Goal: Information Seeking & Learning: Learn about a topic

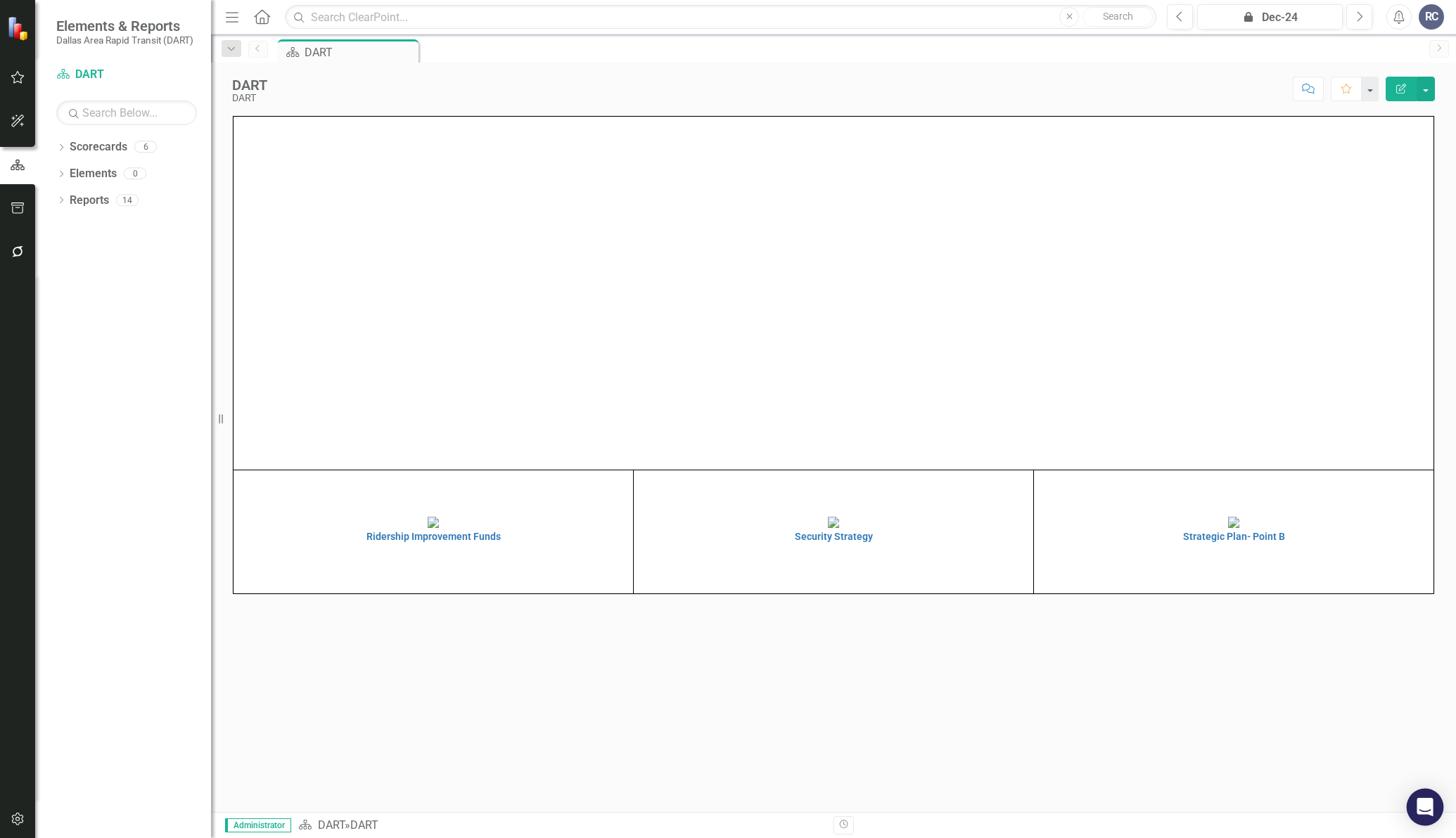
click at [1420, 796] on div "Open Intercom Messenger" at bounding box center [1425, 807] width 37 height 37
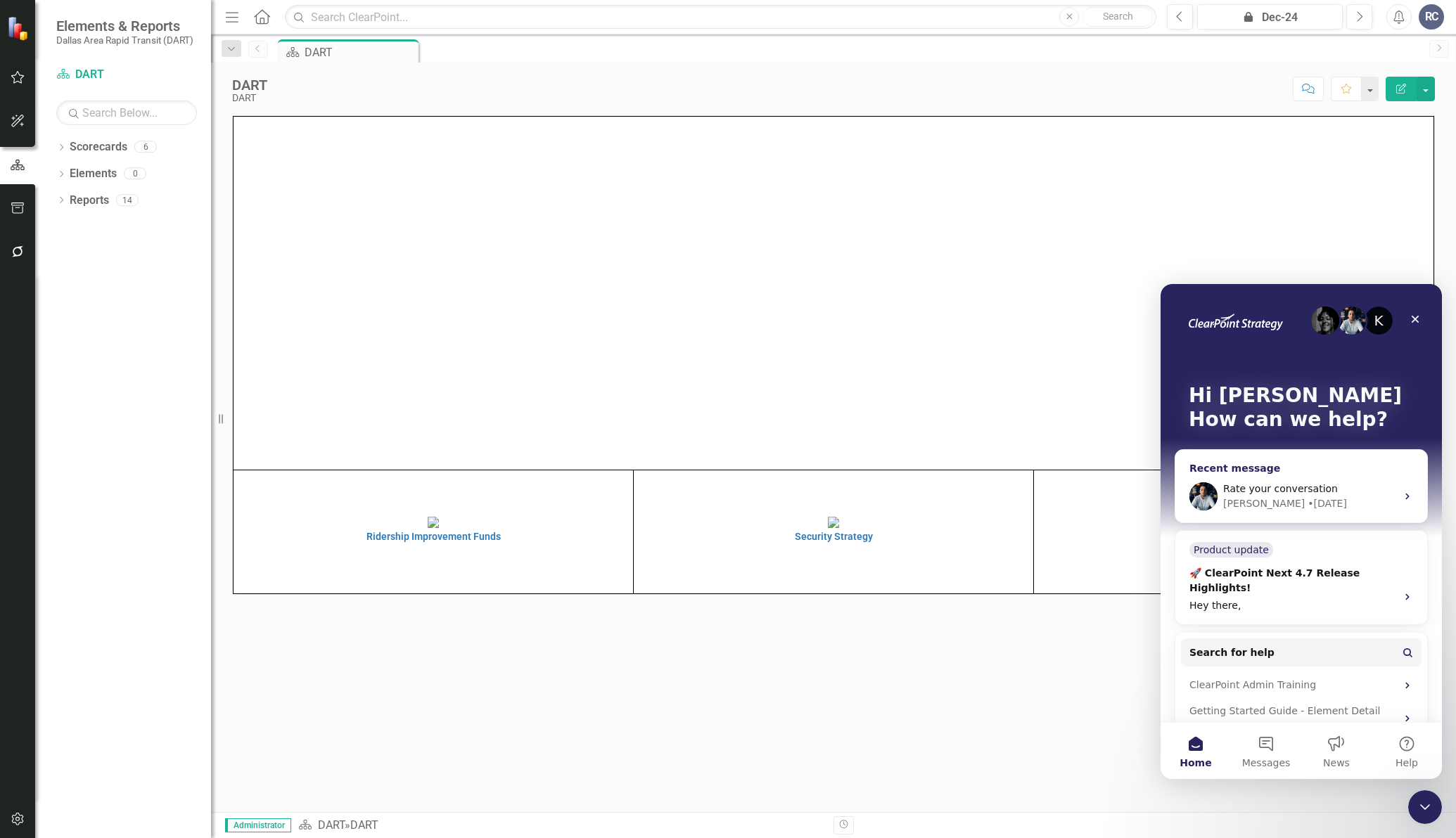
click at [1278, 492] on span "Rate your conversation" at bounding box center [1281, 489] width 115 height 12
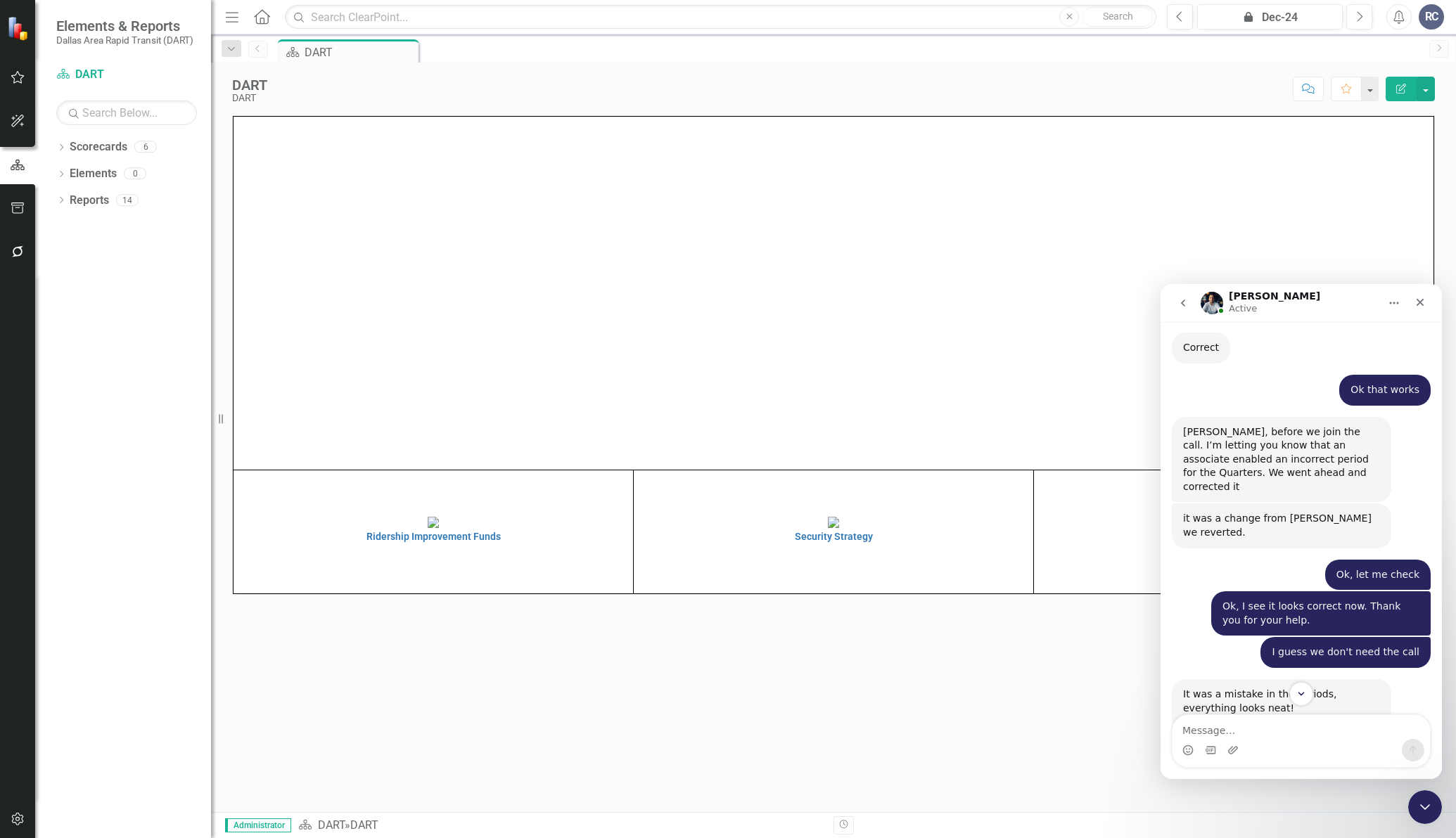
scroll to position [2285, 0]
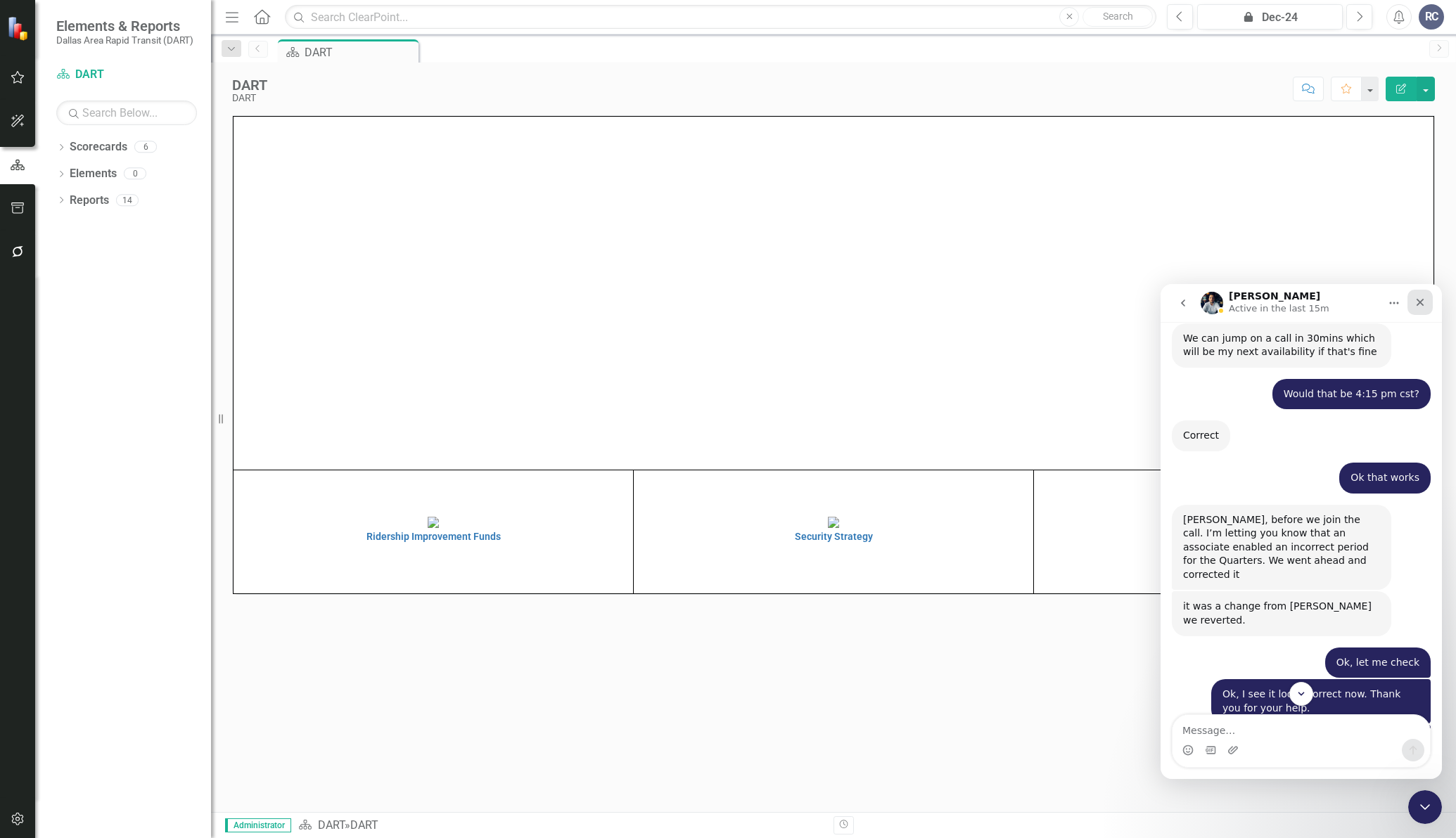
click at [1417, 294] on div "Close" at bounding box center [1420, 302] width 25 height 25
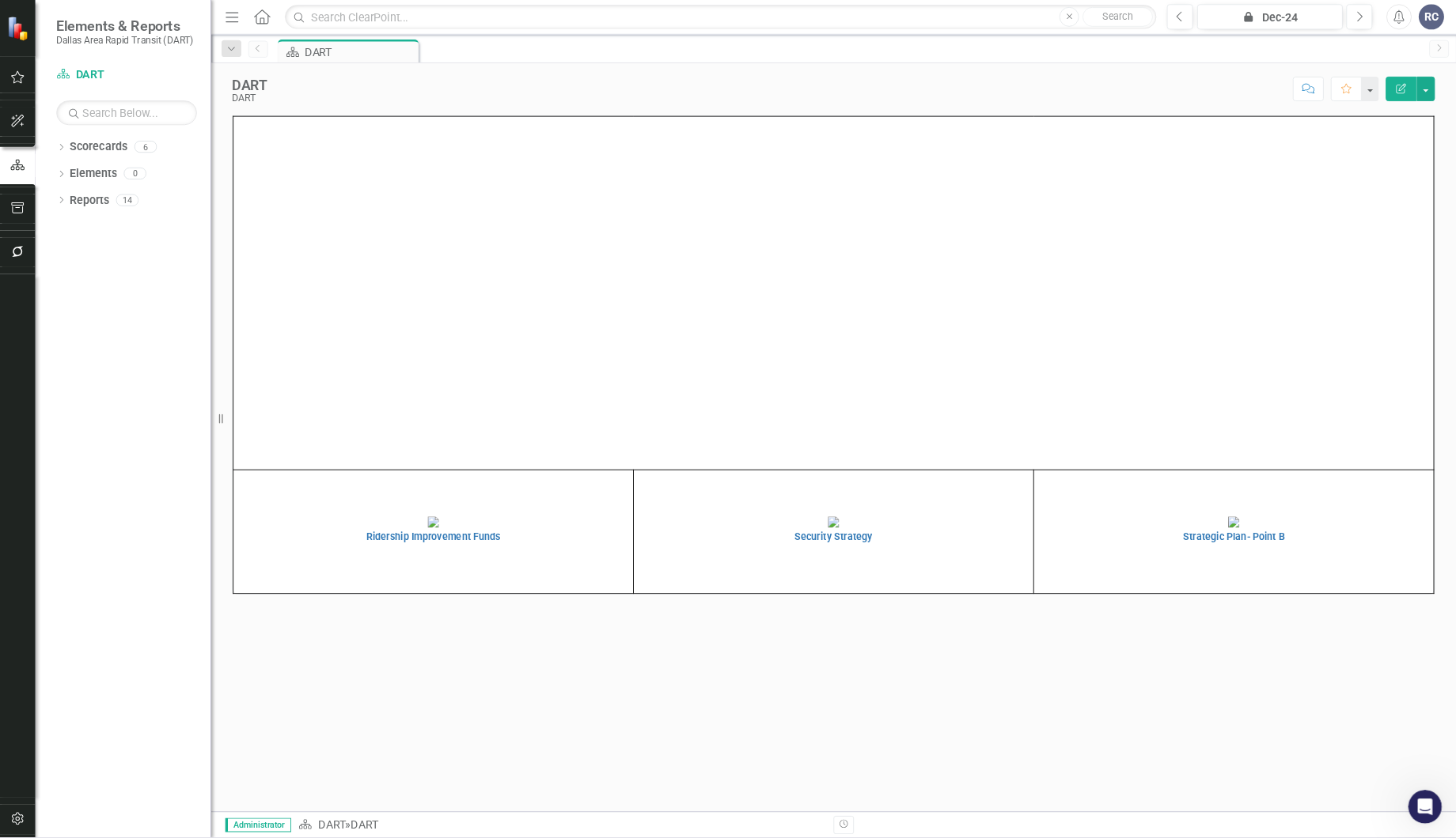
scroll to position [2948, 0]
click at [1382, 594] on img at bounding box center [1389, 588] width 13 height 13
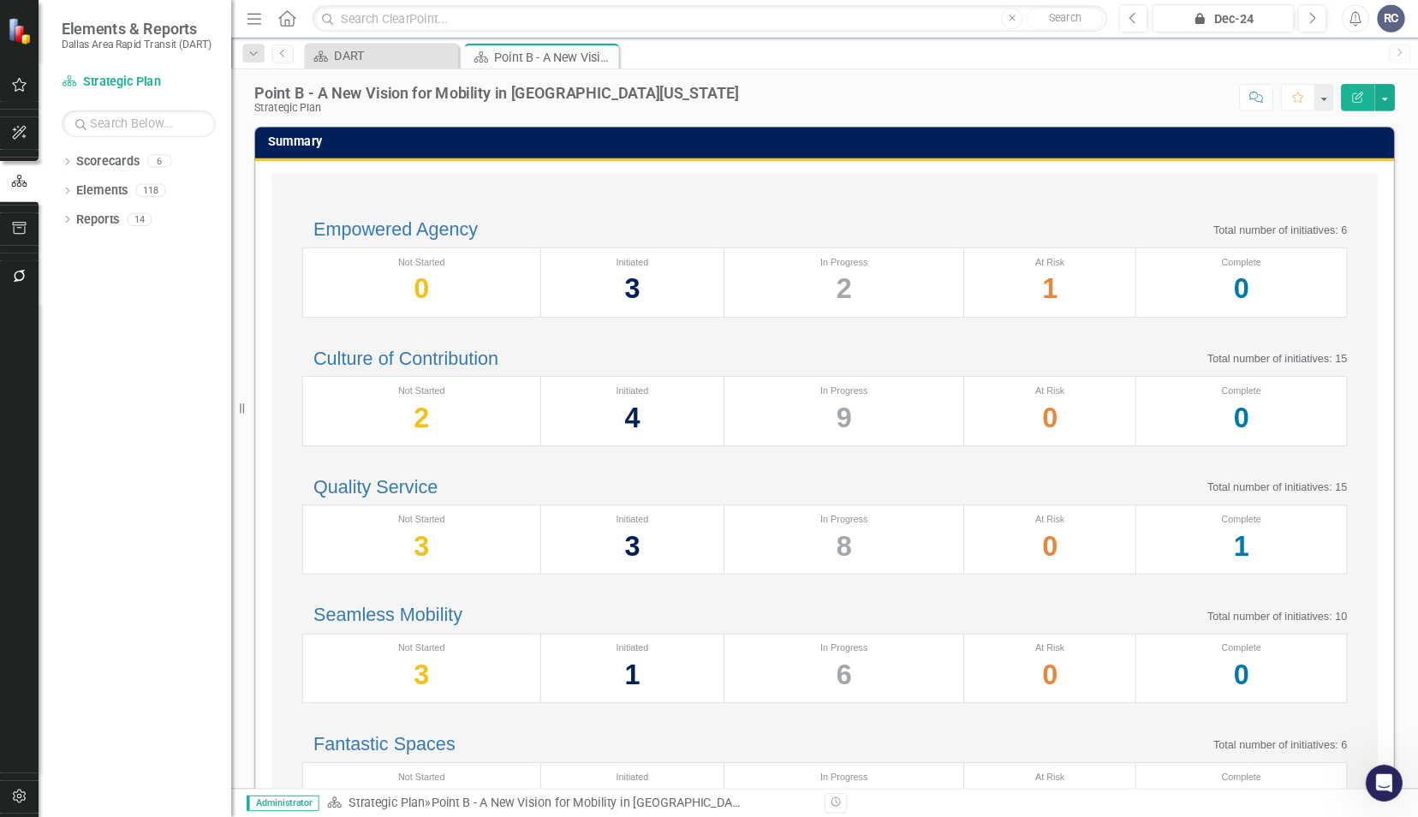
scroll to position [3191, 0]
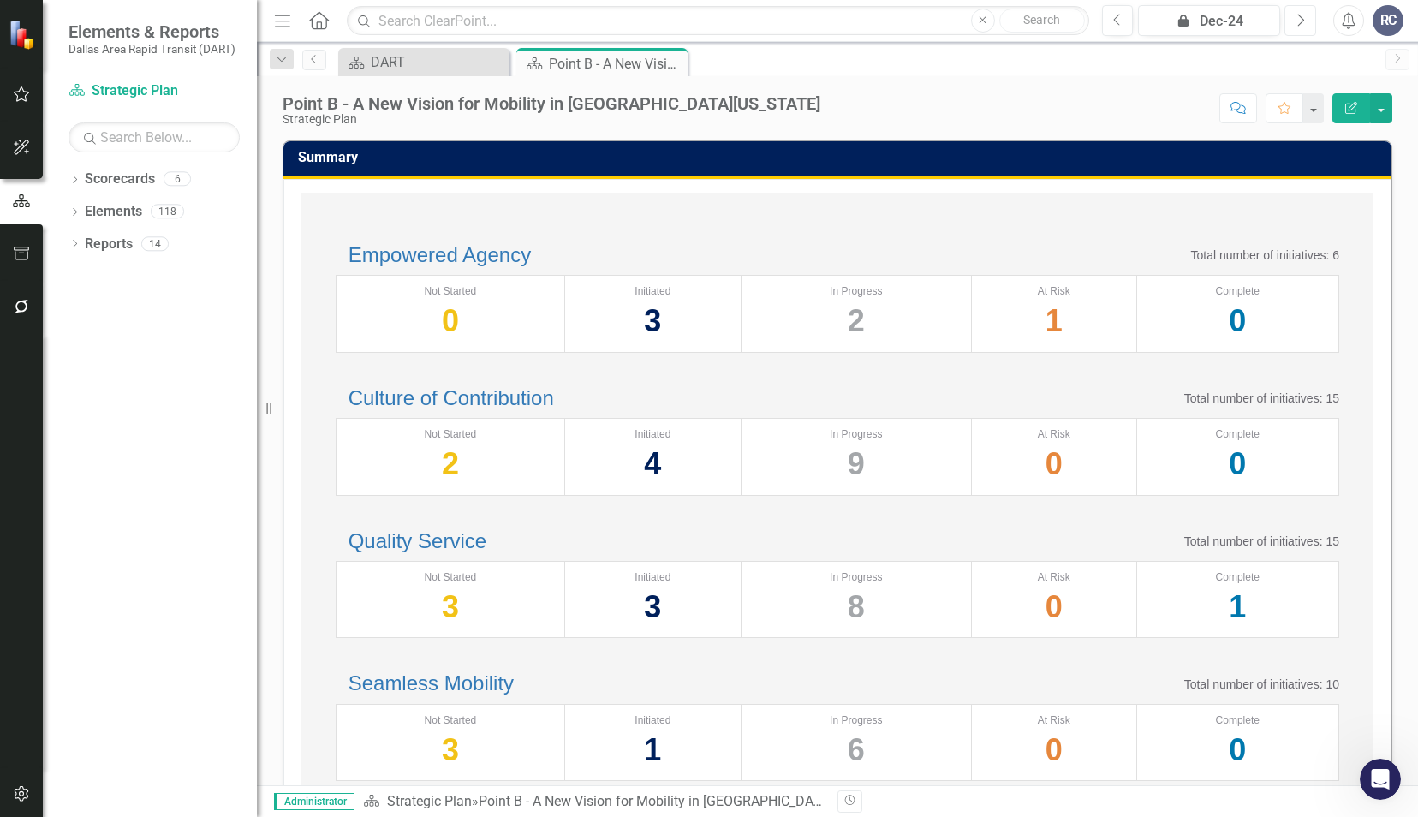
click at [1288, 24] on button "Next" at bounding box center [1300, 20] width 32 height 31
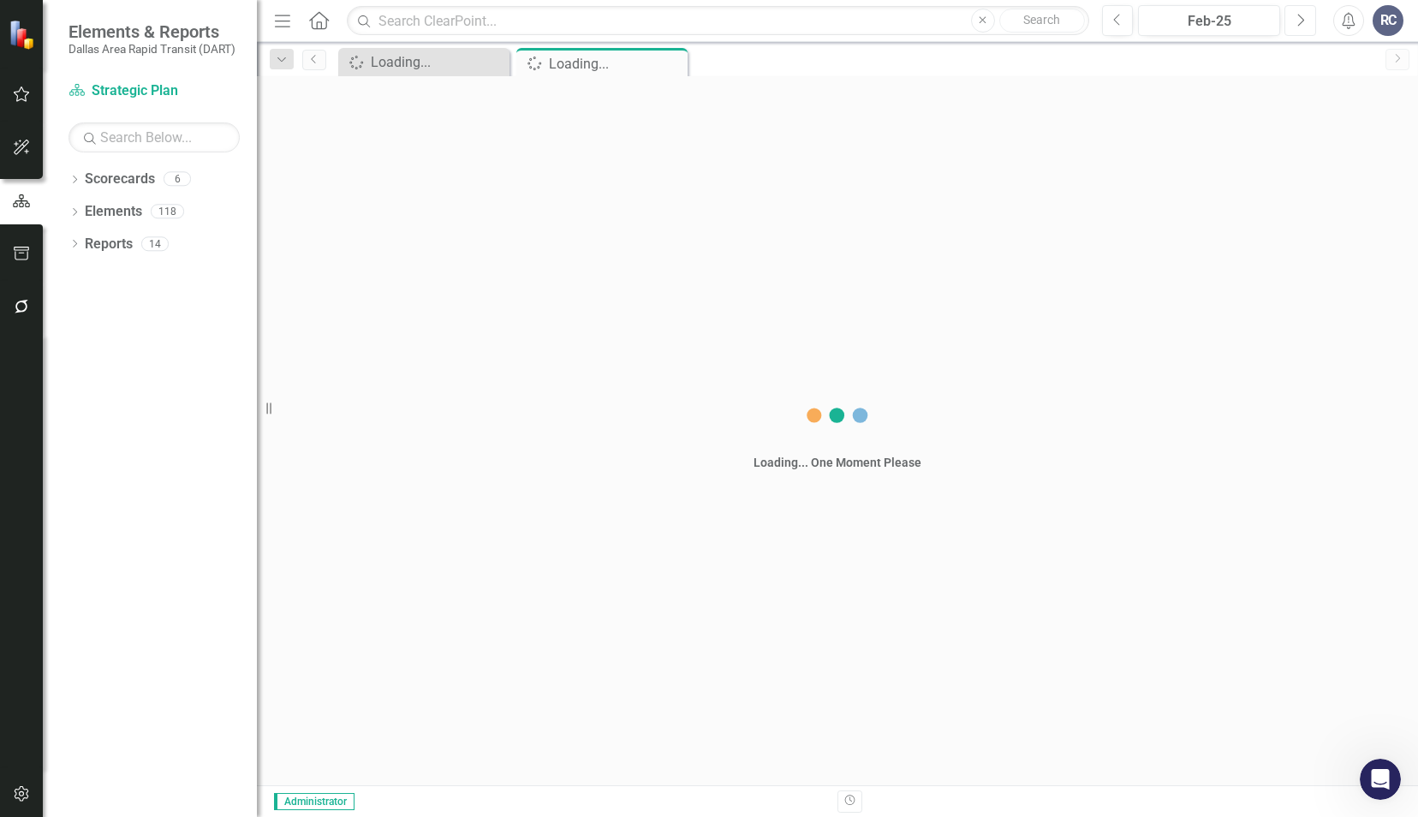
click at [1288, 24] on button "Next" at bounding box center [1300, 20] width 32 height 31
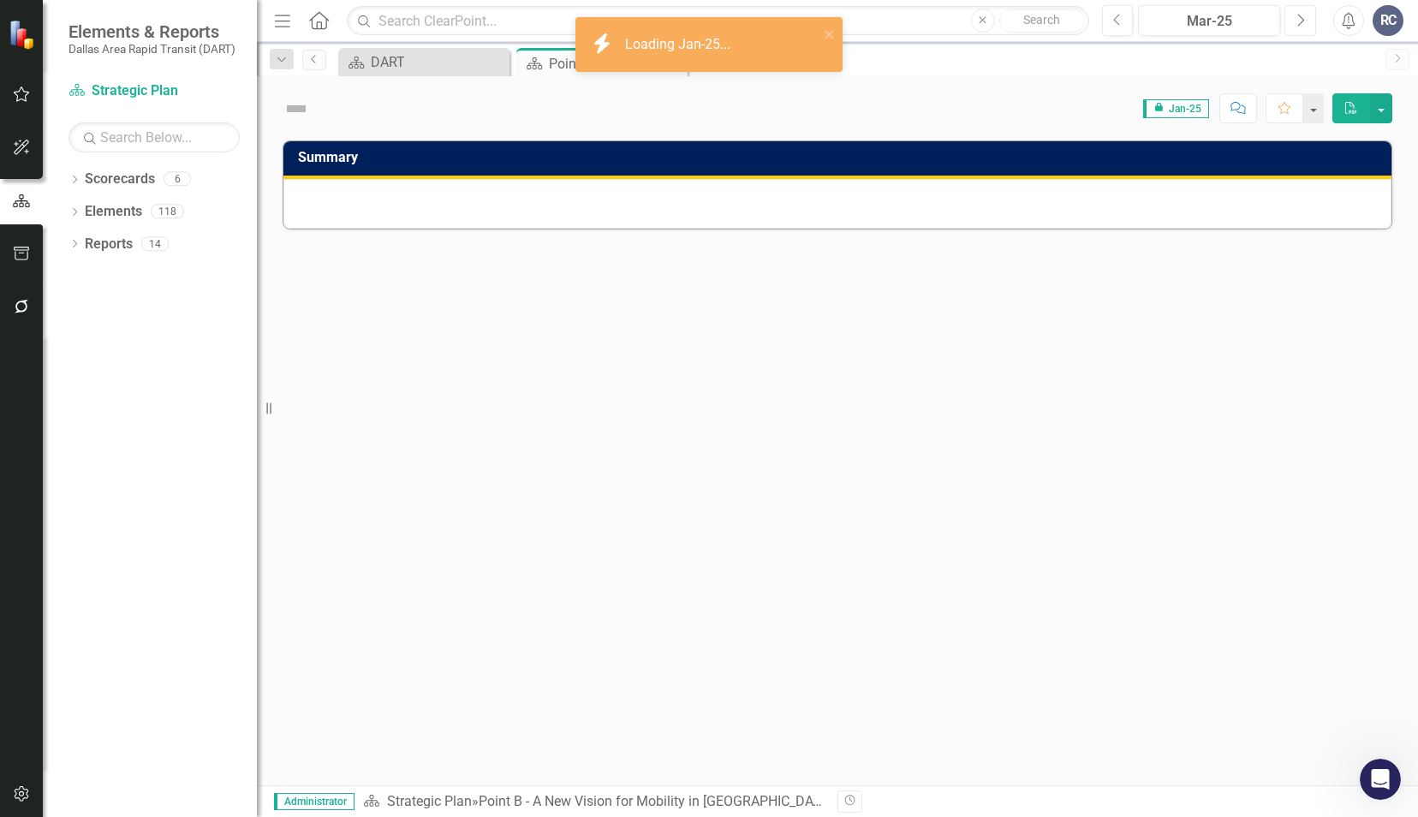
click at [1290, 23] on button "Next" at bounding box center [1300, 20] width 32 height 31
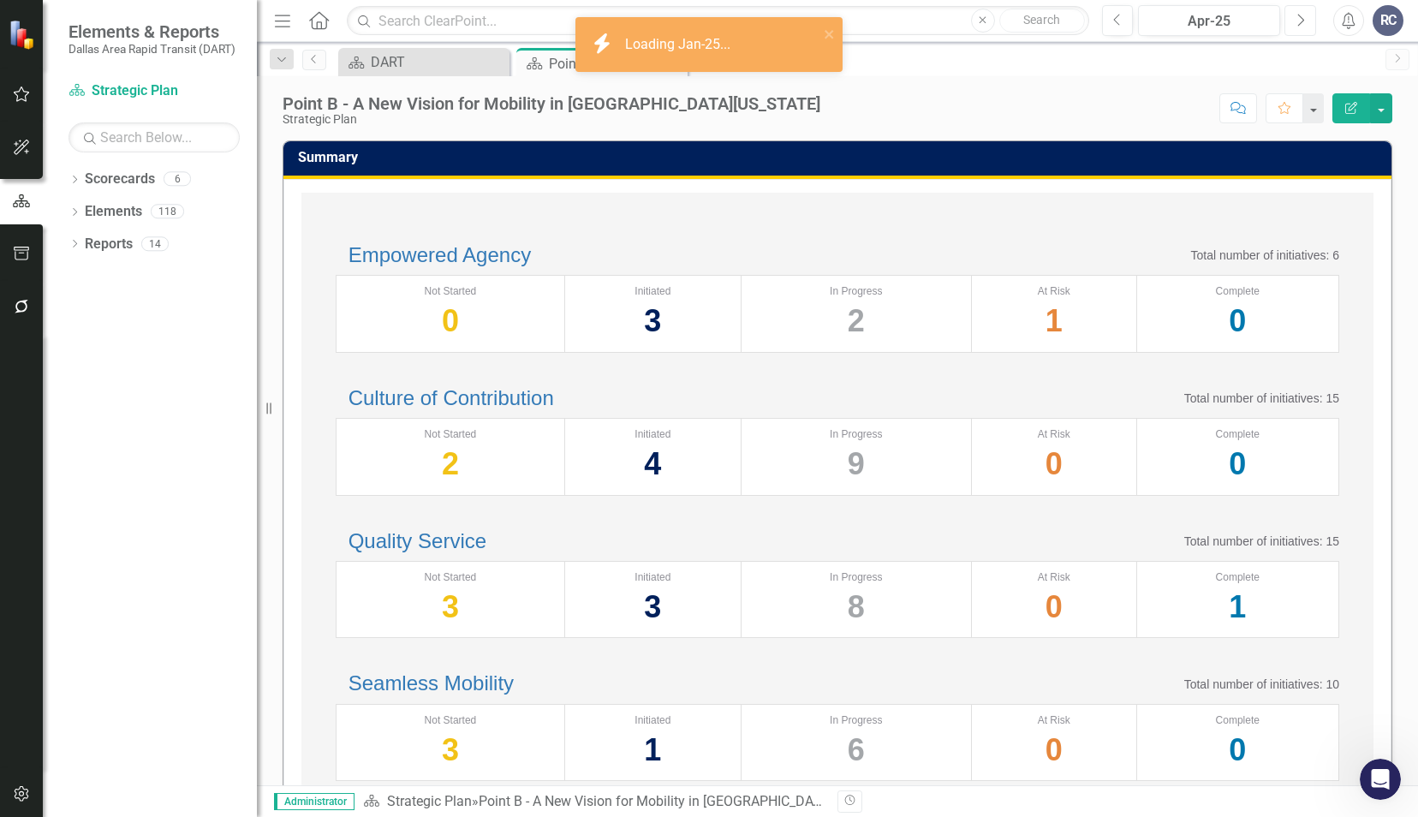
click at [1290, 23] on button "Next" at bounding box center [1300, 20] width 32 height 31
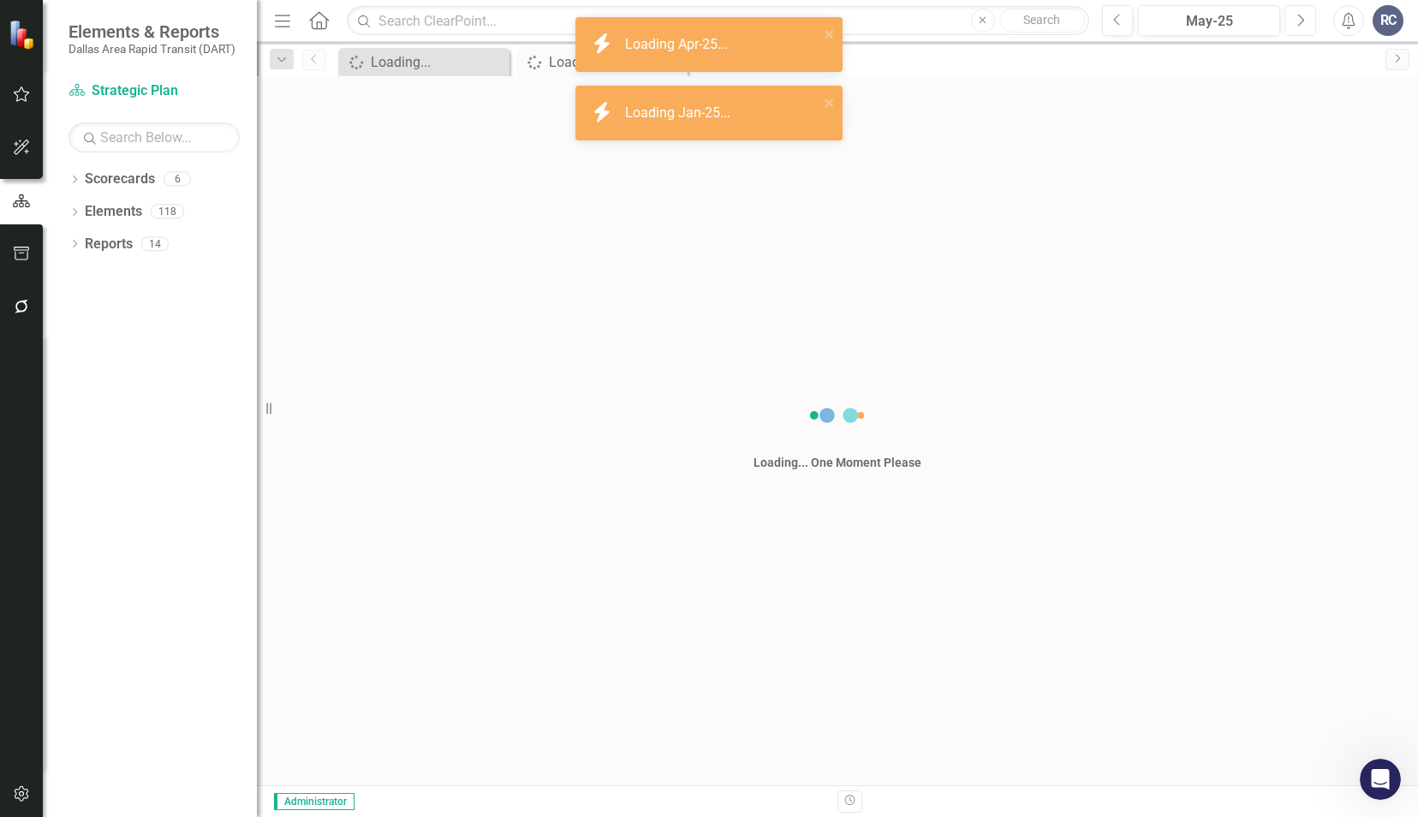
click at [1290, 23] on button "Next" at bounding box center [1300, 20] width 32 height 31
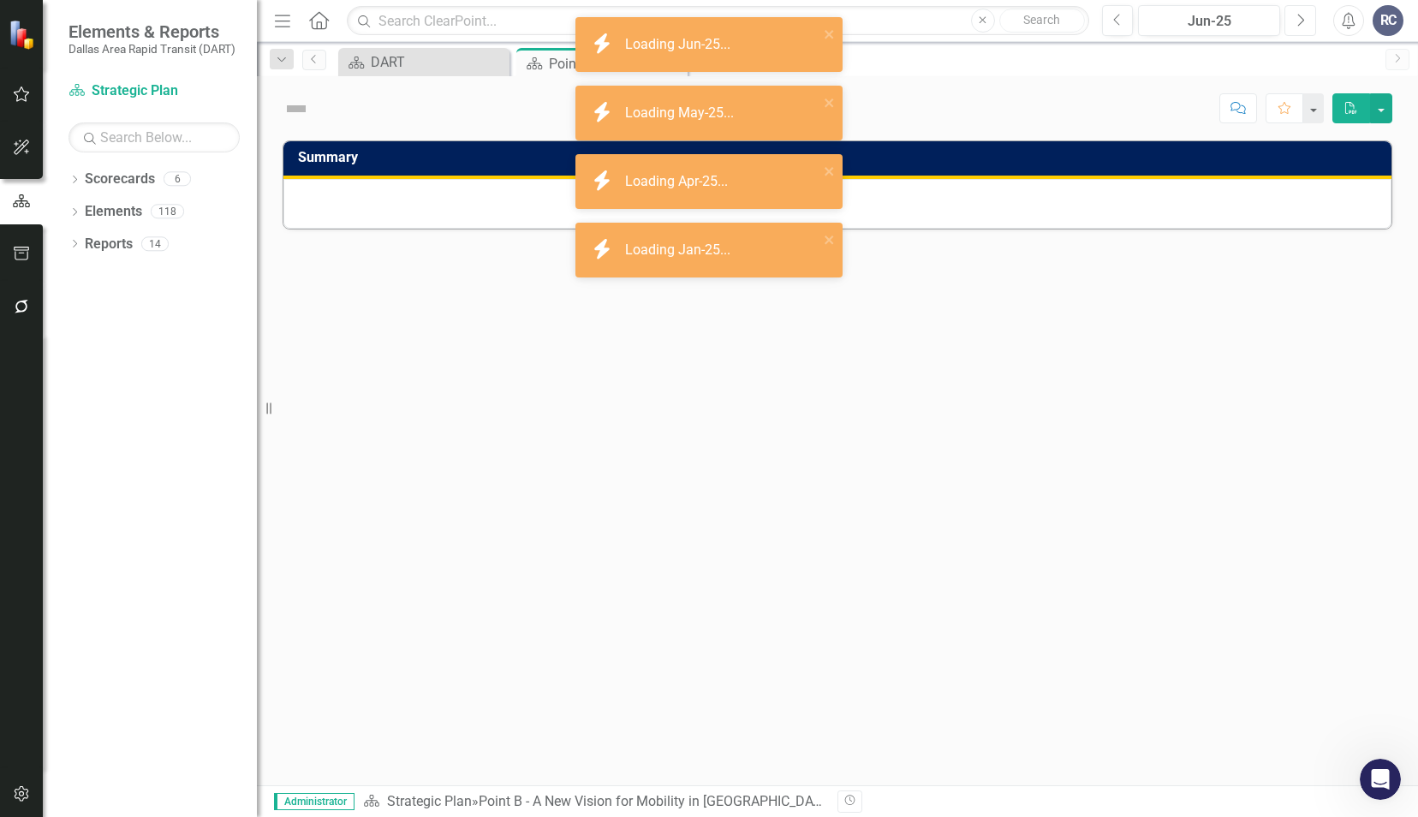
click at [1290, 23] on button "Next" at bounding box center [1300, 20] width 32 height 31
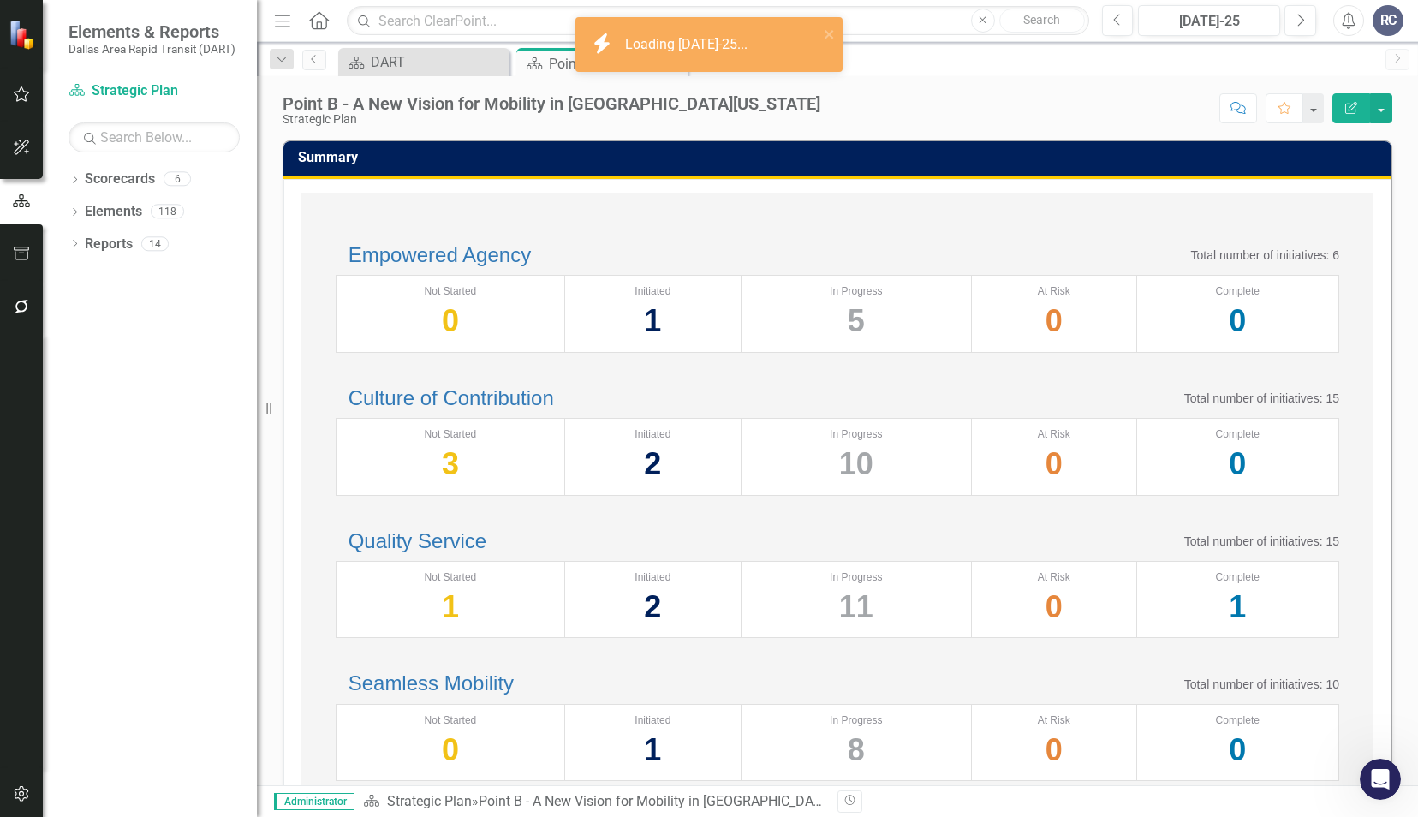
click at [514, 228] on div "Empowered Agency Total number of initiatives: 6 Not Started 0 Initiated 1 In Pr…" at bounding box center [837, 298] width 1038 height 143
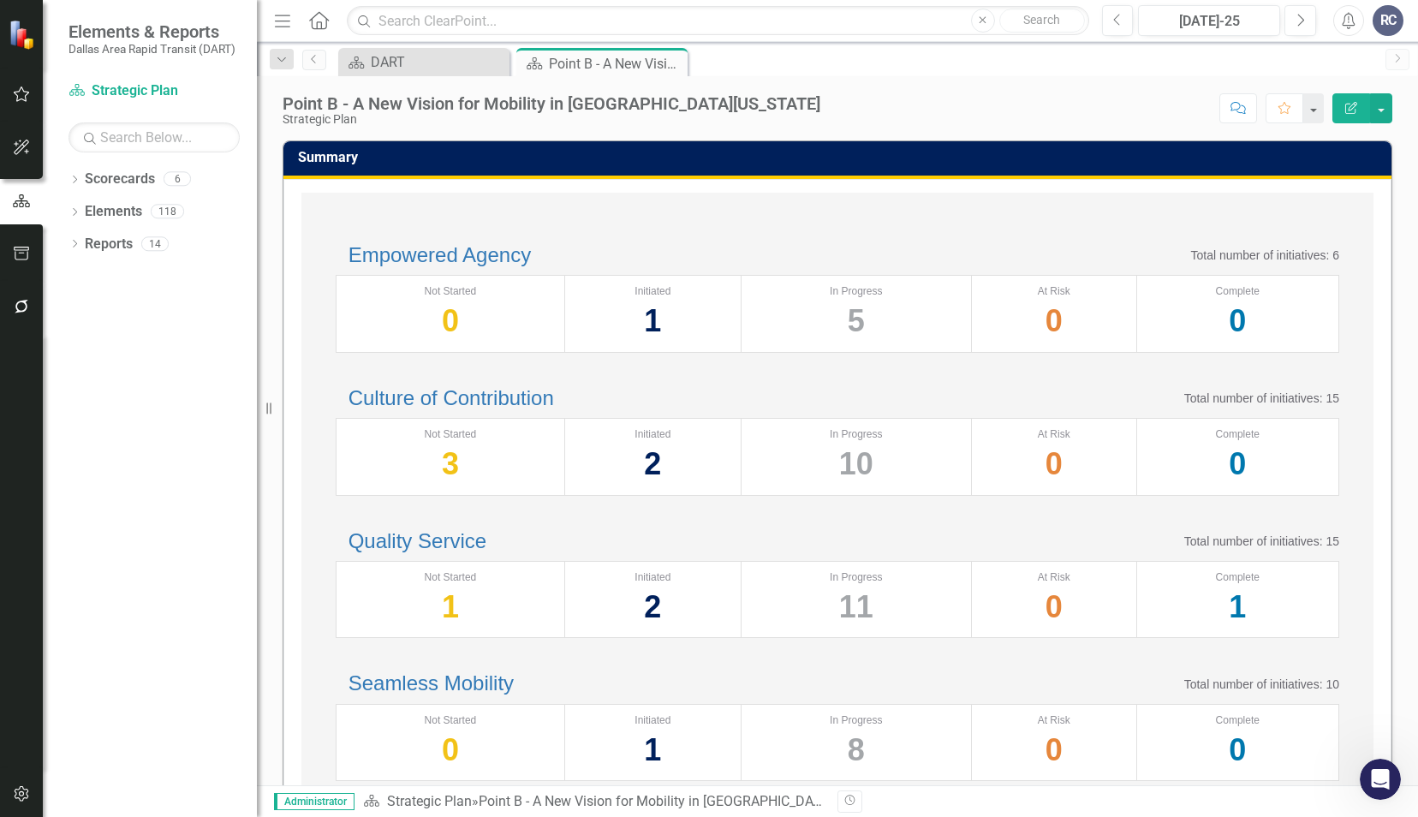
click at [553, 215] on div "Empowered Agency Total number of initiatives: 6 Not Started 0 Initiated 1 In Pr…" at bounding box center [837, 656] width 1072 height 926
click at [683, 238] on div "Empowered Agency Total number of initiatives: 6 Not Started 0 Initiated 1 In Pr…" at bounding box center [837, 298] width 1038 height 143
click at [687, 235] on div "Empowered Agency Total number of initiatives: 6 Not Started 0 Initiated 1 In Pr…" at bounding box center [837, 298] width 1038 height 143
click at [688, 235] on div "Empowered Agency Total number of initiatives: 6 Not Started 0 Initiated 1 In Pr…" at bounding box center [837, 298] width 1038 height 143
click at [766, 199] on div "Empowered Agency Total number of initiatives: 6 Not Started 0 Initiated 1 In Pr…" at bounding box center [837, 656] width 1072 height 926
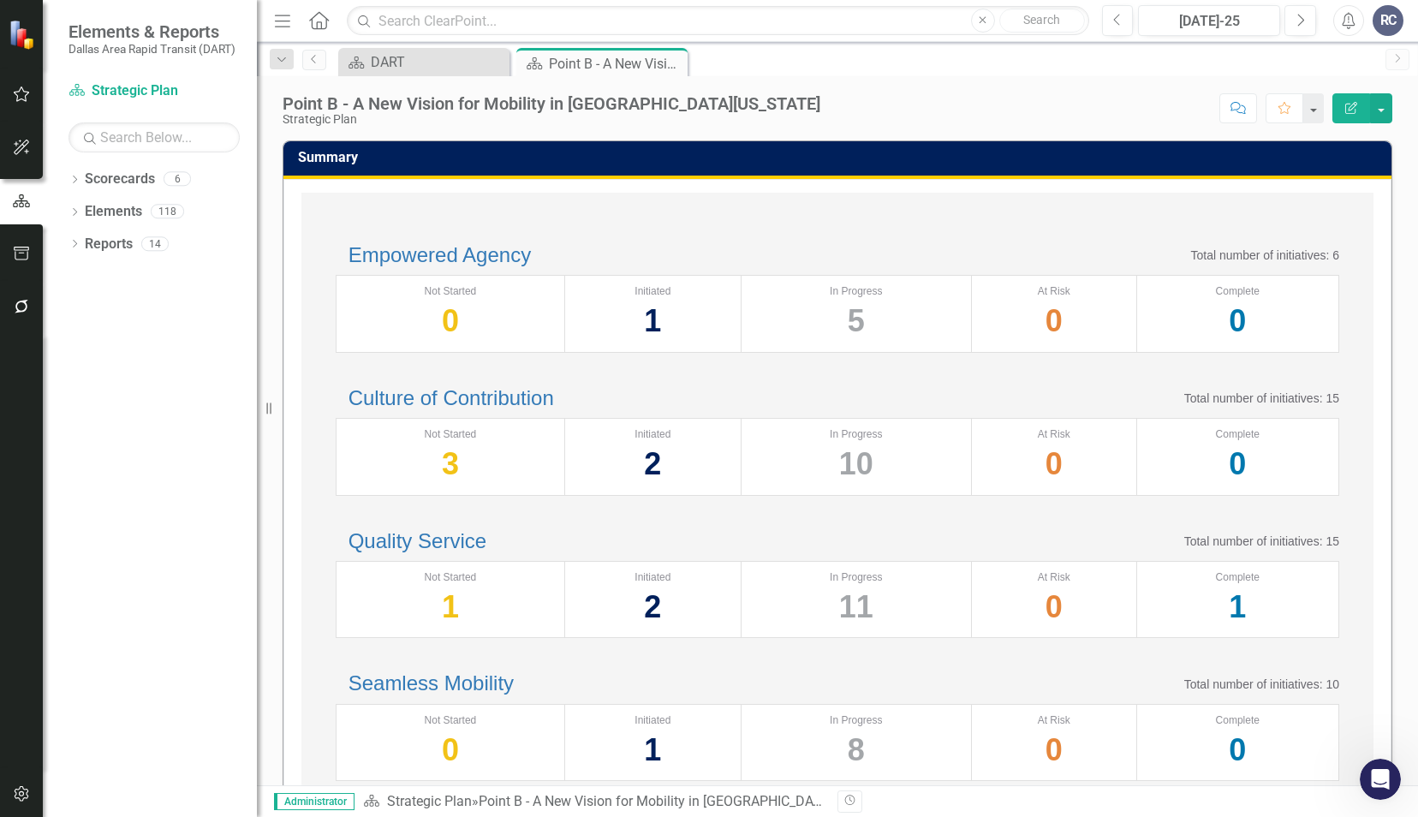
click at [763, 207] on div "Empowered Agency Total number of initiatives: 6 Not Started 0 Initiated 1 In Pr…" at bounding box center [837, 656] width 1072 height 926
click at [755, 209] on div "Empowered Agency Total number of initiatives: 6 Not Started 0 Initiated 1 In Pr…" at bounding box center [837, 656] width 1072 height 926
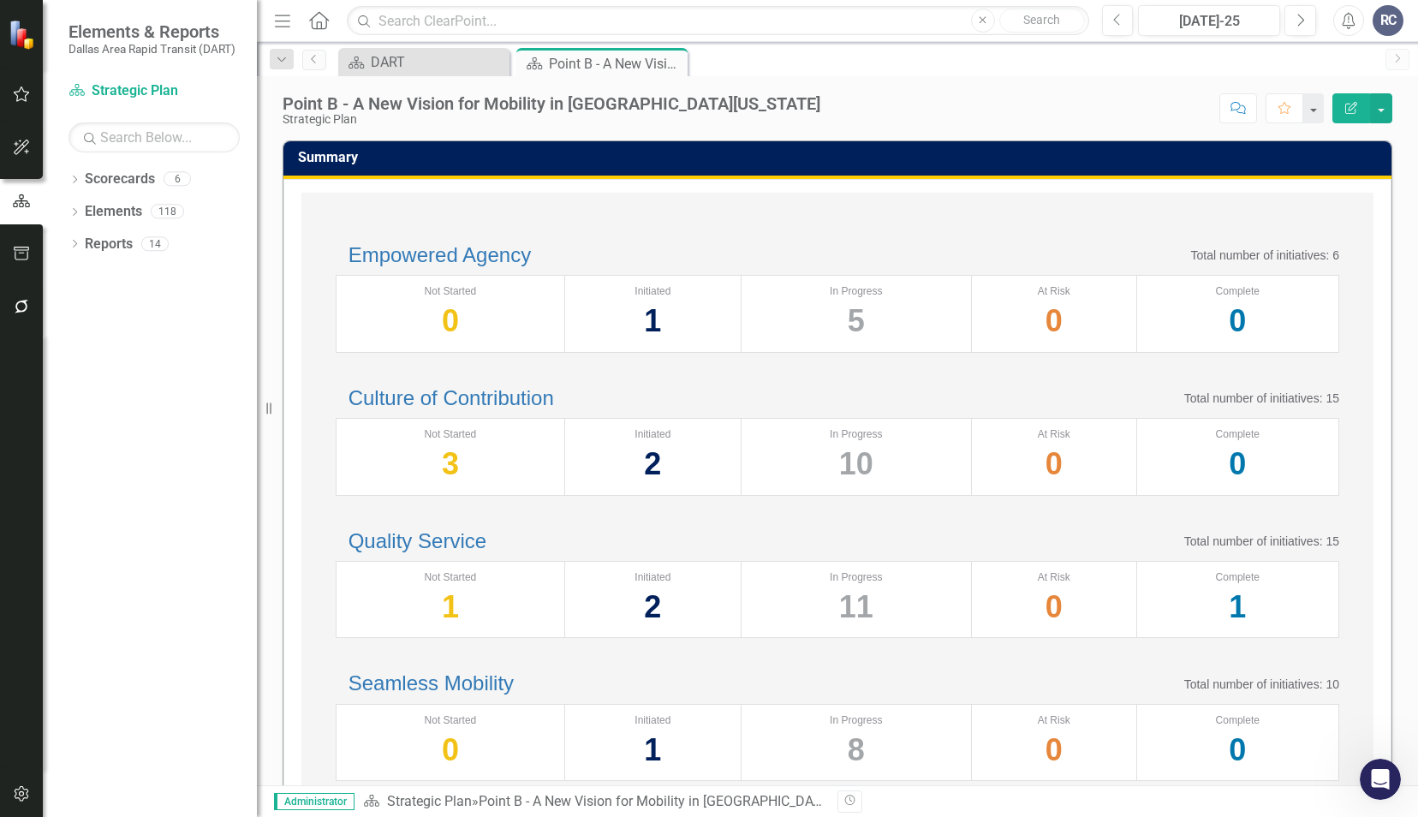
click at [590, 221] on div "Empowered Agency Total number of initiatives: 6 Not Started 0 Initiated 1 In Pr…" at bounding box center [837, 656] width 1072 height 926
click at [791, 266] on div "Empowered Agency Total number of initiatives: 6" at bounding box center [837, 255] width 1003 height 22
click at [498, 211] on div "Empowered Agency Total number of initiatives: 6 Not Started 0 Initiated 1 In Pr…" at bounding box center [837, 656] width 1072 height 926
click at [123, 169] on link "Scorecards" at bounding box center [120, 179] width 70 height 20
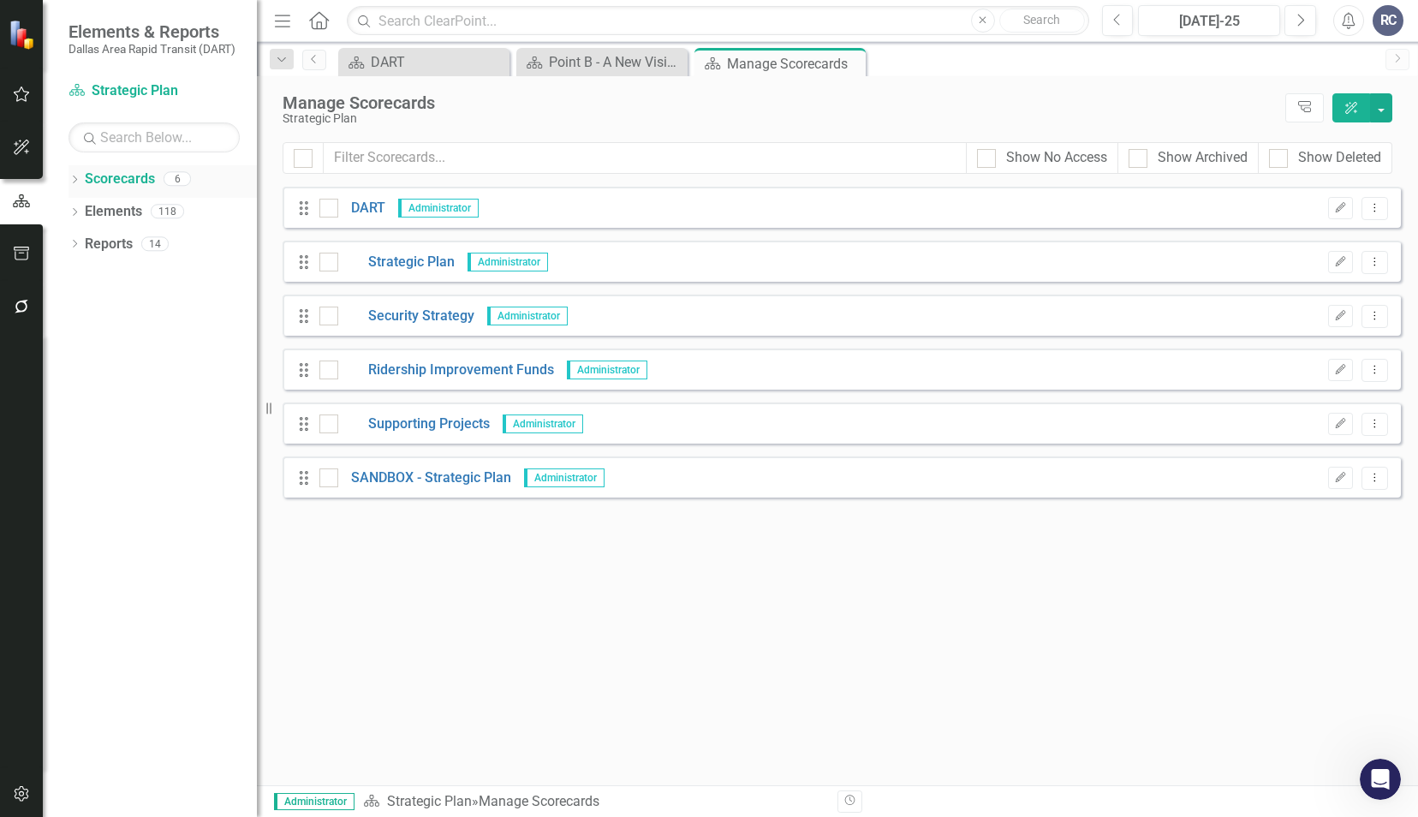
click at [74, 174] on div "Dropdown" at bounding box center [74, 181] width 12 height 15
click at [87, 205] on icon "Dropdown" at bounding box center [83, 210] width 13 height 10
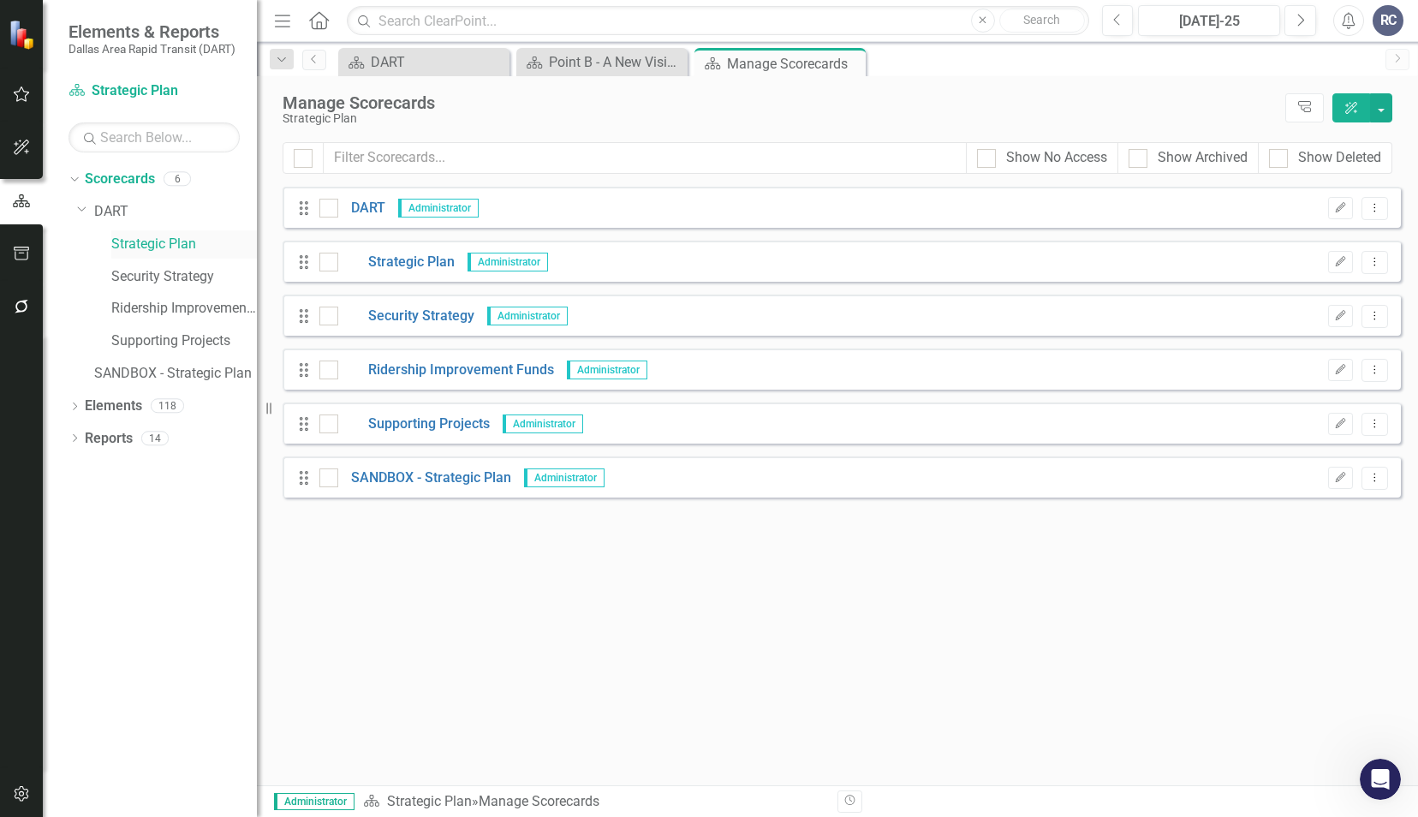
click at [153, 238] on link "Strategic Plan" at bounding box center [184, 245] width 146 height 20
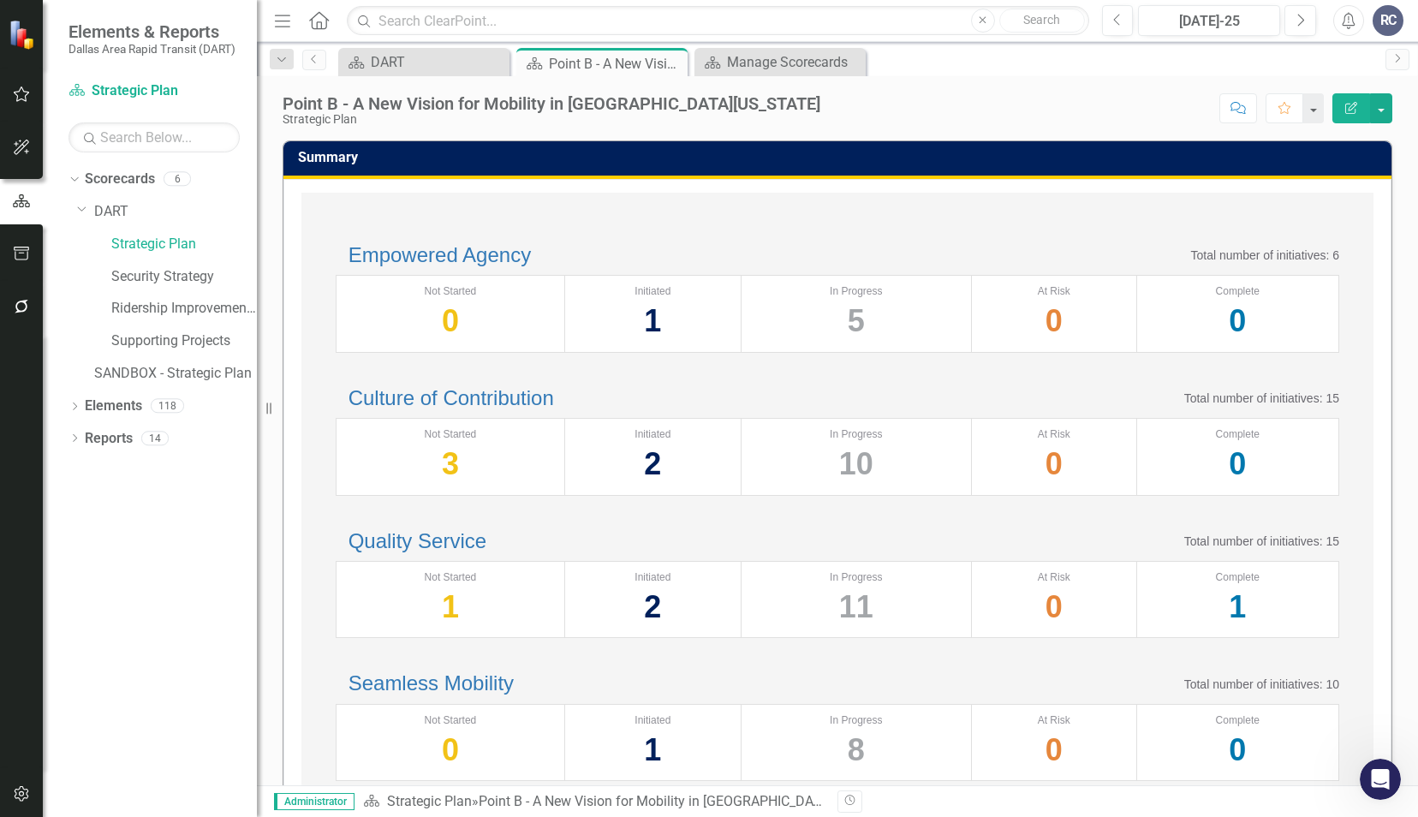
click at [656, 229] on div "Empowered Agency Total number of initiatives: 6 Not Started 0 Initiated 1 In Pr…" at bounding box center [837, 298] width 1038 height 143
click at [657, 228] on div "Empowered Agency Total number of initiatives: 6 Not Started 0 Initiated 1 In Pr…" at bounding box center [837, 298] width 1038 height 143
click at [792, 63] on div "Manage Scorecards" at bounding box center [783, 61] width 113 height 21
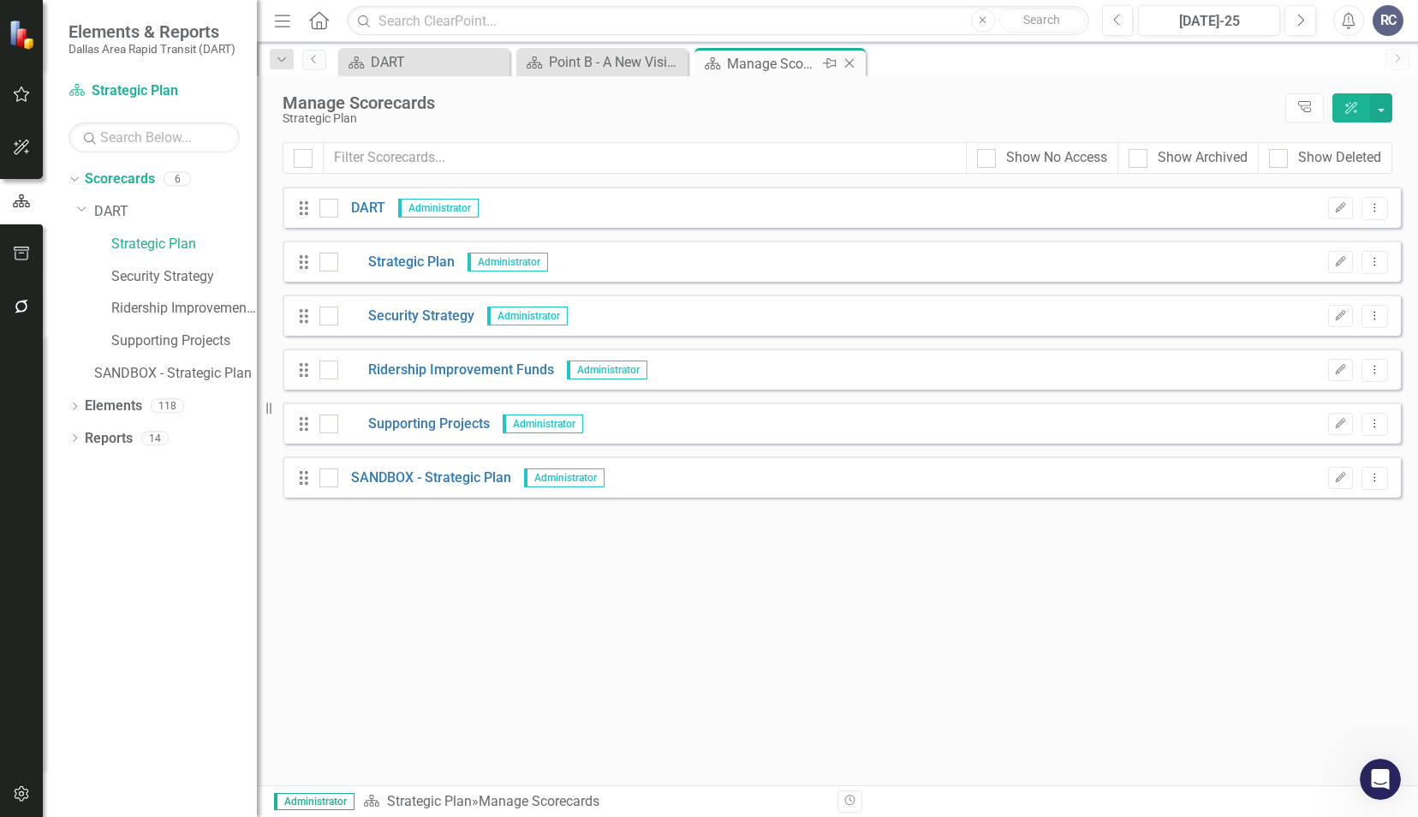
click at [851, 65] on icon "Close" at bounding box center [849, 63] width 17 height 14
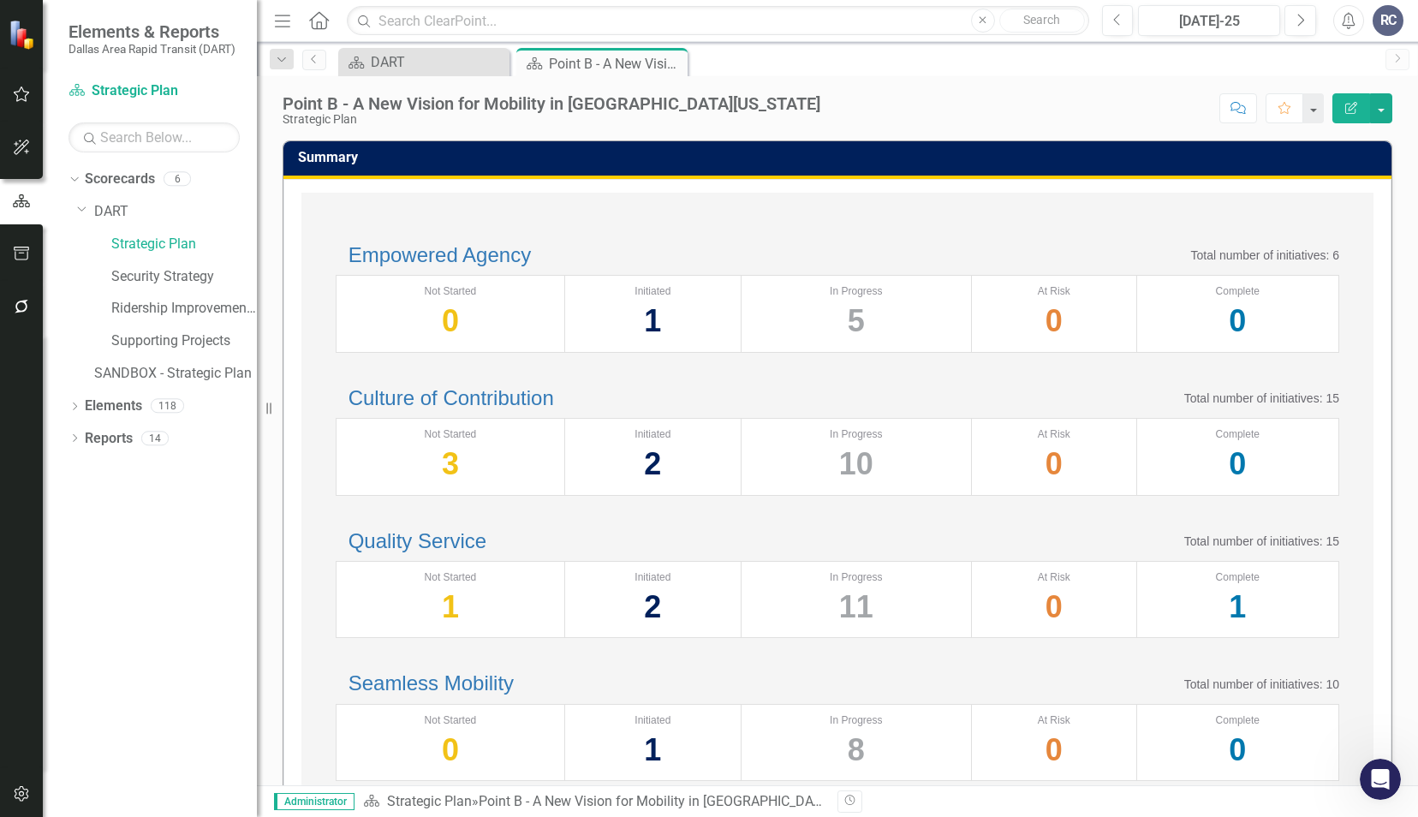
click at [810, 223] on div "Empowered Agency Total number of initiatives: 6 Not Started 0 Initiated 1 In Pr…" at bounding box center [837, 656] width 1072 height 926
click at [394, 213] on div "Empowered Agency Total number of initiatives: 6 Not Started 0 Initiated 1 In Pr…" at bounding box center [837, 656] width 1072 height 926
click at [690, 248] on div "Empowered Agency Total number of initiatives: 6" at bounding box center [837, 255] width 1003 height 22
click at [428, 240] on div "Empowered Agency Total number of initiatives: 6 Not Started 0 Initiated 1 In Pr…" at bounding box center [837, 298] width 1038 height 143
click at [444, 266] on link "Empowered Agency" at bounding box center [439, 254] width 182 height 23
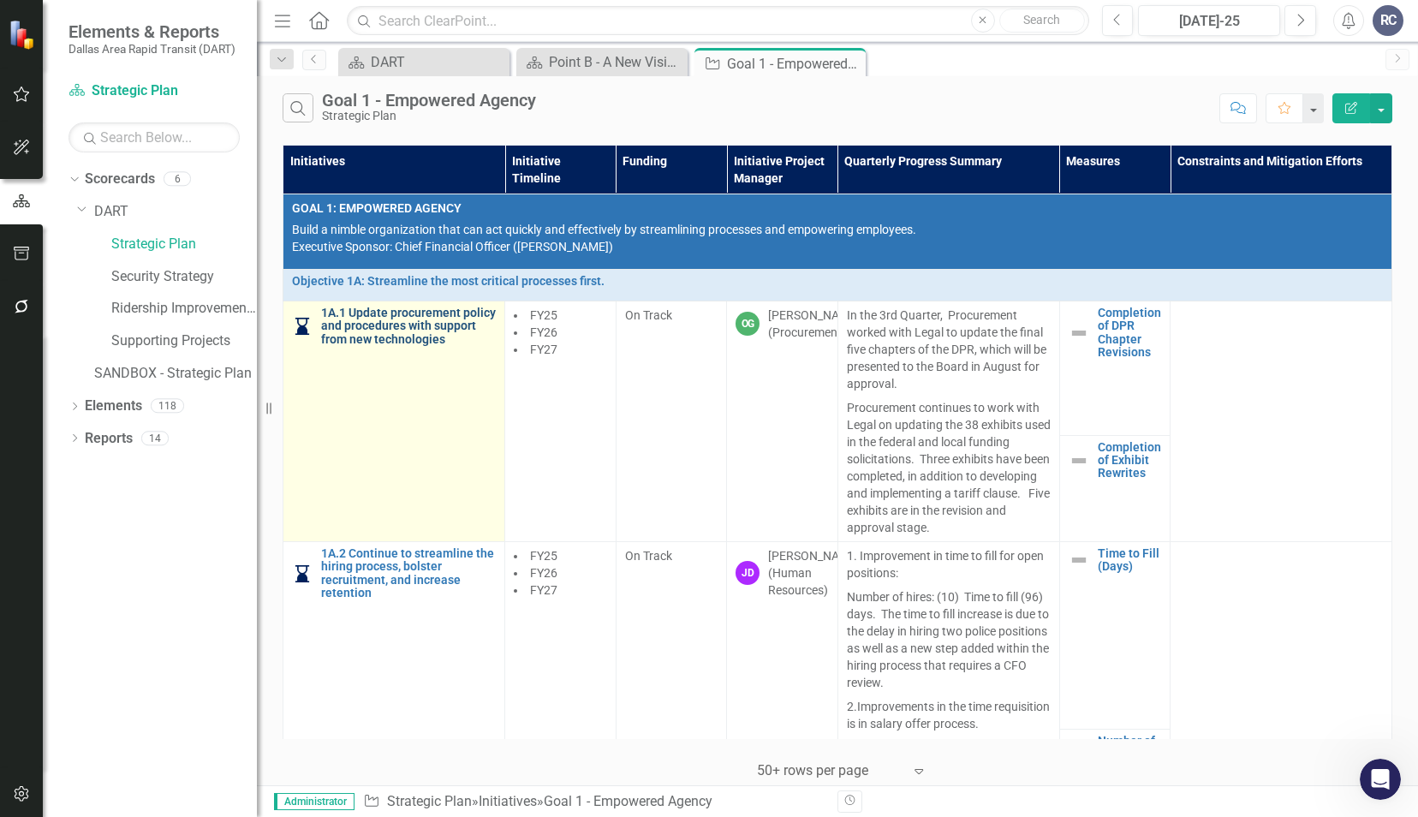
click at [435, 320] on link "1A.1 Update procurement policy and procedures with support from new technologies" at bounding box center [408, 325] width 175 height 39
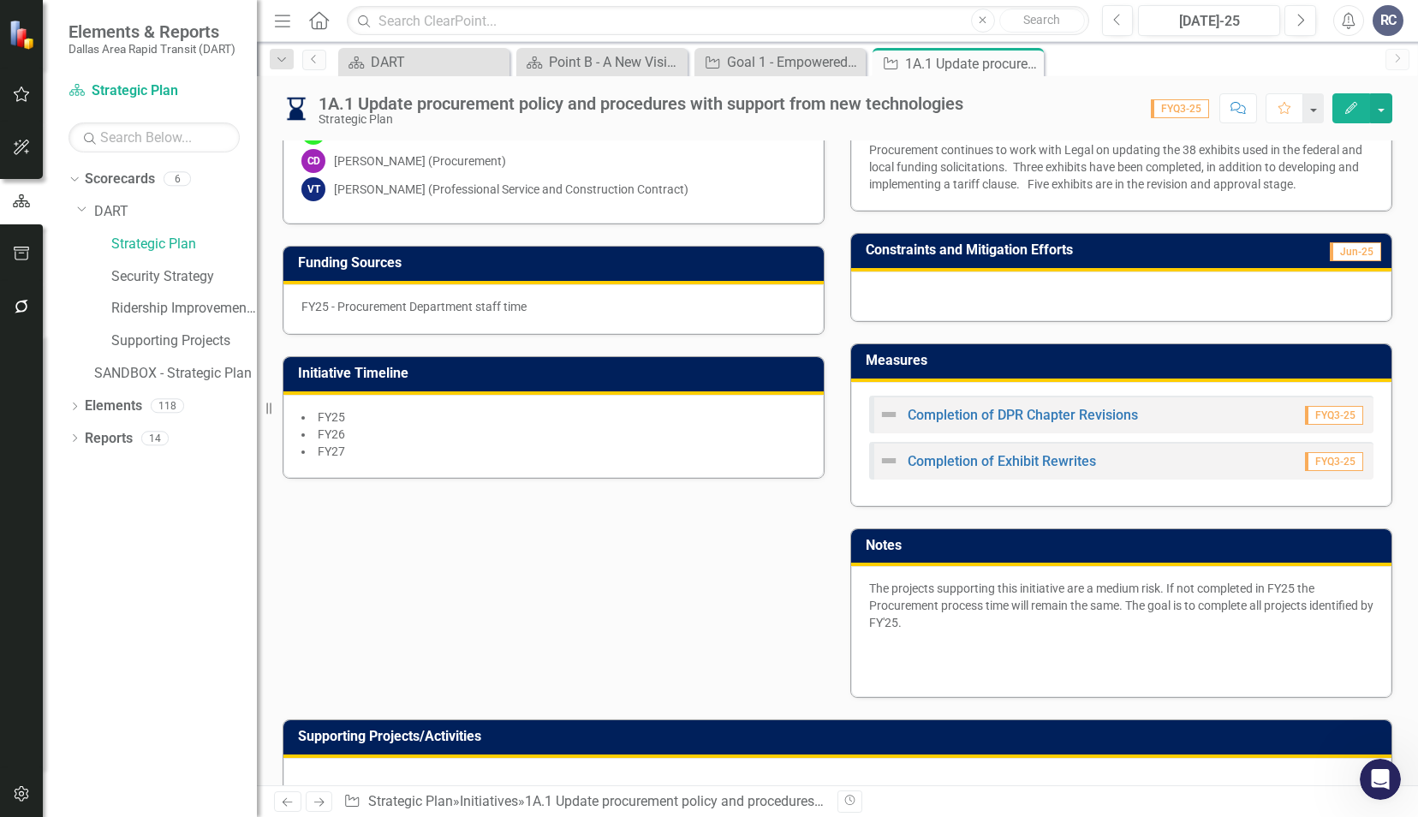
scroll to position [580, 0]
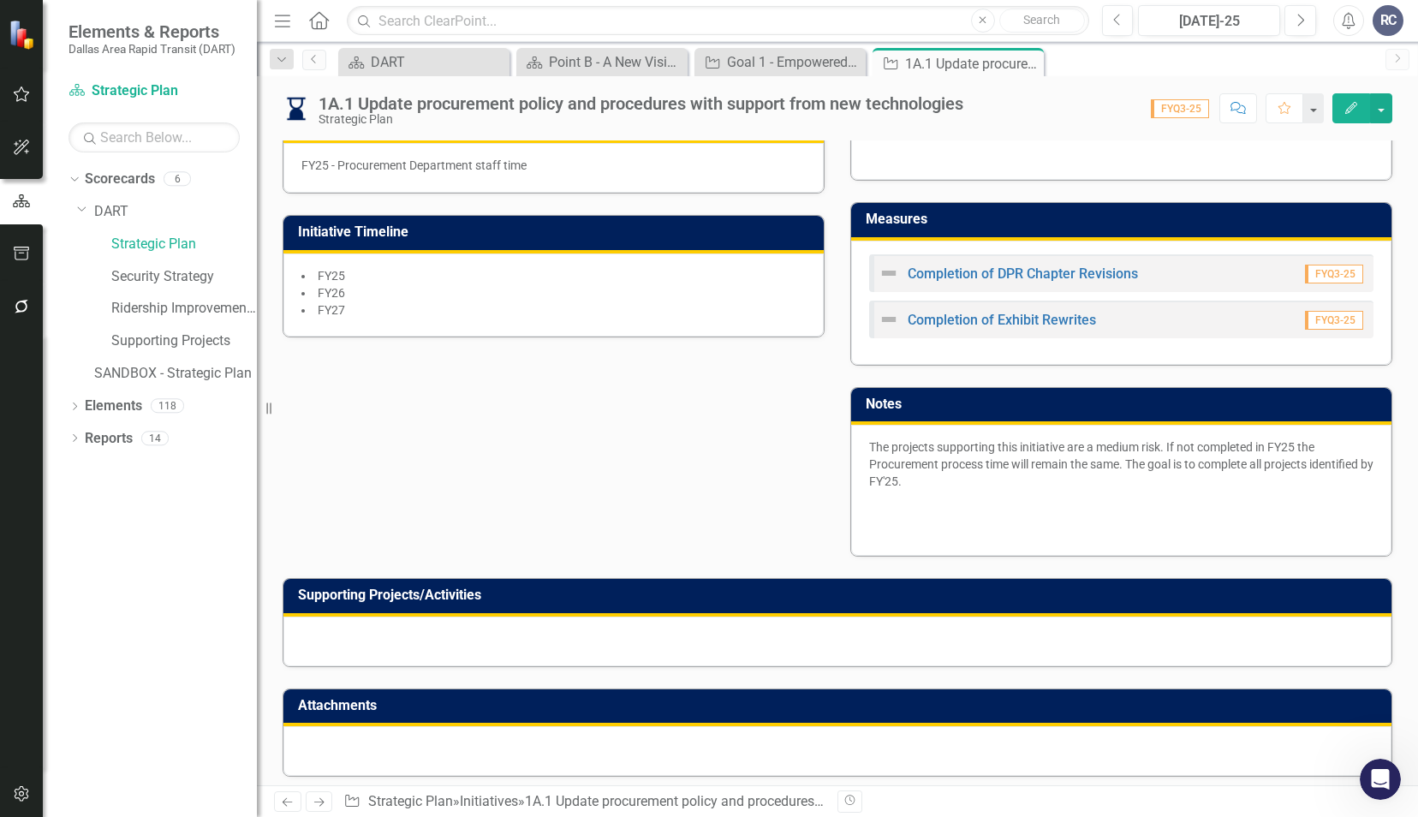
click at [428, 621] on div at bounding box center [837, 641] width 1108 height 50
click at [427, 621] on div at bounding box center [837, 641] width 1108 height 50
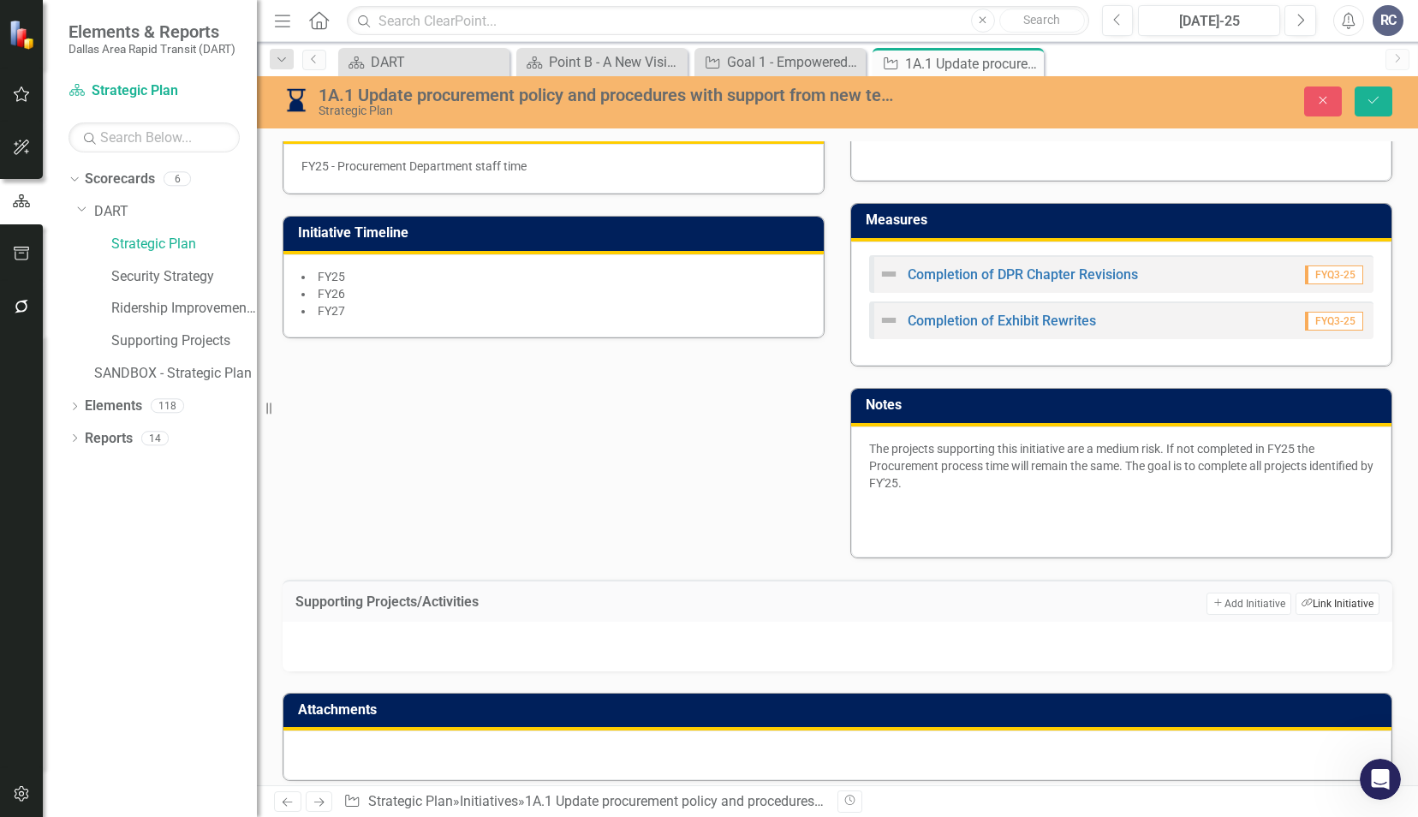
click at [1327, 592] on button "Link Tag Link Initiative" at bounding box center [1337, 603] width 84 height 22
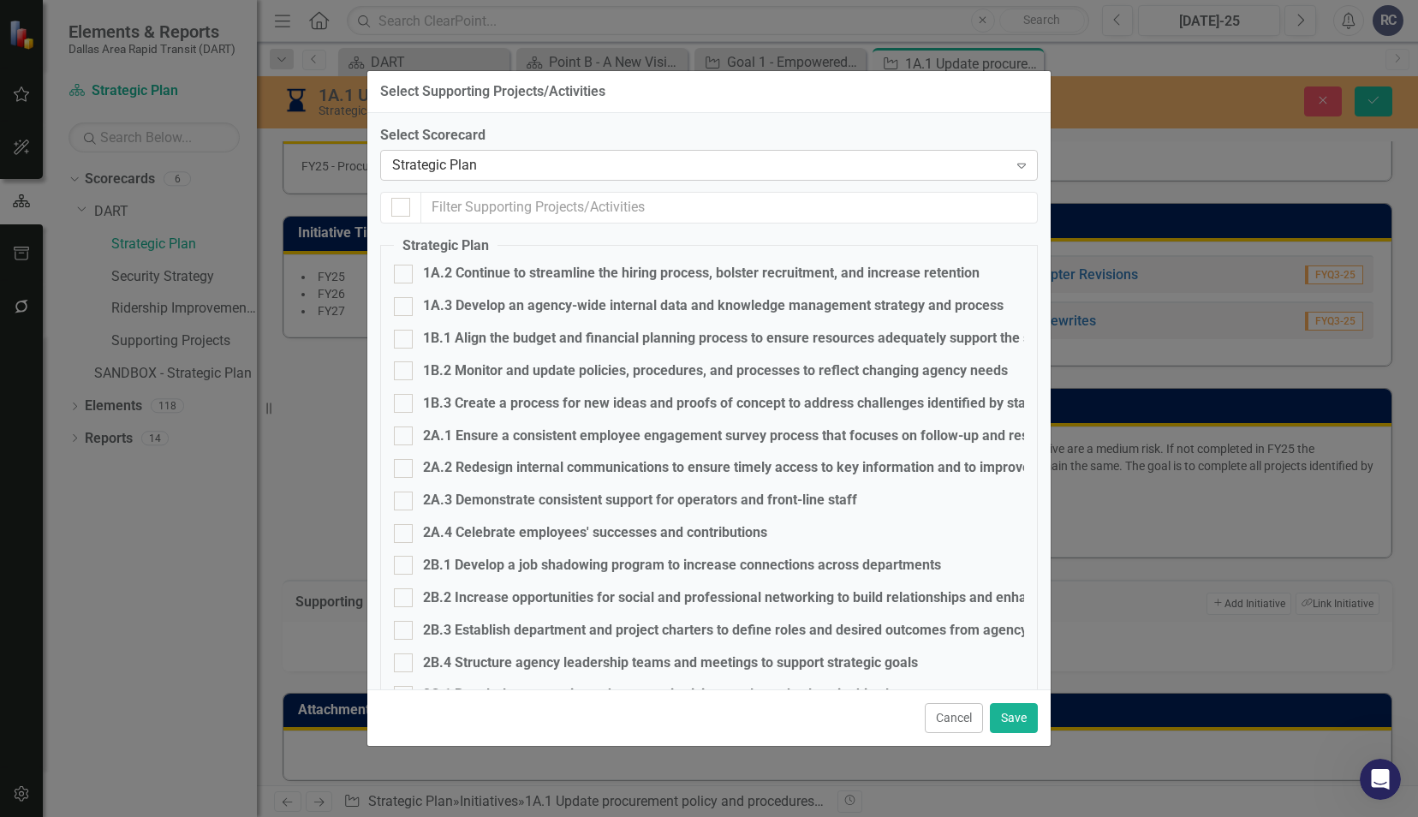
click at [431, 171] on div "Strategic Plan" at bounding box center [700, 165] width 616 height 20
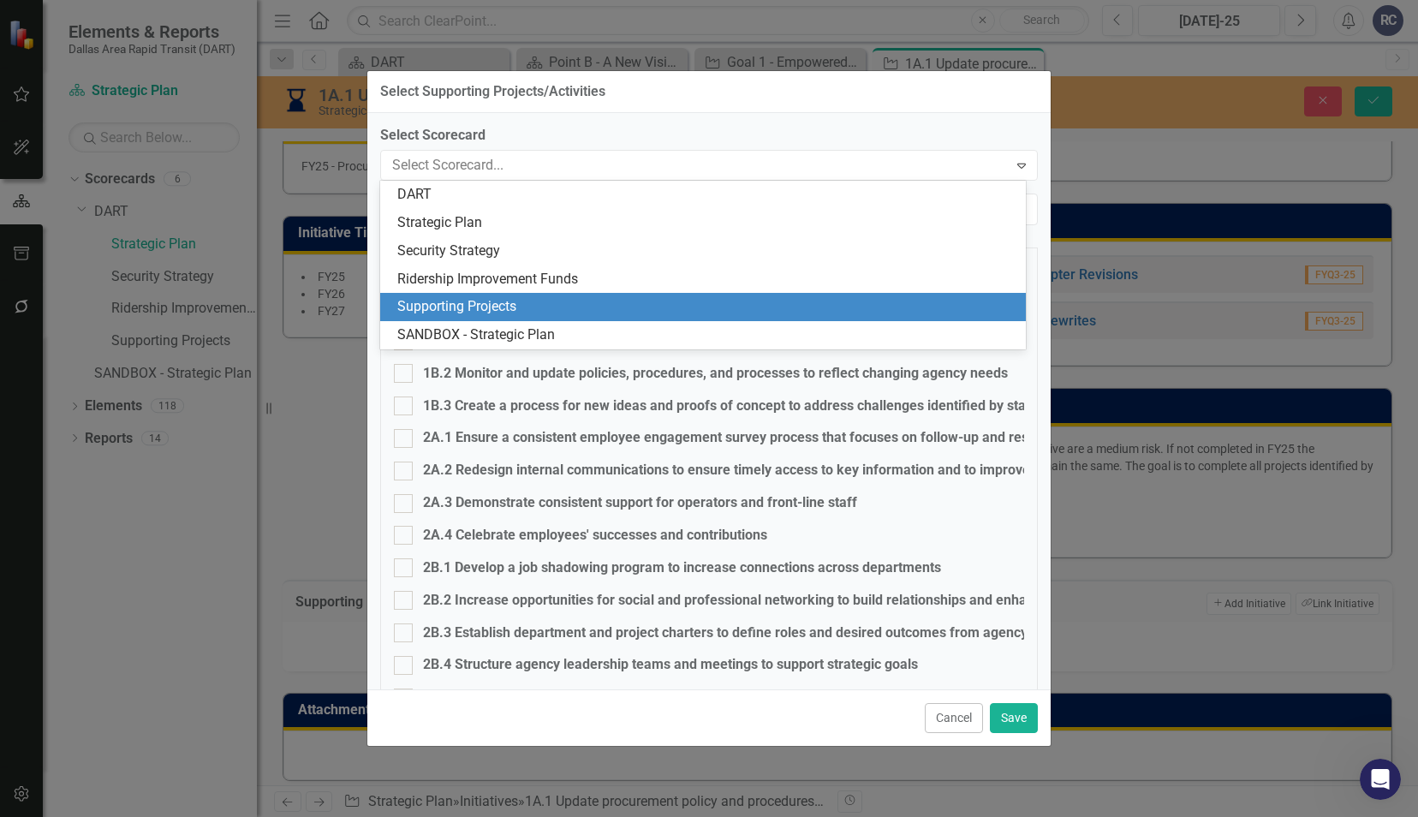
click at [463, 303] on div "Supporting Projects" at bounding box center [706, 307] width 618 height 20
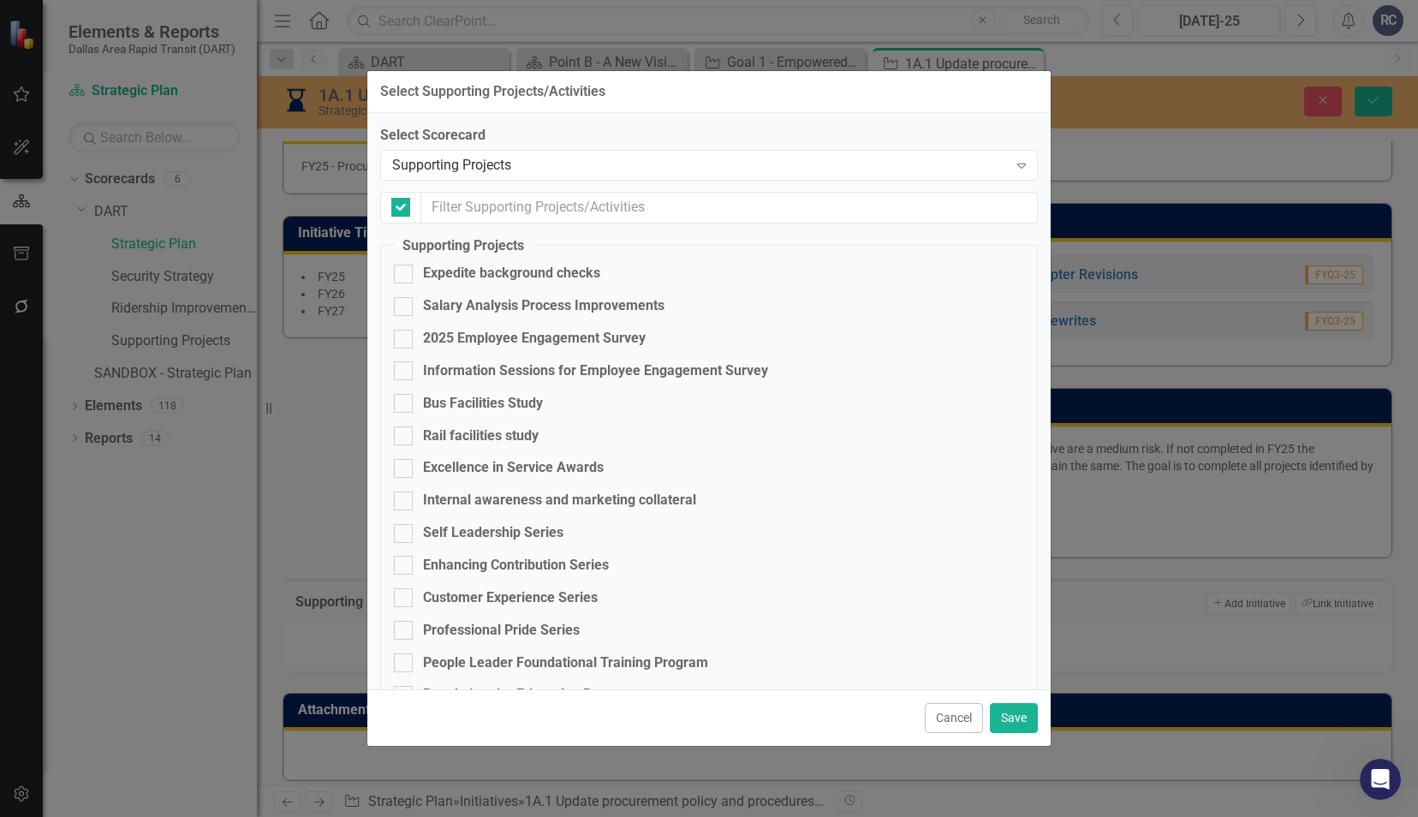
checkbox input "false"
click at [458, 201] on input "text" at bounding box center [729, 208] width 616 height 32
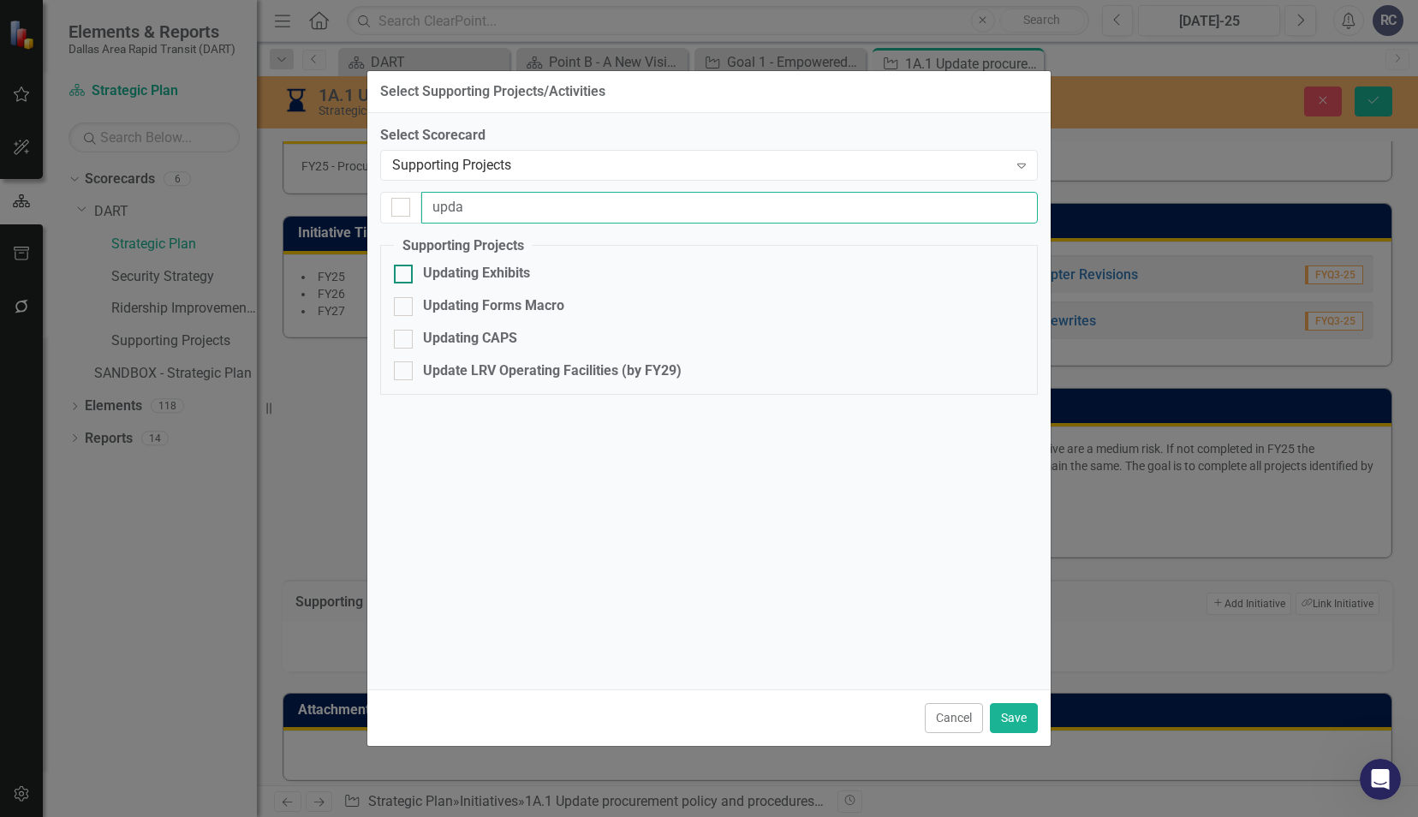
type input "upda"
click at [407, 273] on div at bounding box center [403, 274] width 19 height 19
click at [405, 273] on input "Updating Exhibits" at bounding box center [399, 270] width 11 height 11
checkbox input "true"
click at [401, 308] on input "Updating Forms Macro" at bounding box center [399, 302] width 11 height 11
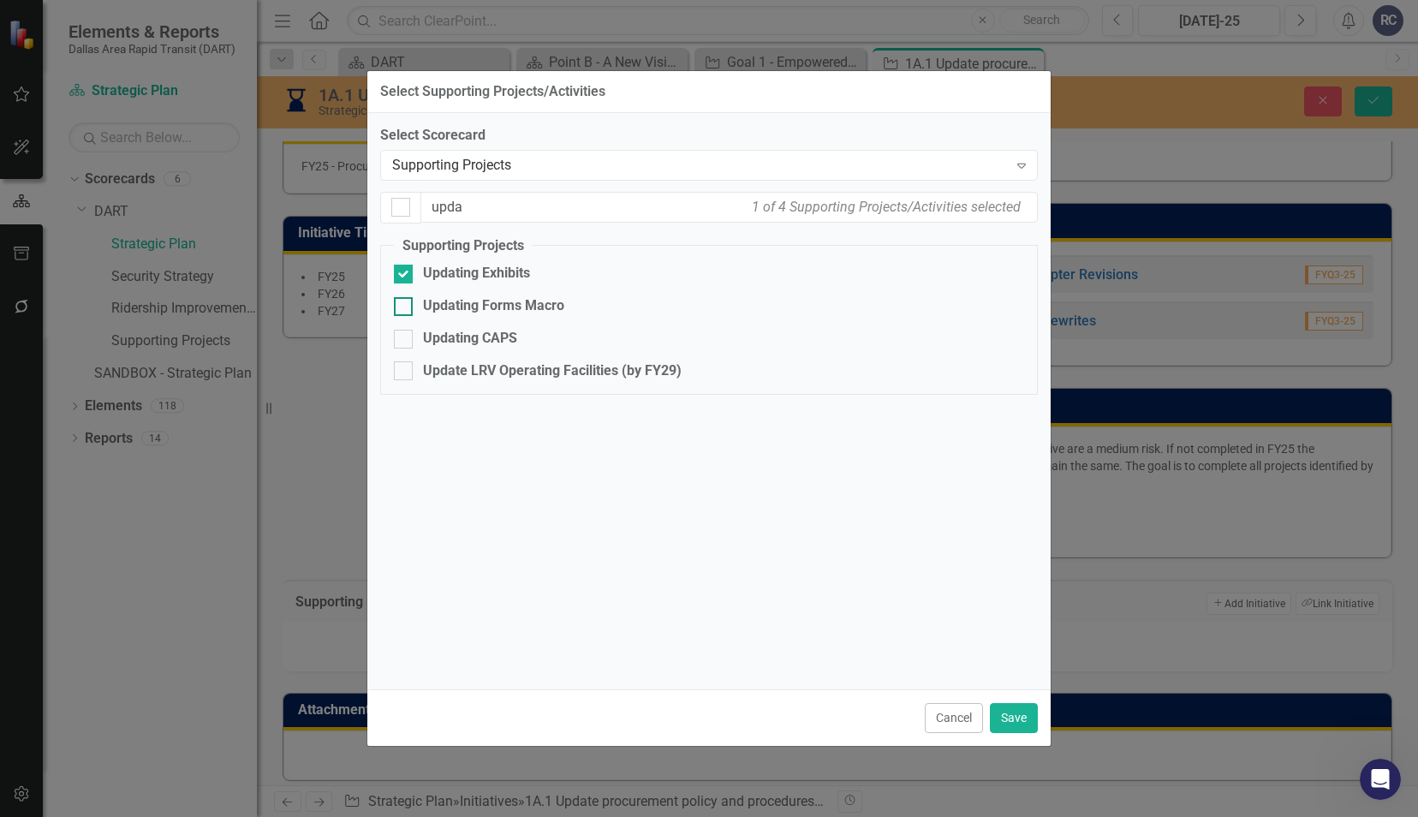
checkbox input "true"
click at [407, 339] on div at bounding box center [403, 339] width 19 height 19
click at [405, 339] on input "Updating CAPS" at bounding box center [399, 335] width 11 height 11
checkbox input "true"
click at [1015, 720] on button "Save" at bounding box center [1014, 718] width 48 height 30
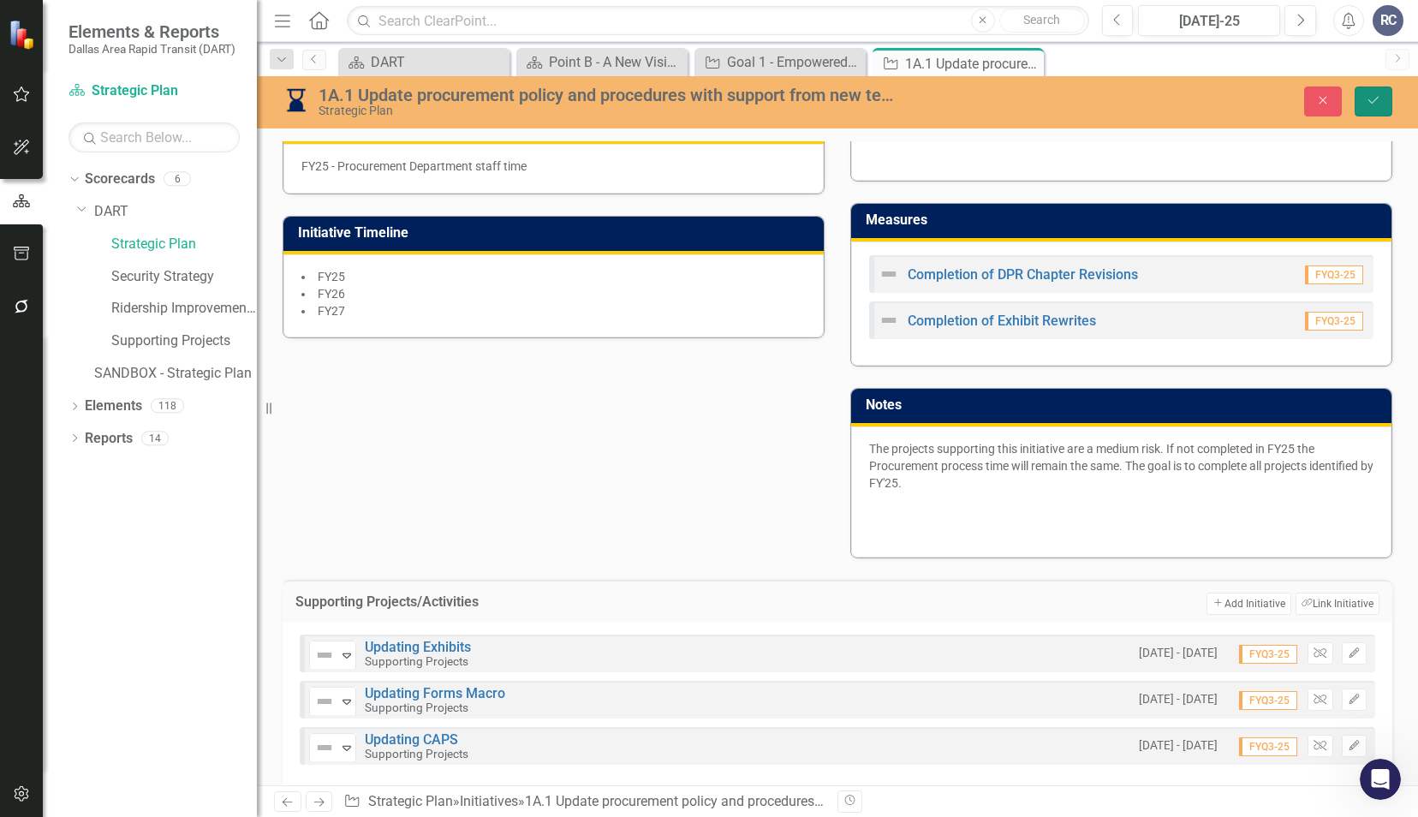
click at [1372, 92] on button "Save" at bounding box center [1373, 101] width 38 height 30
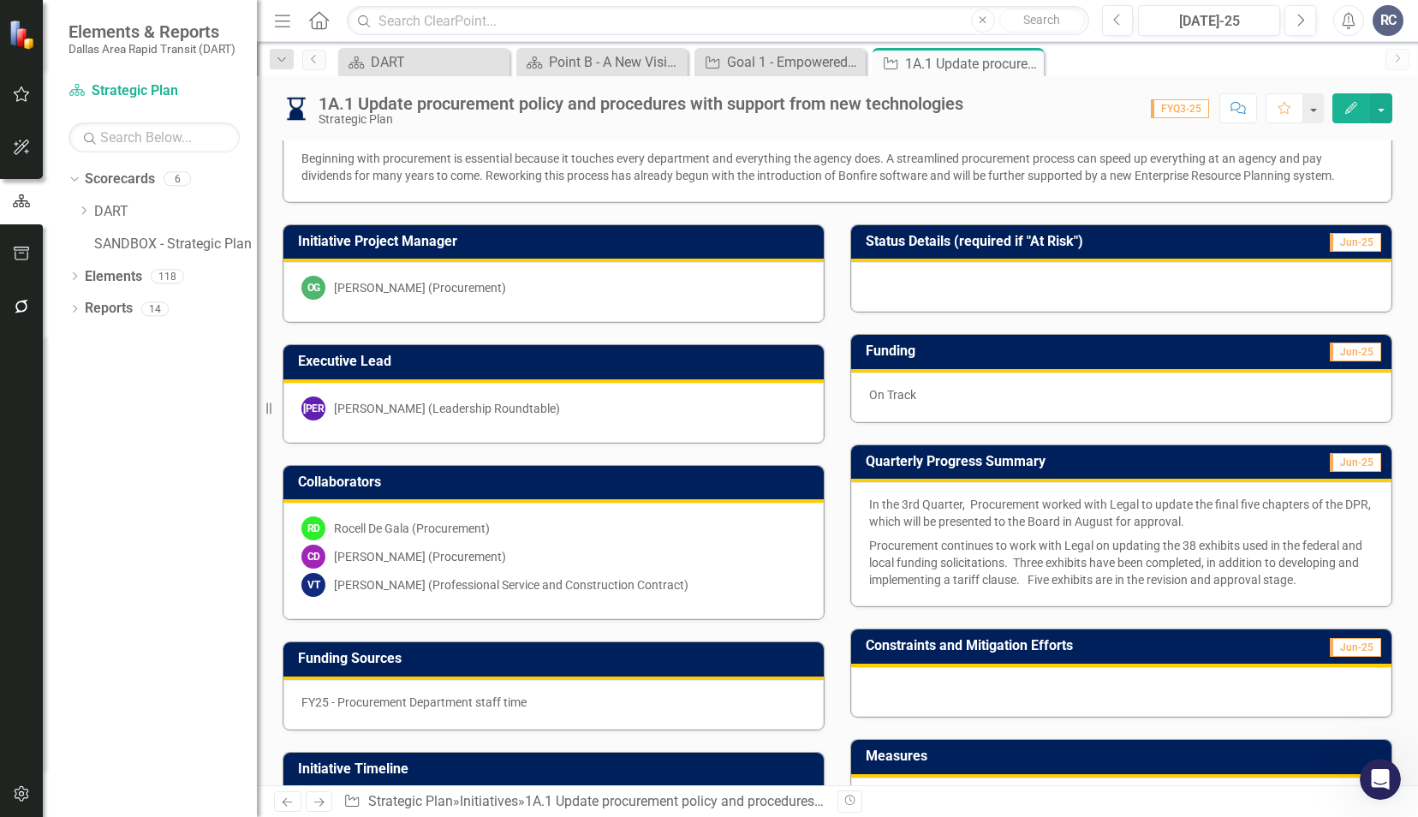
scroll to position [0, 0]
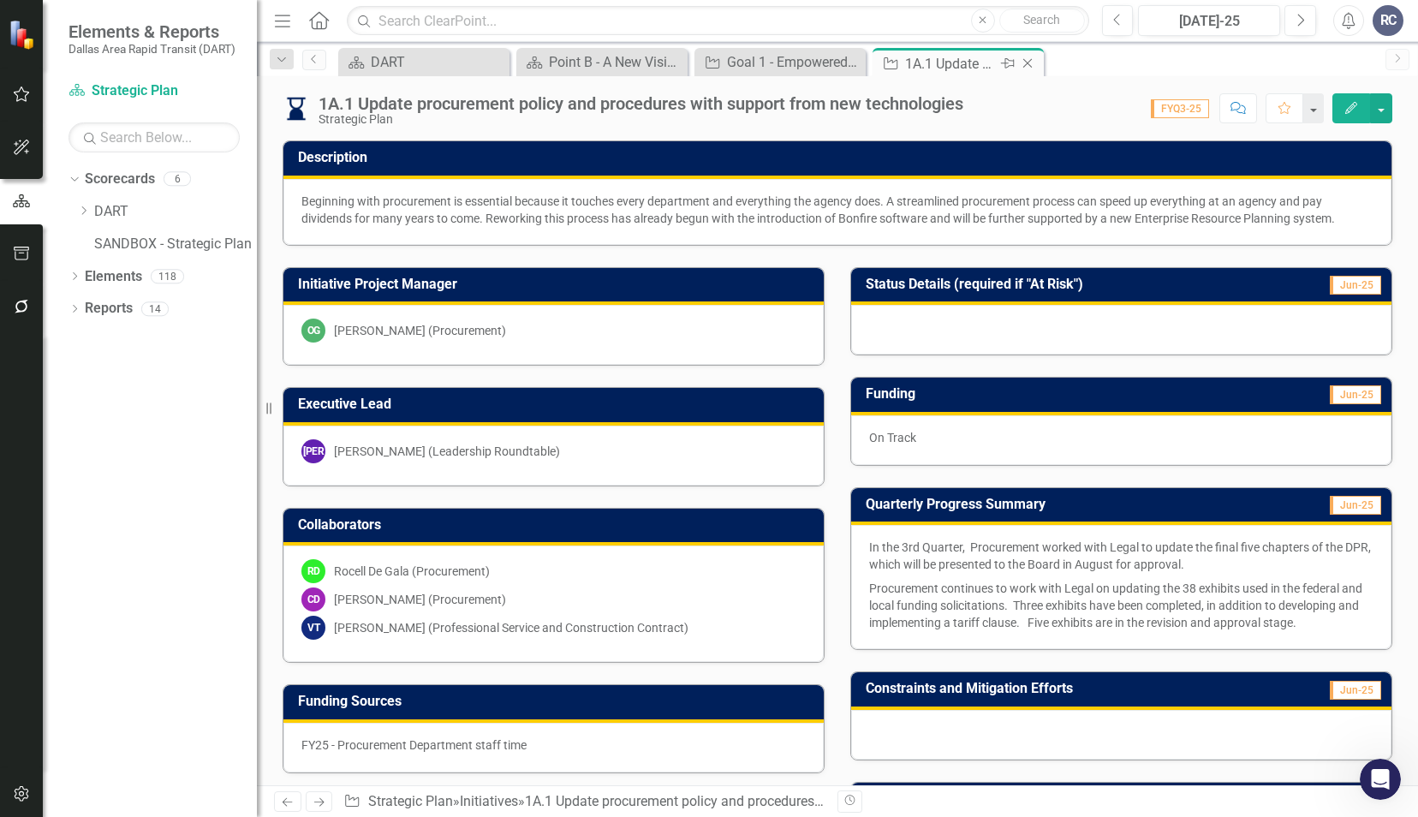
click at [1027, 67] on icon "Close" at bounding box center [1027, 63] width 17 height 14
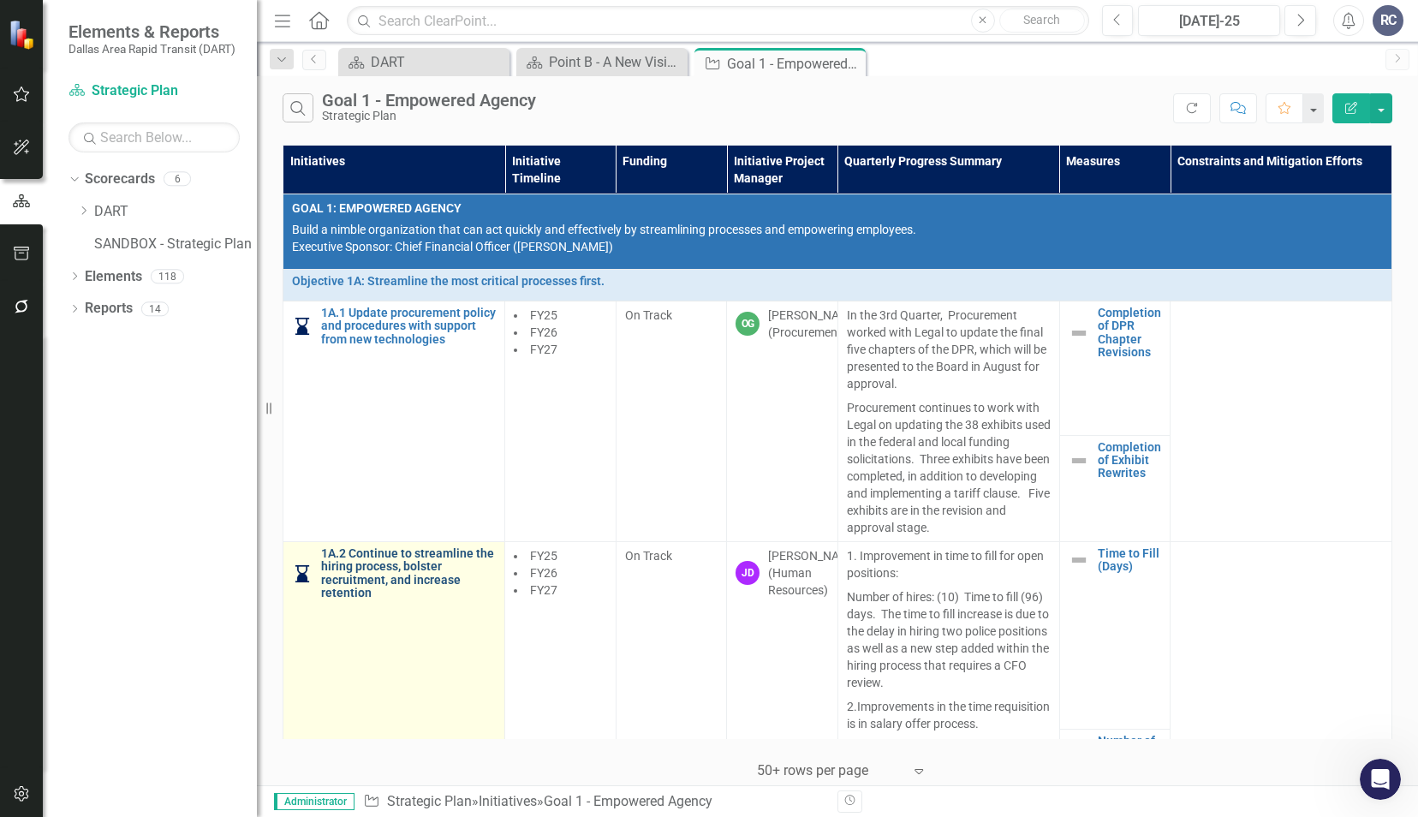
click at [380, 563] on link "1A.2 Continue to streamline the hiring process, bolster recruitment, and increa…" at bounding box center [408, 573] width 175 height 53
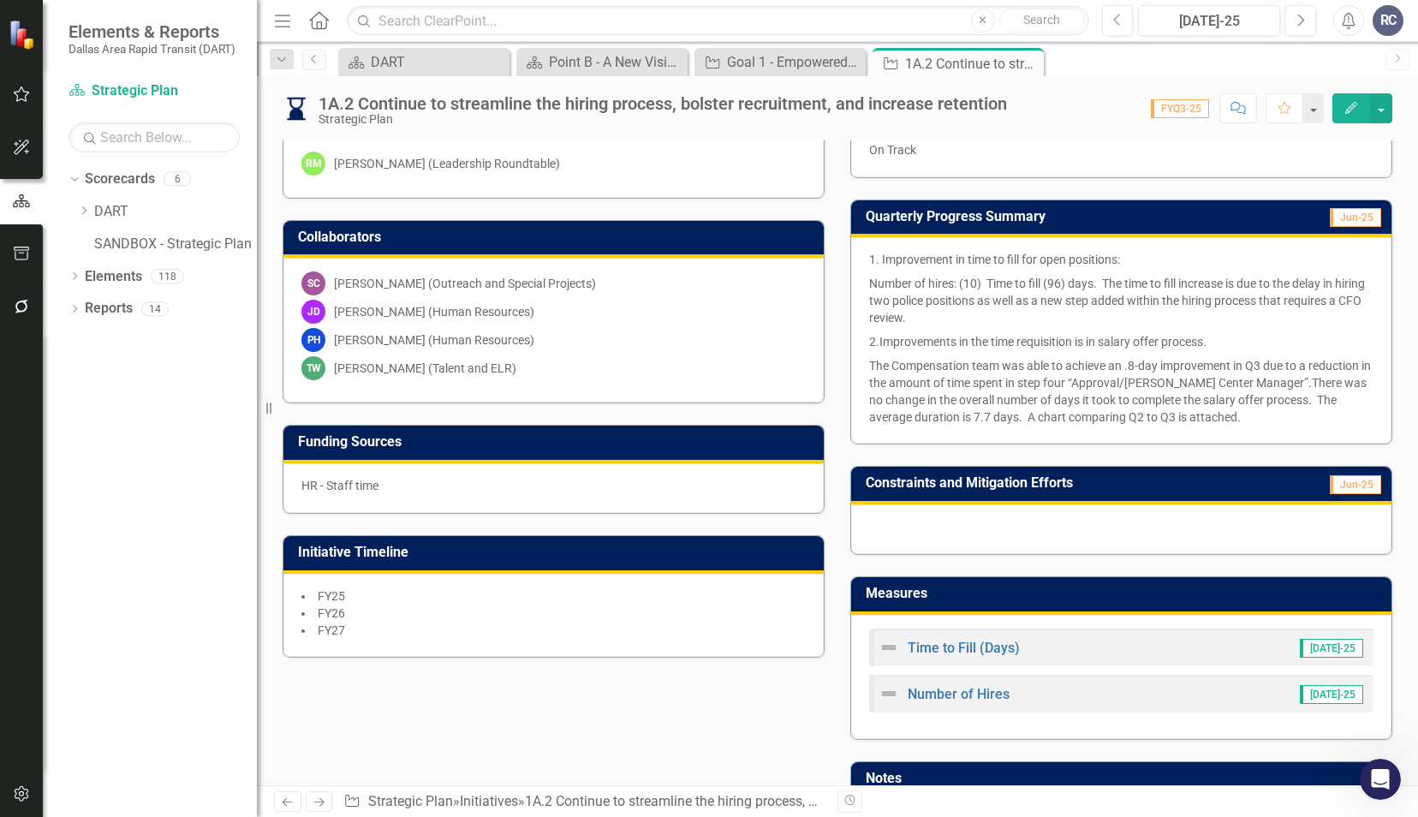
scroll to position [342, 0]
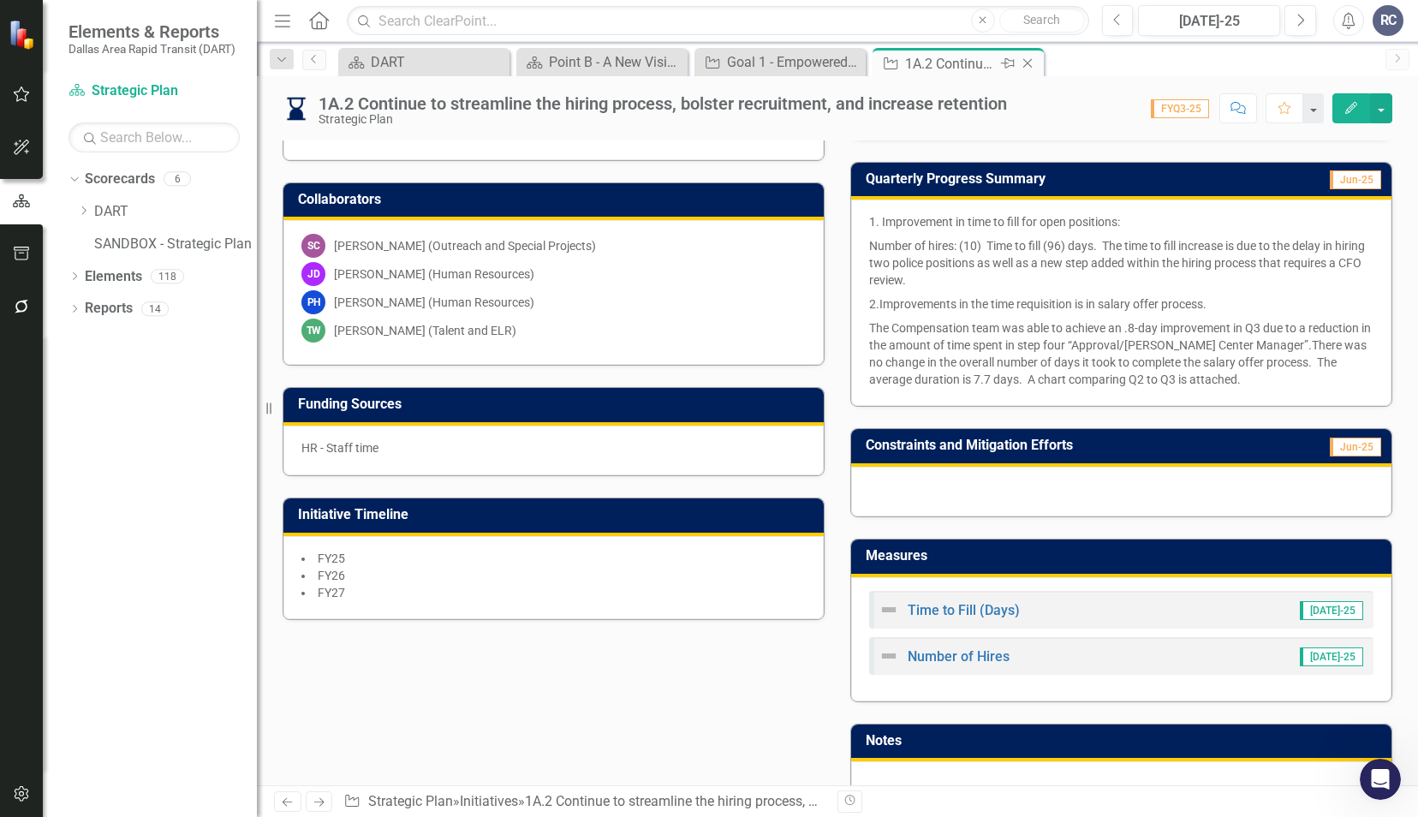
click at [1031, 63] on icon "Close" at bounding box center [1027, 63] width 17 height 14
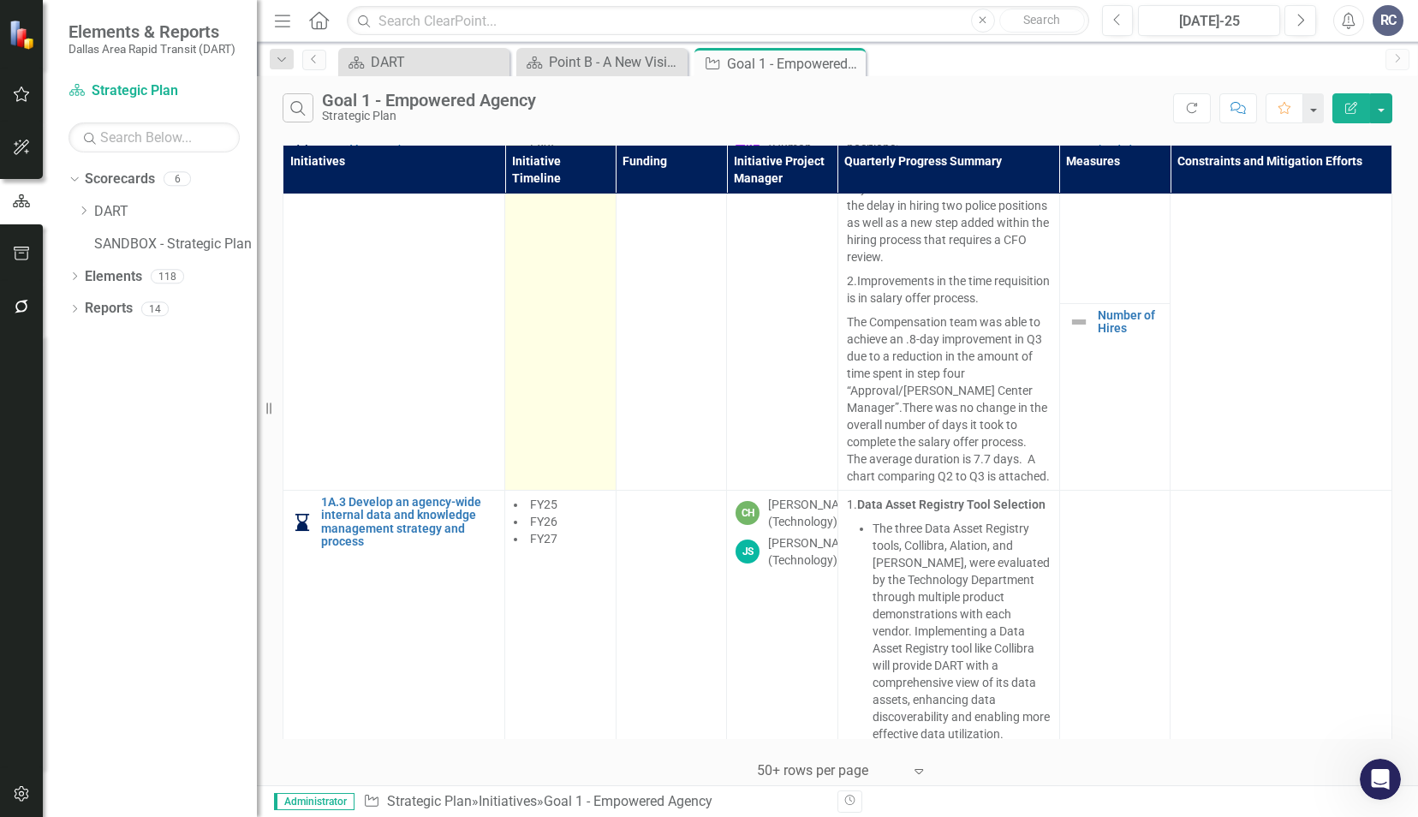
scroll to position [428, 0]
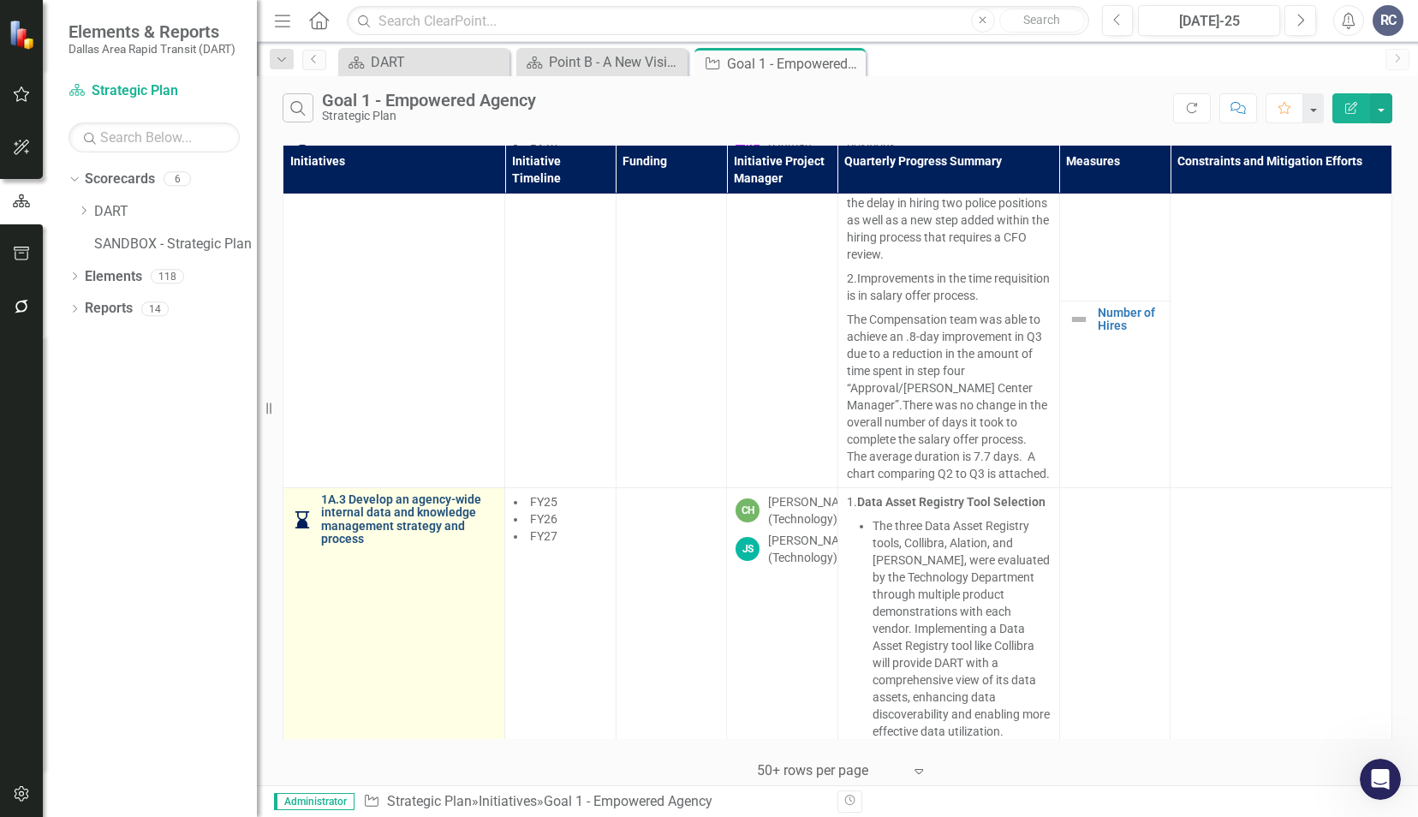
click at [452, 507] on link "1A.3 Develop an agency-wide internal data and knowledge management strategy and…" at bounding box center [408, 519] width 175 height 53
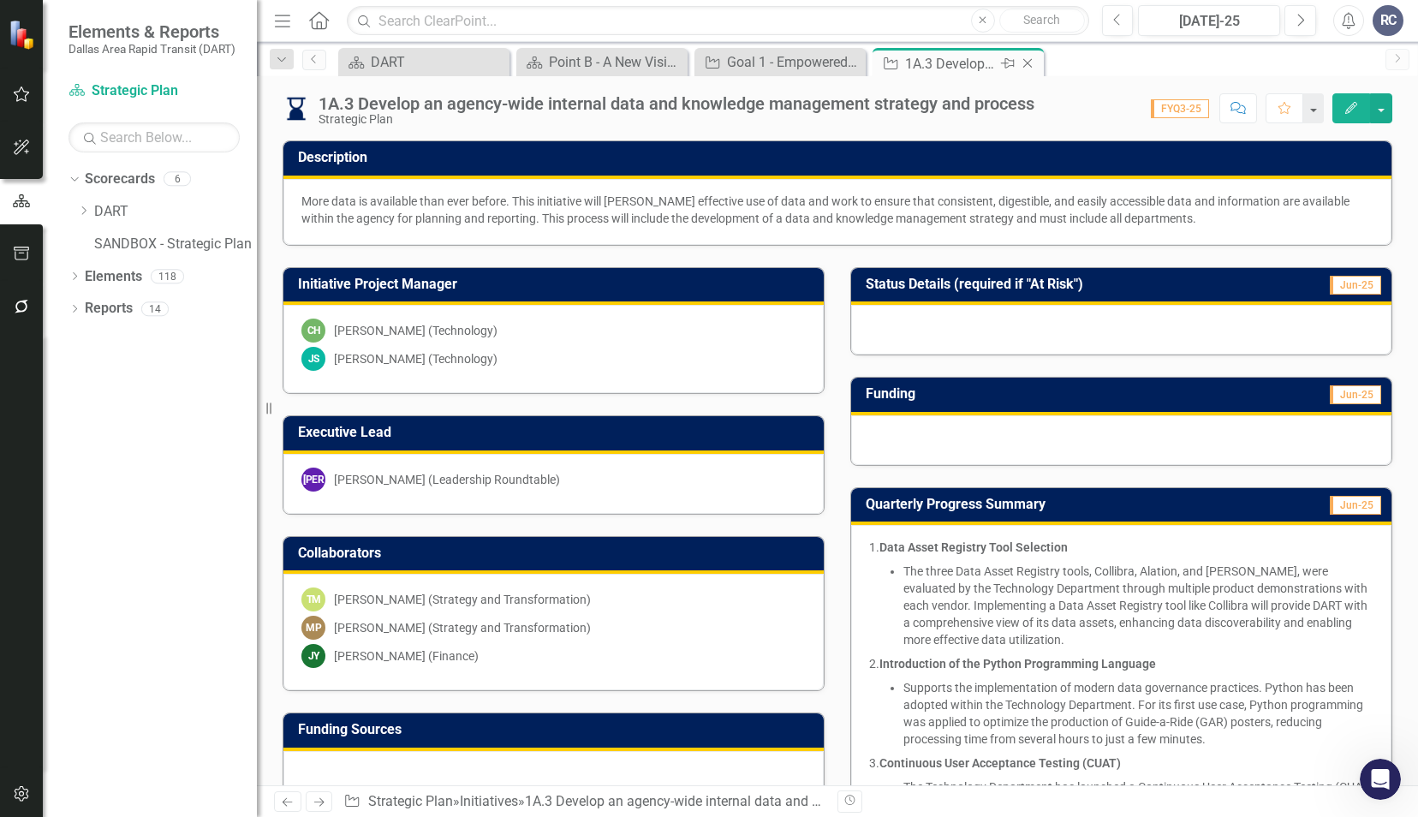
click at [1032, 63] on icon "Close" at bounding box center [1027, 63] width 17 height 14
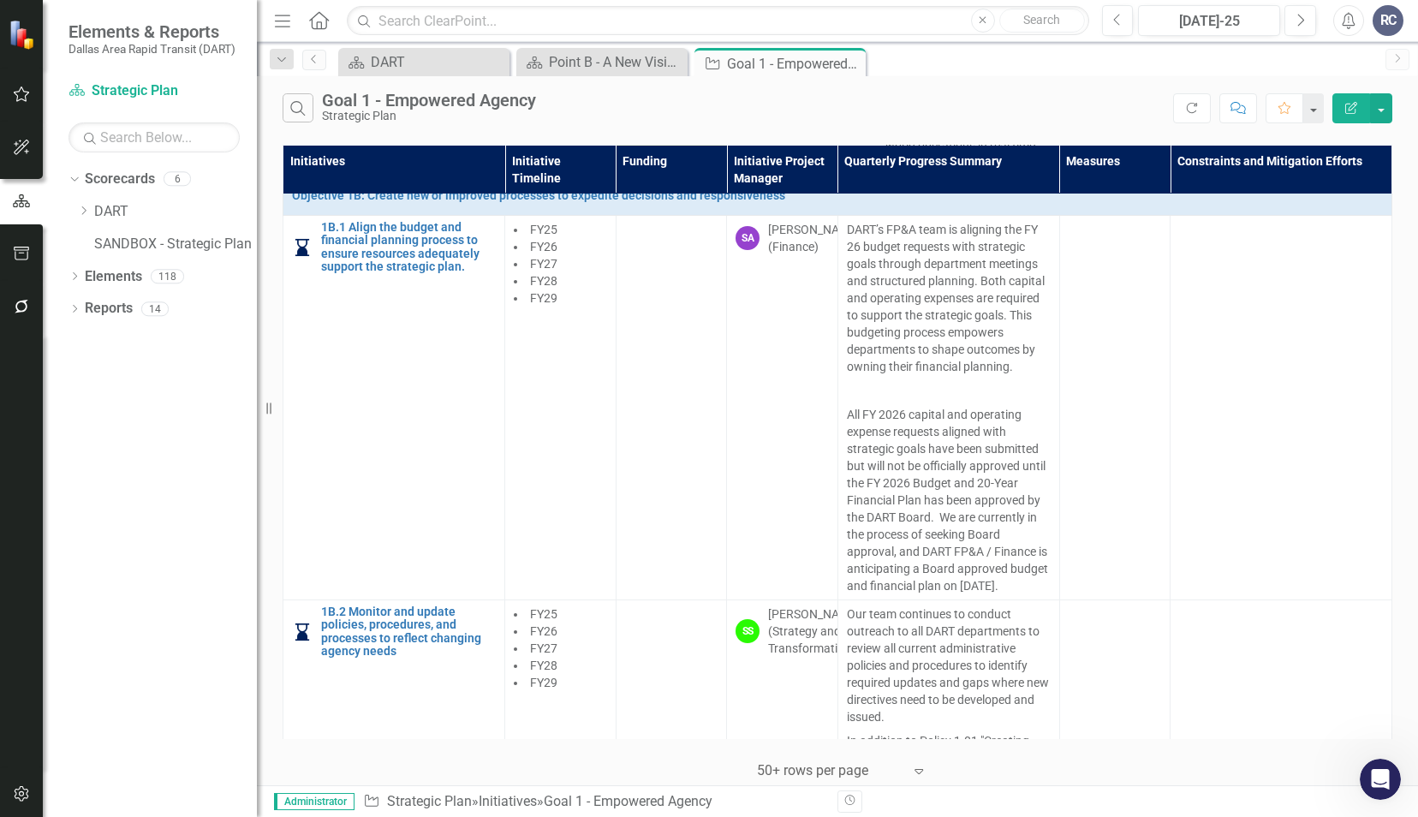
scroll to position [2483, 0]
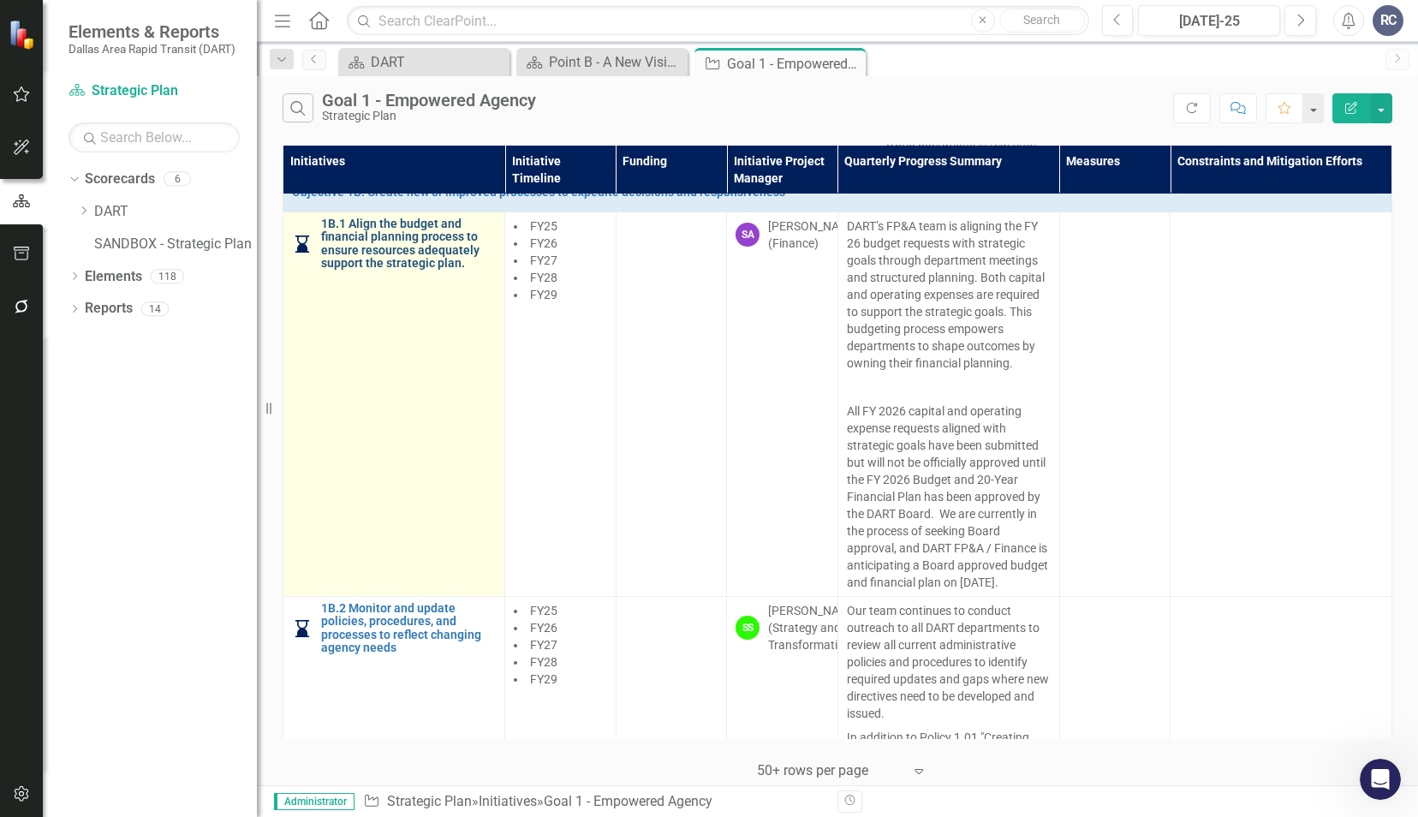
click at [347, 271] on link "1B.1 Align the budget and financial planning process to ensure resources adequa…" at bounding box center [408, 243] width 175 height 53
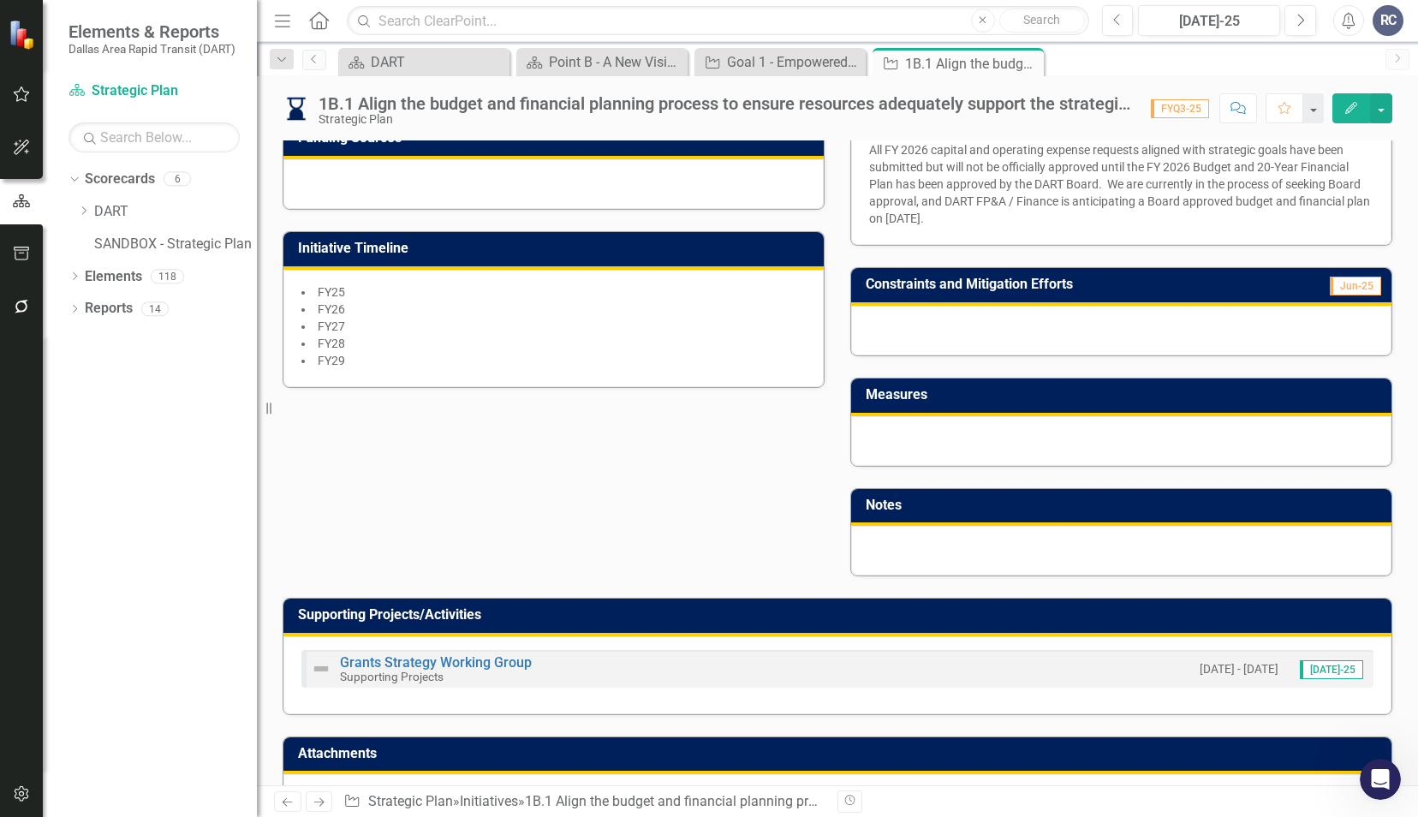
scroll to position [562, 0]
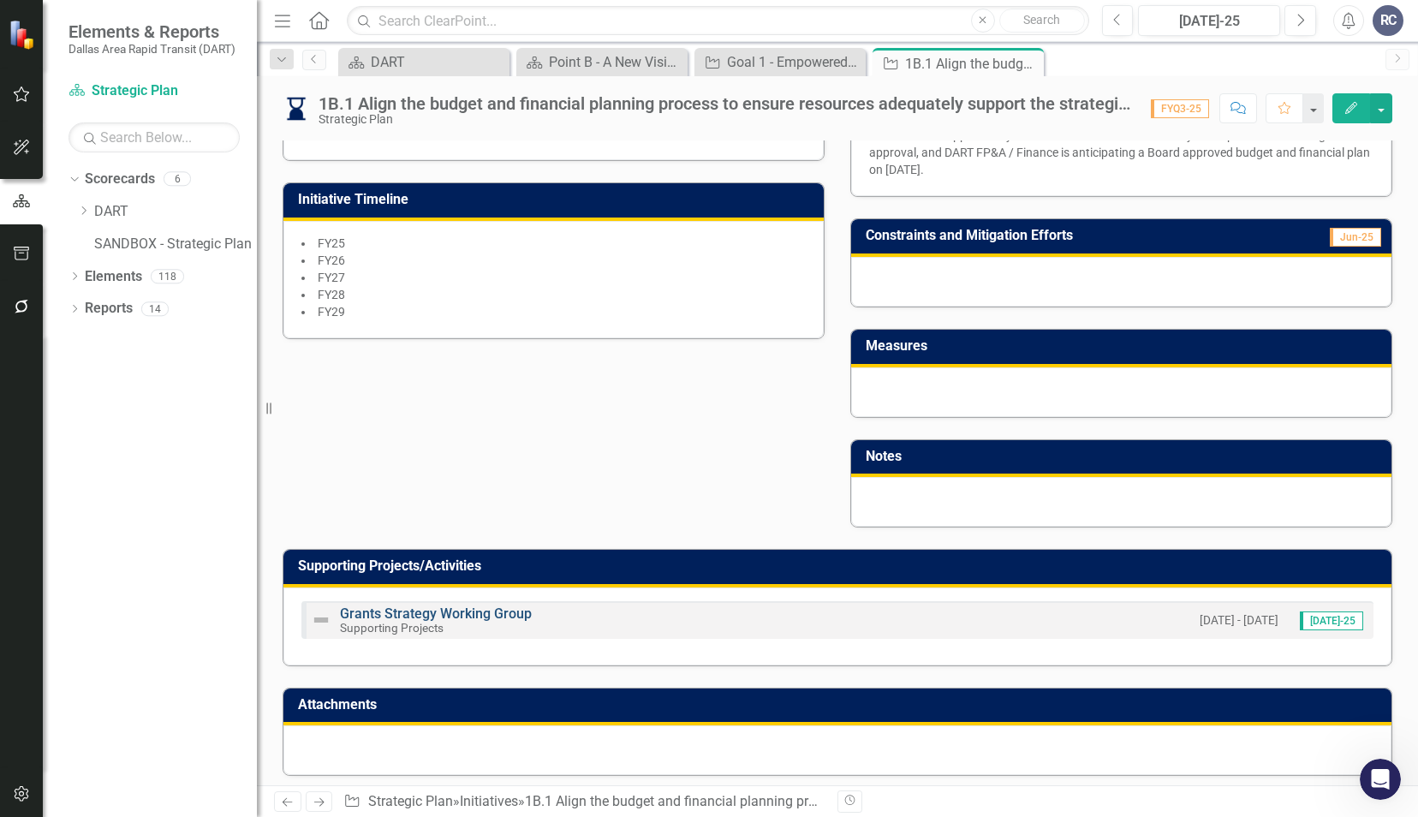
click at [390, 613] on link "Grants Strategy Working Group" at bounding box center [436, 613] width 192 height 16
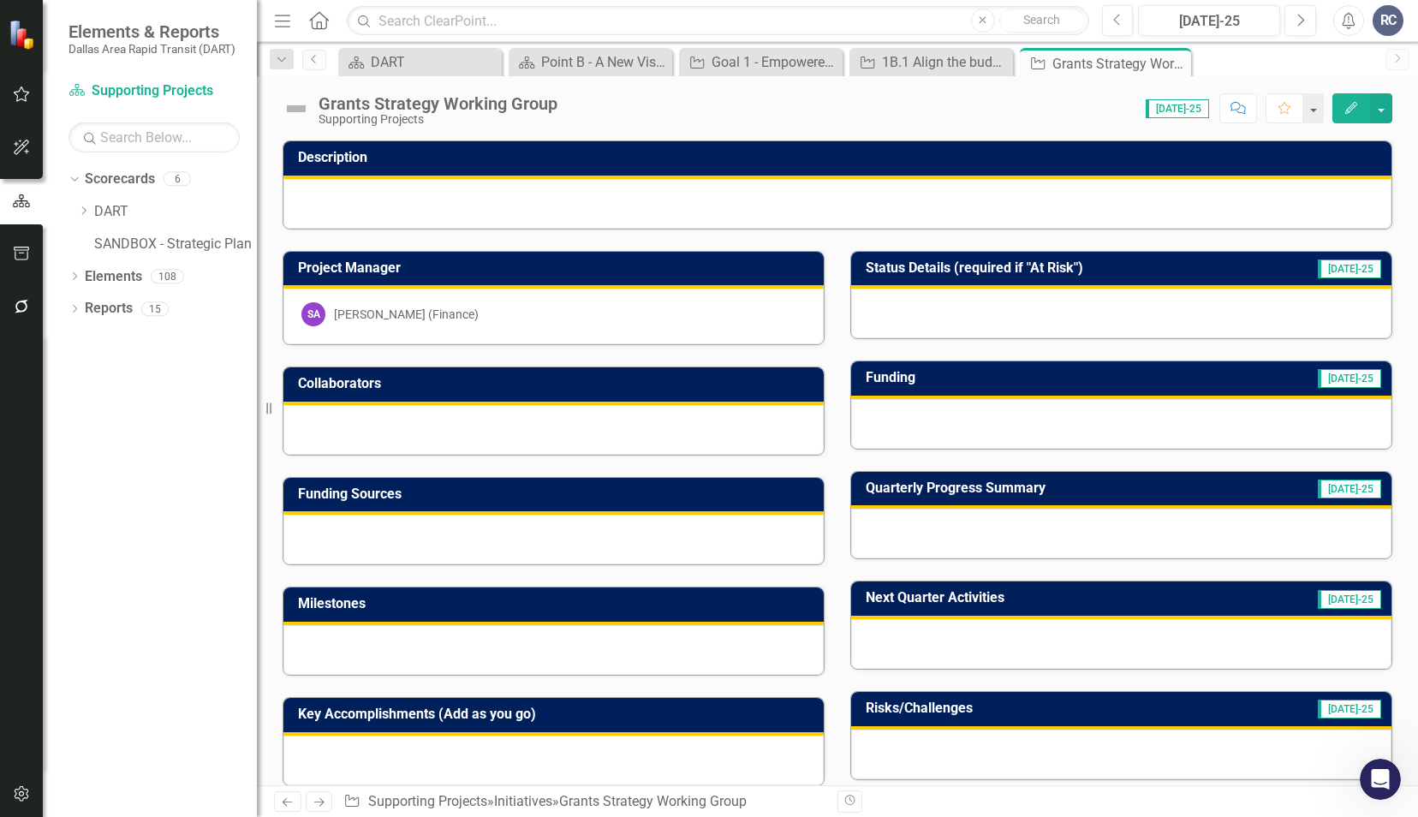
click at [825, 442] on div "Collaborators" at bounding box center [554, 400] width 568 height 110
click at [1166, 64] on icon "Close" at bounding box center [1174, 63] width 17 height 14
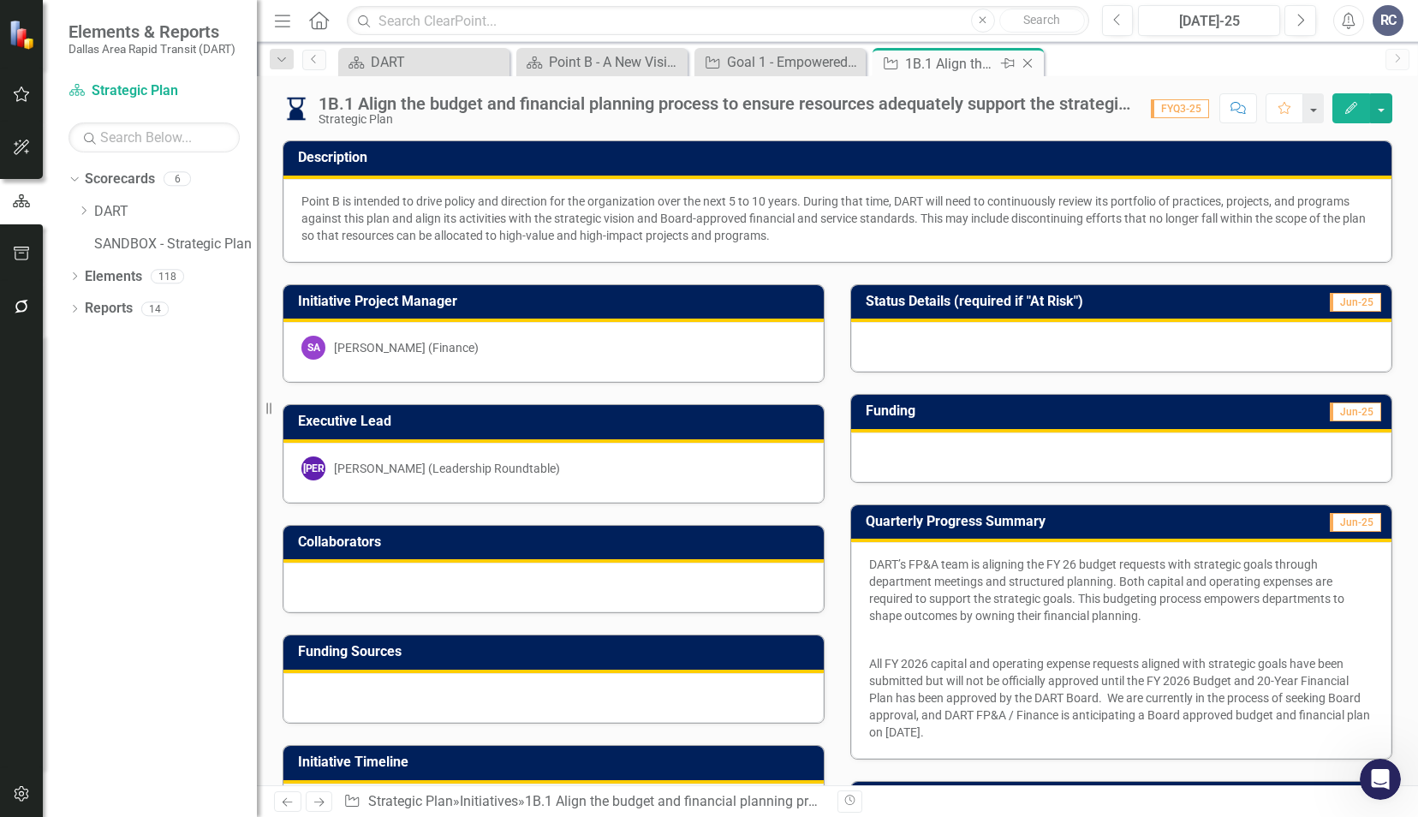
click at [1026, 65] on icon "Close" at bounding box center [1027, 63] width 17 height 14
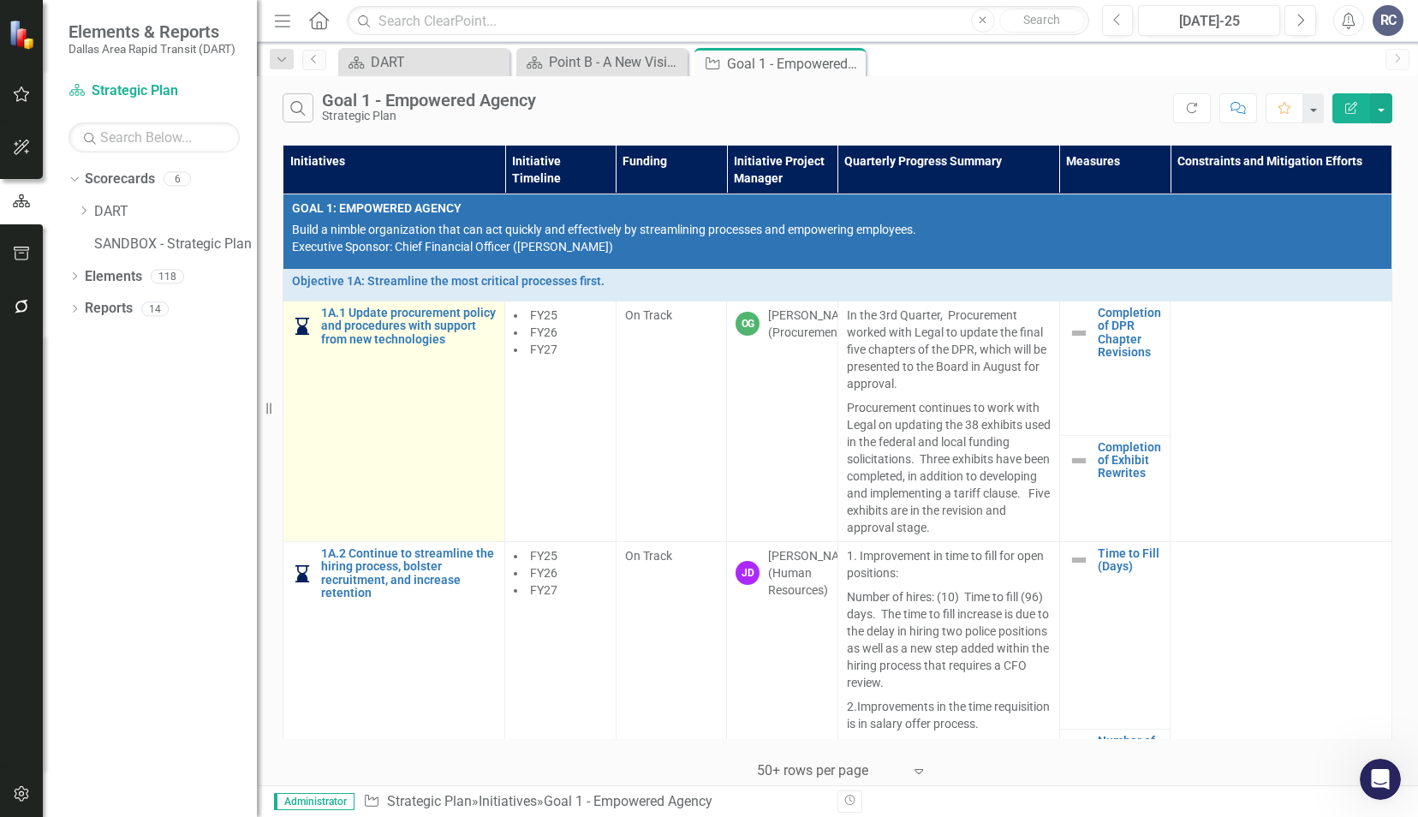
scroll to position [514, 0]
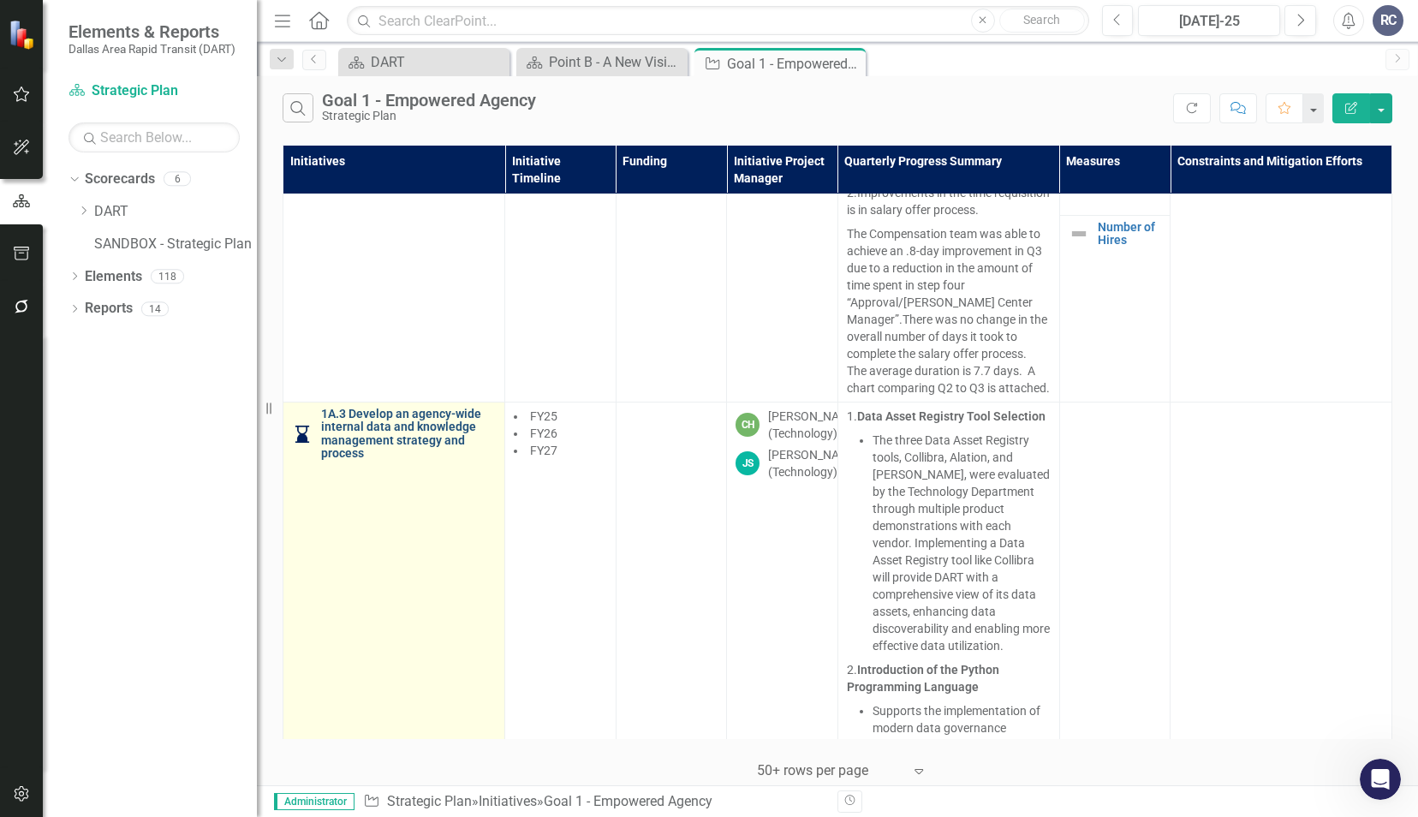
click at [419, 414] on link "1A.3 Develop an agency-wide internal data and knowledge management strategy and…" at bounding box center [408, 433] width 175 height 53
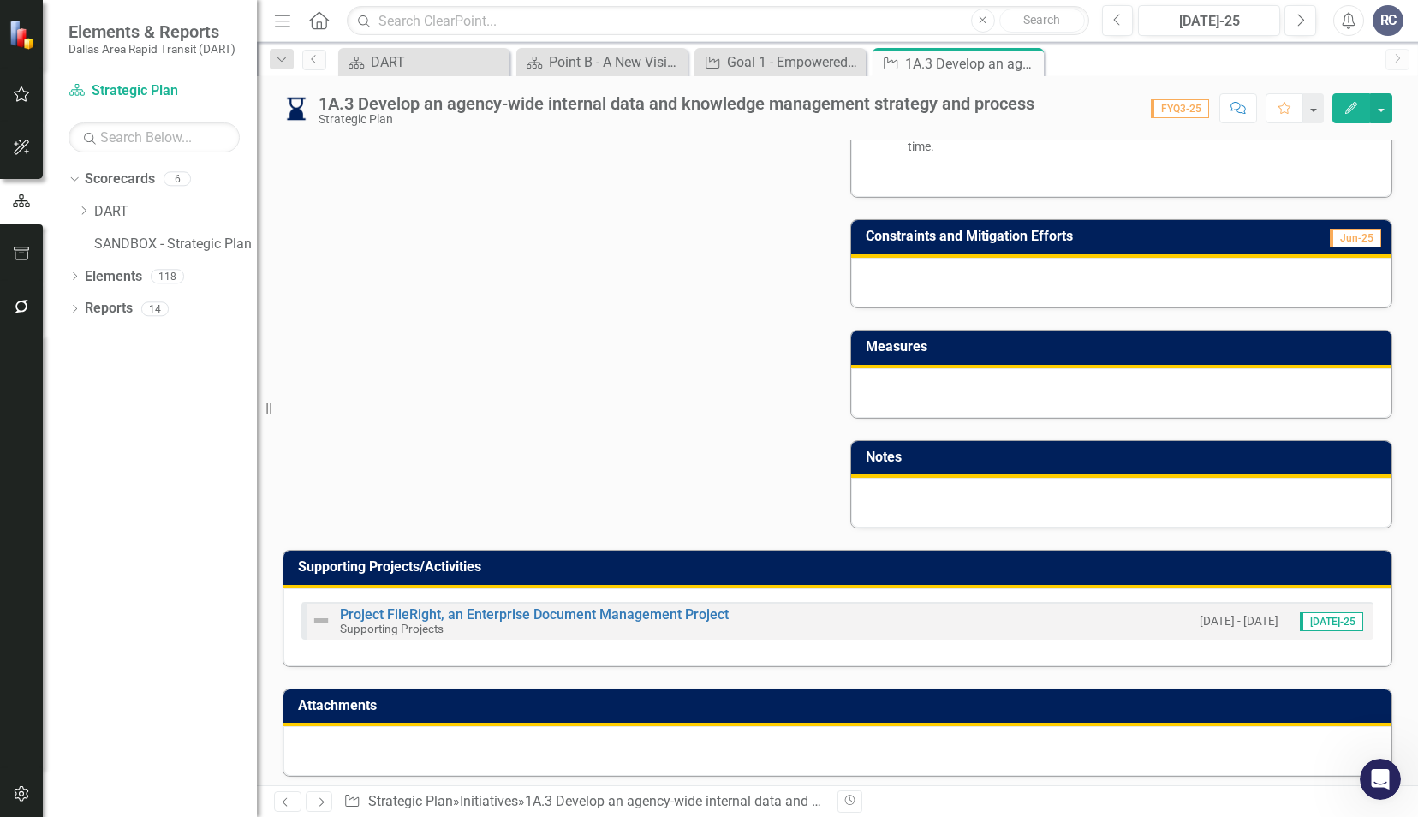
scroll to position [1138, 0]
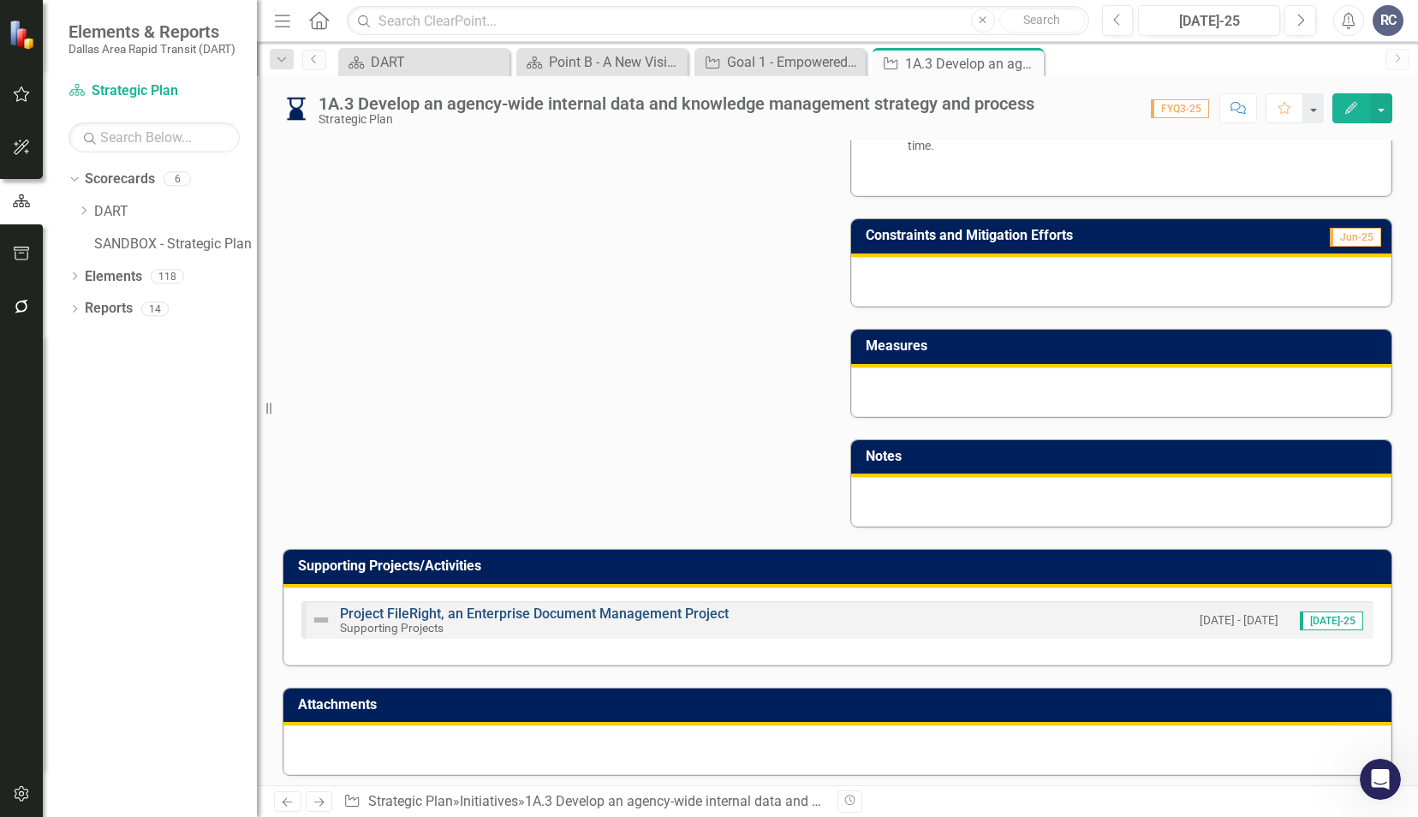
click at [621, 611] on link "Project FileRight, an Enterprise Document Management Project" at bounding box center [534, 613] width 389 height 16
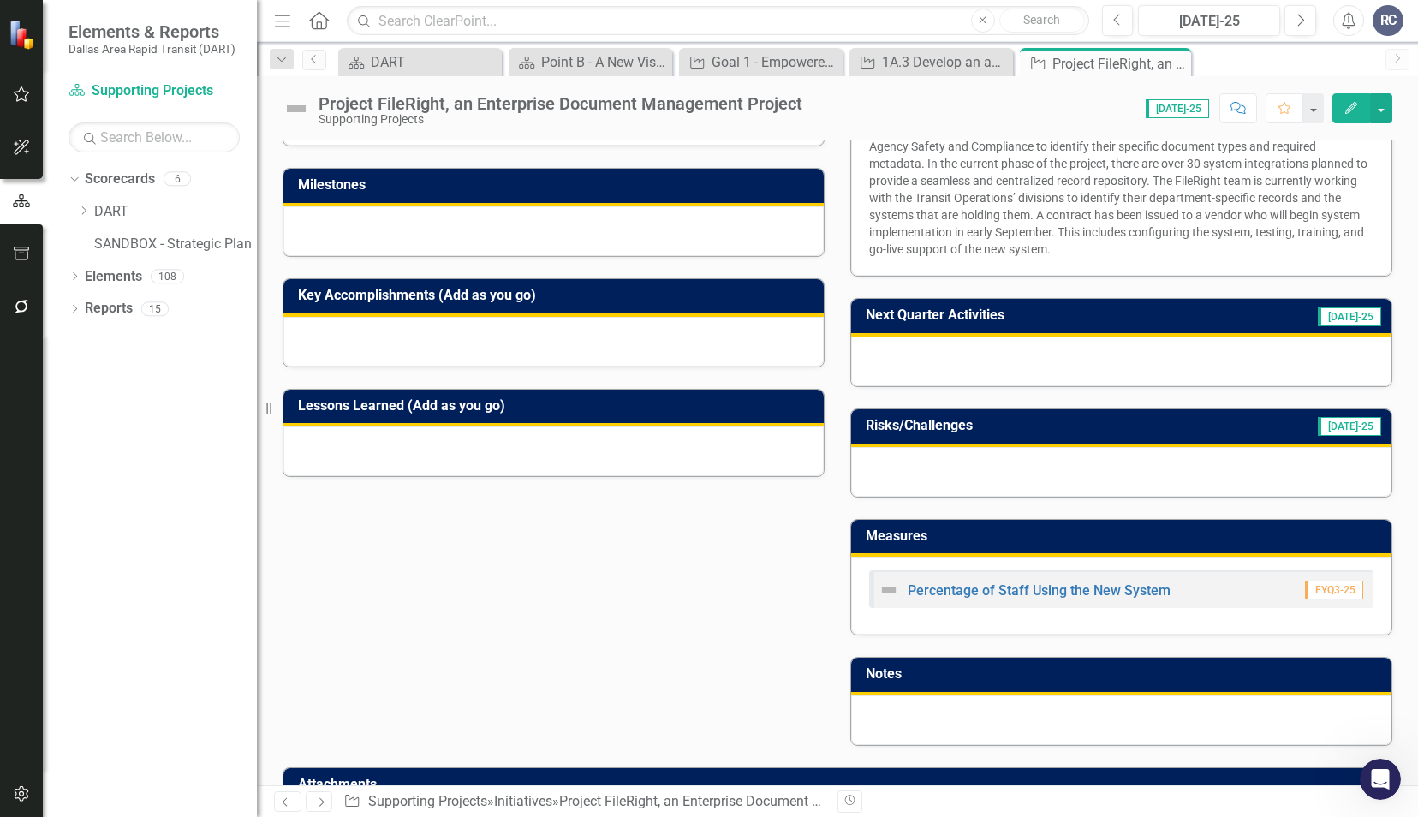
scroll to position [428, 0]
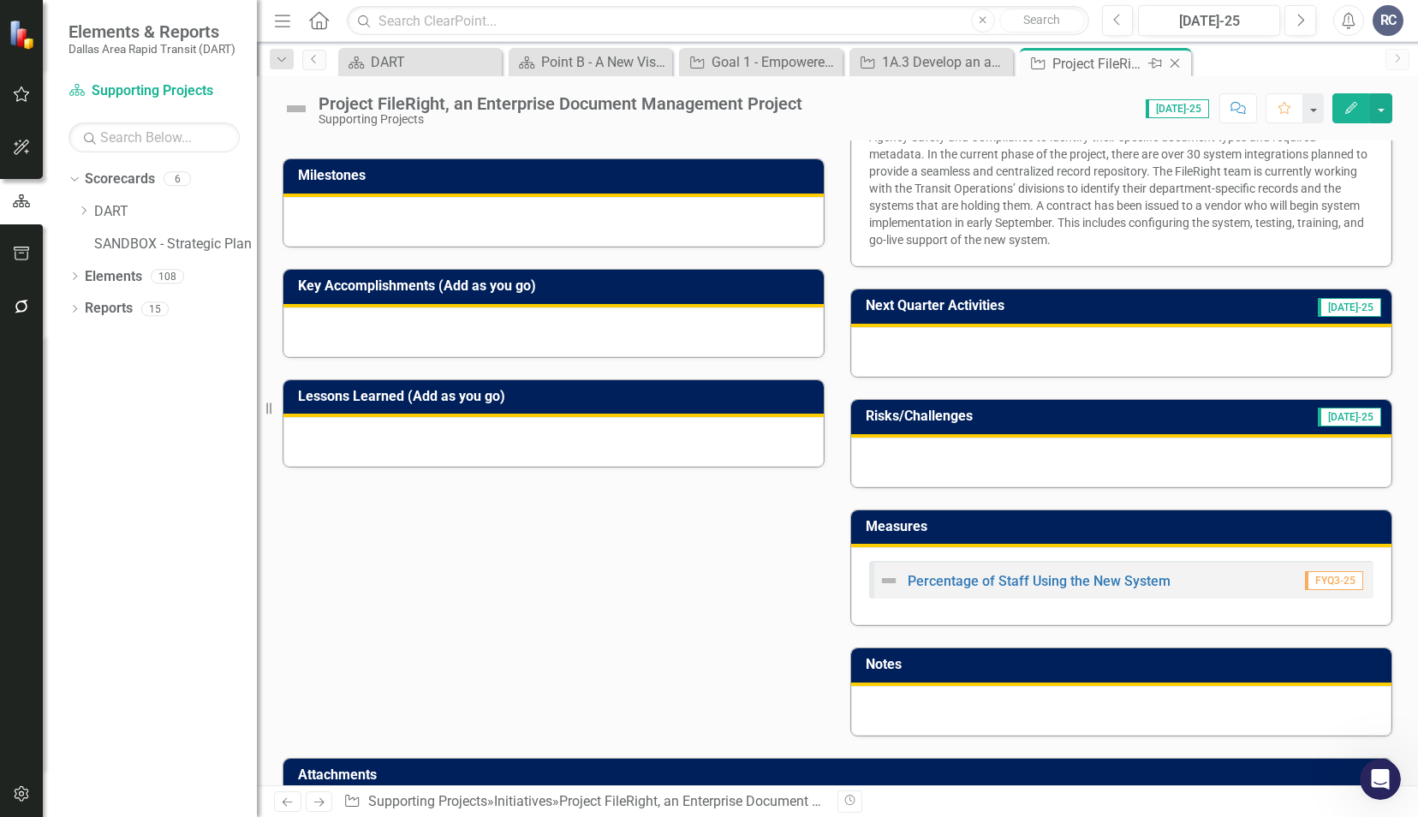
click at [1177, 67] on icon "Close" at bounding box center [1174, 63] width 17 height 14
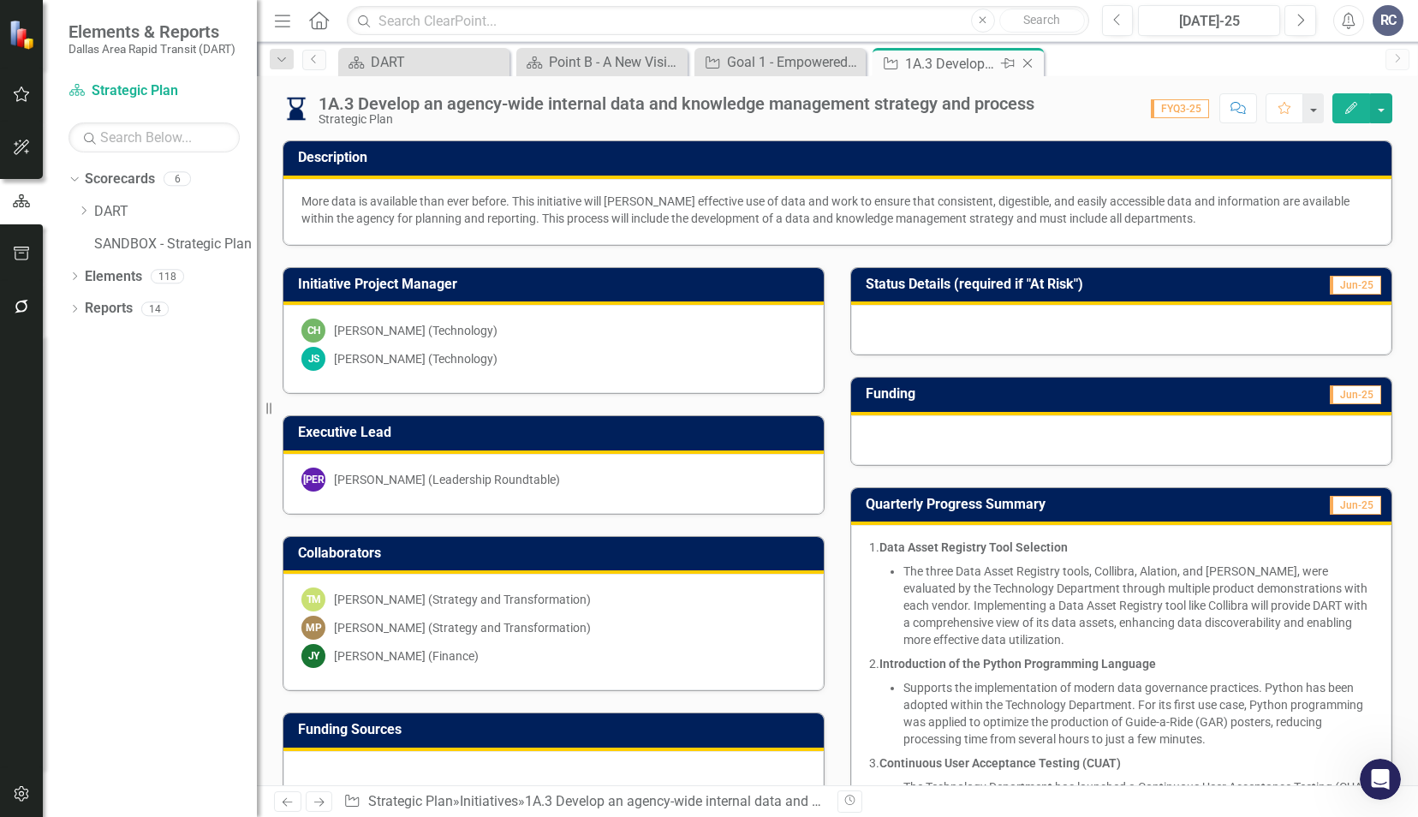
click at [1027, 61] on icon "Close" at bounding box center [1027, 63] width 17 height 14
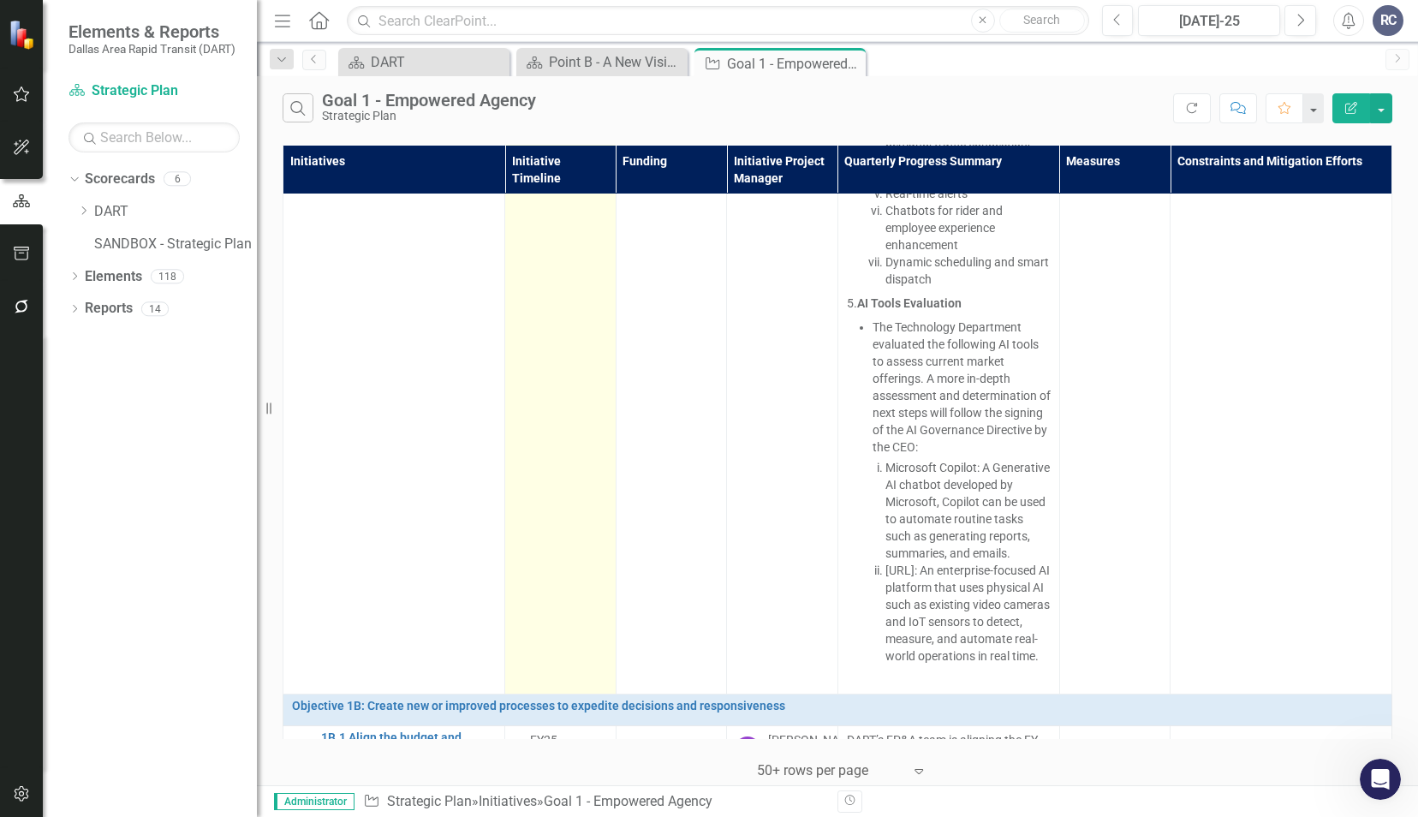
scroll to position [2568, 0]
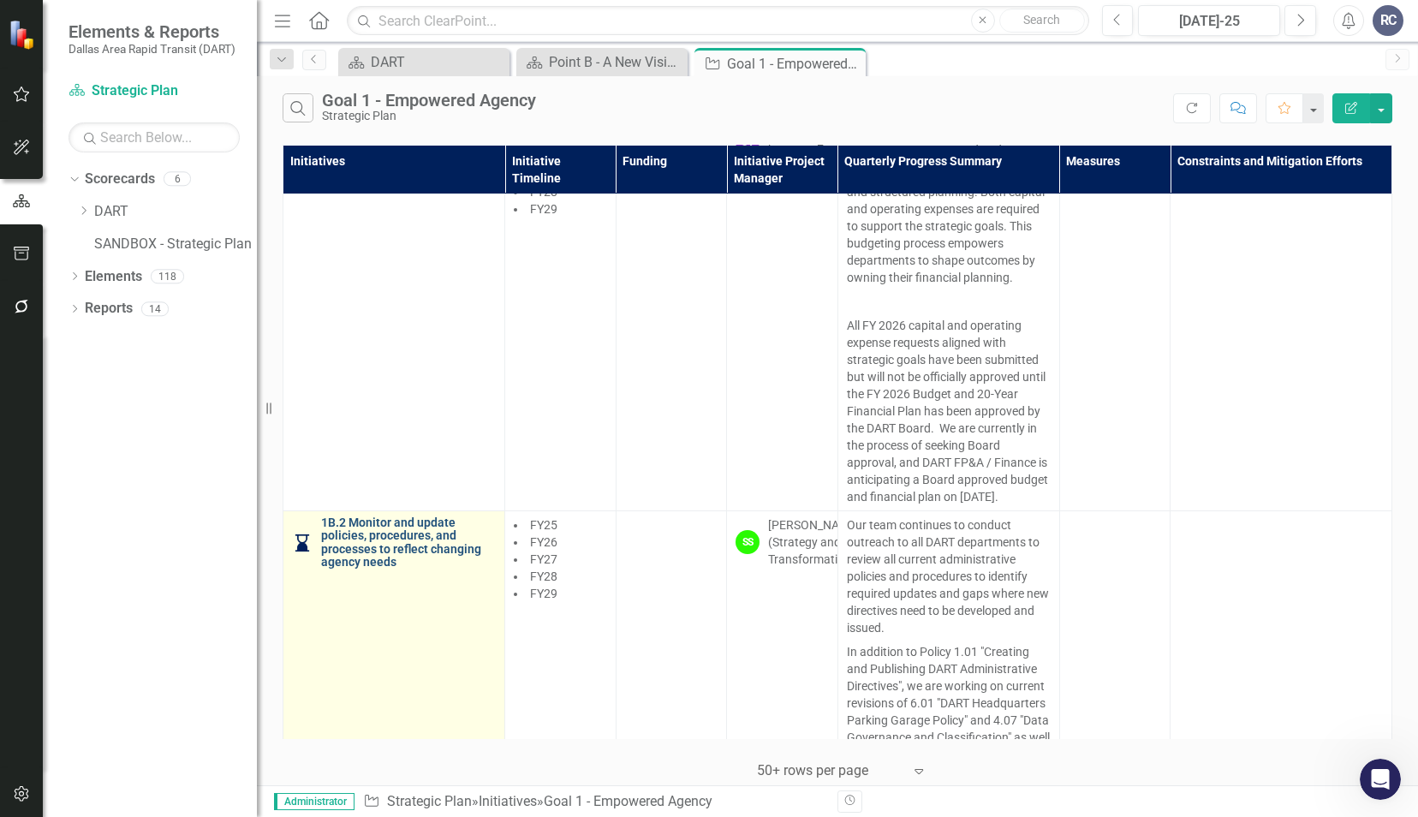
click at [381, 569] on link "1B.2 Monitor and update policies, procedures, and processes to reflect changing…" at bounding box center [408, 542] width 175 height 53
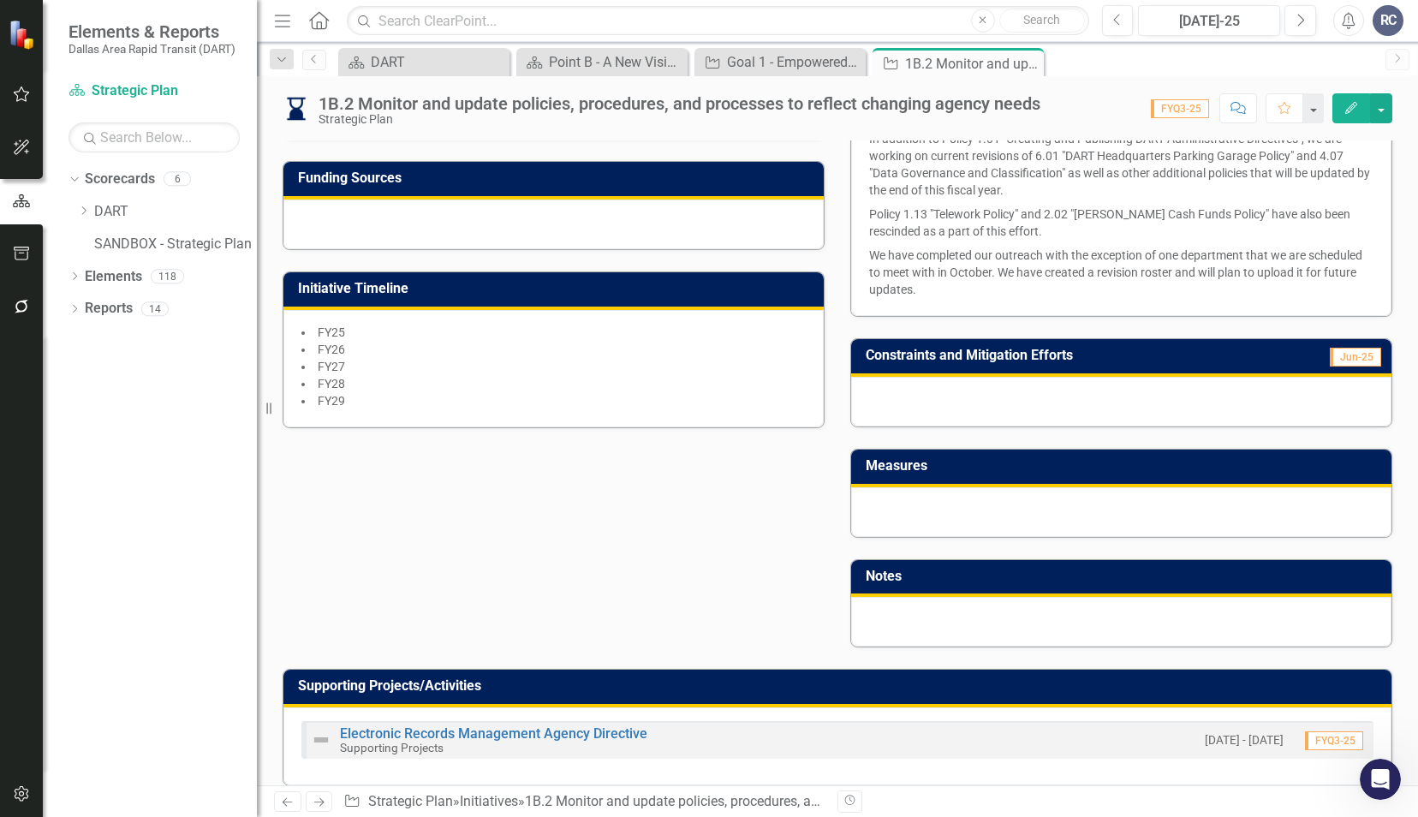
scroll to position [514, 0]
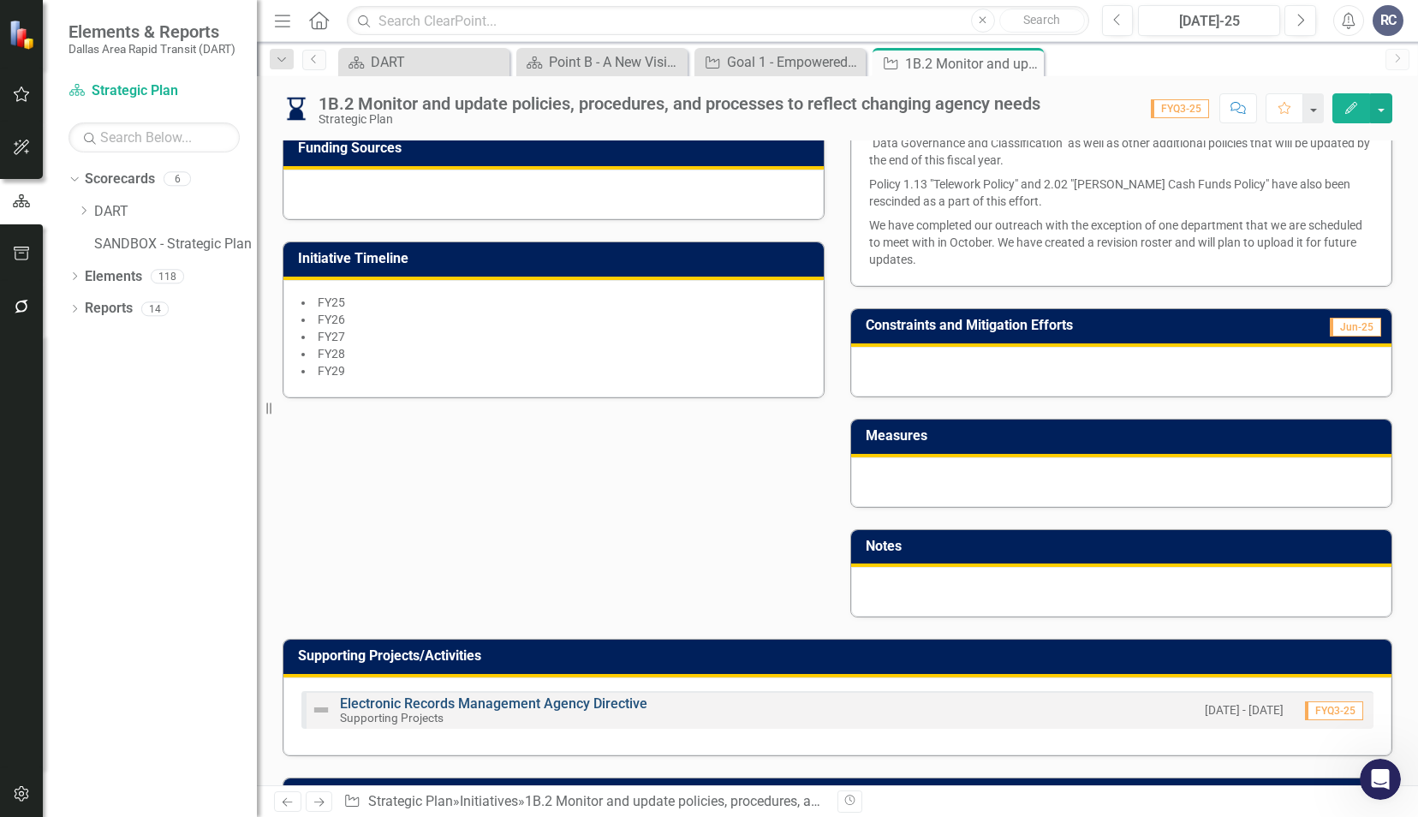
click at [469, 699] on link "Electronic Records Management Agency Directive" at bounding box center [493, 703] width 307 height 16
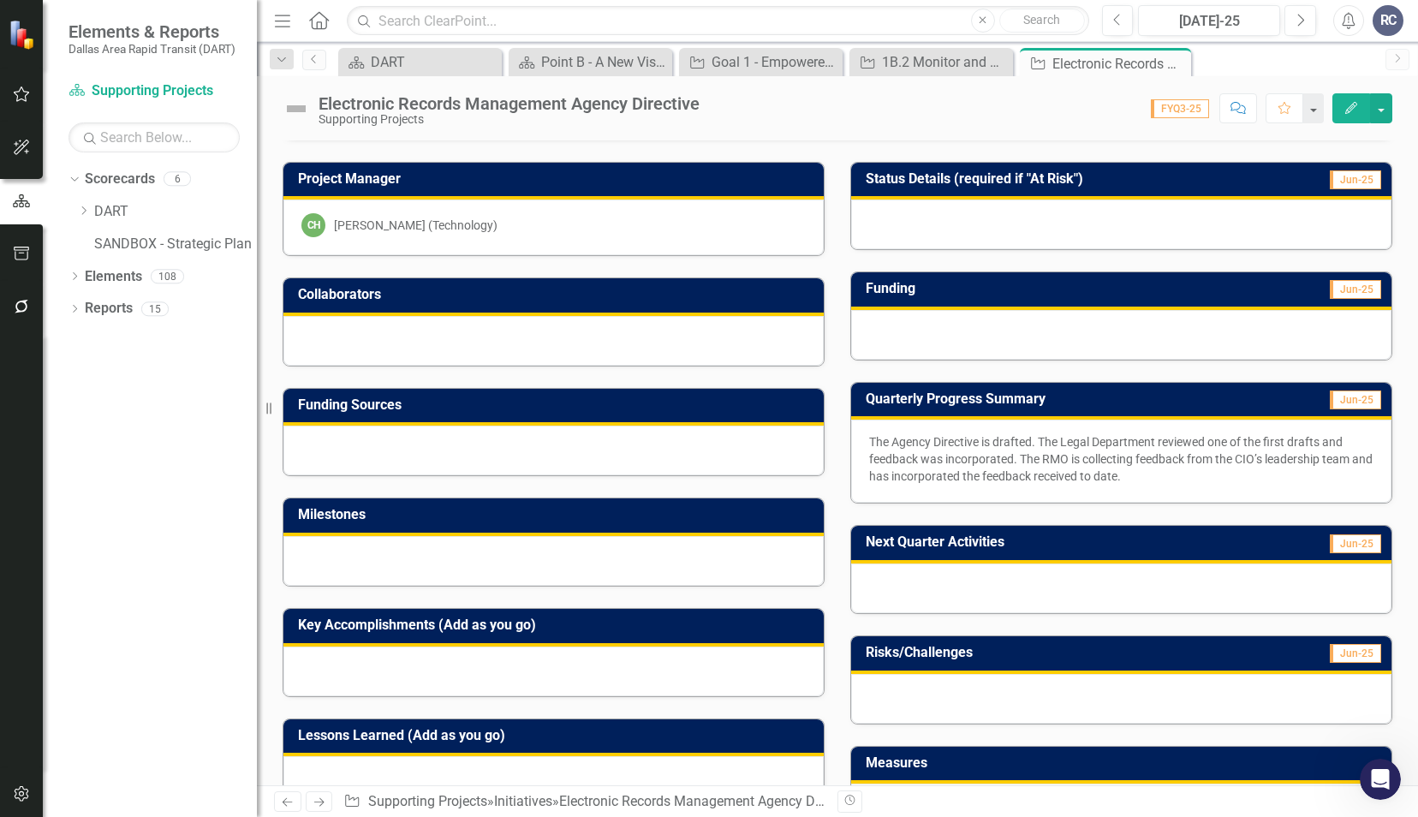
scroll to position [428, 0]
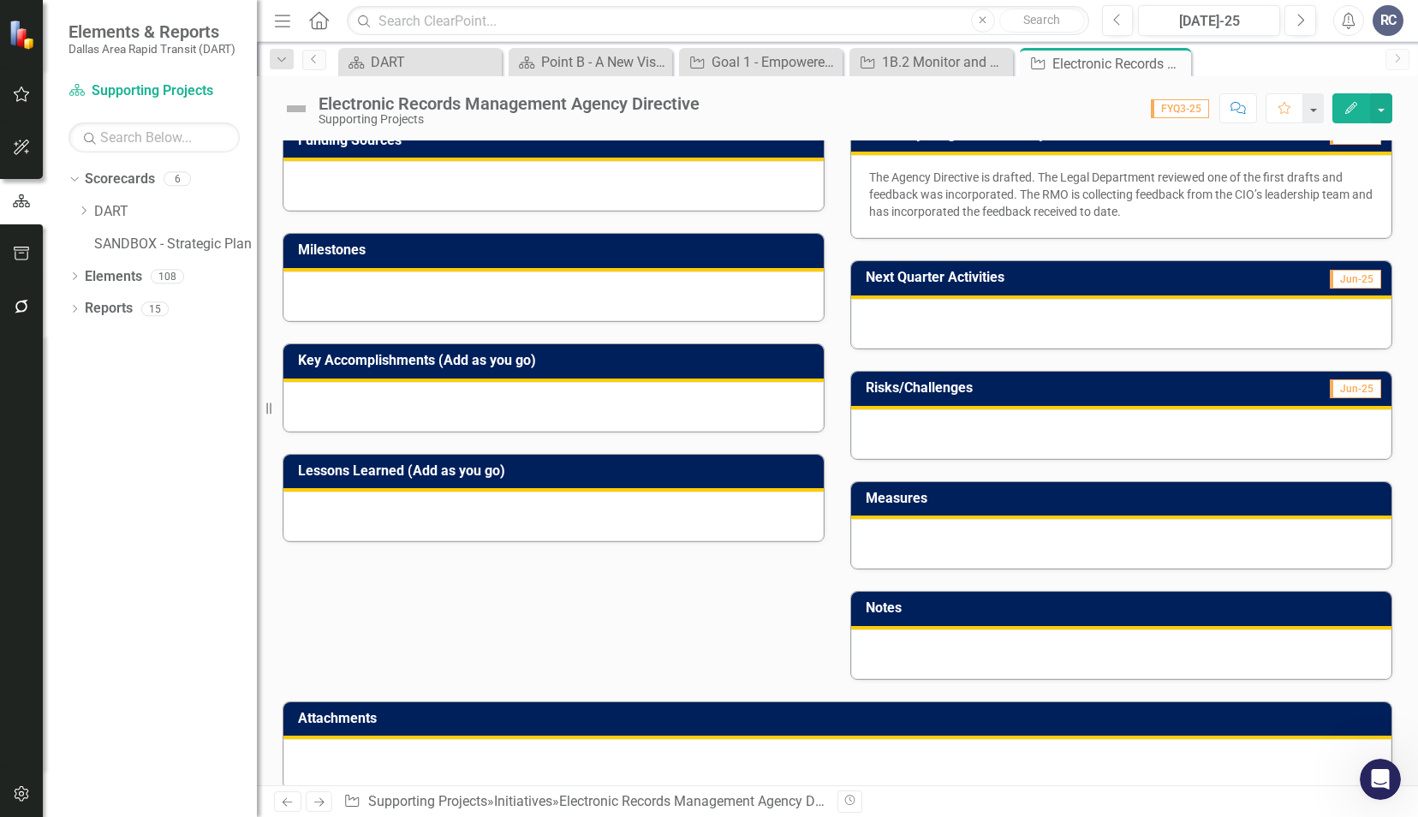
drag, startPoint x: 1180, startPoint y: 67, endPoint x: 1169, endPoint y: 63, distance: 10.8
click at [0, 0] on icon "Close" at bounding box center [0, 0] width 0 height 0
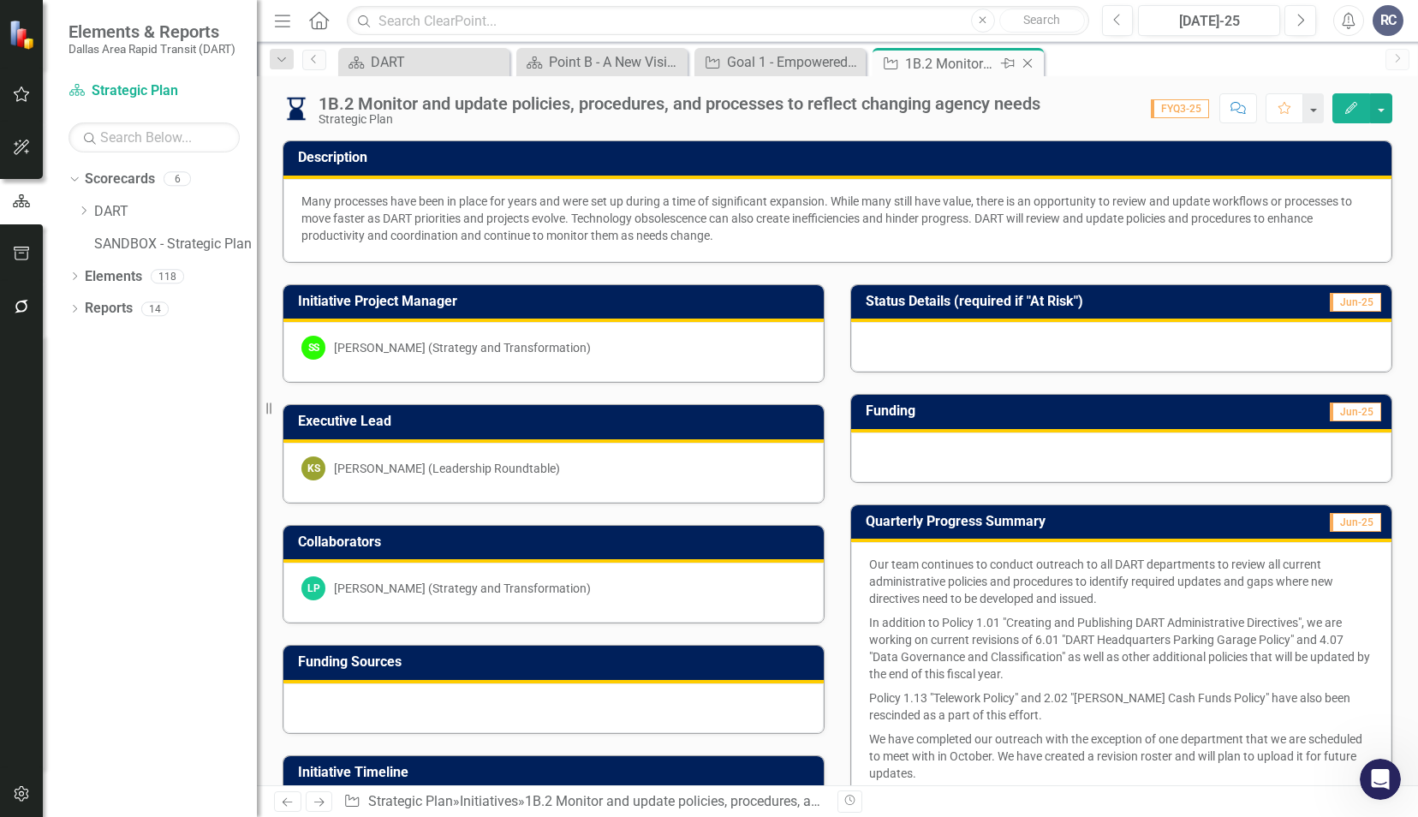
click at [1026, 62] on icon at bounding box center [1027, 63] width 9 height 9
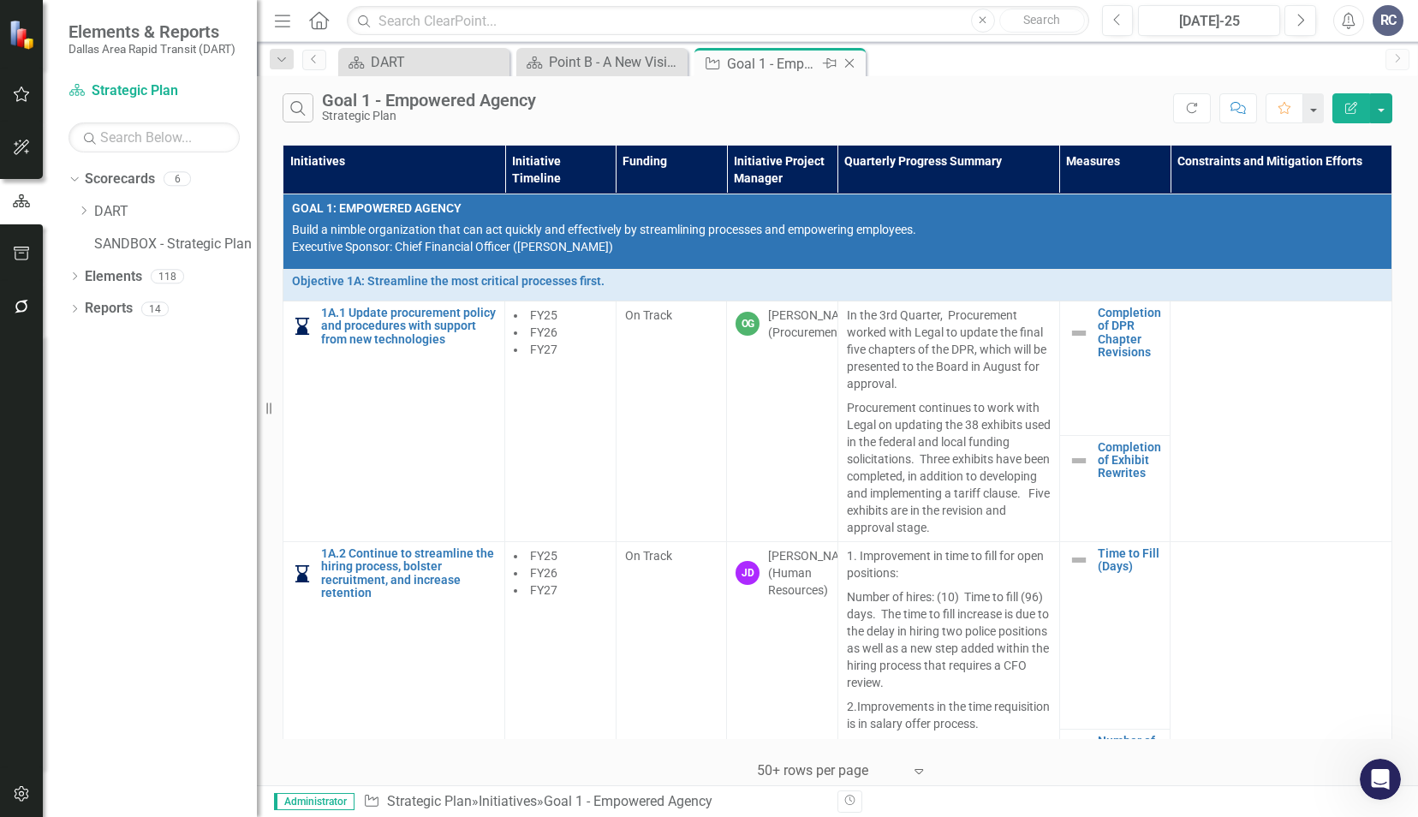
click at [847, 60] on icon at bounding box center [849, 63] width 9 height 9
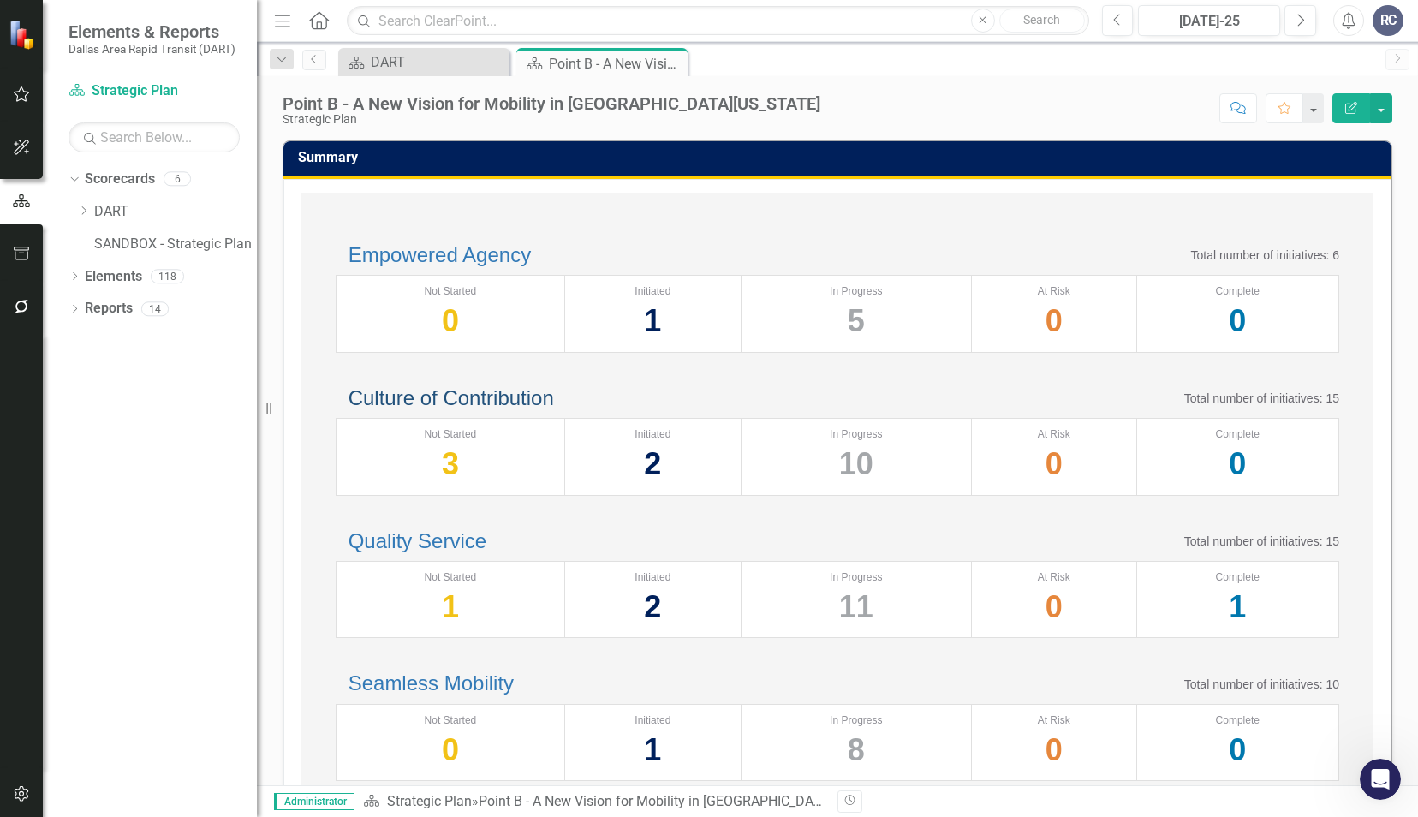
click at [487, 409] on link "Culture of Contribution" at bounding box center [450, 397] width 205 height 23
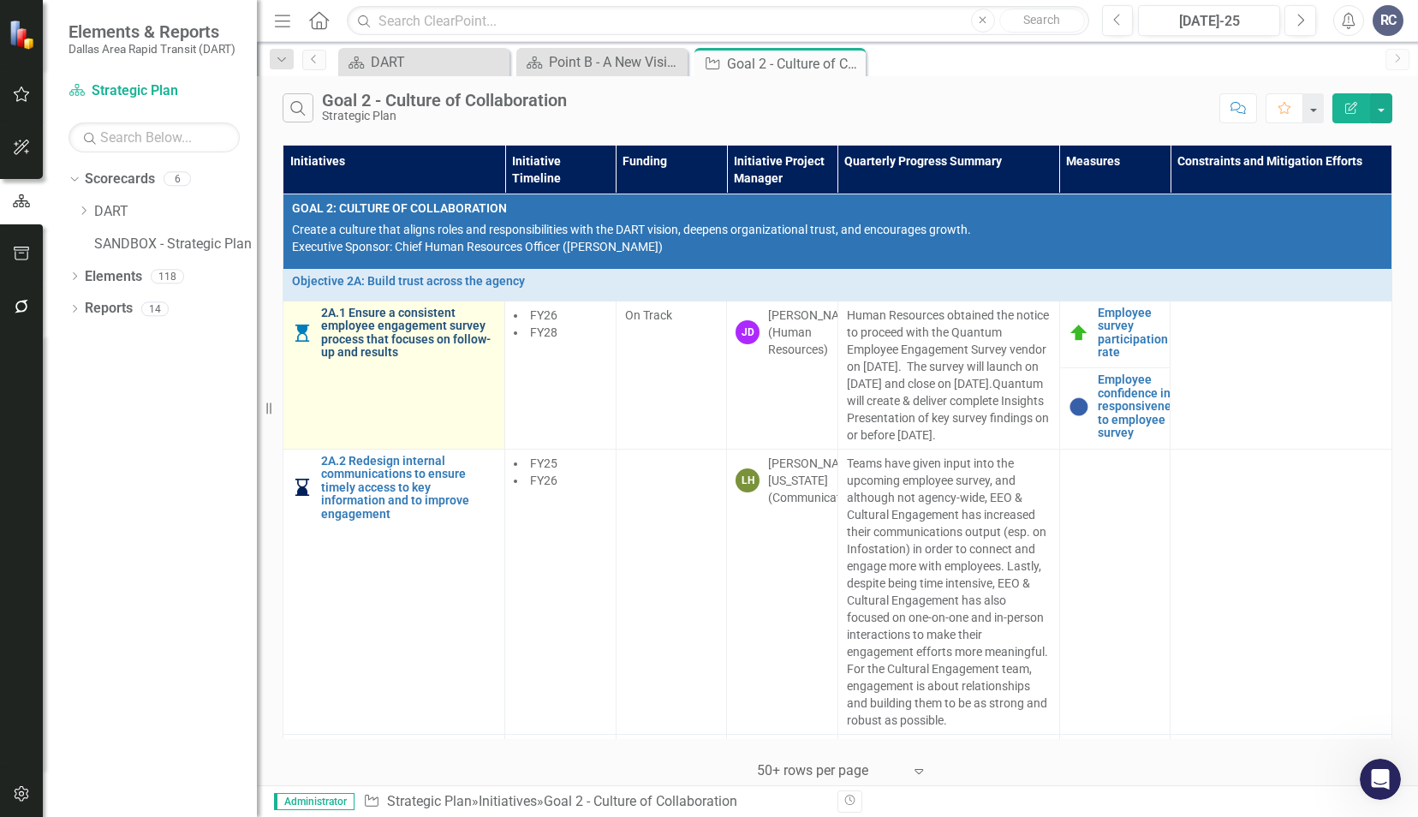
click at [415, 323] on link "2A.1 Ensure a consistent employee engagement survey process that focuses on fol…" at bounding box center [408, 332] width 175 height 53
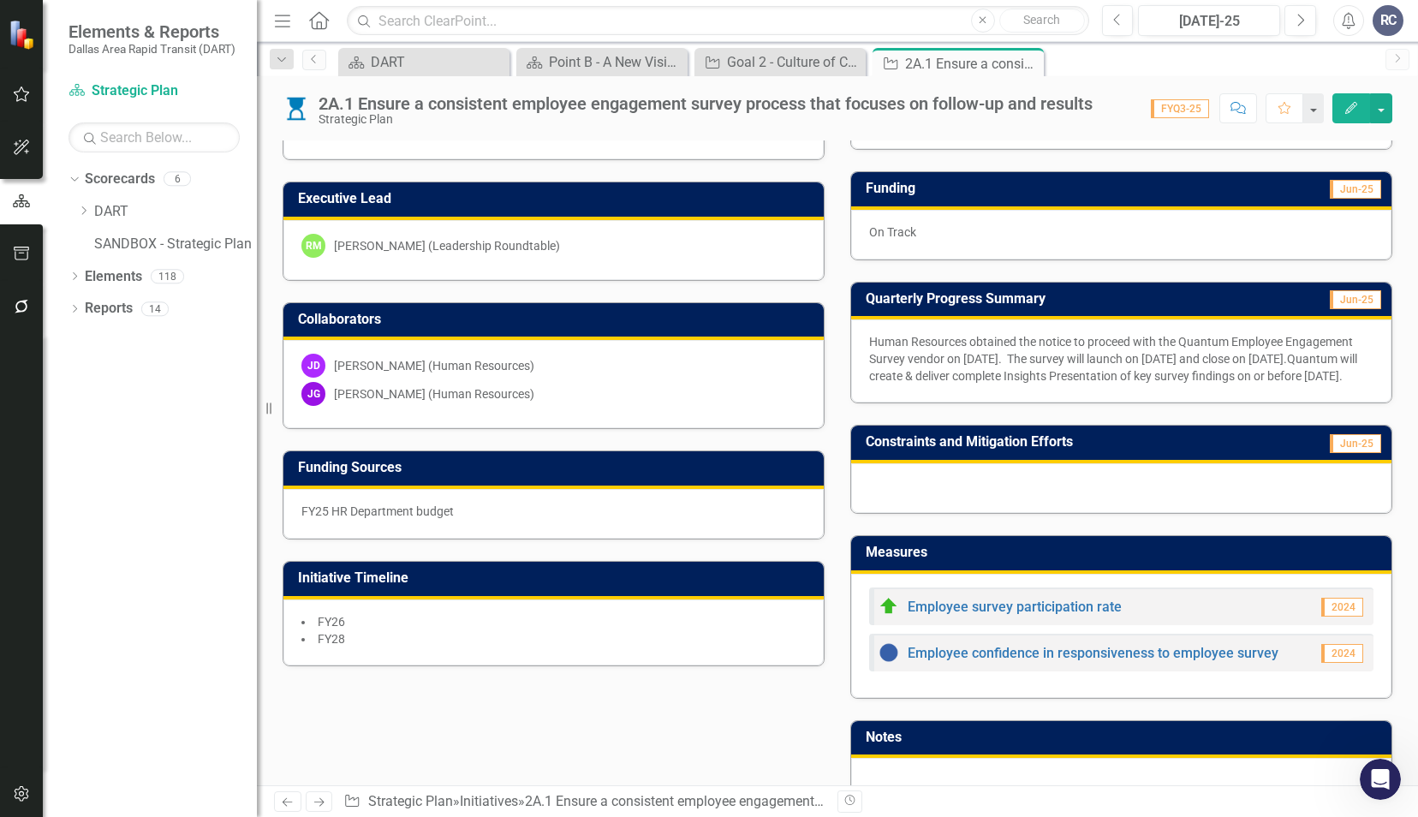
scroll to position [514, 0]
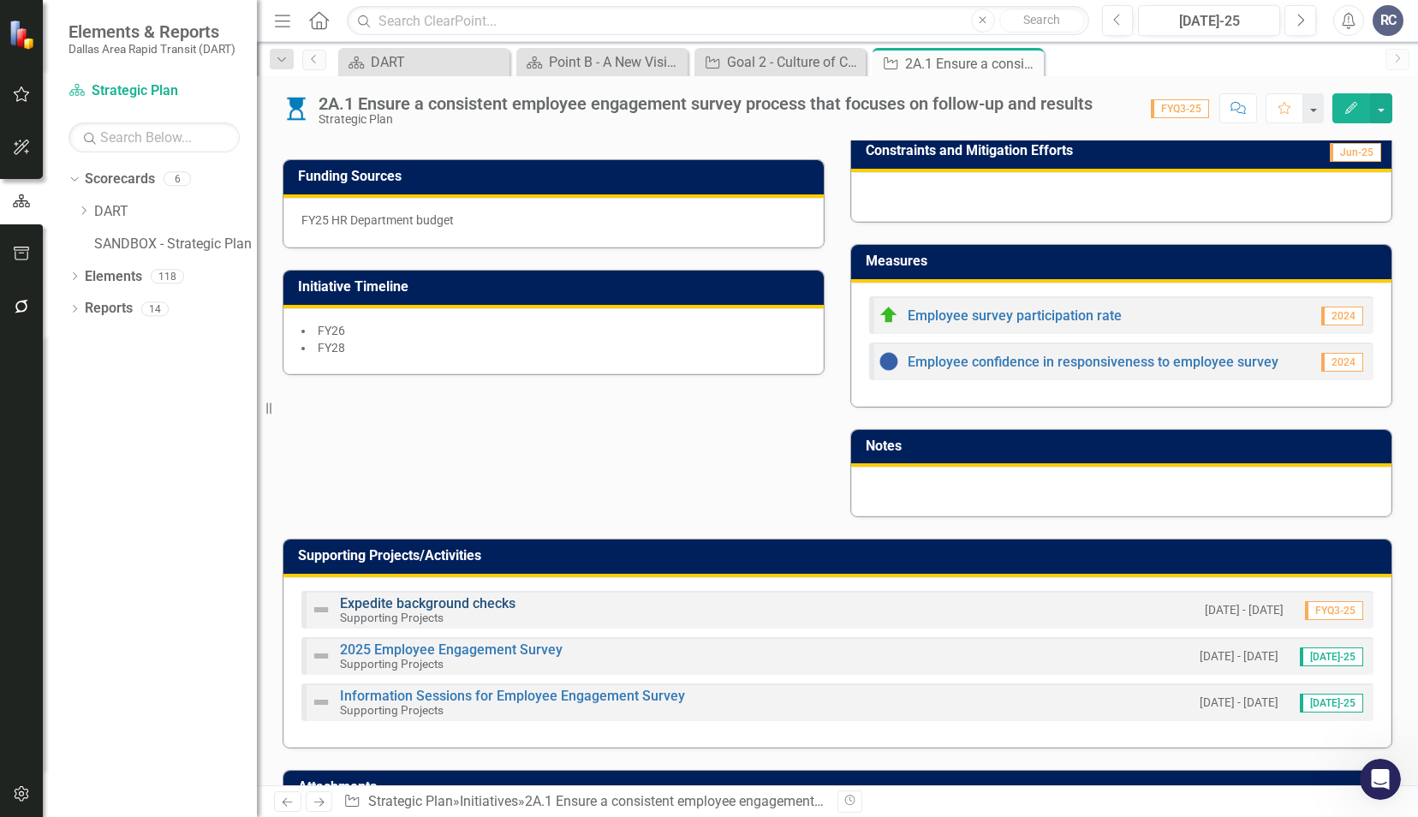
click at [452, 611] on link "Expedite background checks" at bounding box center [427, 603] width 175 height 16
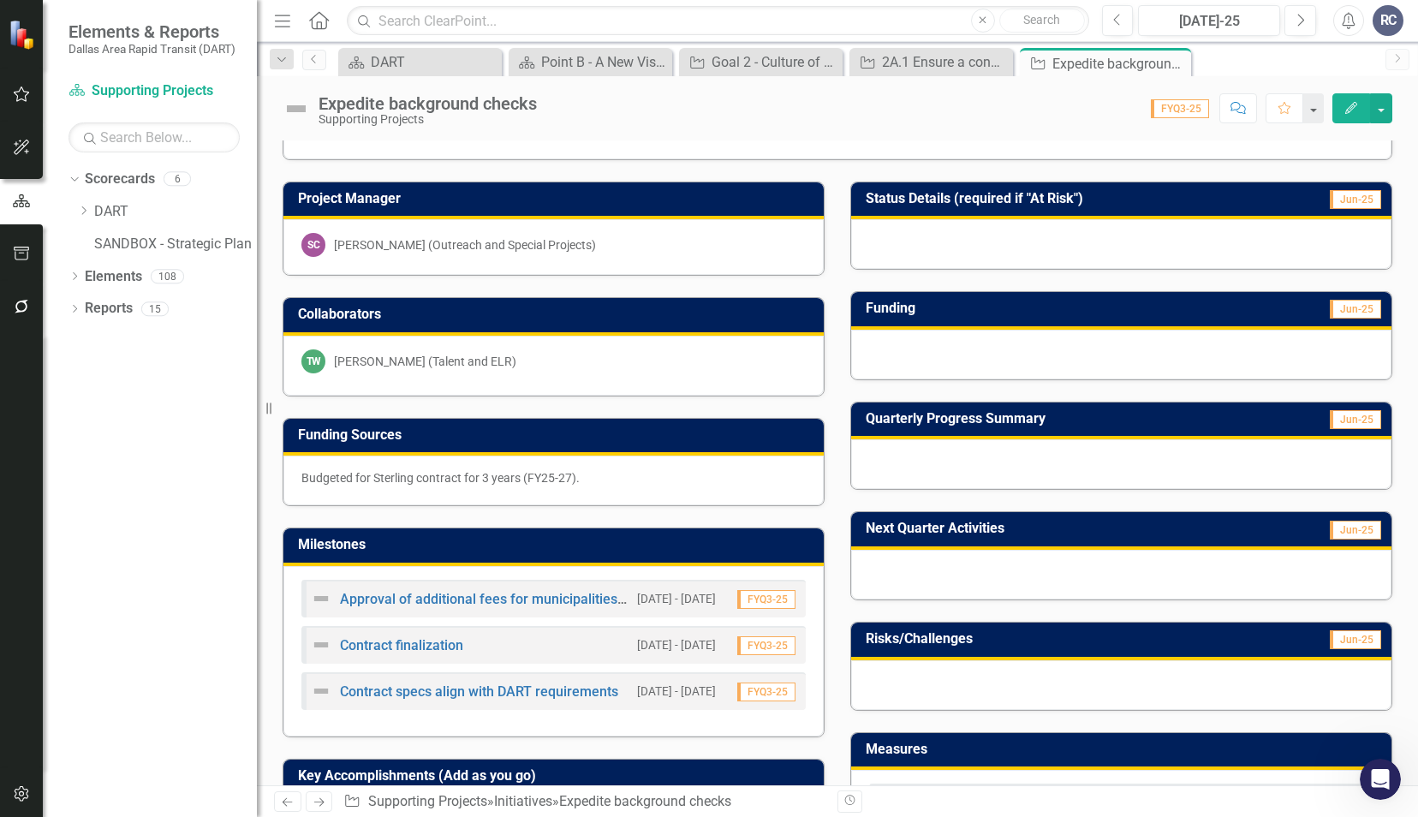
scroll to position [171, 0]
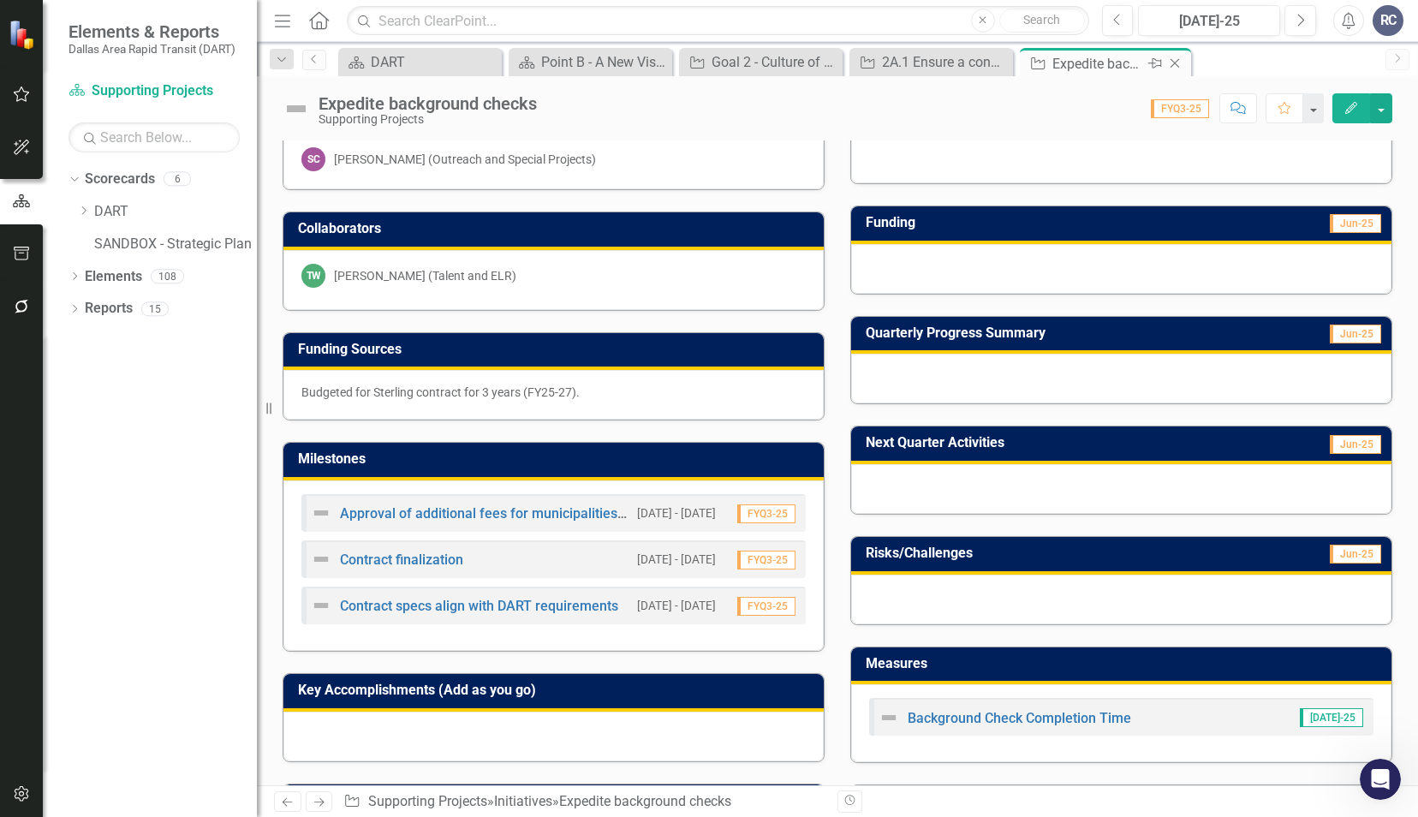
click at [1173, 67] on icon "Close" at bounding box center [1174, 63] width 17 height 14
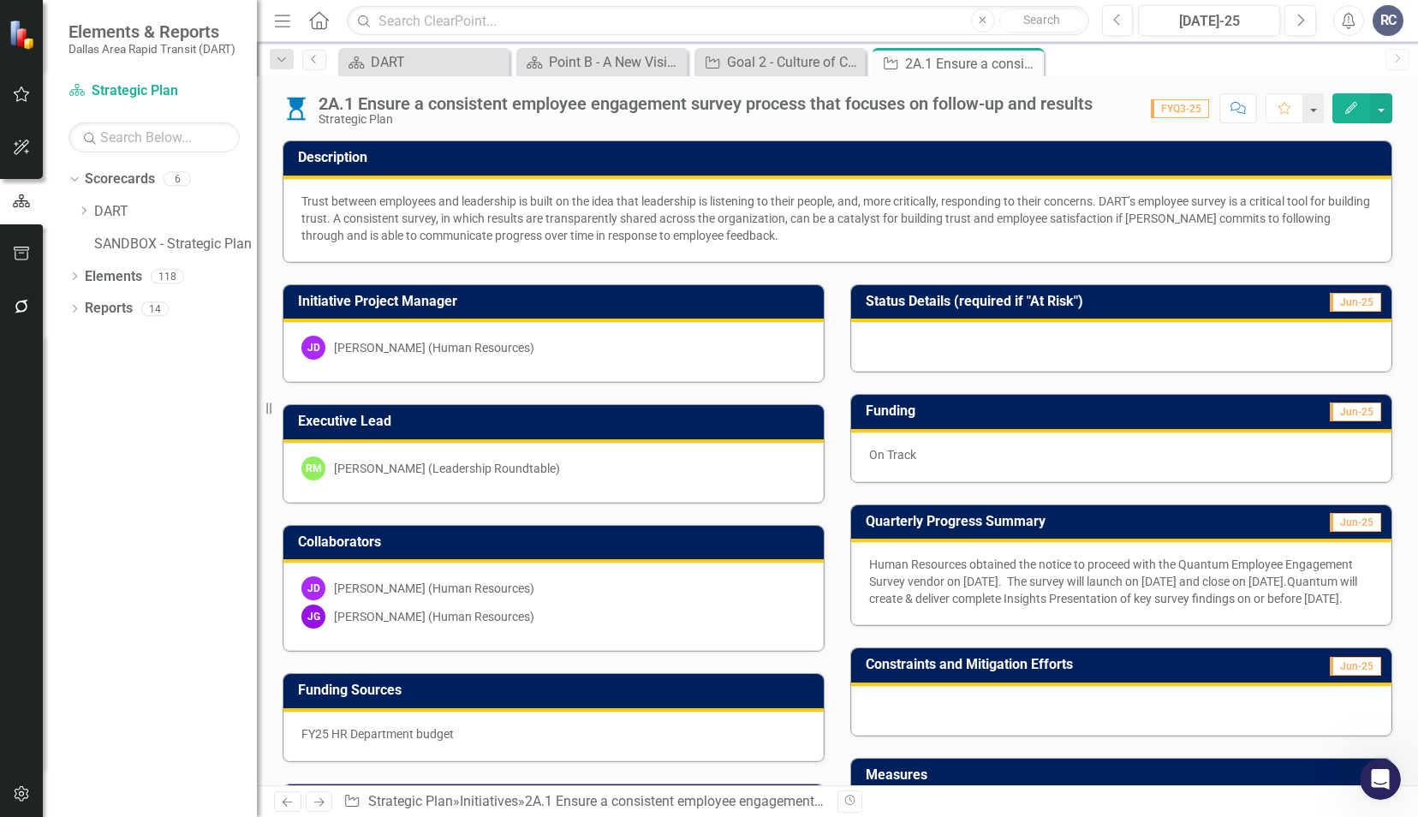
scroll to position [514, 0]
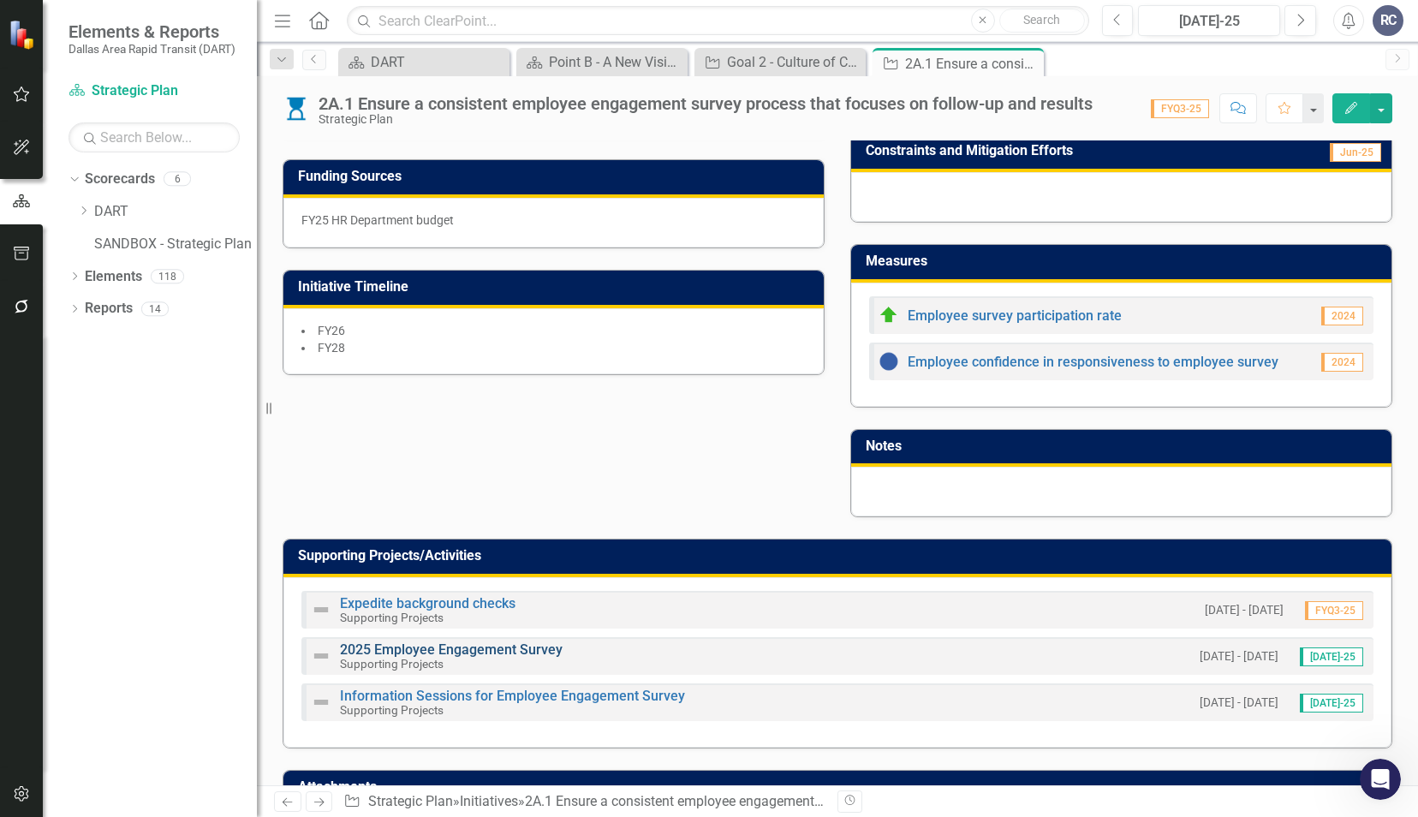
click at [395, 657] on link "2025 Employee Engagement Survey" at bounding box center [451, 649] width 223 height 16
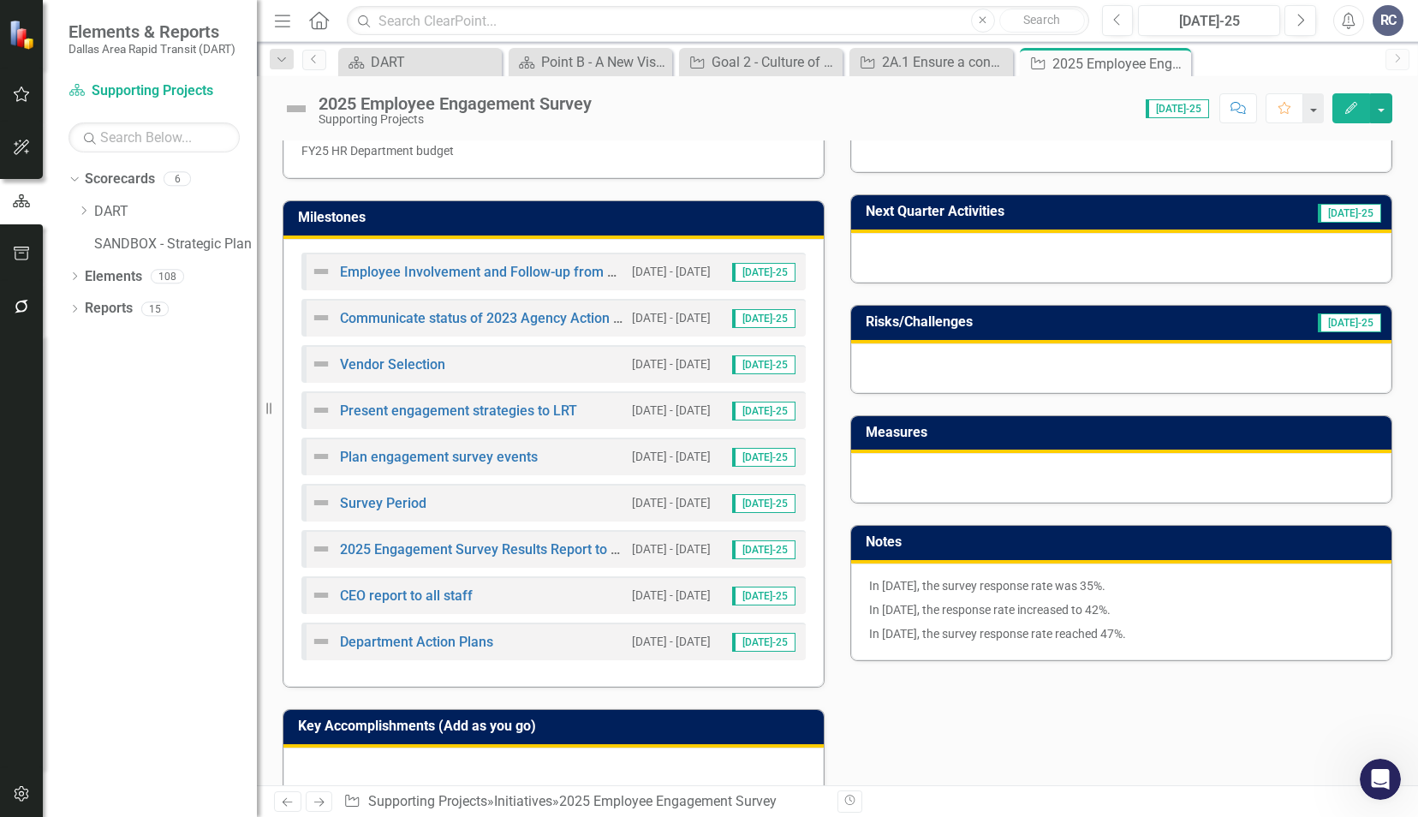
scroll to position [428, 0]
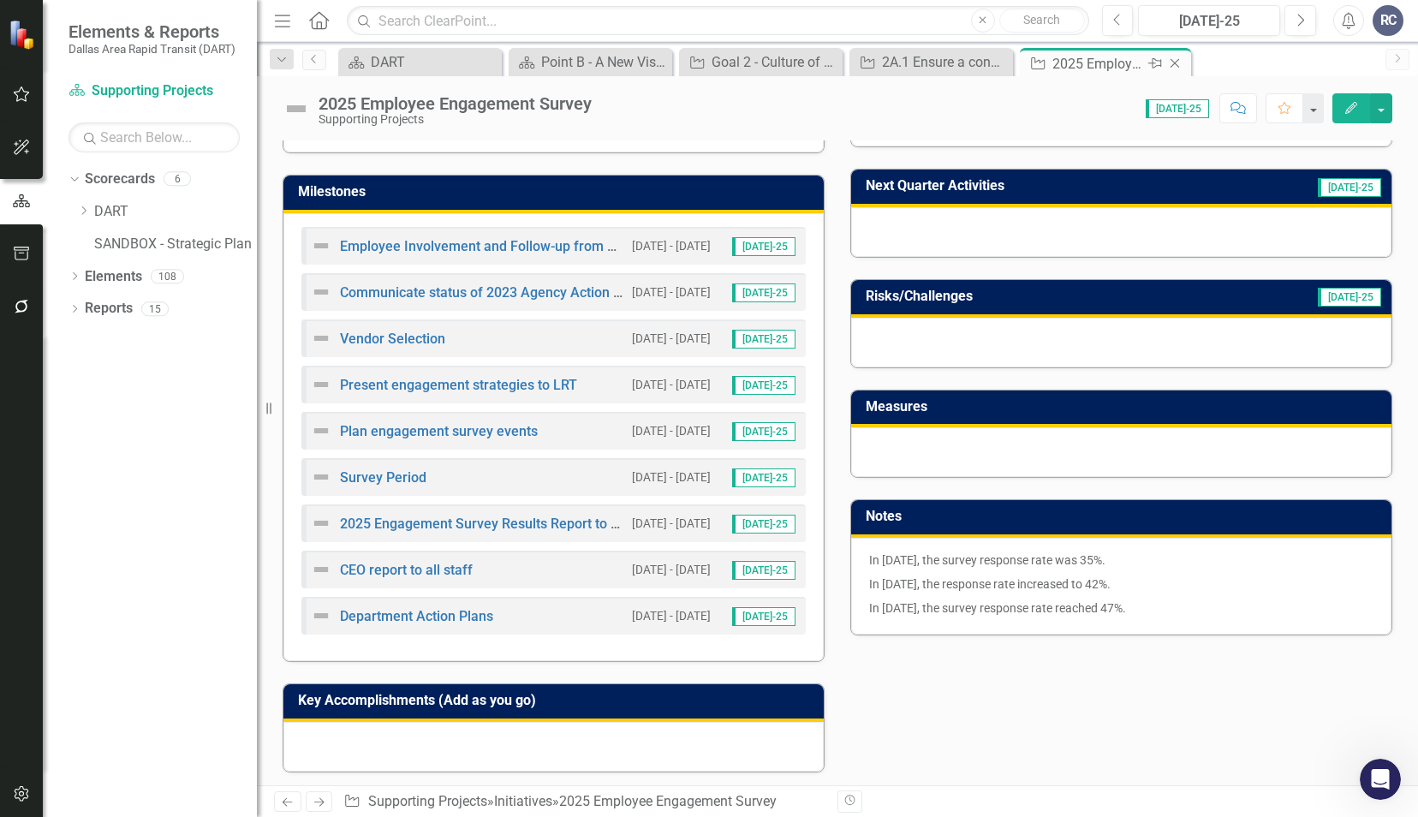
click at [1171, 60] on icon at bounding box center [1174, 63] width 9 height 9
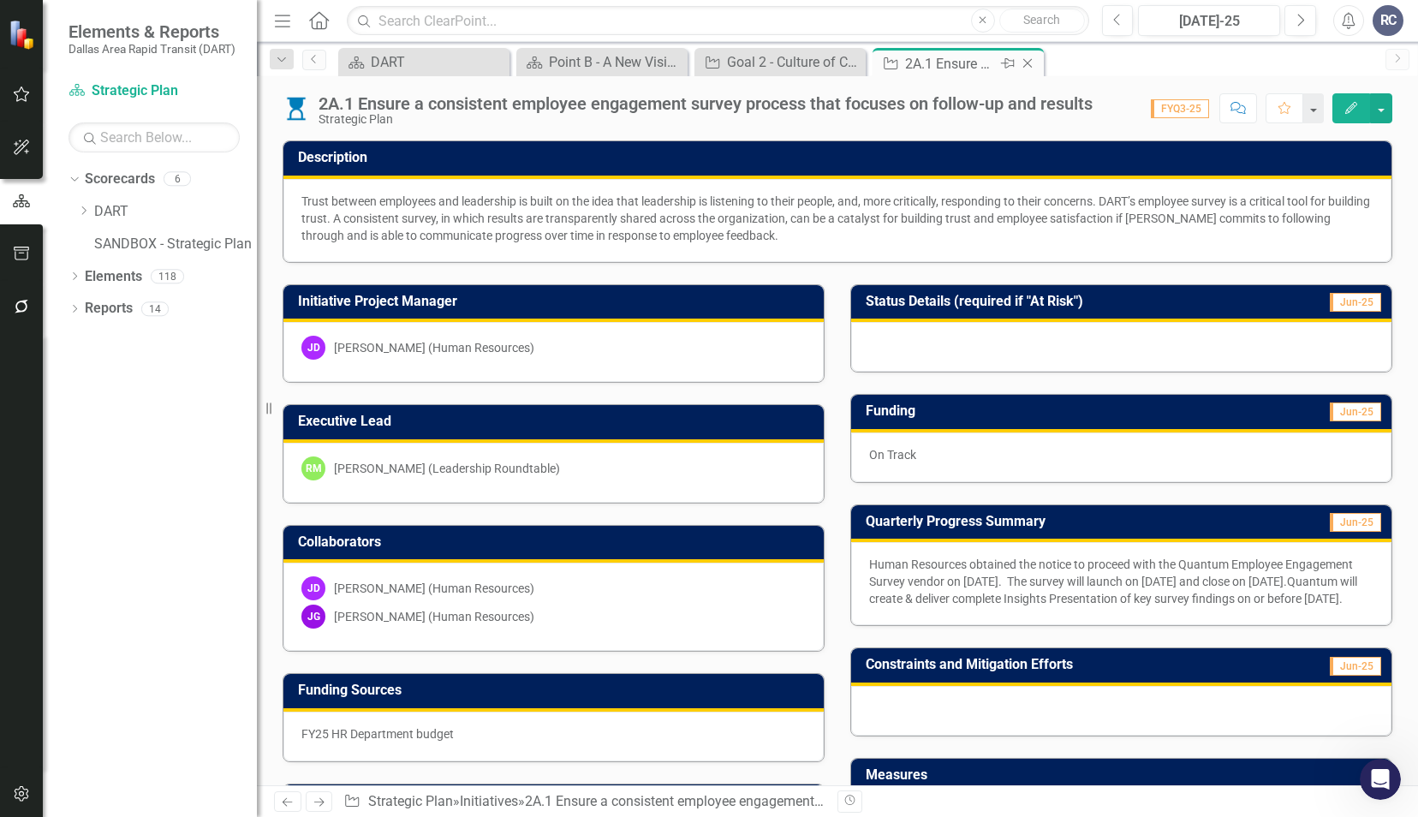
click at [1030, 63] on icon "Close" at bounding box center [1027, 63] width 17 height 14
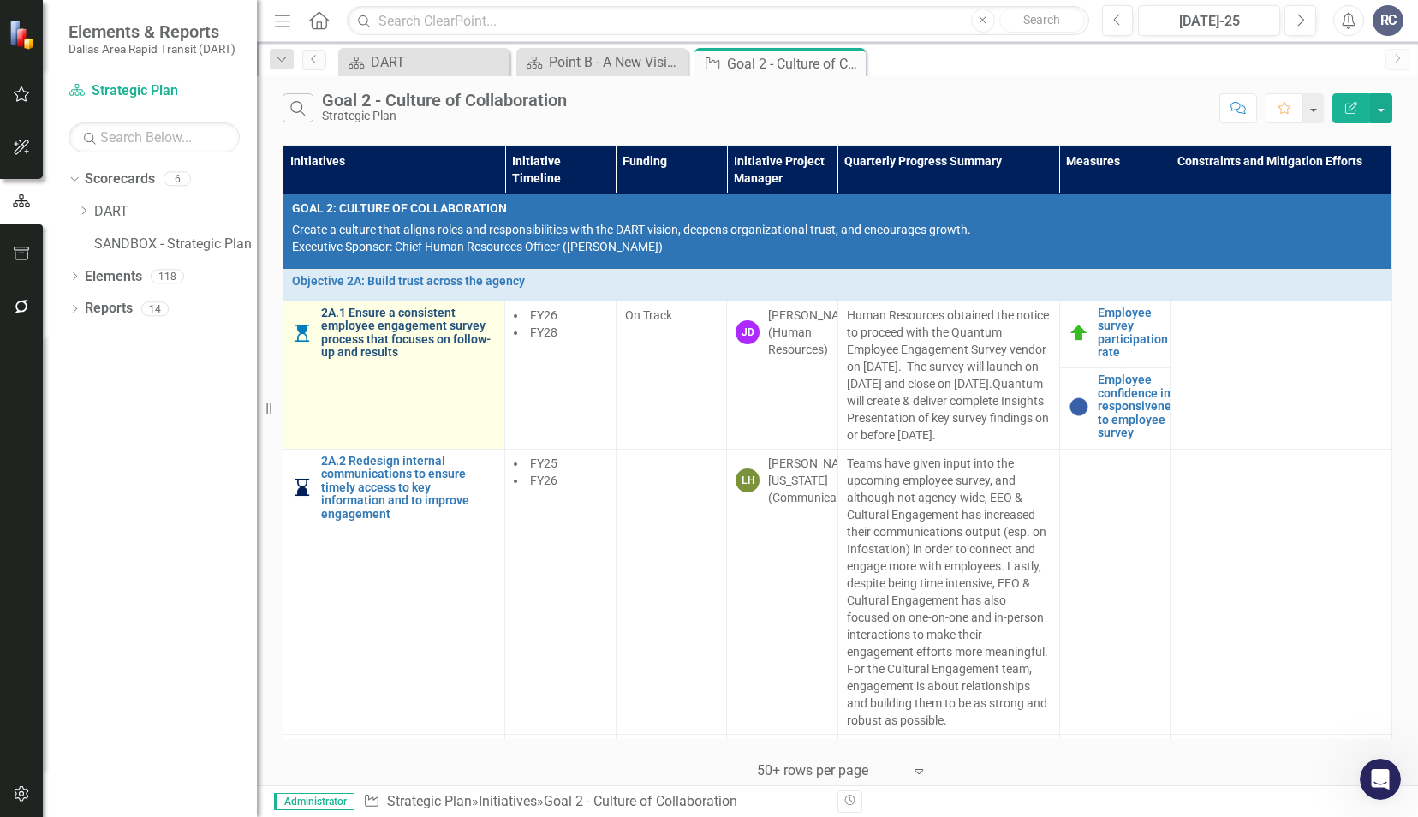
click at [370, 332] on link "2A.1 Ensure a consistent employee engagement survey process that focuses on fol…" at bounding box center [408, 332] width 175 height 53
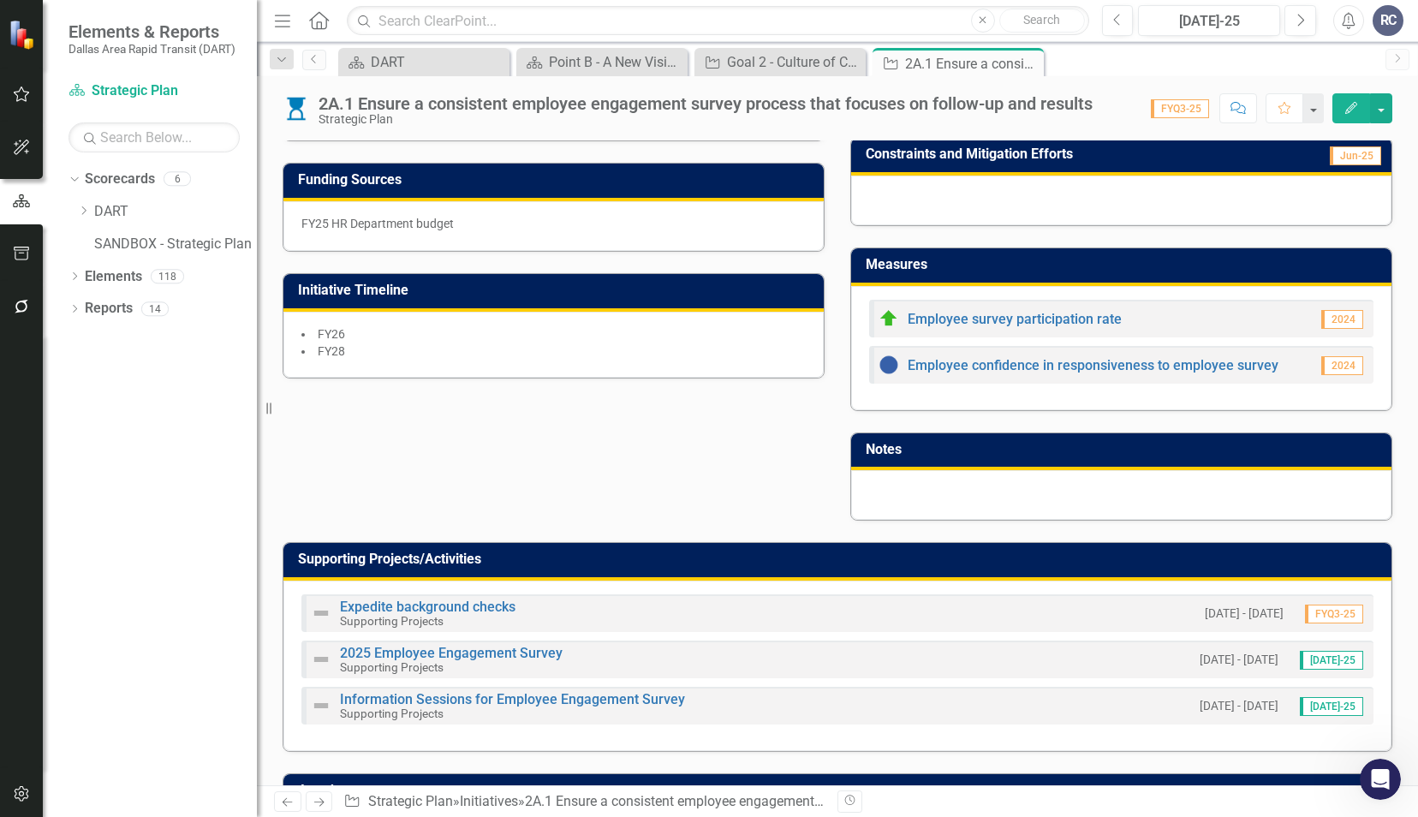
scroll to position [514, 0]
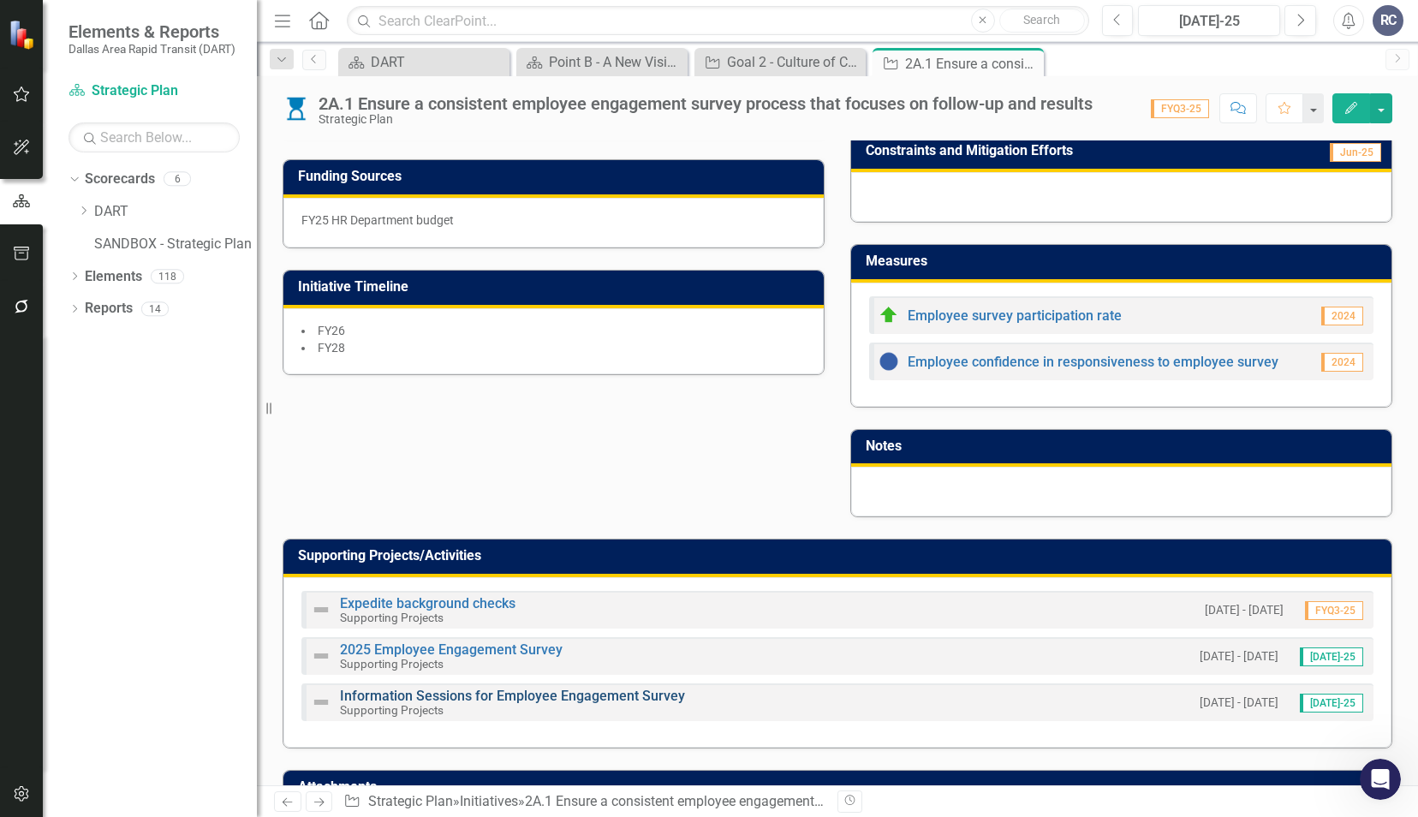
click at [578, 702] on link "Information Sessions for Employee Engagement Survey" at bounding box center [512, 695] width 345 height 16
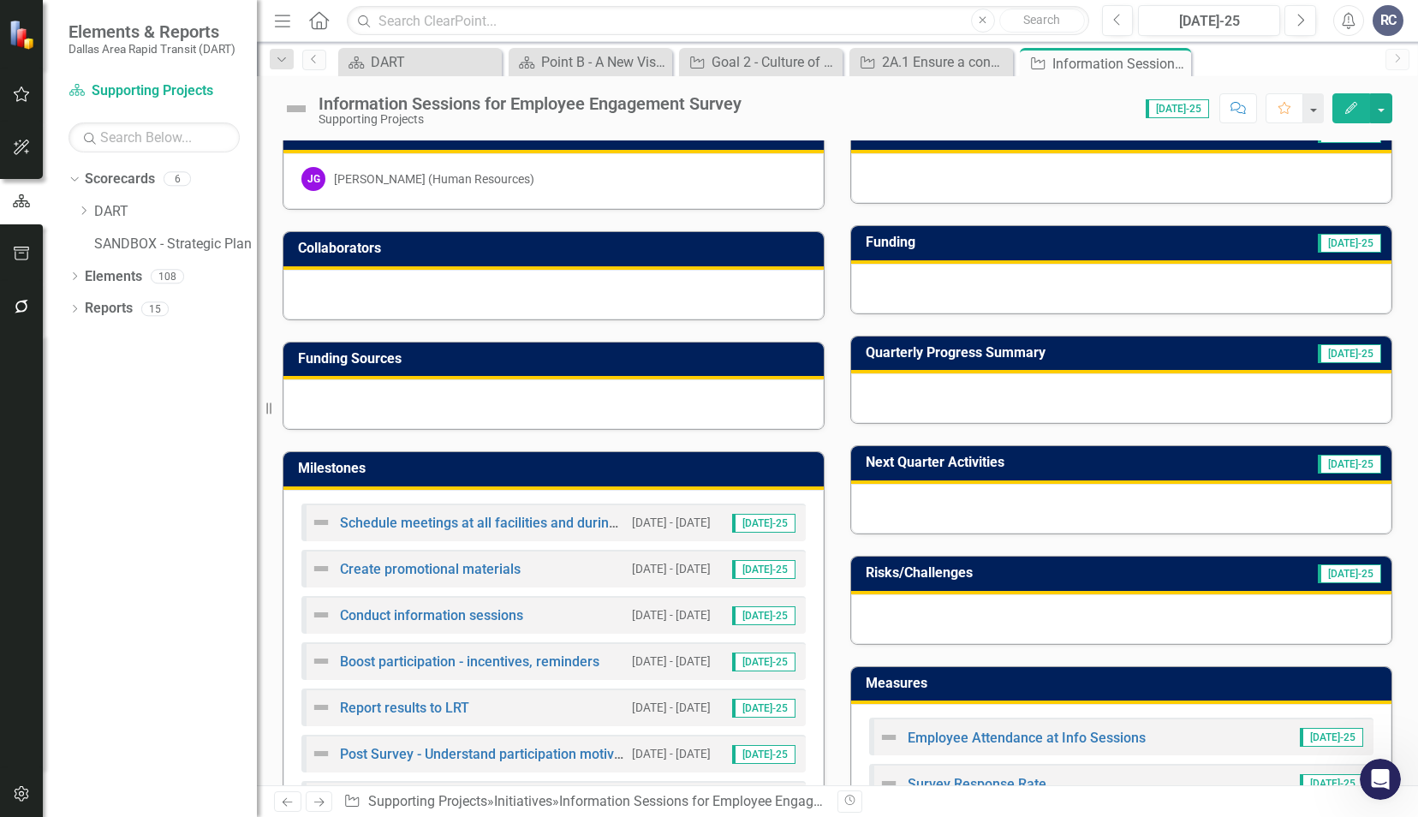
scroll to position [171, 0]
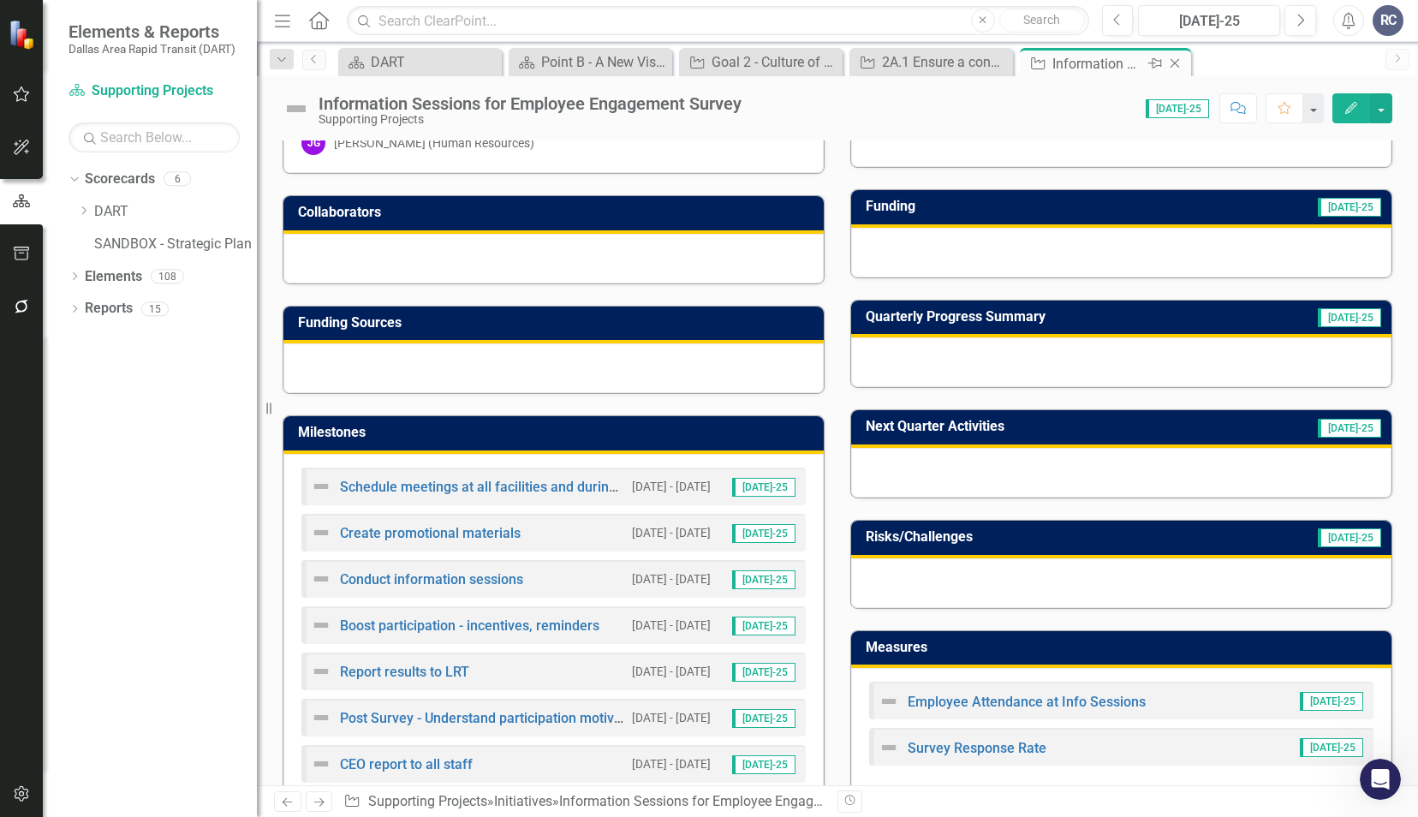
click at [1175, 70] on div "Close" at bounding box center [1175, 63] width 21 height 21
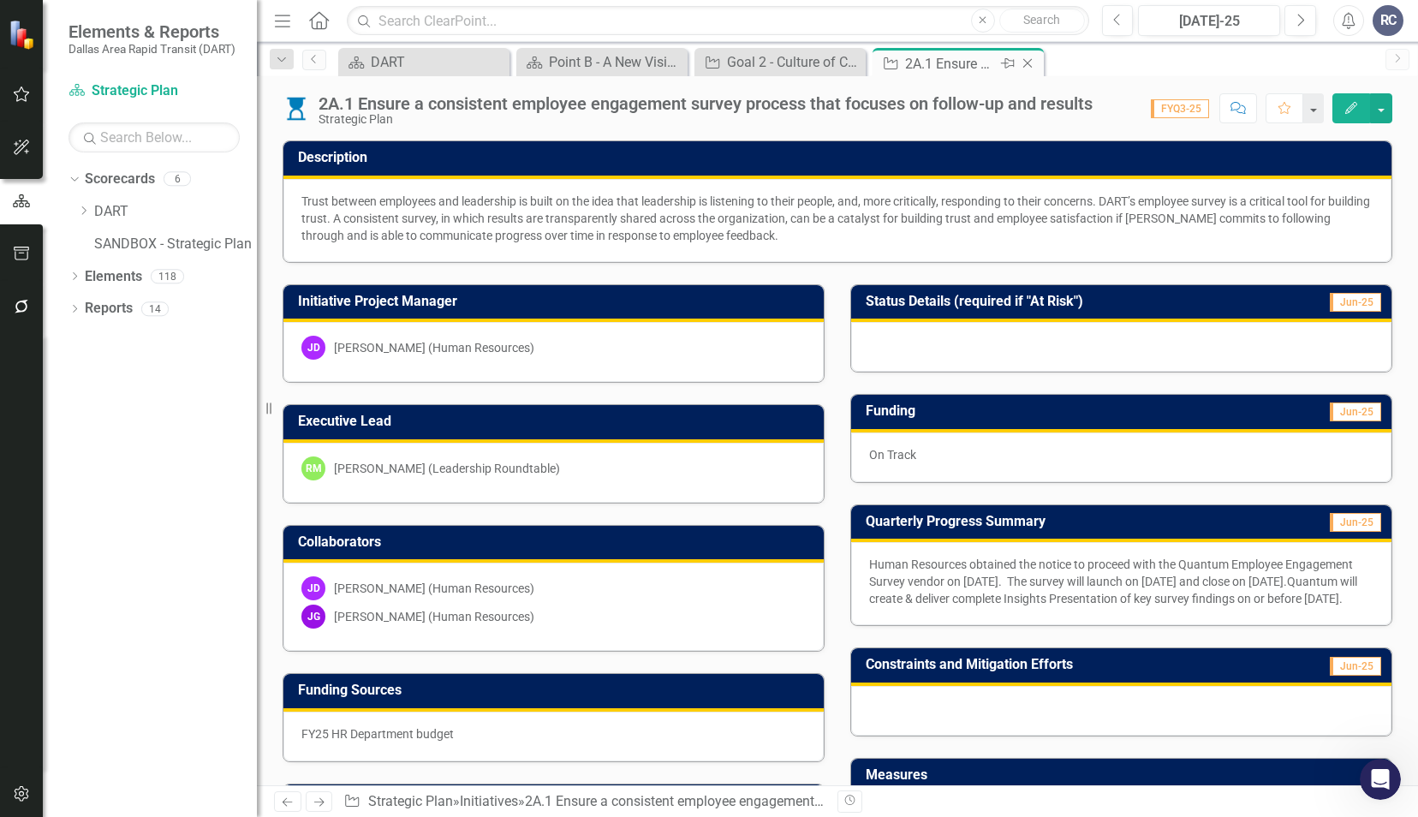
click at [1031, 68] on icon "Close" at bounding box center [1027, 63] width 17 height 14
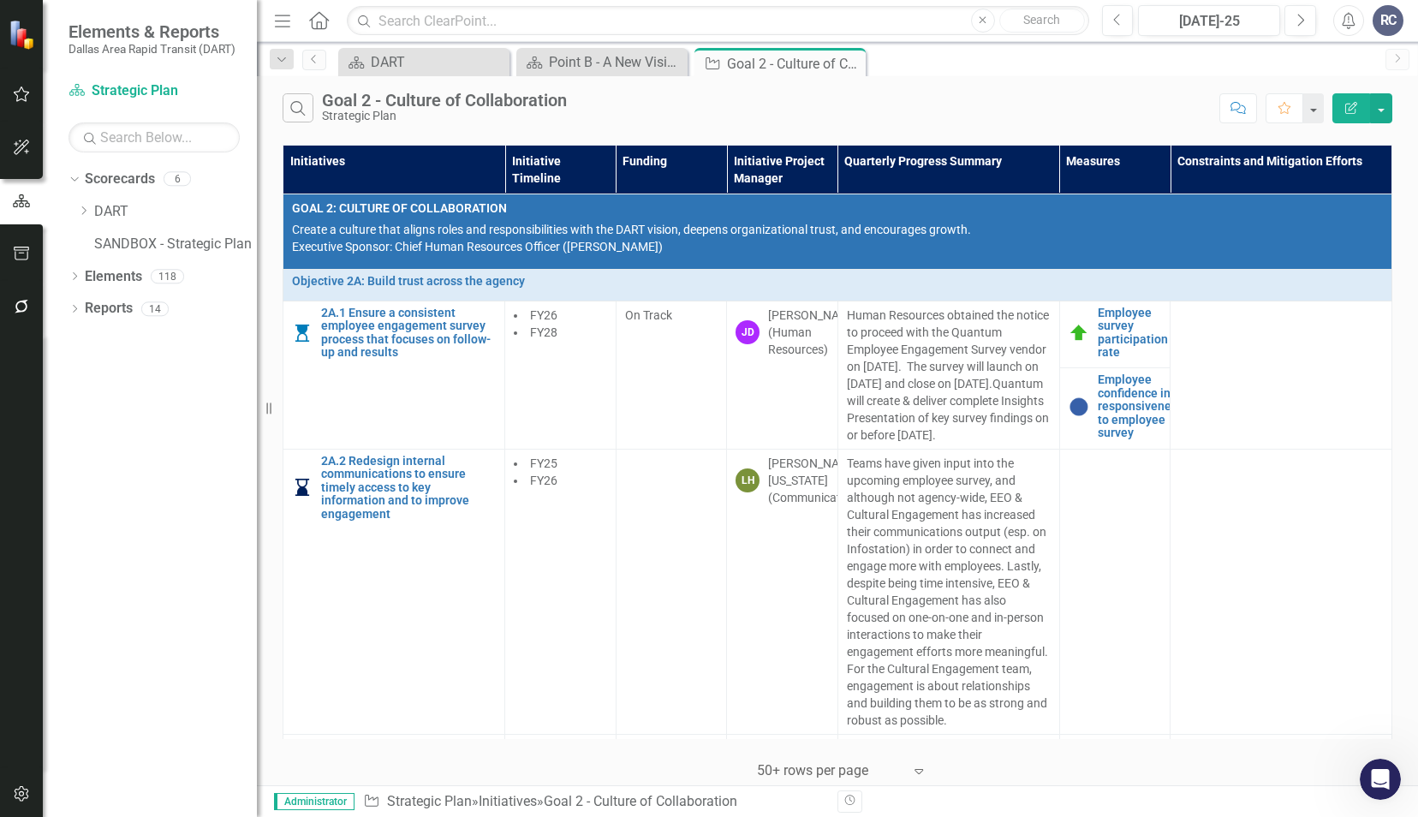
click at [692, 98] on div "Search Goal 2 - Culture of Collaboration Strategic Plan" at bounding box center [746, 107] width 928 height 29
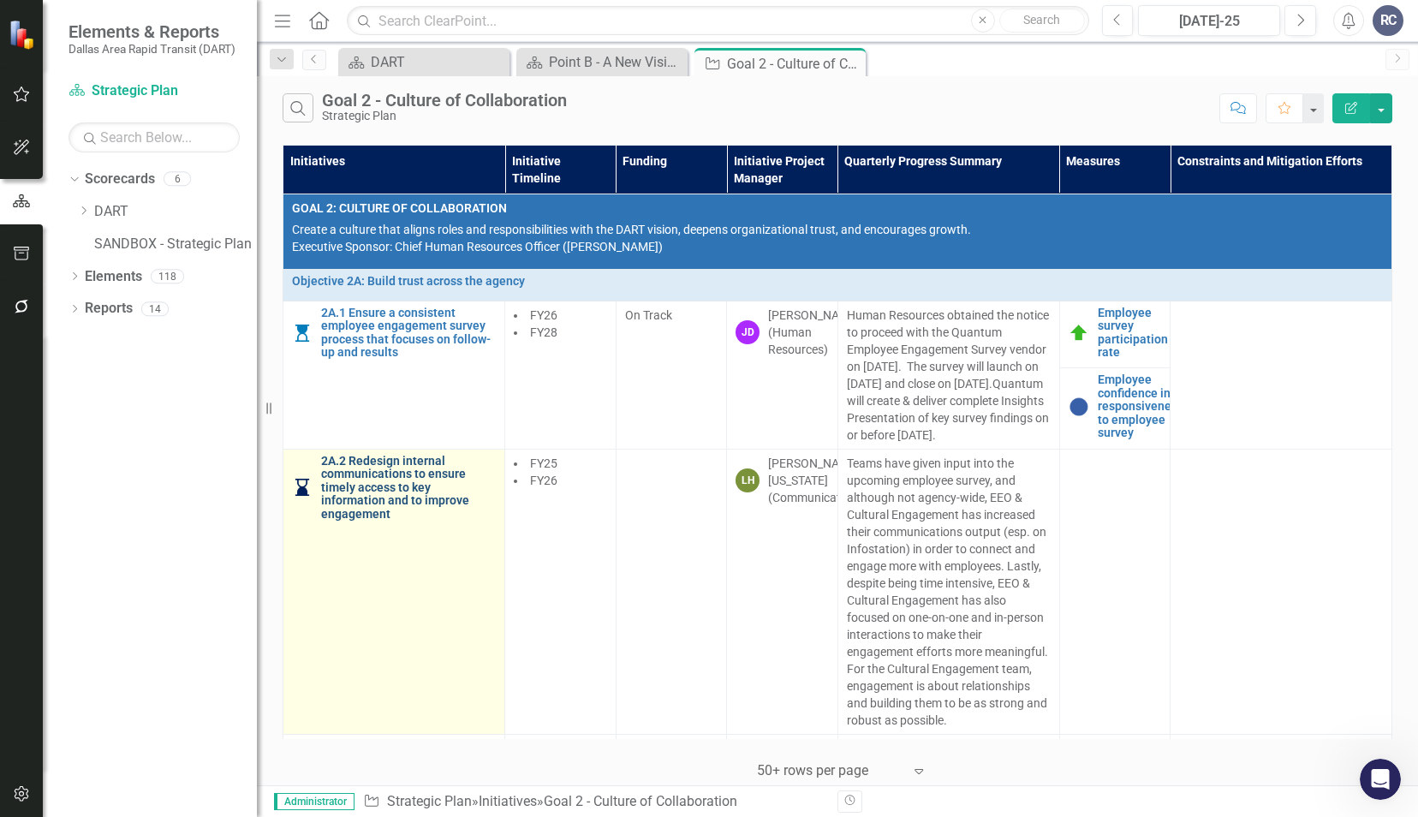
click at [371, 511] on link "2A.2 Redesign internal communications to ensure timely access to key informatio…" at bounding box center [408, 488] width 175 height 66
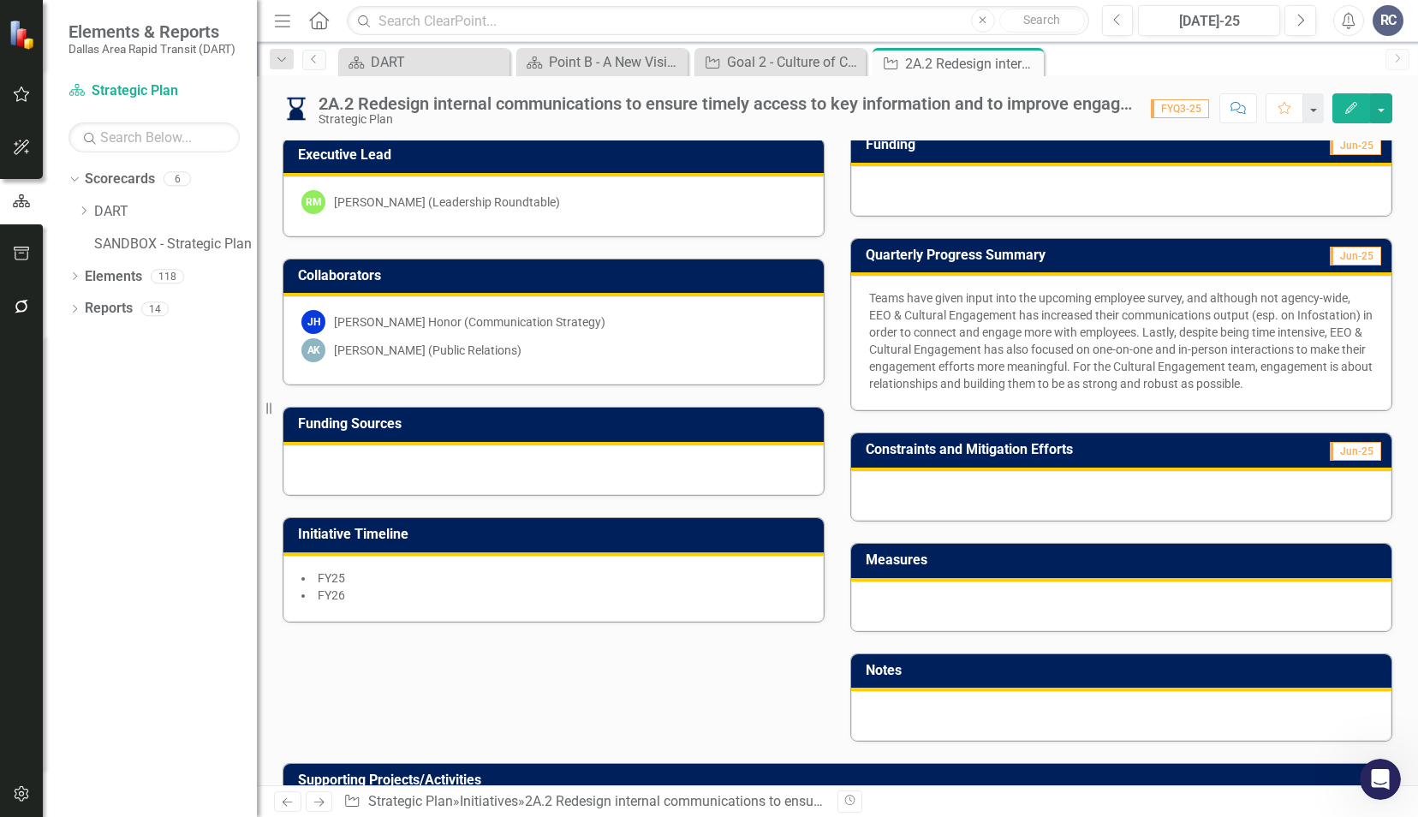
scroll to position [257, 0]
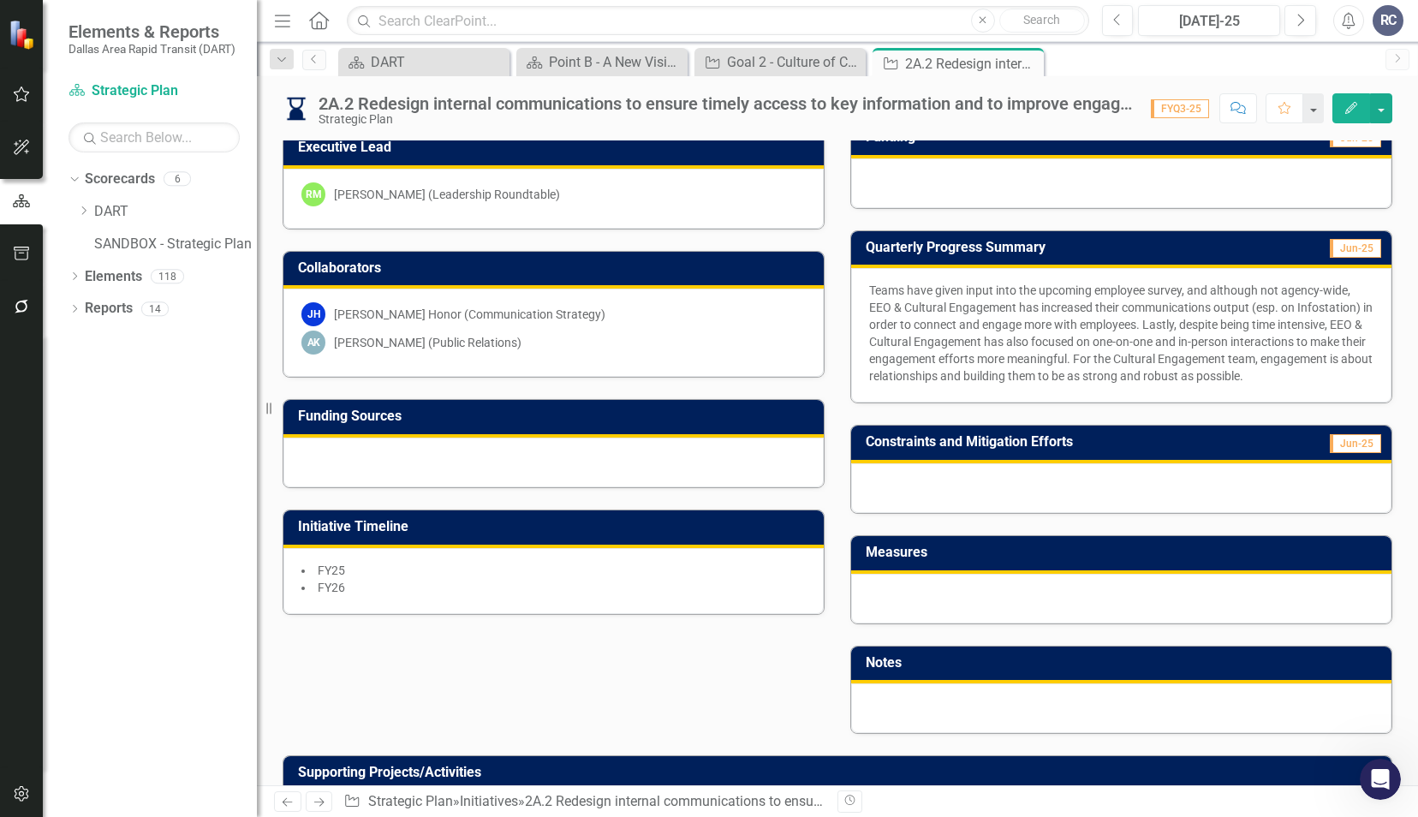
click at [713, 656] on div "Initiative Project Manager LH LaQuita Hubbard-Washington (Communications) Execu…" at bounding box center [837, 362] width 1135 height 746
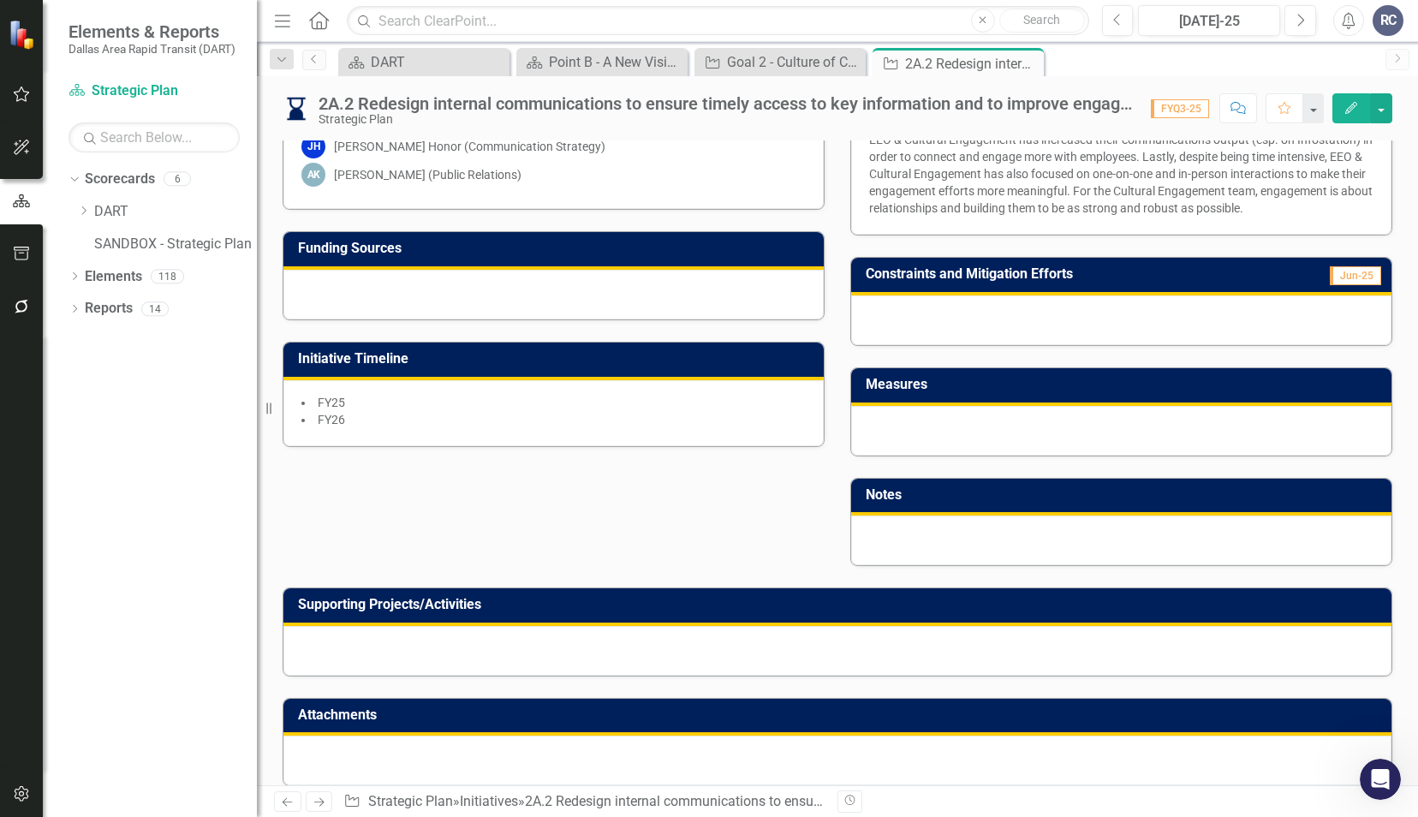
scroll to position [435, 0]
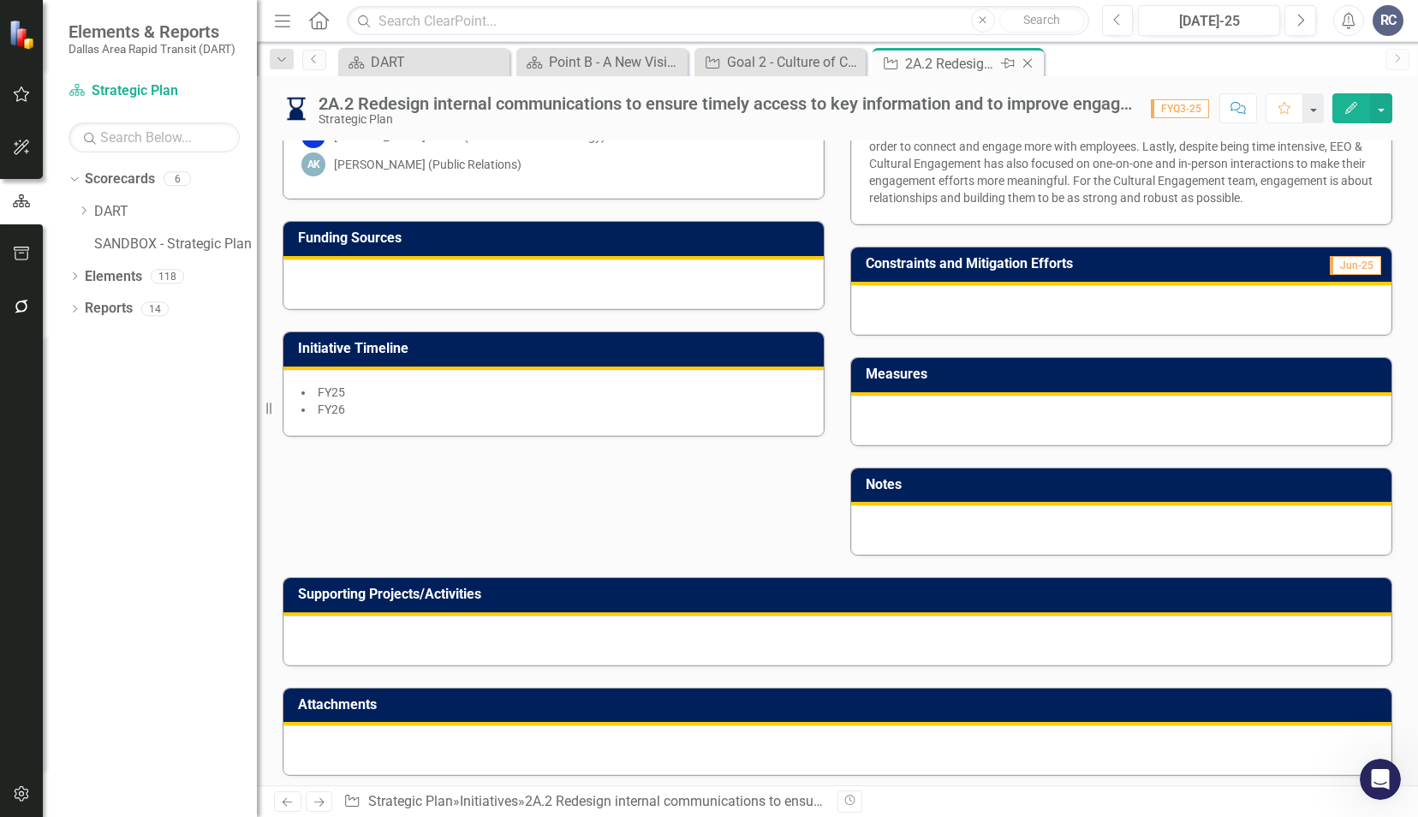
click at [1026, 63] on icon at bounding box center [1027, 63] width 9 height 9
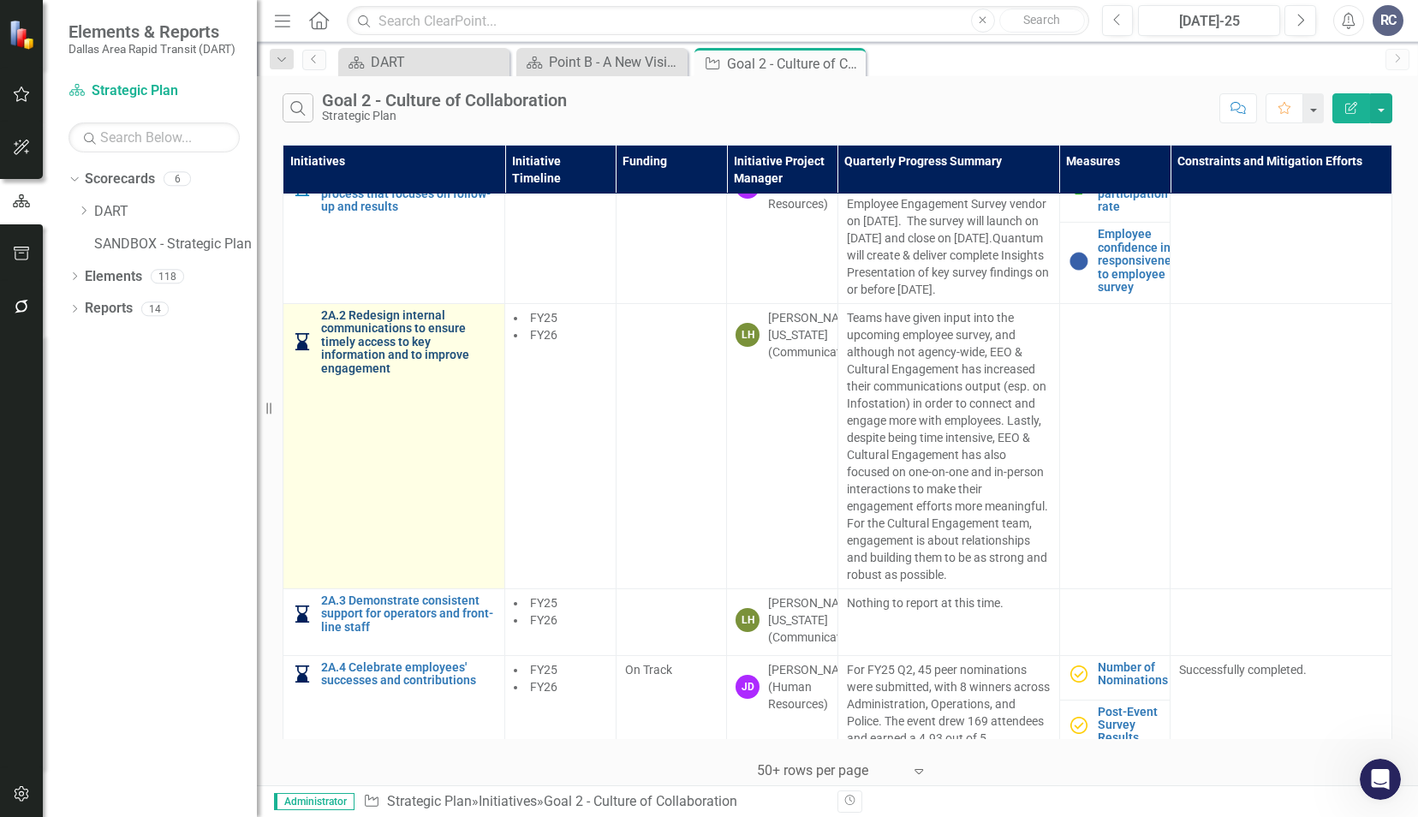
scroll to position [171, 0]
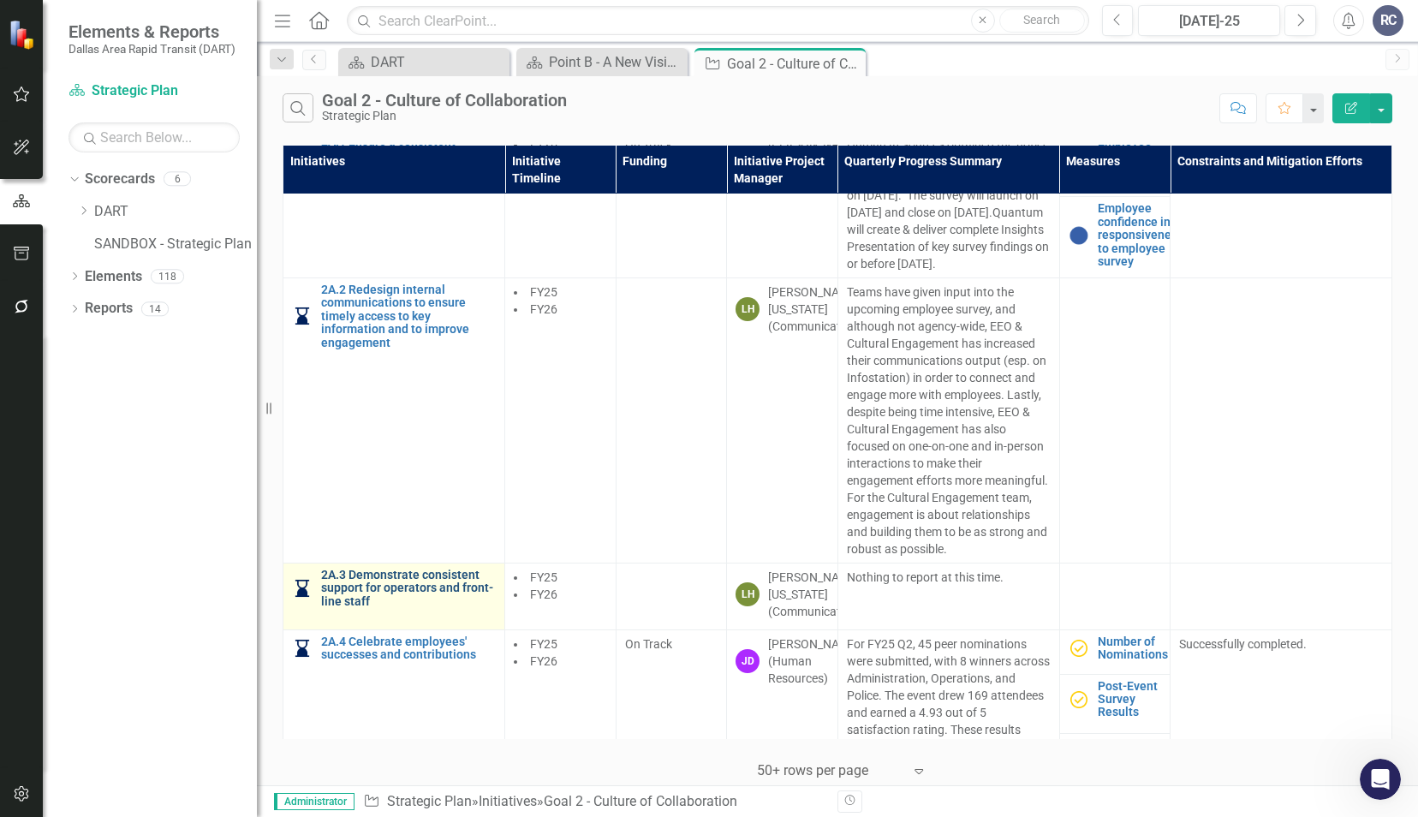
click at [350, 608] on link "2A.3 Demonstrate consistent support for operators and front-line staff" at bounding box center [408, 587] width 175 height 39
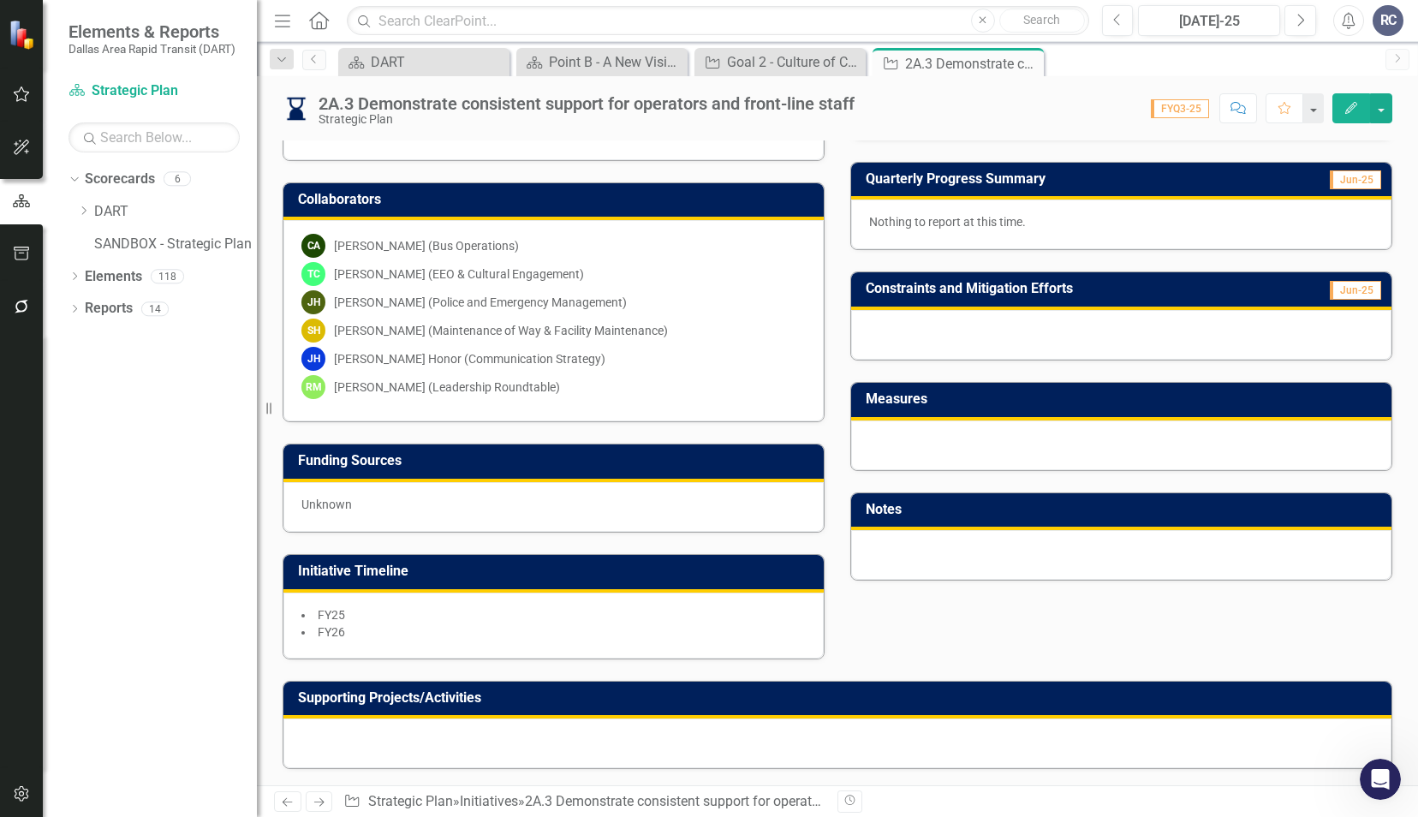
scroll to position [428, 0]
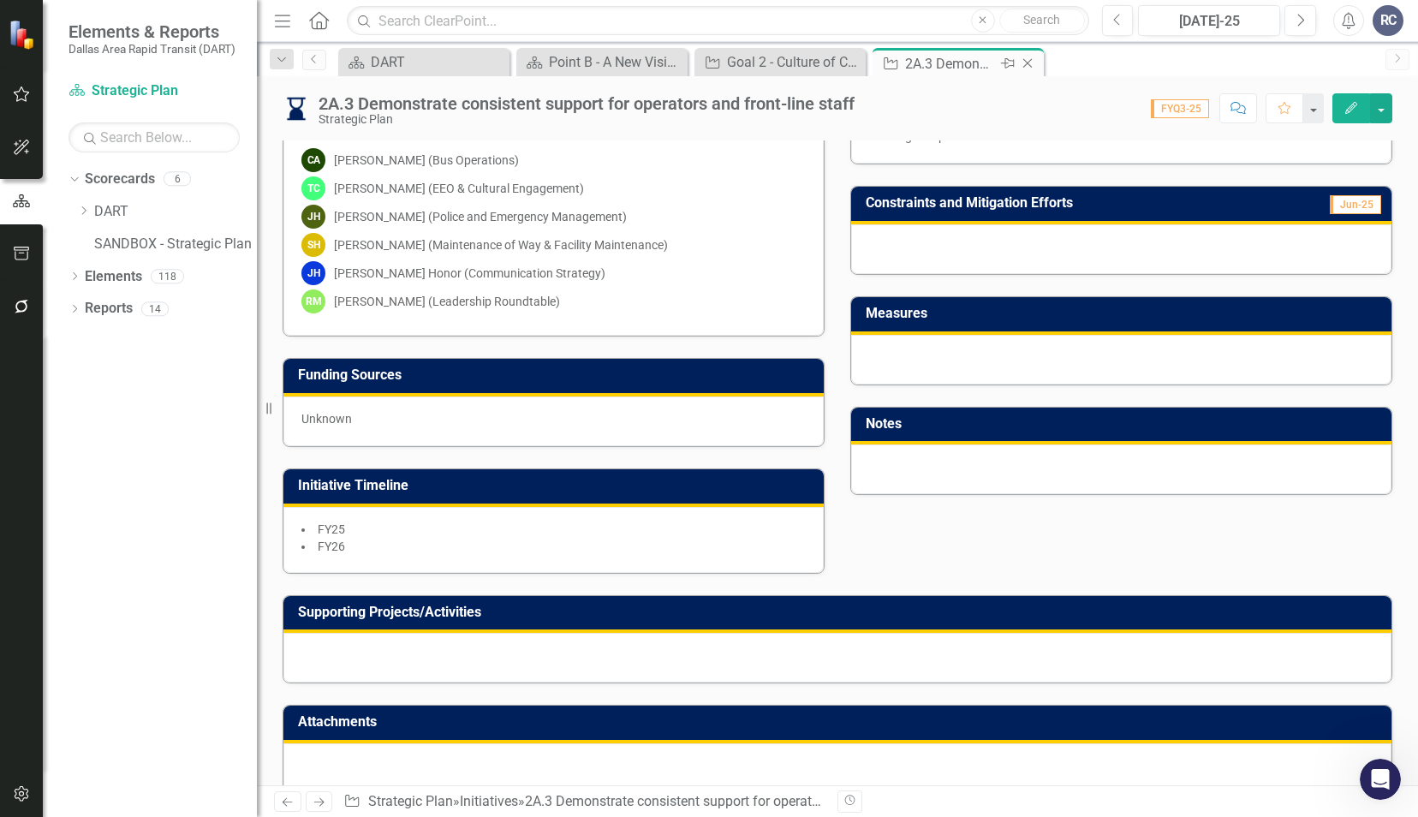
click at [1033, 68] on icon "Close" at bounding box center [1027, 63] width 17 height 14
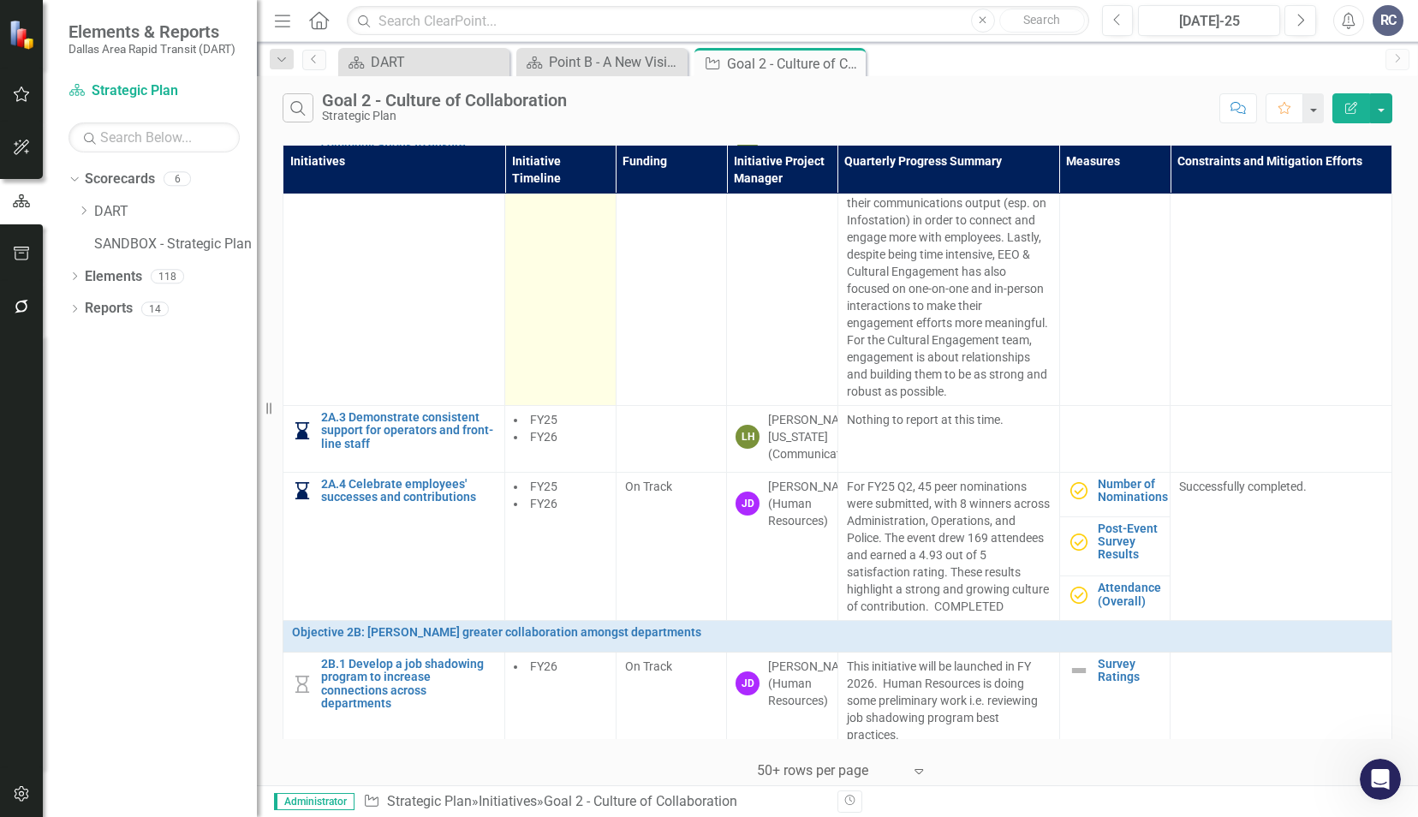
scroll to position [428, 0]
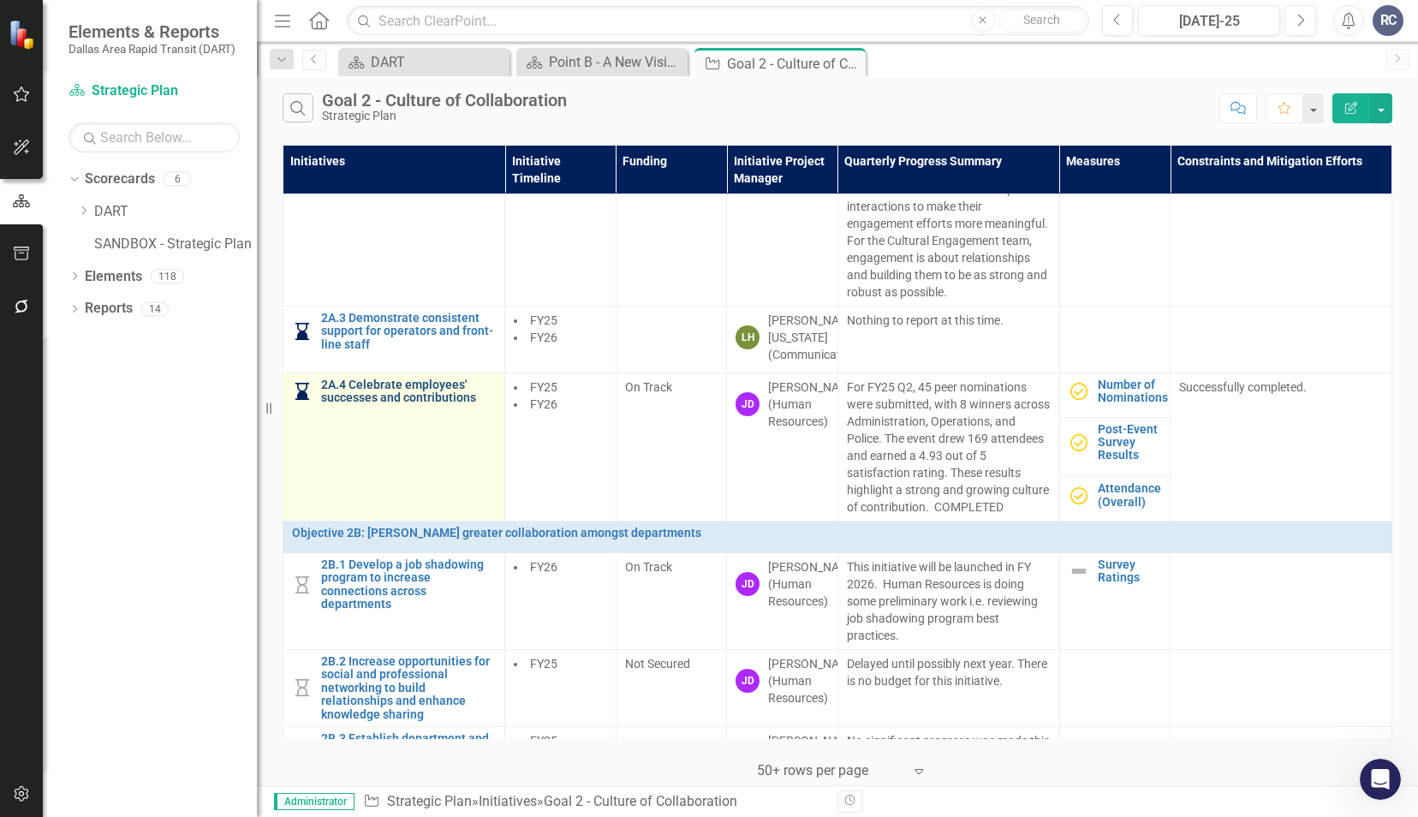
click at [426, 405] on link "2A.4 Celebrate employees' successes and contributions" at bounding box center [408, 391] width 175 height 27
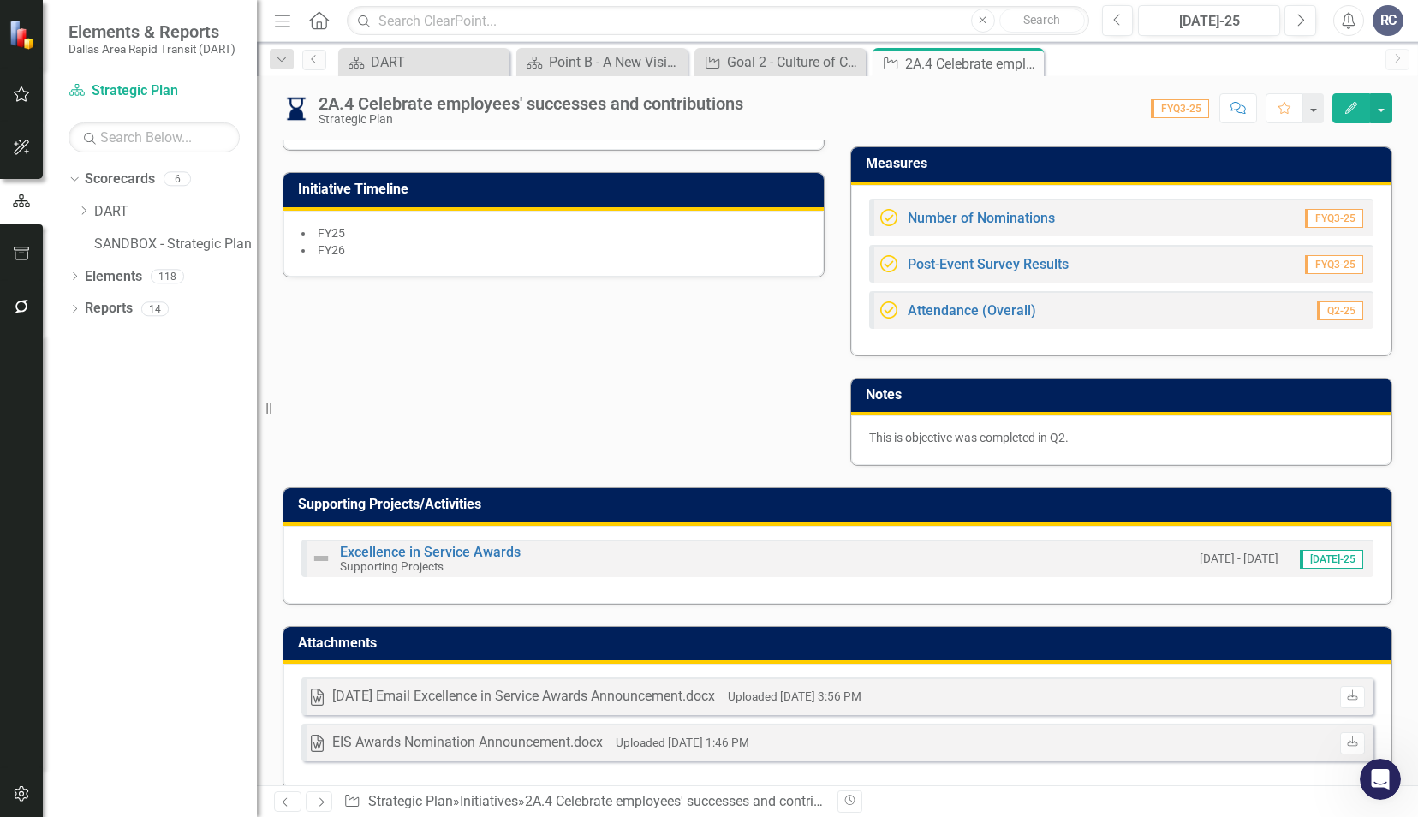
scroll to position [623, 0]
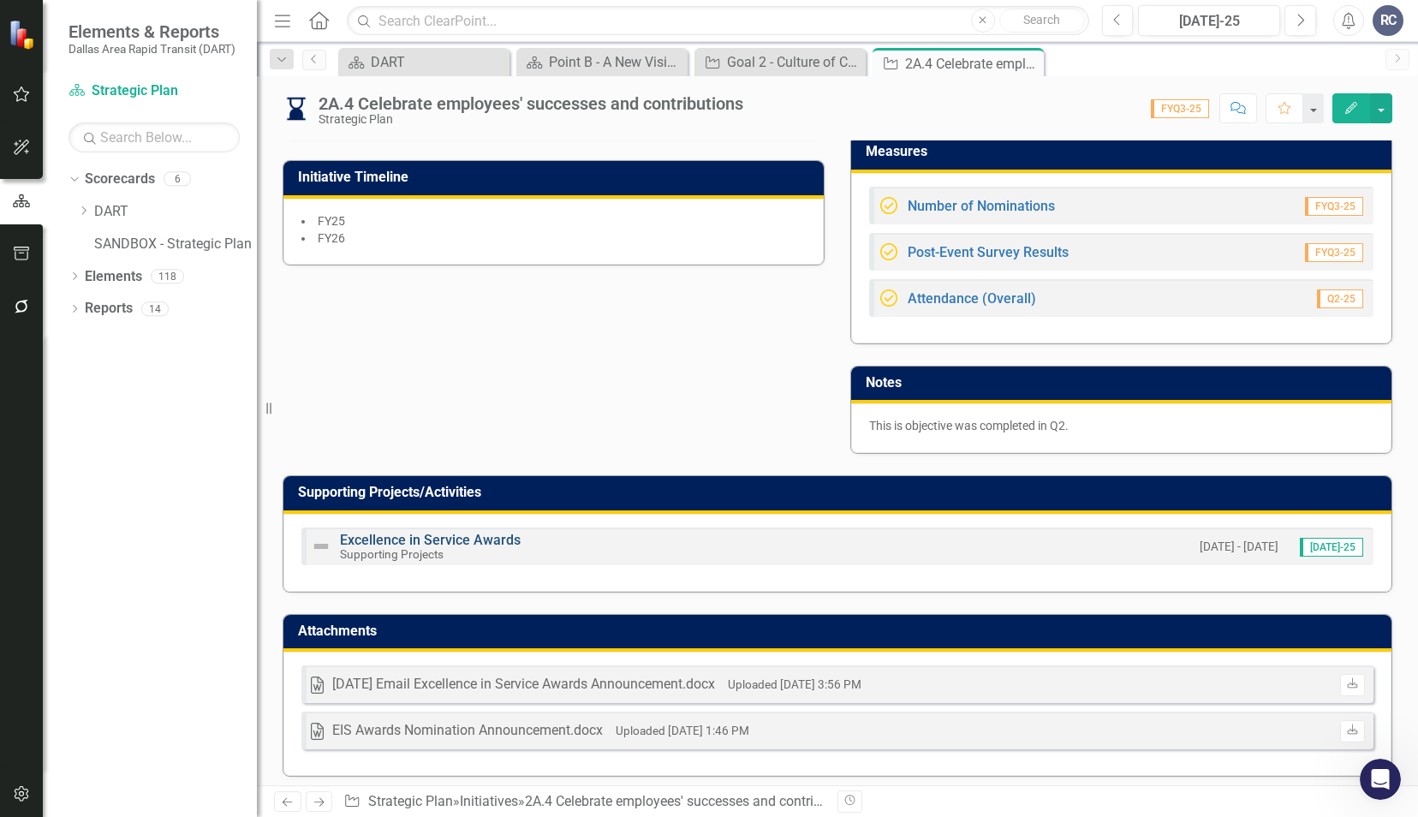
click at [476, 532] on link "Excellence in Service Awards" at bounding box center [430, 540] width 181 height 16
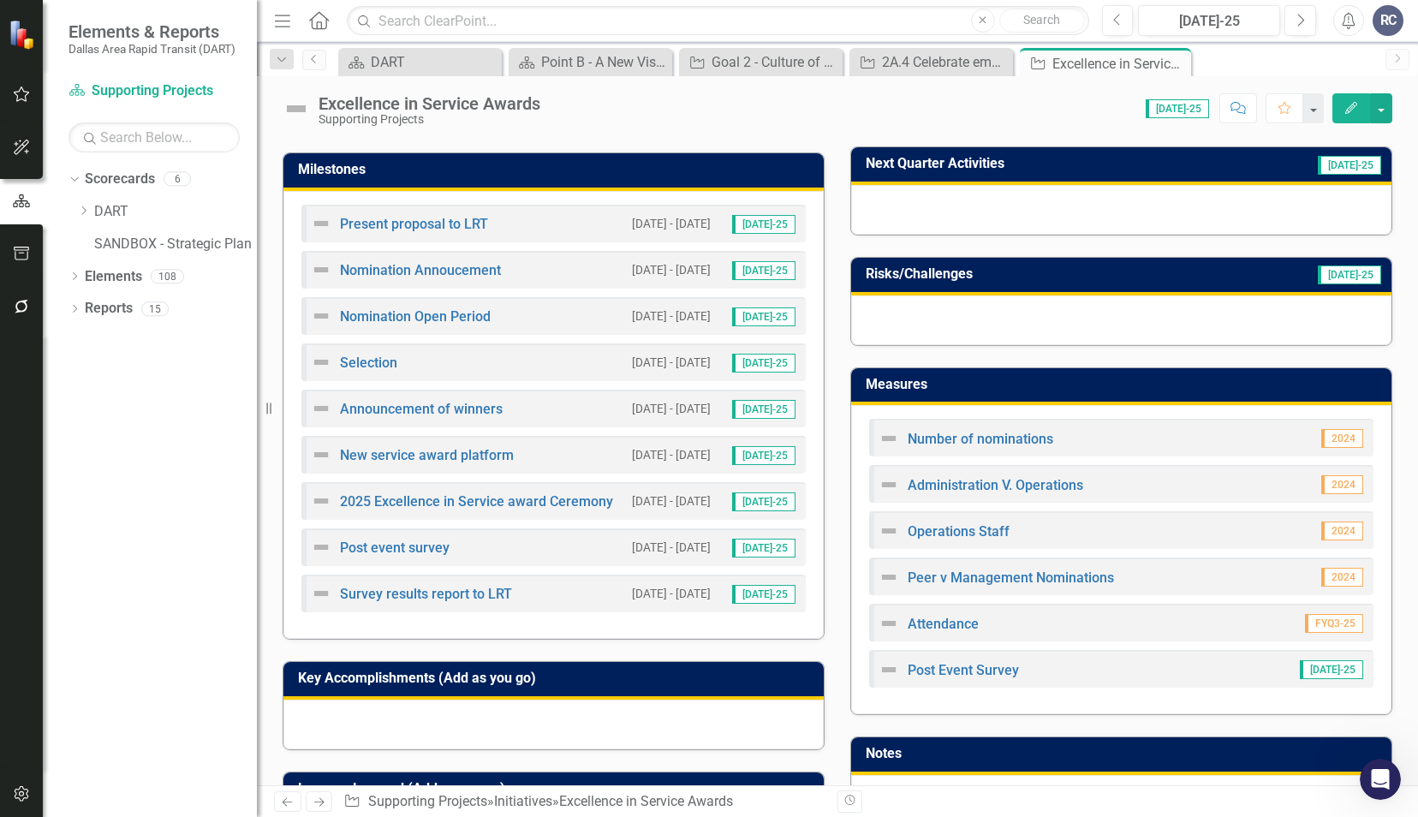
scroll to position [514, 0]
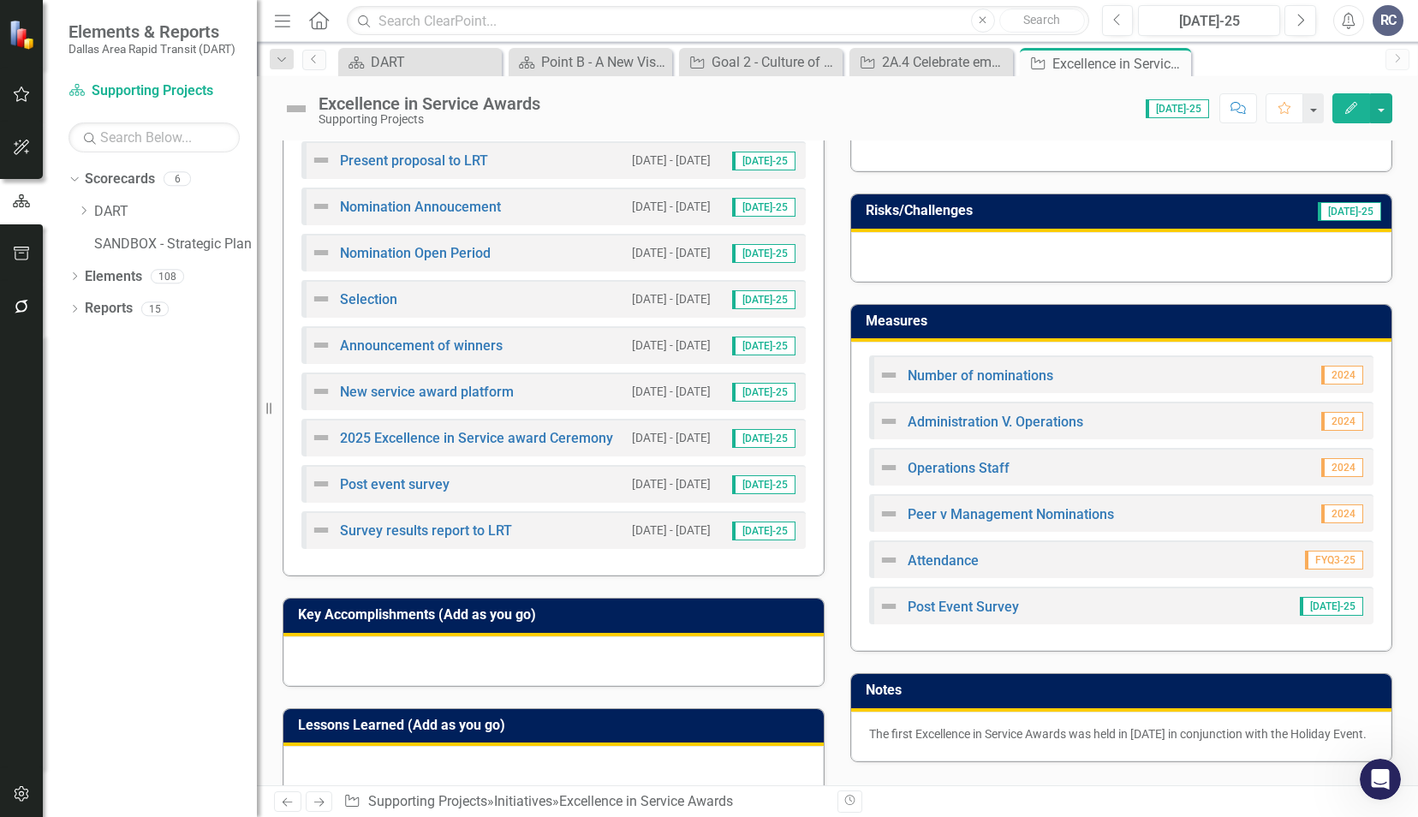
click at [842, 762] on div "Notes The first Excellence in Service Awards was held in December 2023 in conju…" at bounding box center [1121, 706] width 568 height 110
click at [1178, 65] on icon "Close" at bounding box center [1174, 63] width 17 height 14
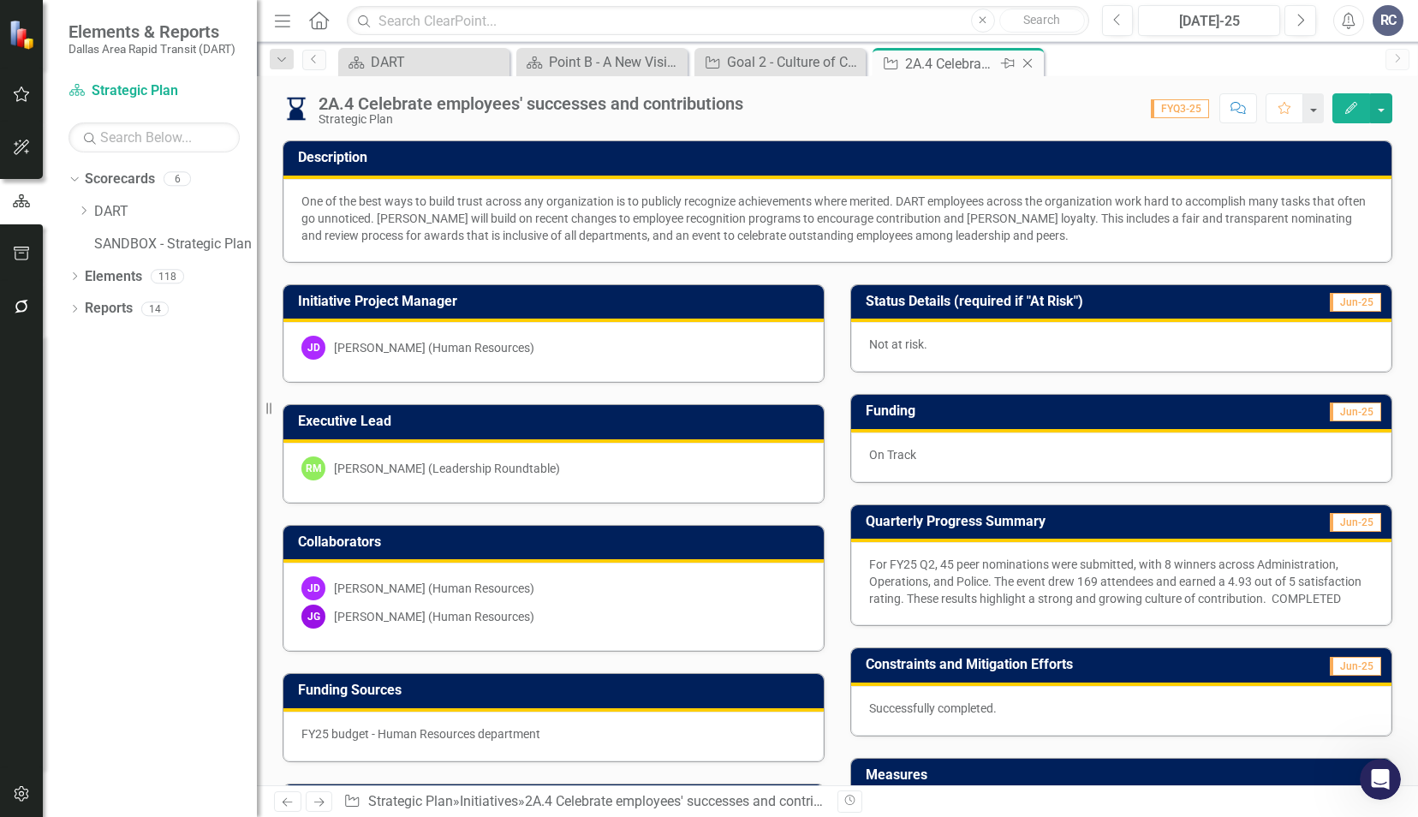
click at [1027, 63] on icon at bounding box center [1027, 63] width 9 height 9
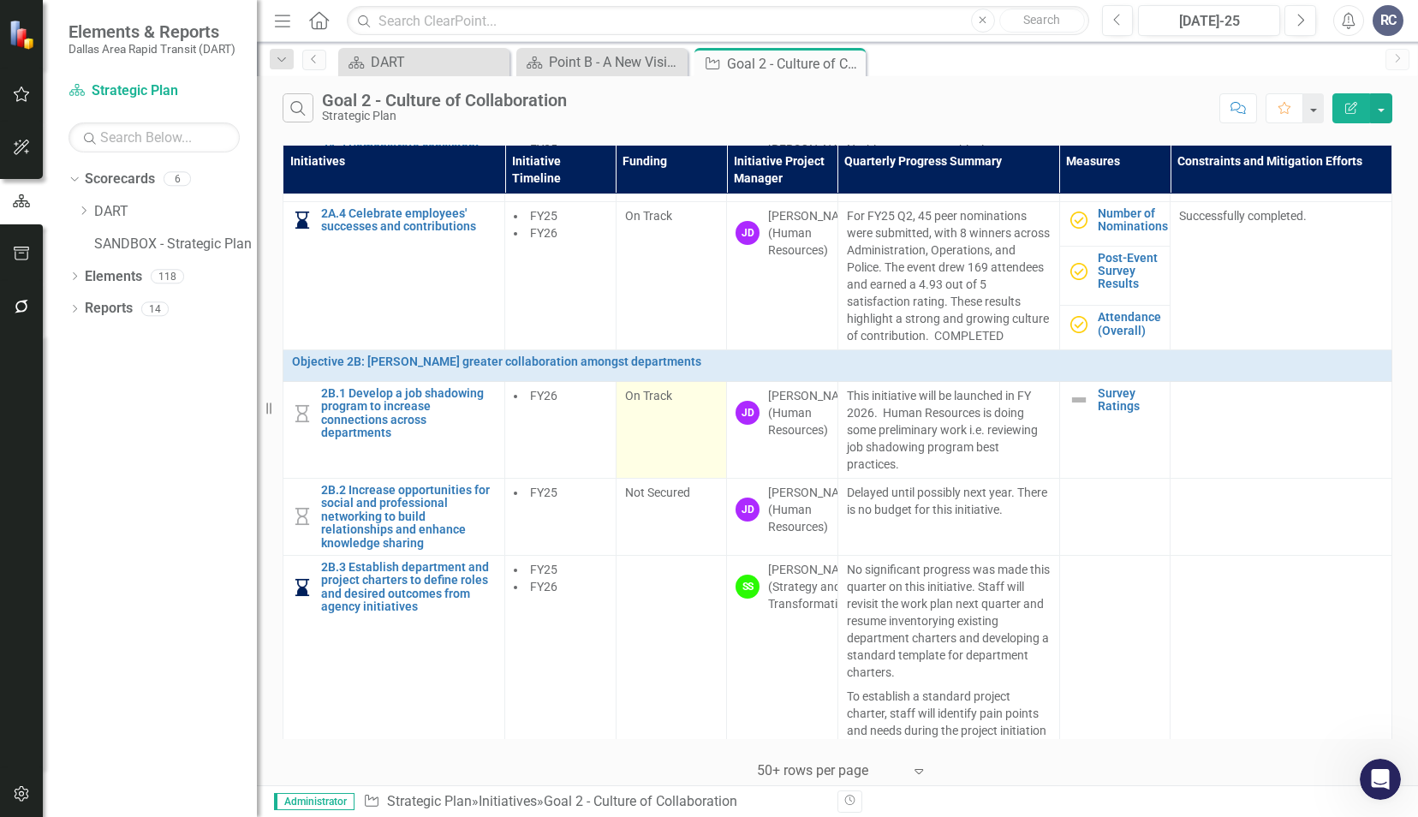
scroll to position [685, 0]
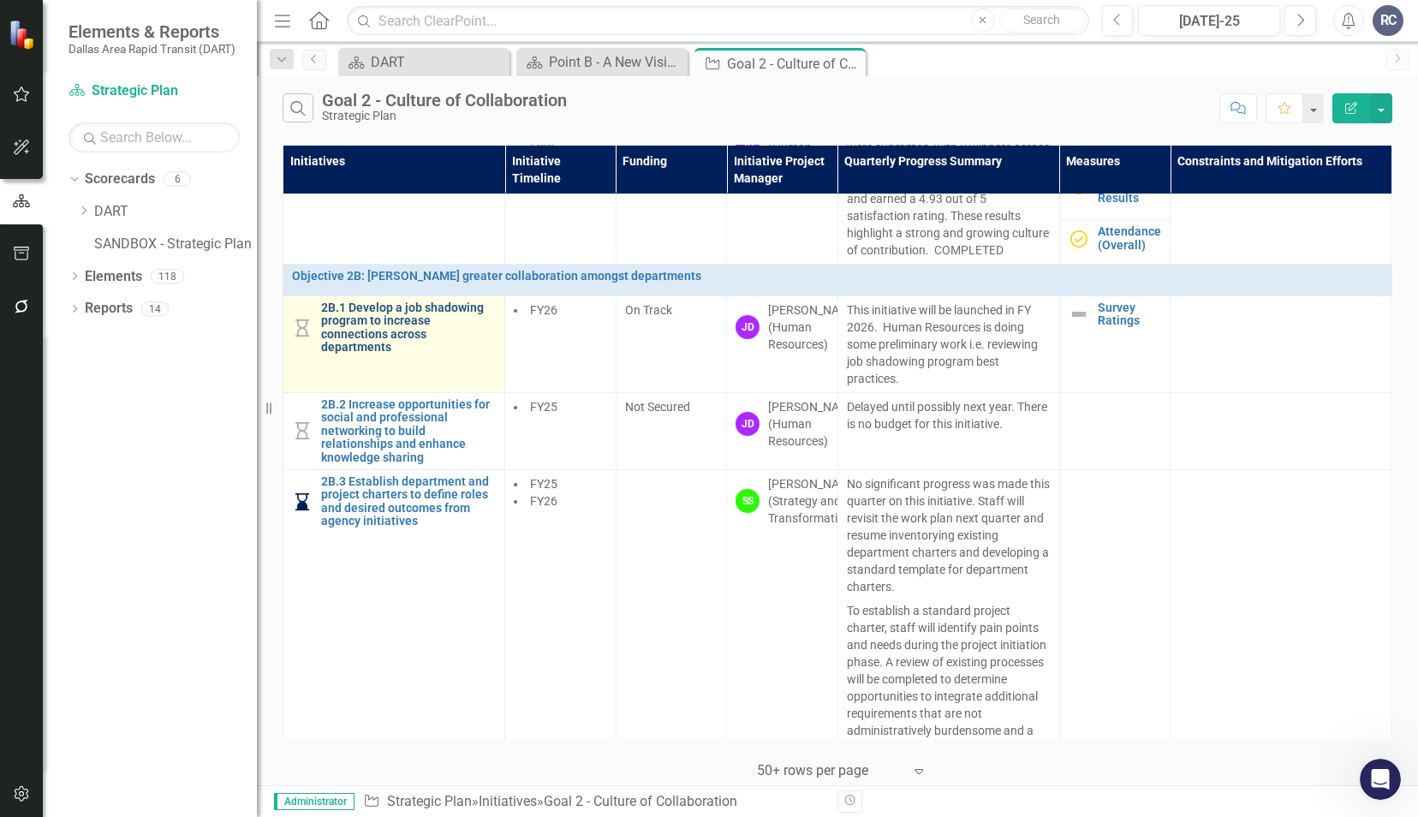
click at [368, 354] on link "2B.1 Develop a job shadowing program to increase connections across departments" at bounding box center [408, 327] width 175 height 53
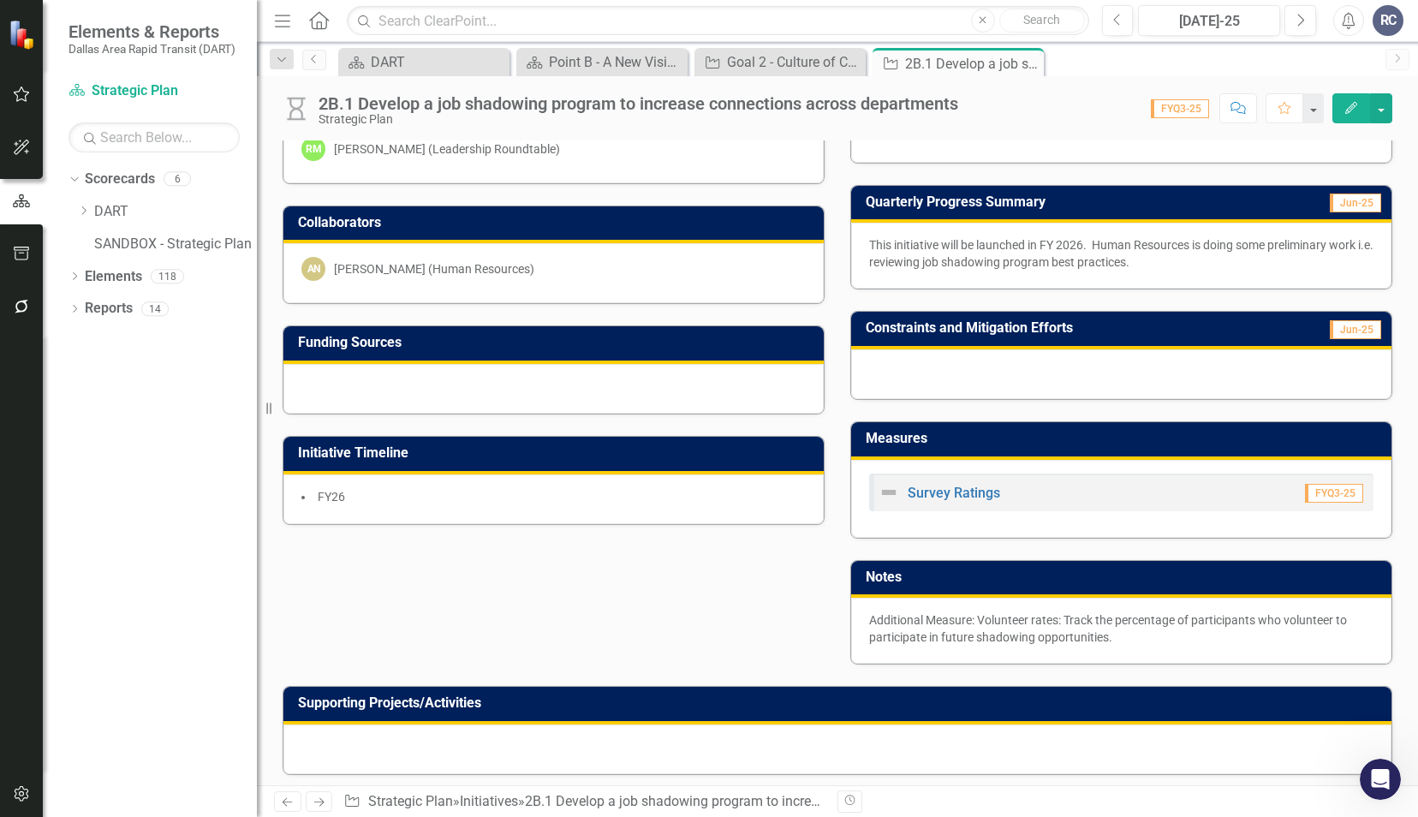
scroll to position [342, 0]
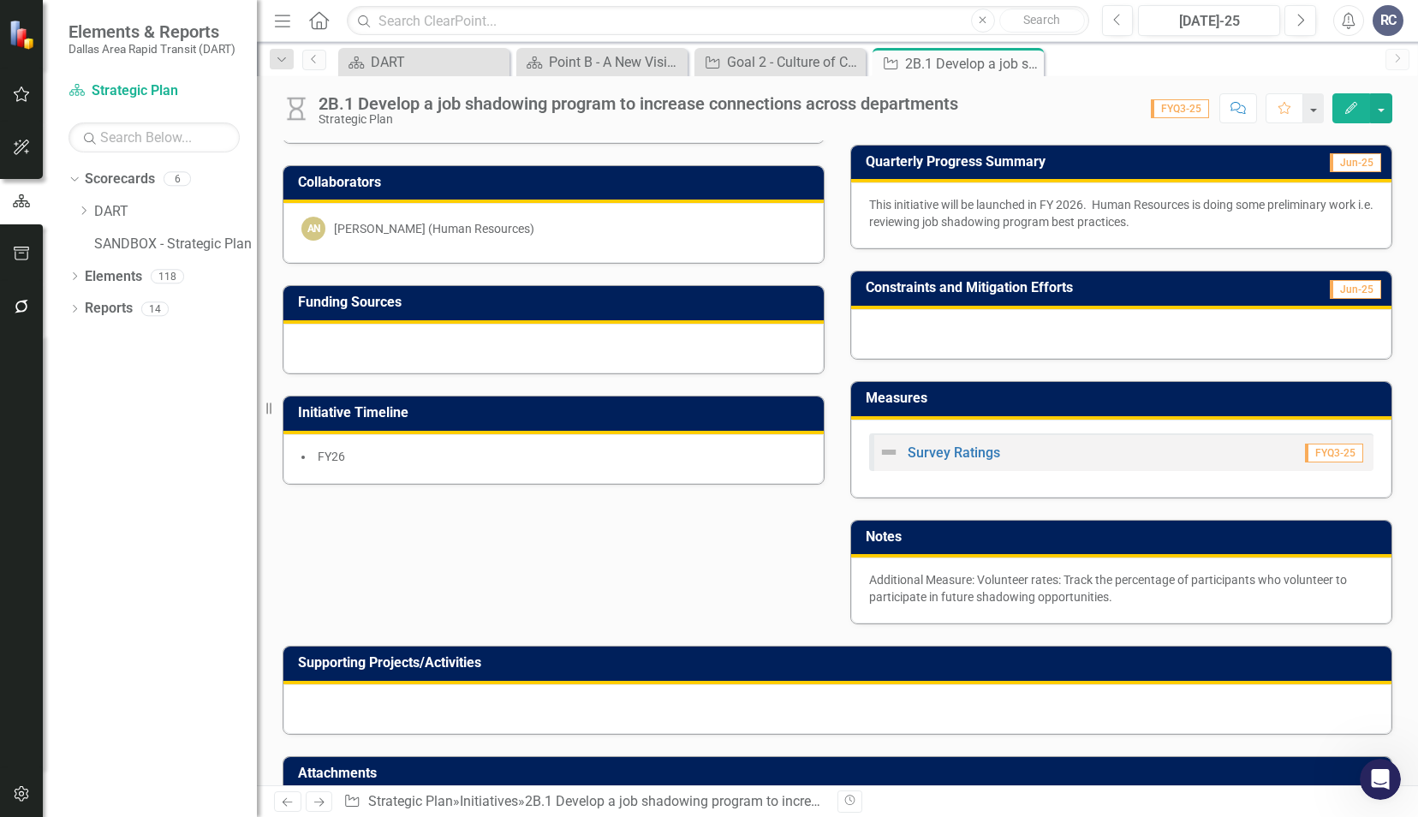
click at [465, 406] on h3 "Initiative Timeline" at bounding box center [556, 412] width 517 height 15
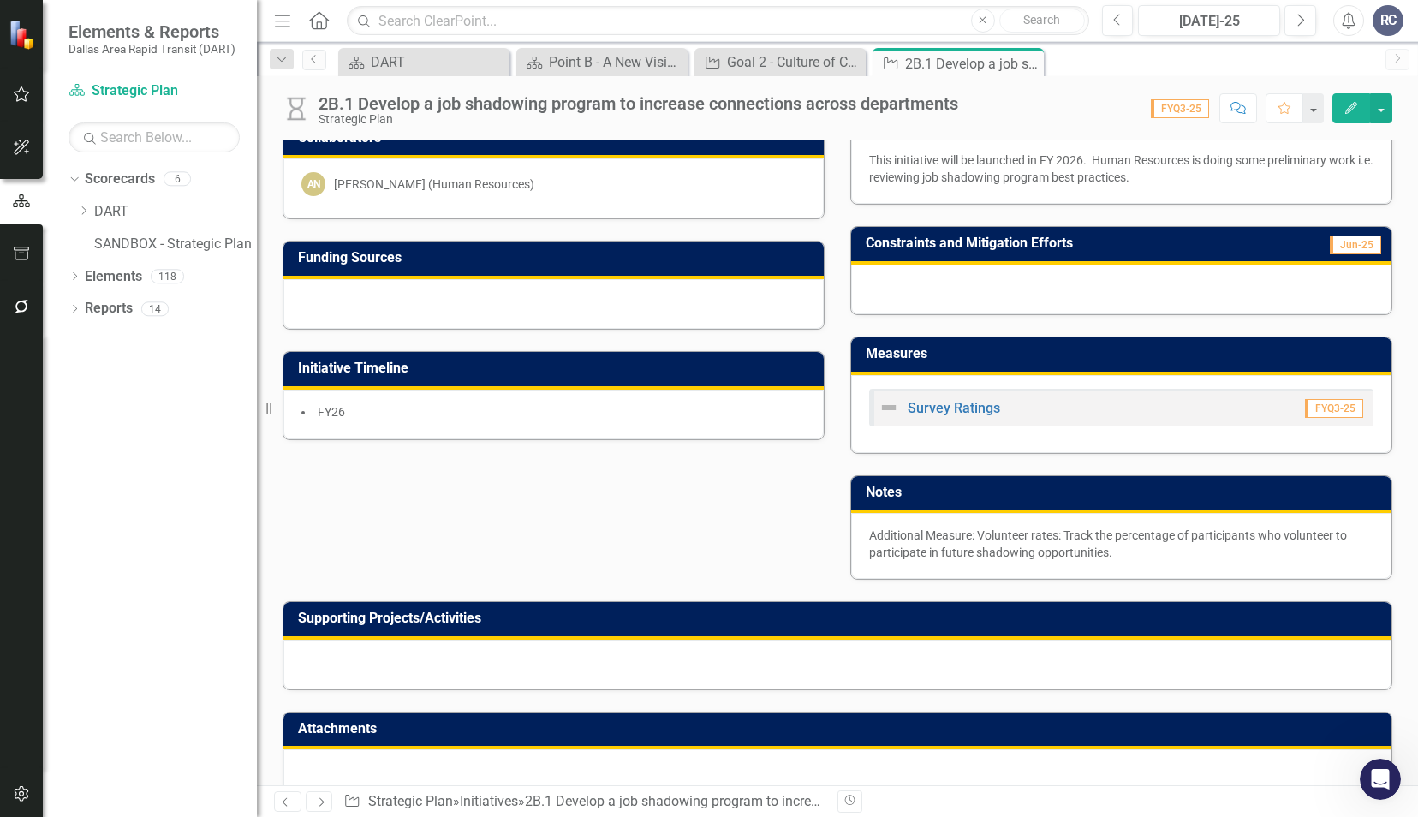
scroll to position [410, 0]
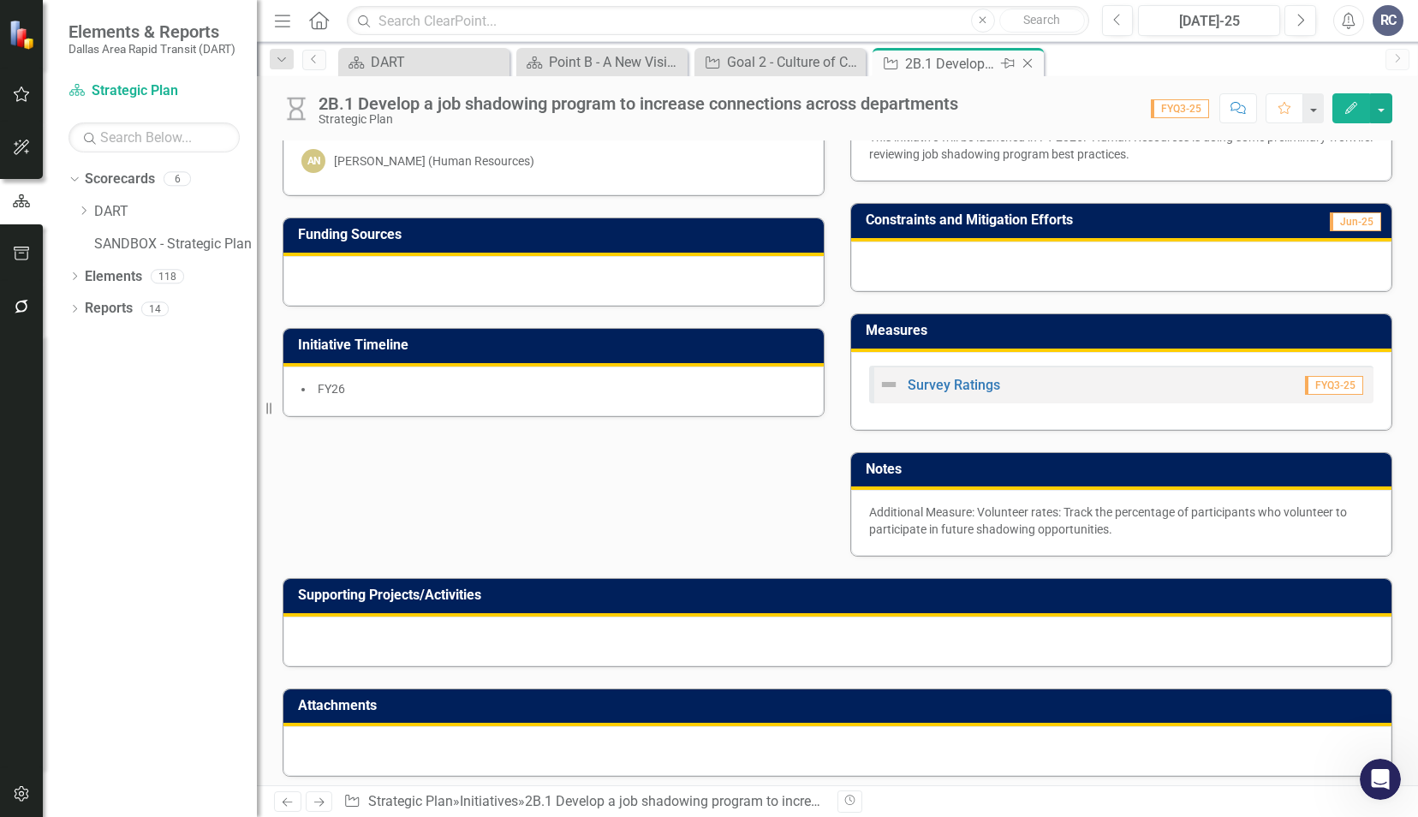
click at [1032, 57] on icon "Close" at bounding box center [1027, 63] width 17 height 14
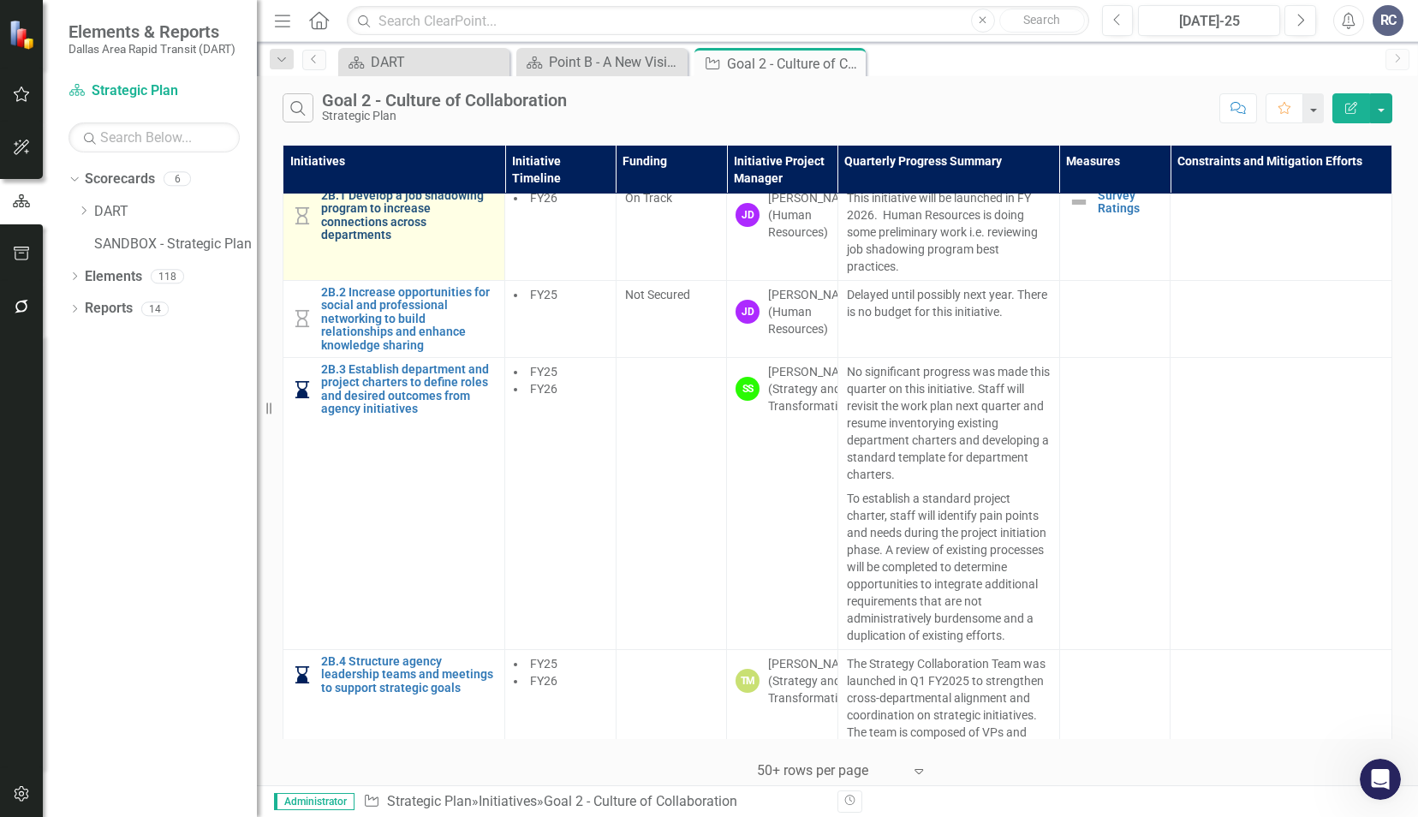
scroll to position [770, 0]
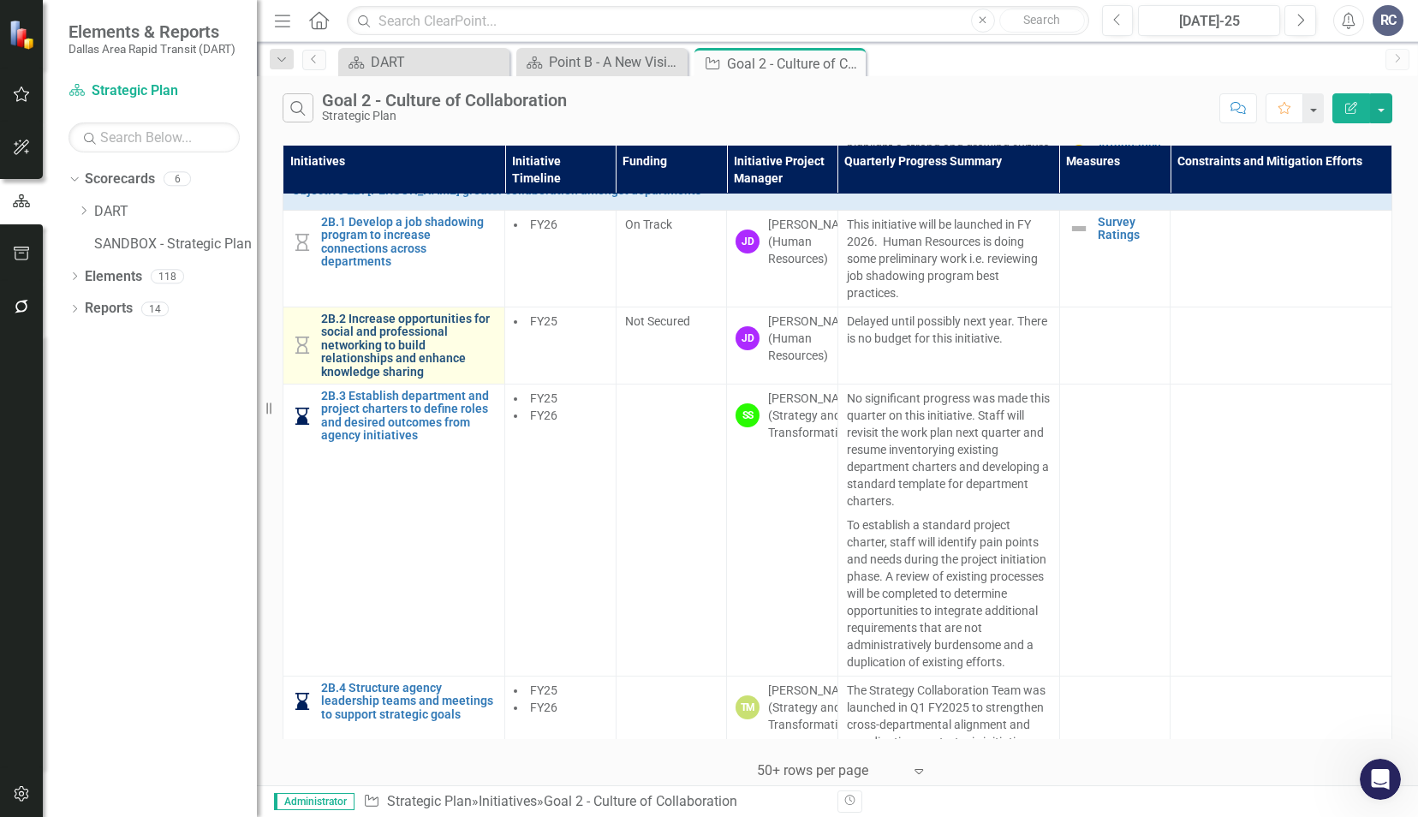
click at [389, 368] on link "2B.2 Increase opportunities for social and professional networking to build rel…" at bounding box center [408, 345] width 175 height 66
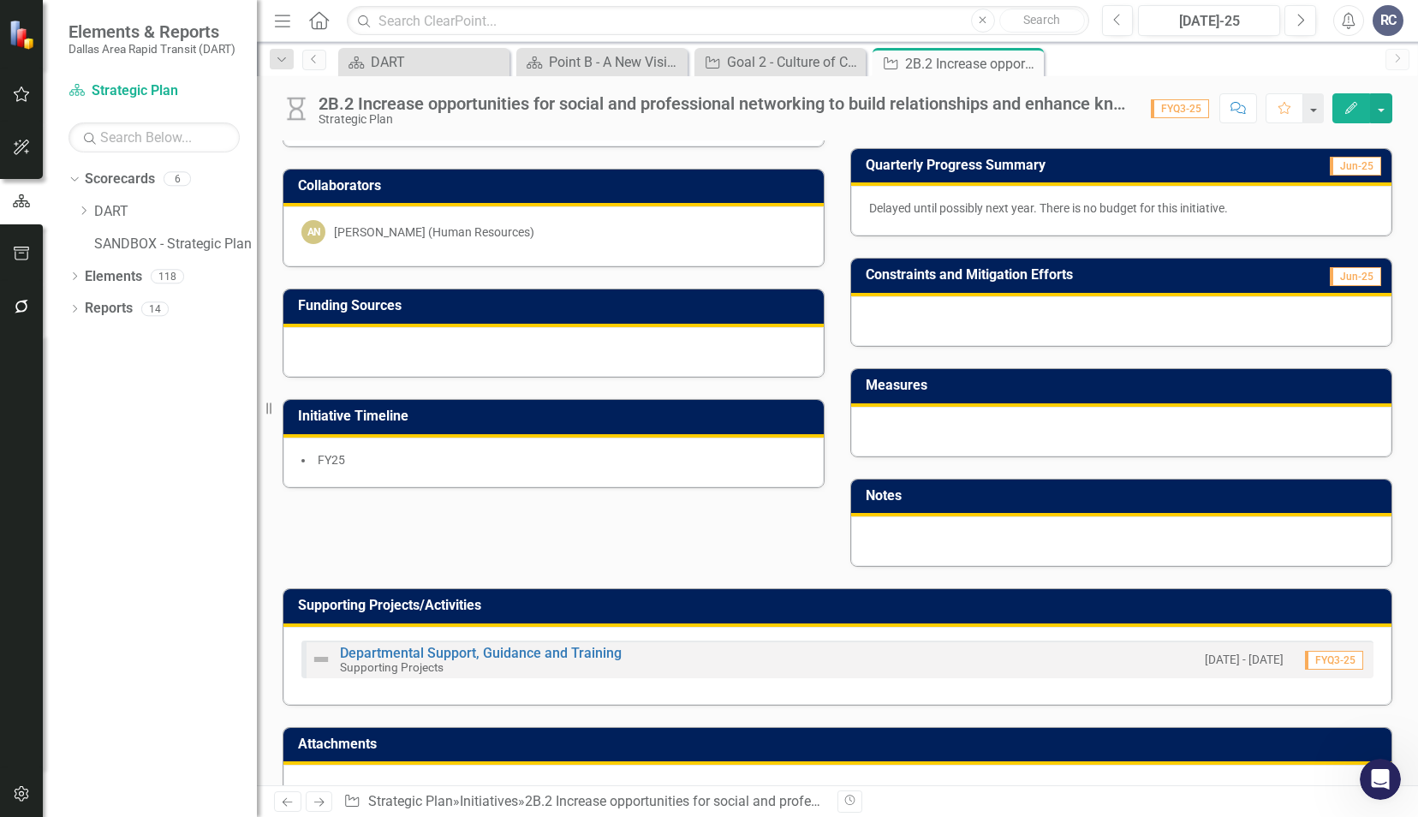
scroll to position [342, 0]
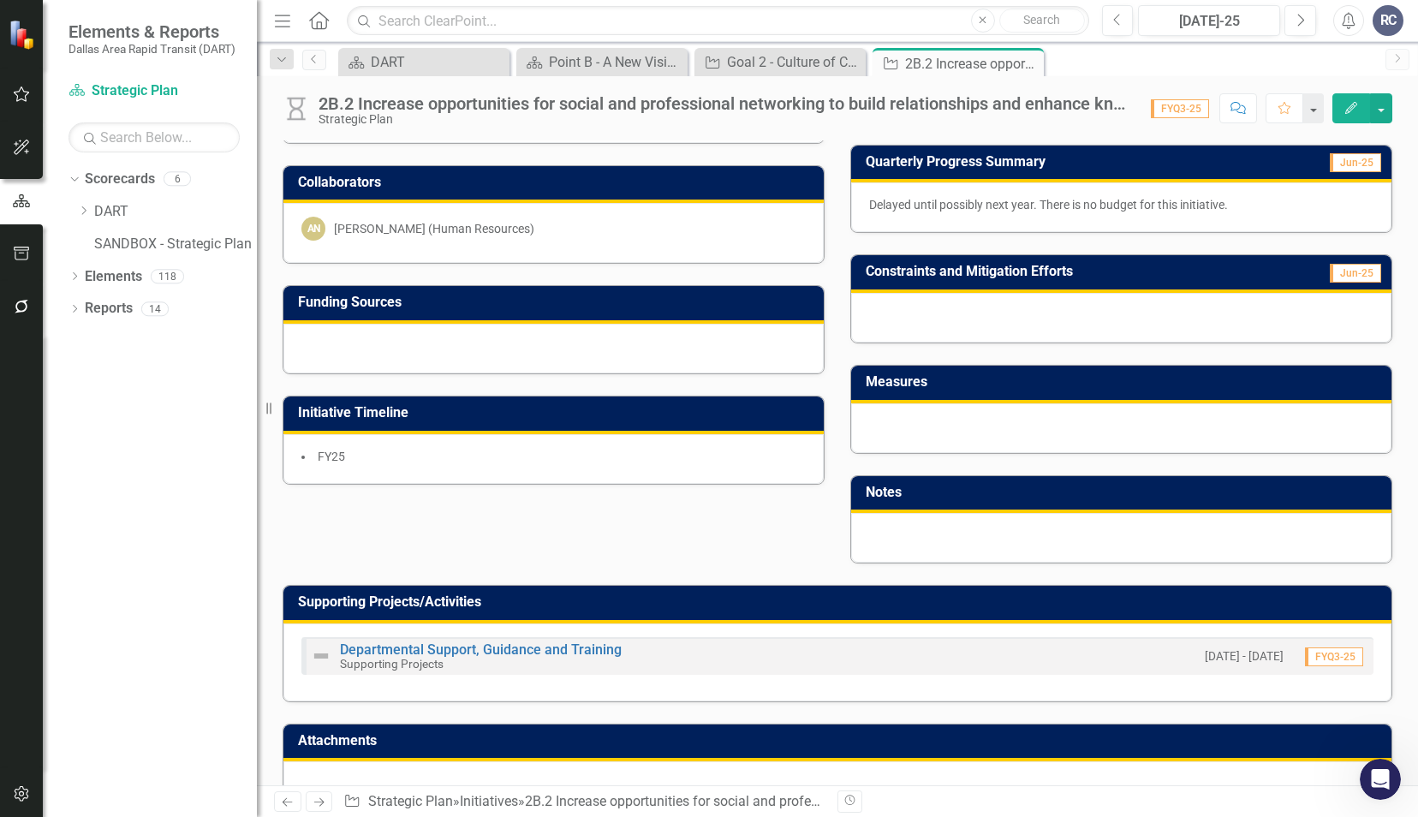
click at [442, 657] on small "Supporting Projects" at bounding box center [392, 664] width 104 height 14
click at [456, 644] on link "Departmental Support, Guidance and Training" at bounding box center [481, 649] width 282 height 16
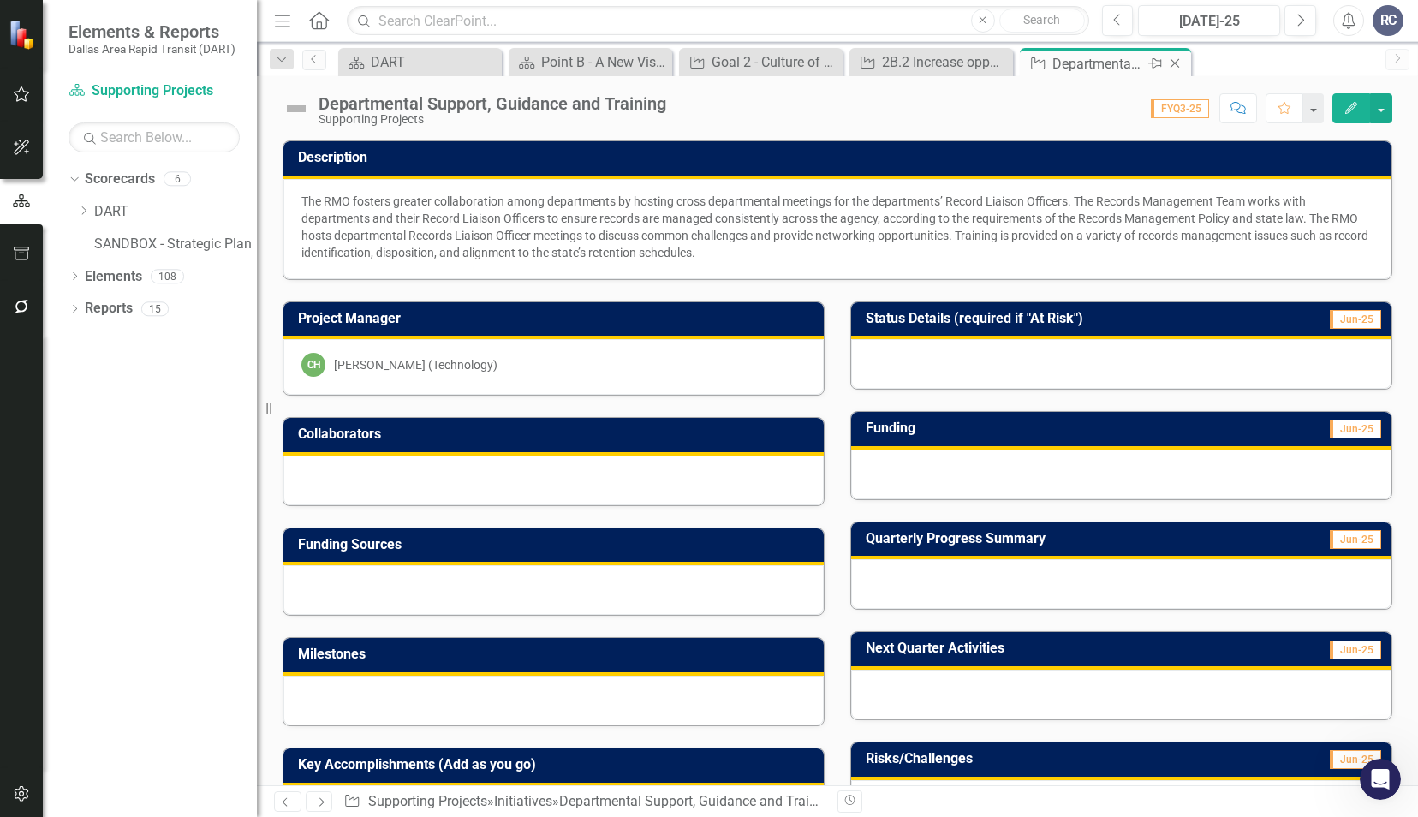
click at [1175, 62] on icon at bounding box center [1174, 63] width 9 height 9
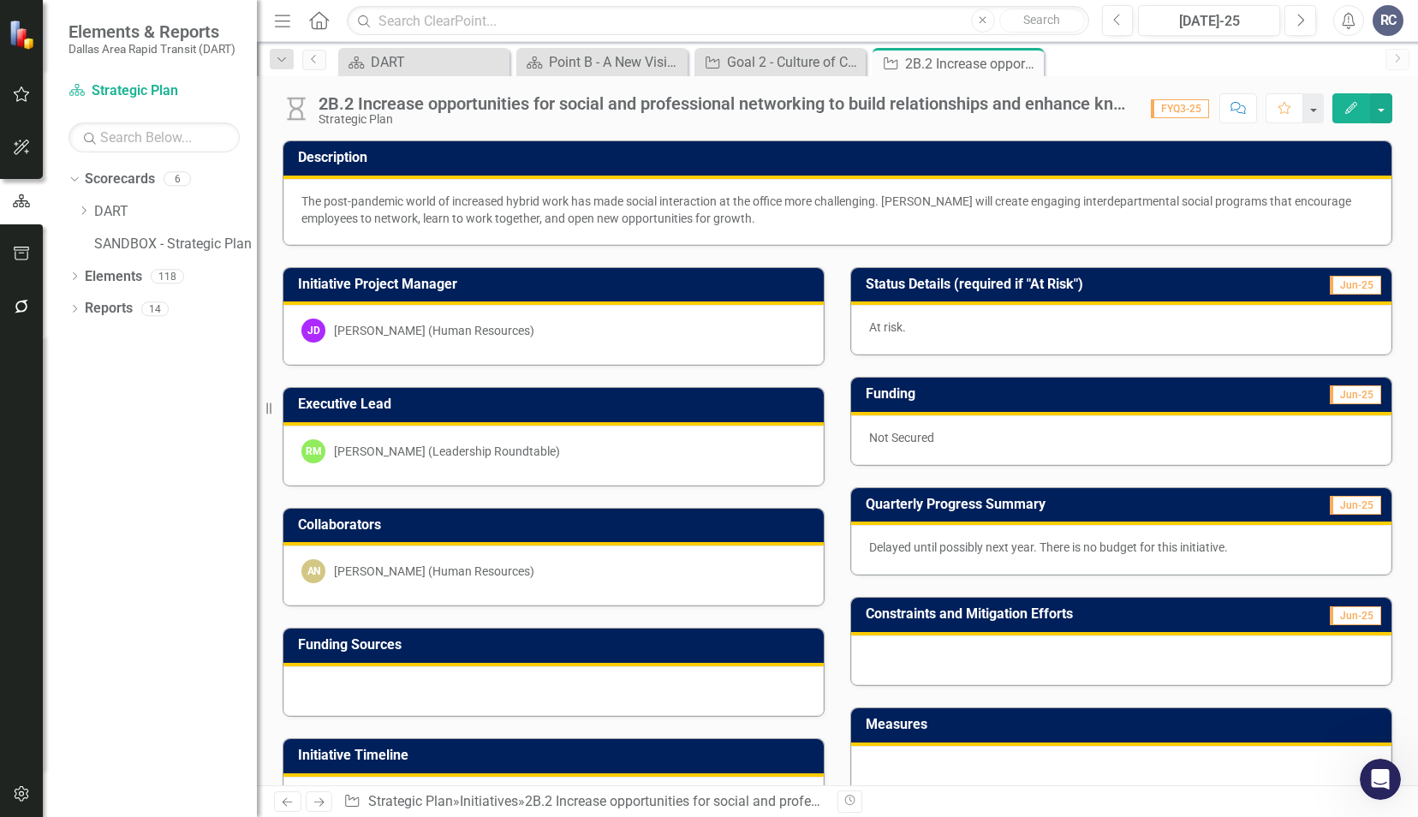
click at [0, 0] on icon "Close" at bounding box center [0, 0] width 0 height 0
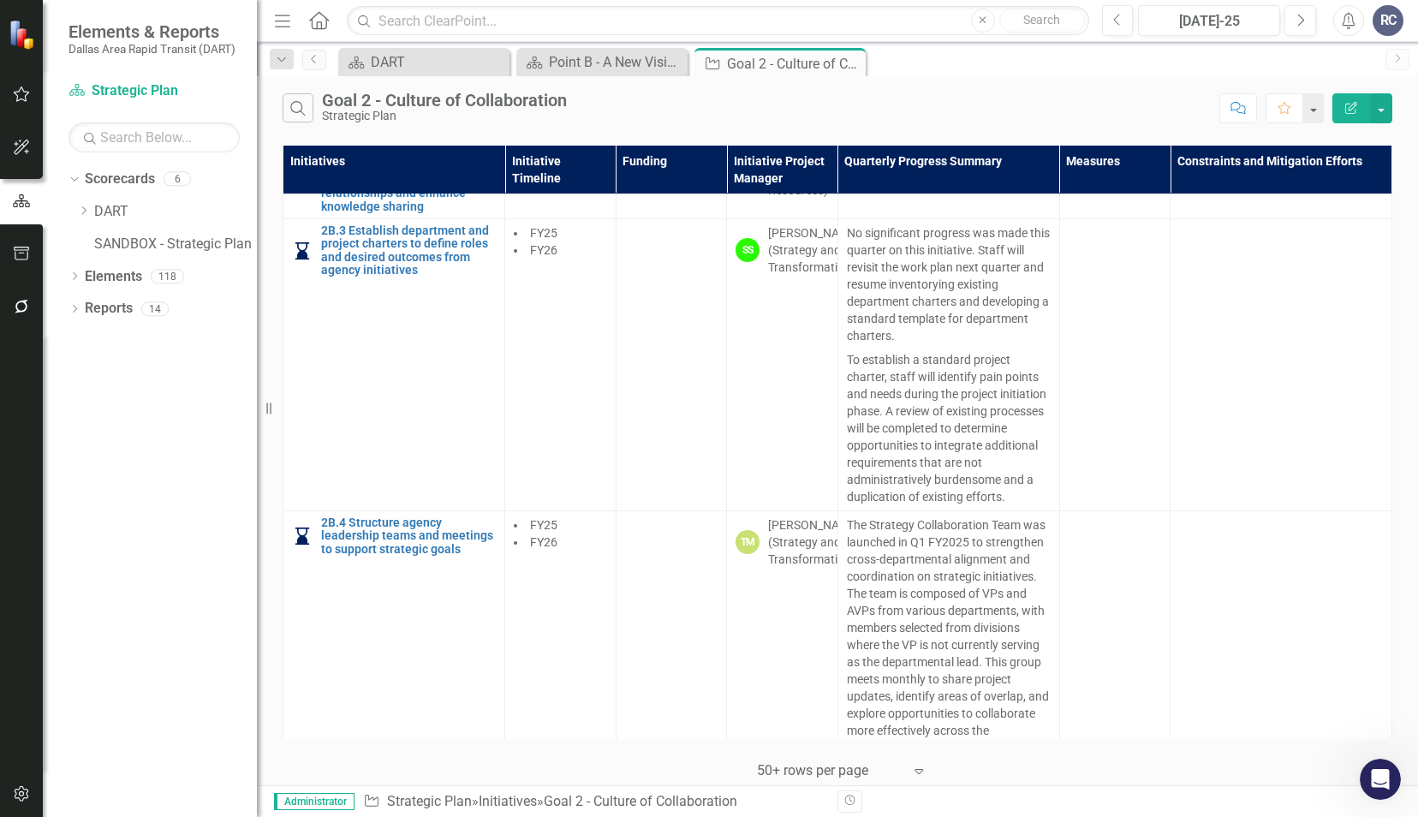
scroll to position [942, 0]
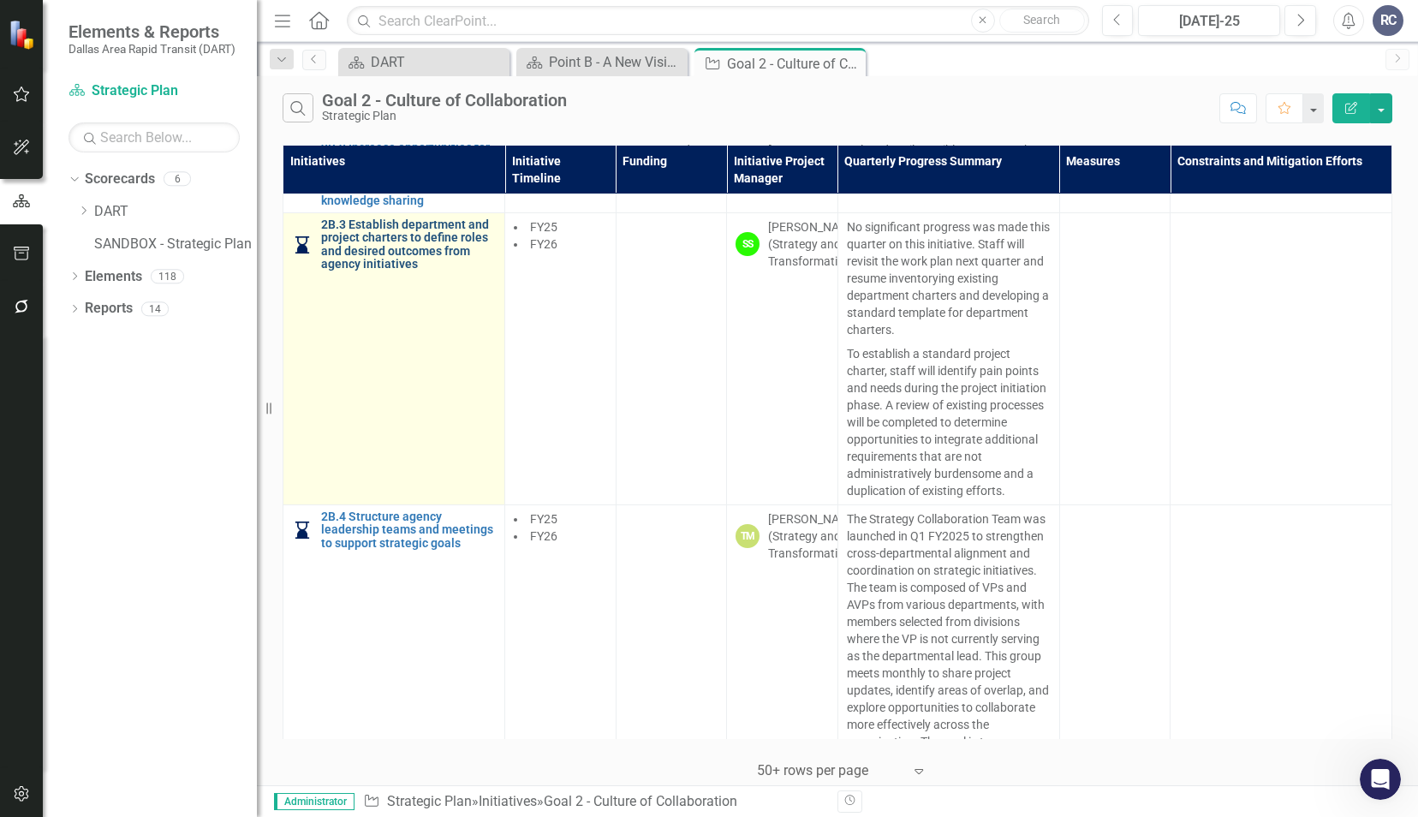
click at [404, 271] on link "2B.3 Establish department and project charters to define roles and desired outc…" at bounding box center [408, 244] width 175 height 53
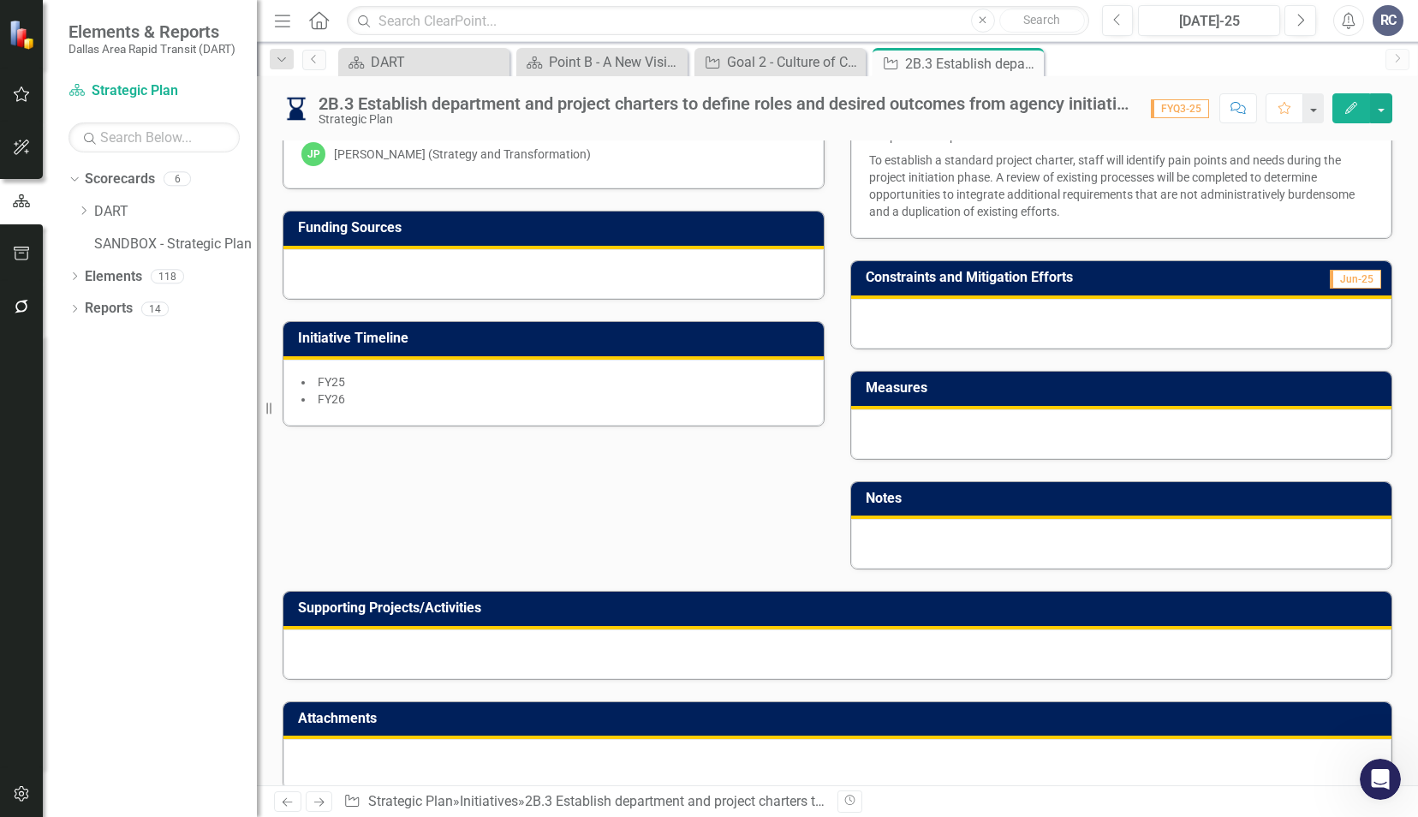
scroll to position [459, 0]
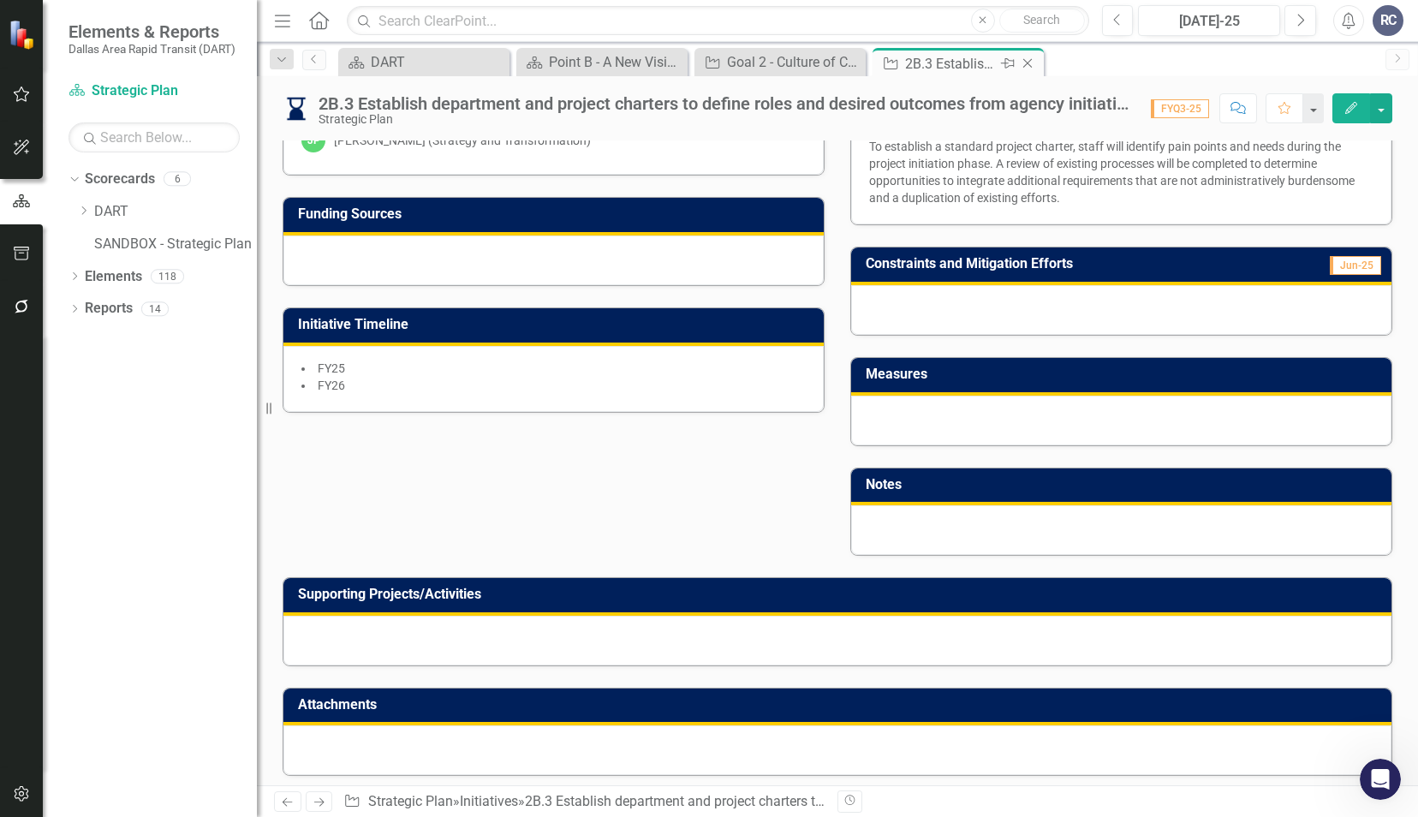
click at [1027, 61] on icon "Close" at bounding box center [1027, 63] width 17 height 14
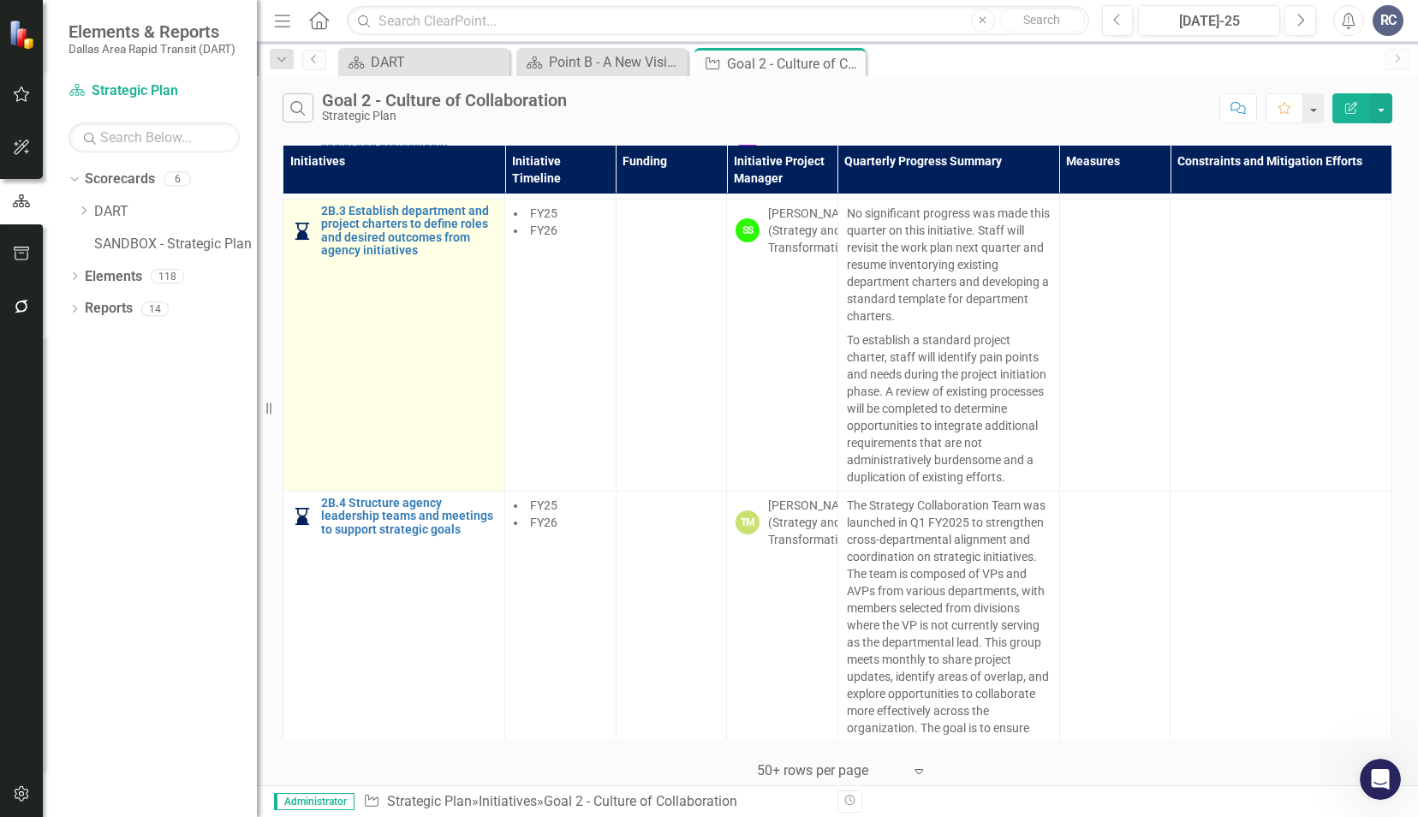
scroll to position [1027, 0]
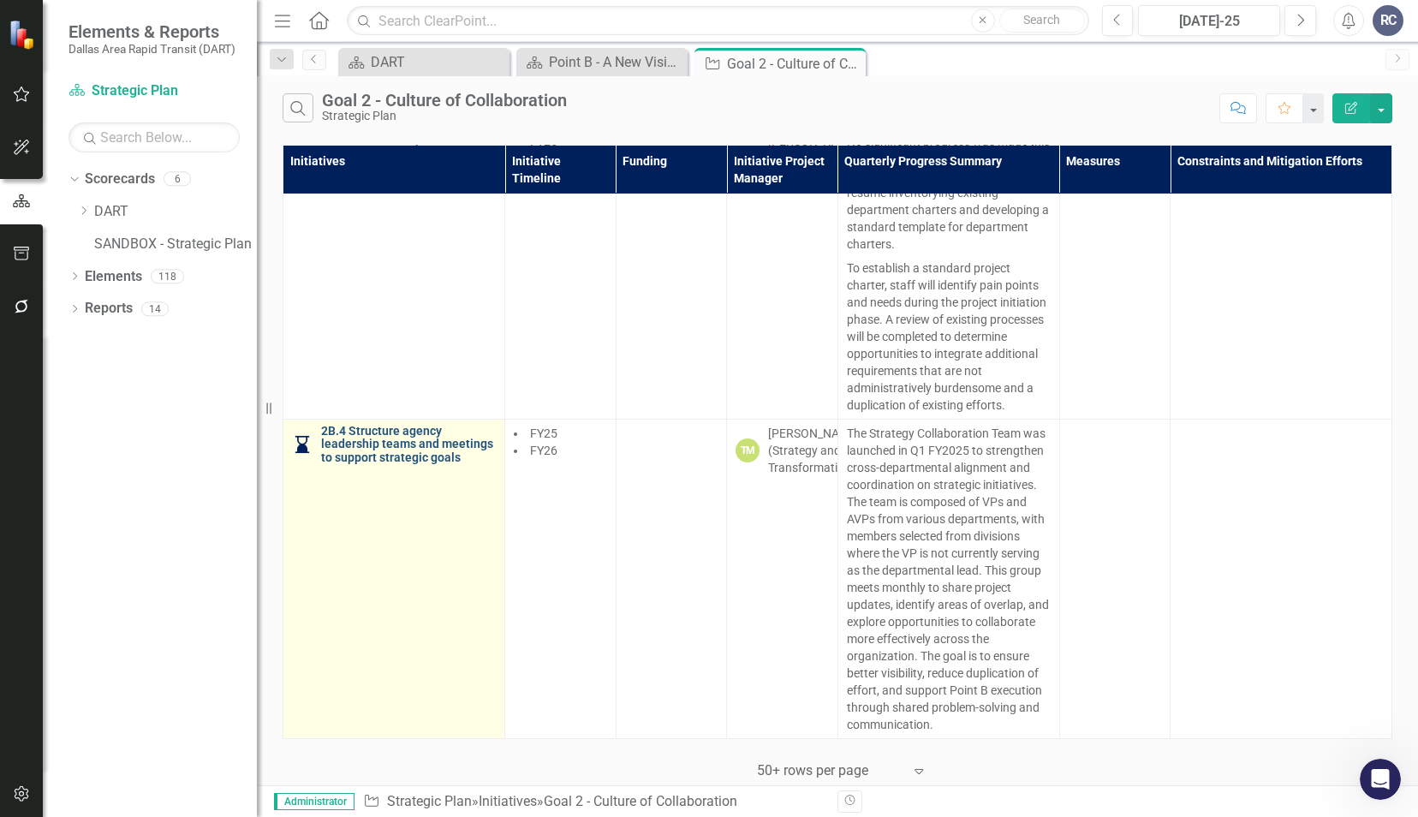
click at [406, 464] on link "2B.4 Structure agency leadership teams and meetings to support strategic goals" at bounding box center [408, 444] width 175 height 39
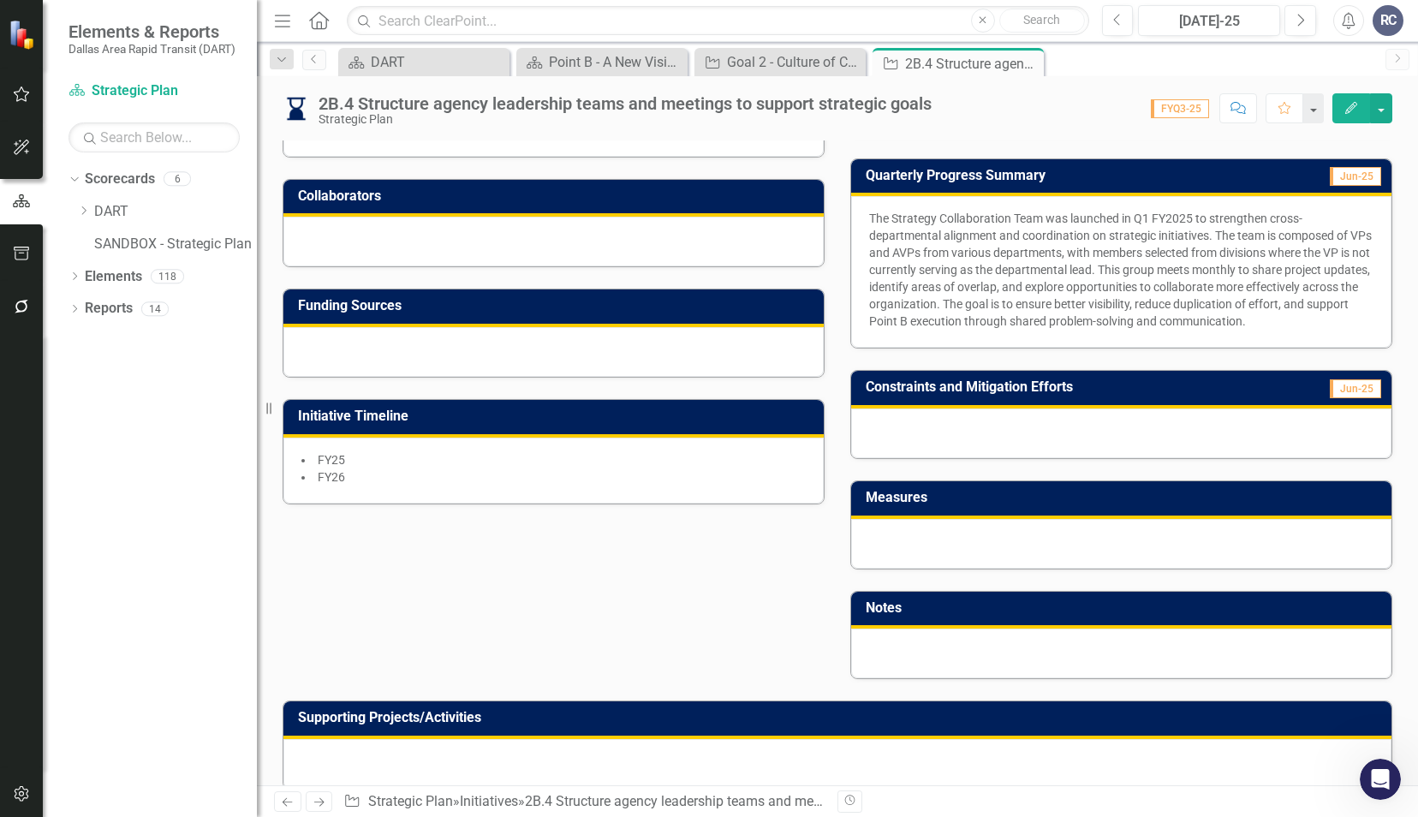
scroll to position [342, 0]
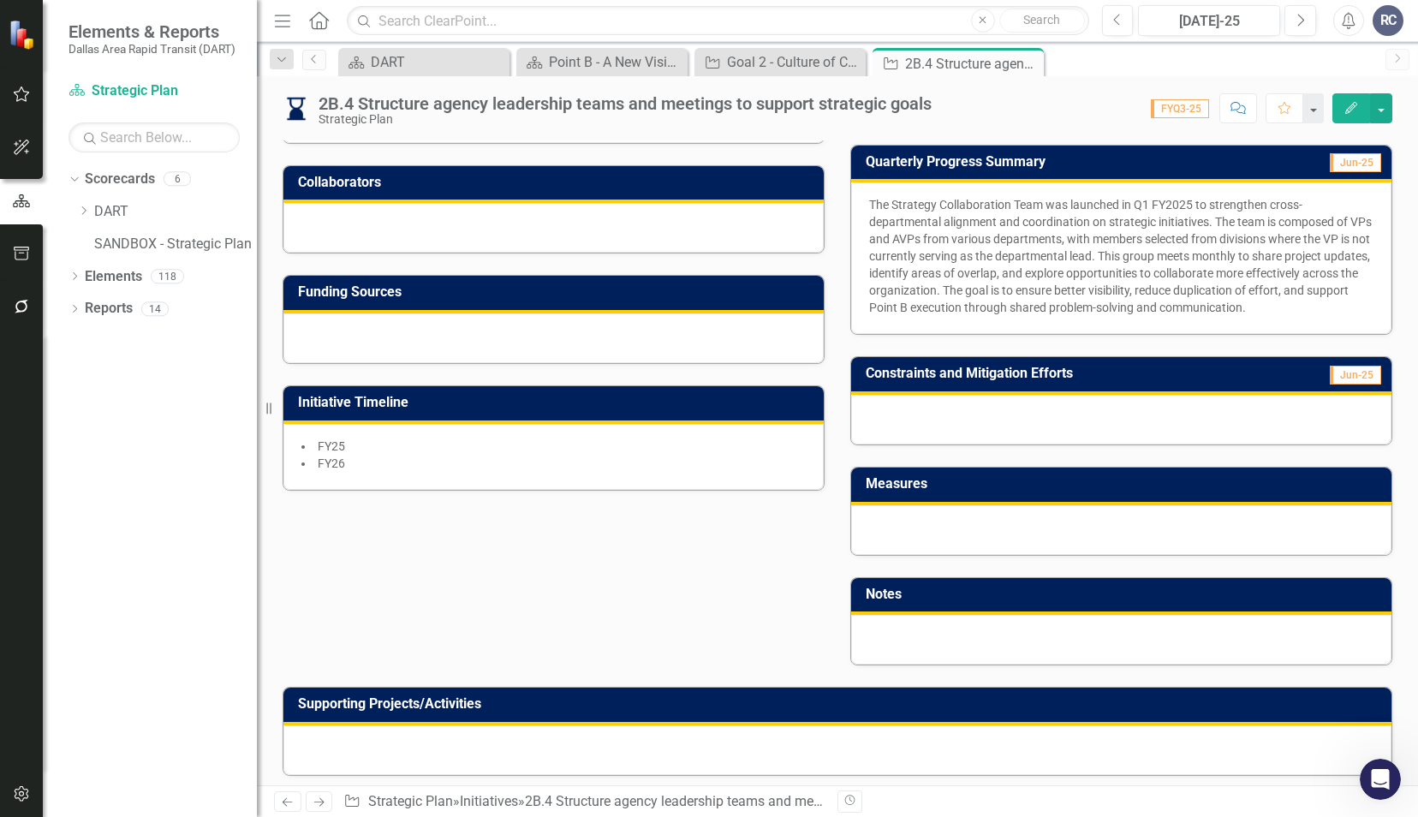
click at [0, 0] on div "Close" at bounding box center [0, 0] width 0 height 0
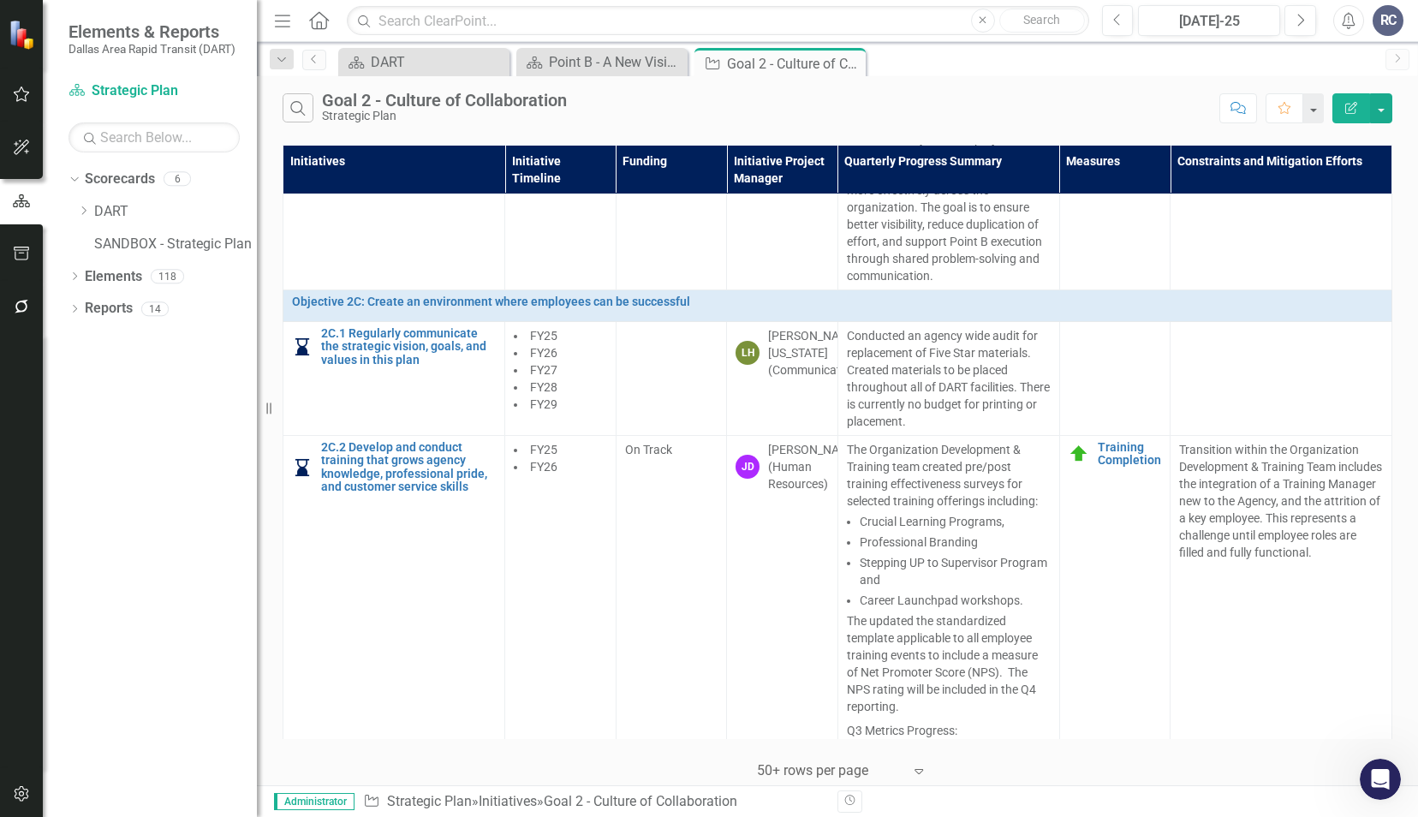
scroll to position [1455, 0]
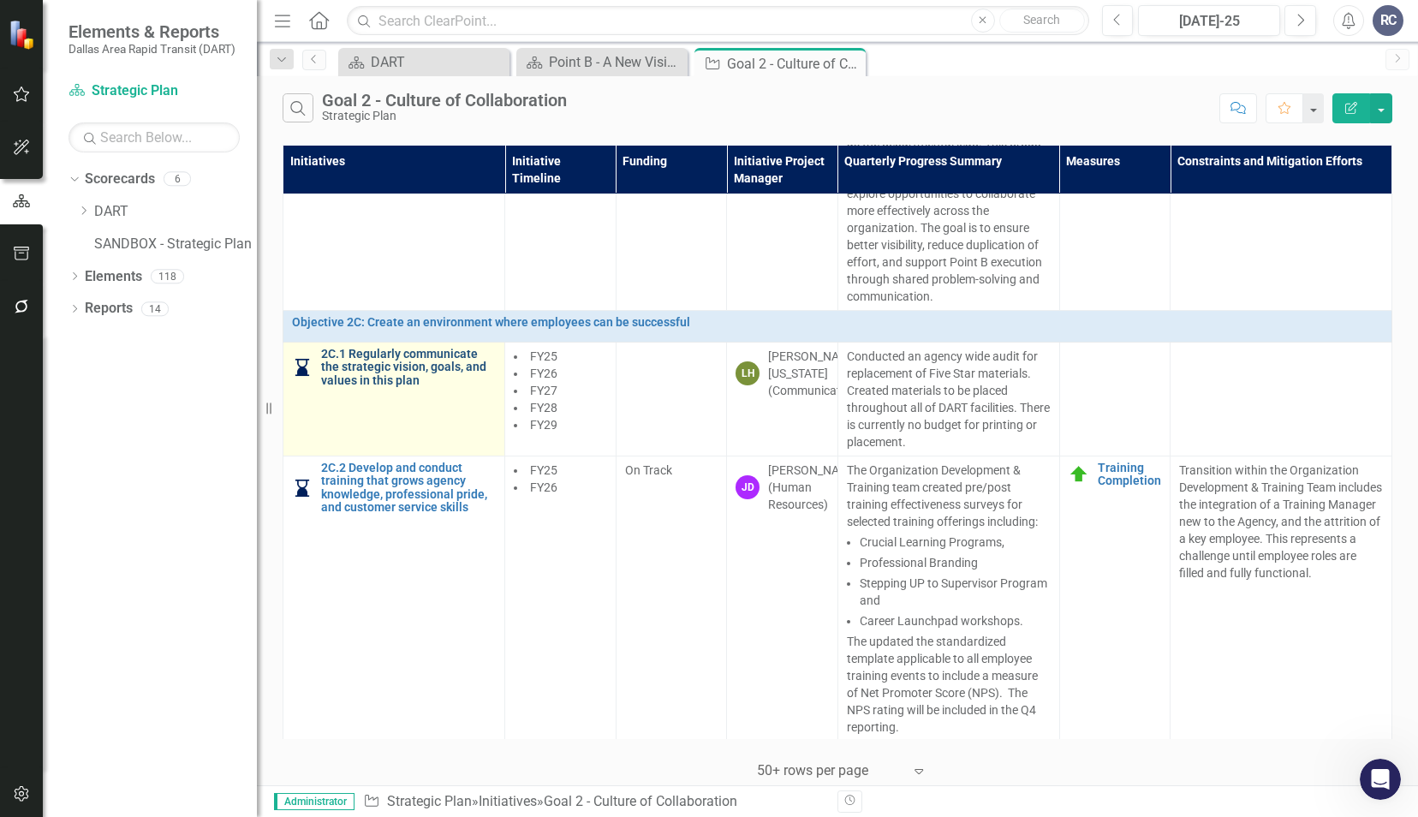
click at [382, 387] on link "2C.1 Regularly communicate the strategic vision, goals, and values in this plan" at bounding box center [408, 367] width 175 height 39
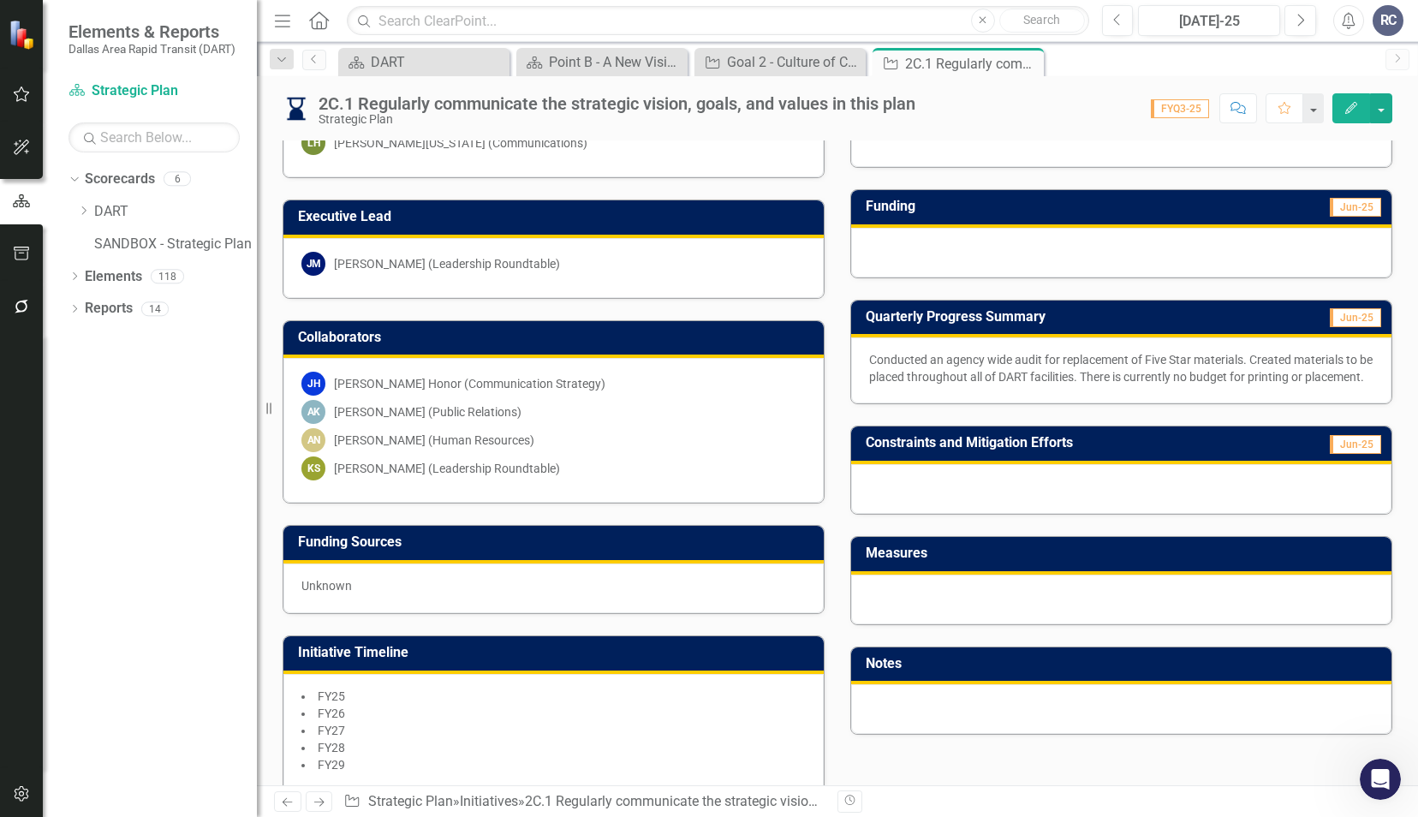
scroll to position [450, 0]
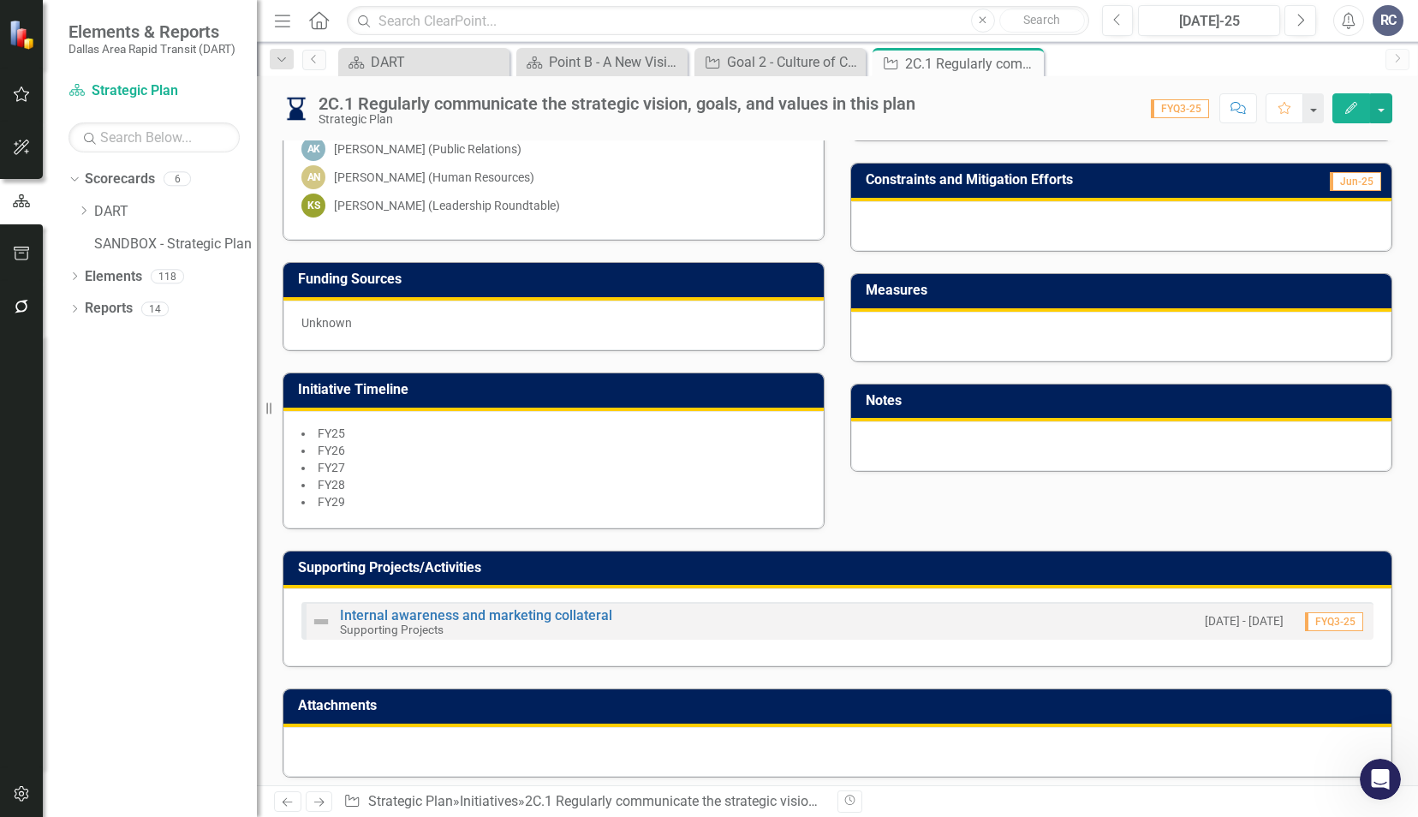
click at [503, 618] on div "Internal awareness and marketing collateral Supporting Projects" at bounding box center [476, 622] width 272 height 27
click at [510, 607] on link "Internal awareness and marketing collateral" at bounding box center [476, 615] width 272 height 16
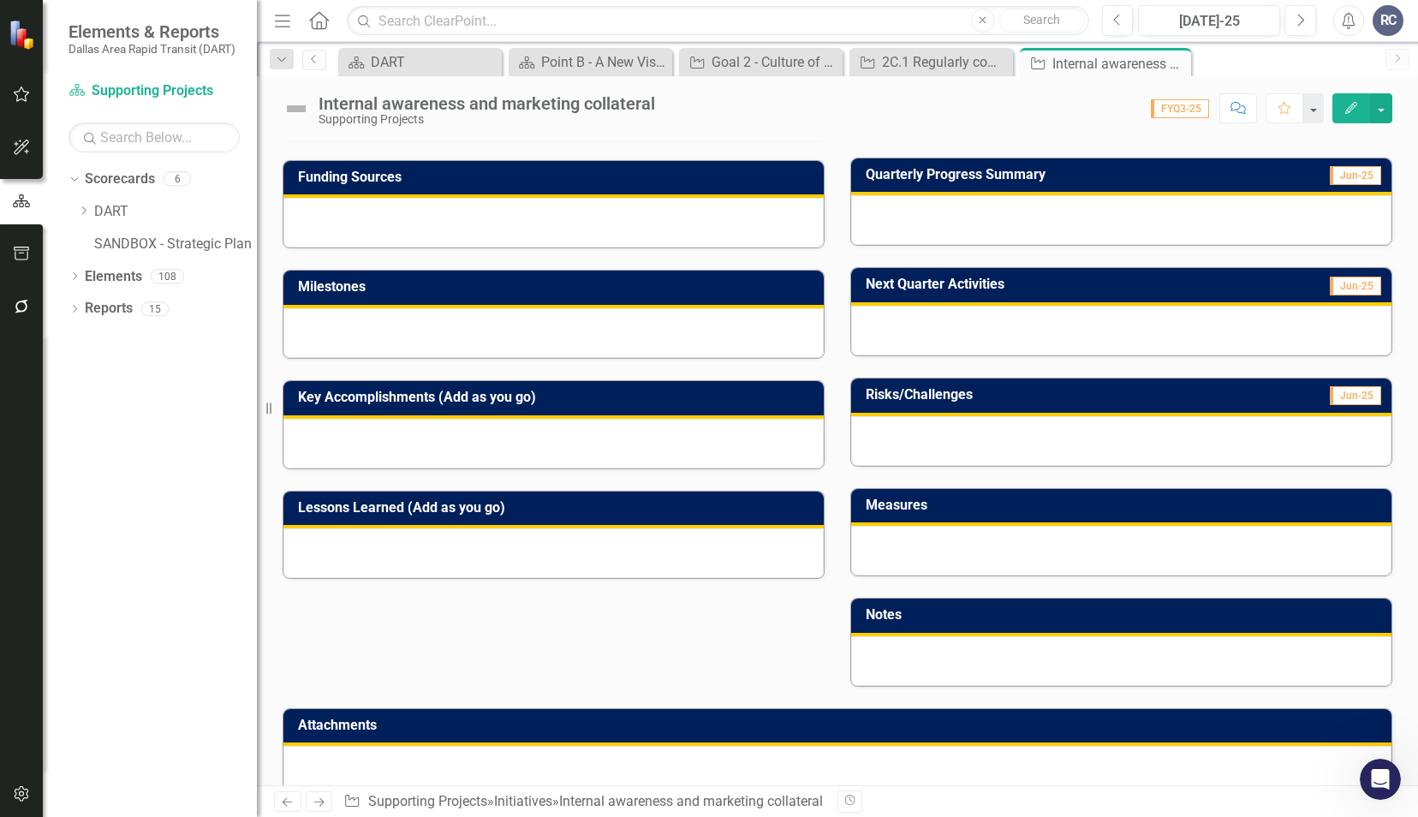
scroll to position [336, 0]
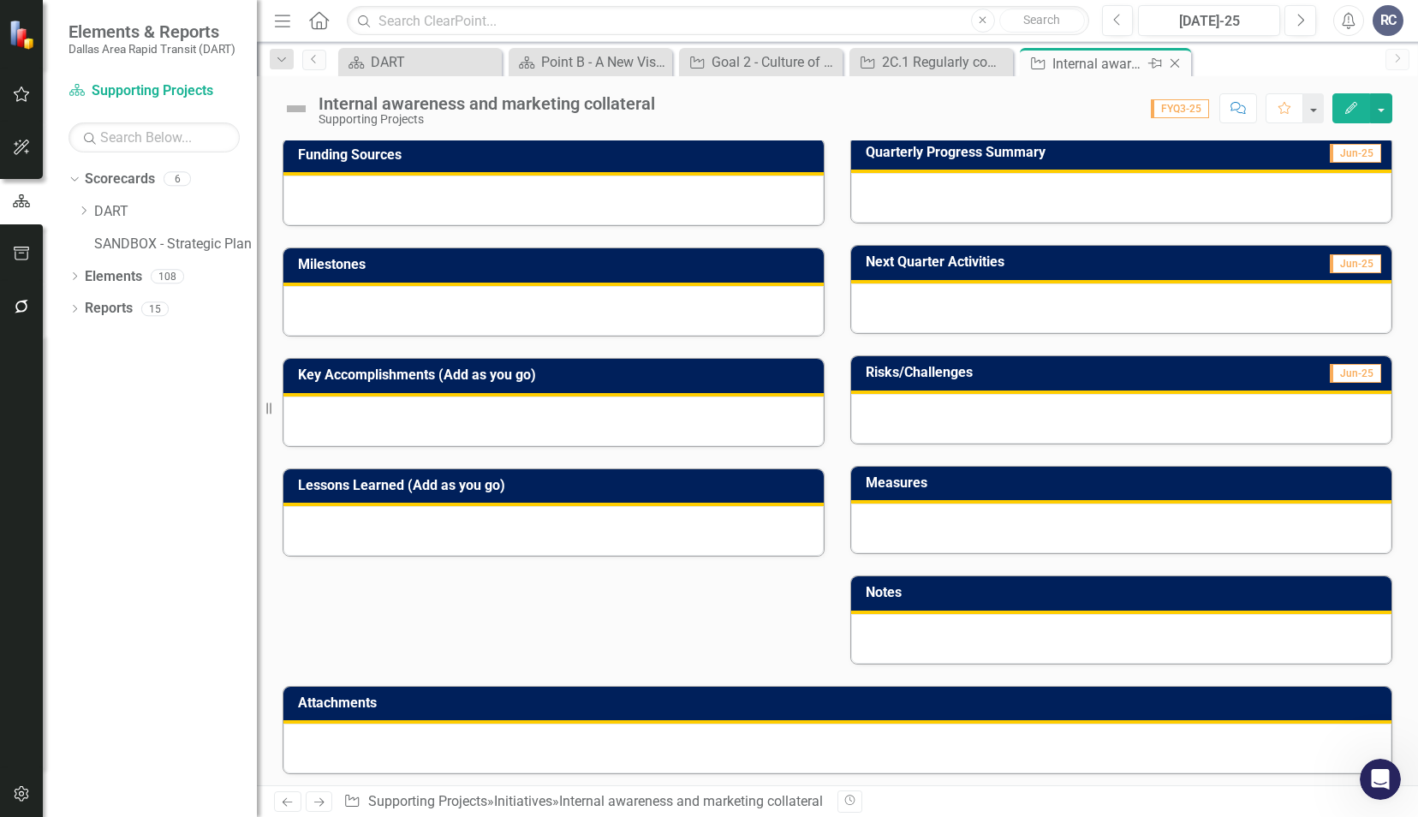
click at [1179, 66] on icon "Close" at bounding box center [1174, 63] width 17 height 14
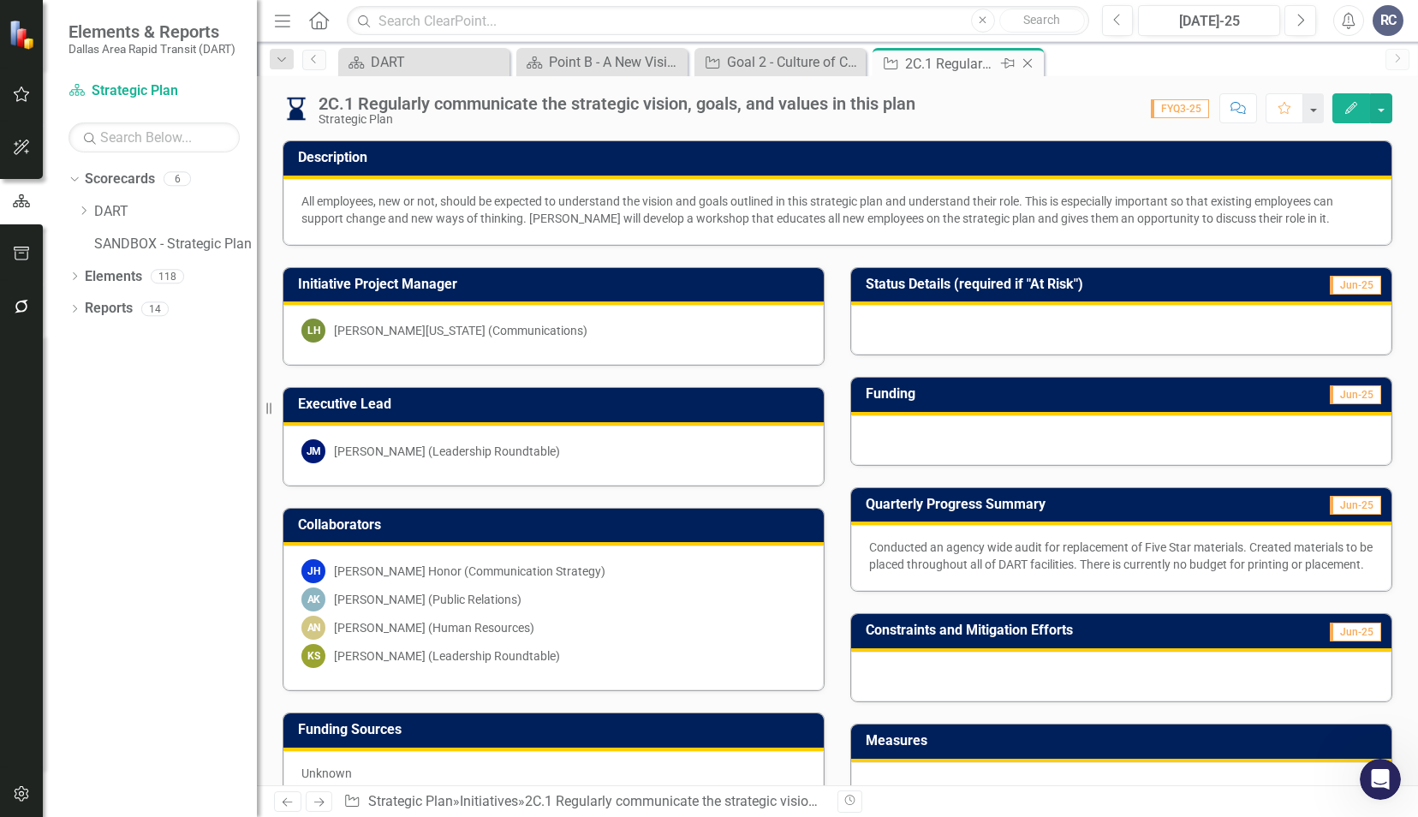
click at [1022, 65] on icon "Close" at bounding box center [1027, 63] width 17 height 14
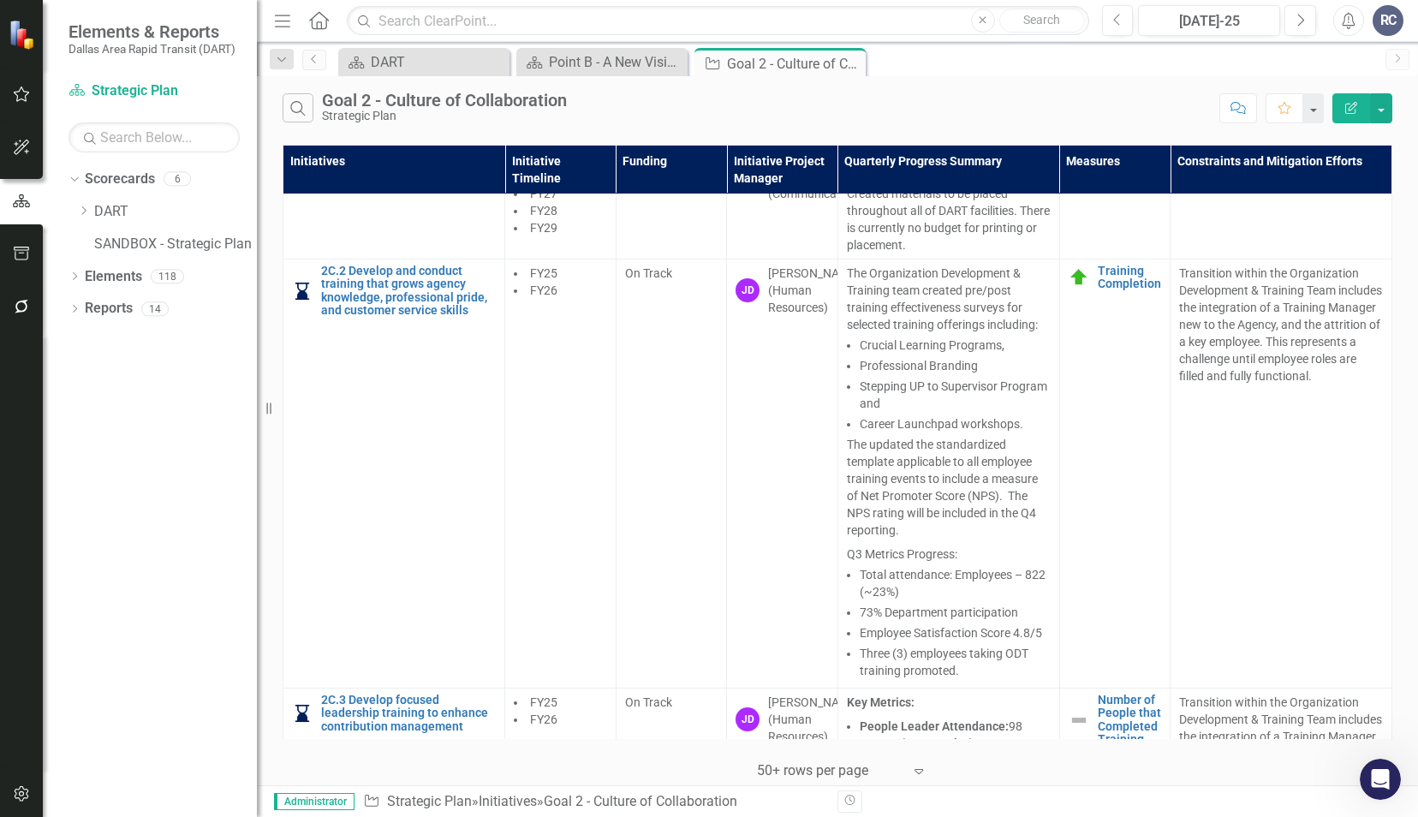
scroll to position [1627, 0]
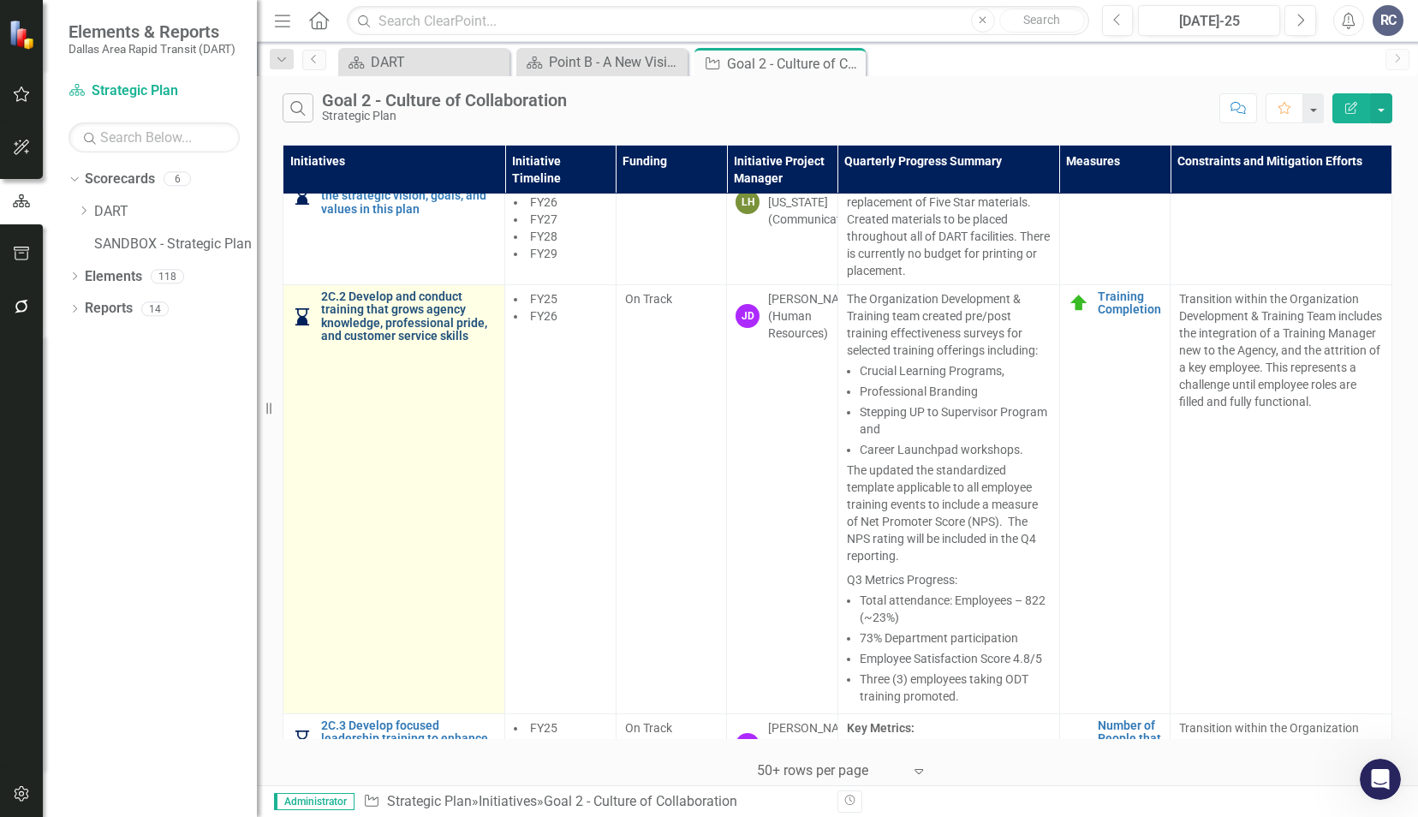
click at [384, 343] on link "2C.2 Develop and conduct training that grows agency knowledge, professional pri…" at bounding box center [408, 316] width 175 height 53
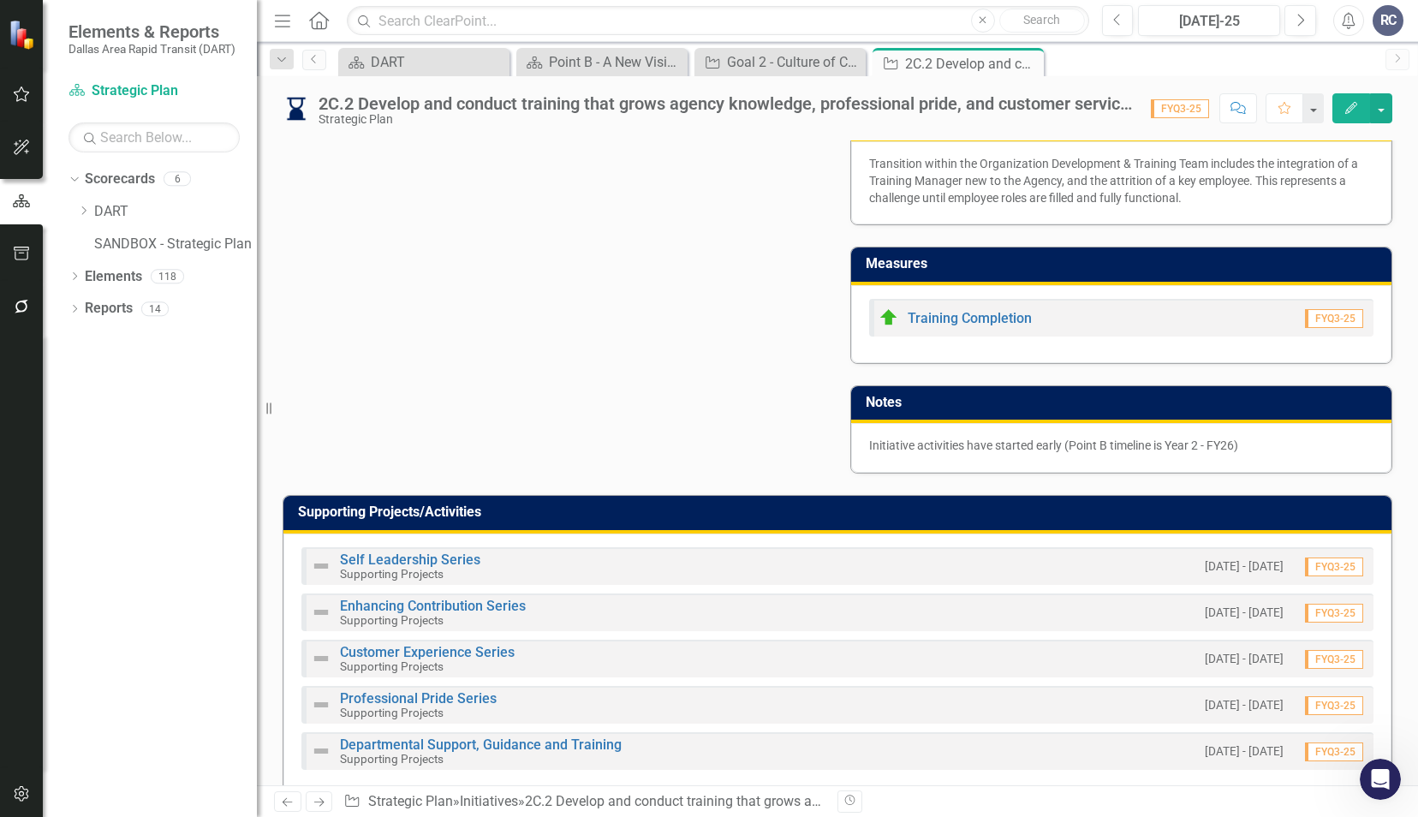
scroll to position [770, 0]
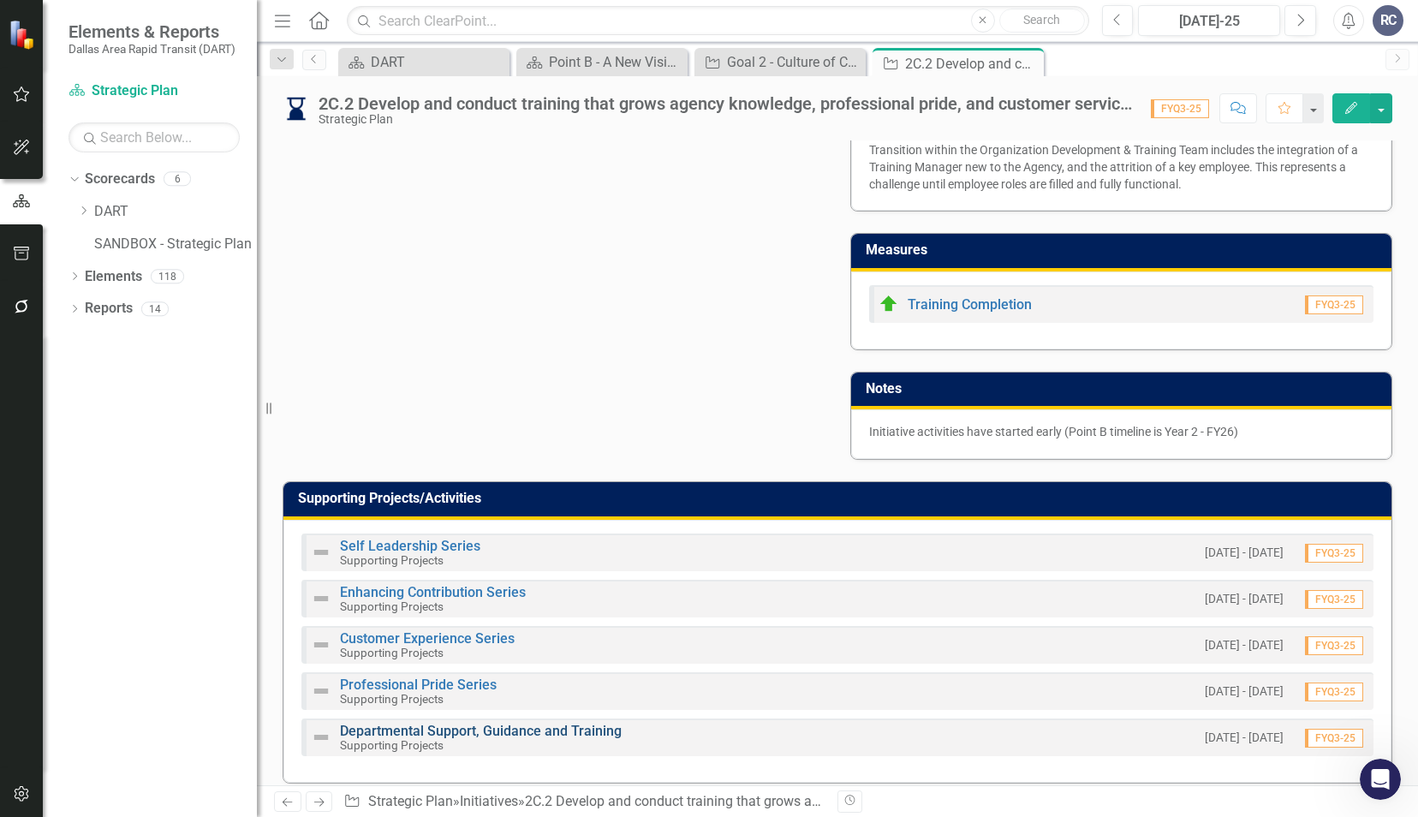
click at [481, 724] on link "Departmental Support, Guidance and Training" at bounding box center [481, 731] width 282 height 16
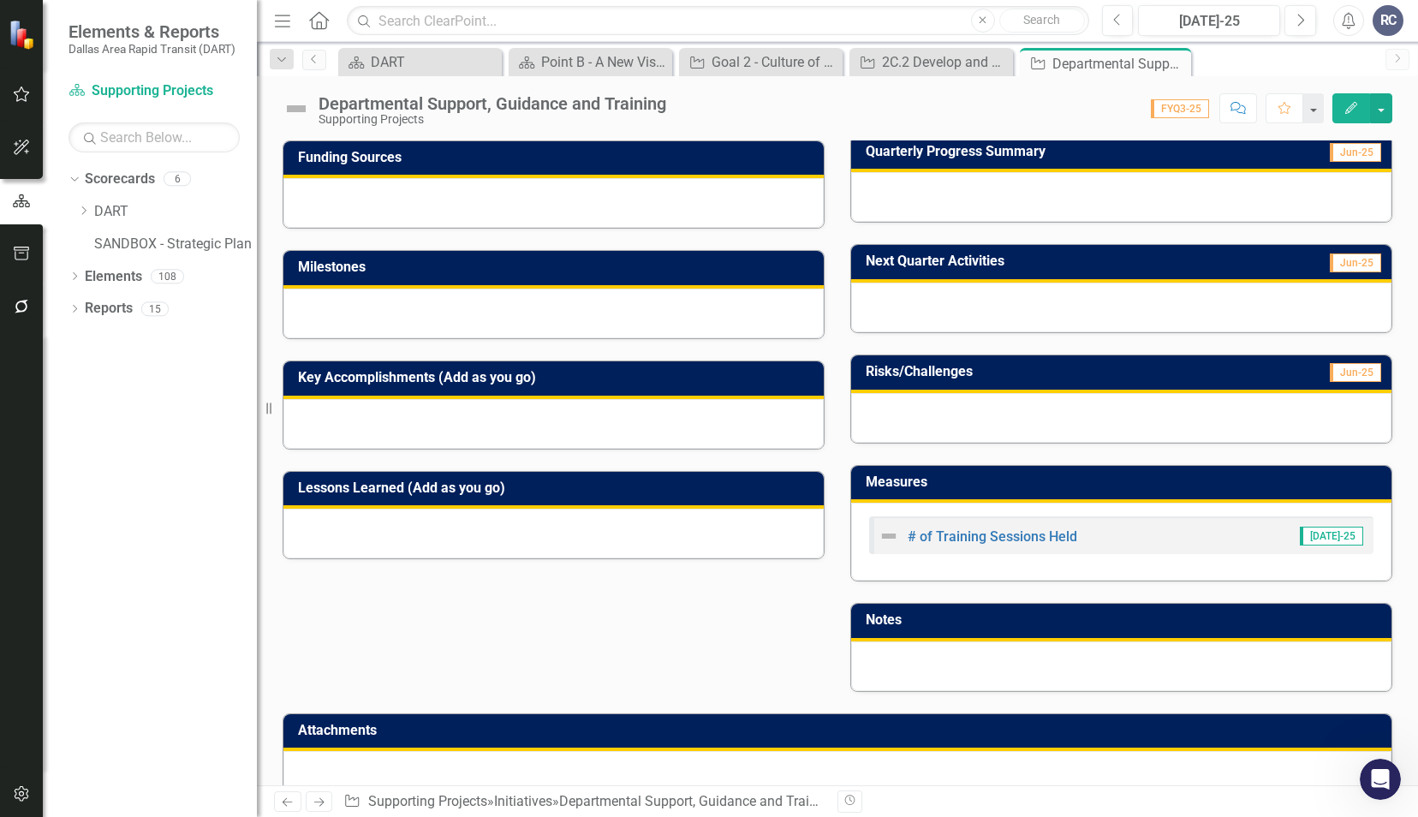
scroll to position [413, 0]
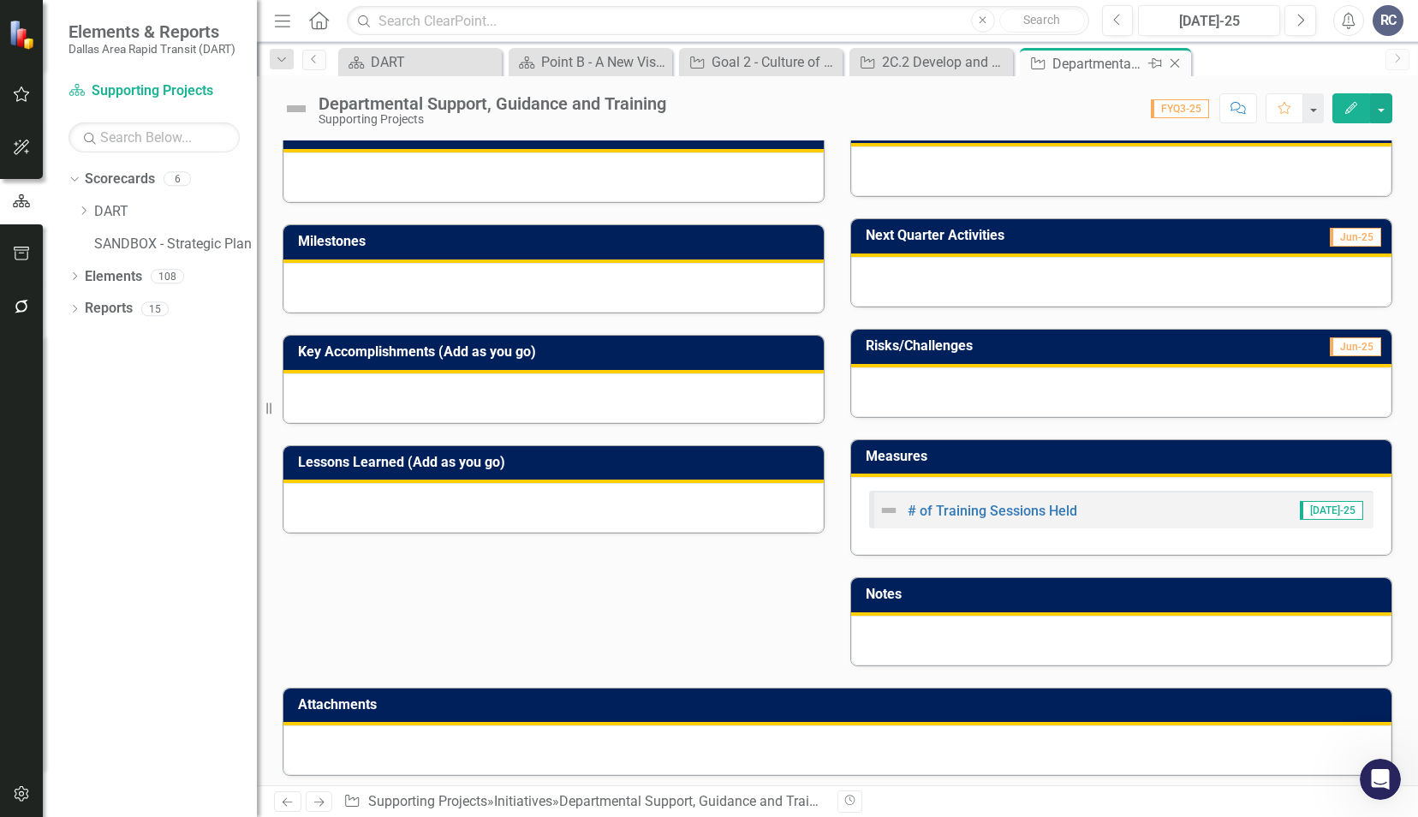
click at [1173, 58] on icon "Close" at bounding box center [1174, 63] width 17 height 14
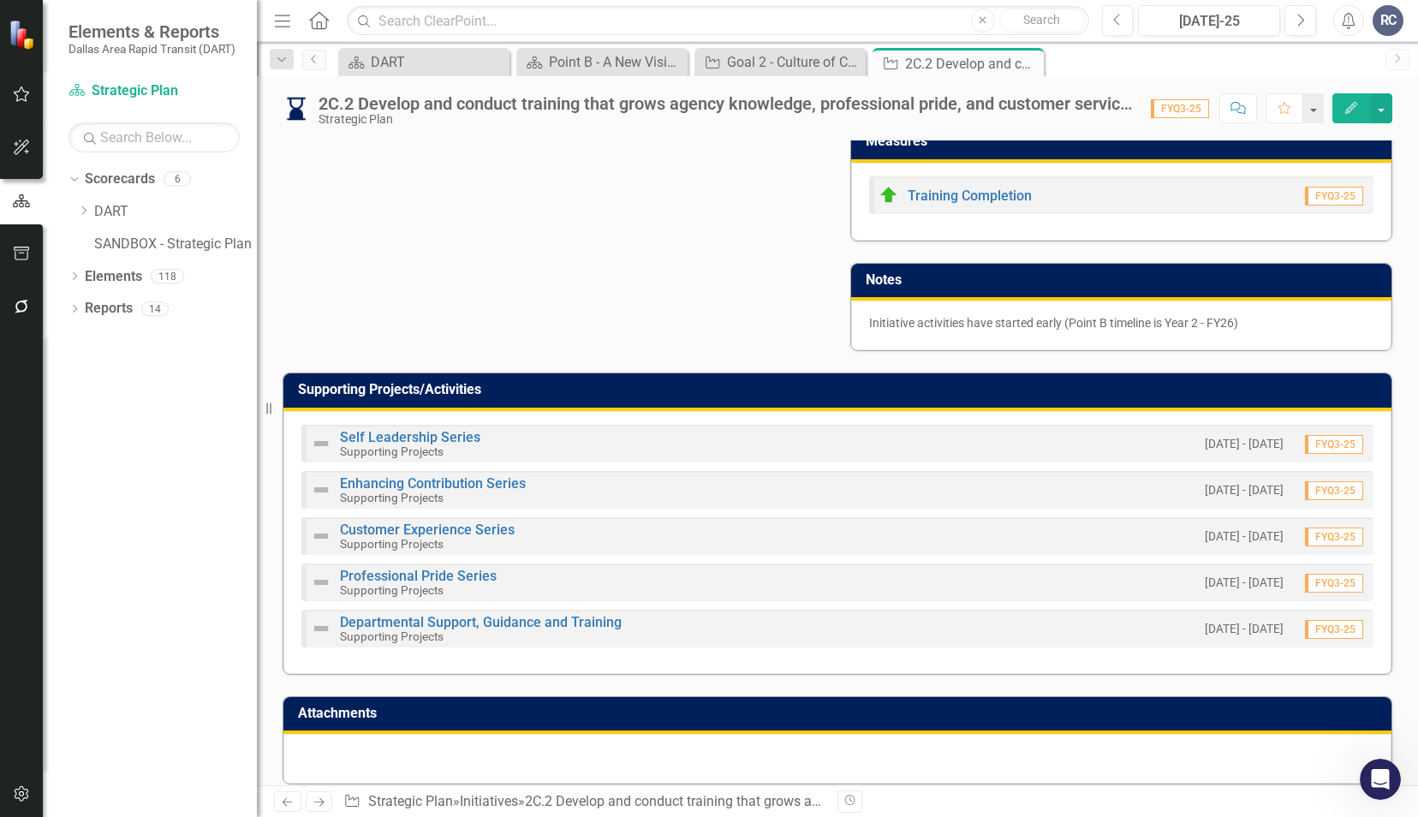
scroll to position [887, 0]
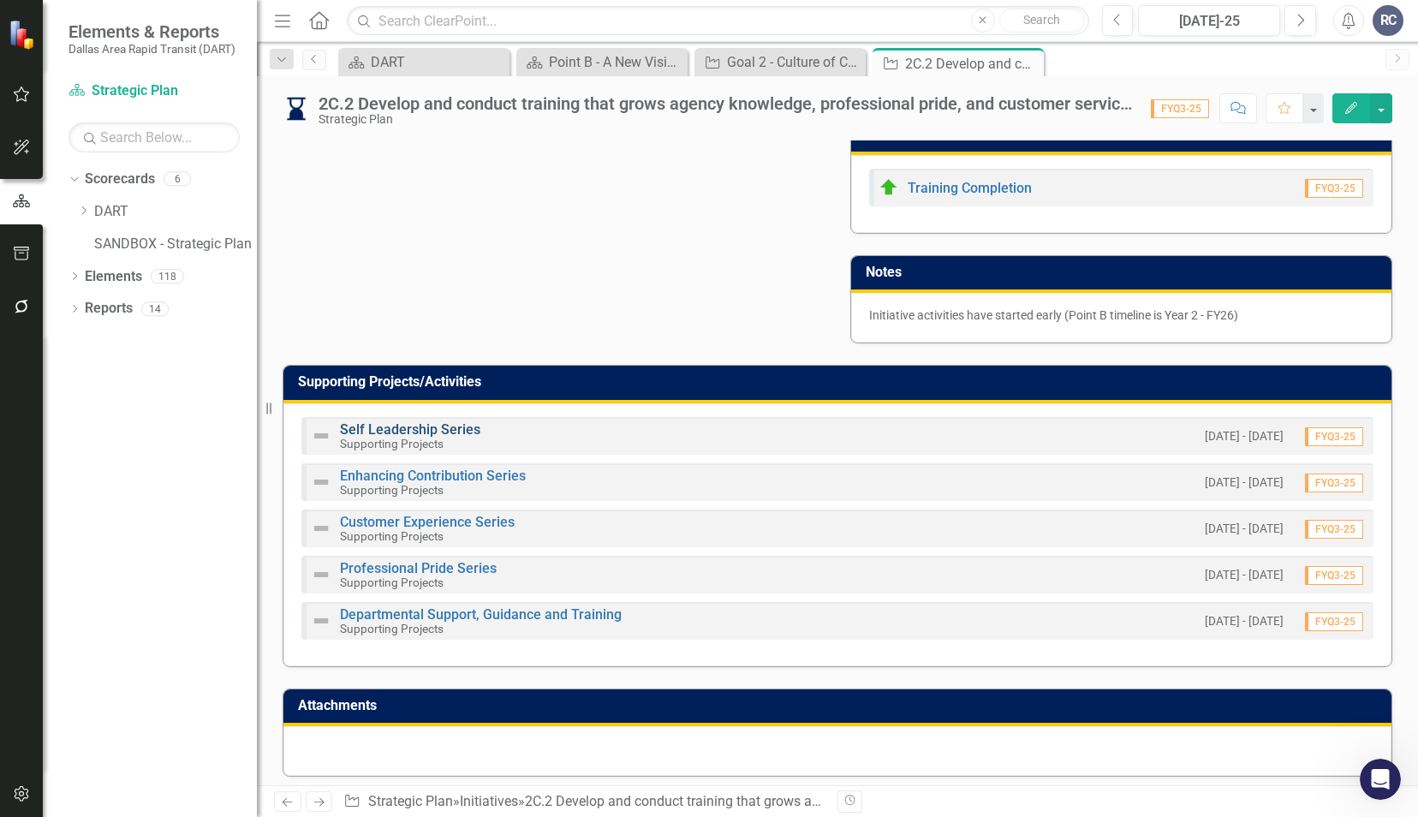
click at [395, 425] on link "Self Leadership Series" at bounding box center [410, 429] width 140 height 16
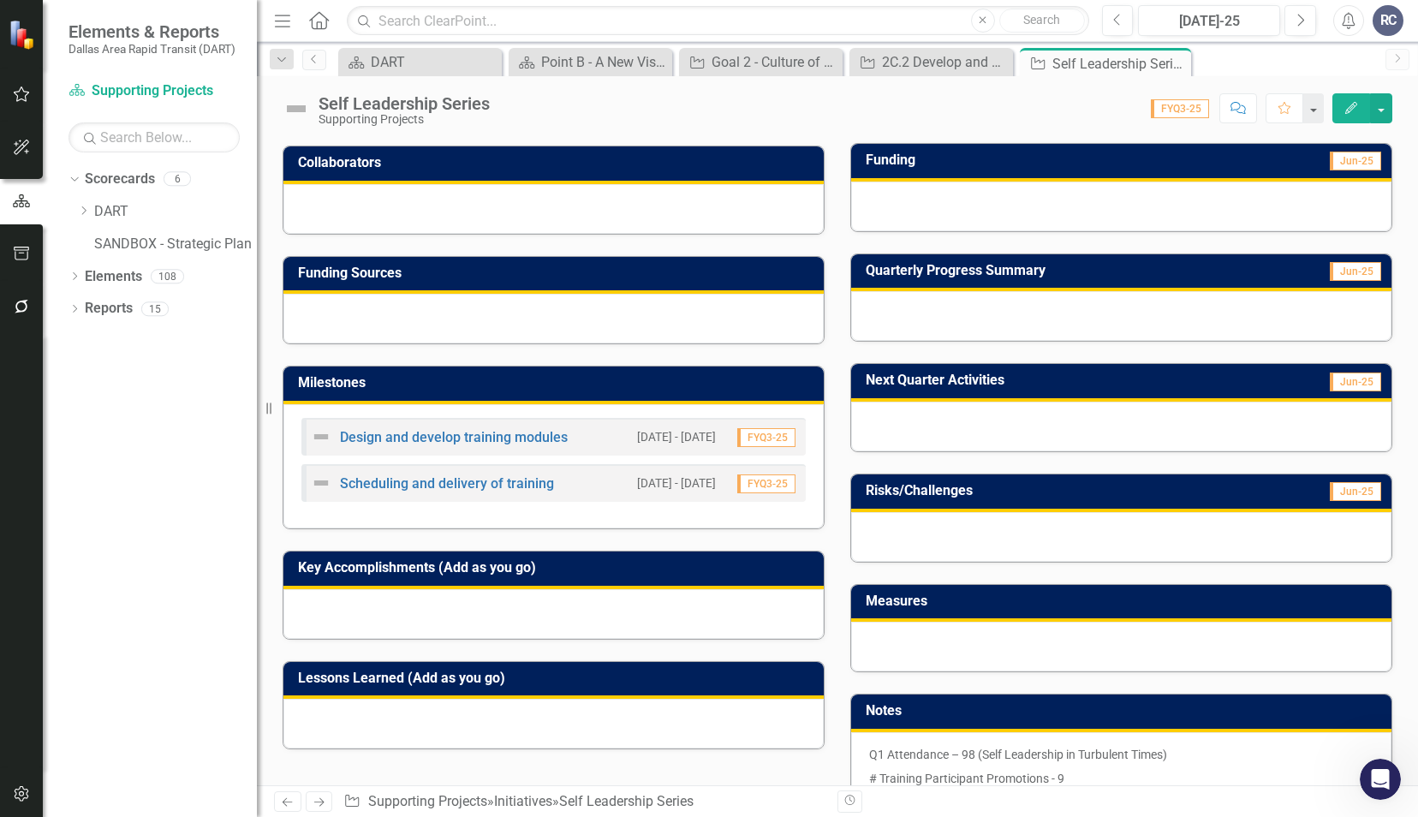
scroll to position [257, 0]
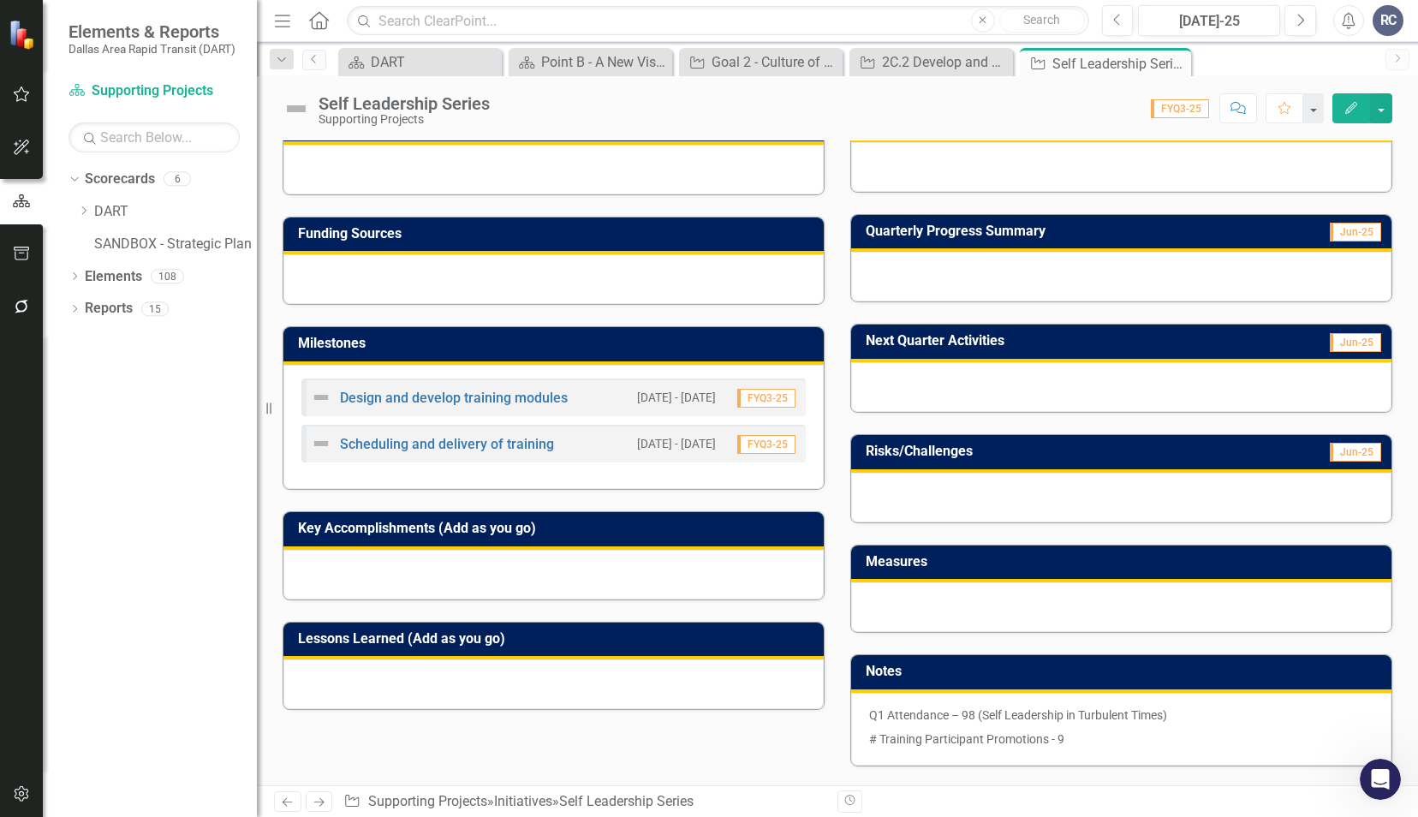
click at [0, 0] on icon "Close" at bounding box center [0, 0] width 0 height 0
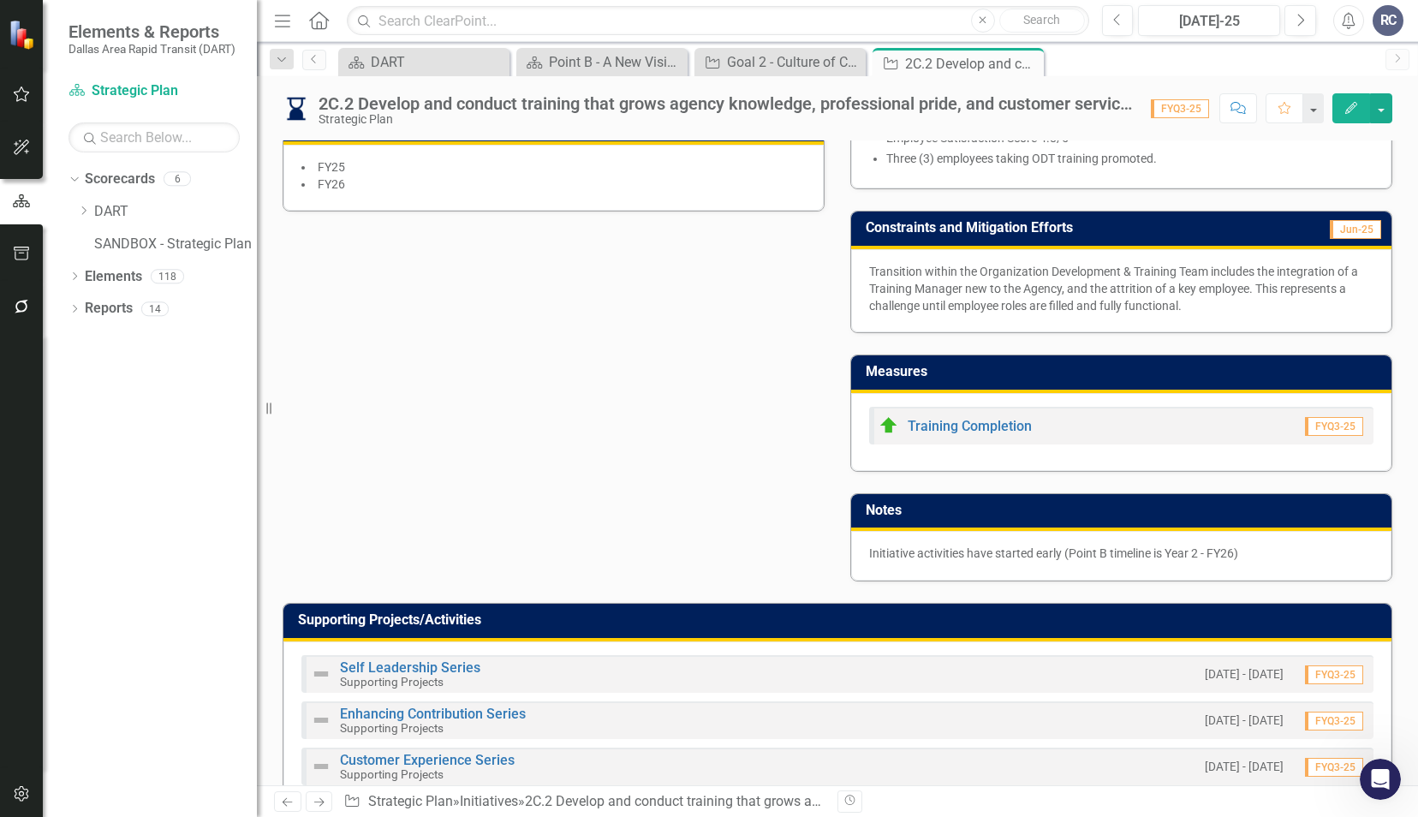
scroll to position [856, 0]
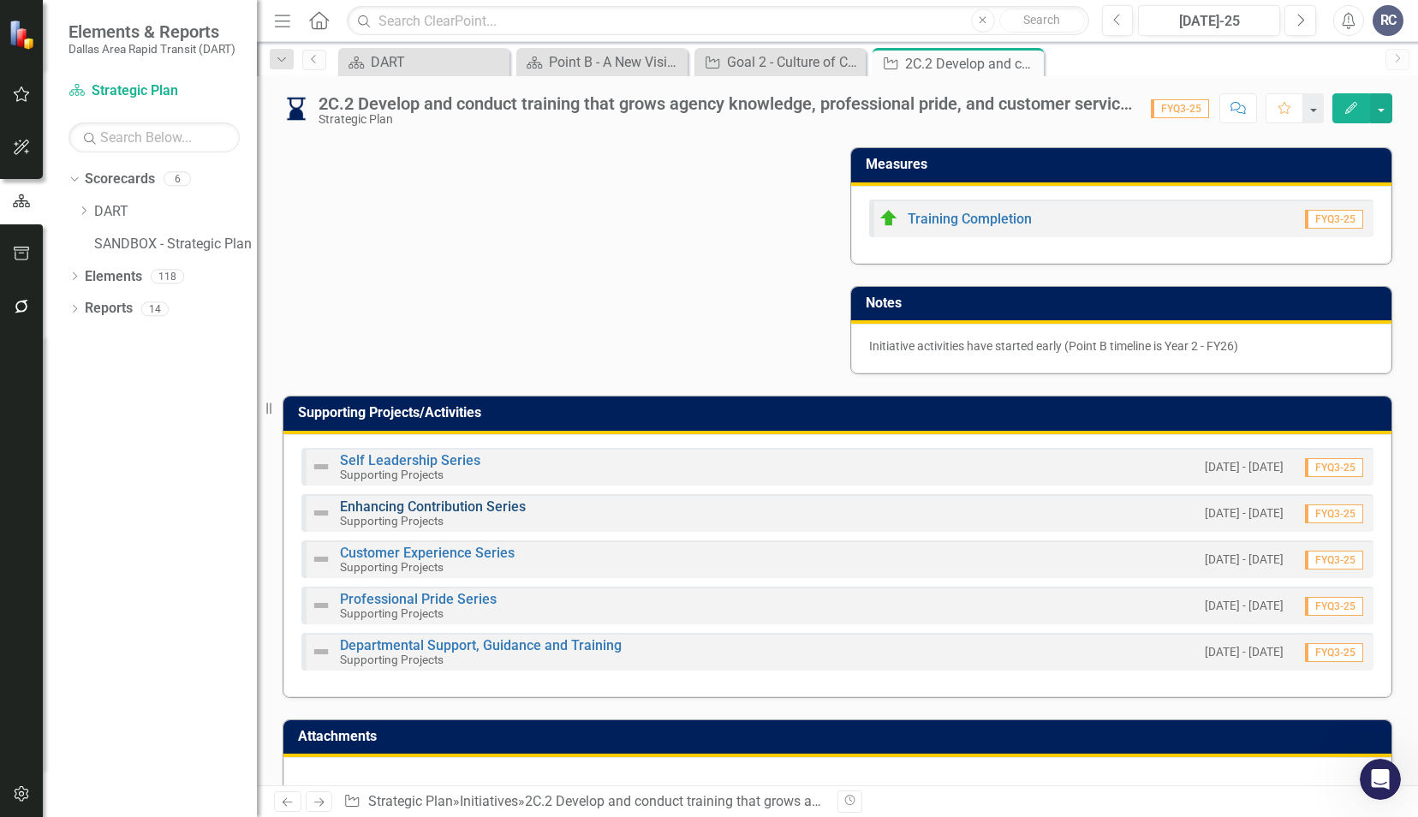
click at [402, 498] on link "Enhancing Contribution Series" at bounding box center [433, 506] width 186 height 16
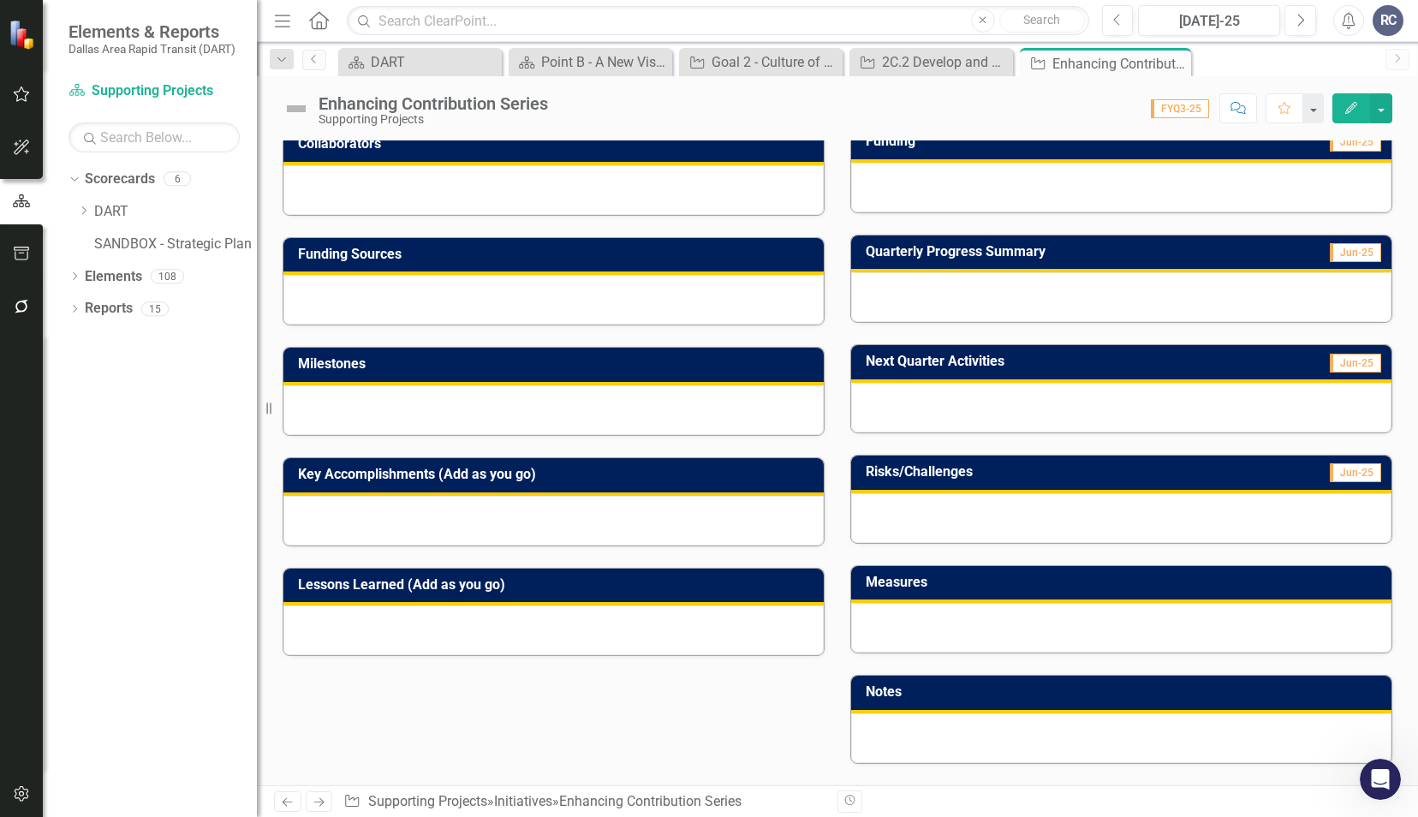
scroll to position [257, 0]
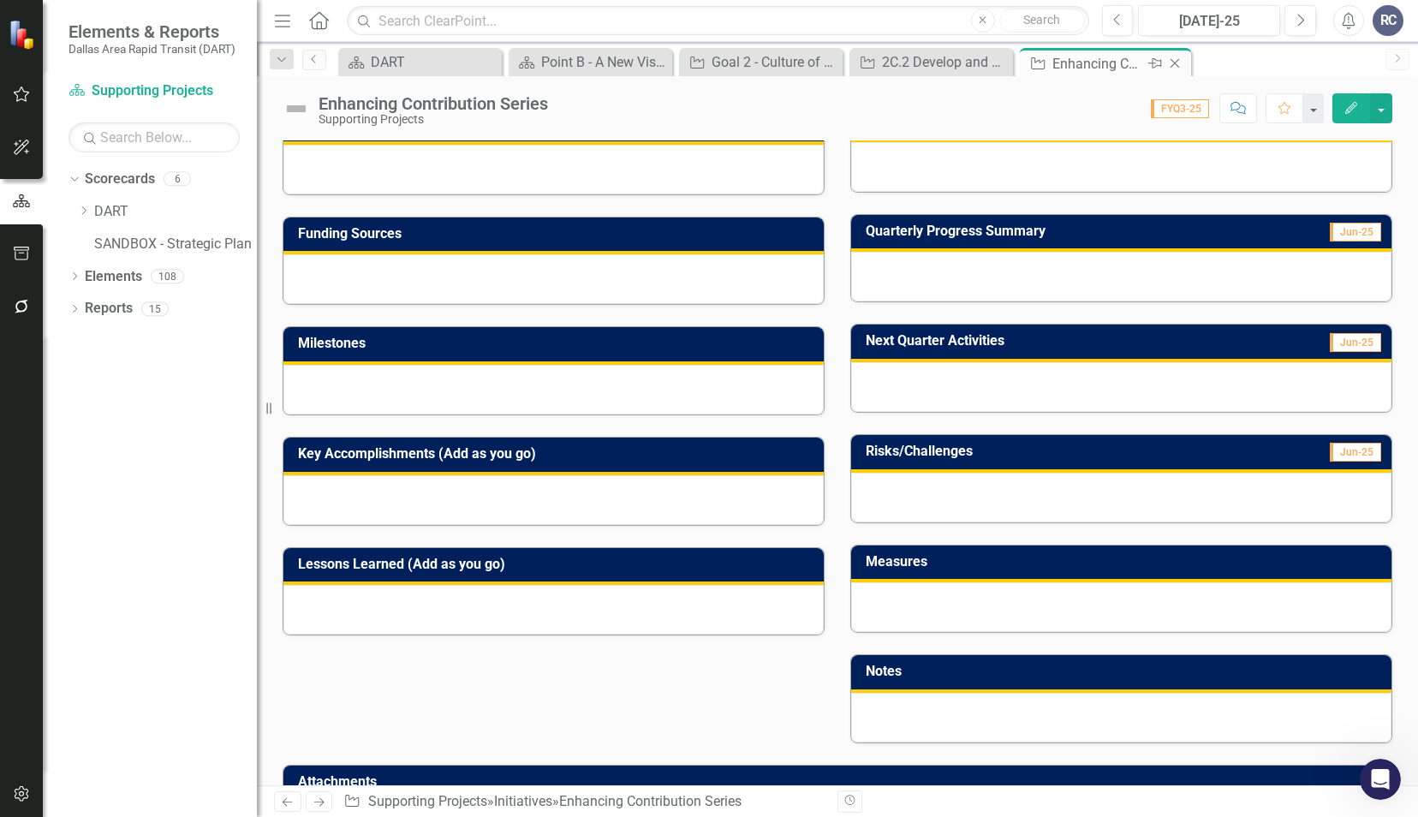
click at [1175, 68] on icon "Close" at bounding box center [1174, 63] width 17 height 14
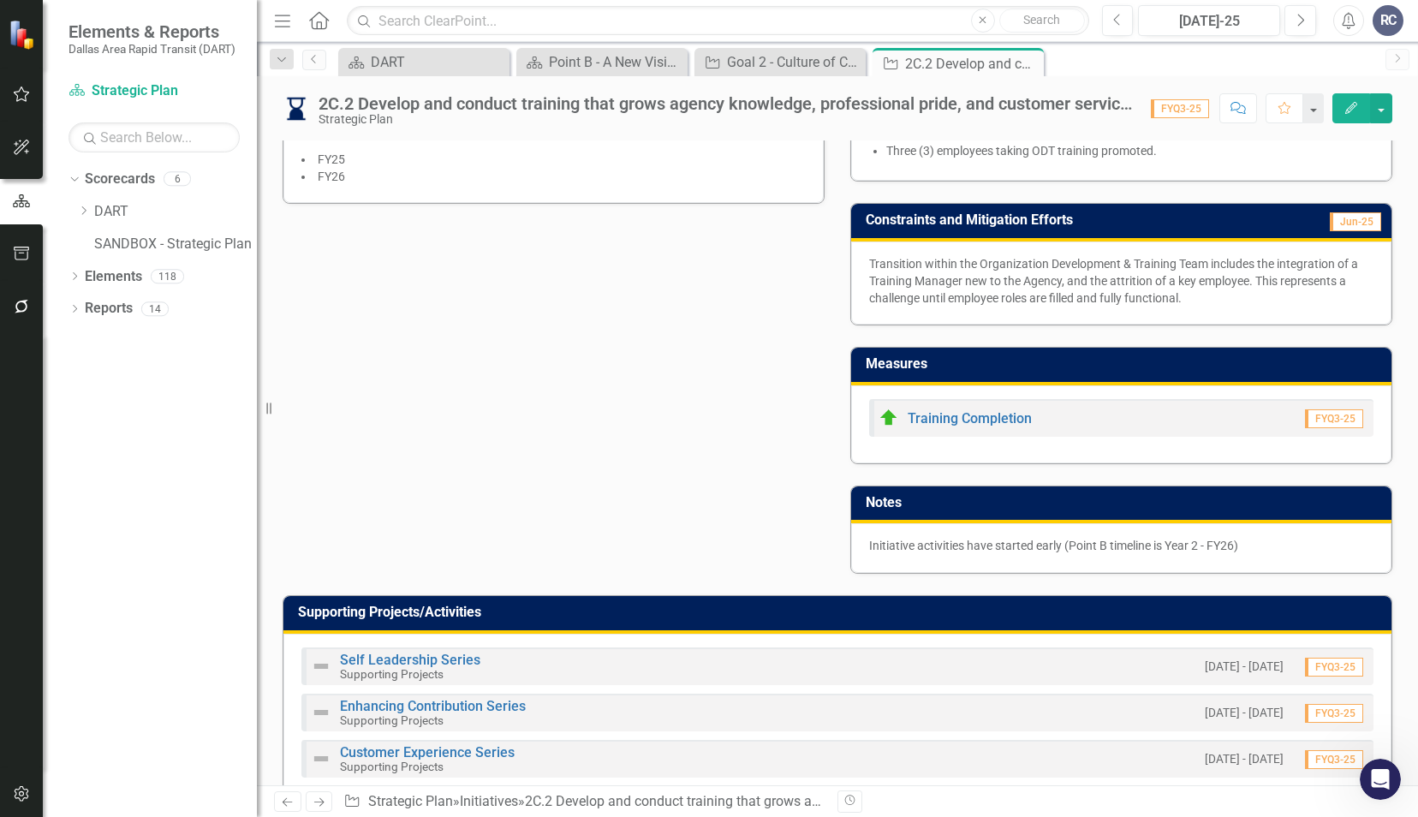
scroll to position [856, 0]
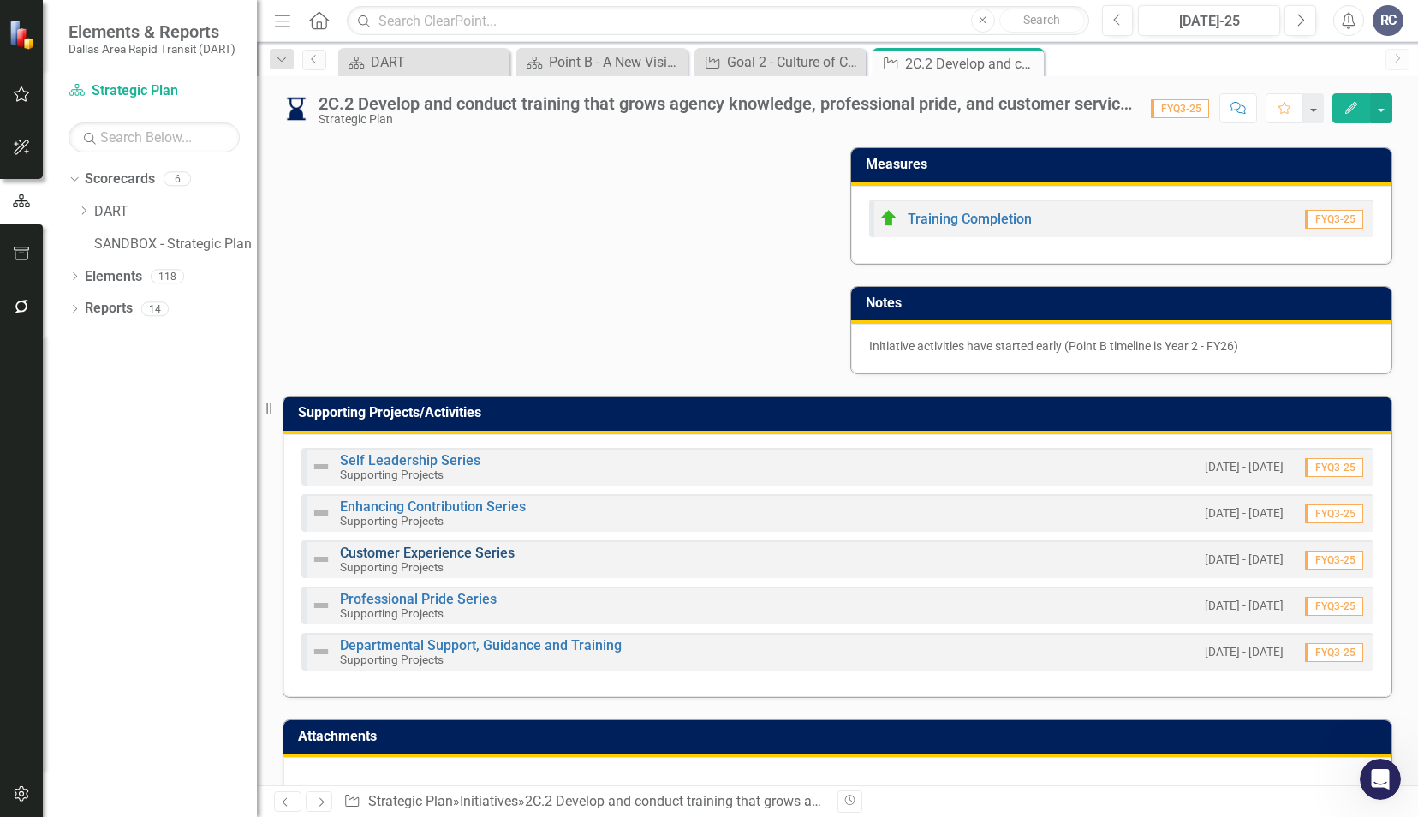
click at [456, 544] on link "Customer Experience Series" at bounding box center [427, 552] width 175 height 16
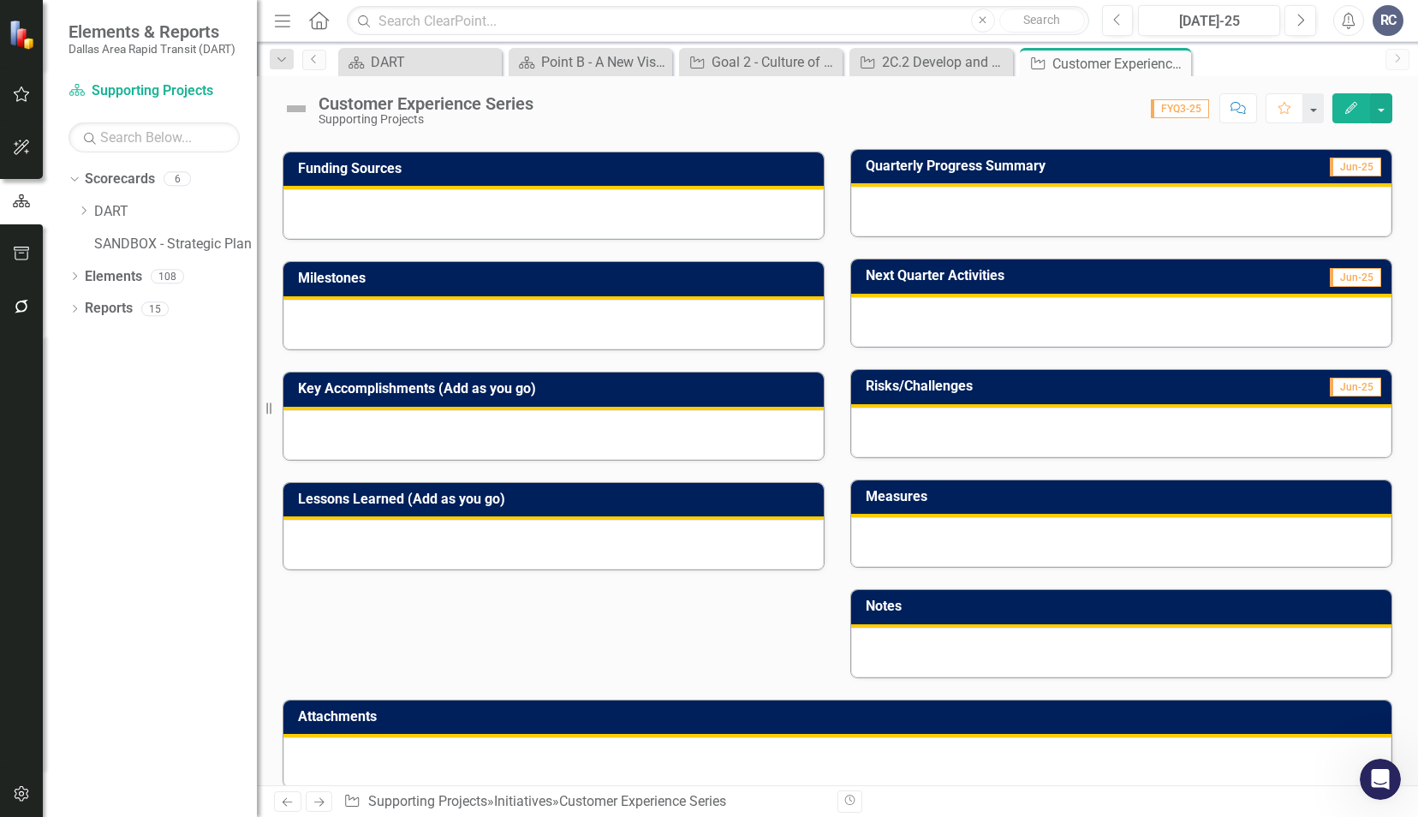
scroll to position [336, 0]
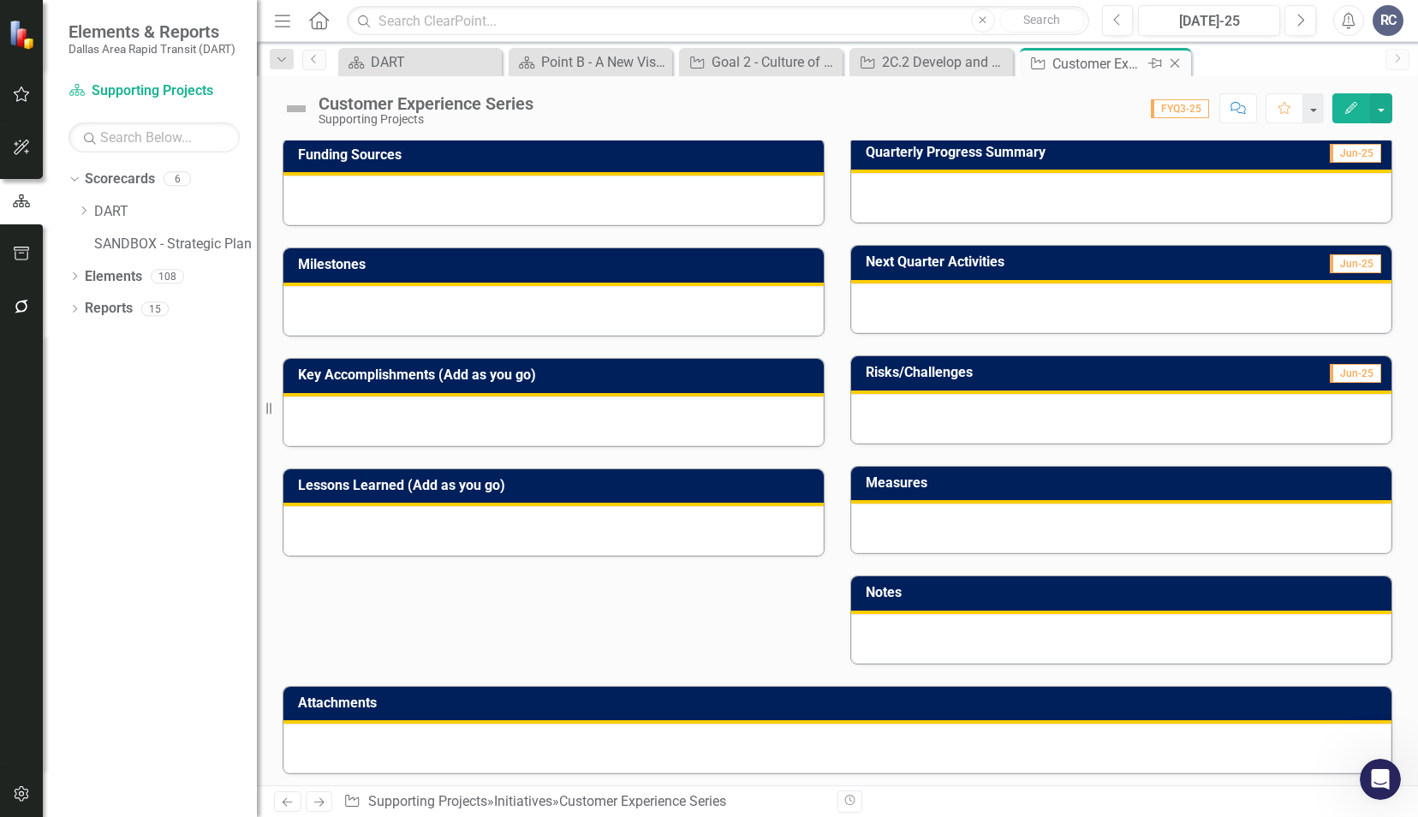
click at [1171, 62] on icon "Close" at bounding box center [1174, 63] width 17 height 14
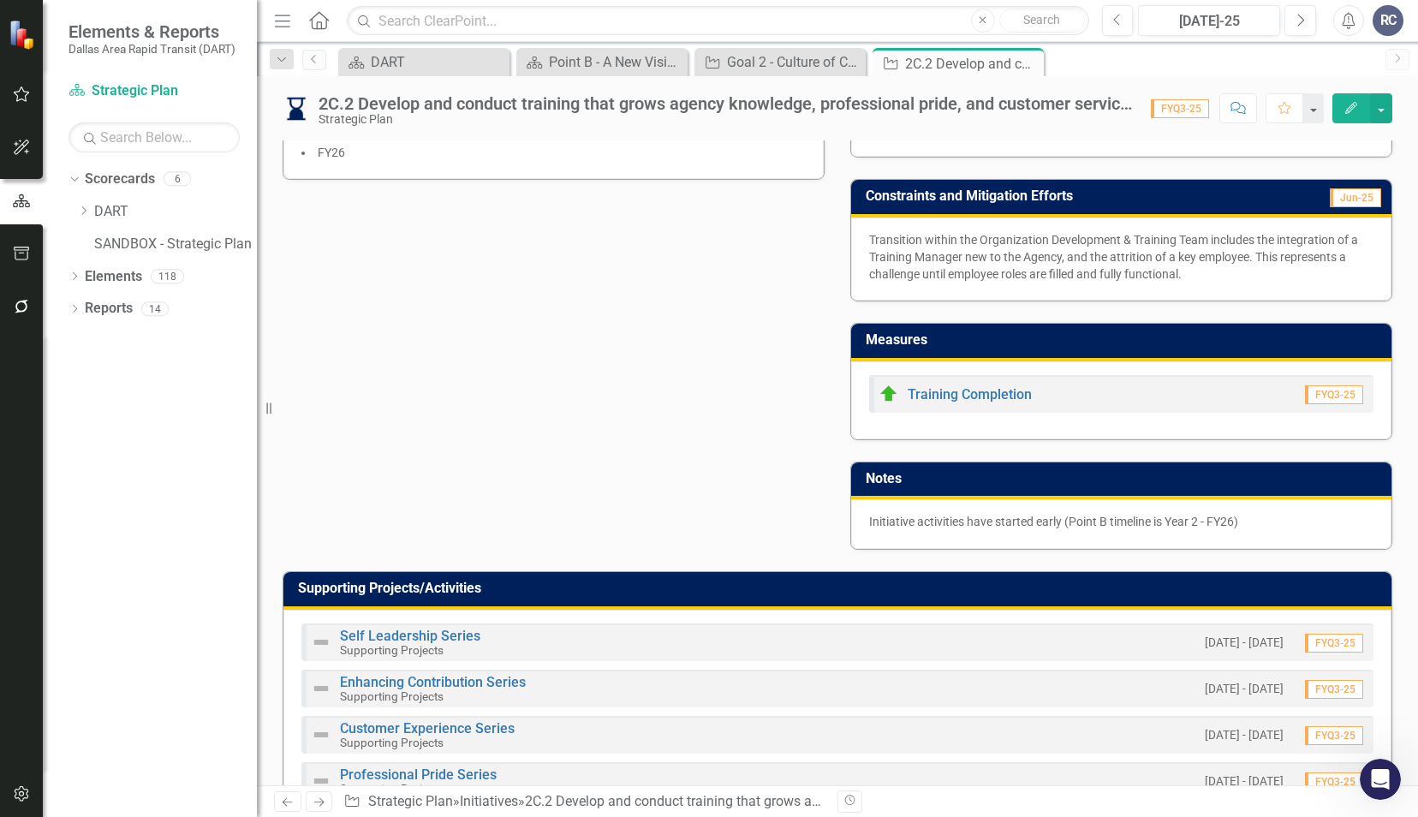
scroll to position [856, 0]
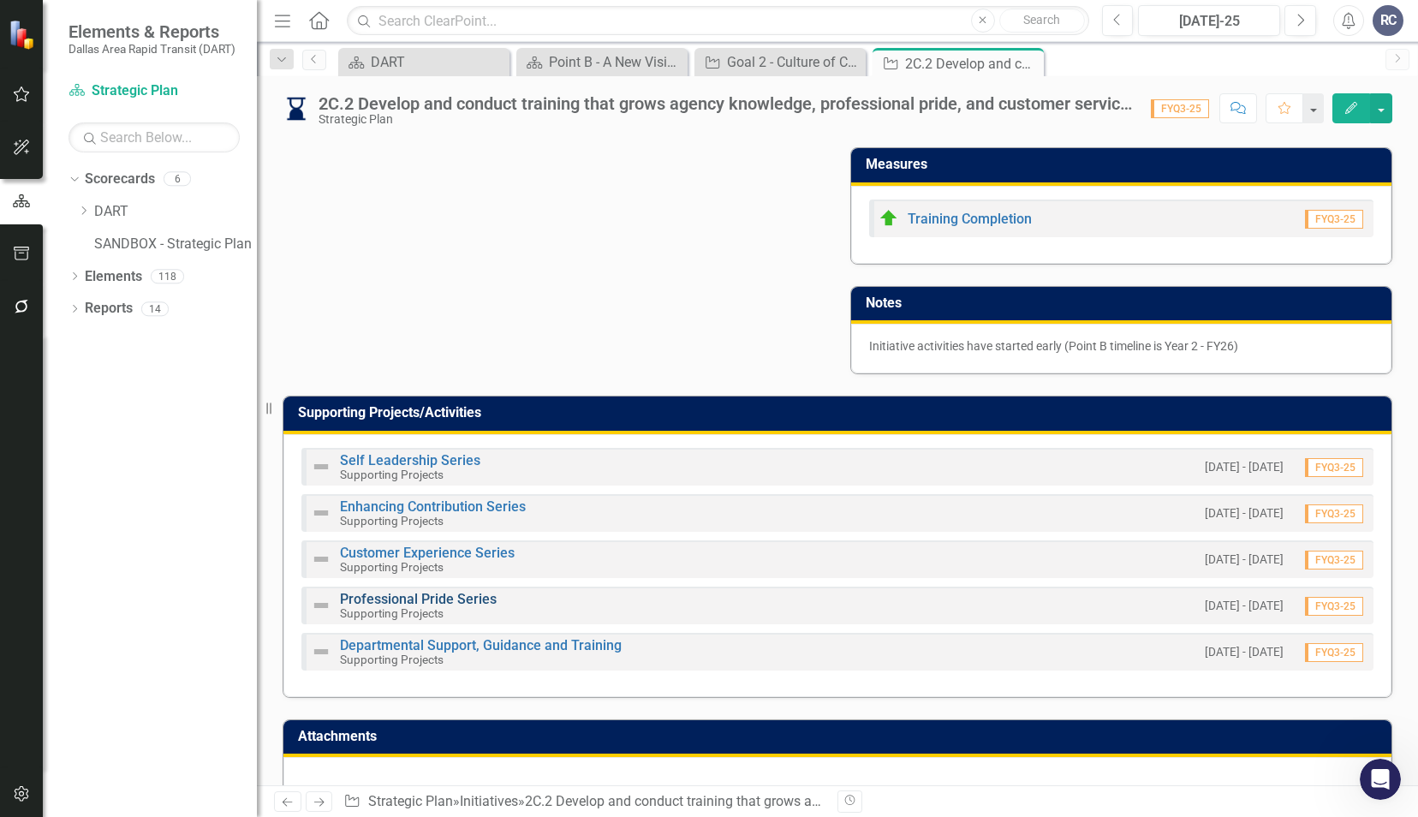
click at [462, 591] on link "Professional Pride Series" at bounding box center [418, 599] width 157 height 16
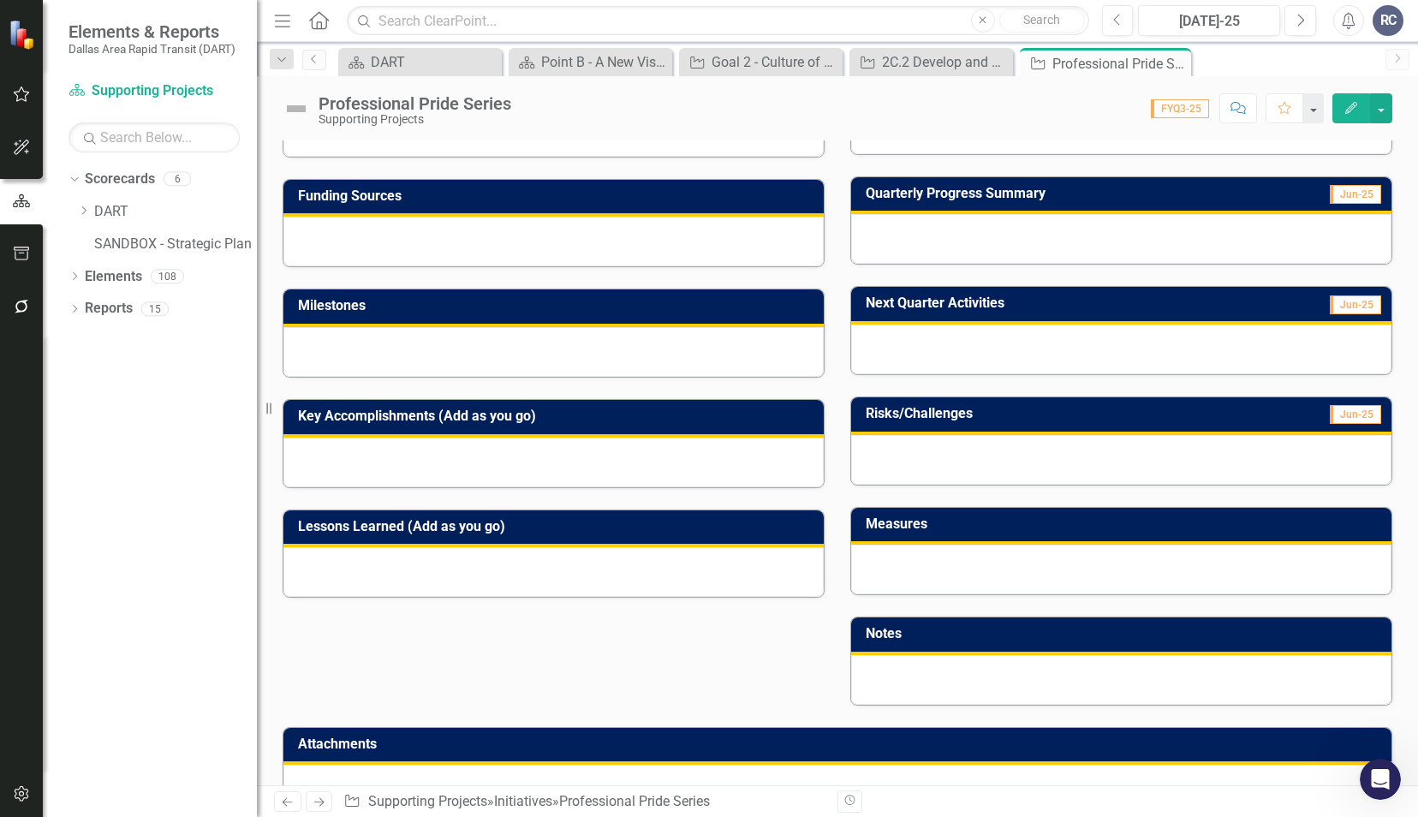
scroll to position [336, 0]
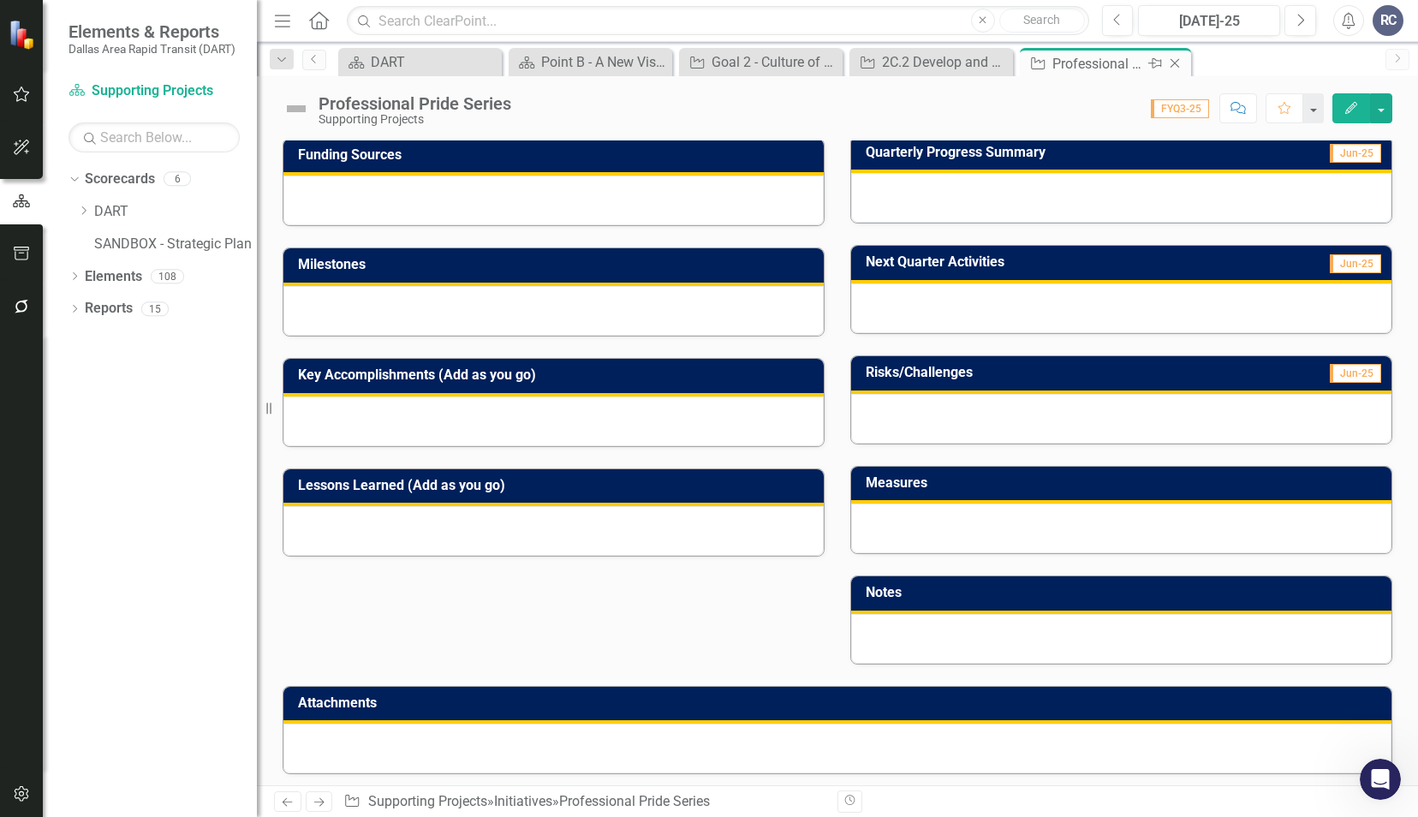
click at [1176, 62] on icon "Close" at bounding box center [1174, 63] width 17 height 14
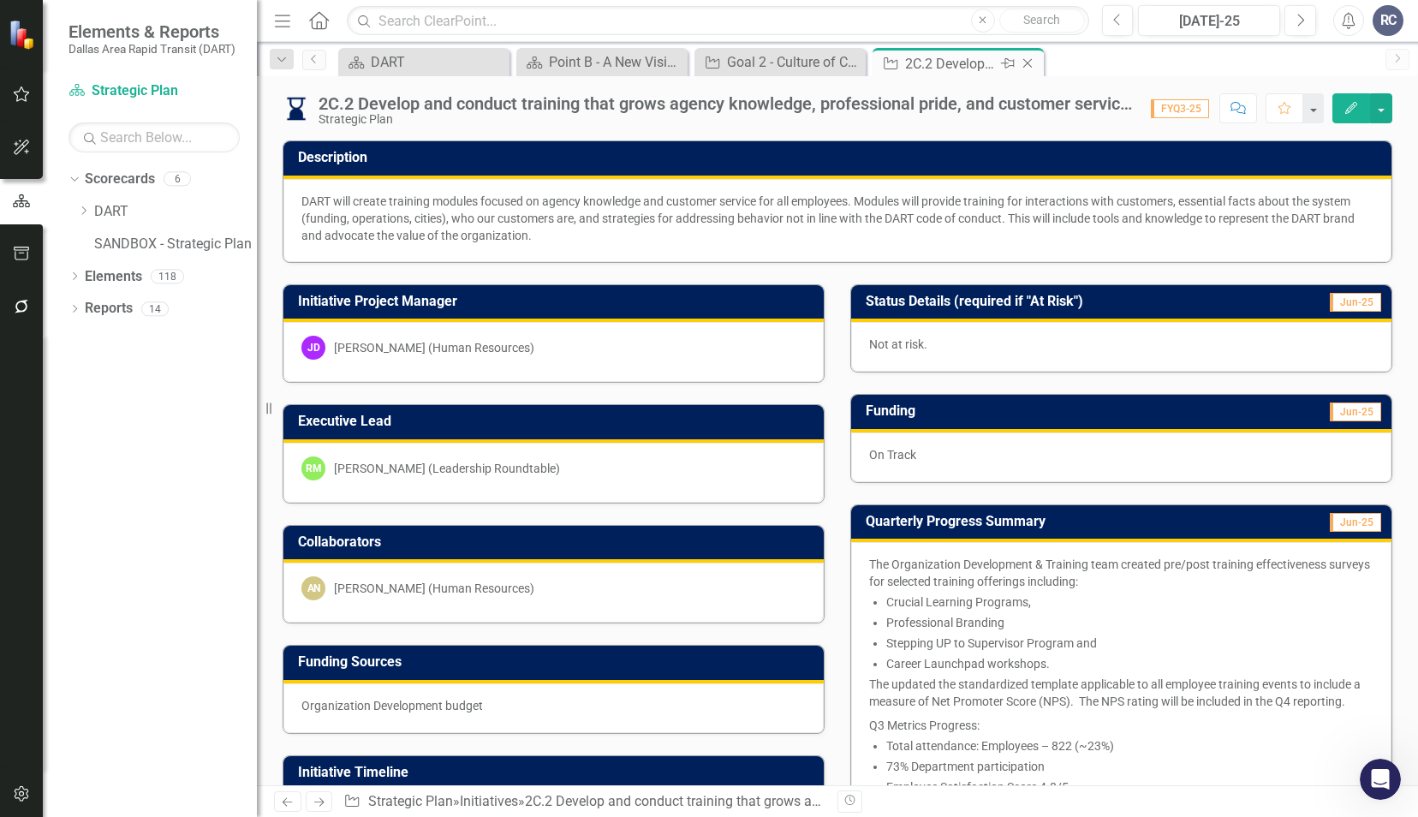
click at [1032, 66] on icon "Close" at bounding box center [1027, 63] width 17 height 14
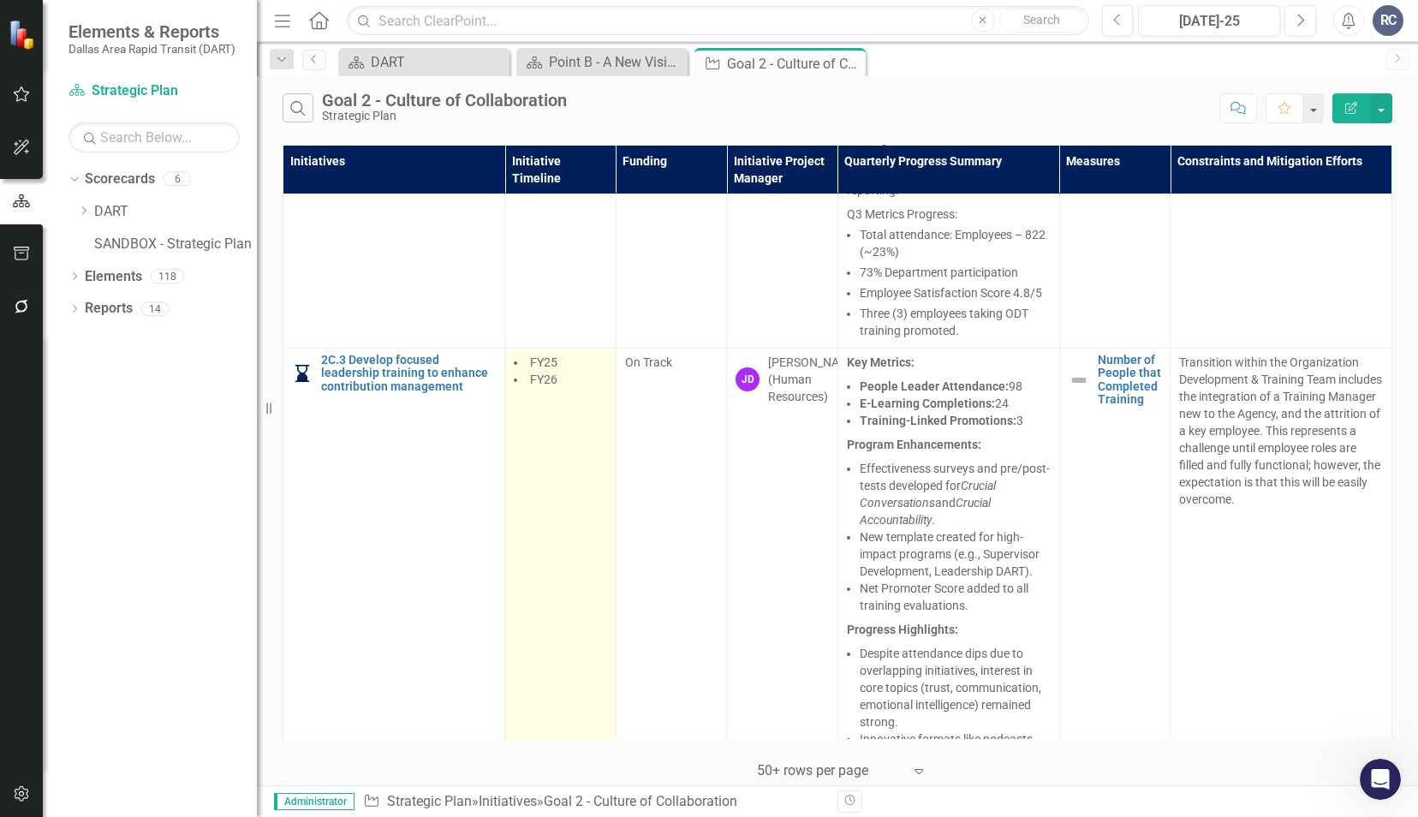
scroll to position [1969, 0]
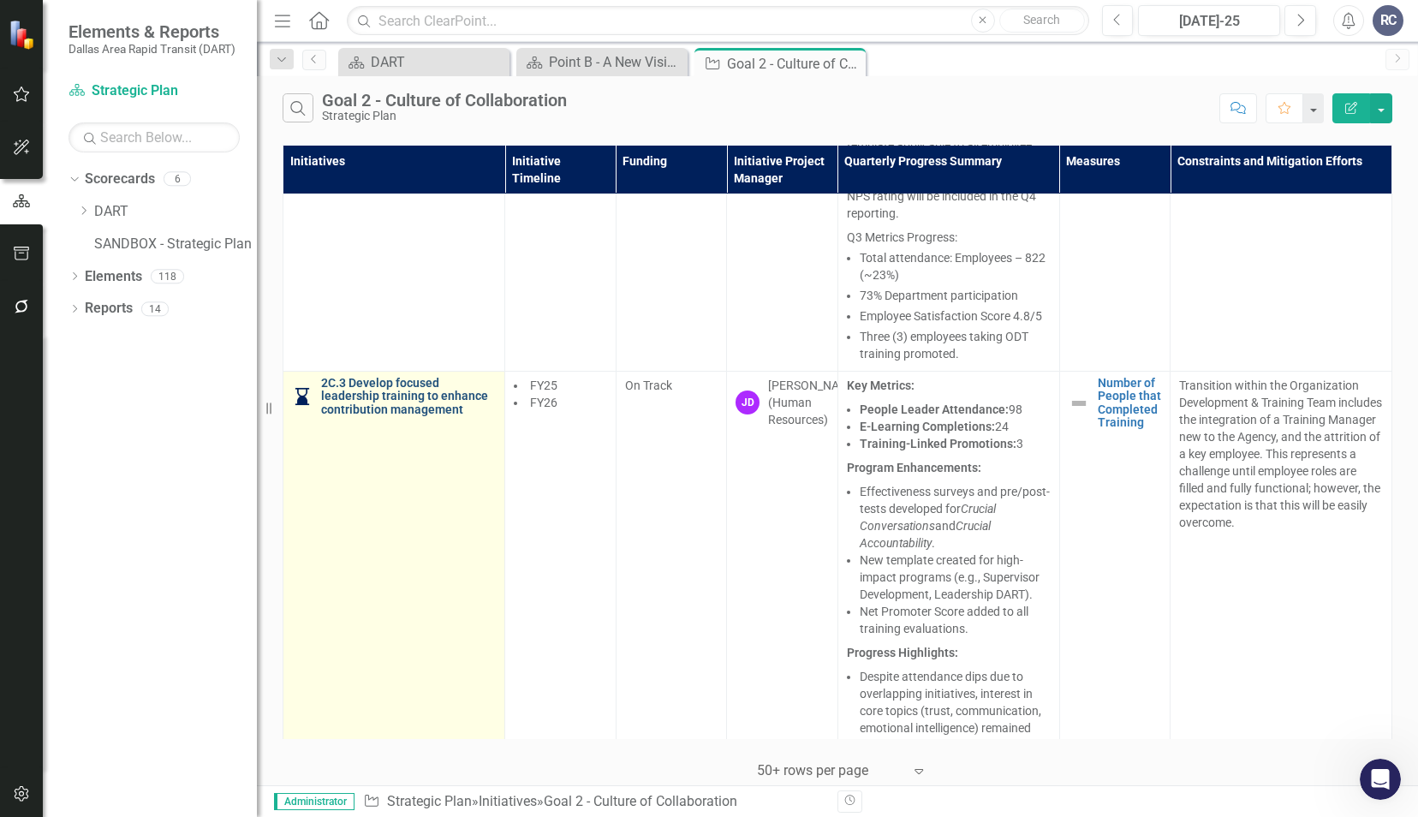
click at [393, 416] on link "2C.3 Develop focused leadership training to enhance contribution management" at bounding box center [408, 396] width 175 height 39
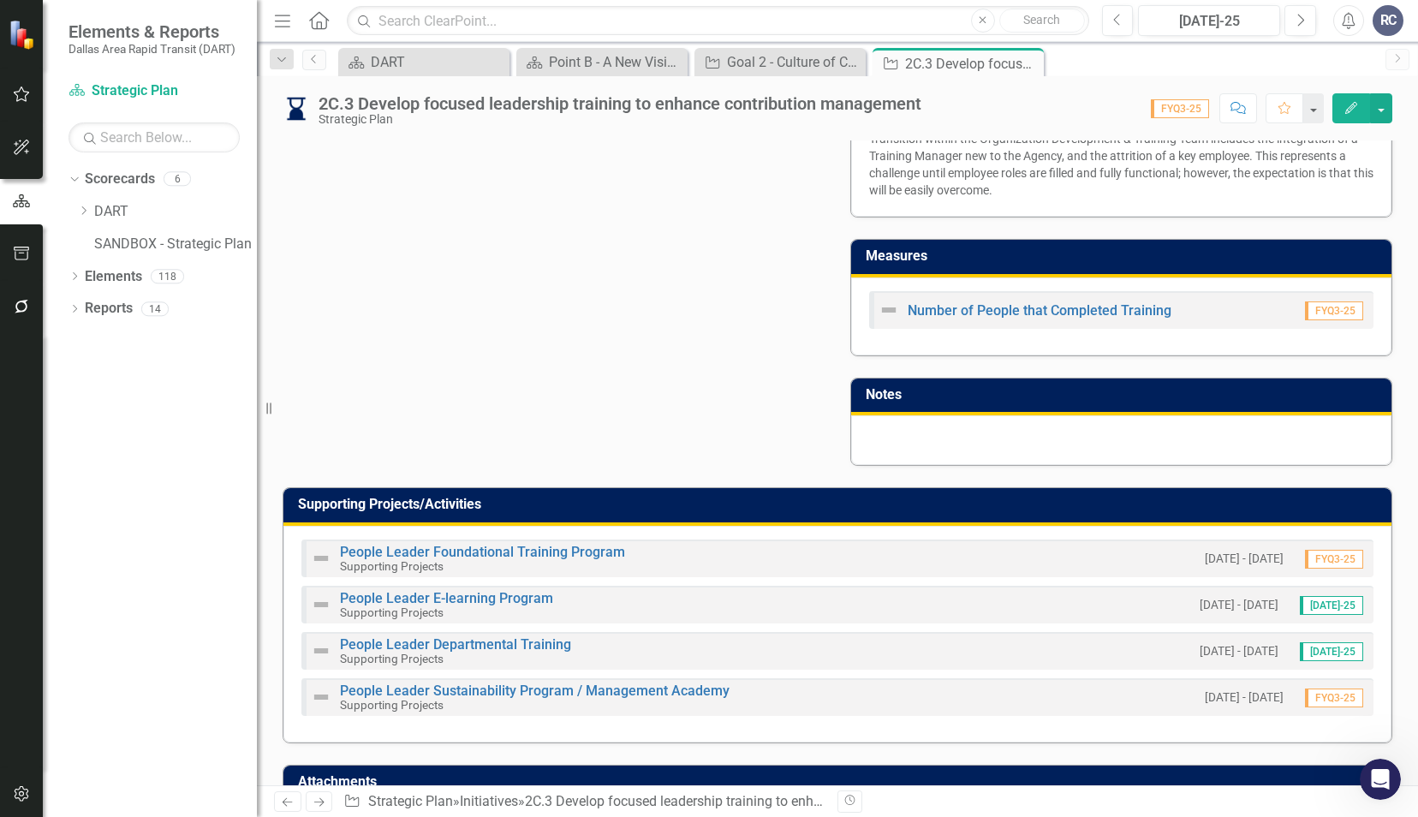
scroll to position [942, 0]
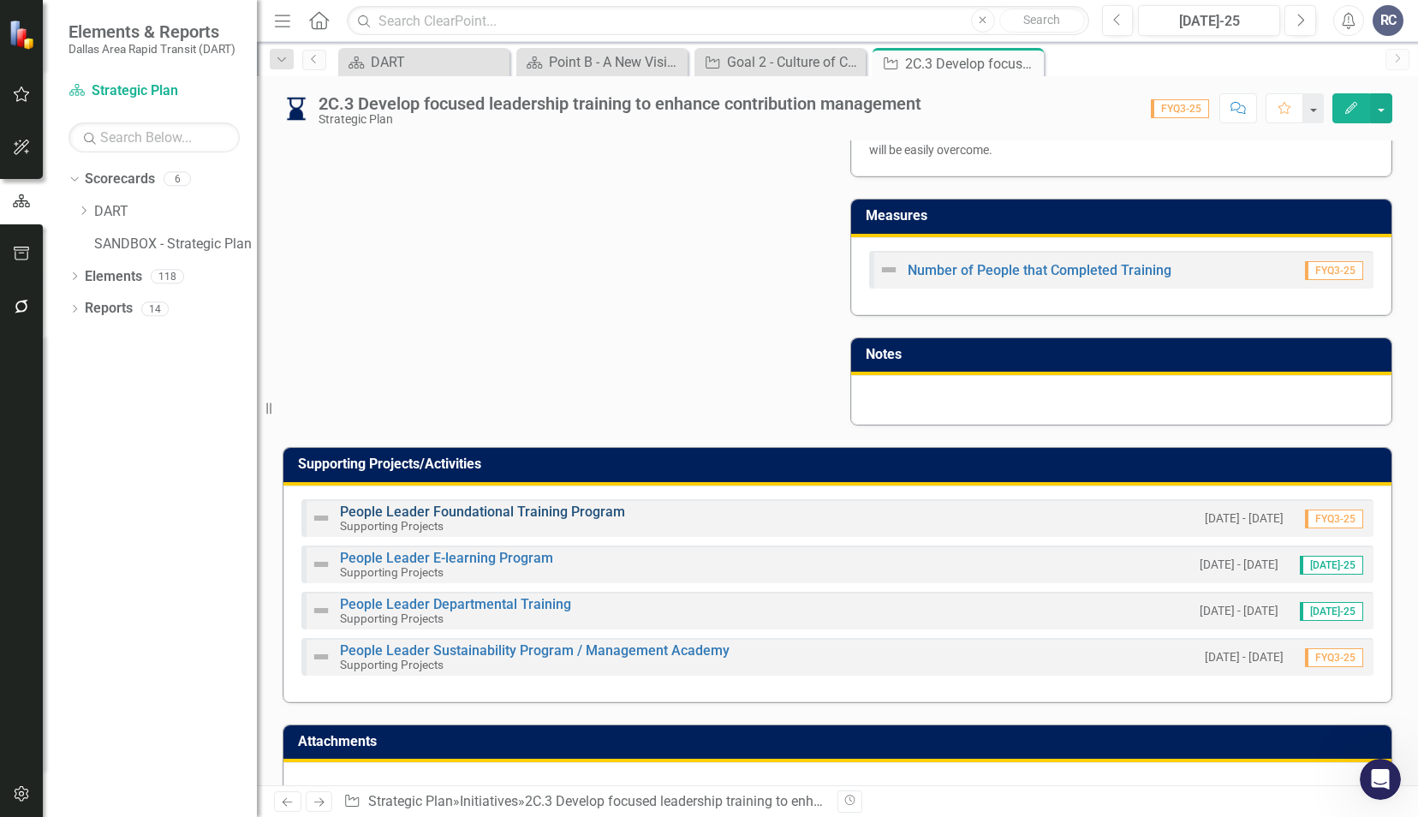
click at [395, 503] on link "People Leader Foundational Training Program" at bounding box center [482, 511] width 285 height 16
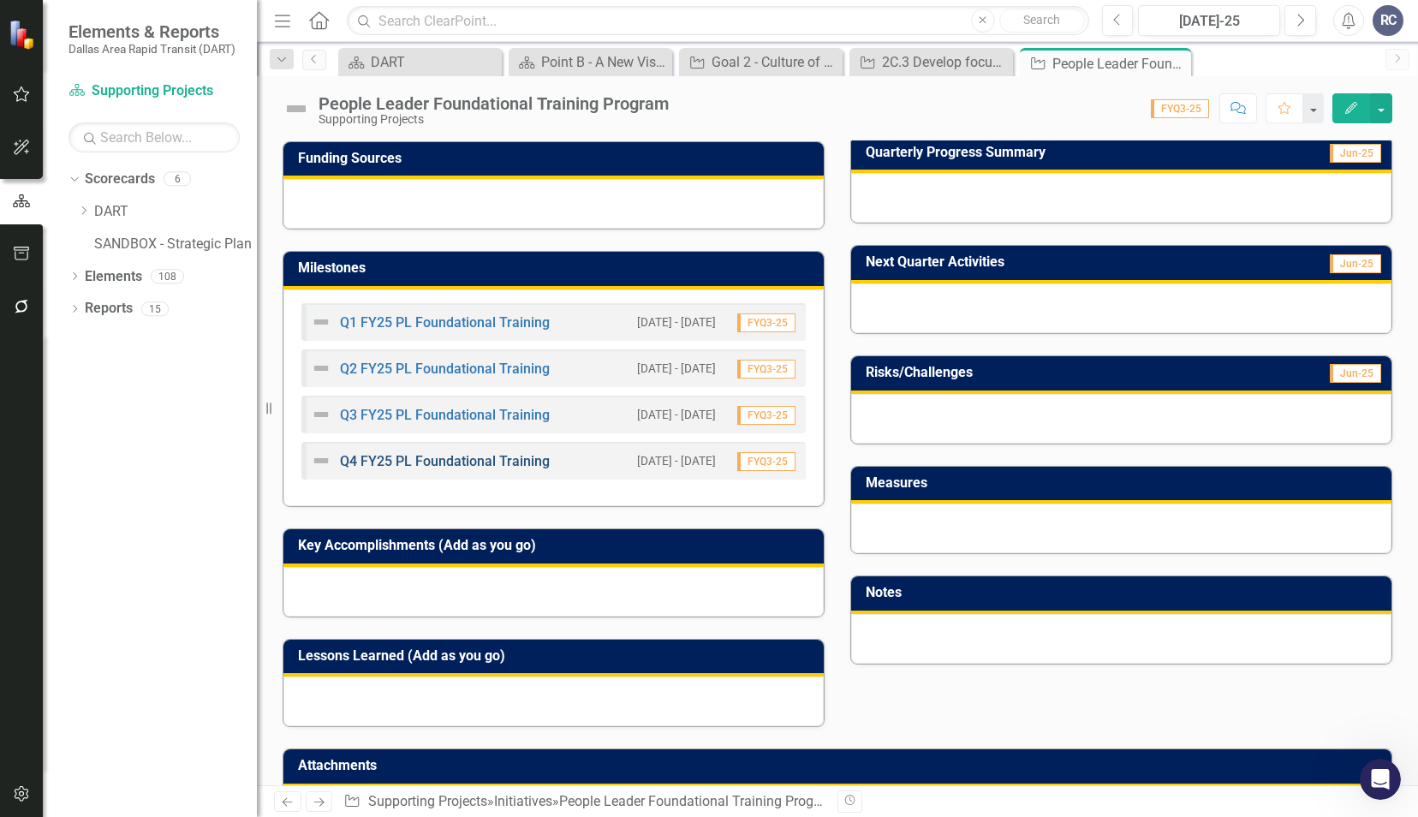
scroll to position [397, 0]
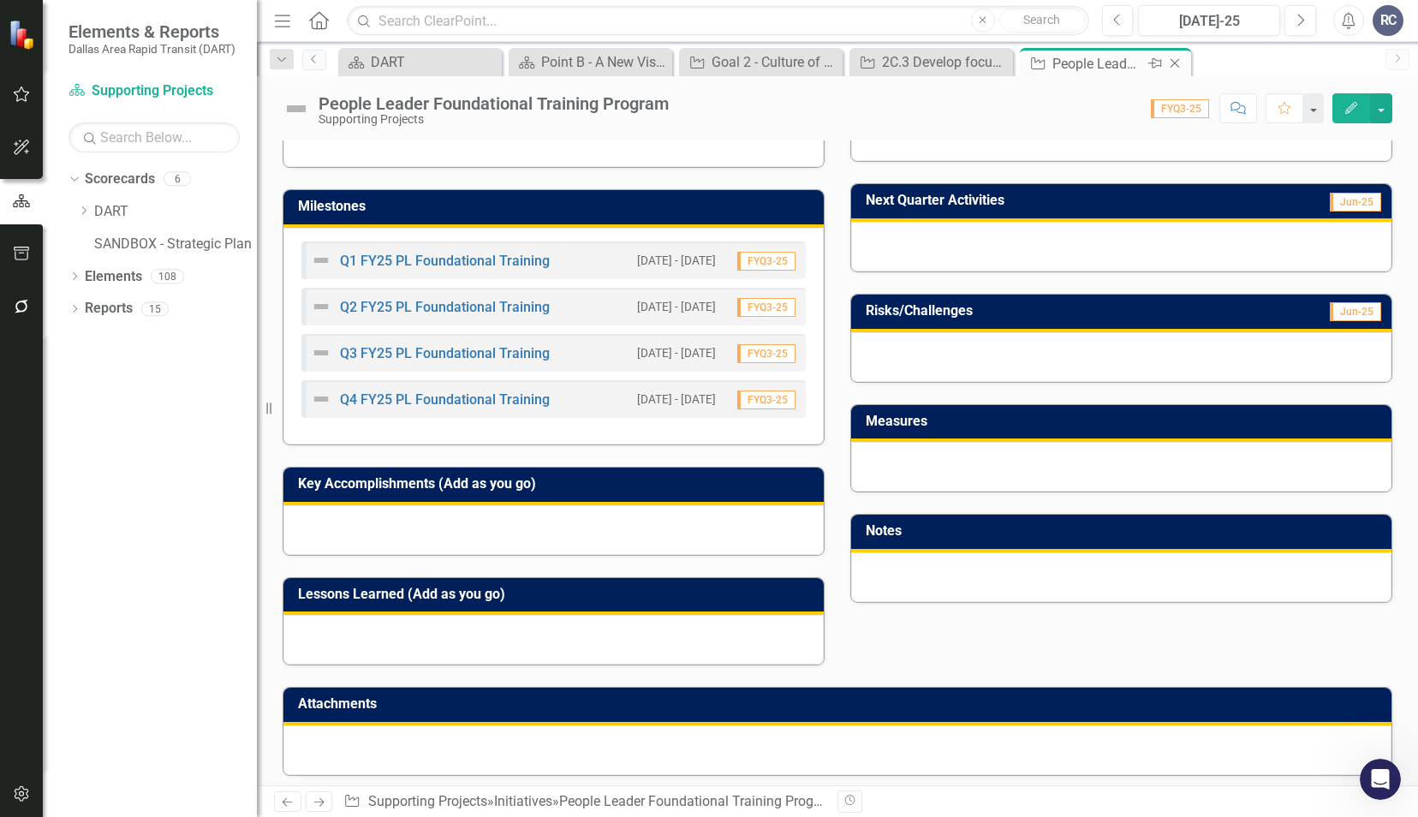
click at [1174, 67] on icon "Close" at bounding box center [1174, 63] width 17 height 14
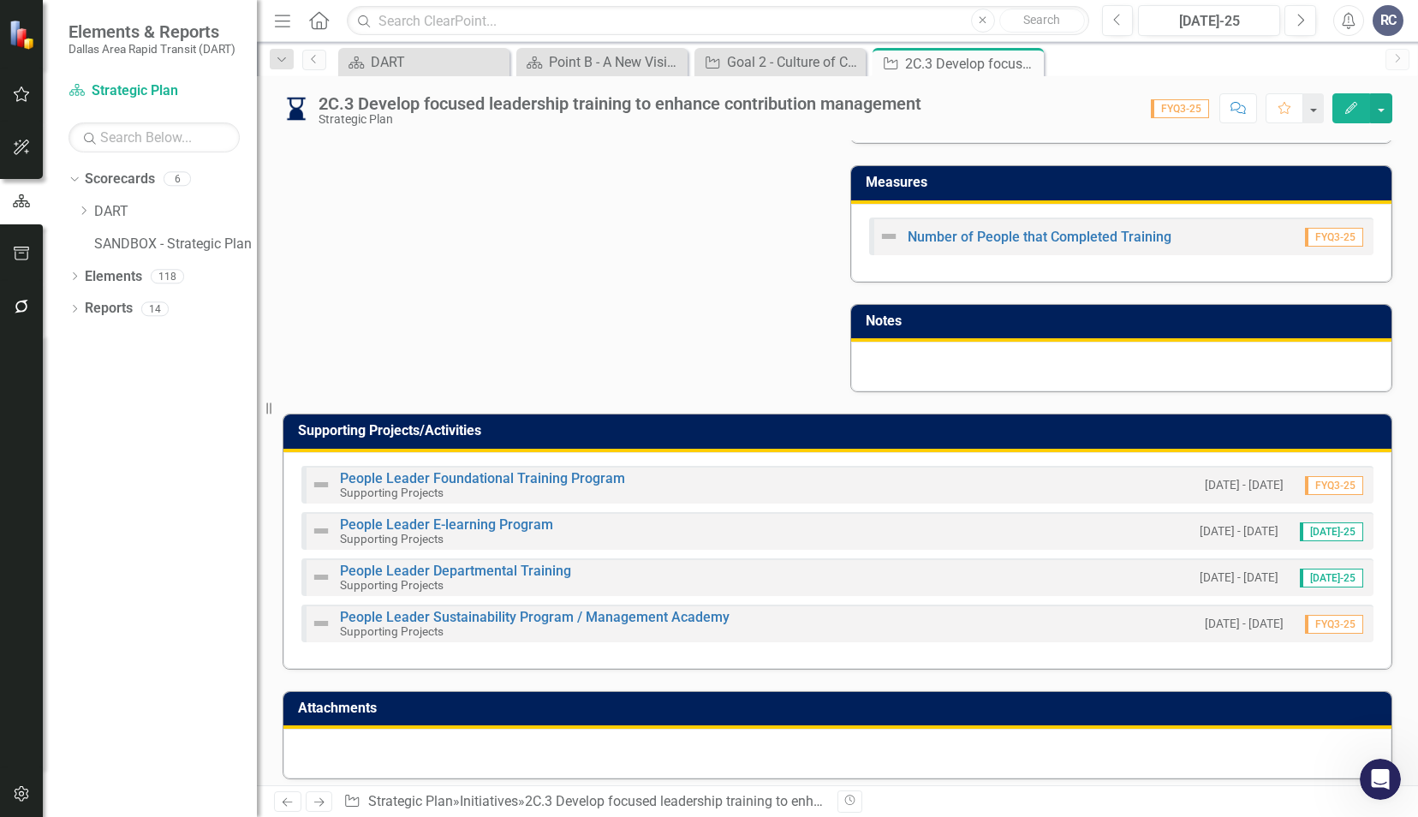
scroll to position [978, 0]
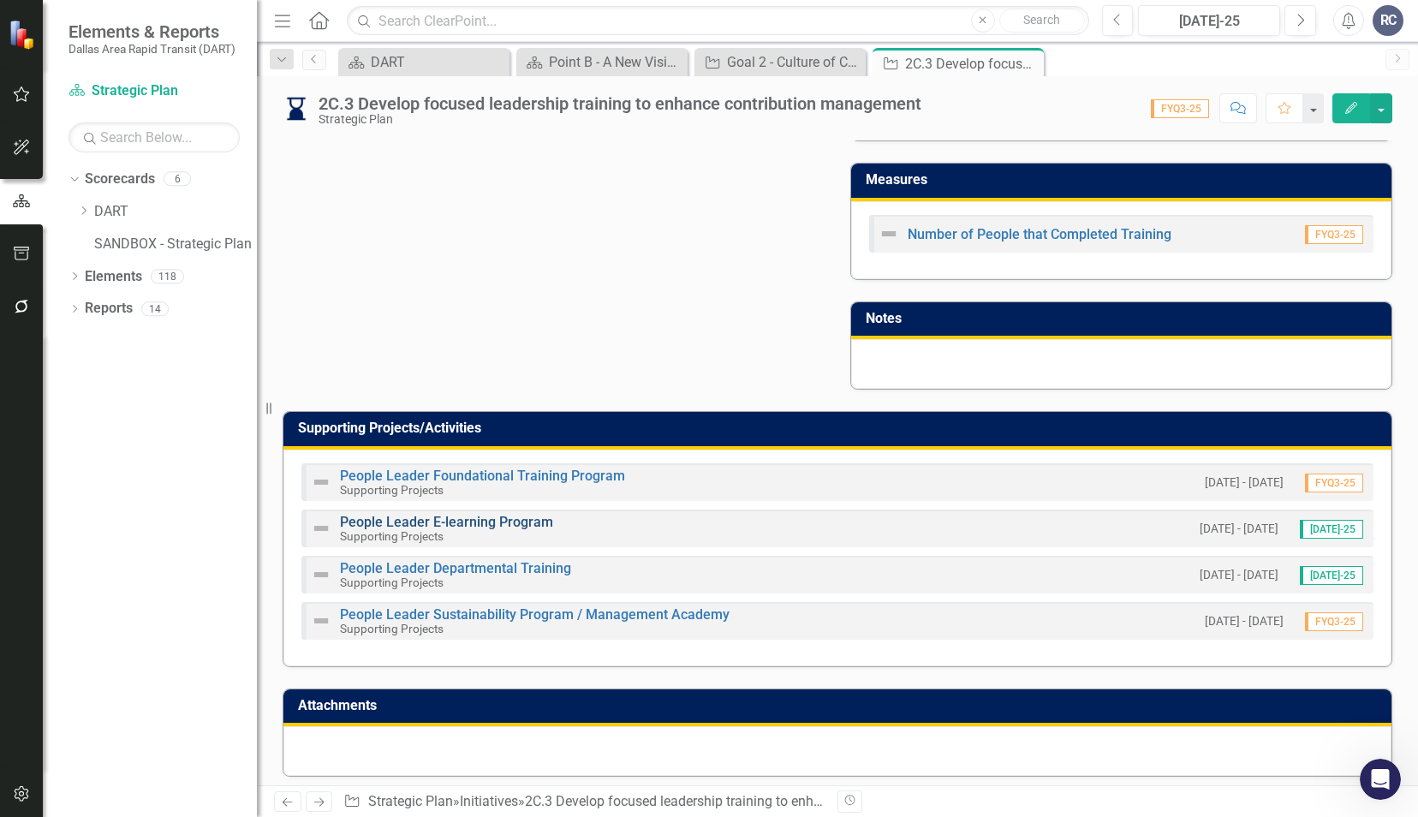
click at [444, 515] on link "People Leader E-learning Program" at bounding box center [446, 522] width 213 height 16
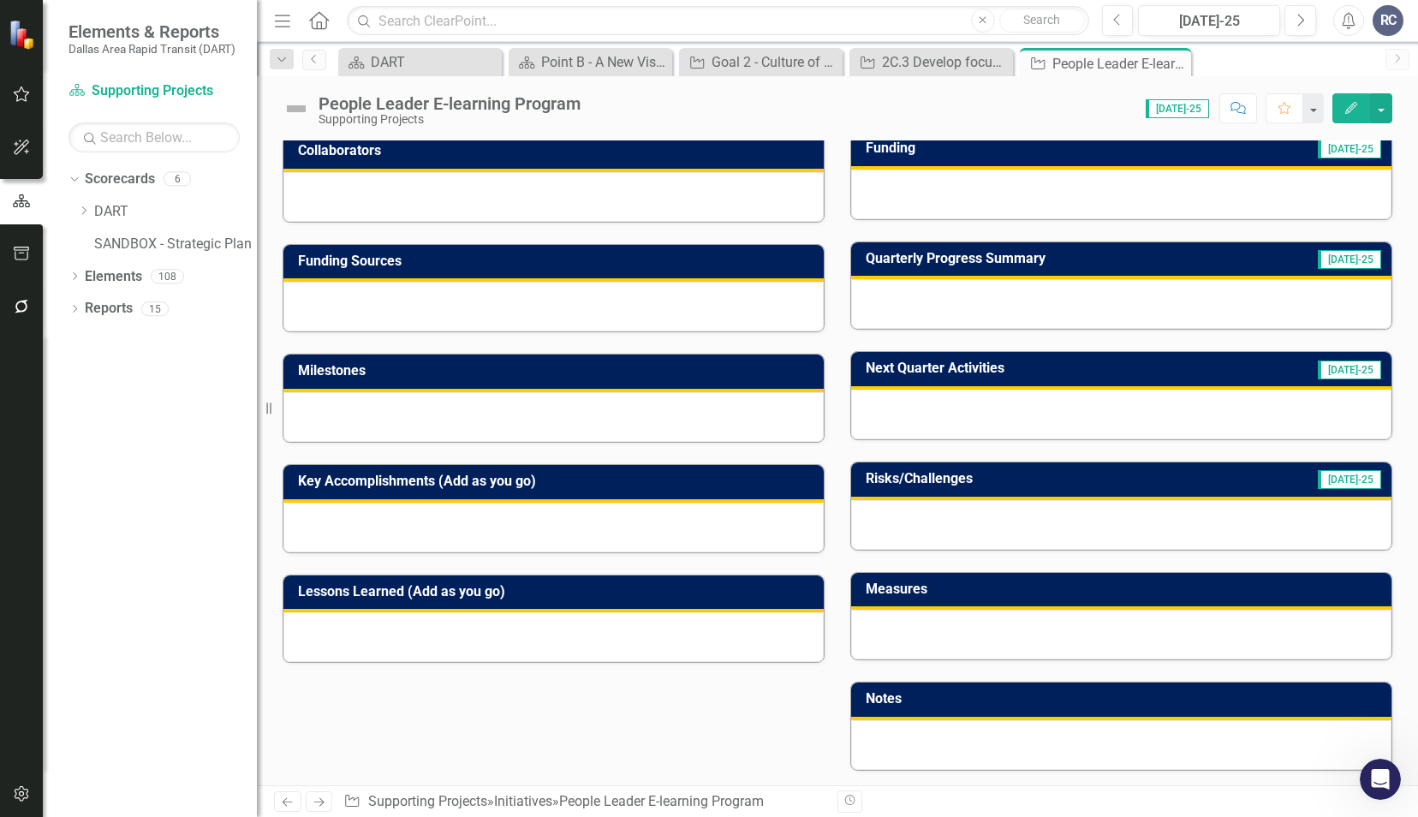
scroll to position [336, 0]
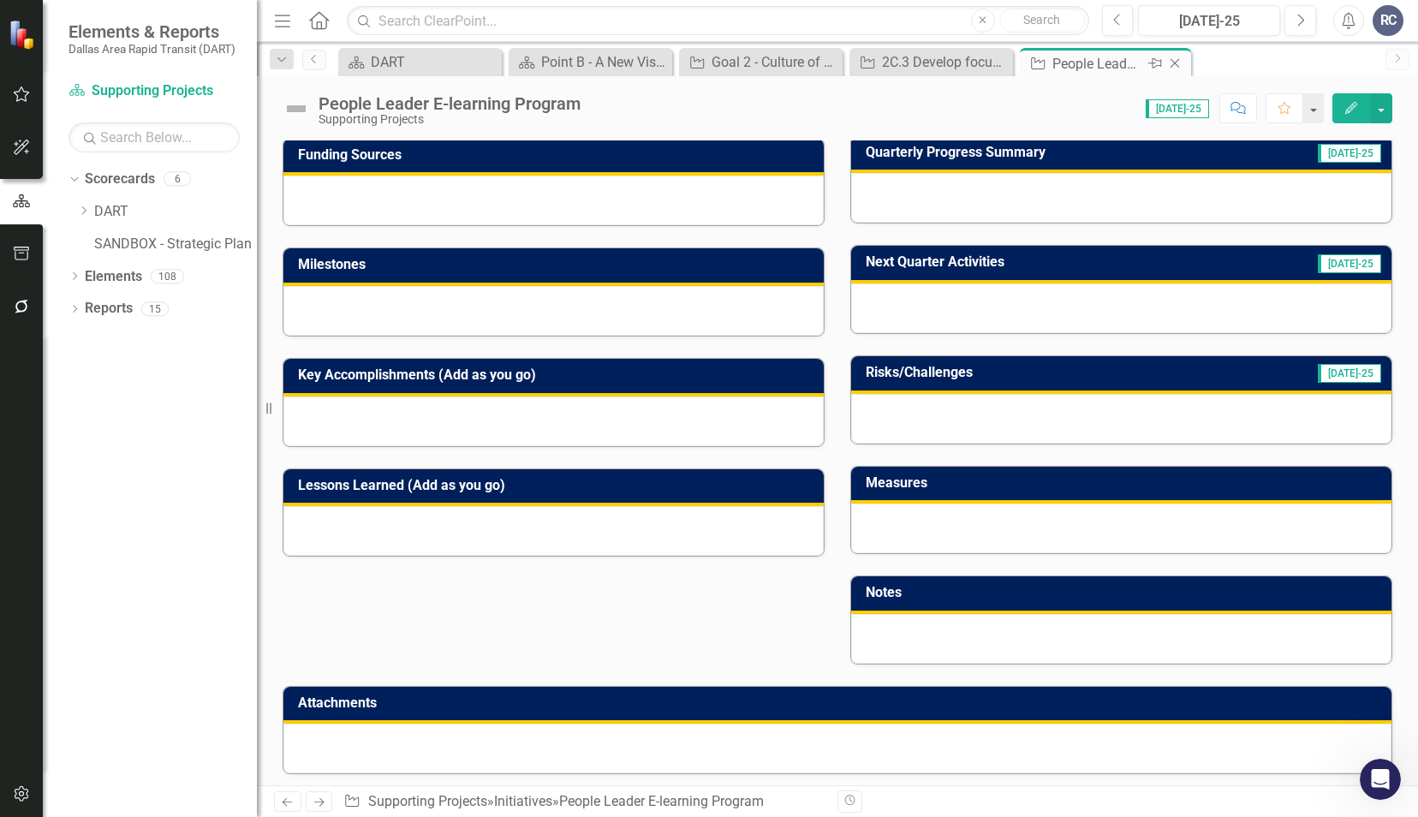
click at [1180, 62] on icon "Close" at bounding box center [1174, 63] width 17 height 14
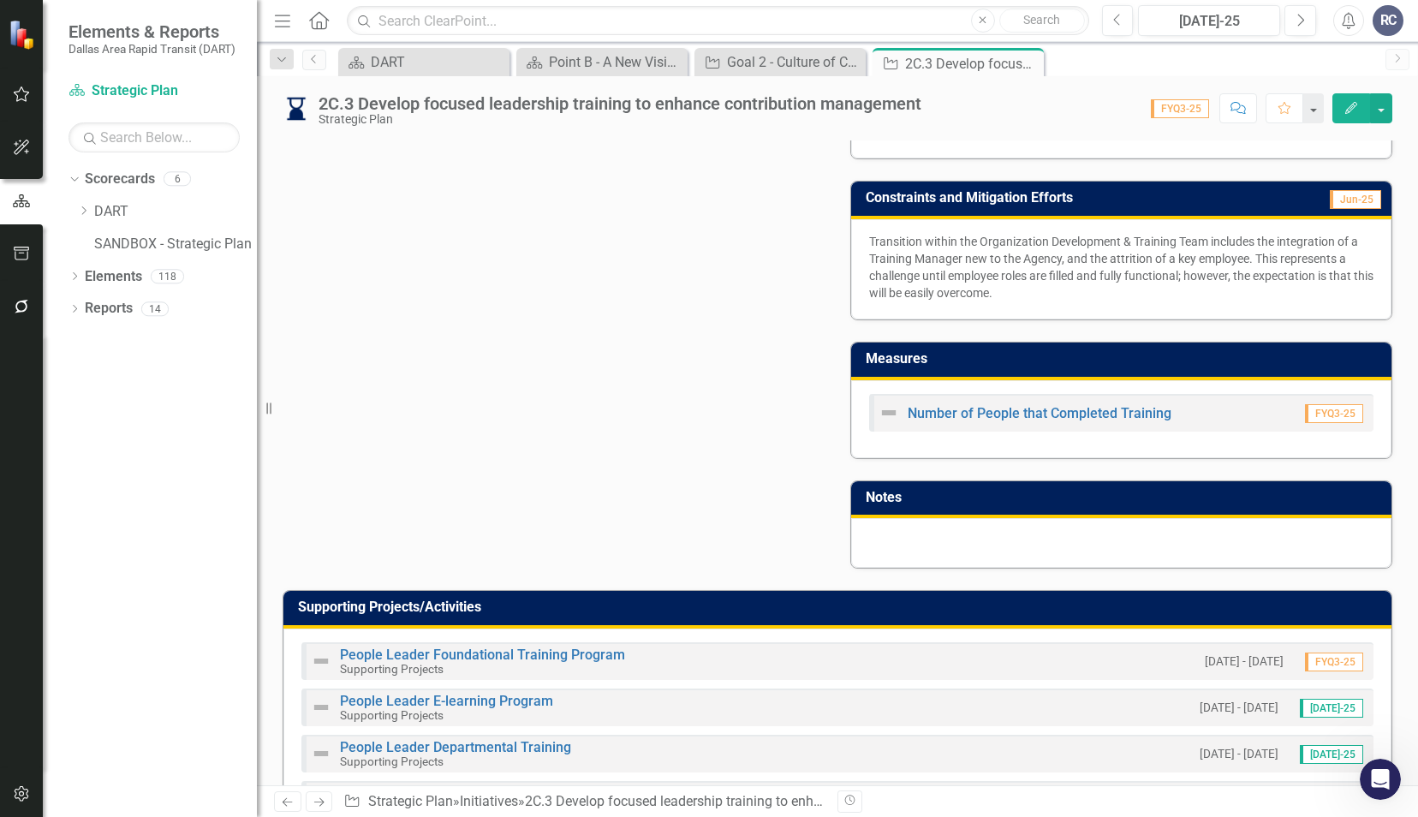
scroll to position [978, 0]
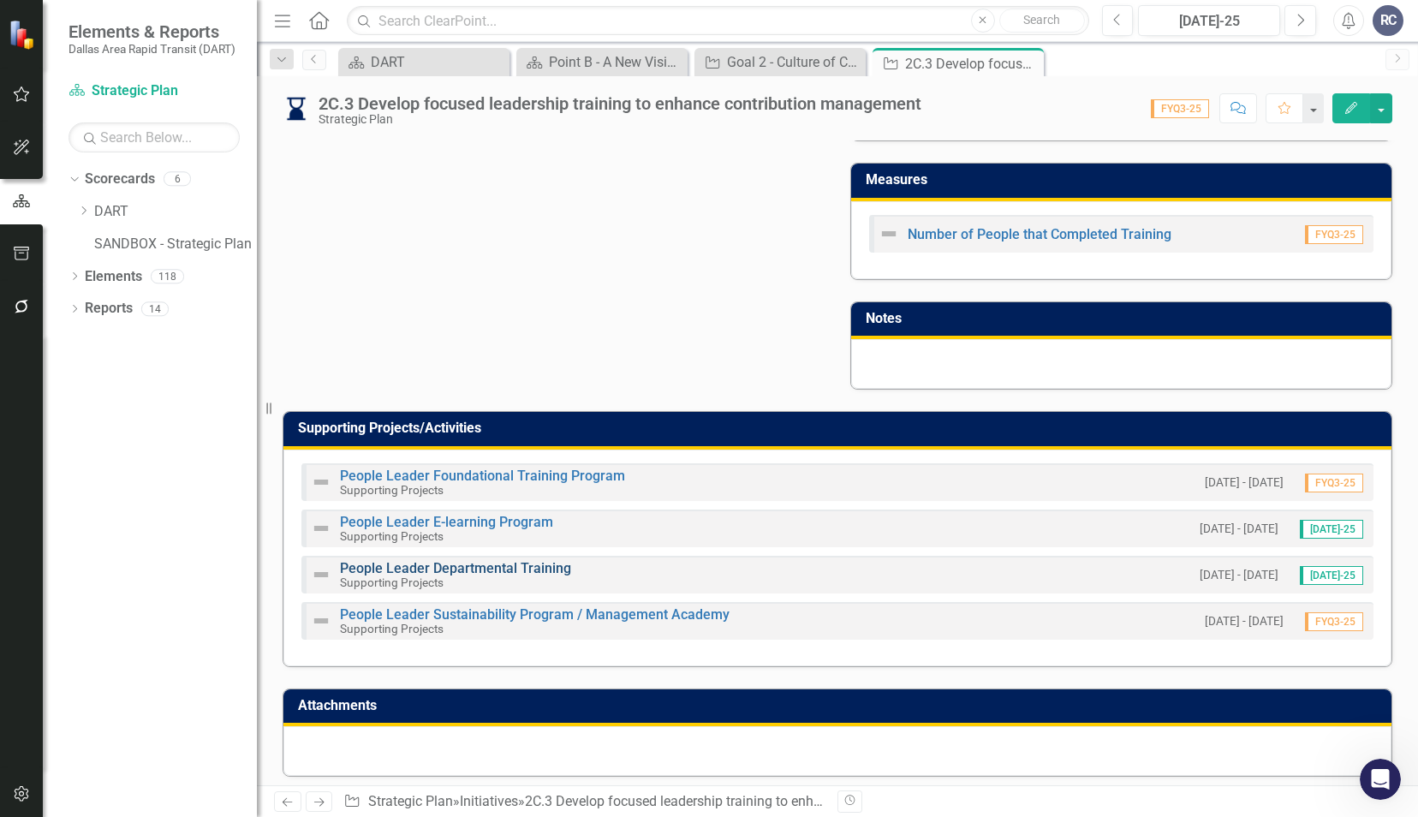
click at [488, 560] on link "People Leader Departmental Training" at bounding box center [455, 568] width 231 height 16
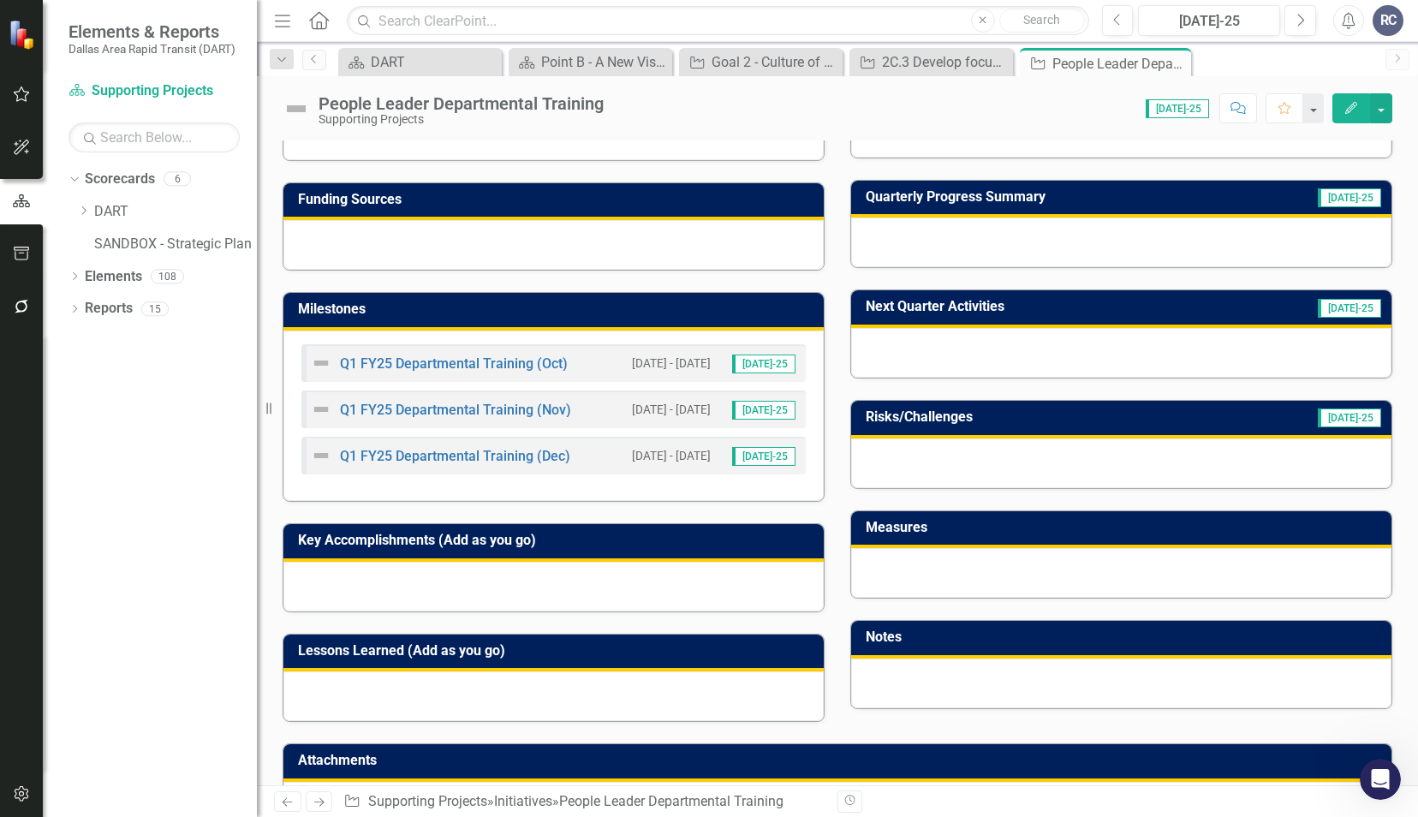
scroll to position [348, 0]
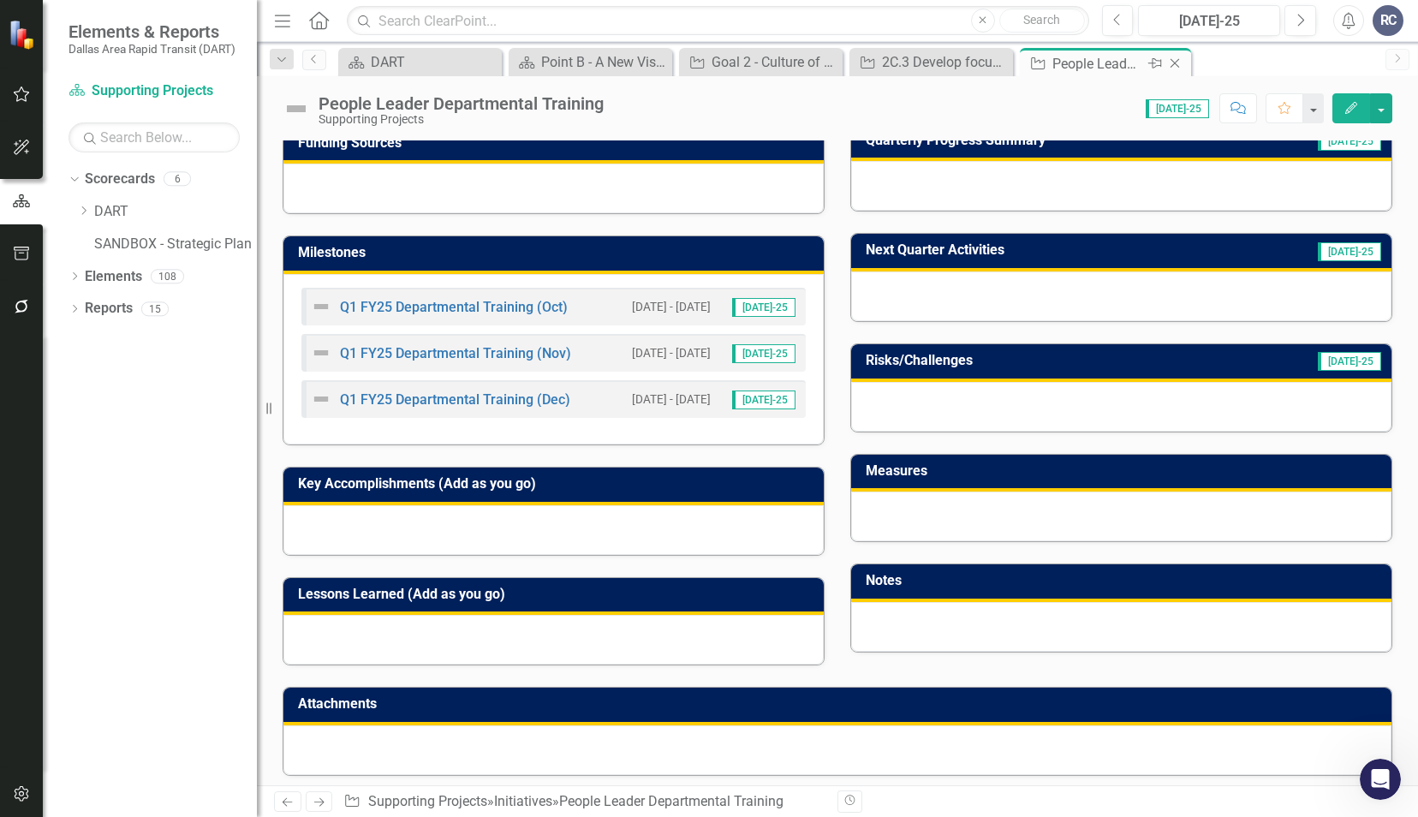
click at [1171, 63] on icon "Close" at bounding box center [1174, 63] width 17 height 14
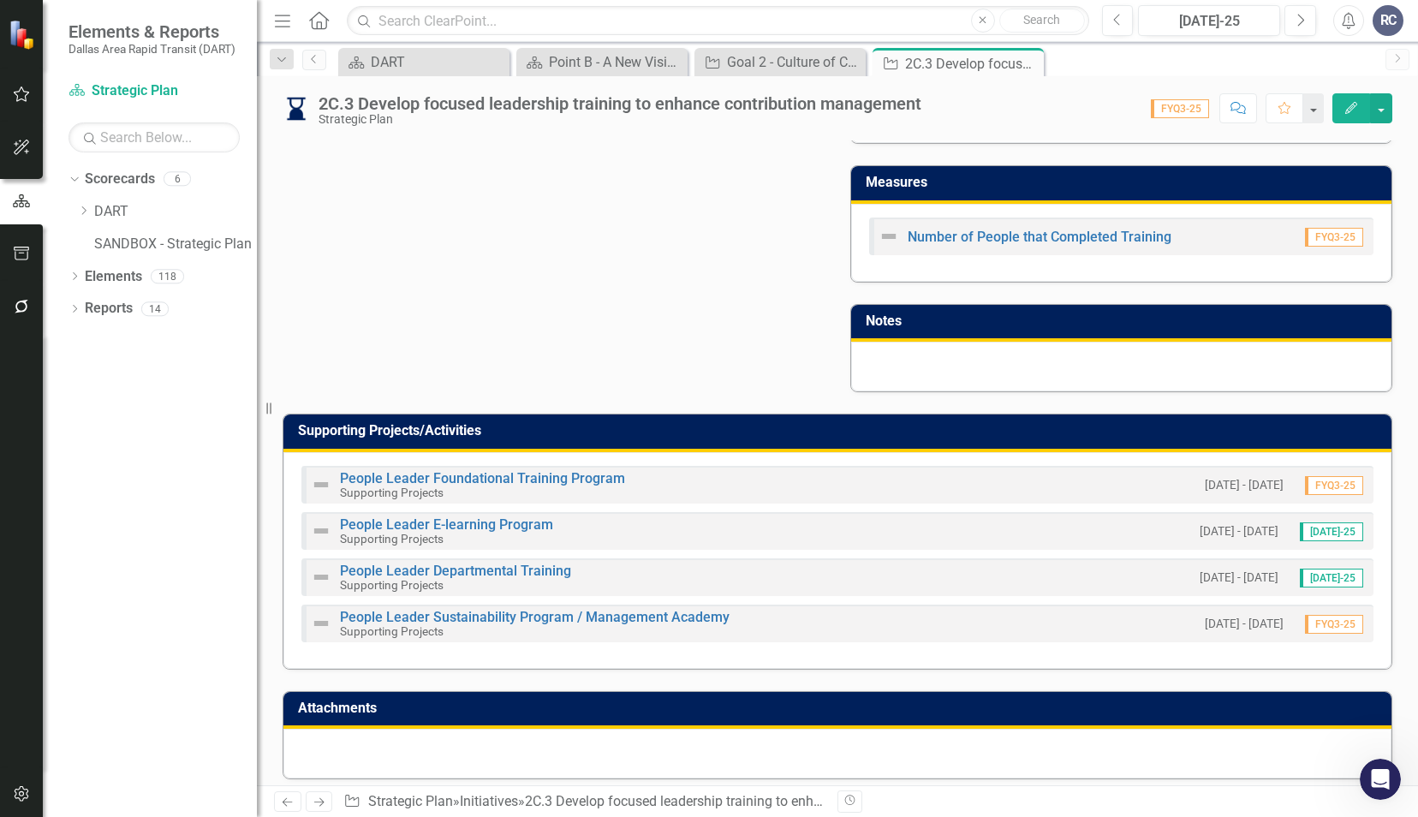
scroll to position [978, 0]
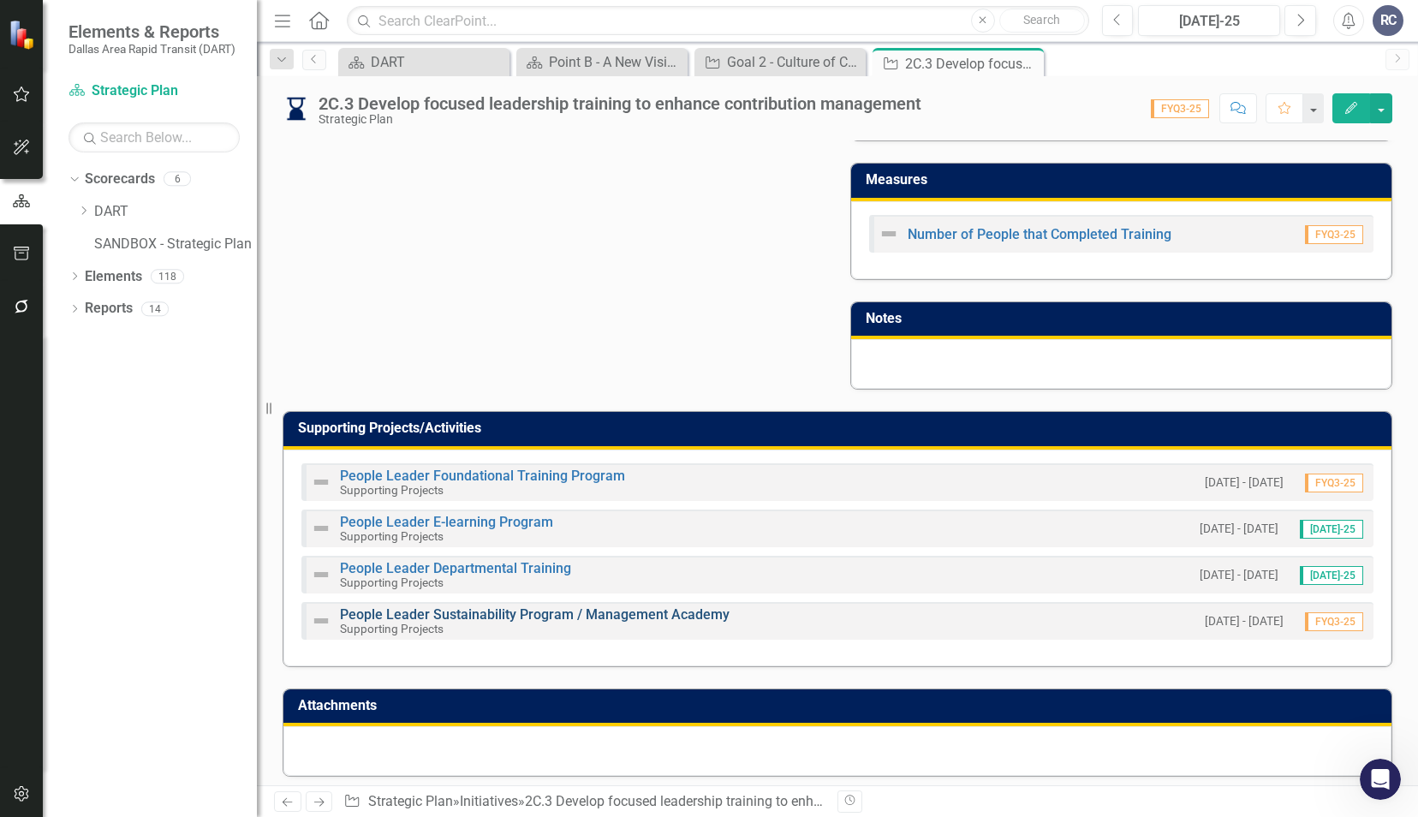
click at [590, 606] on link "People Leader Sustainability Program / Management Academy" at bounding box center [535, 614] width 390 height 16
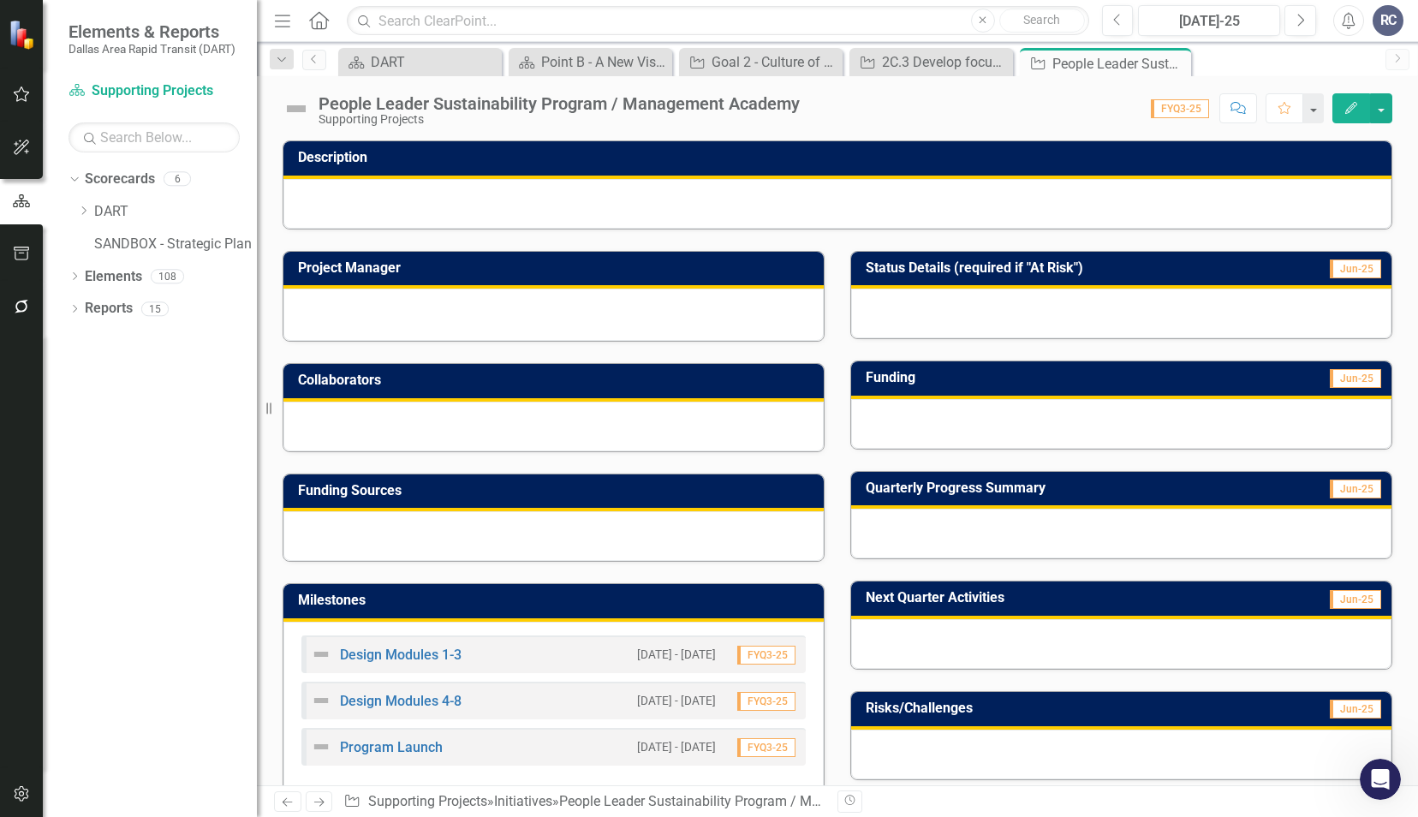
scroll to position [348, 0]
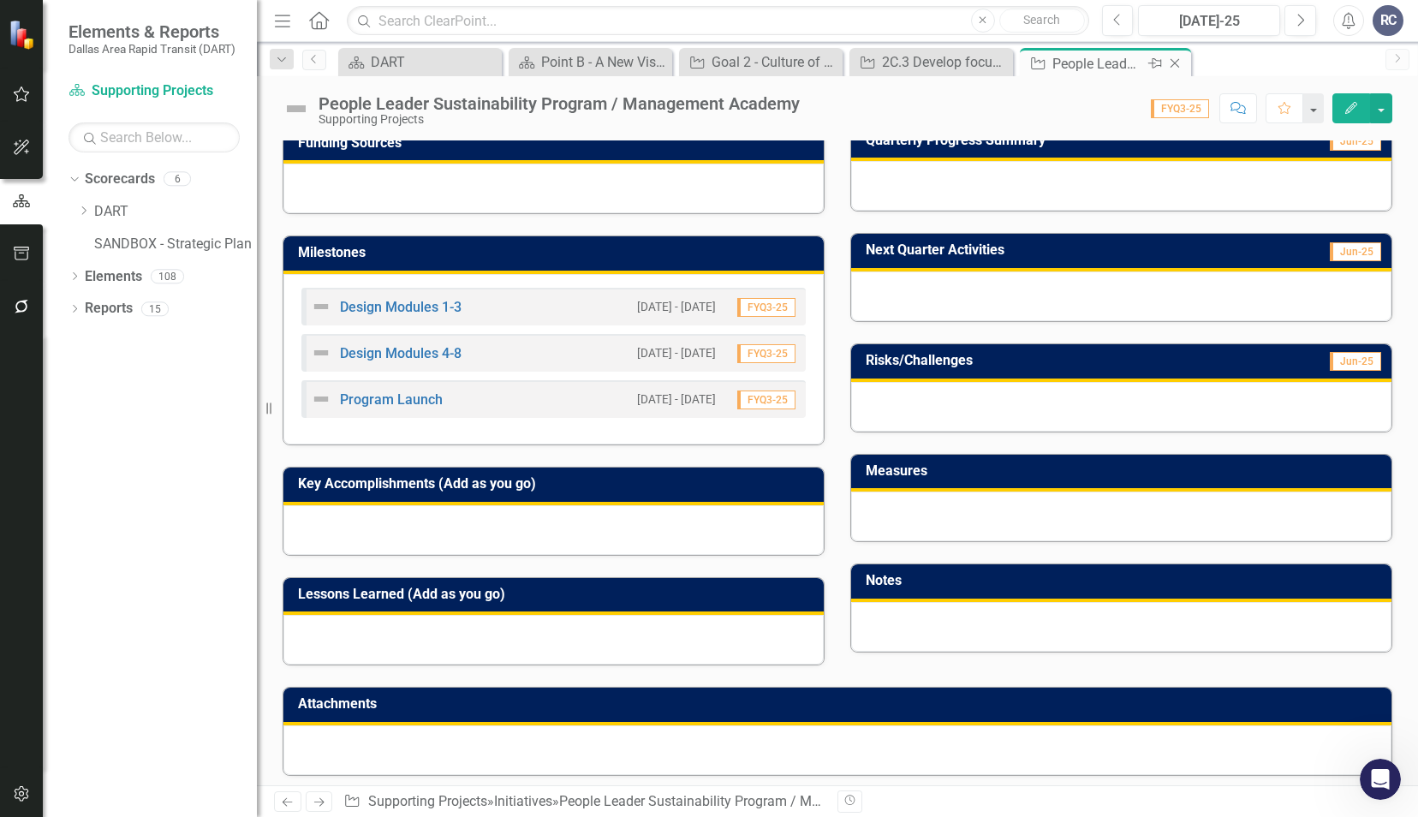
click at [1182, 67] on icon "Close" at bounding box center [1174, 63] width 17 height 14
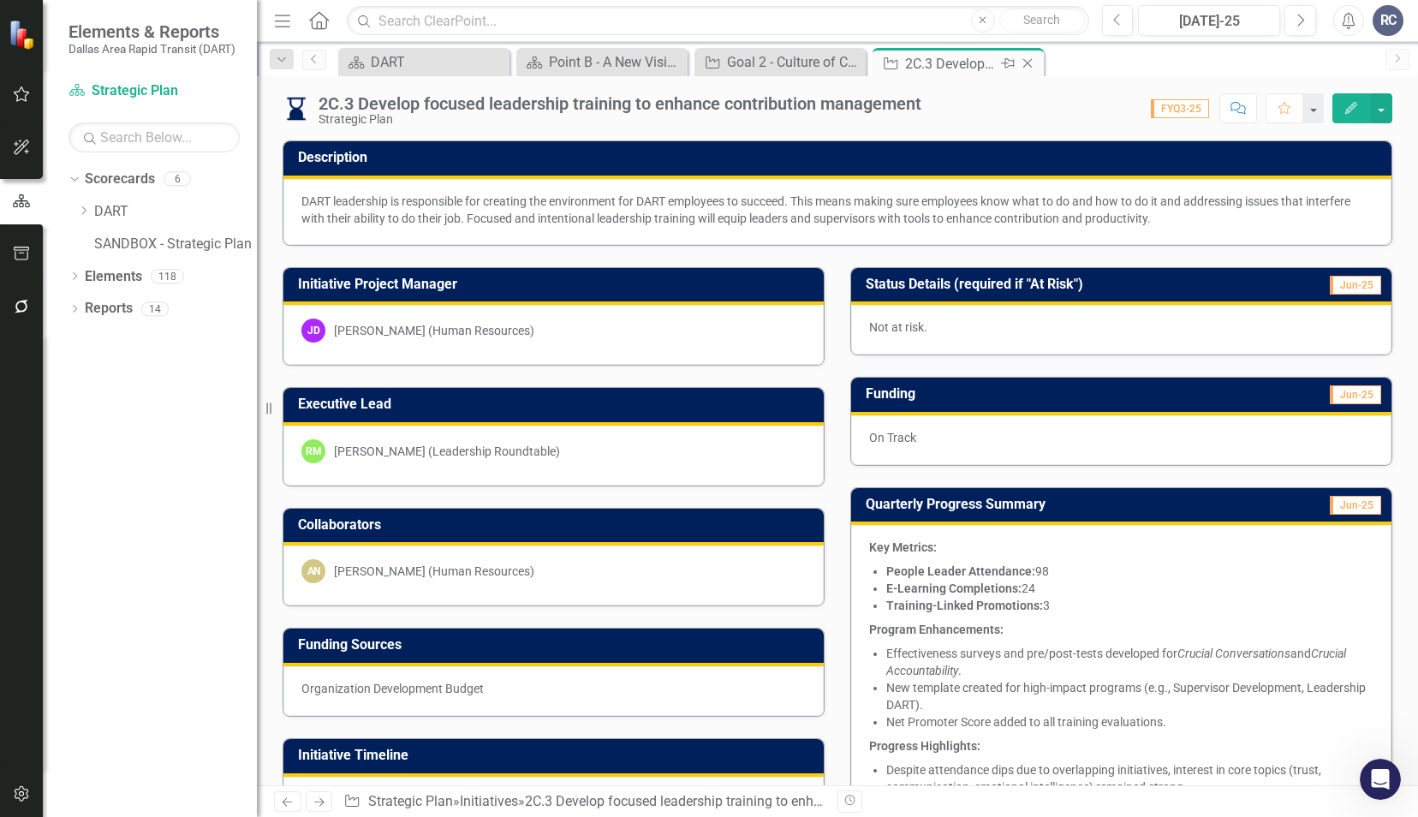
click at [1026, 68] on icon "Close" at bounding box center [1027, 63] width 17 height 14
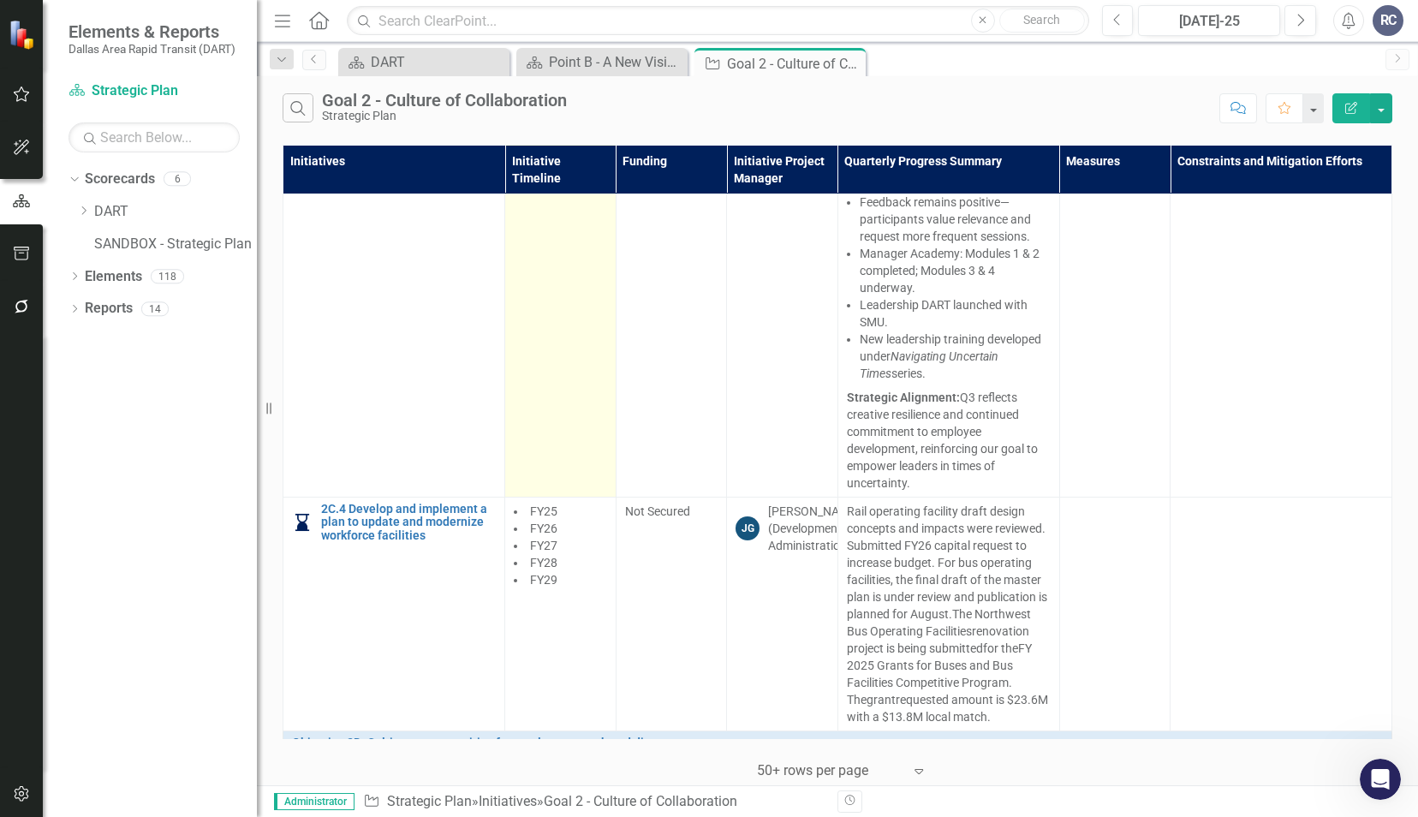
scroll to position [2654, 0]
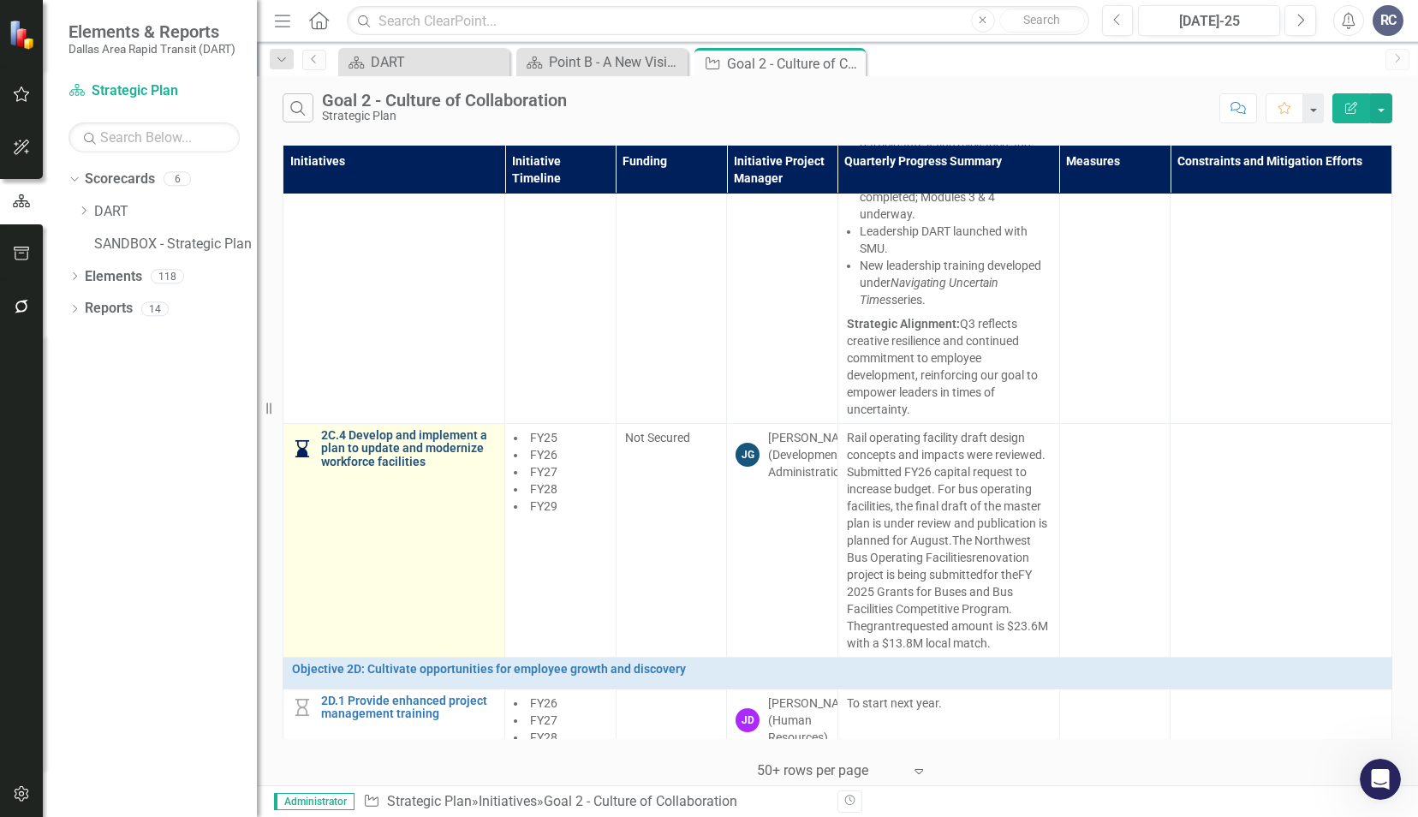
click at [406, 468] on link "2C.4 Develop and implement a plan to update and modernize workforce facilities" at bounding box center [408, 448] width 175 height 39
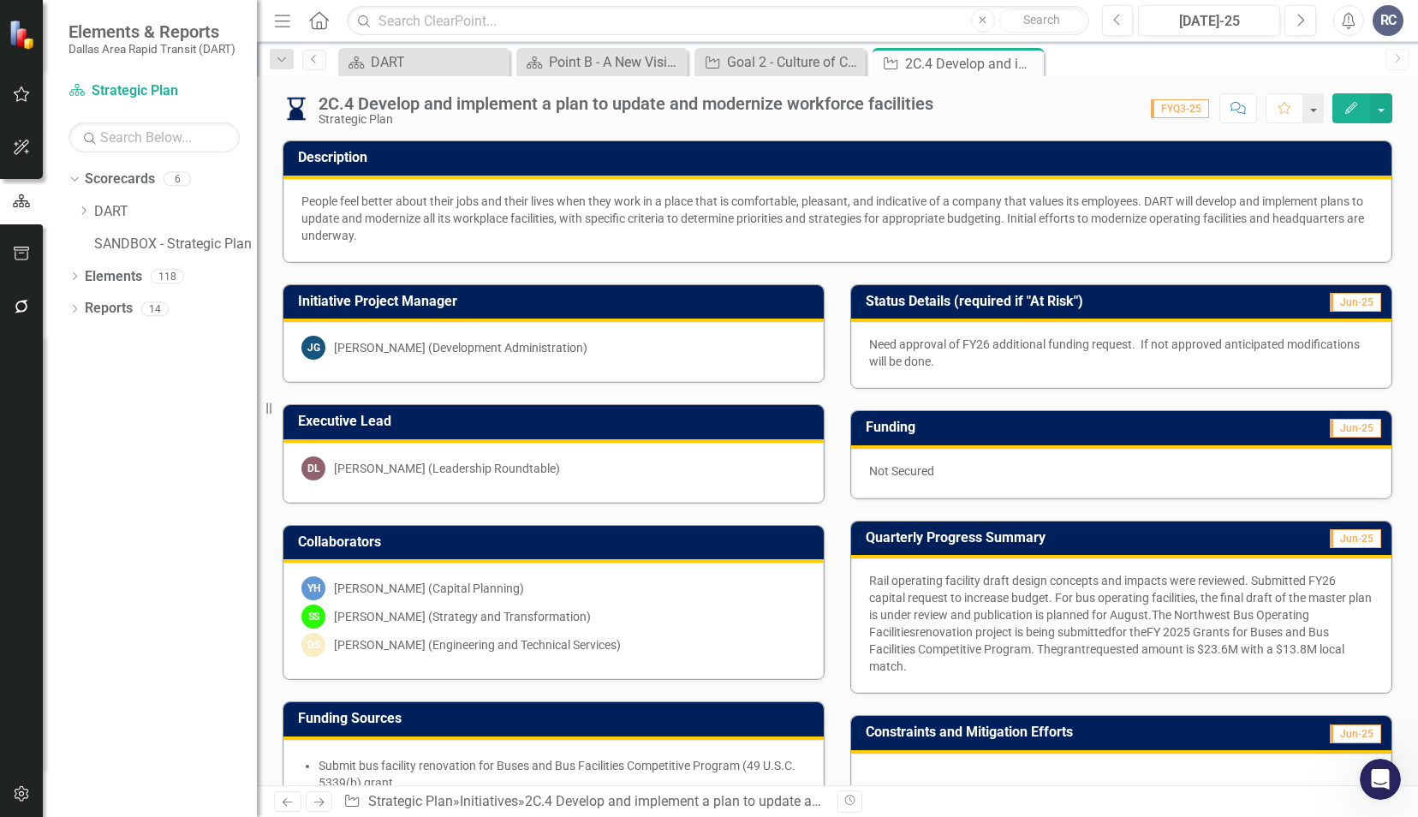
scroll to position [514, 0]
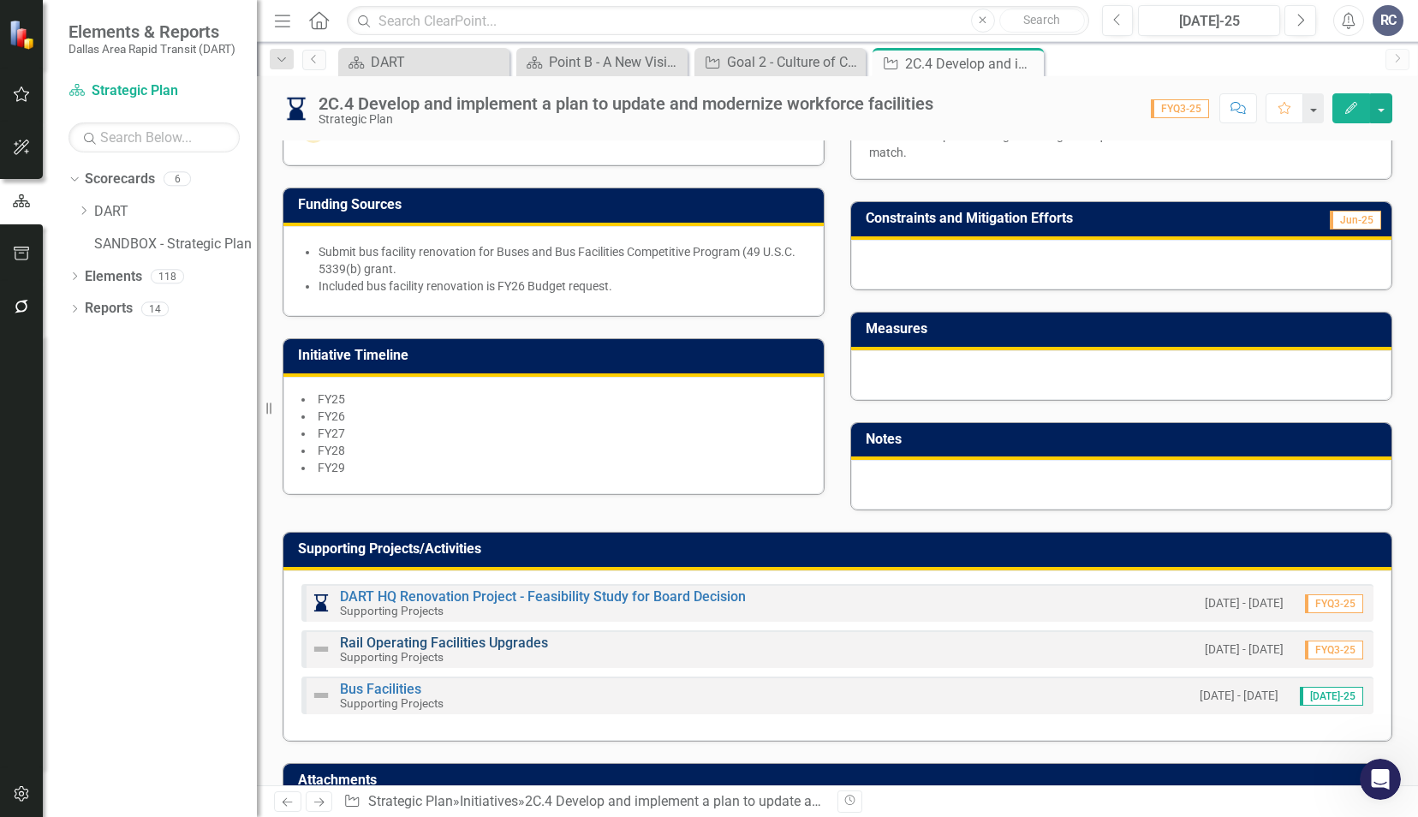
click at [397, 635] on link "Rail Operating Facilities Upgrades" at bounding box center [444, 642] width 208 height 16
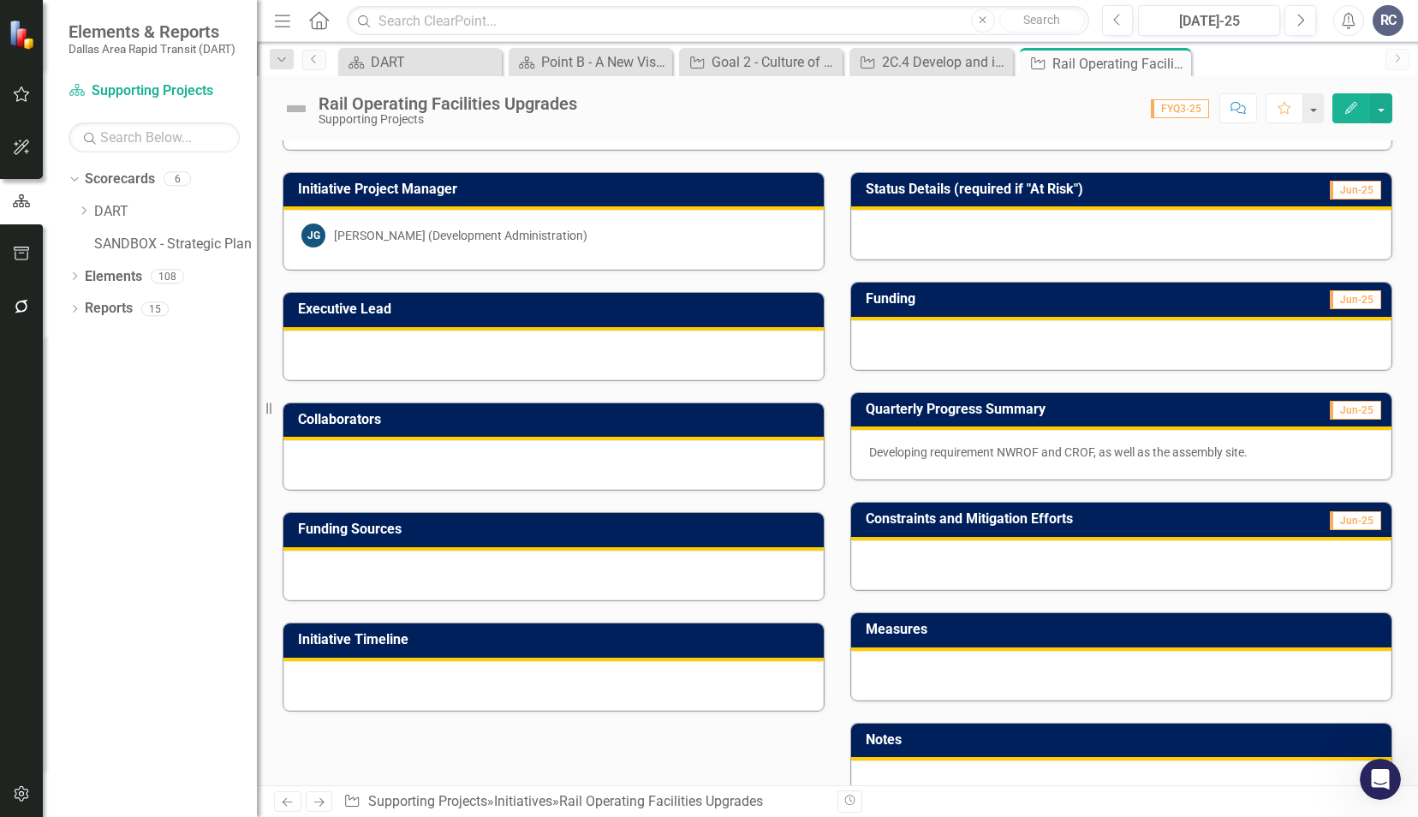
scroll to position [257, 0]
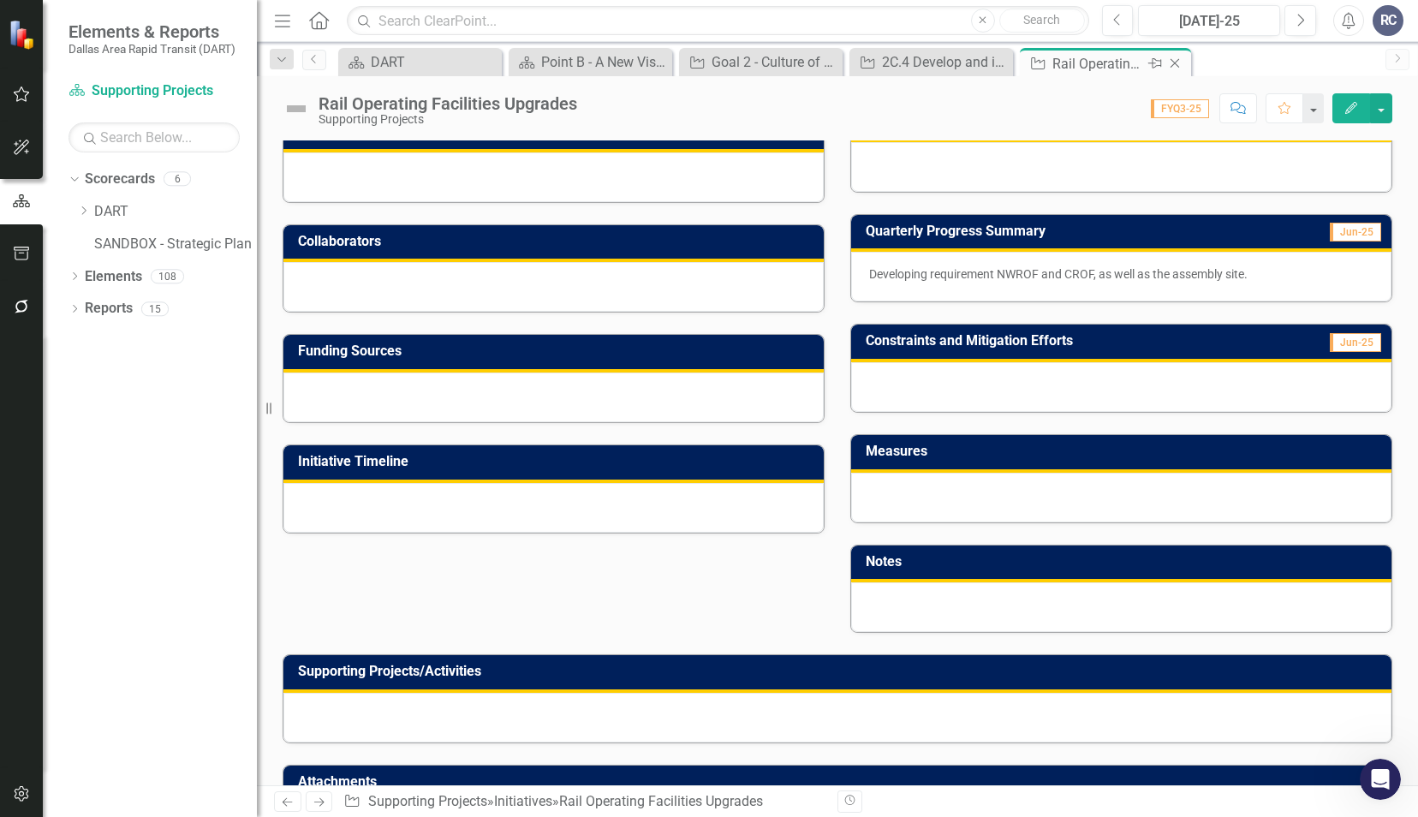
click at [1173, 64] on icon at bounding box center [1174, 63] width 9 height 9
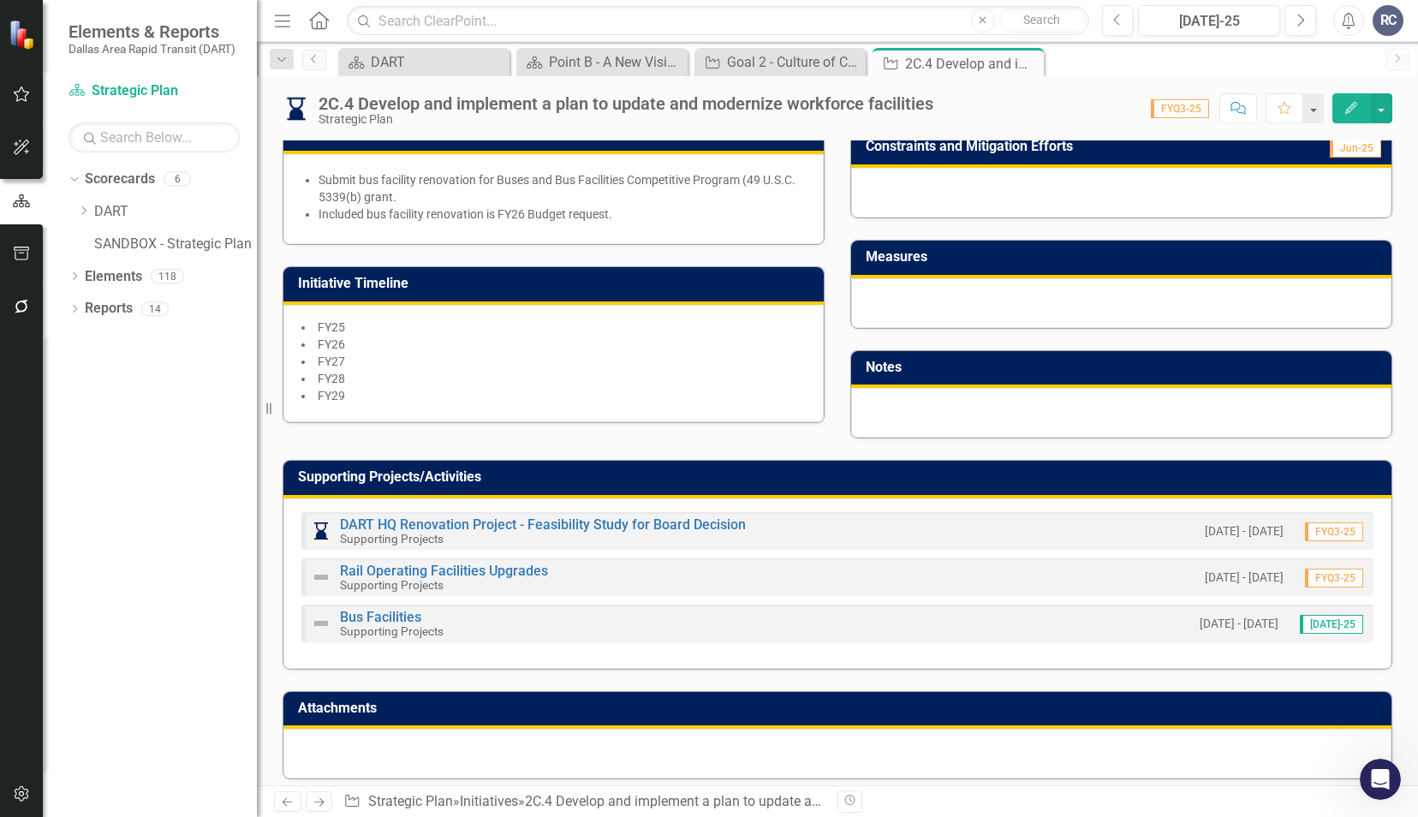
scroll to position [588, 0]
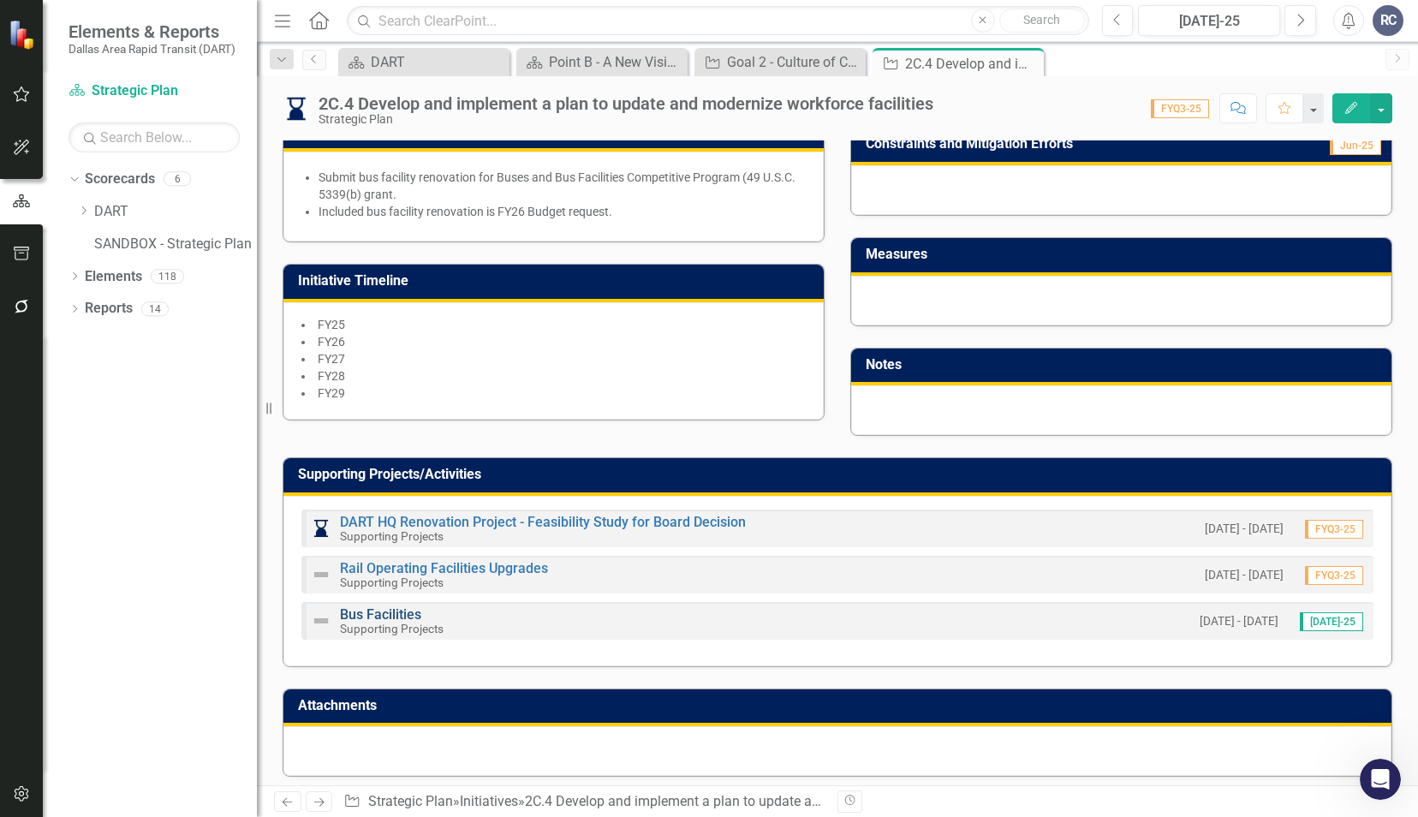
click at [406, 606] on link "Bus Facilities" at bounding box center [380, 614] width 81 height 16
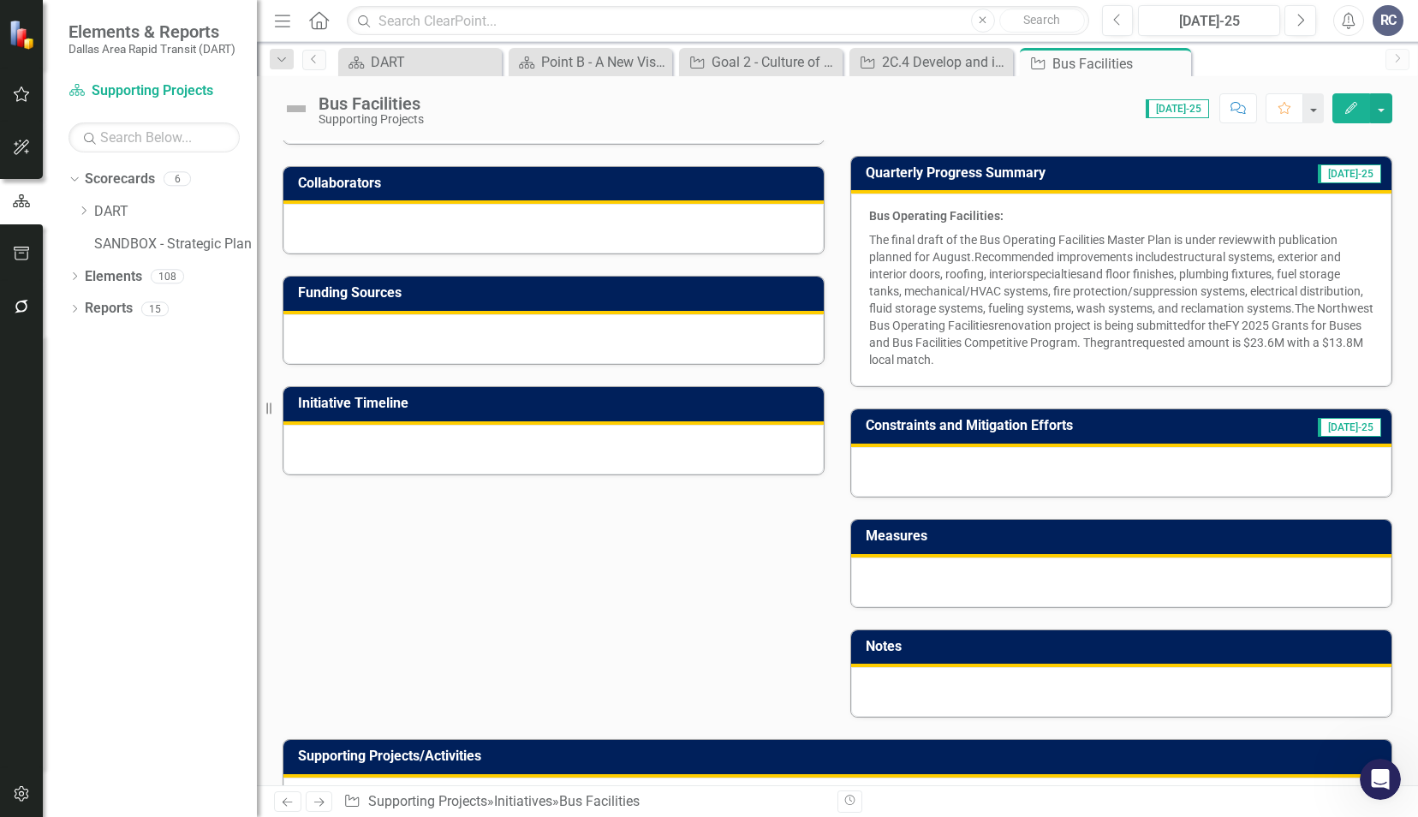
scroll to position [342, 0]
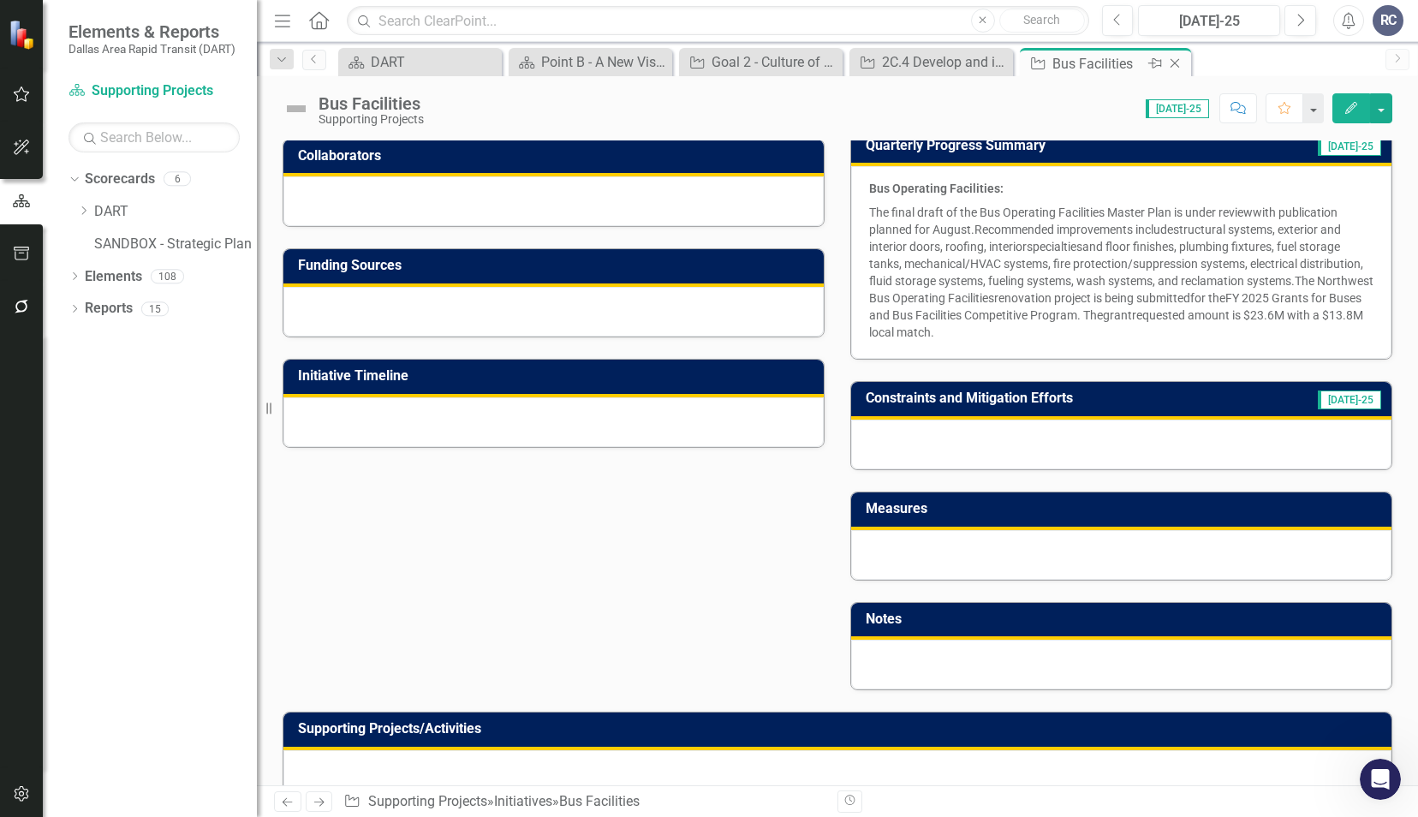
click at [1181, 66] on icon "Close" at bounding box center [1174, 63] width 17 height 14
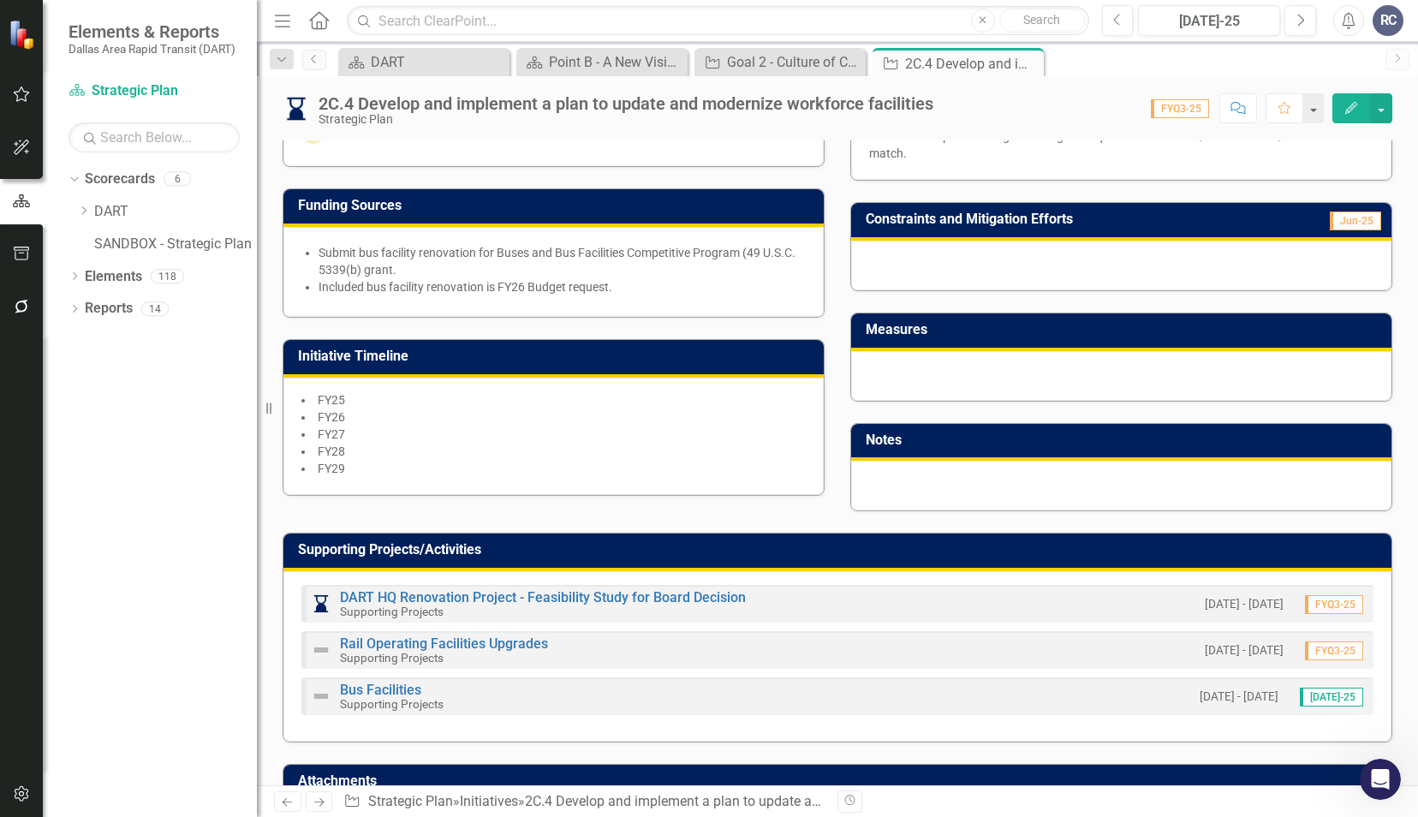
scroll to position [514, 0]
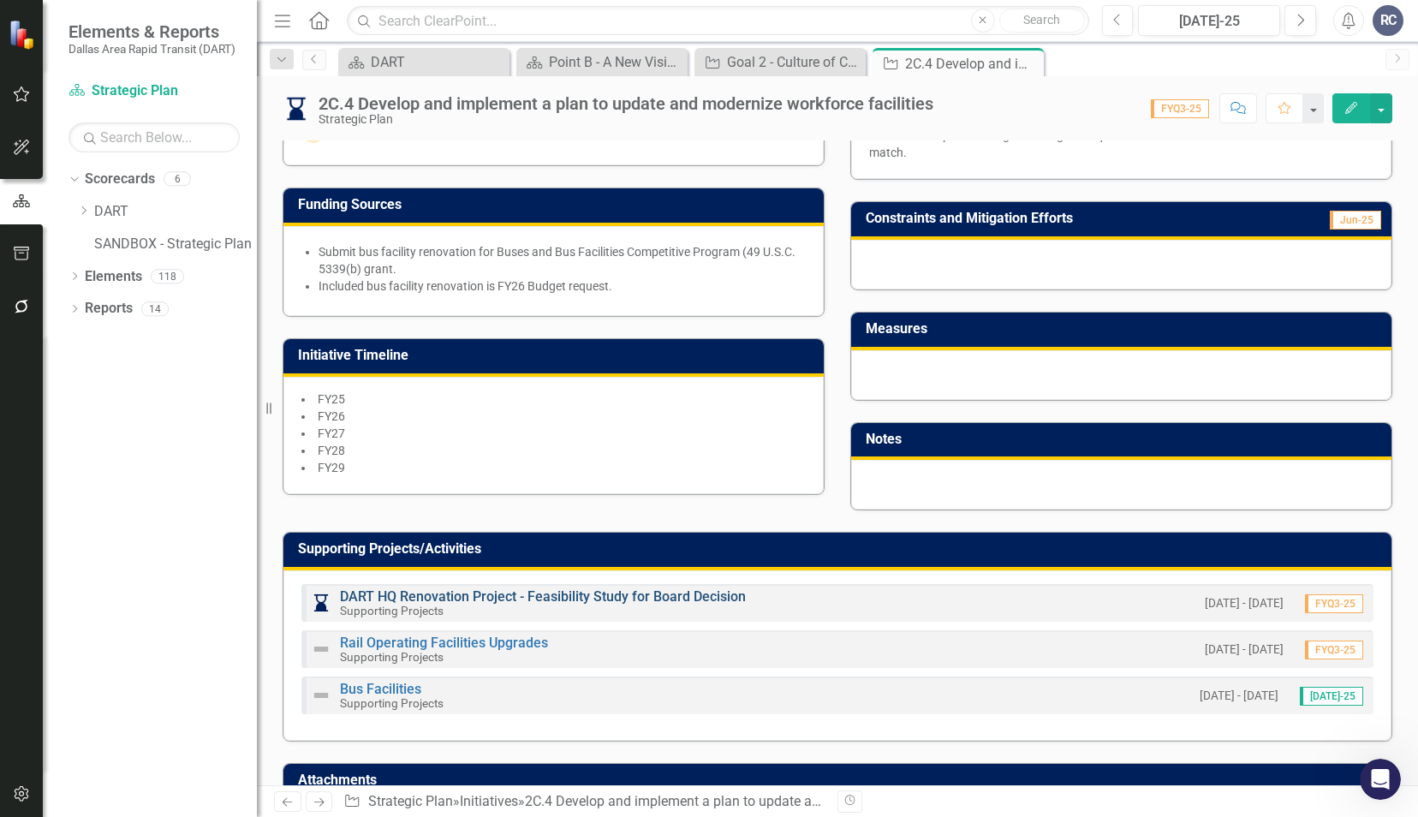
click at [508, 588] on link "DART HQ Renovation Project - Feasibility Study for Board Decision" at bounding box center [543, 596] width 406 height 16
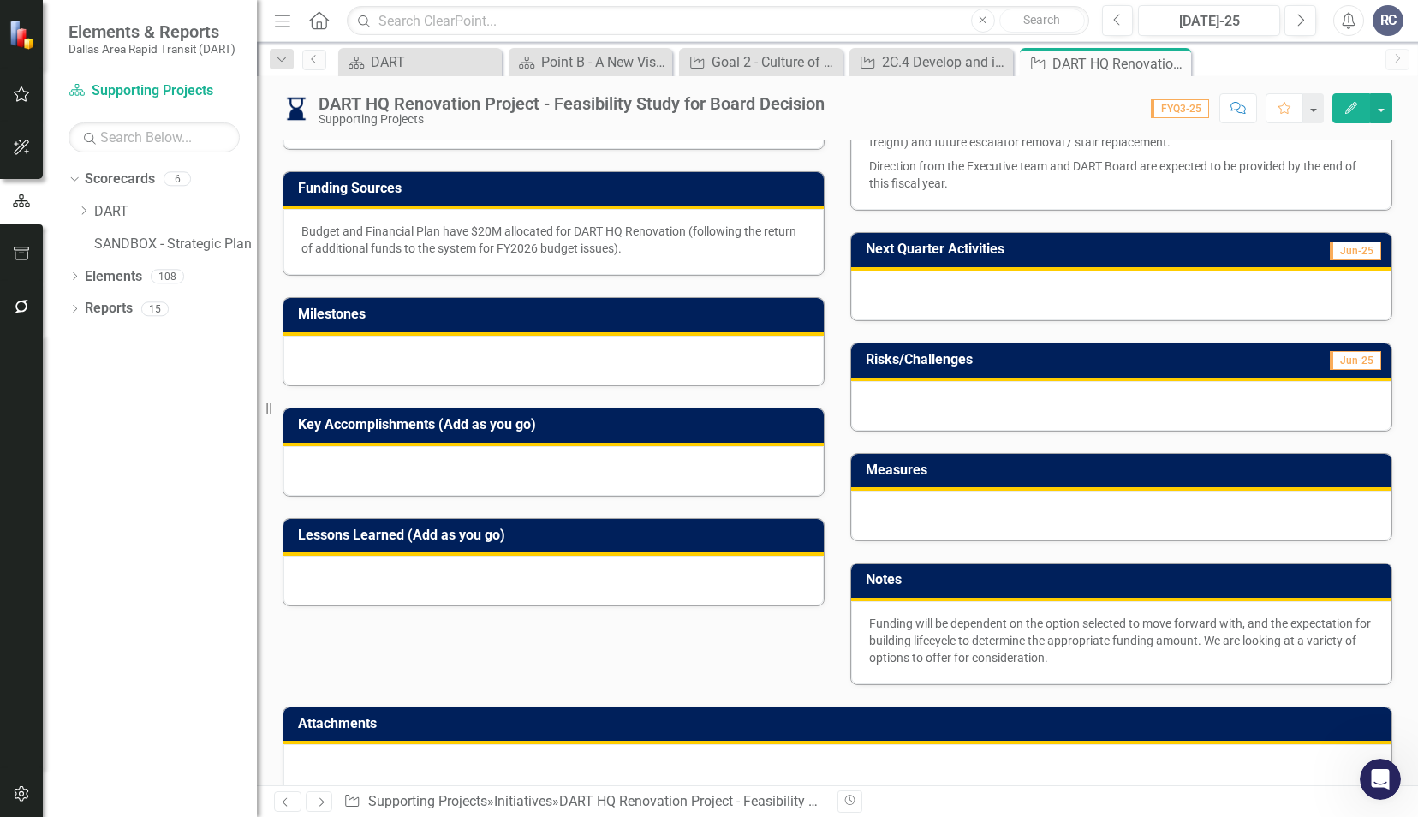
scroll to position [492, 0]
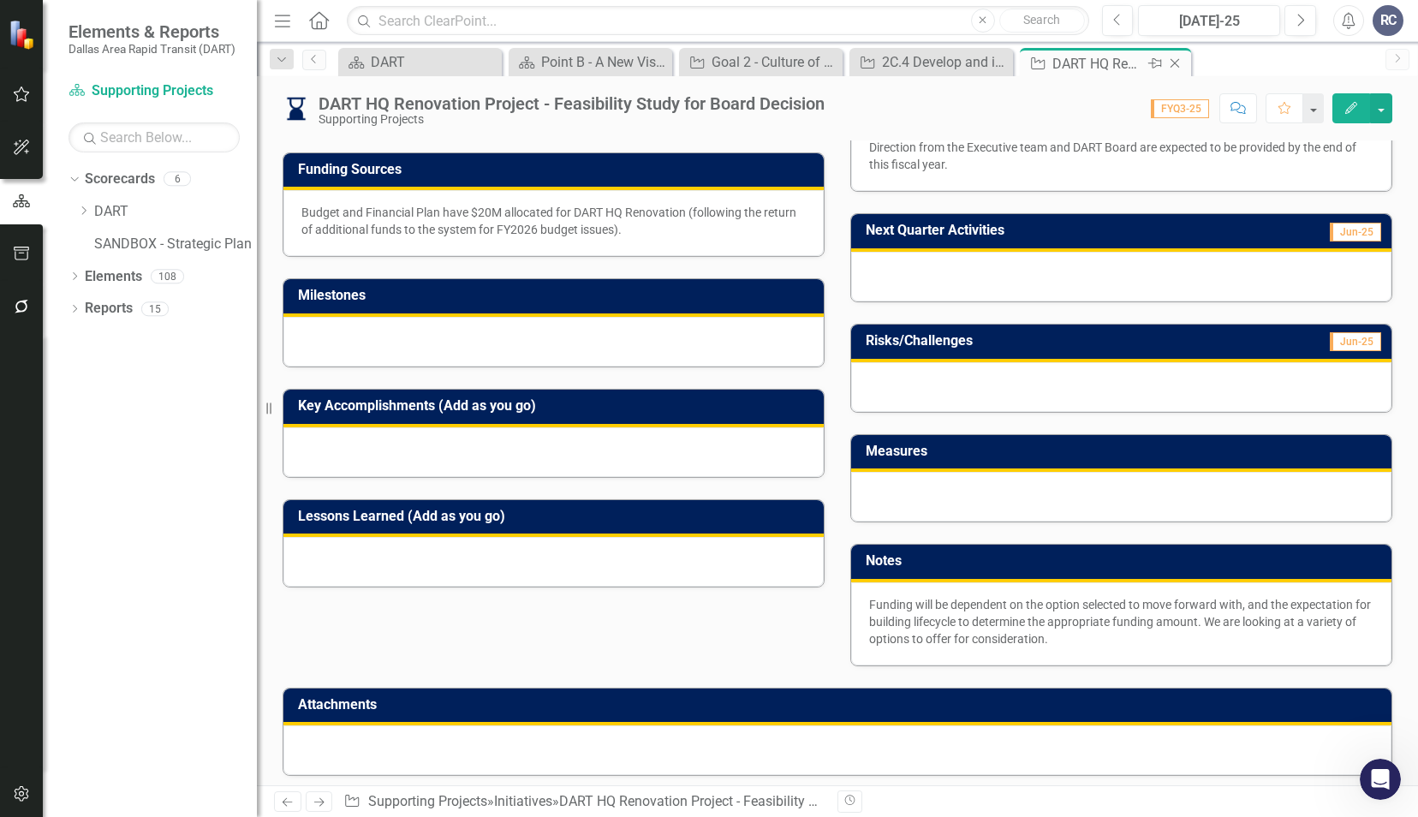
click at [1181, 63] on icon "Close" at bounding box center [1174, 63] width 17 height 14
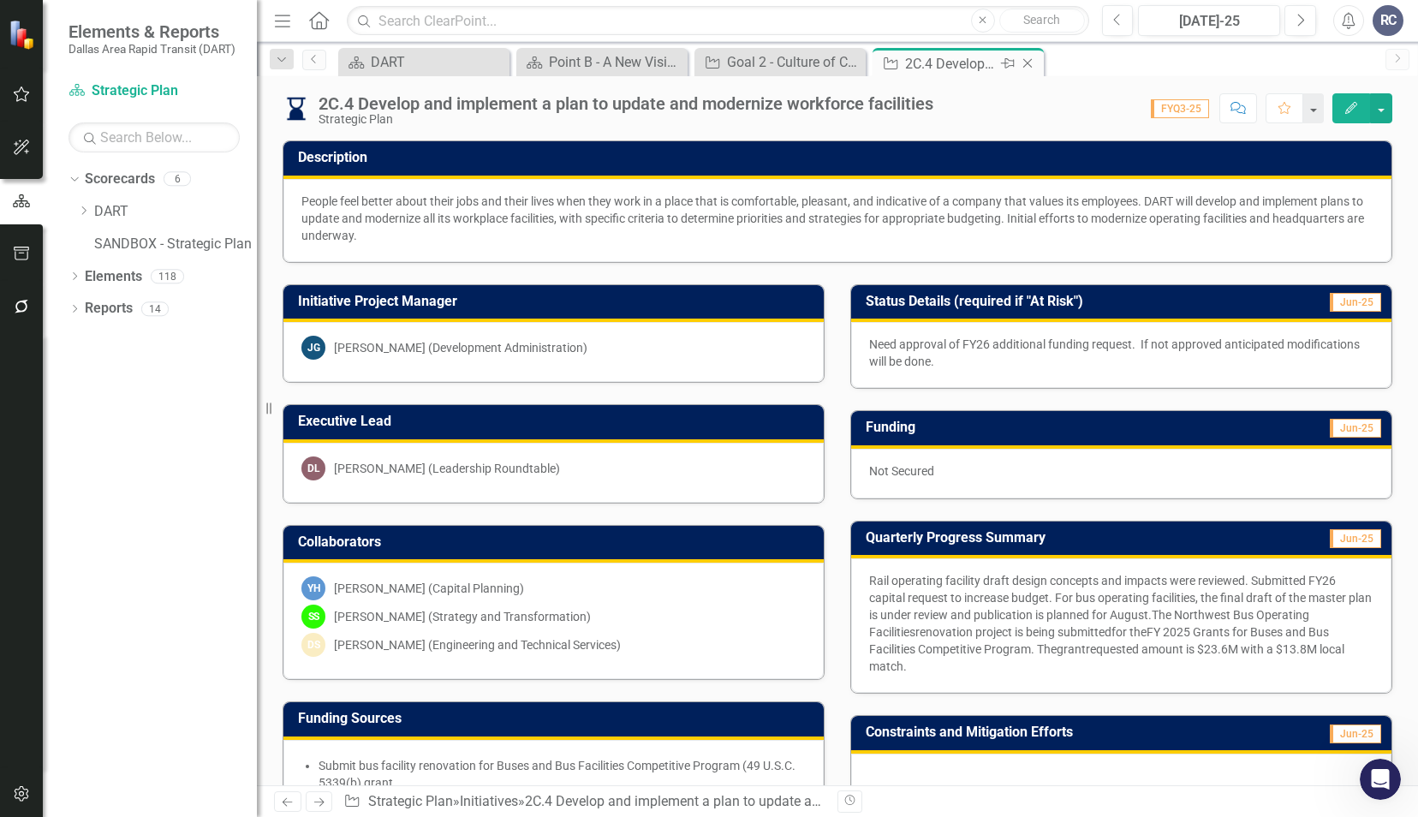
click at [1027, 69] on icon "Close" at bounding box center [1027, 63] width 17 height 14
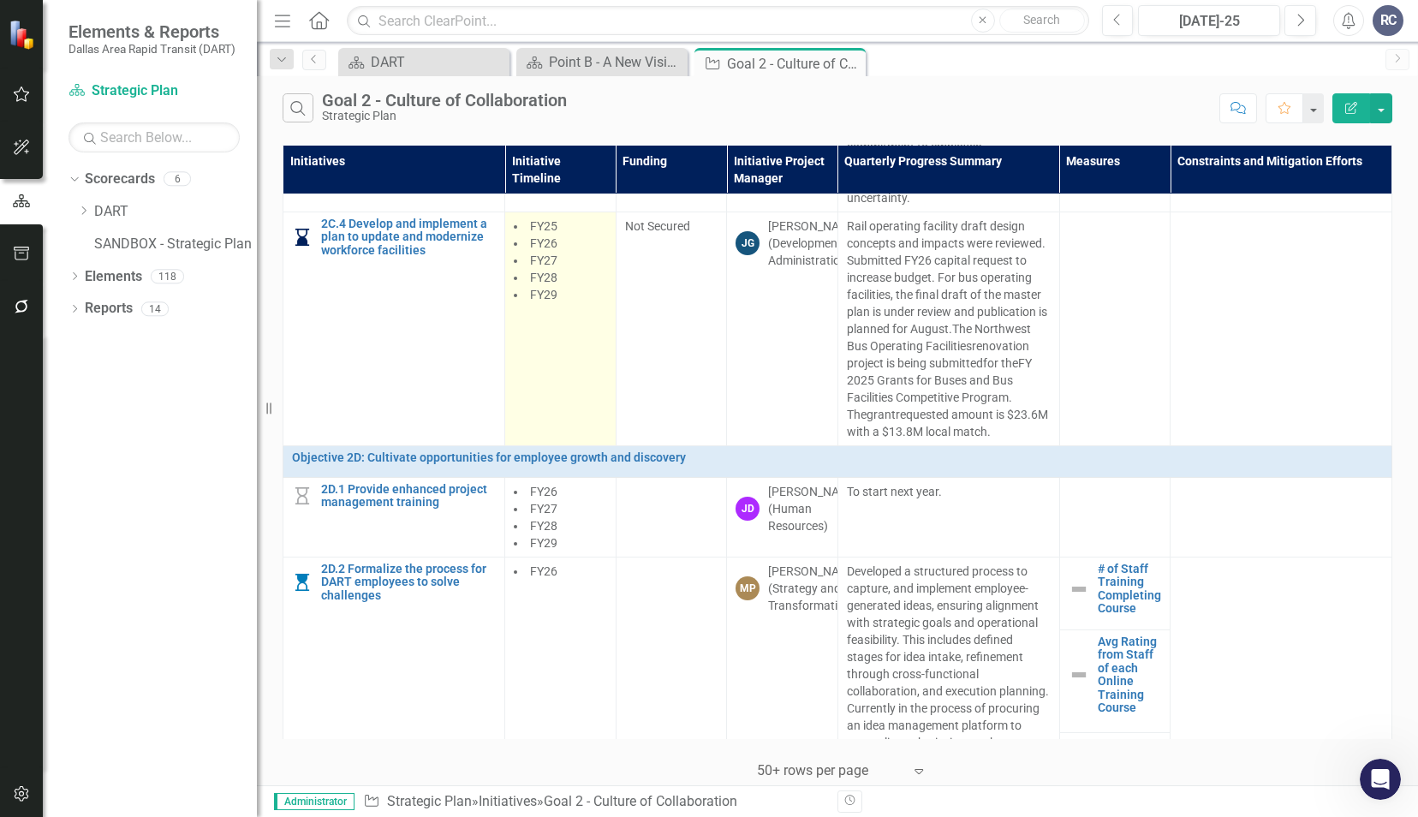
scroll to position [2863, 0]
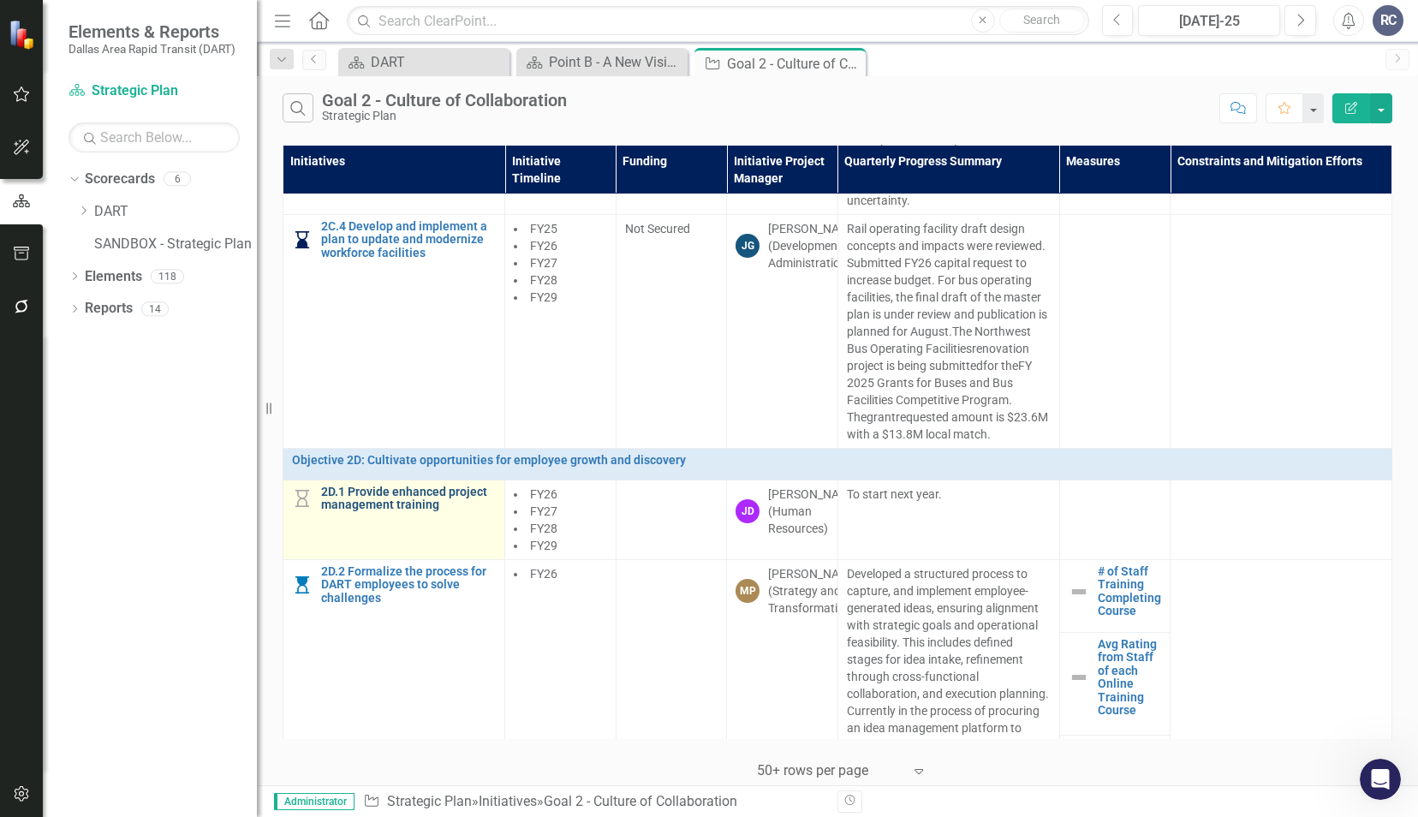
click at [389, 512] on link "2D.1 Provide enhanced project management training" at bounding box center [408, 498] width 175 height 27
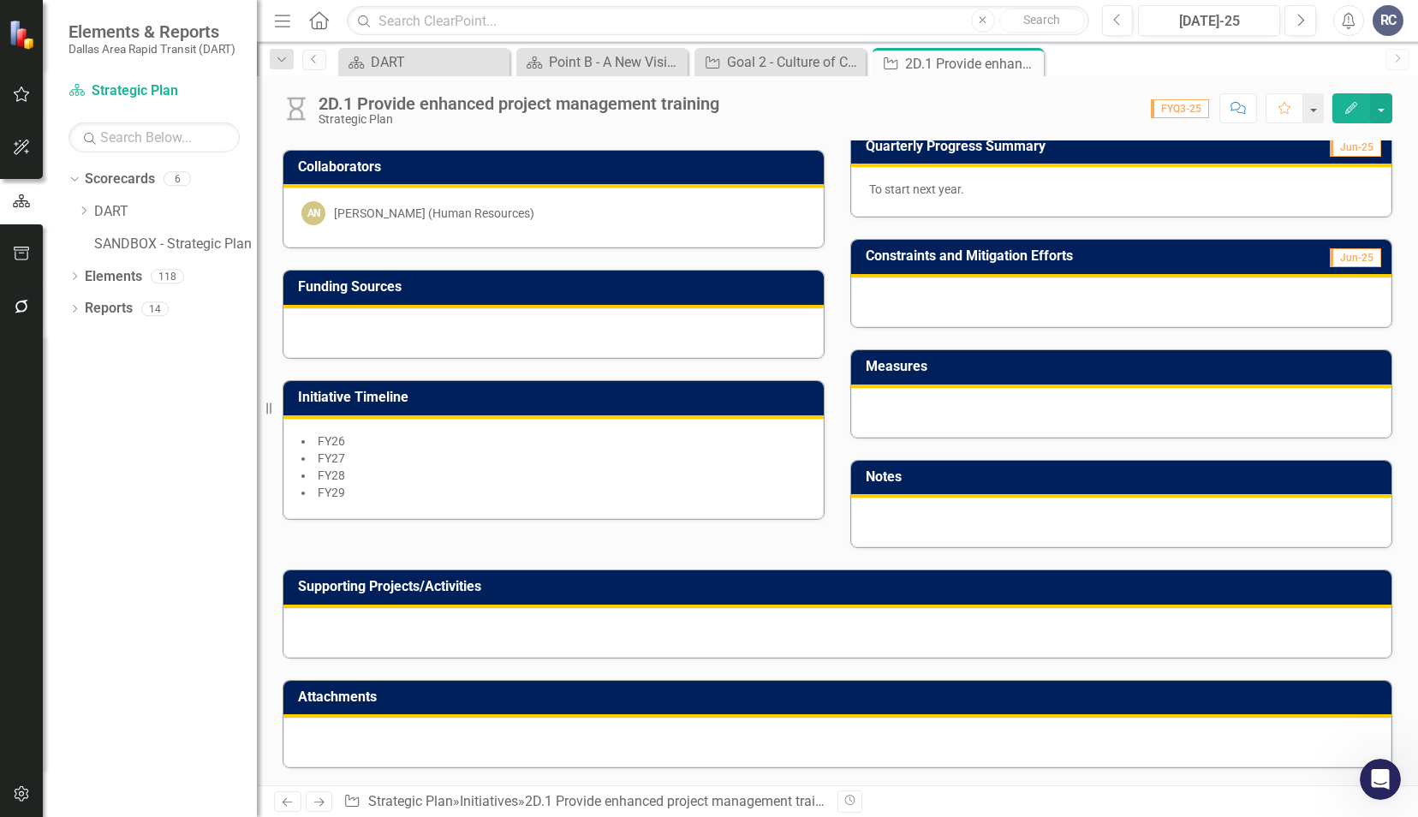
scroll to position [368, 0]
click at [1027, 63] on icon at bounding box center [1027, 63] width 9 height 9
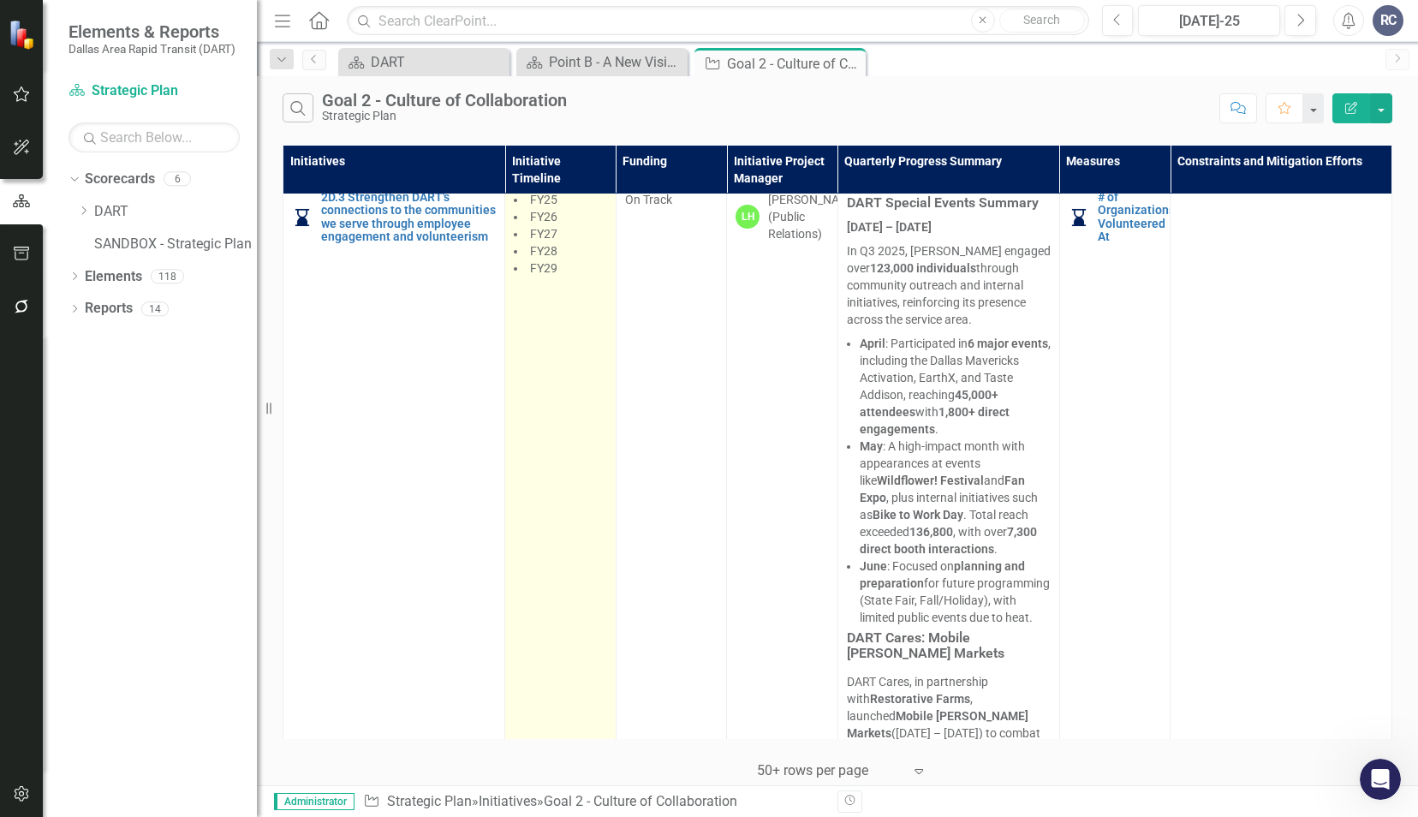
scroll to position [3376, 0]
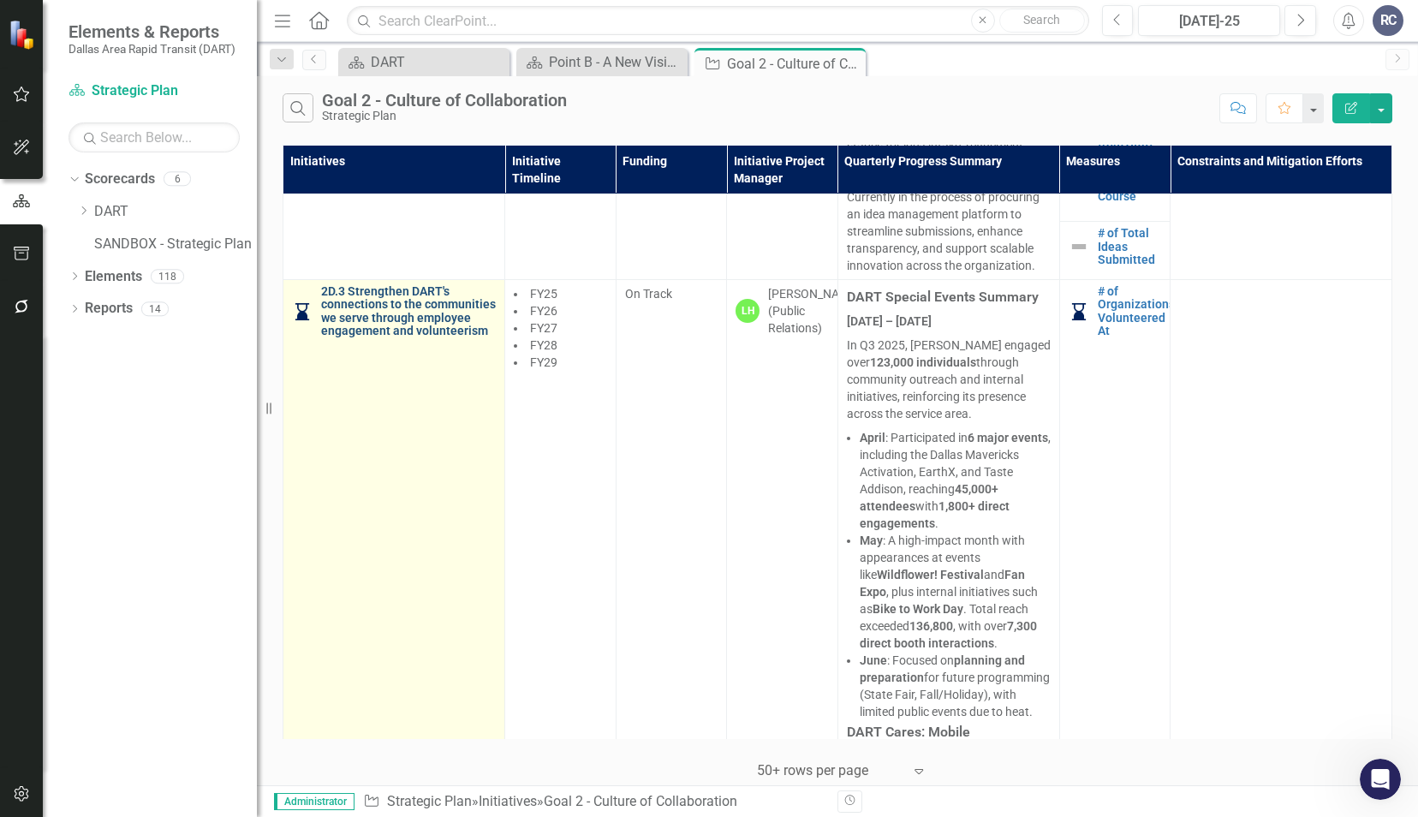
click at [375, 338] on link "2D.3 Strengthen DART's connections to the communities we serve through employee…" at bounding box center [408, 311] width 175 height 53
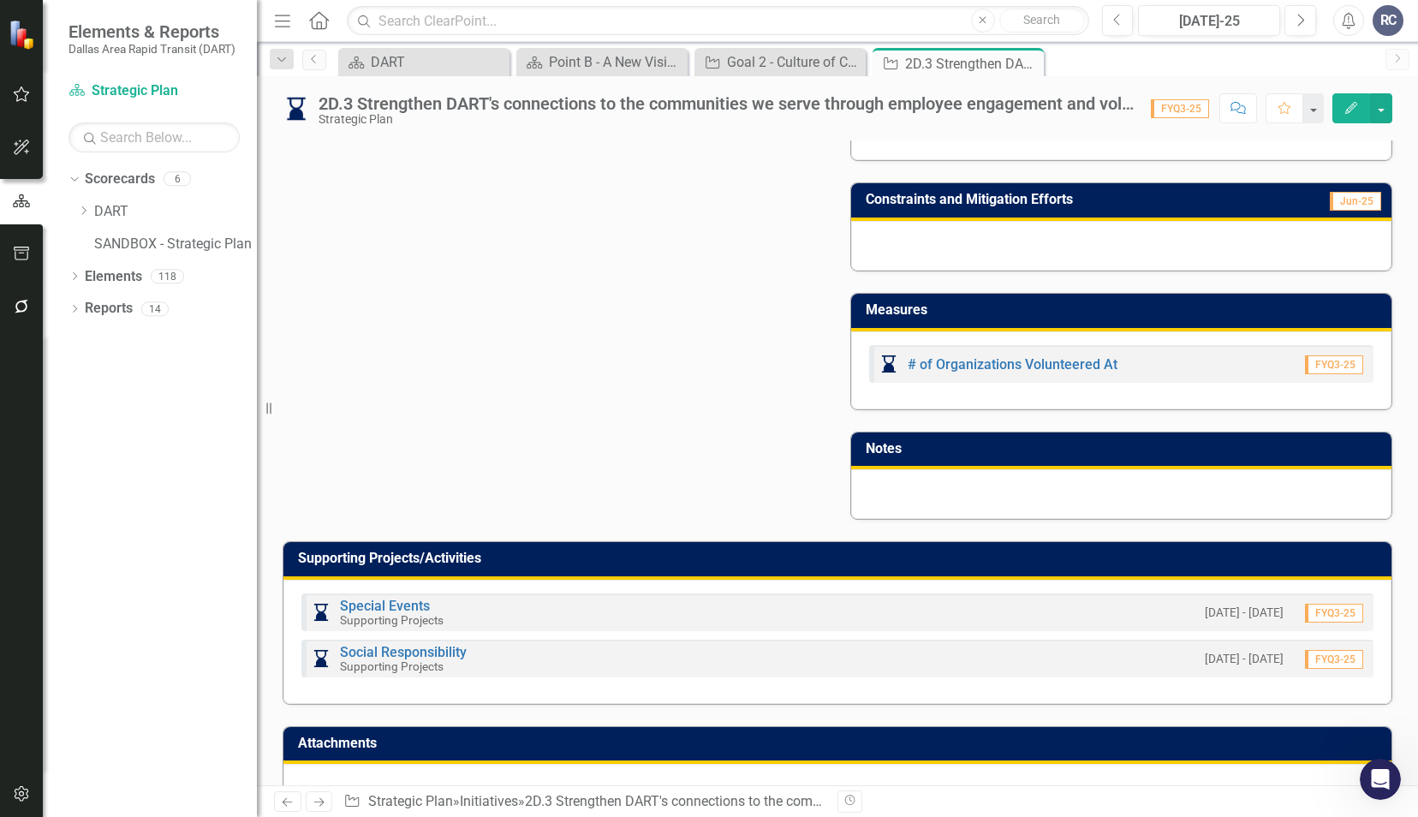
scroll to position [829, 0]
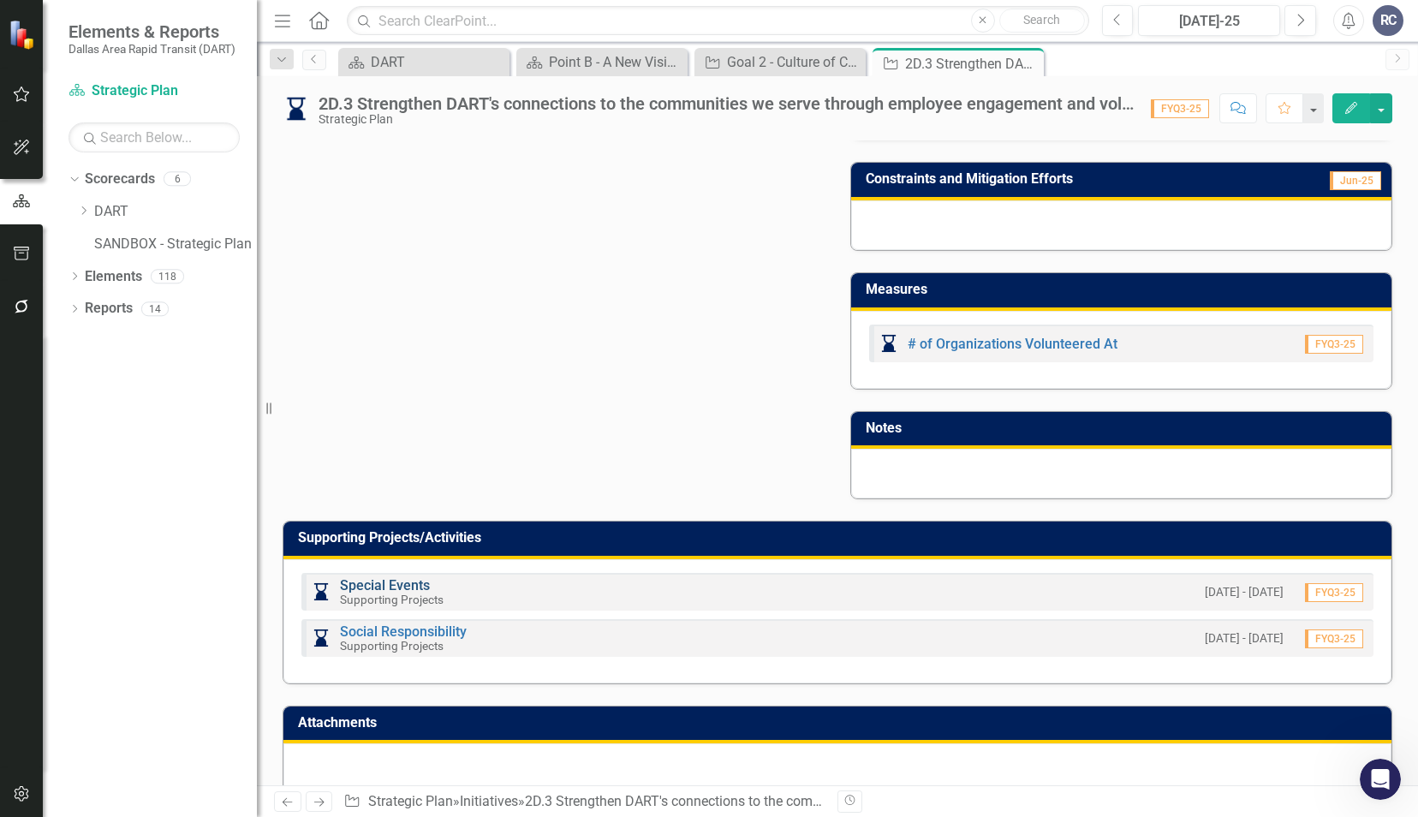
click at [385, 577] on link "Special Events" at bounding box center [385, 585] width 90 height 16
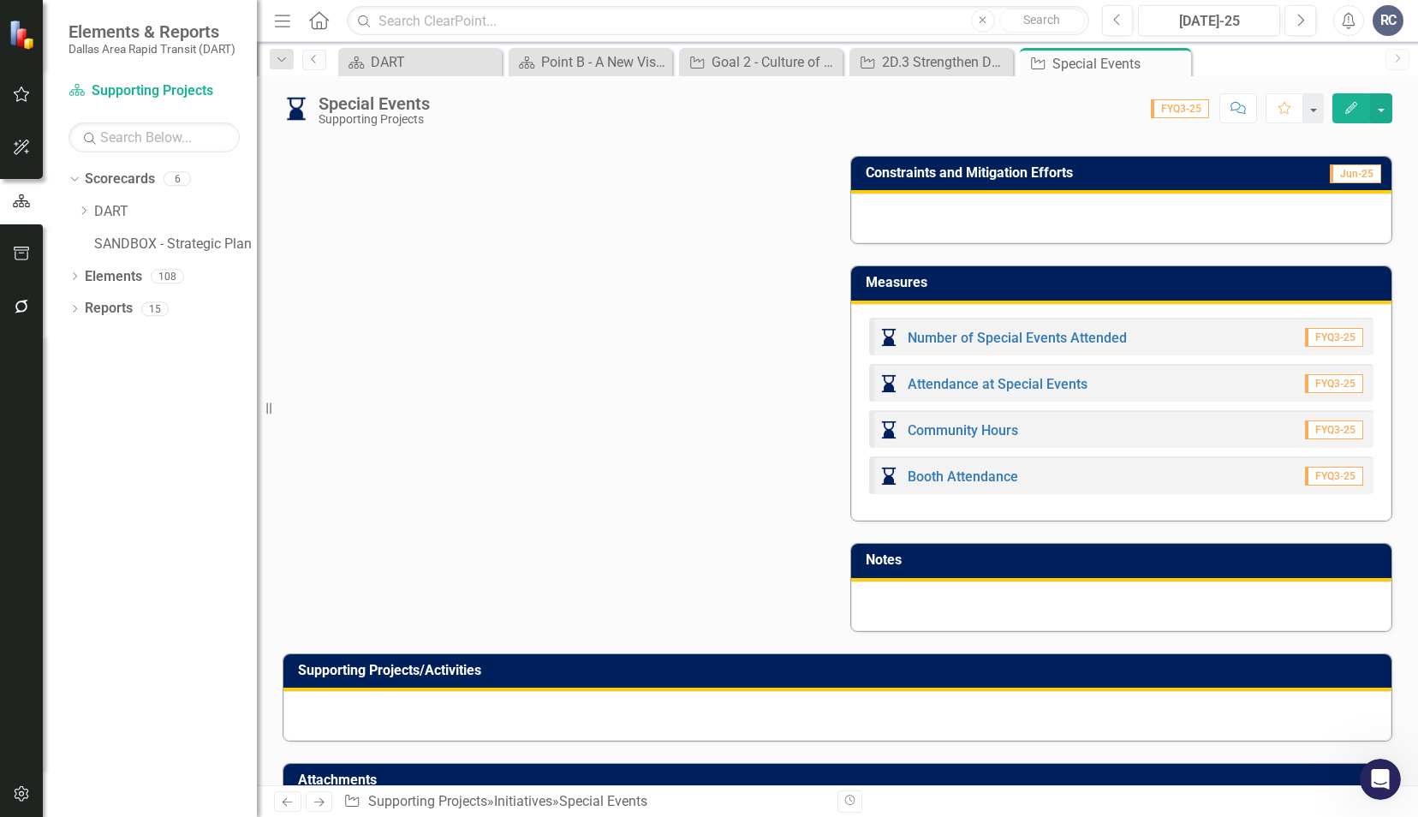
scroll to position [1284, 0]
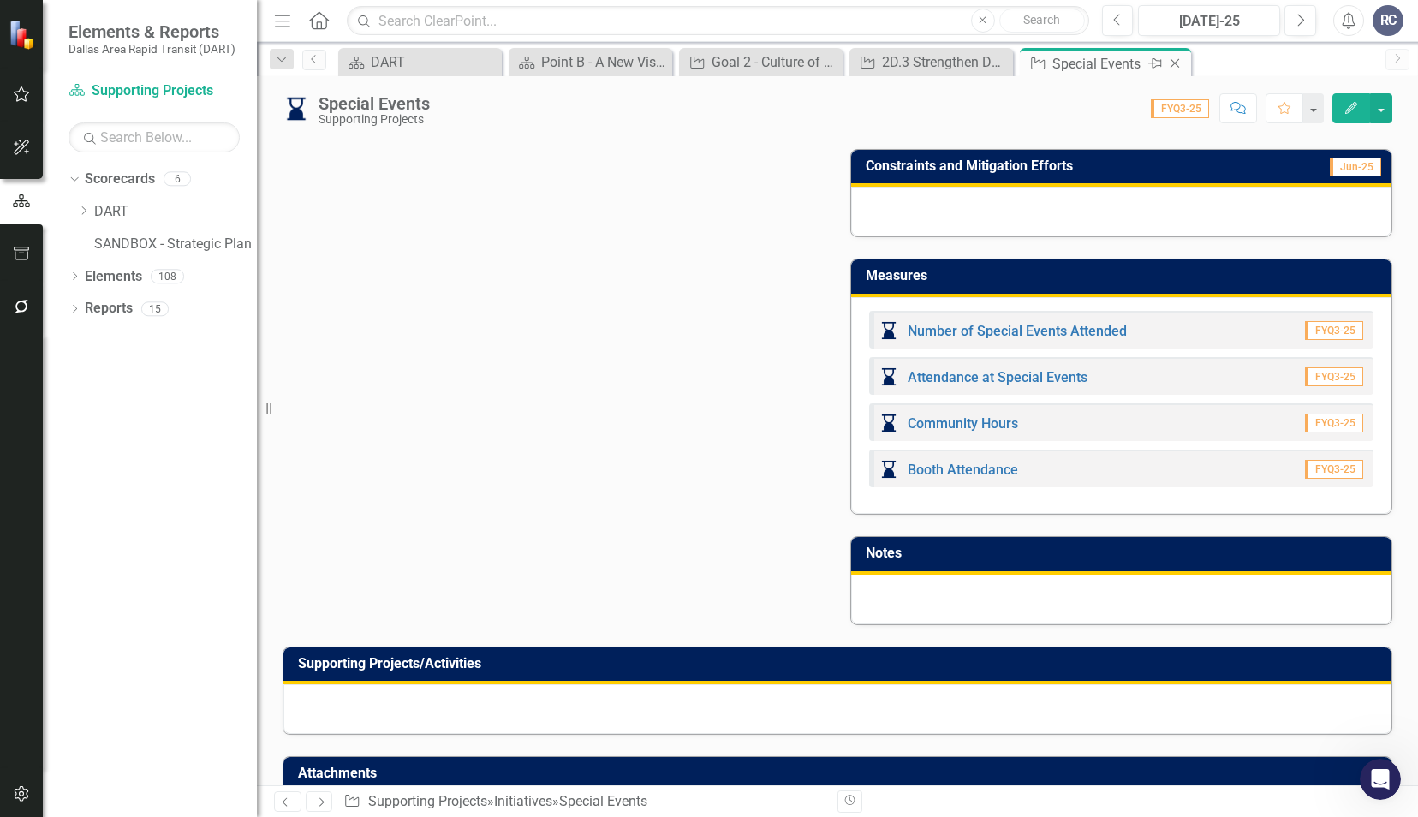
click at [1179, 64] on icon "Close" at bounding box center [1174, 63] width 17 height 14
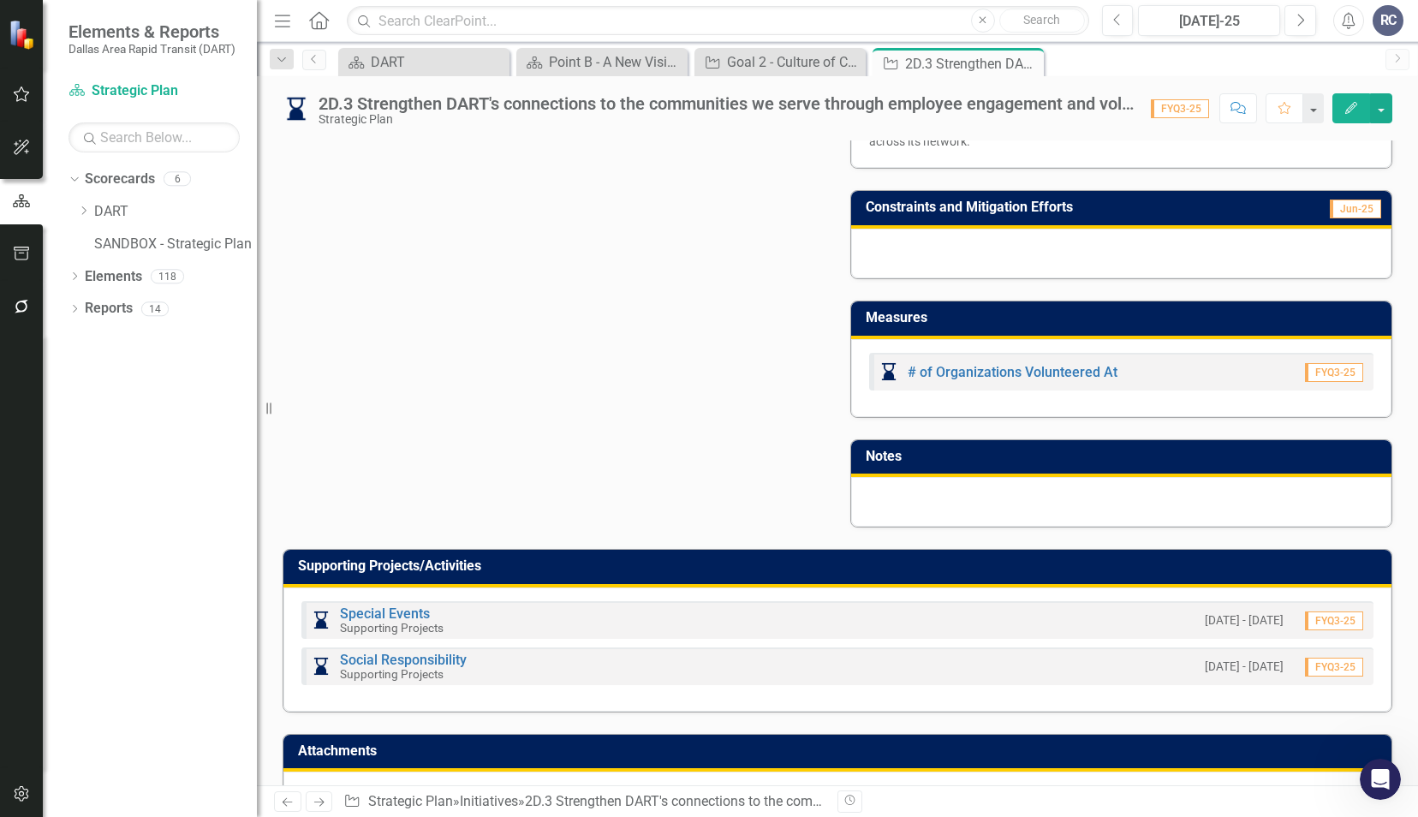
scroll to position [829, 0]
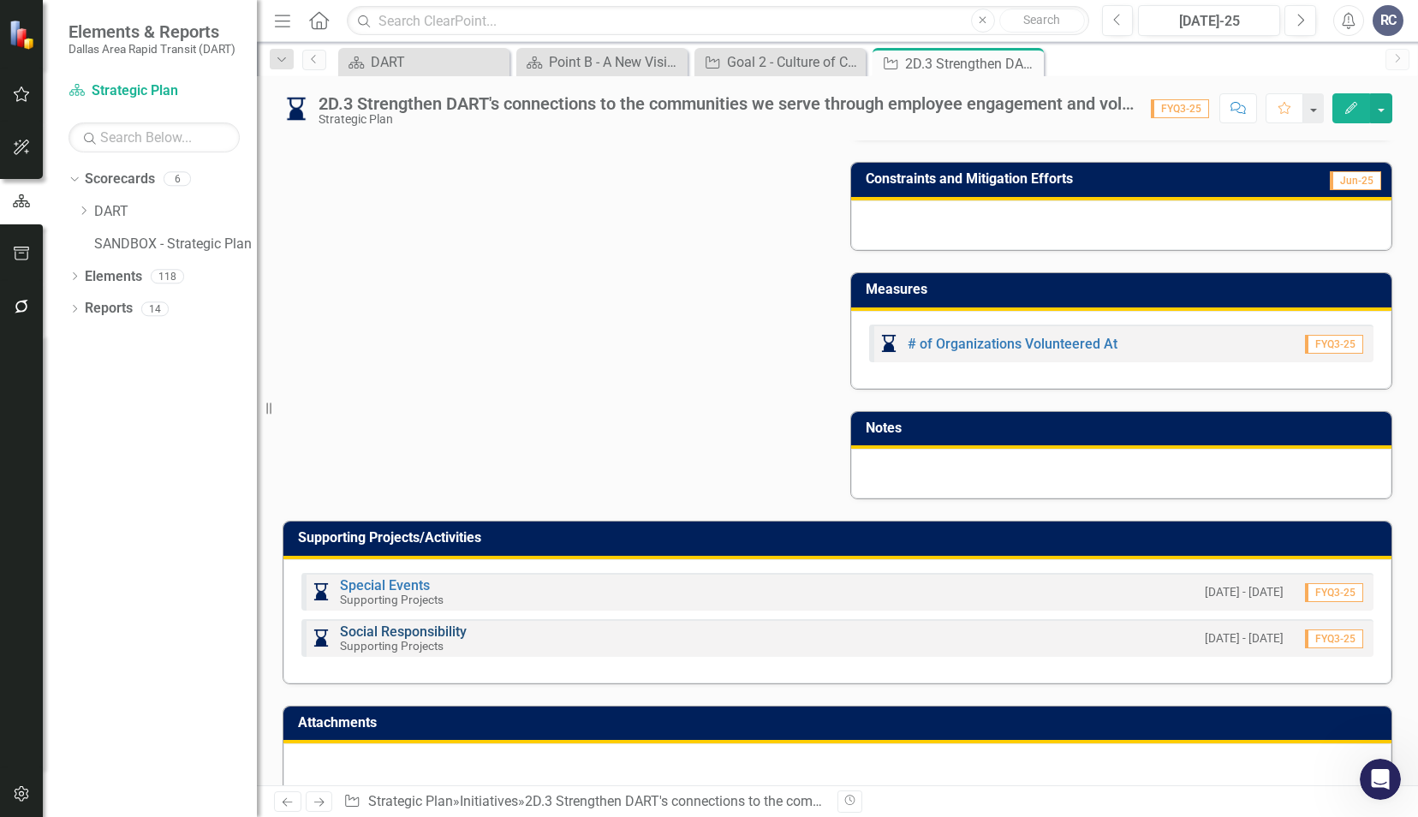
click at [384, 623] on link "Social Responsibility" at bounding box center [403, 631] width 127 height 16
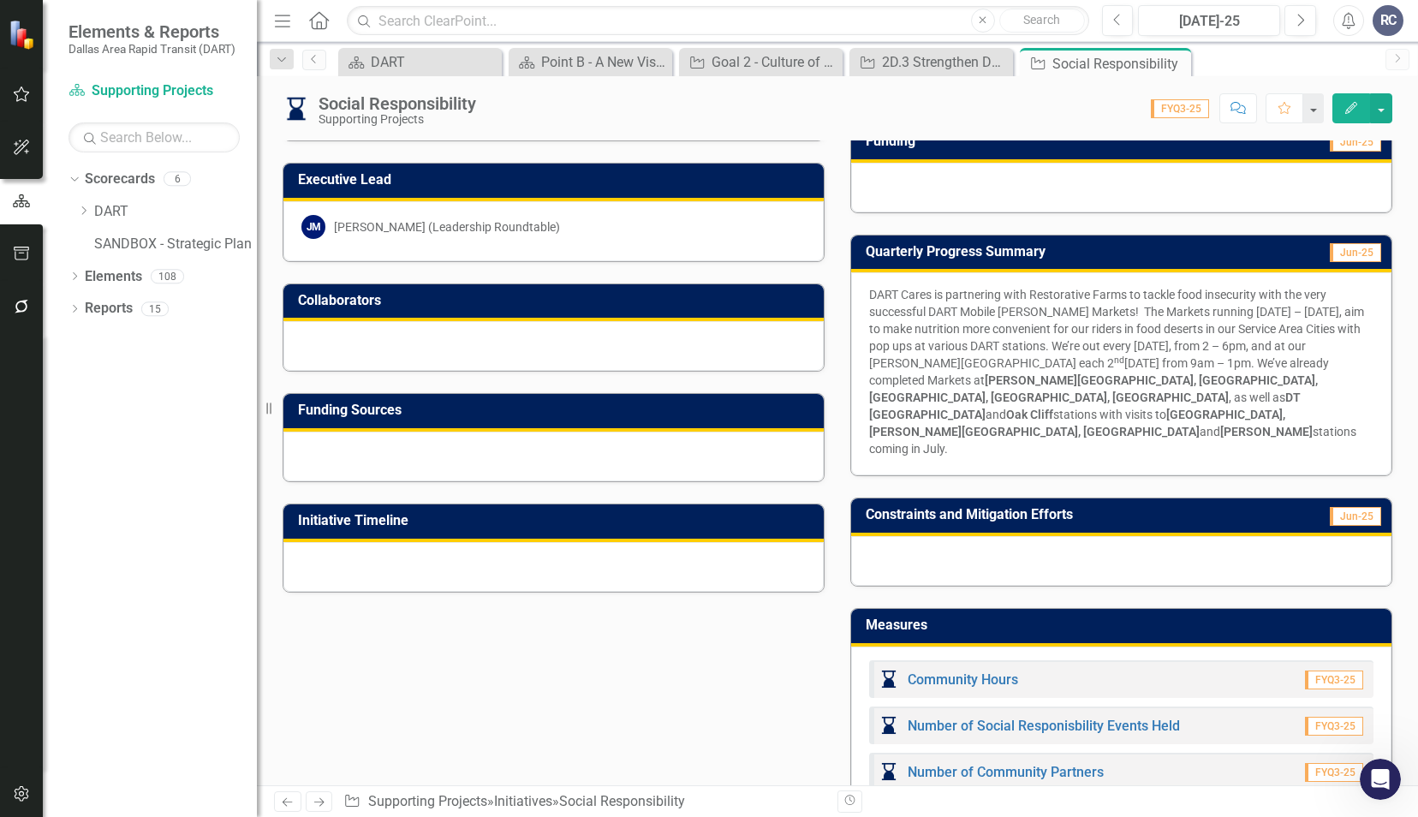
scroll to position [556, 0]
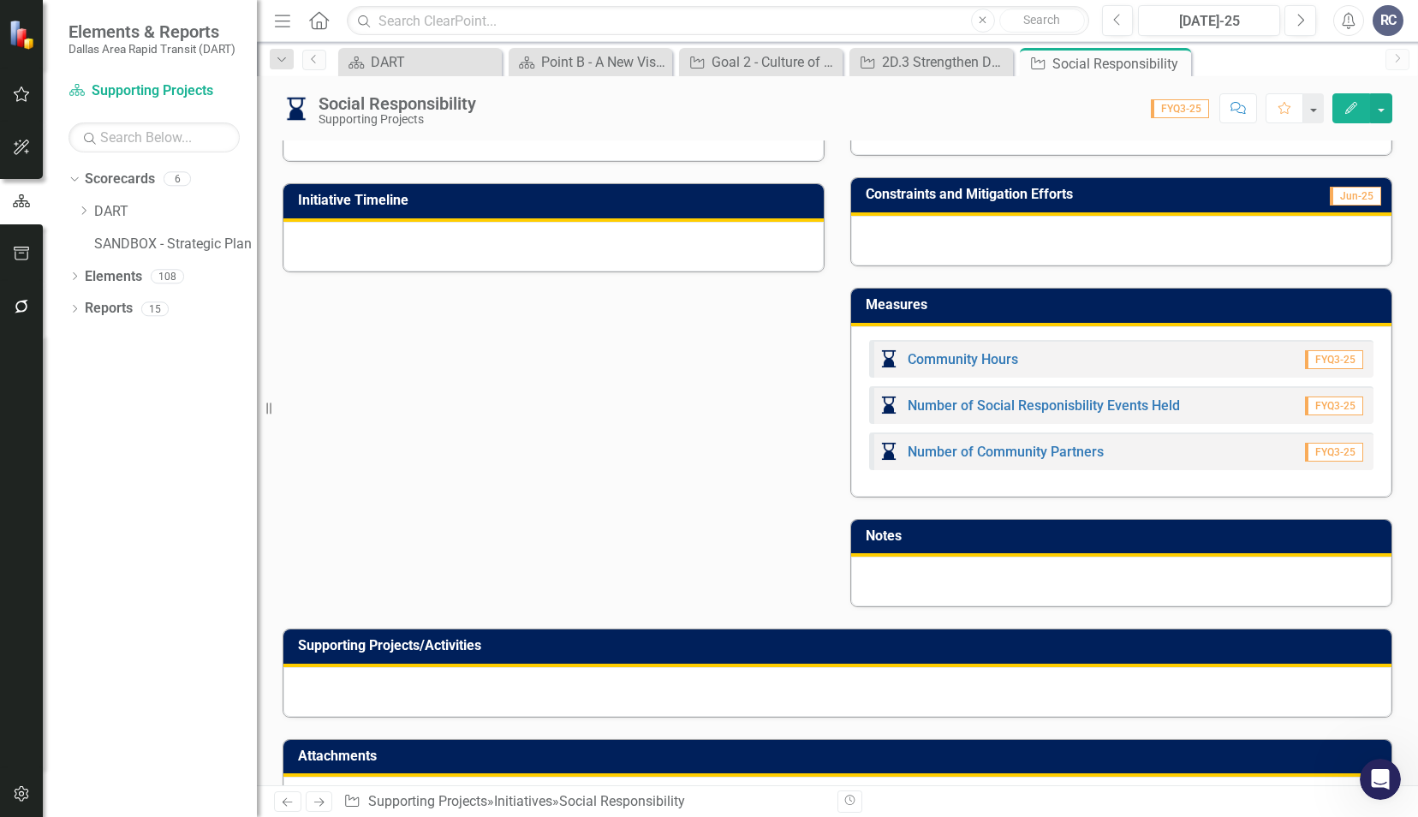
click at [752, 479] on div "Initiative Project Manager LH Larry Henderson (Public Relations) SJ Sandra John…" at bounding box center [837, 140] width 1135 height 935
click at [1178, 67] on icon "Close" at bounding box center [1174, 63] width 17 height 14
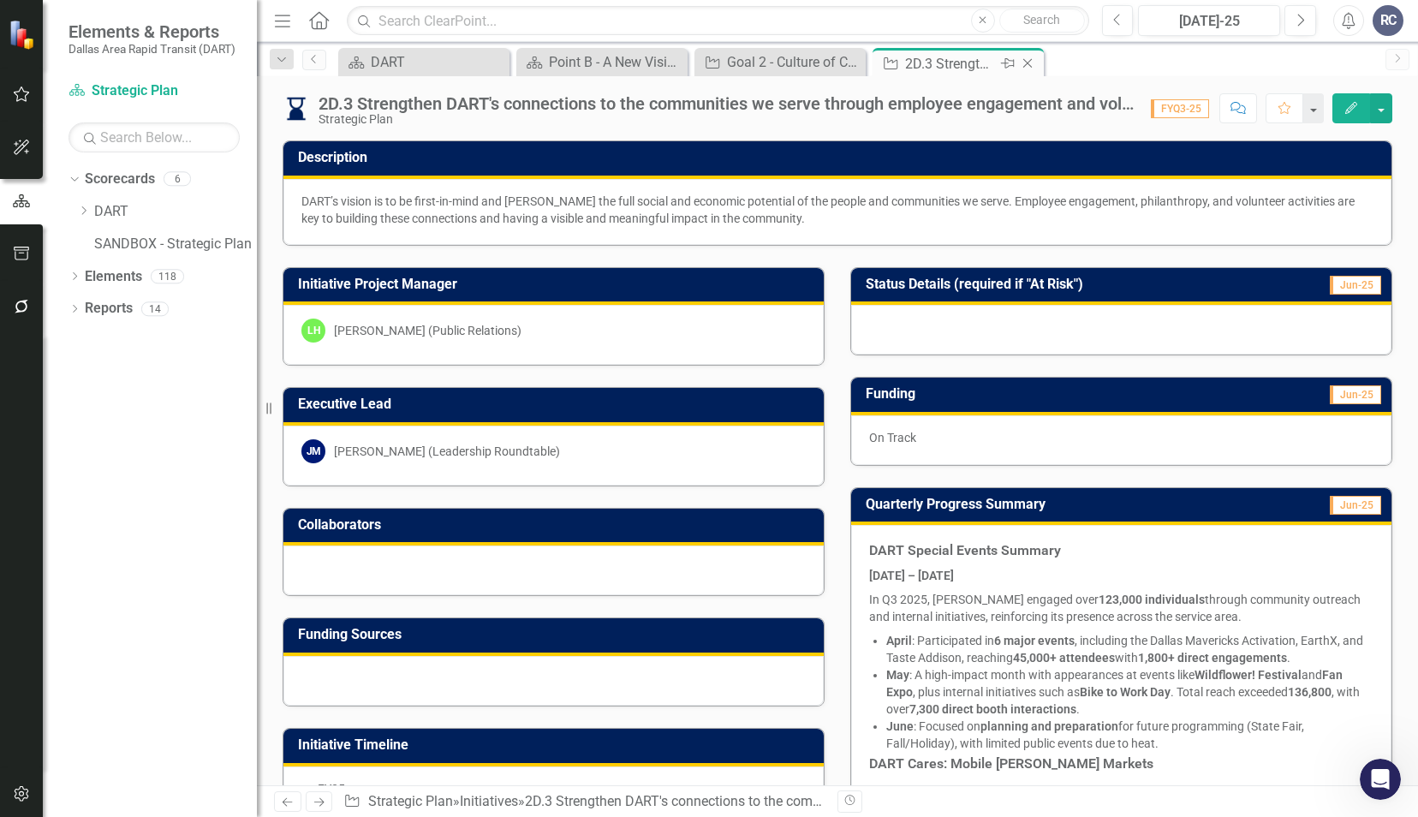
click at [1031, 61] on icon "Close" at bounding box center [1027, 63] width 17 height 14
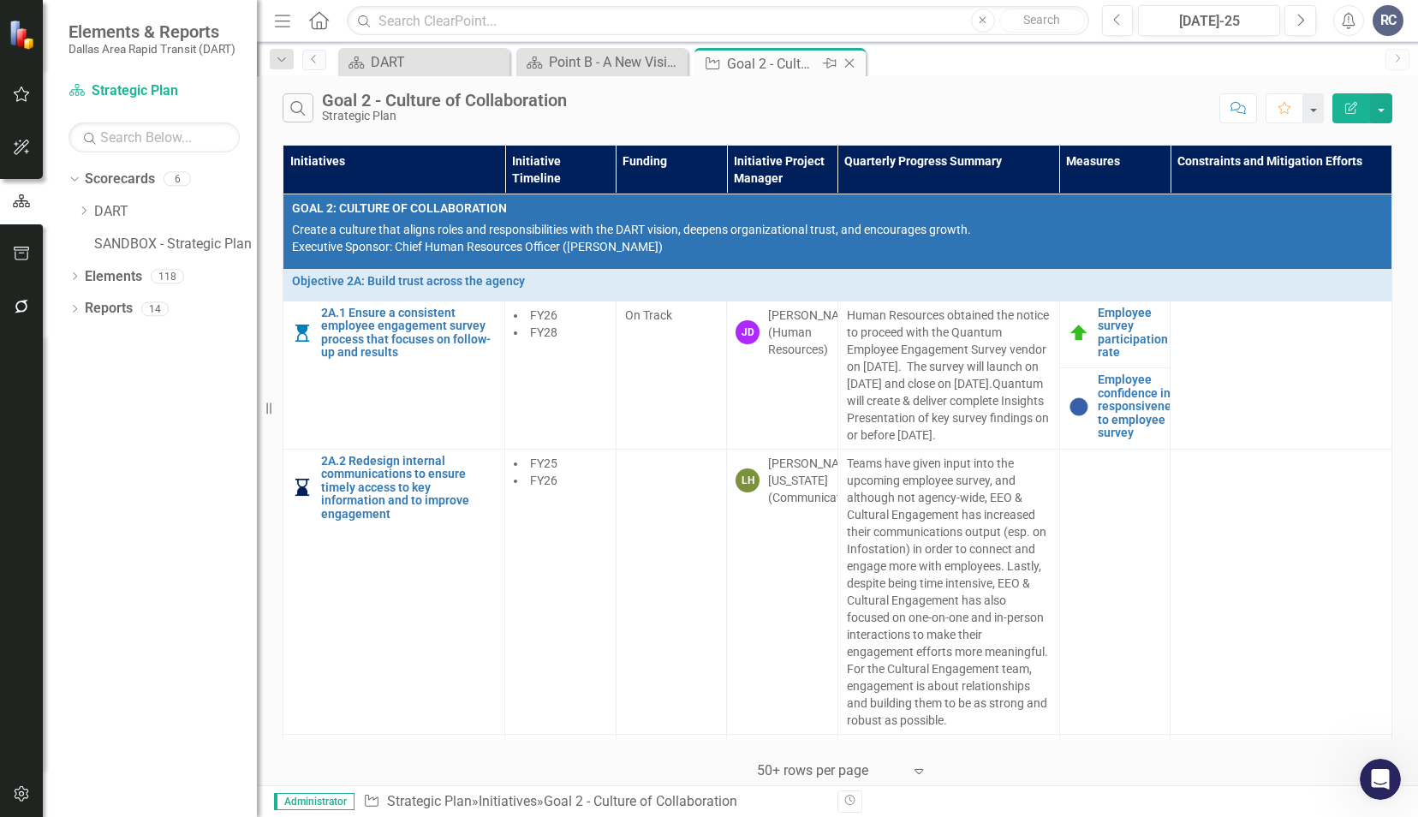
click at [853, 62] on icon "Close" at bounding box center [849, 63] width 17 height 14
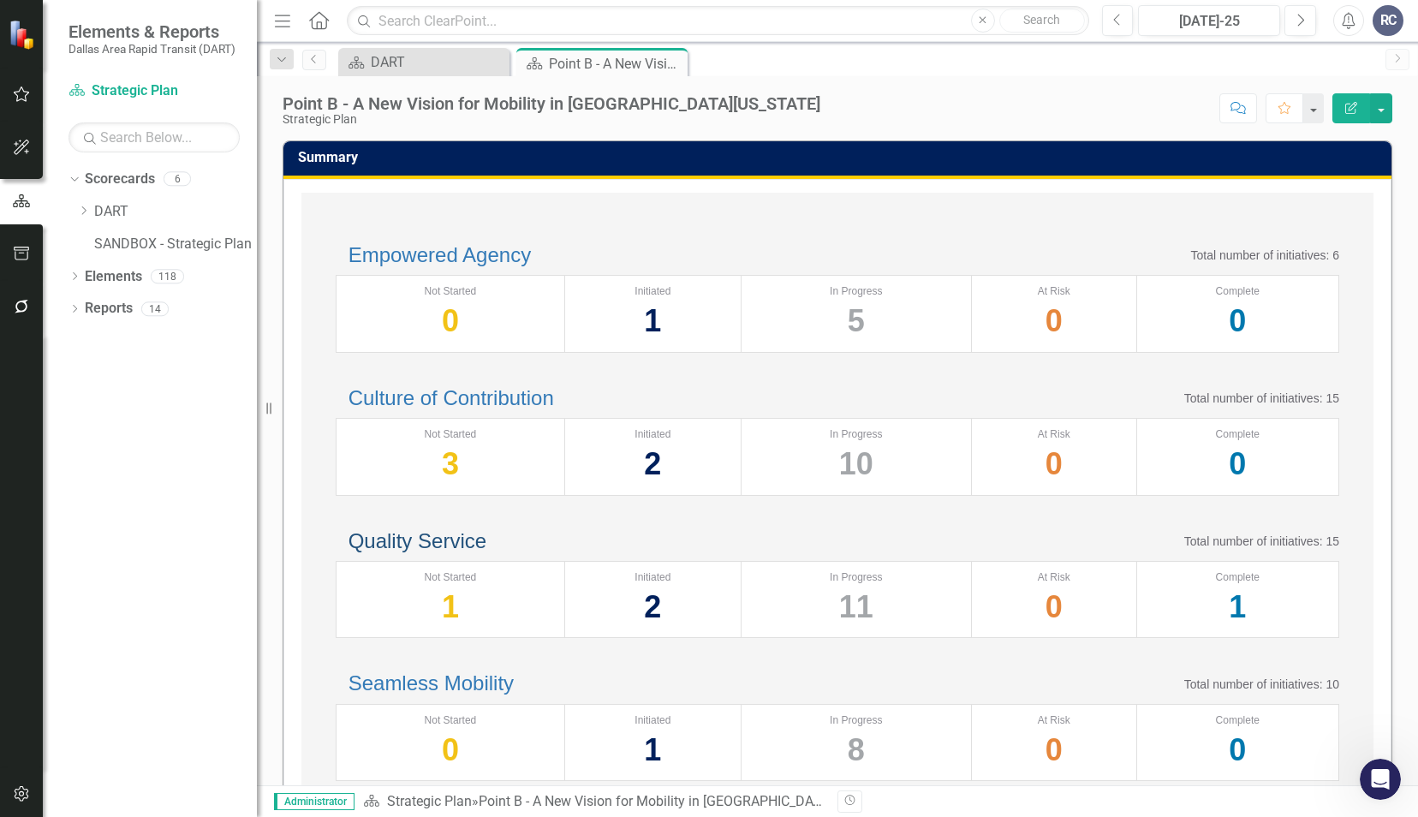
click at [436, 552] on link "Quality Service" at bounding box center [417, 540] width 138 height 23
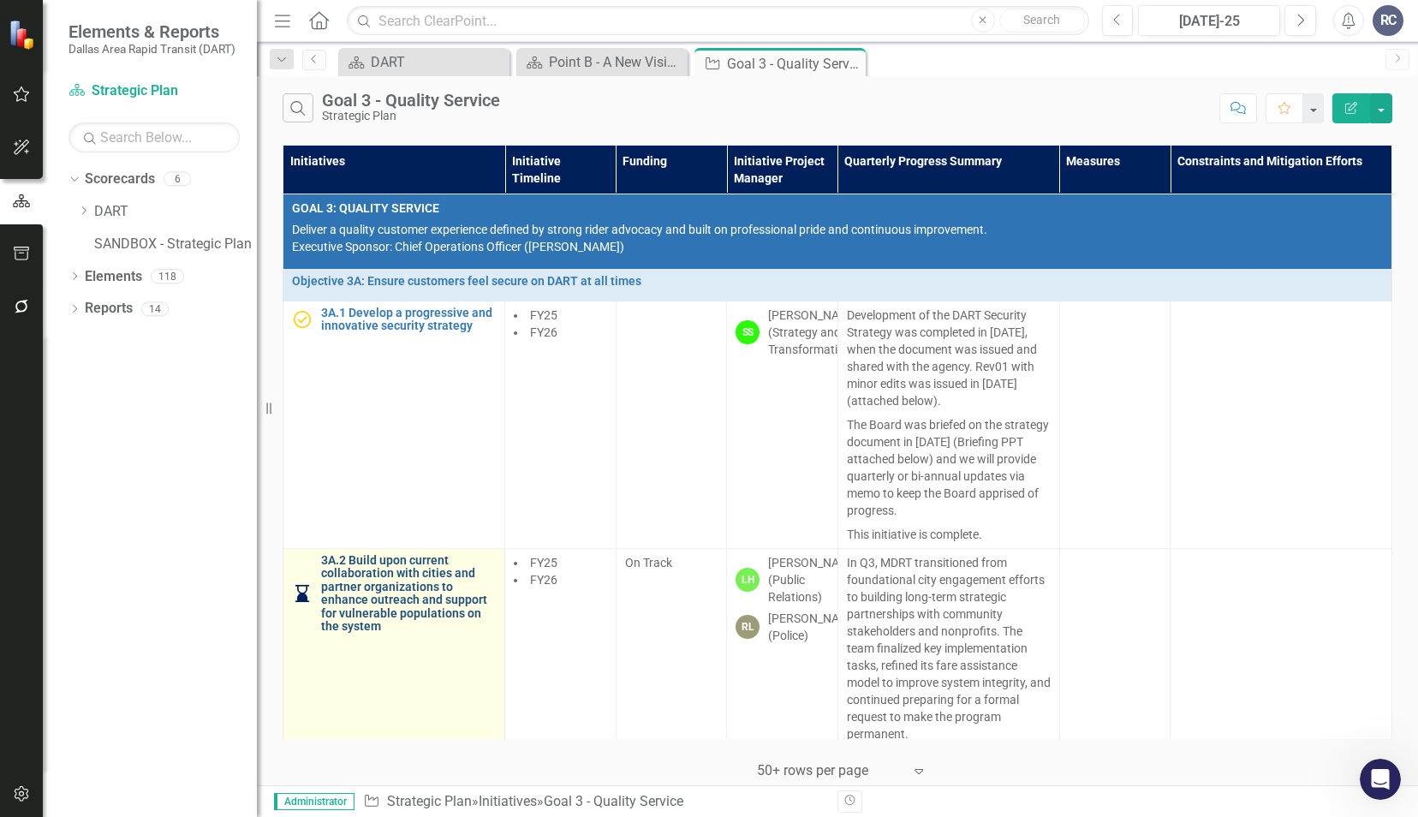
click at [375, 592] on link "3A.2 Build upon current collaboration with cities and partner organizations to …" at bounding box center [408, 593] width 175 height 79
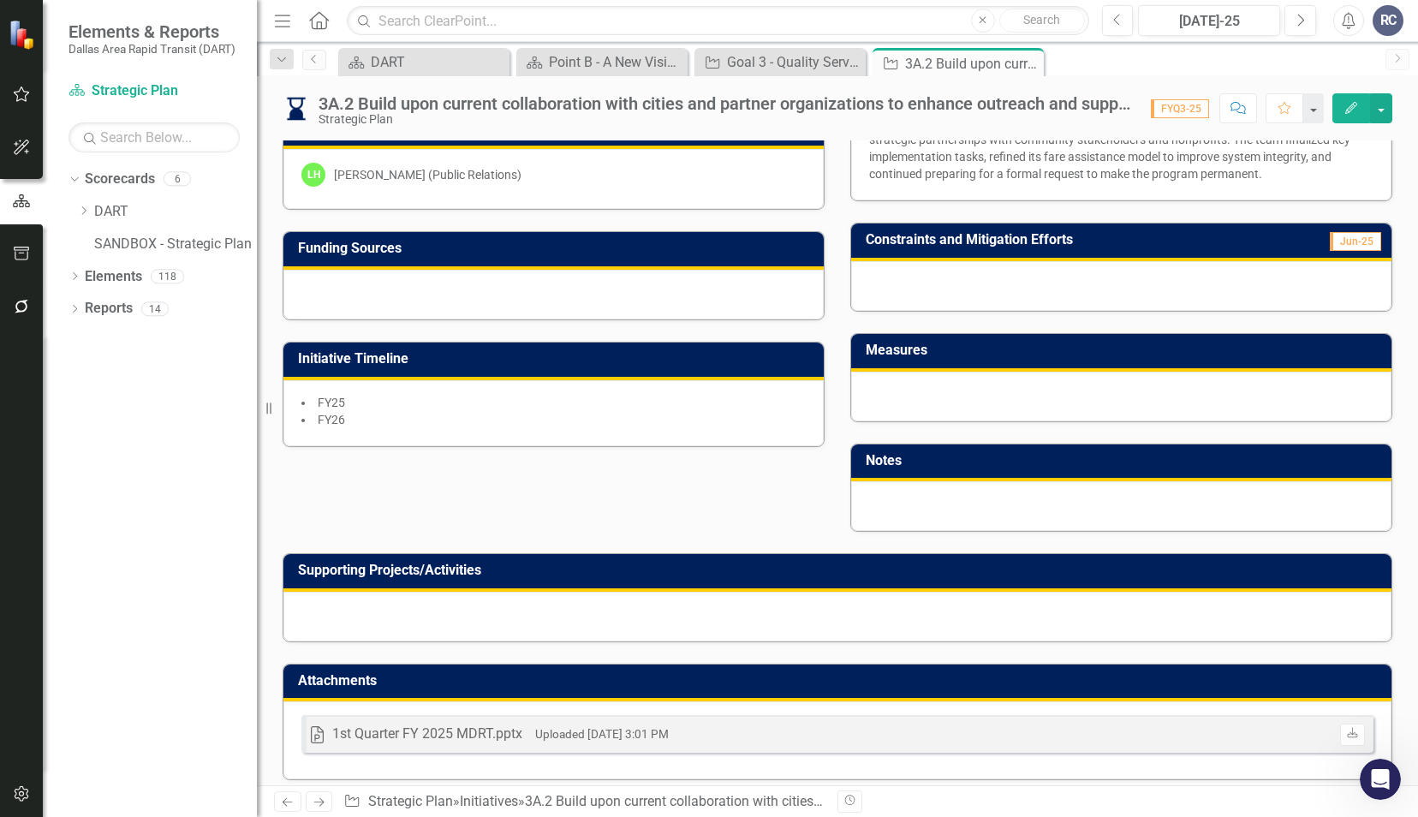
scroll to position [429, 0]
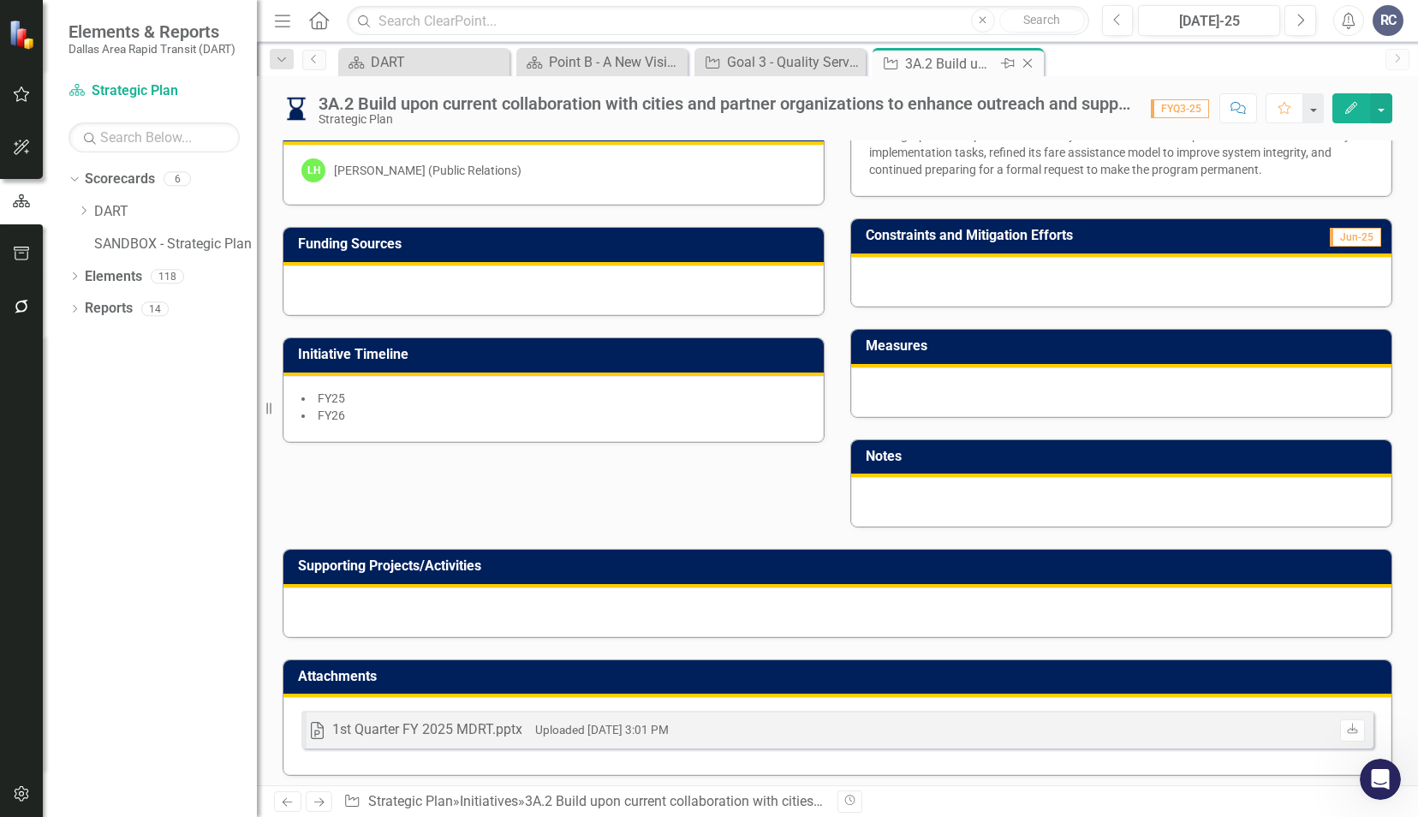
click at [1027, 62] on icon at bounding box center [1027, 63] width 9 height 9
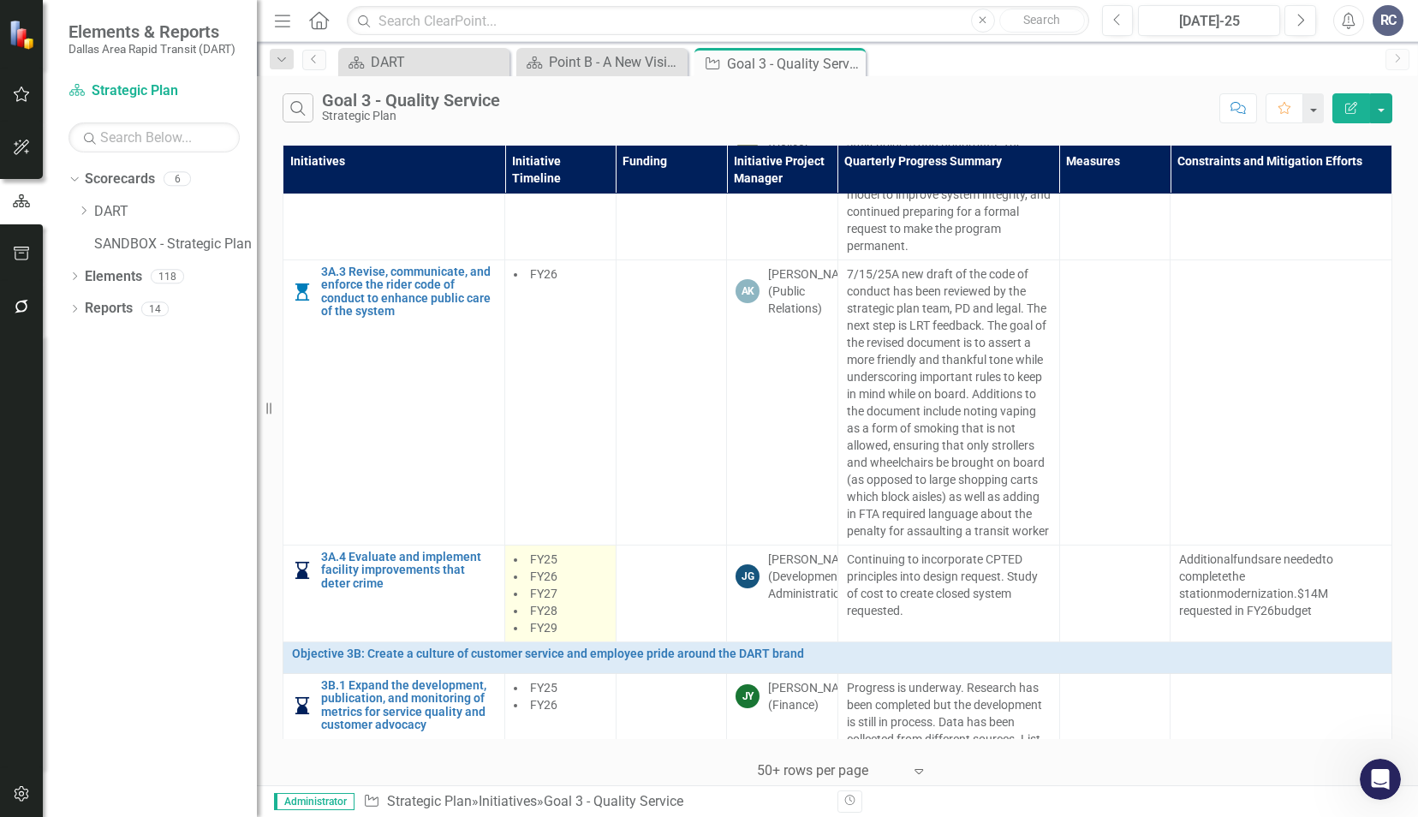
scroll to position [514, 0]
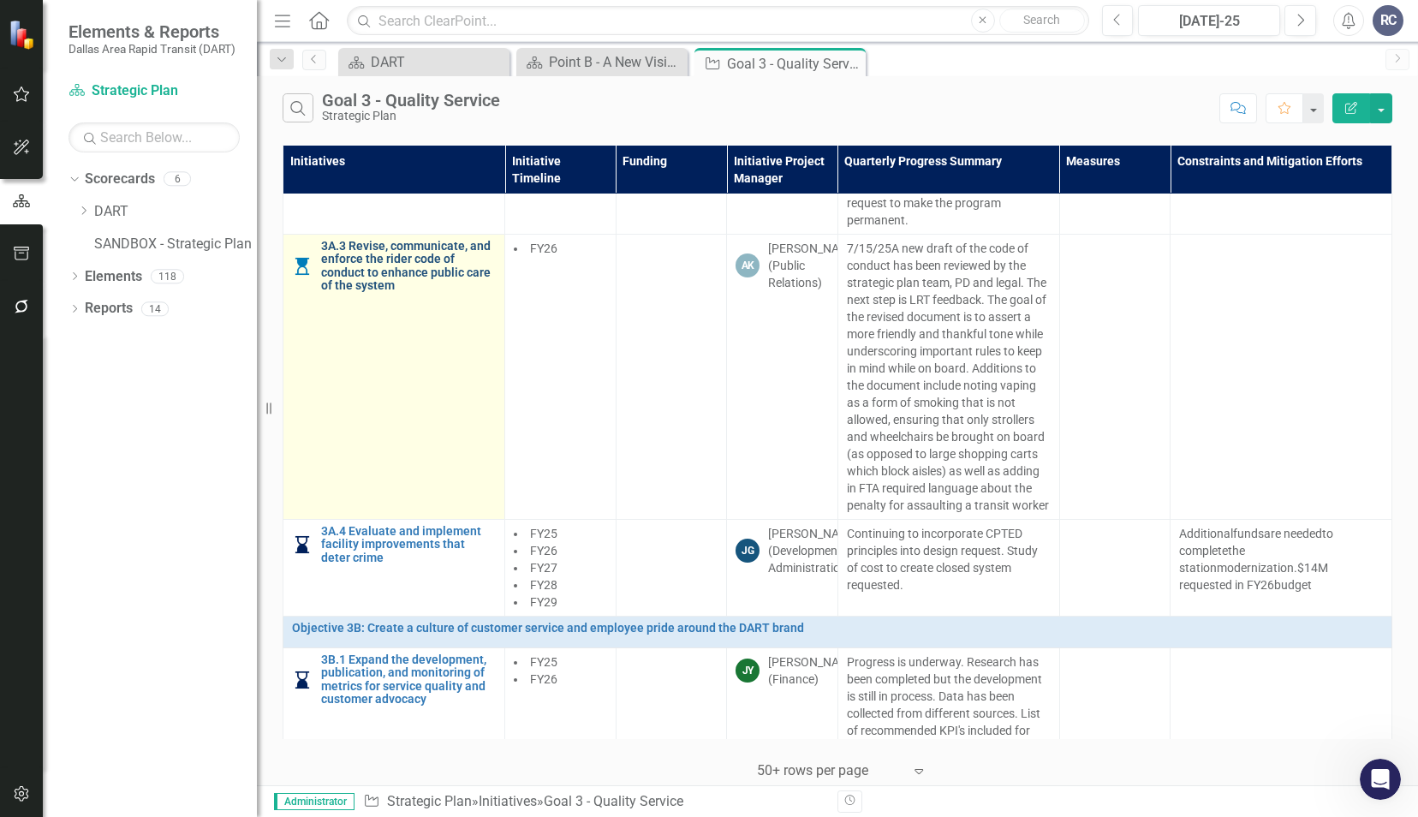
click at [355, 264] on link "3A.3 Revise, communicate, and enforce the rider code of conduct to enhance publ…" at bounding box center [408, 266] width 175 height 53
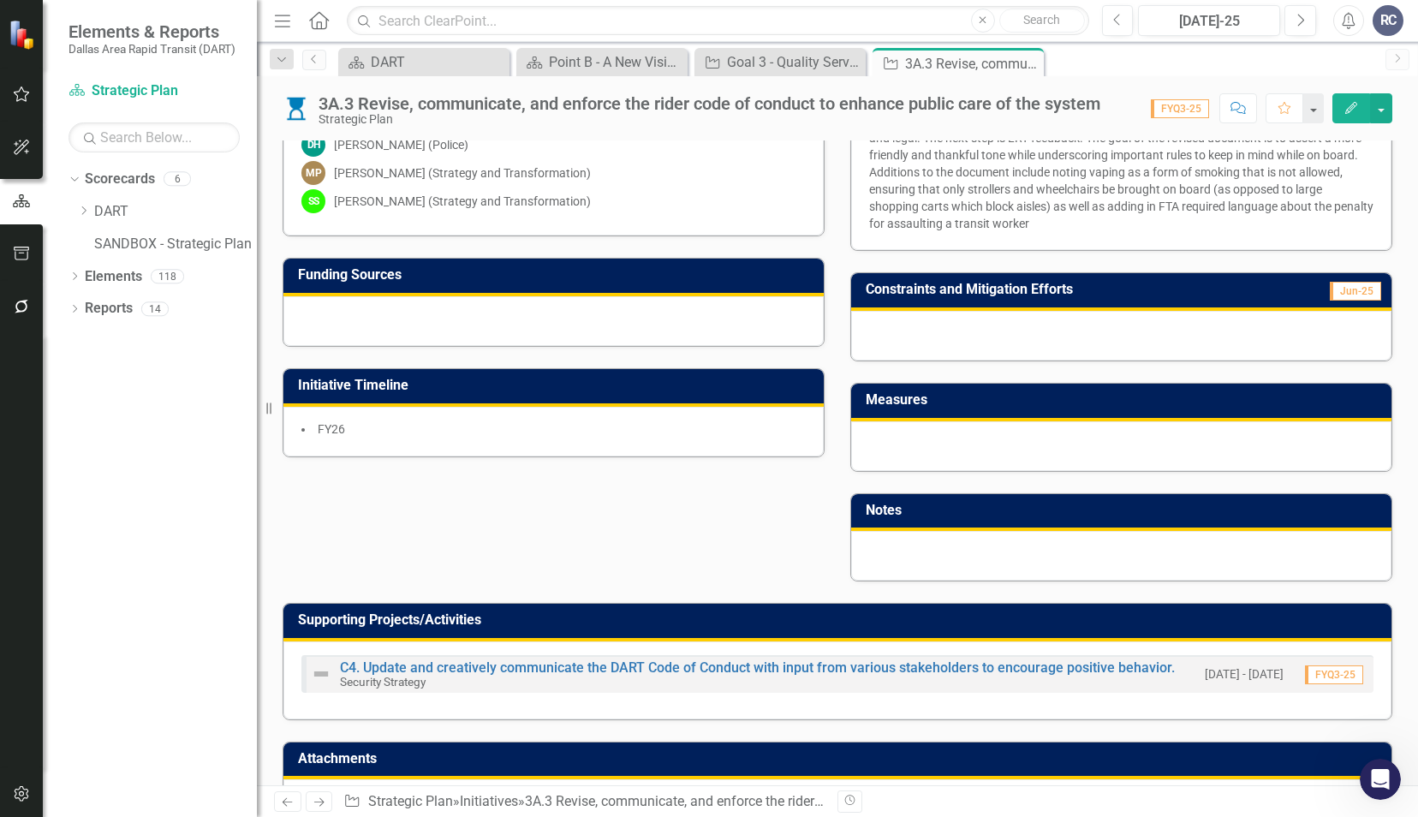
scroll to position [480, 0]
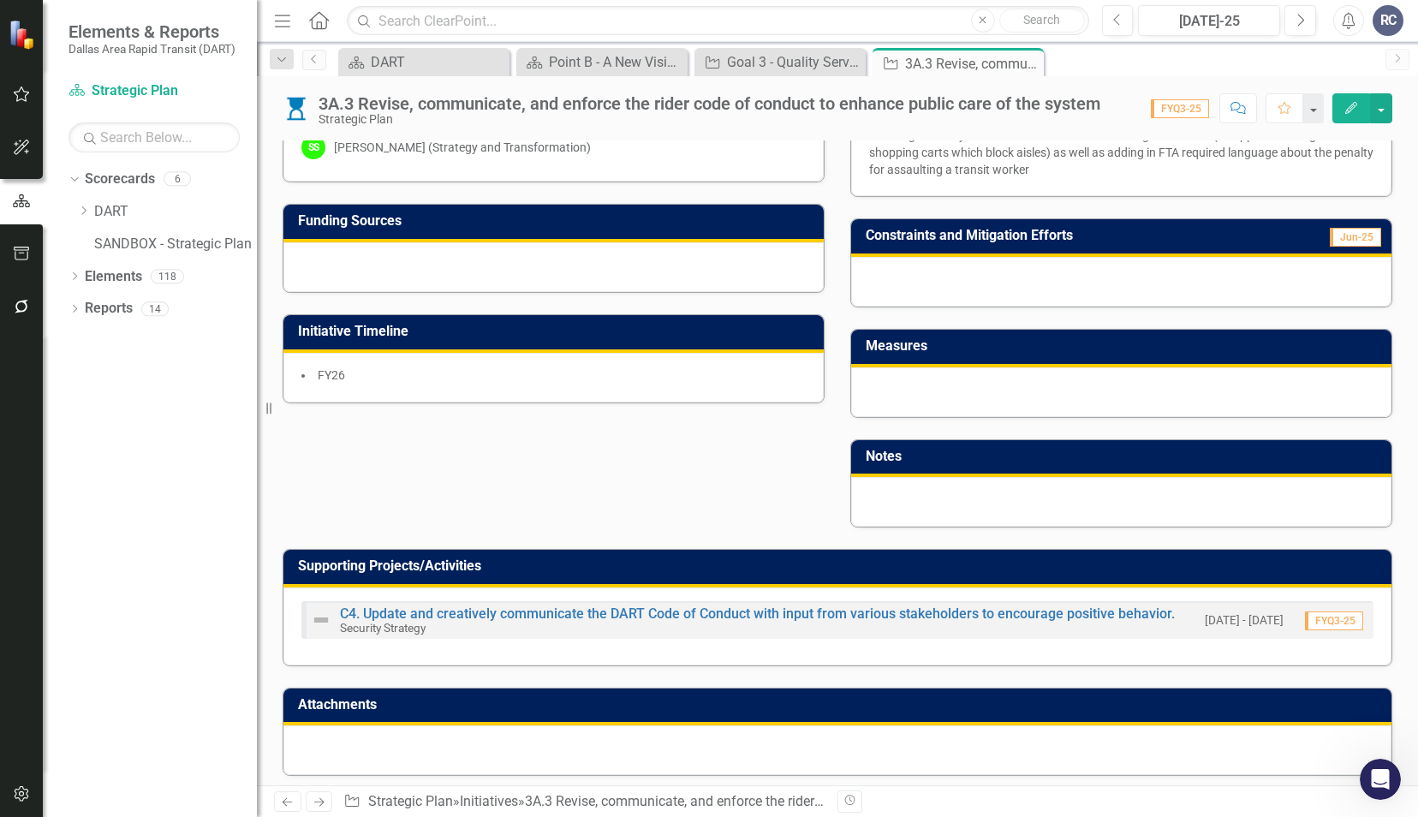
click at [637, 514] on div "Initiative Project Manager AK Anna Kurian (Public Relations) Executive Lead CC …" at bounding box center [837, 146] width 1135 height 763
click at [693, 605] on link "C4. Update and creatively communicate the DART Code of Conduct with input from …" at bounding box center [757, 613] width 835 height 16
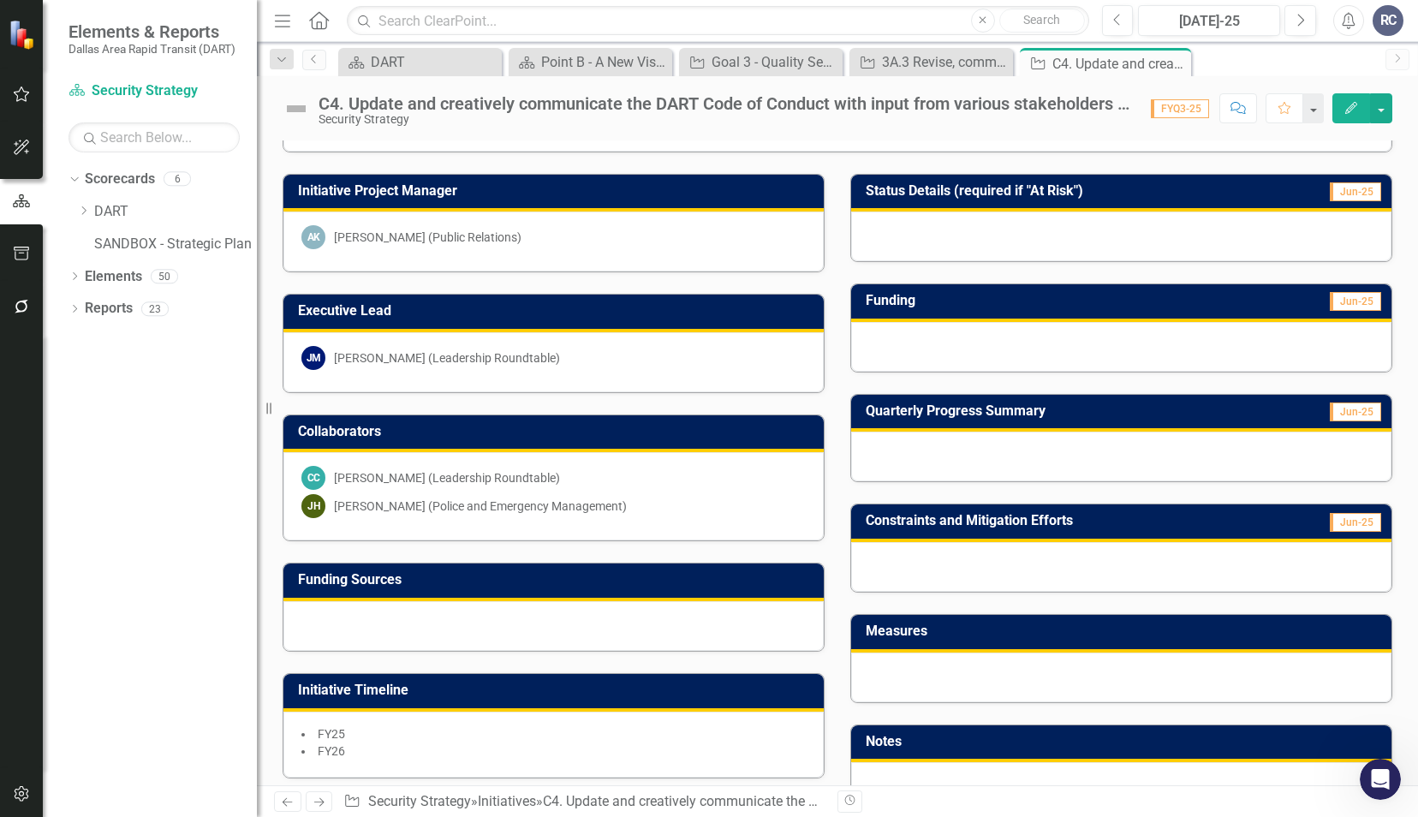
scroll to position [60, 0]
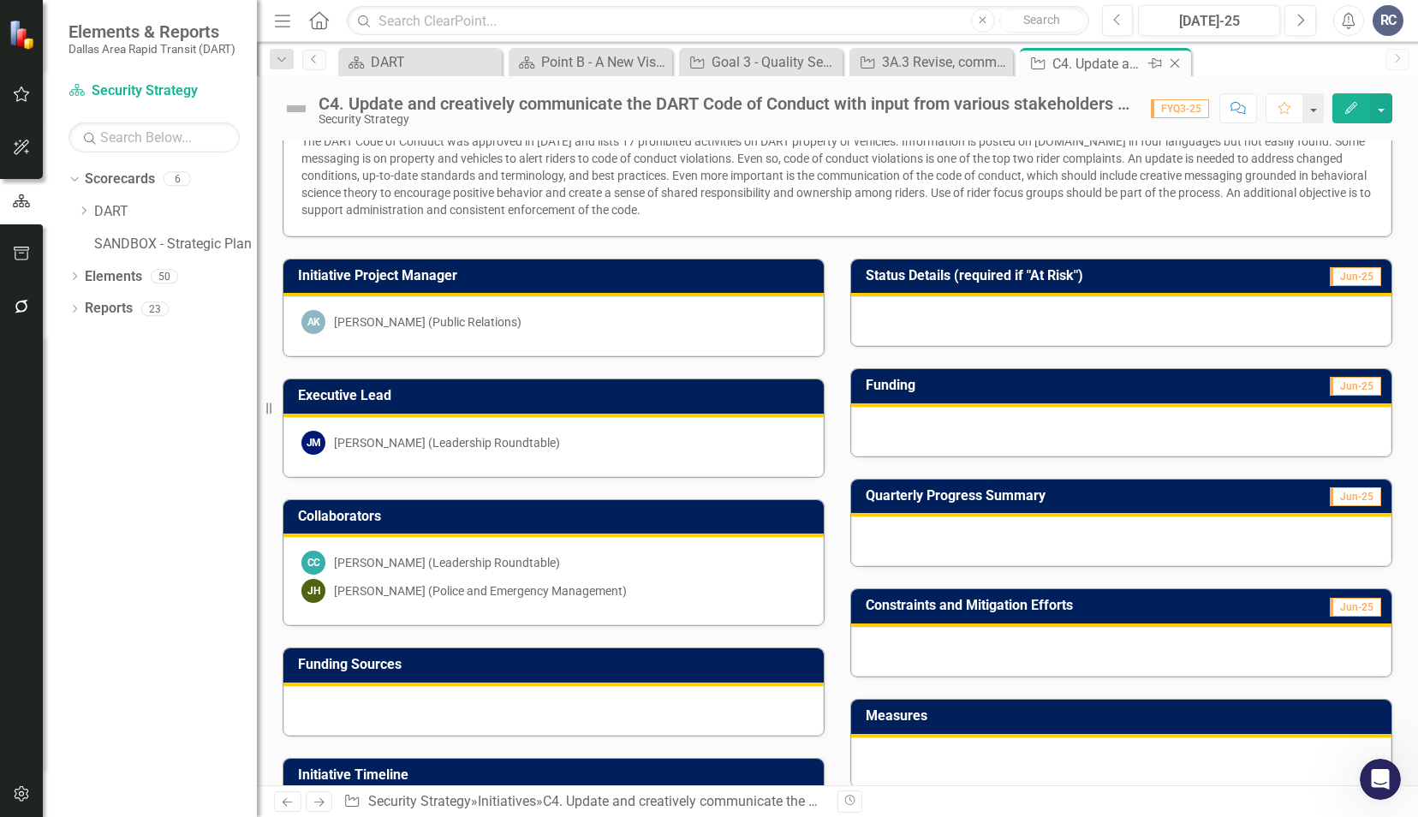
click at [1175, 59] on icon "Close" at bounding box center [1174, 63] width 17 height 14
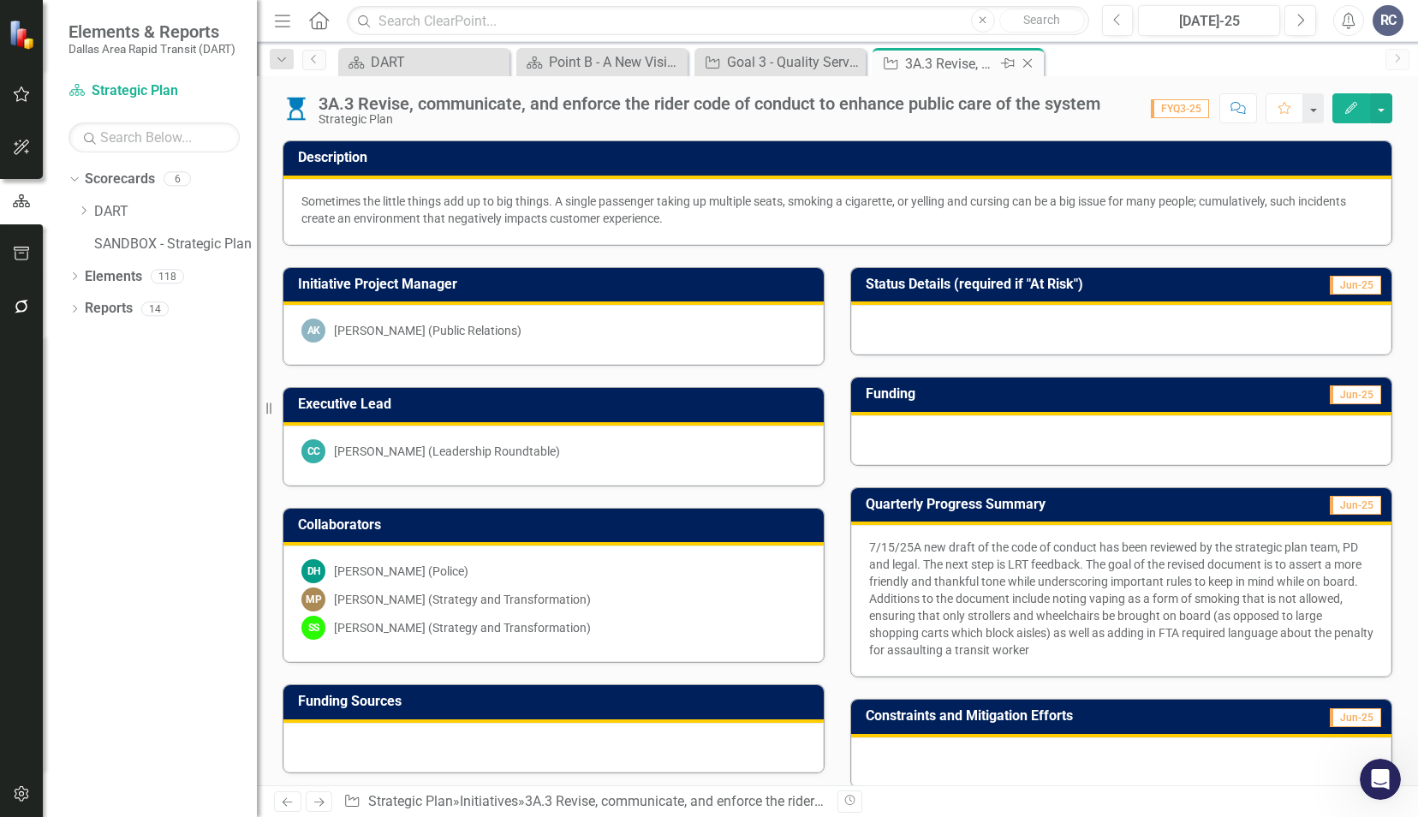
click at [1032, 65] on icon "Close" at bounding box center [1027, 63] width 17 height 14
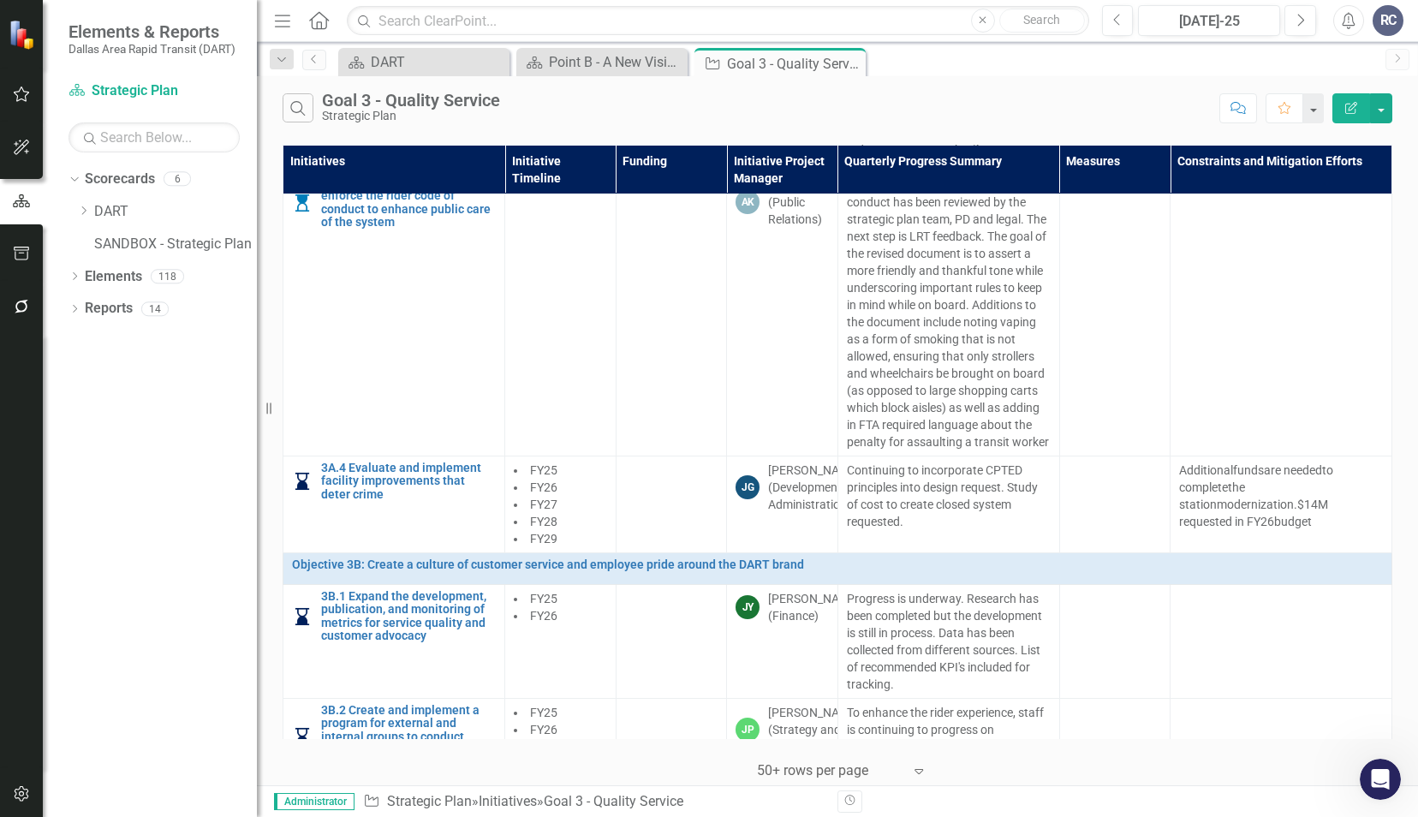
scroll to position [599, 0]
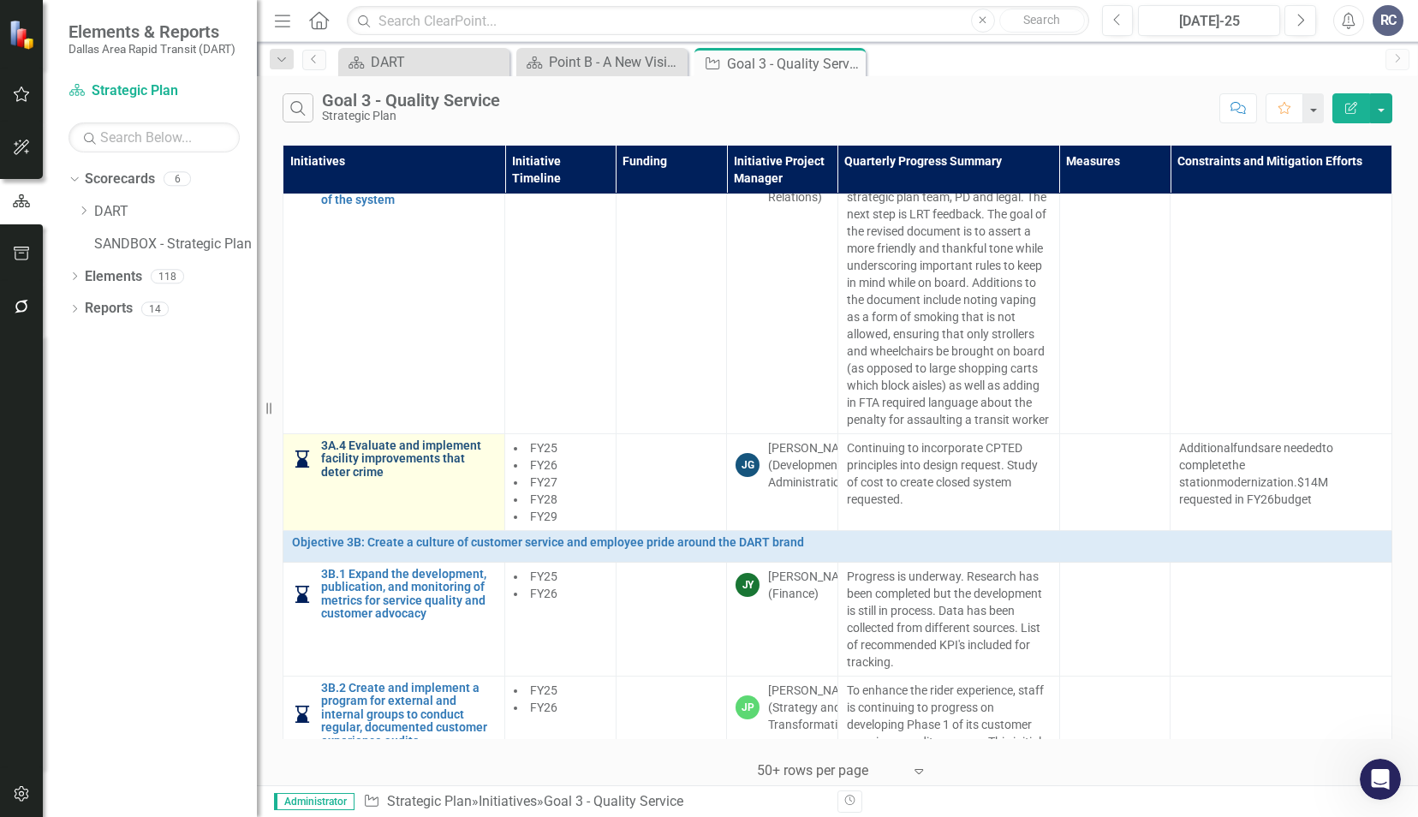
click at [421, 461] on link "3A.4 Evaluate and implement facility improvements that deter crime" at bounding box center [408, 458] width 175 height 39
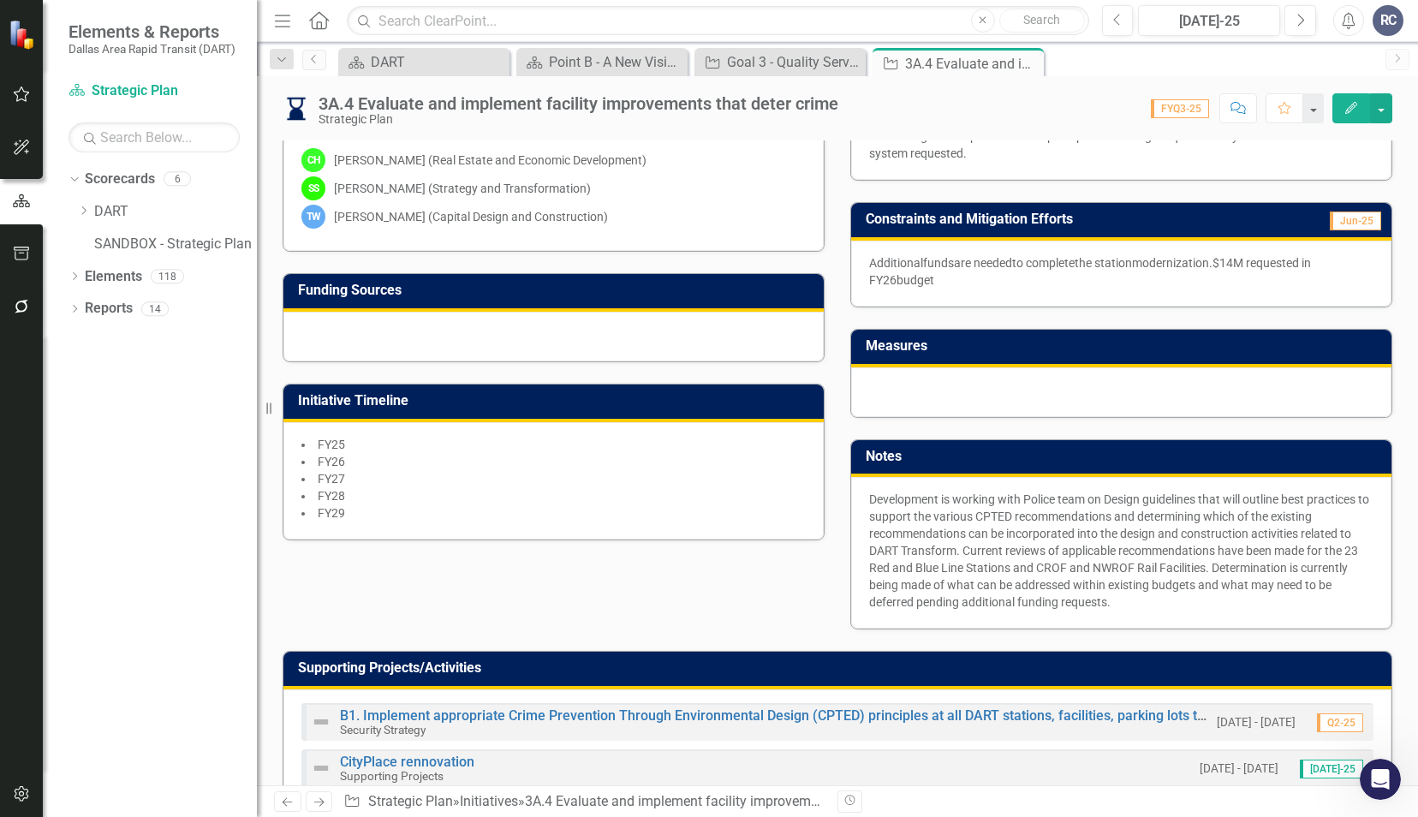
scroll to position [514, 0]
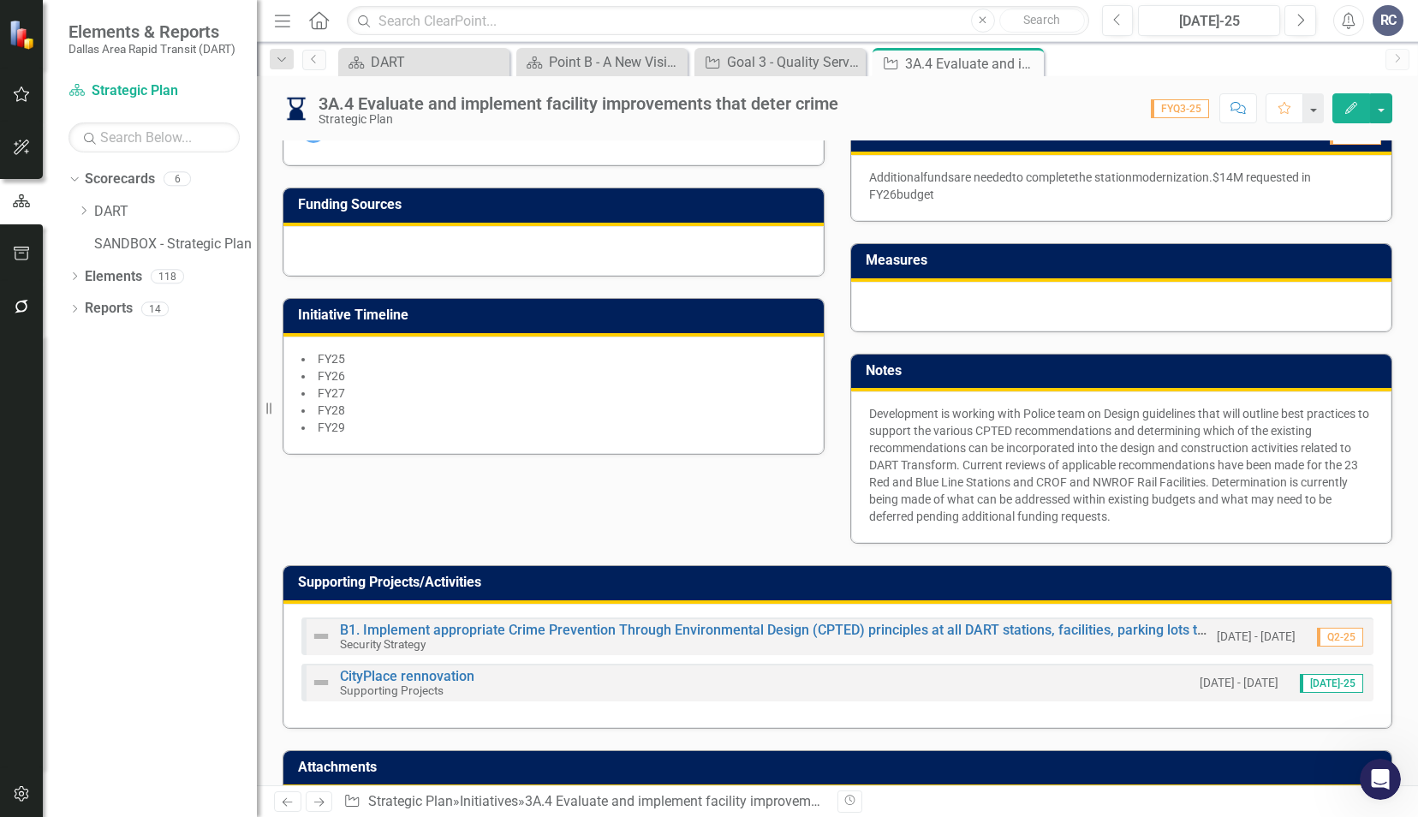
click at [533, 522] on div "Initiative Project Manager JG Julia Gessner (Development Administration) Execut…" at bounding box center [837, 146] width 1135 height 795
click at [887, 604] on div "B1. Implement appropriate Crime Prevention Through Environmental Design (CPTED)…" at bounding box center [837, 666] width 1108 height 124
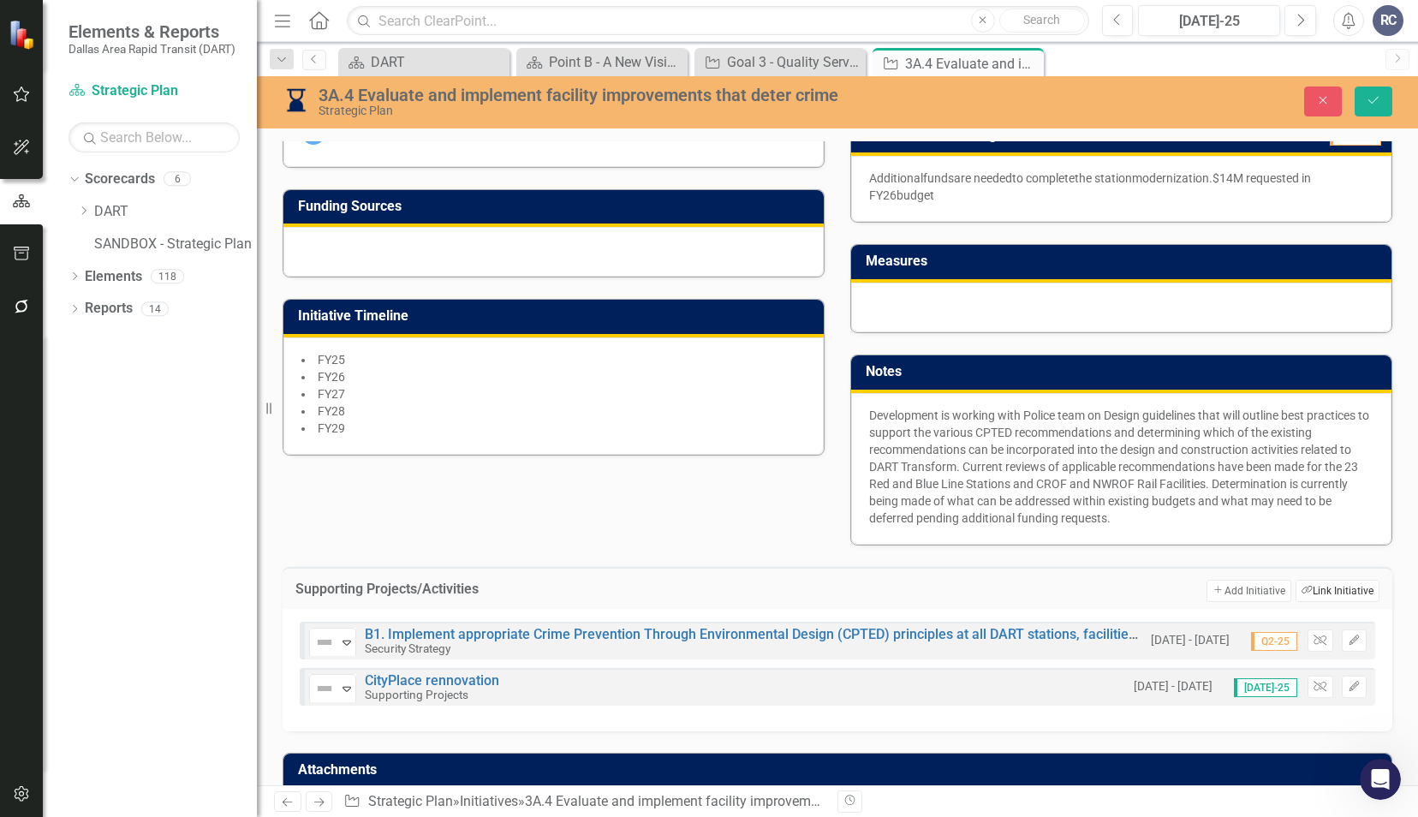
click at [1306, 580] on button "Link Tag Link Initiative" at bounding box center [1337, 591] width 84 height 22
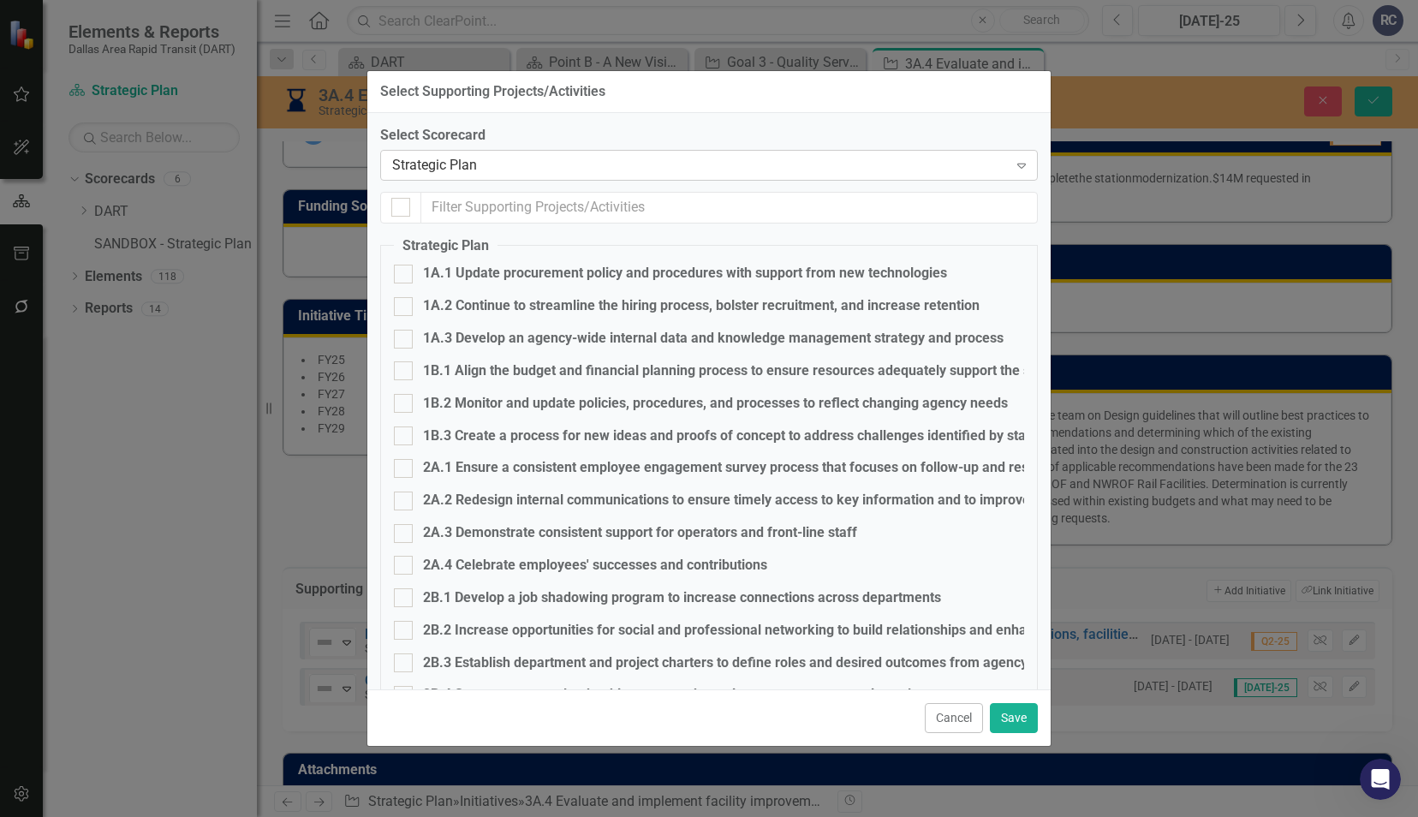
click at [461, 171] on div "Strategic Plan" at bounding box center [700, 165] width 616 height 20
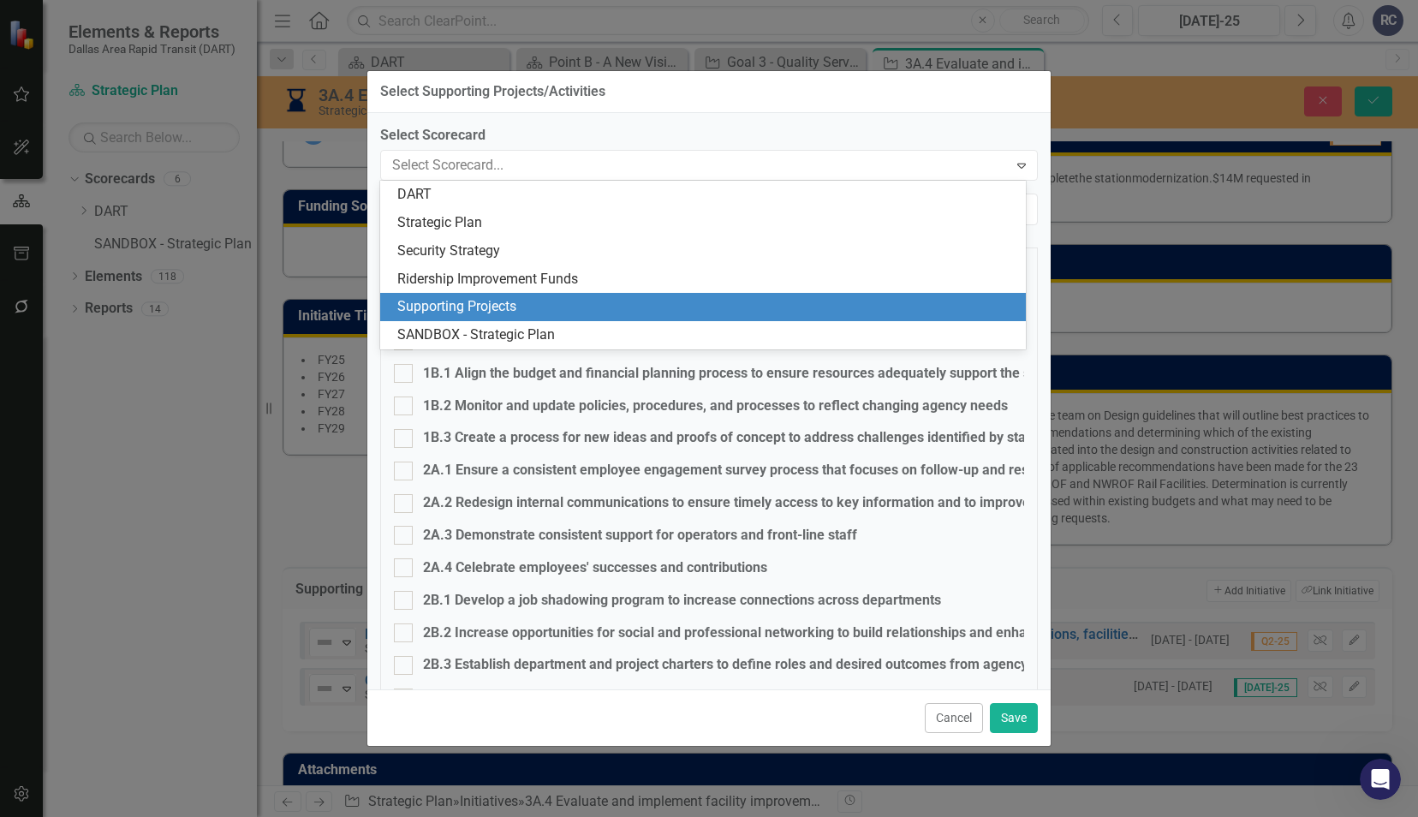
click at [436, 312] on div "Supporting Projects" at bounding box center [706, 307] width 618 height 20
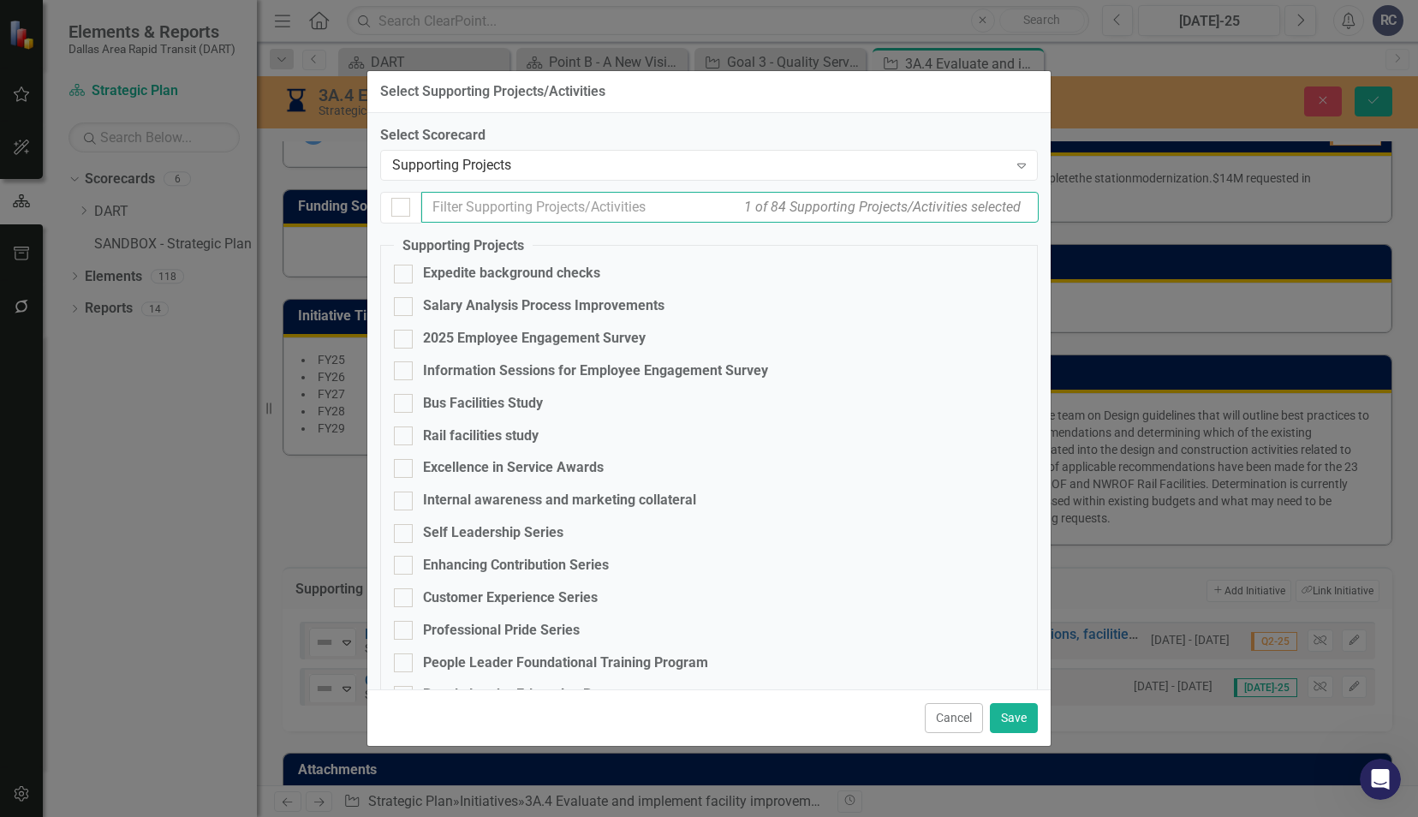
click at [463, 209] on input "text" at bounding box center [729, 208] width 617 height 32
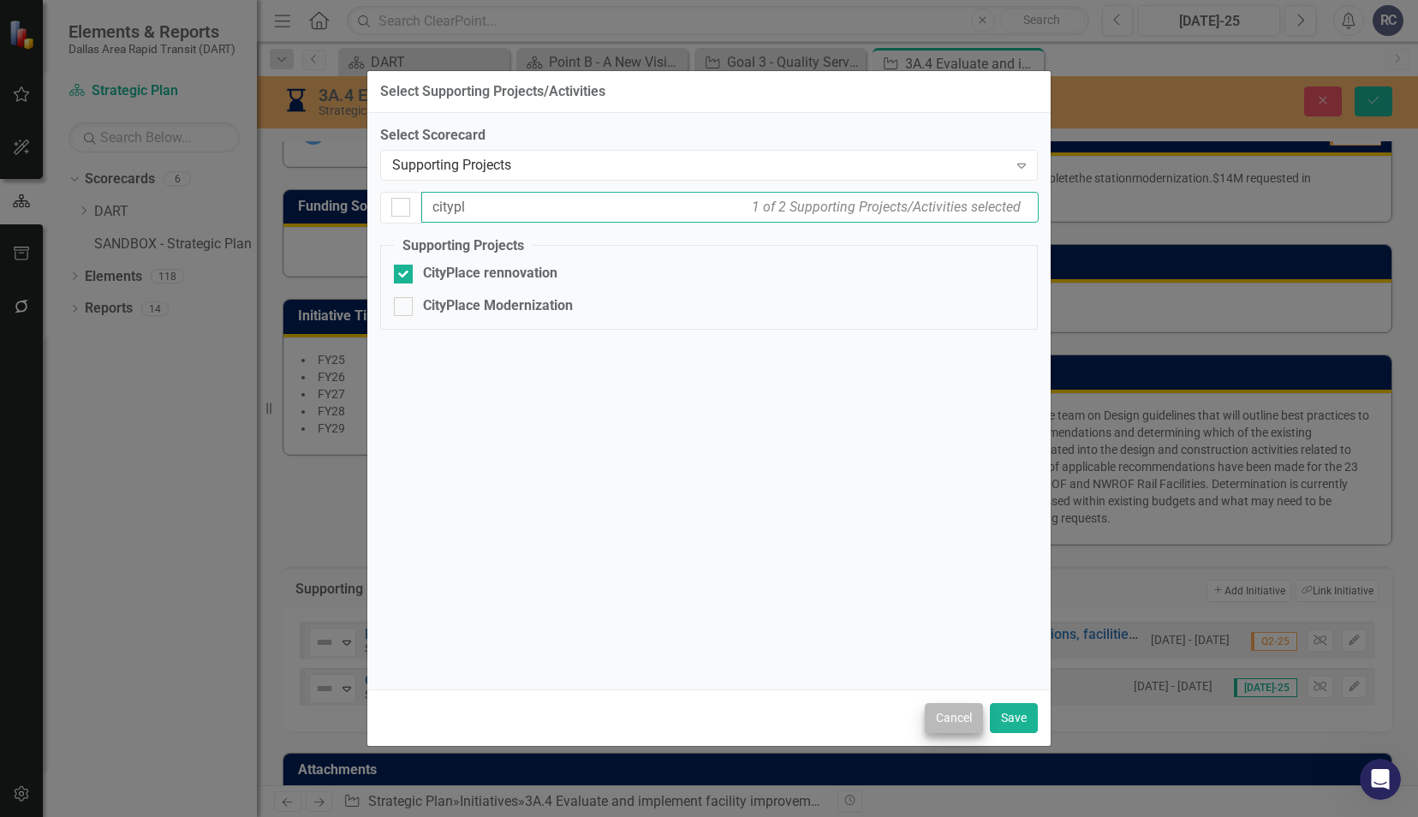
type input "citypl"
click at [947, 713] on button "Cancel" at bounding box center [954, 718] width 58 height 30
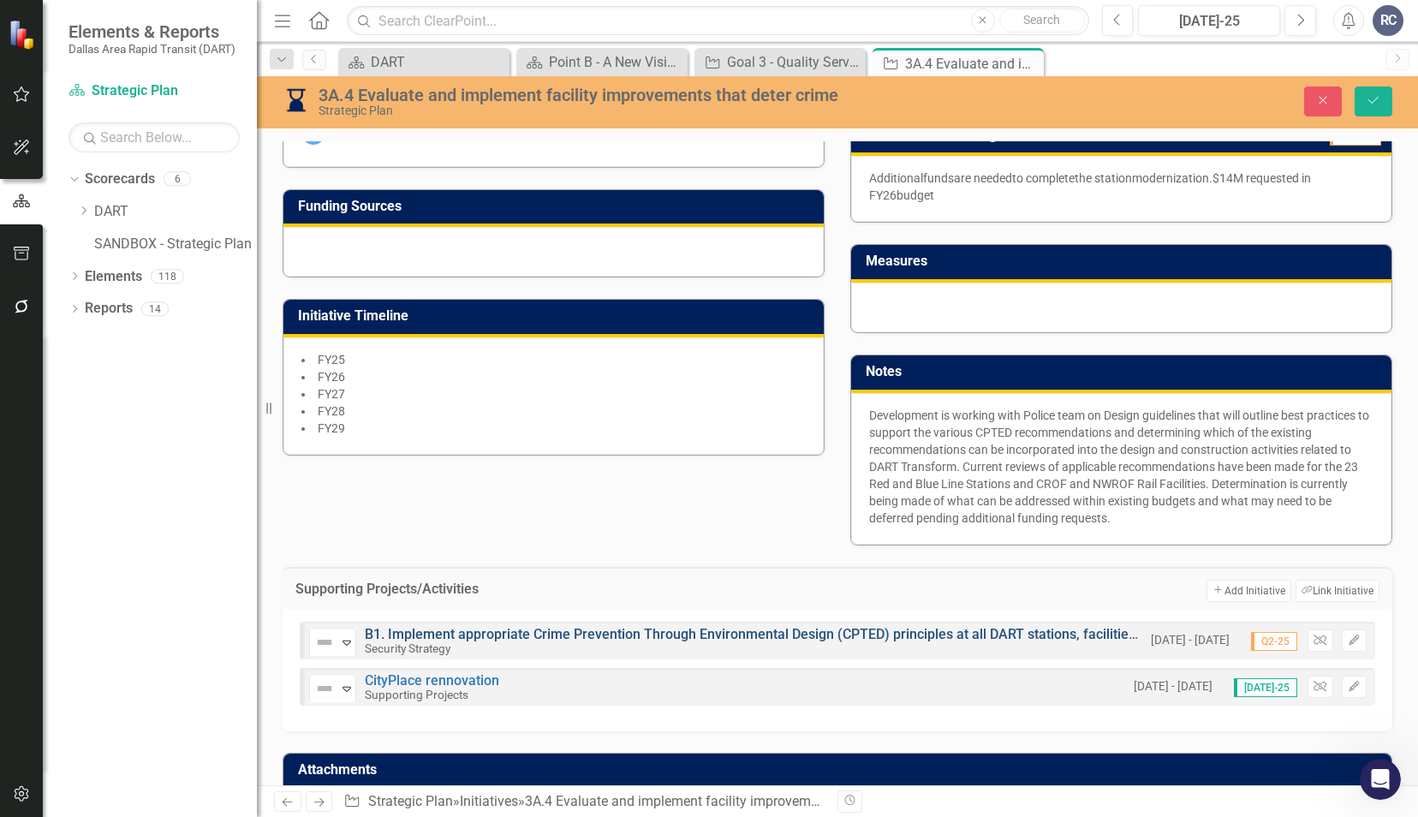
click at [463, 626] on div "Not Defined Expand B1. Implement appropriate Crime Prevention Through Environme…" at bounding box center [725, 641] width 833 height 30
click at [464, 627] on link "B1. Implement appropriate Crime Prevention Through Environmental Design (CPTED)…" at bounding box center [903, 634] width 1077 height 16
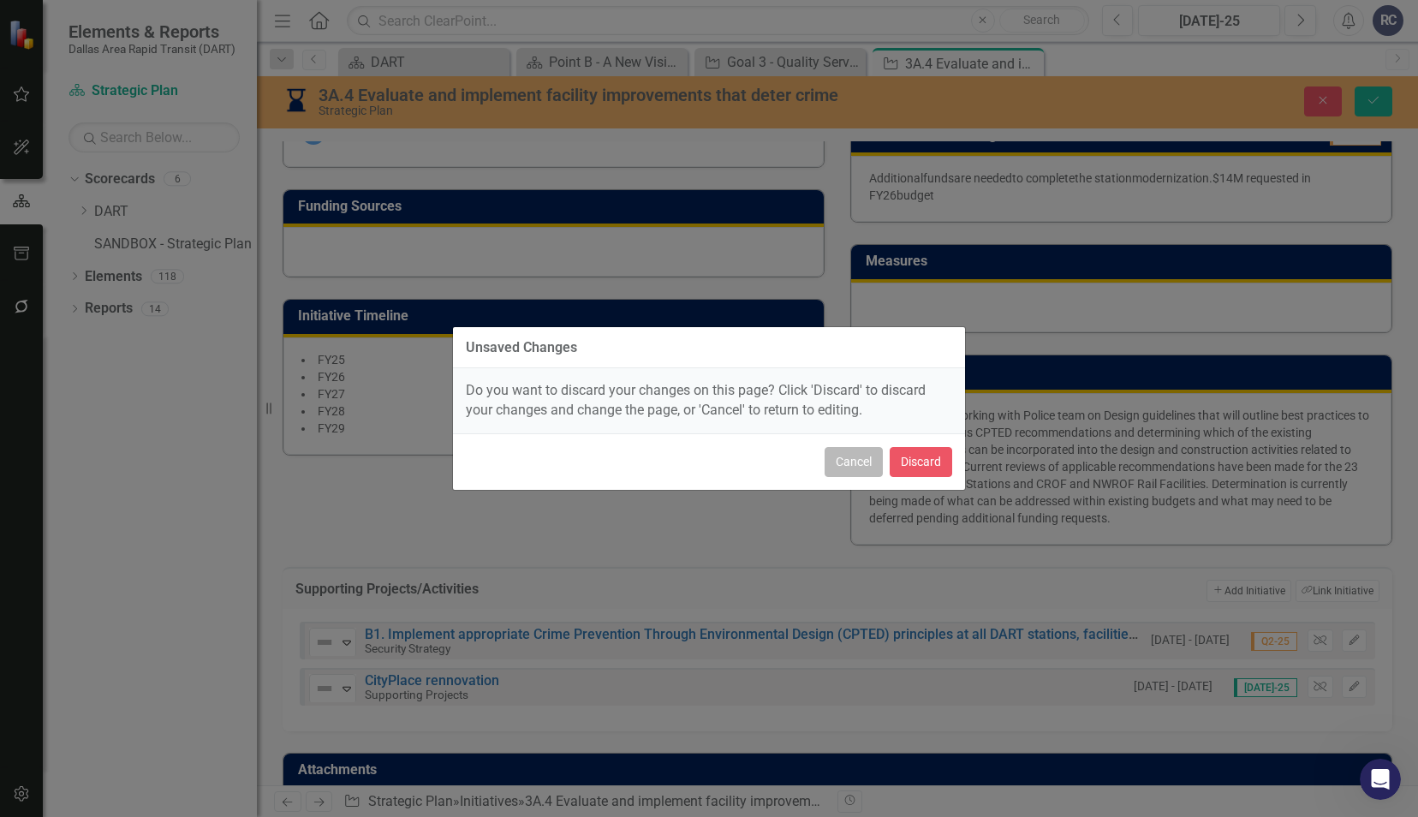
click at [873, 461] on button "Cancel" at bounding box center [853, 462] width 58 height 30
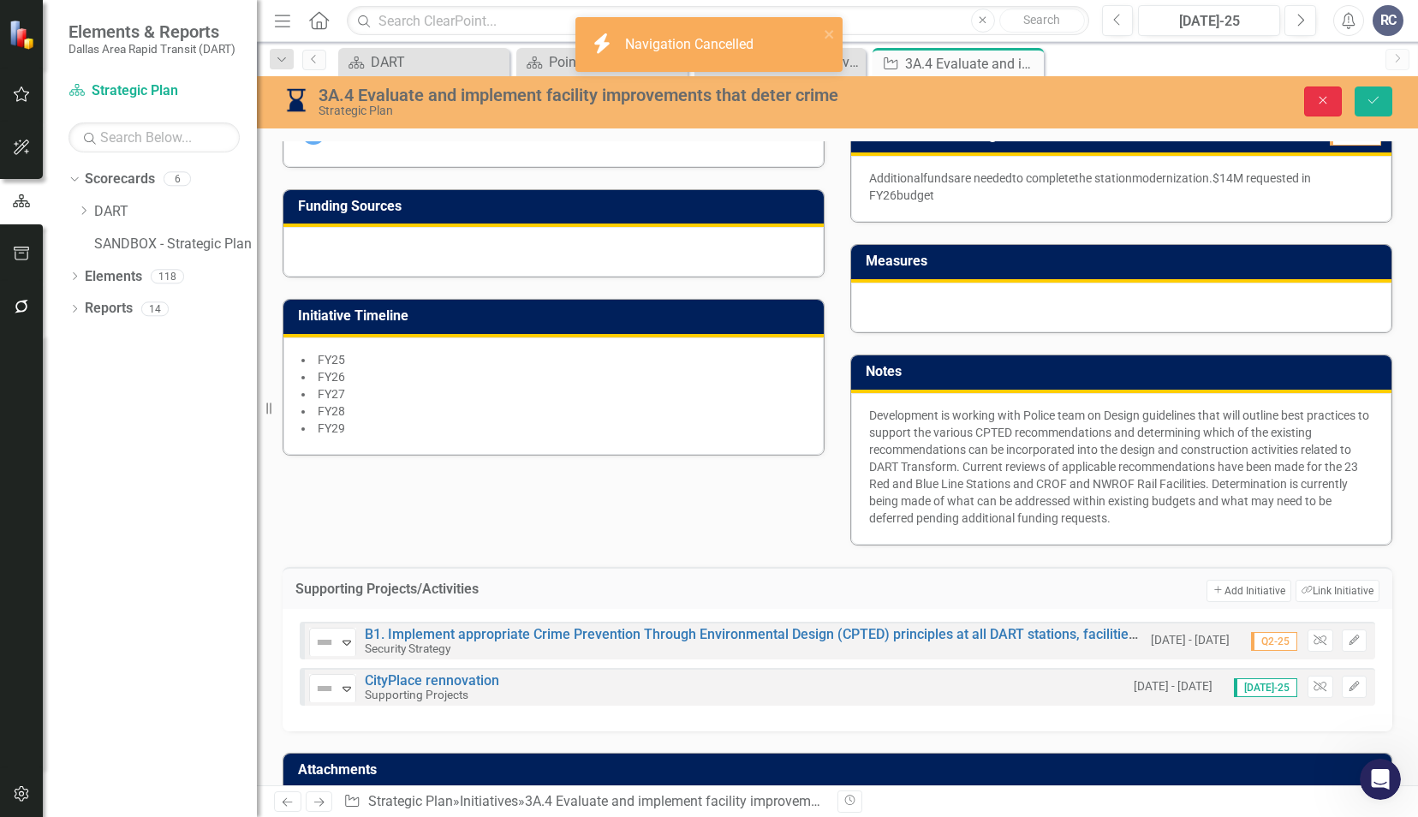
click at [1323, 88] on button "Close" at bounding box center [1323, 101] width 38 height 30
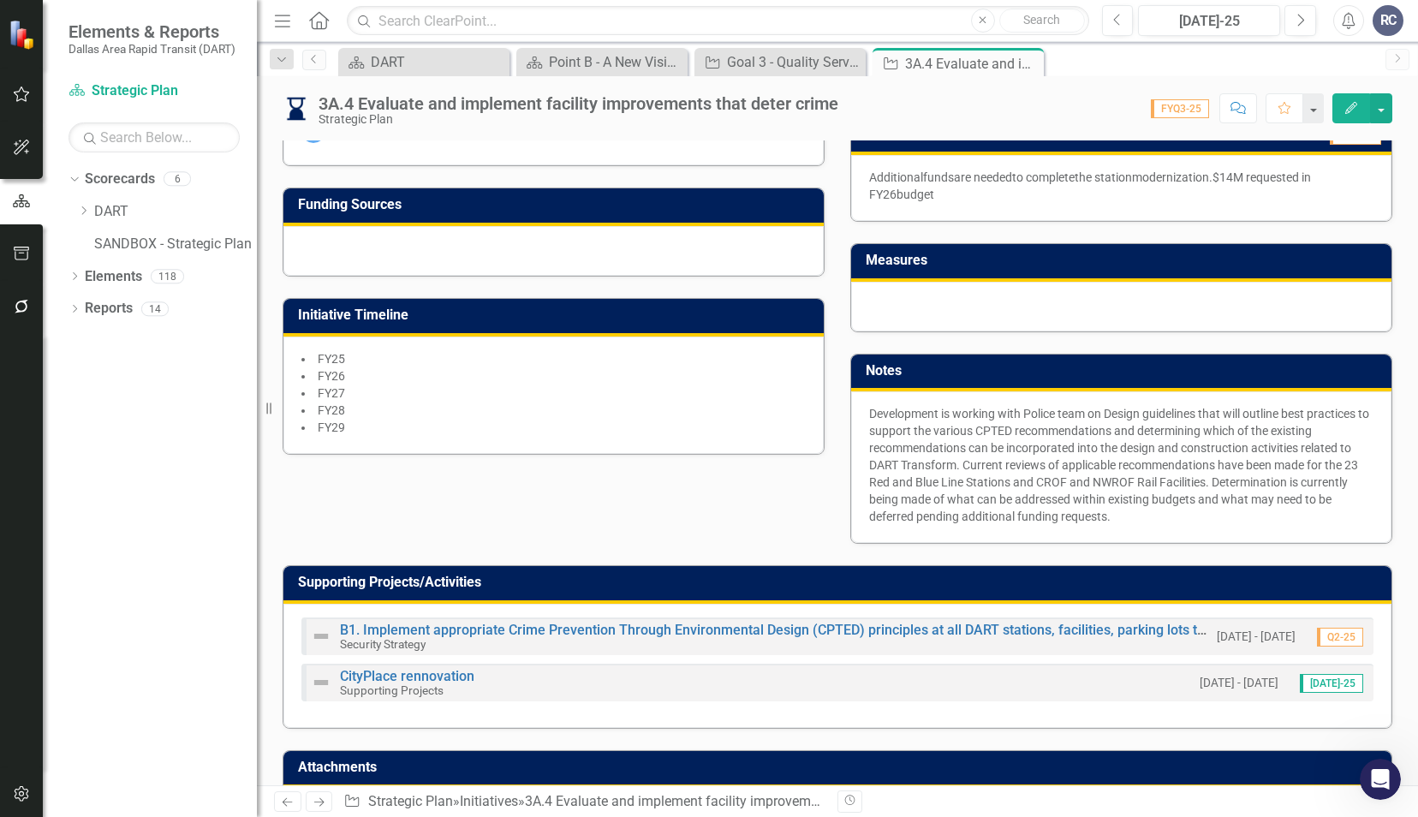
click at [425, 617] on div "B1. Implement appropriate Crime Prevention Through Environmental Design (CPTED)…" at bounding box center [837, 636] width 1072 height 38
click at [592, 621] on div "B1. Implement appropriate Crime Prevention Through Environmental Design (CPTED)…" at bounding box center [759, 635] width 897 height 29
click at [596, 624] on link "B1. Implement appropriate Crime Prevention Through Environmental Design (CPTED)…" at bounding box center [878, 629] width 1077 height 16
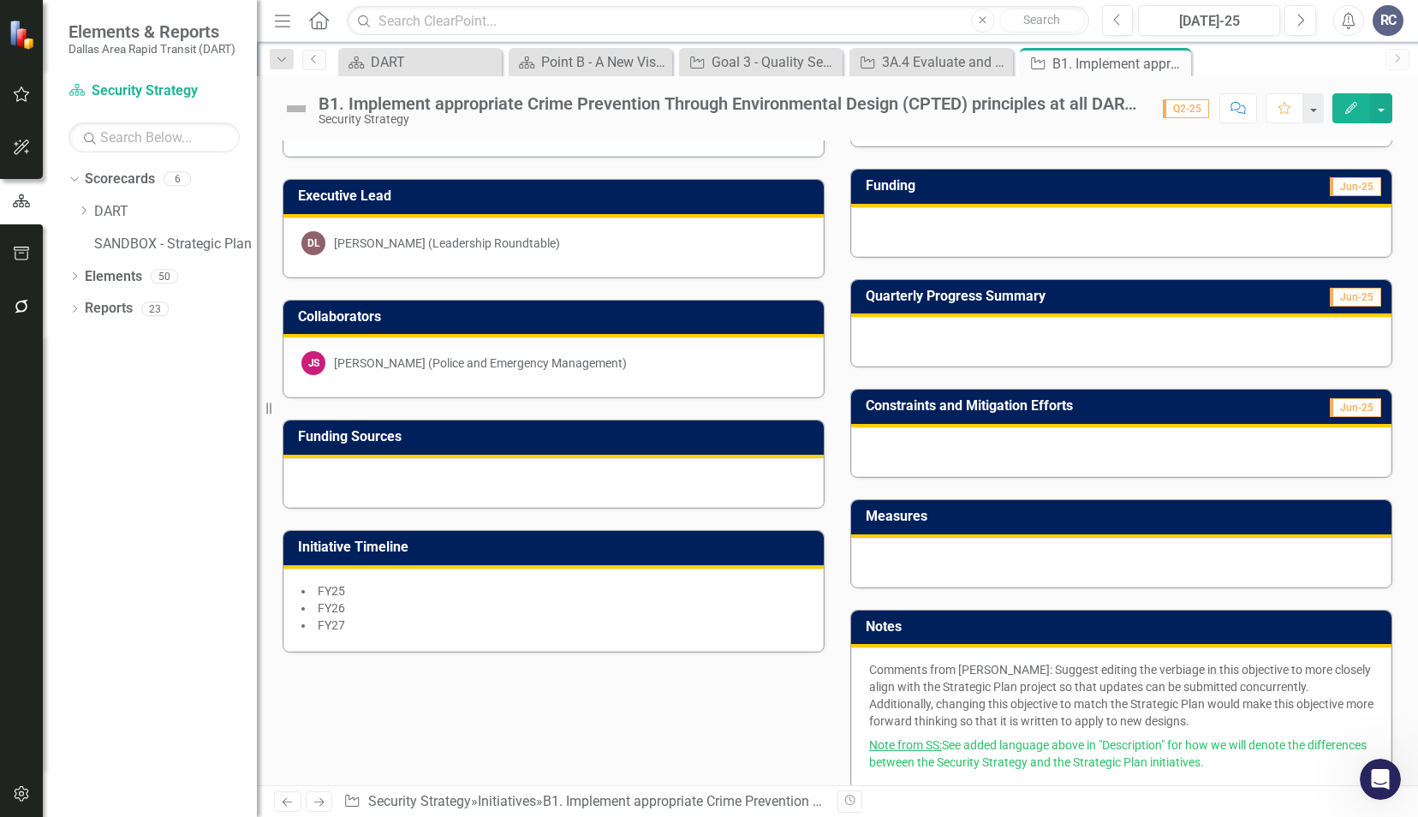
scroll to position [342, 0]
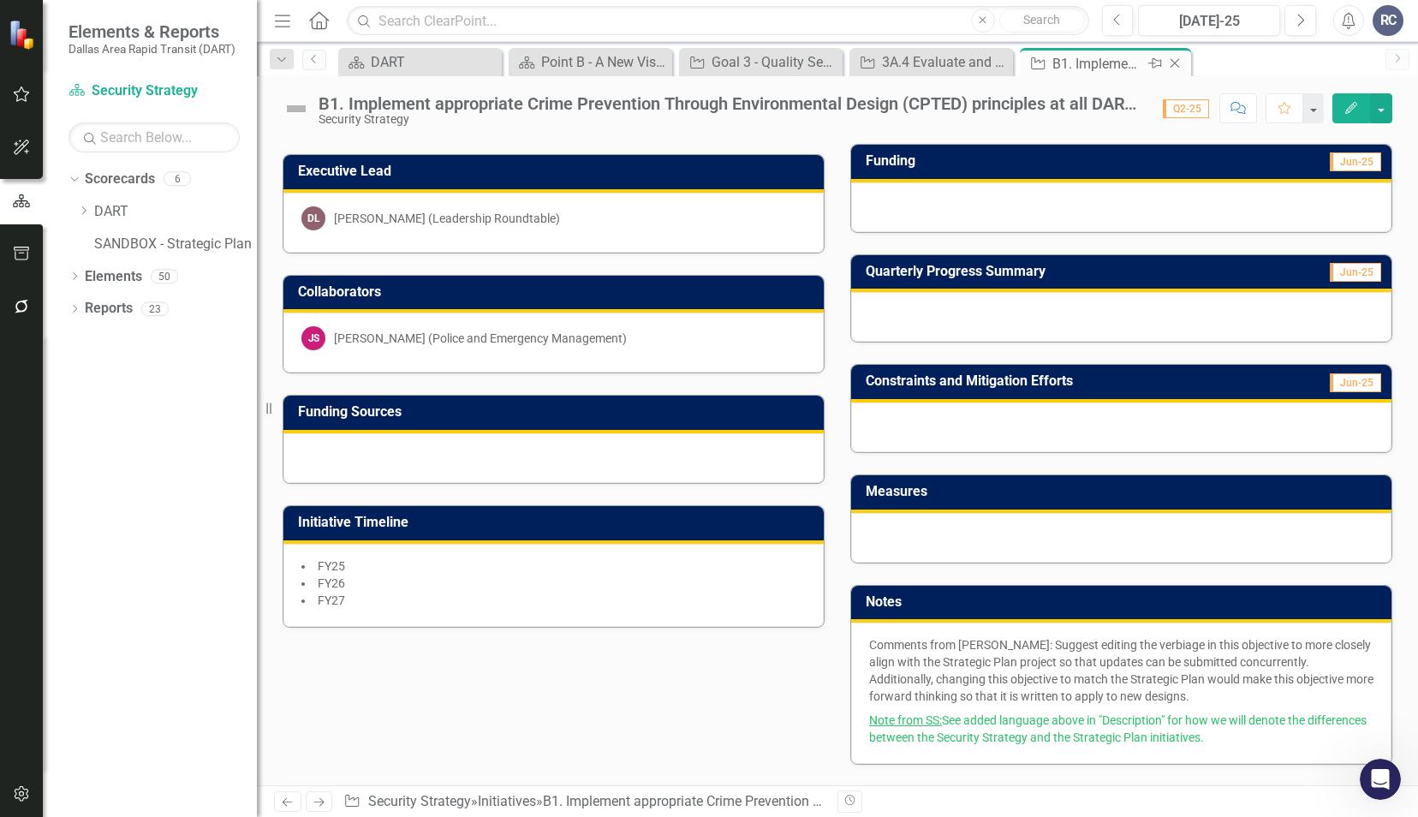
click at [1178, 67] on icon at bounding box center [1174, 63] width 9 height 9
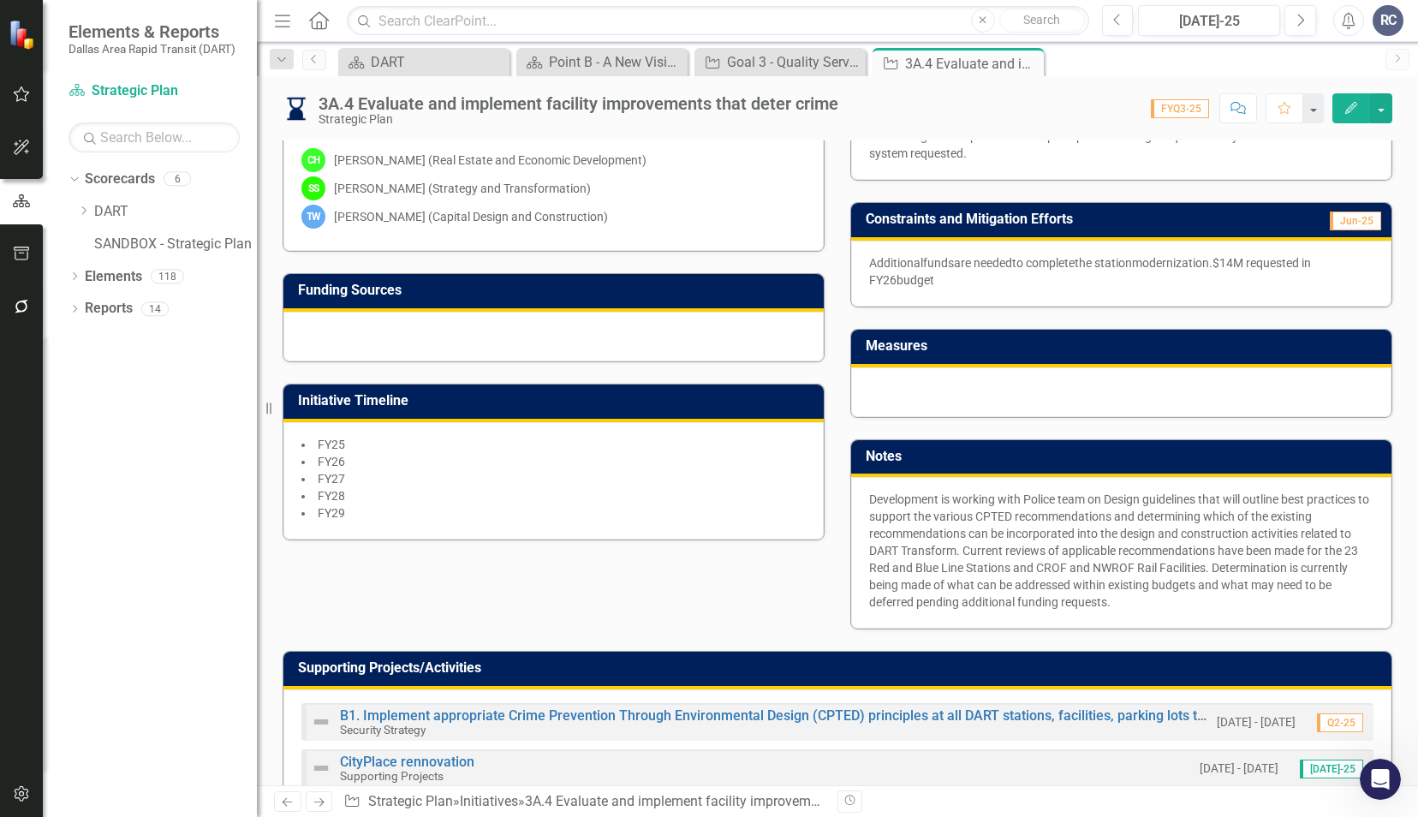
scroll to position [575, 0]
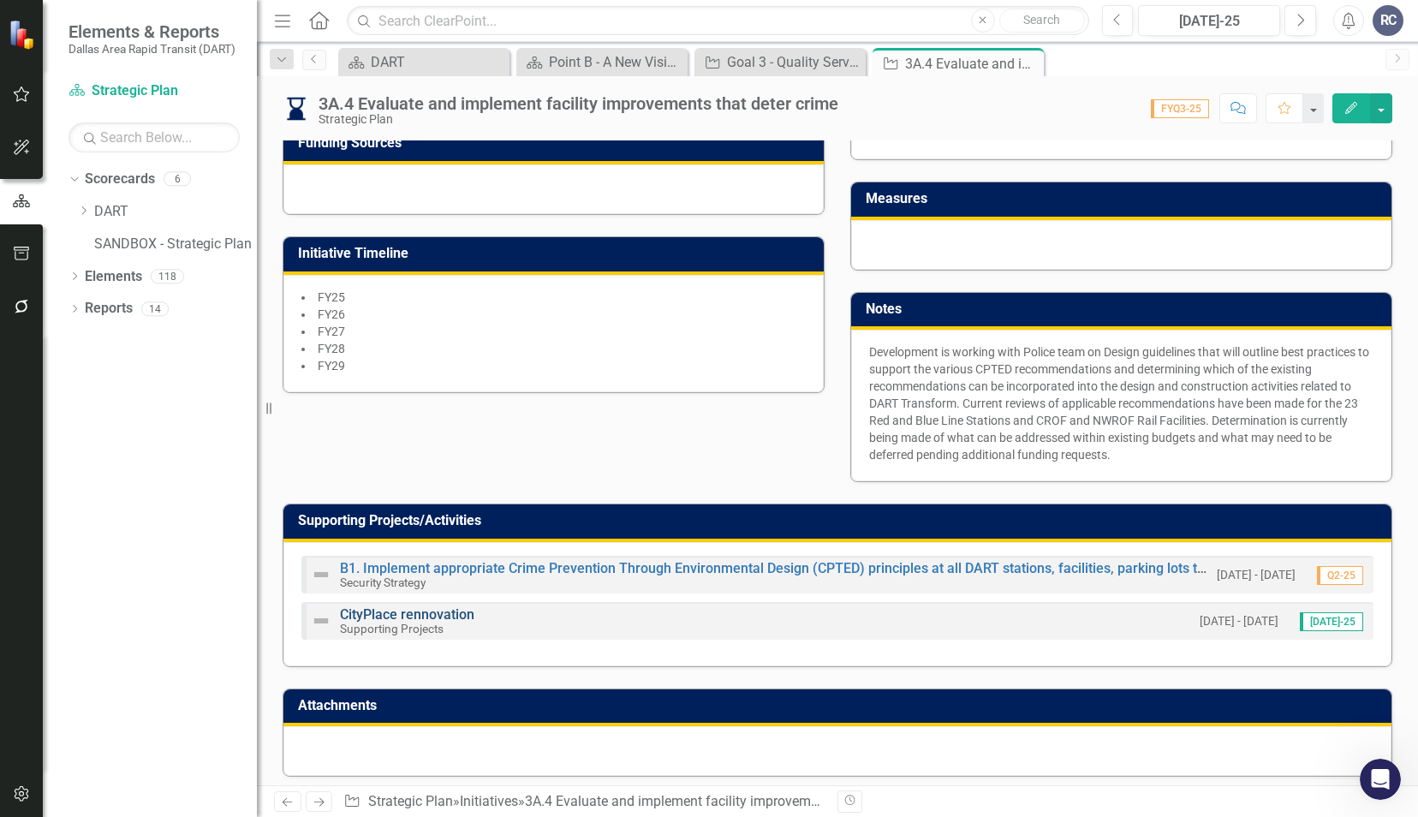
click at [416, 611] on link "CityPlace rennovation" at bounding box center [407, 614] width 134 height 16
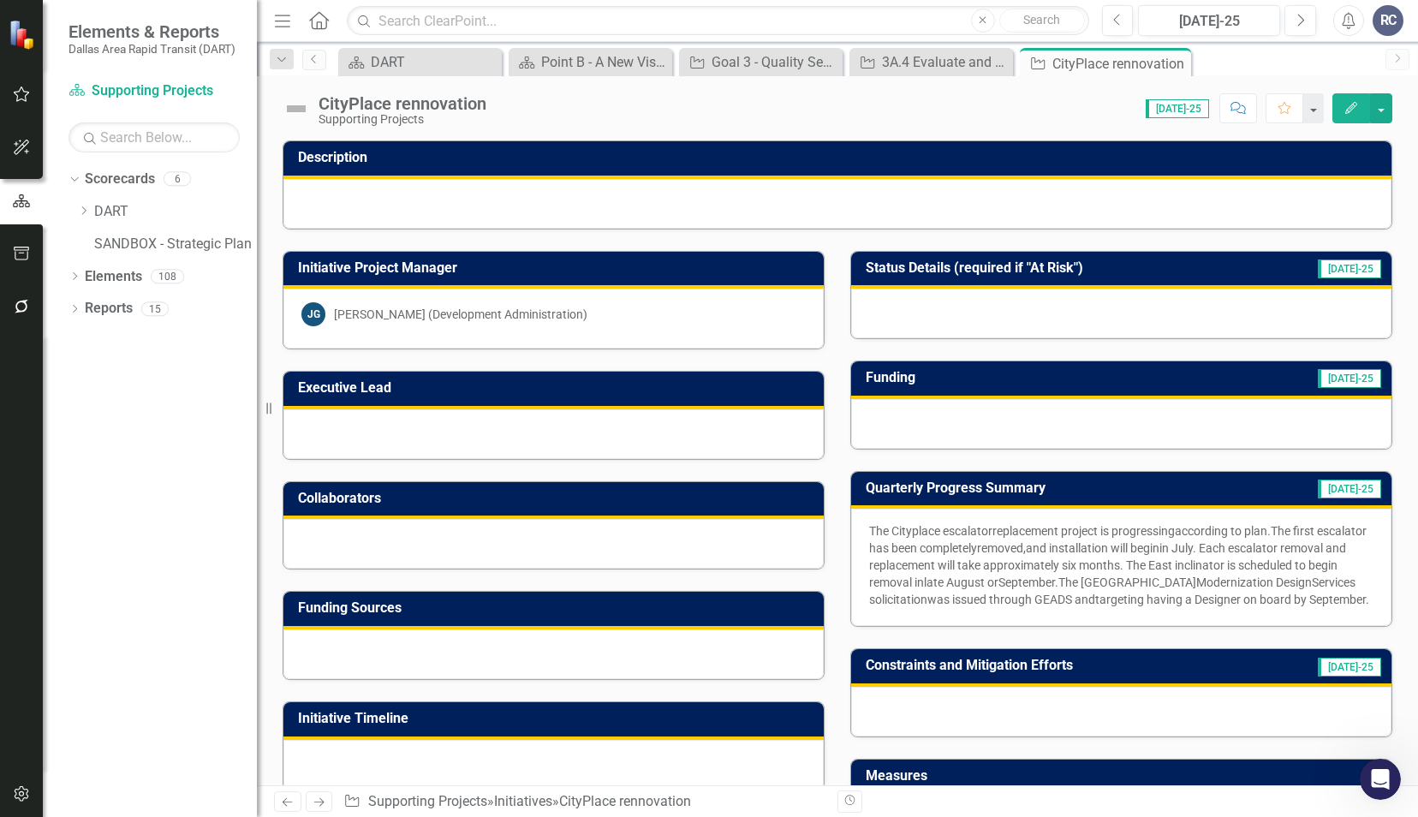
scroll to position [419, 0]
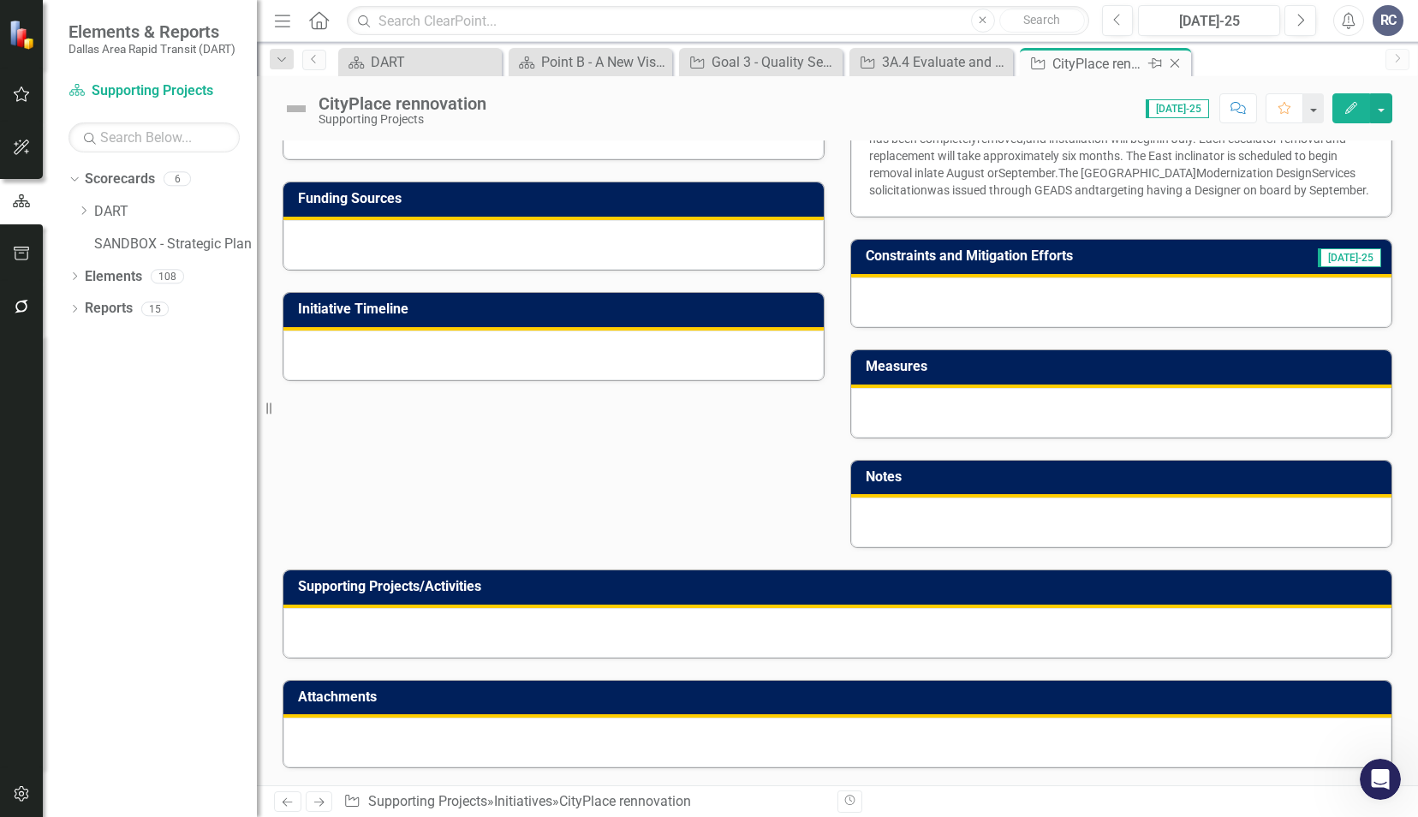
click at [1178, 65] on icon "Close" at bounding box center [1174, 63] width 17 height 14
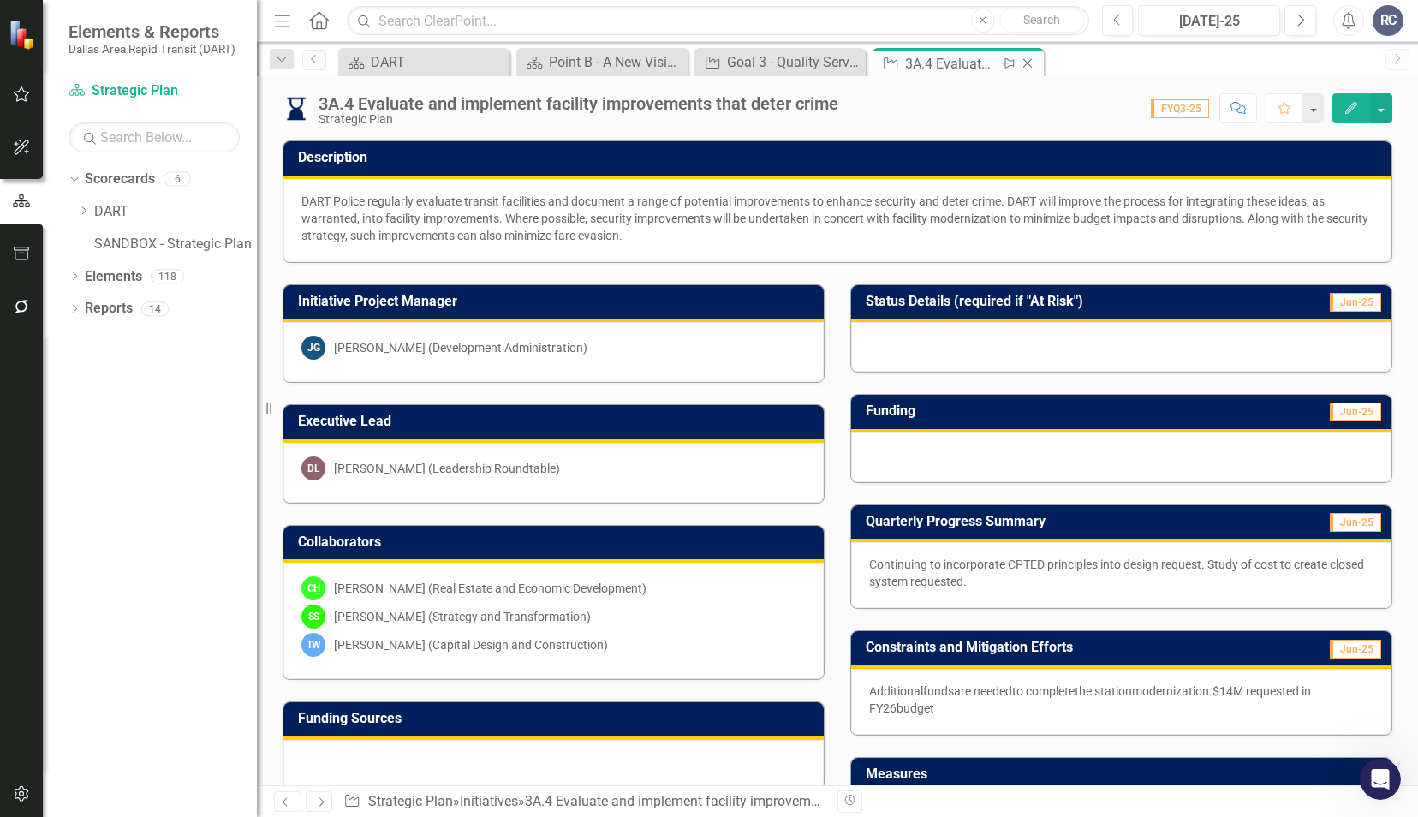
click at [1032, 65] on icon "Close" at bounding box center [1027, 63] width 17 height 14
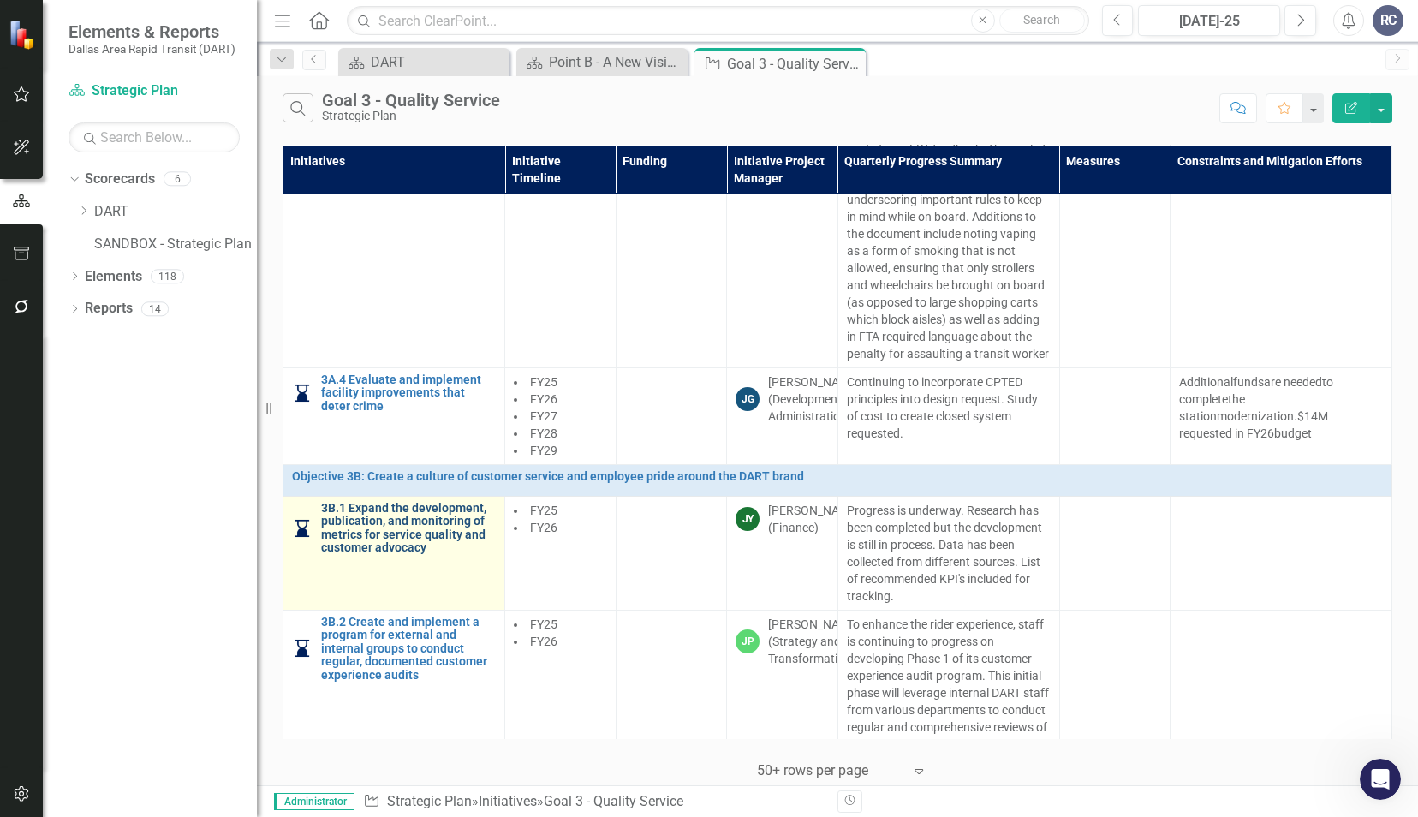
scroll to position [685, 0]
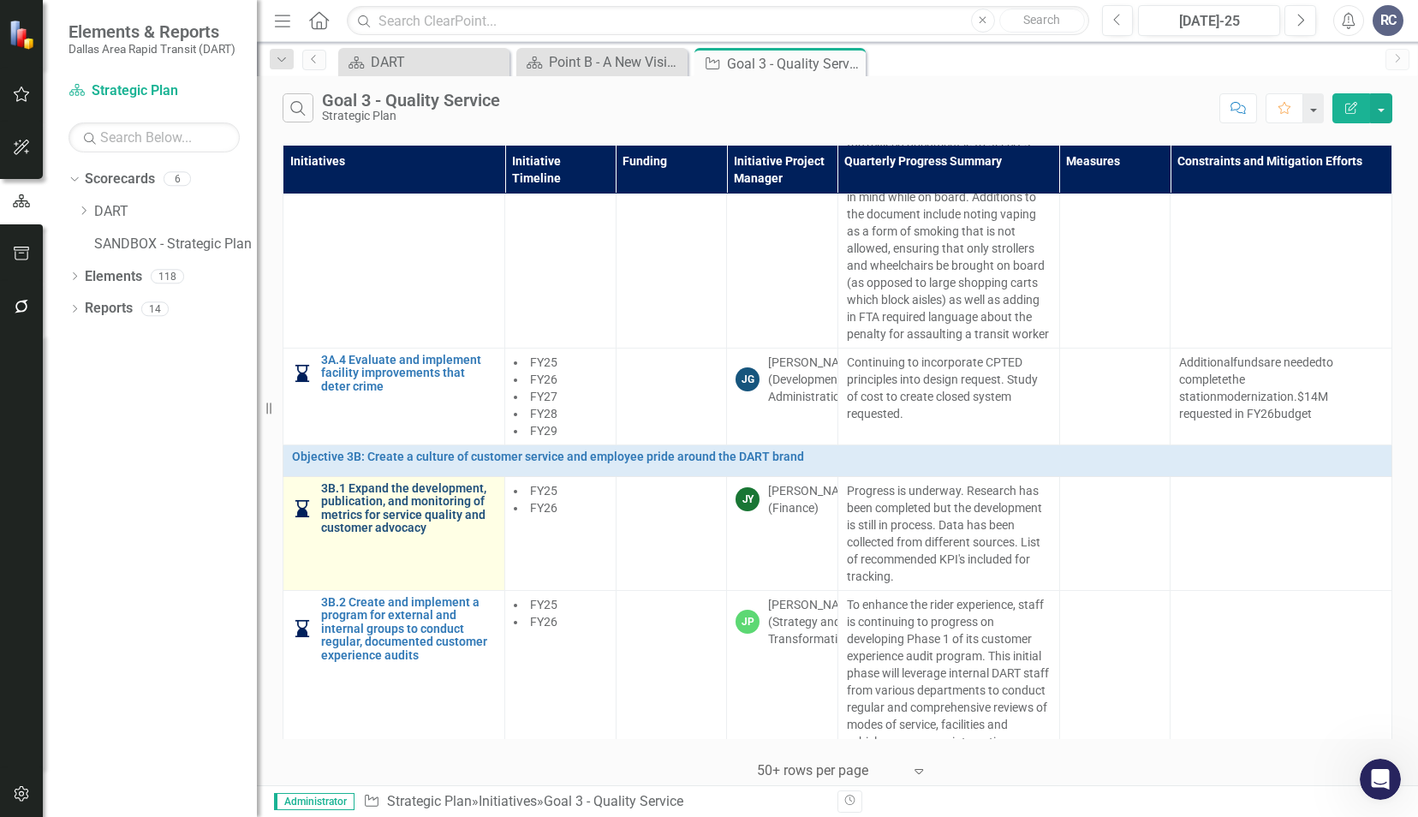
click at [392, 517] on link "3B.1 Expand the development, publication, and monitoring of metrics for service…" at bounding box center [408, 508] width 175 height 53
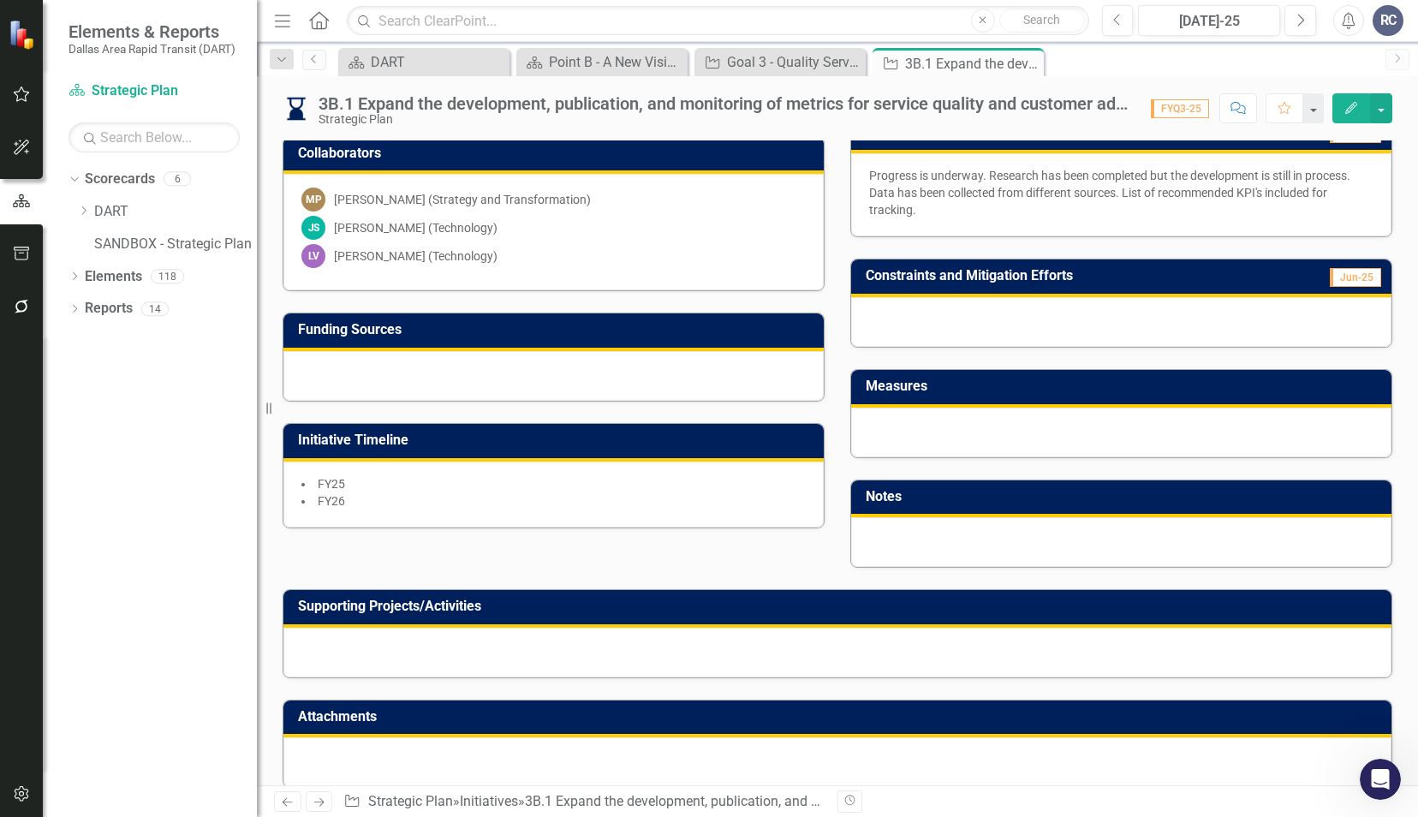
scroll to position [384, 0]
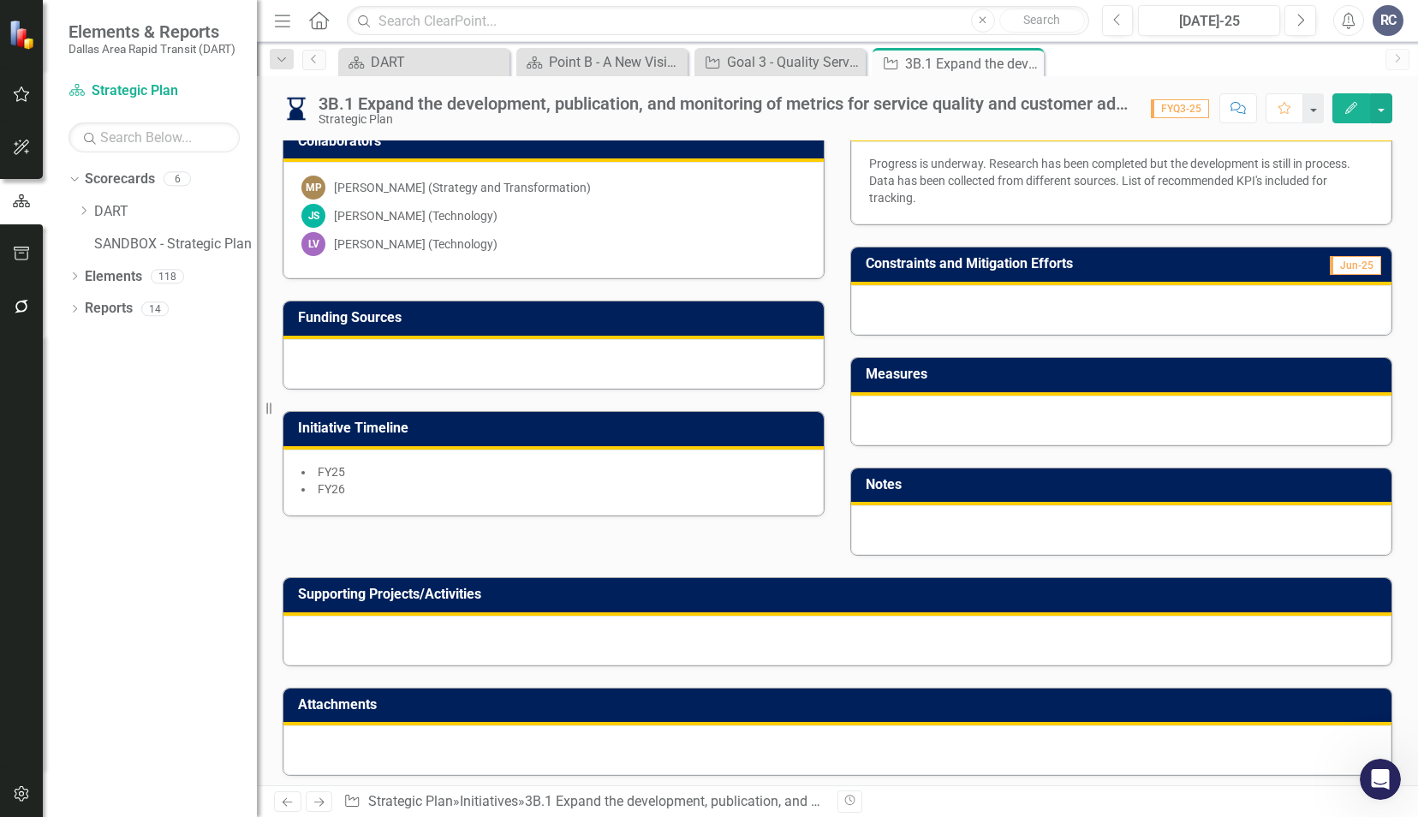
scroll to position [3191, 0]
click at [1034, 62] on icon "Close" at bounding box center [1027, 63] width 17 height 14
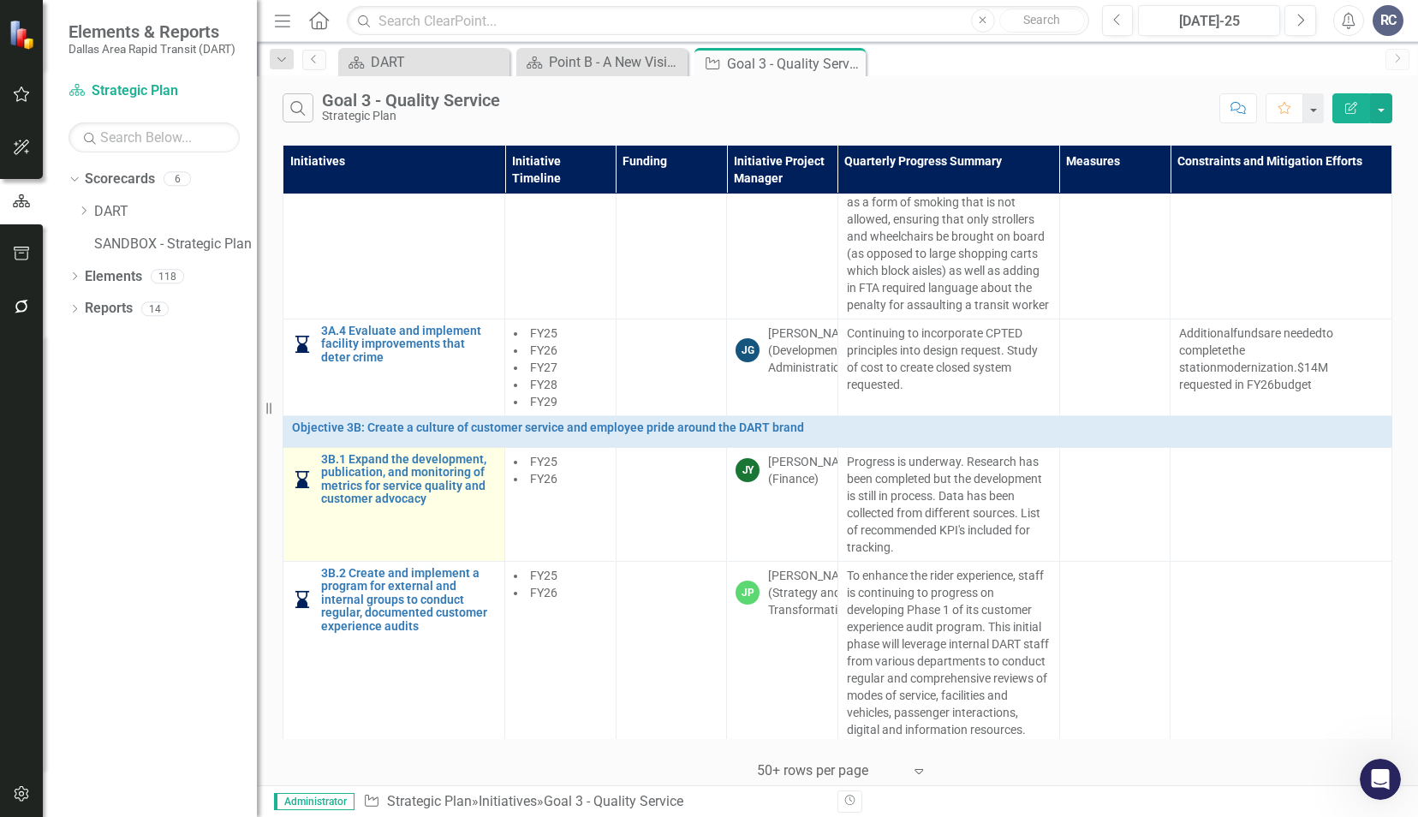
scroll to position [770, 0]
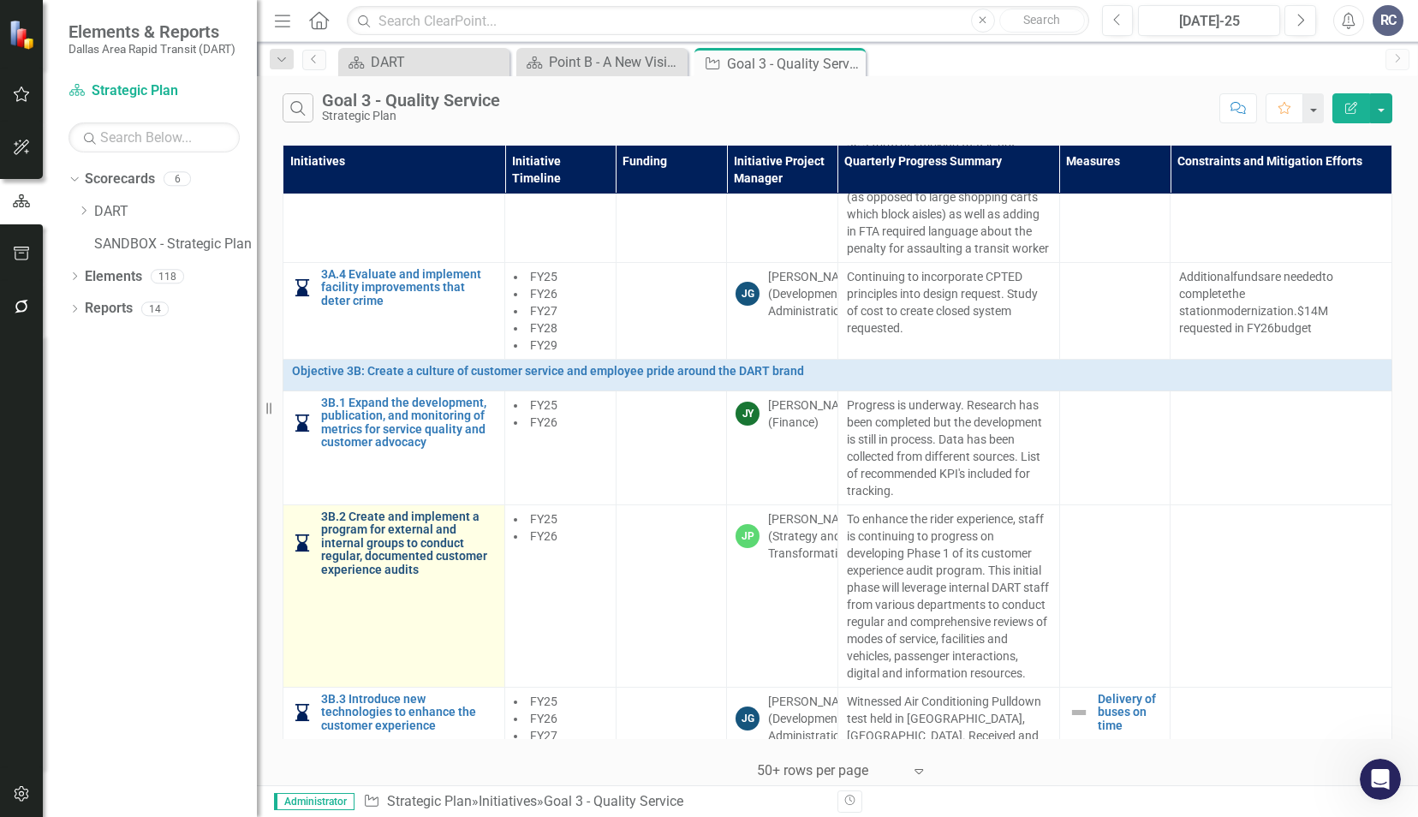
click at [394, 546] on link "3B.2 Create and implement a program for external and internal groups to conduct…" at bounding box center [408, 543] width 175 height 66
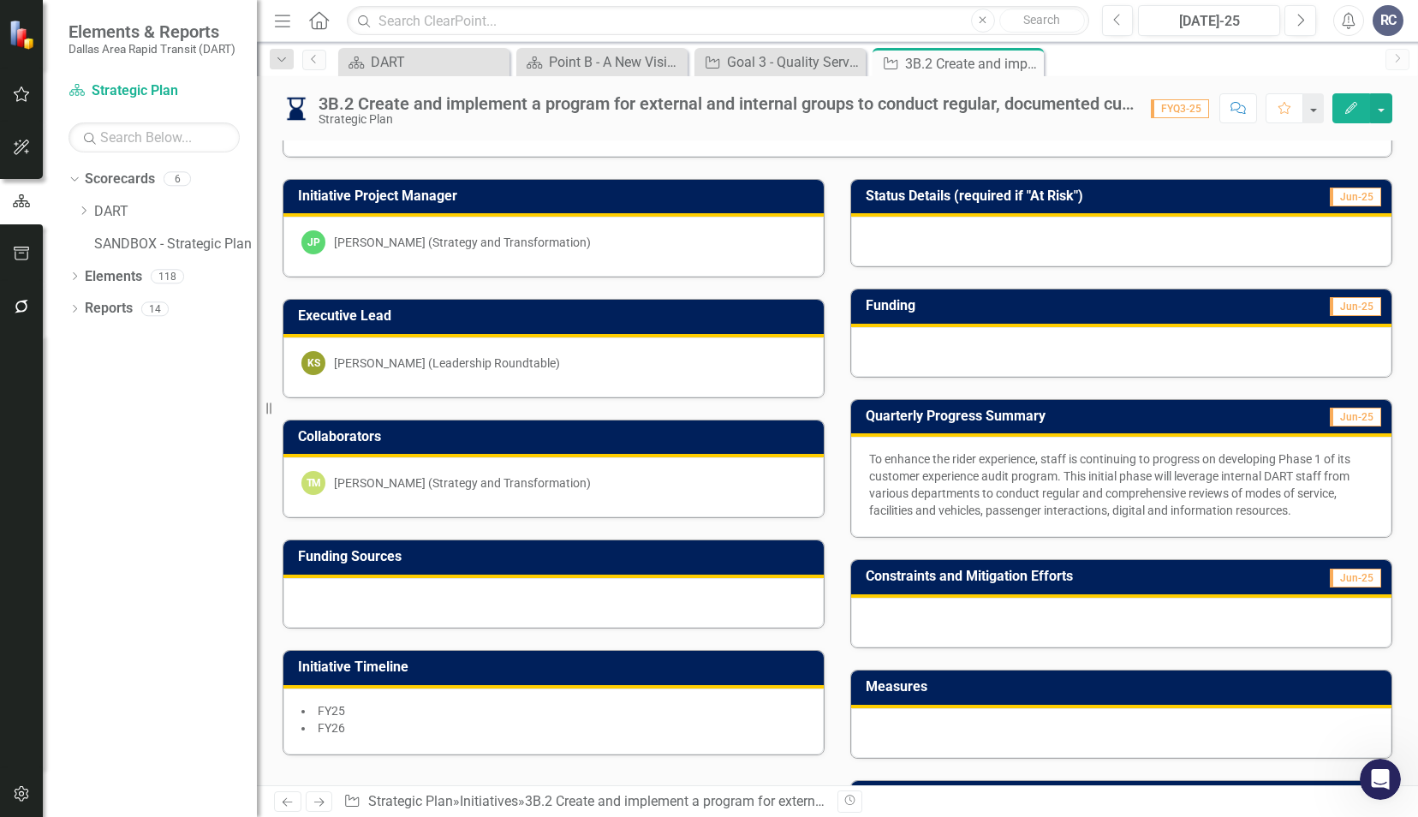
scroll to position [342, 0]
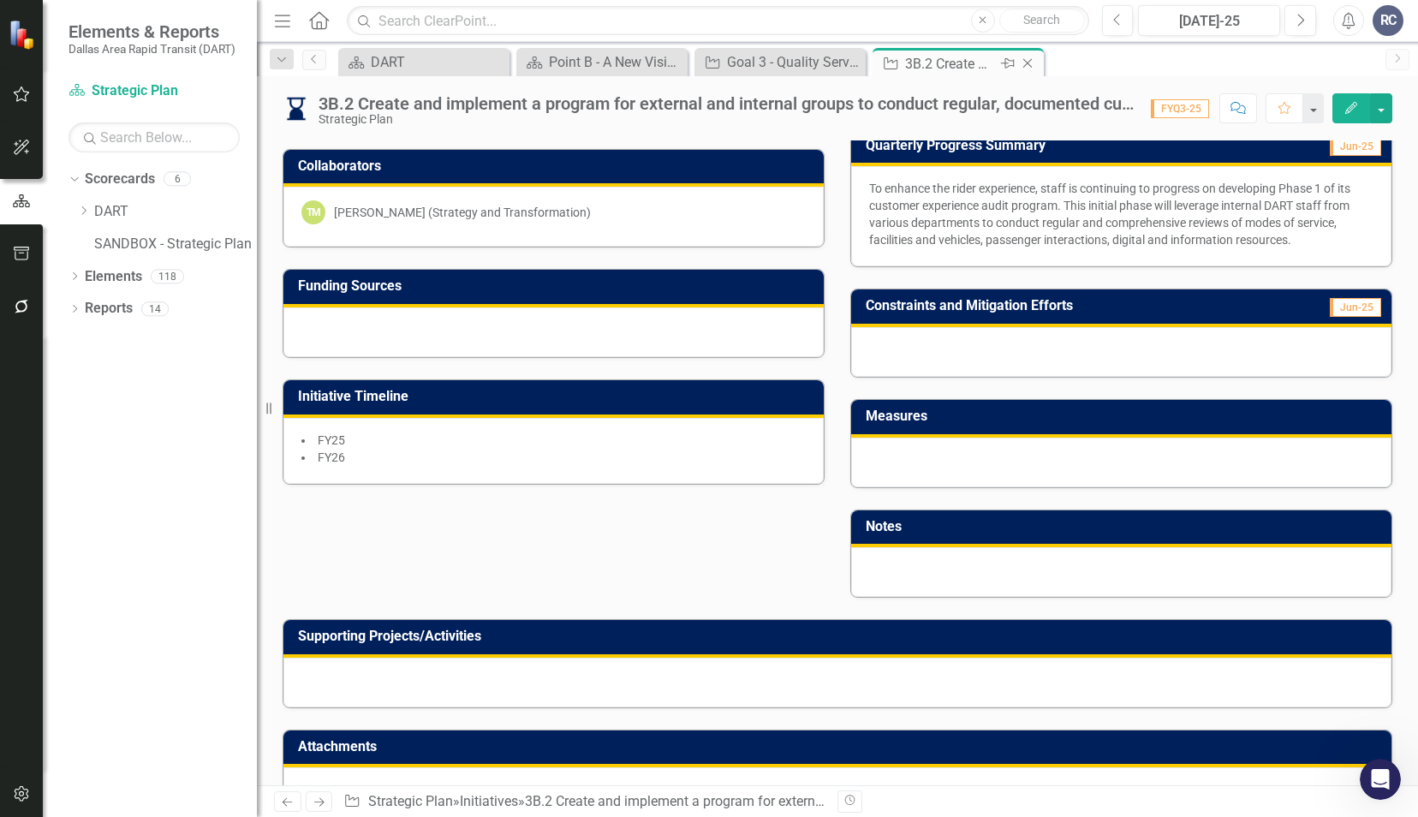
click at [1032, 64] on icon "Close" at bounding box center [1027, 63] width 17 height 14
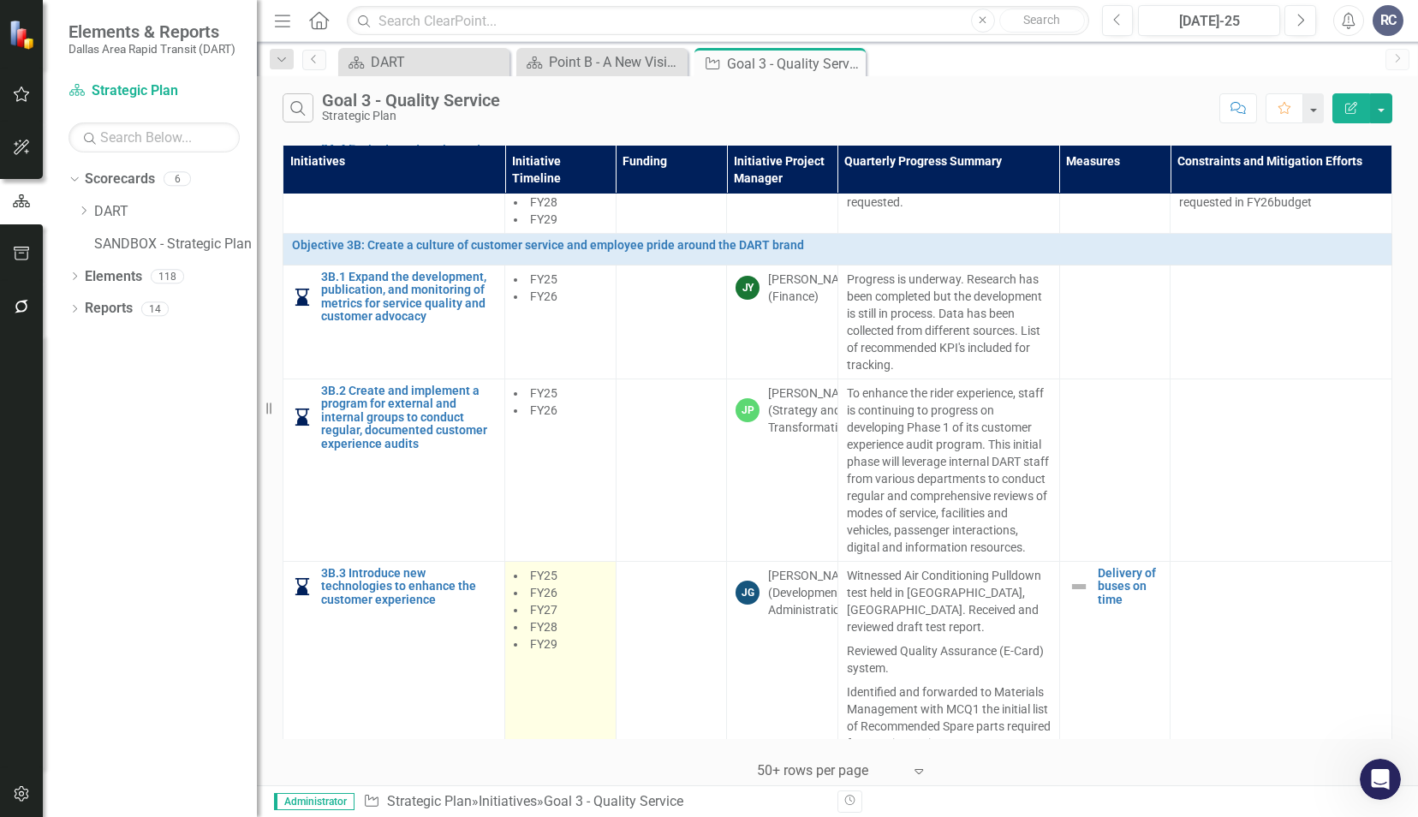
scroll to position [1027, 0]
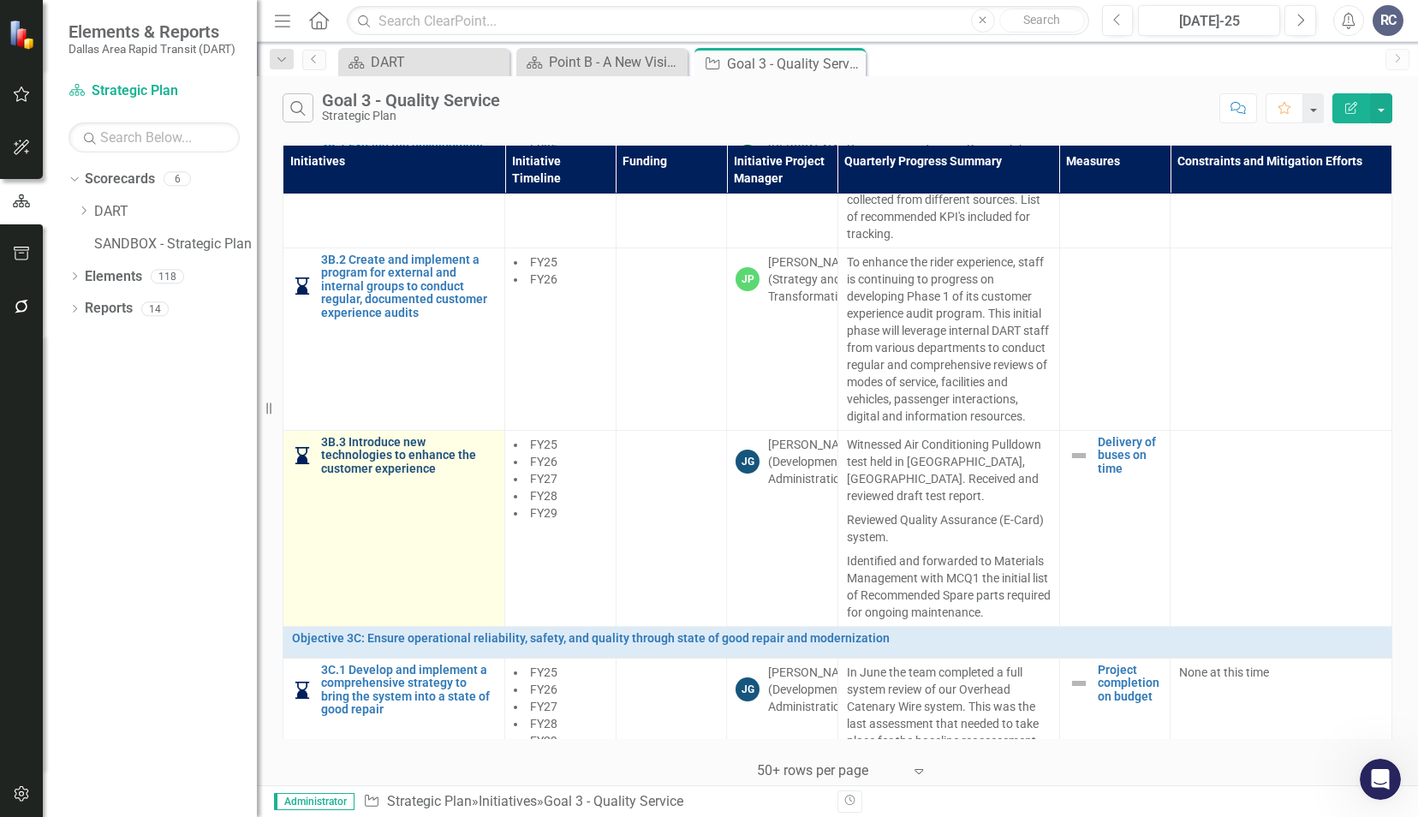
click at [353, 459] on link "3B.3 Introduce new technologies to enhance the customer experience" at bounding box center [408, 455] width 175 height 39
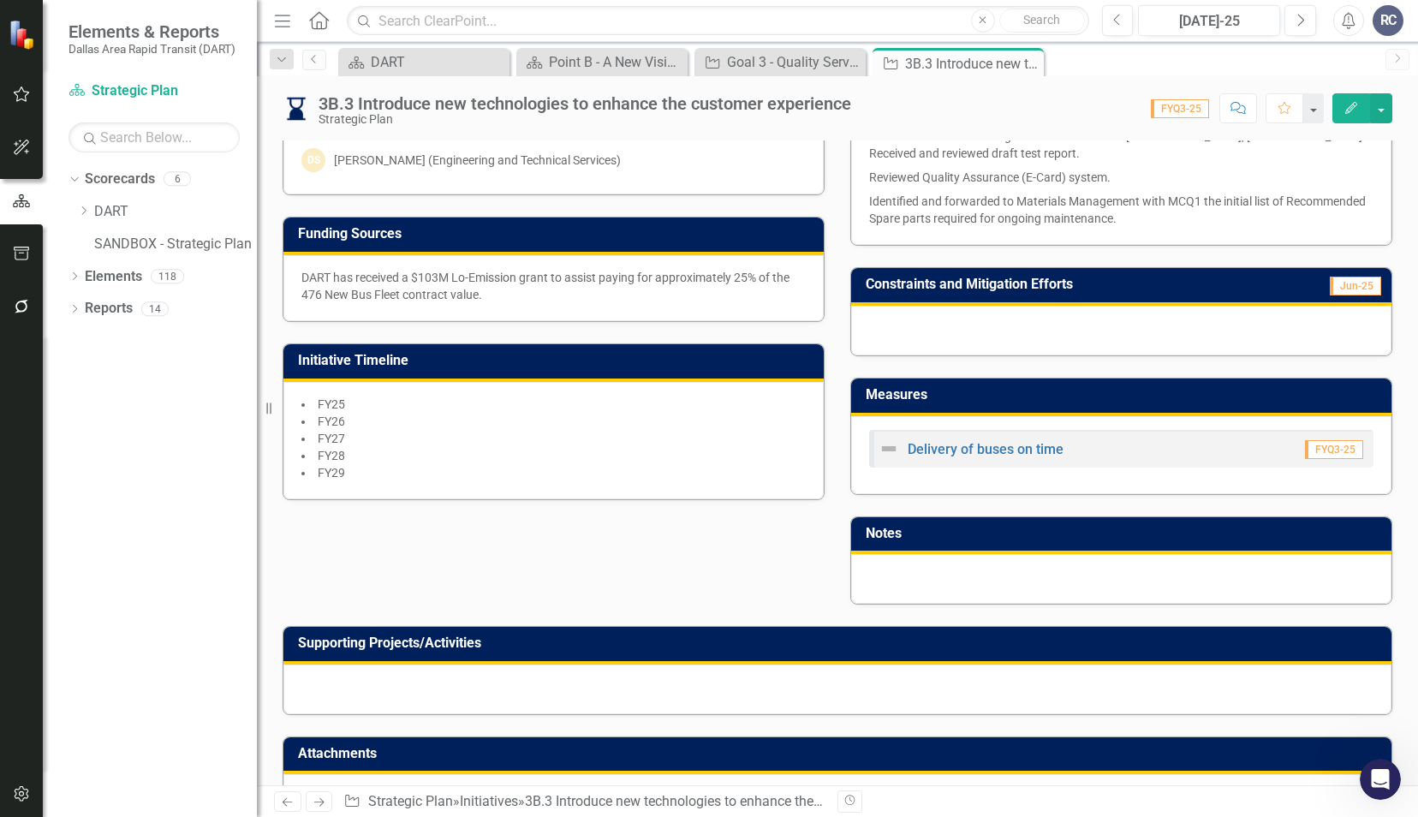
scroll to position [477, 0]
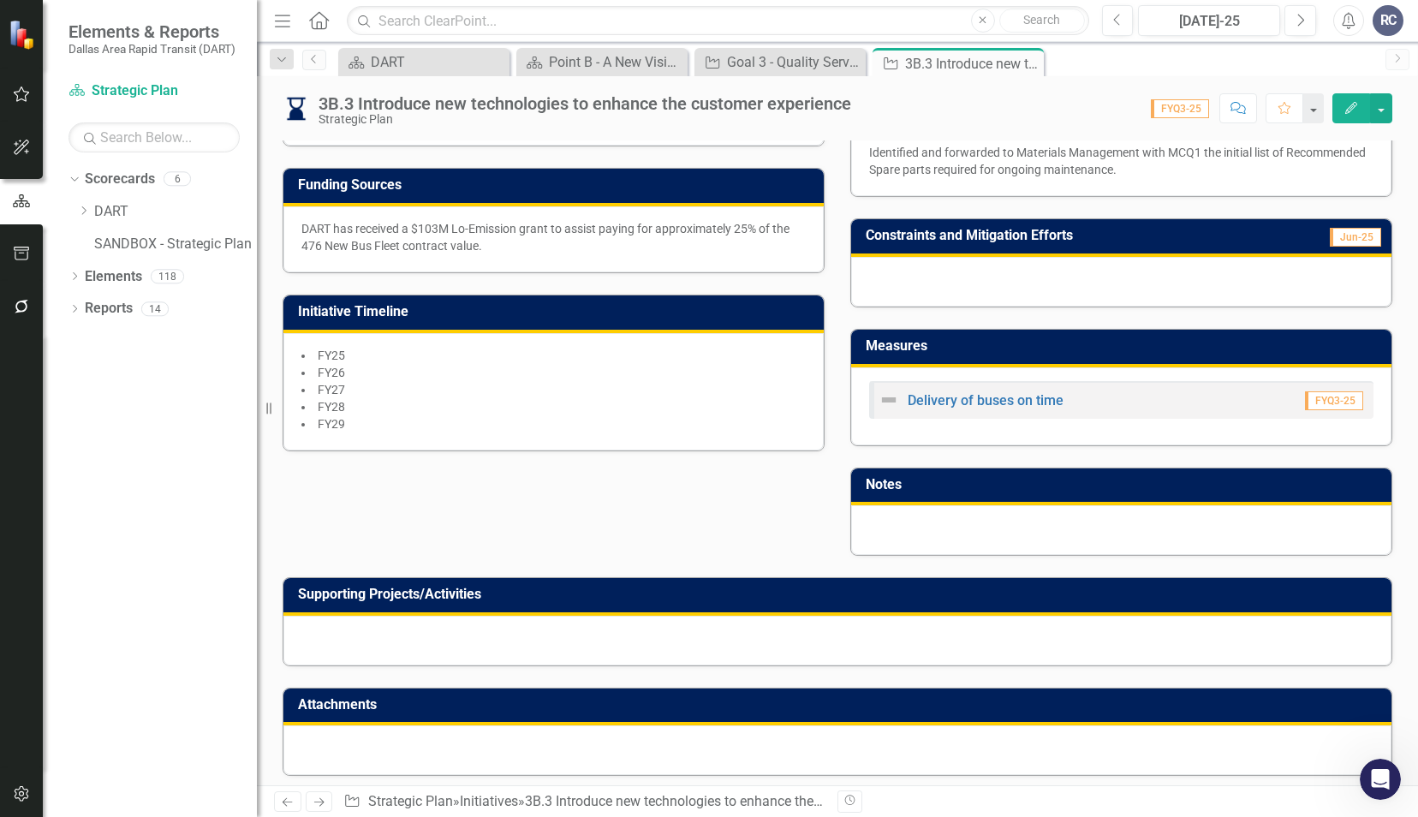
click at [584, 639] on div at bounding box center [837, 641] width 1108 height 50
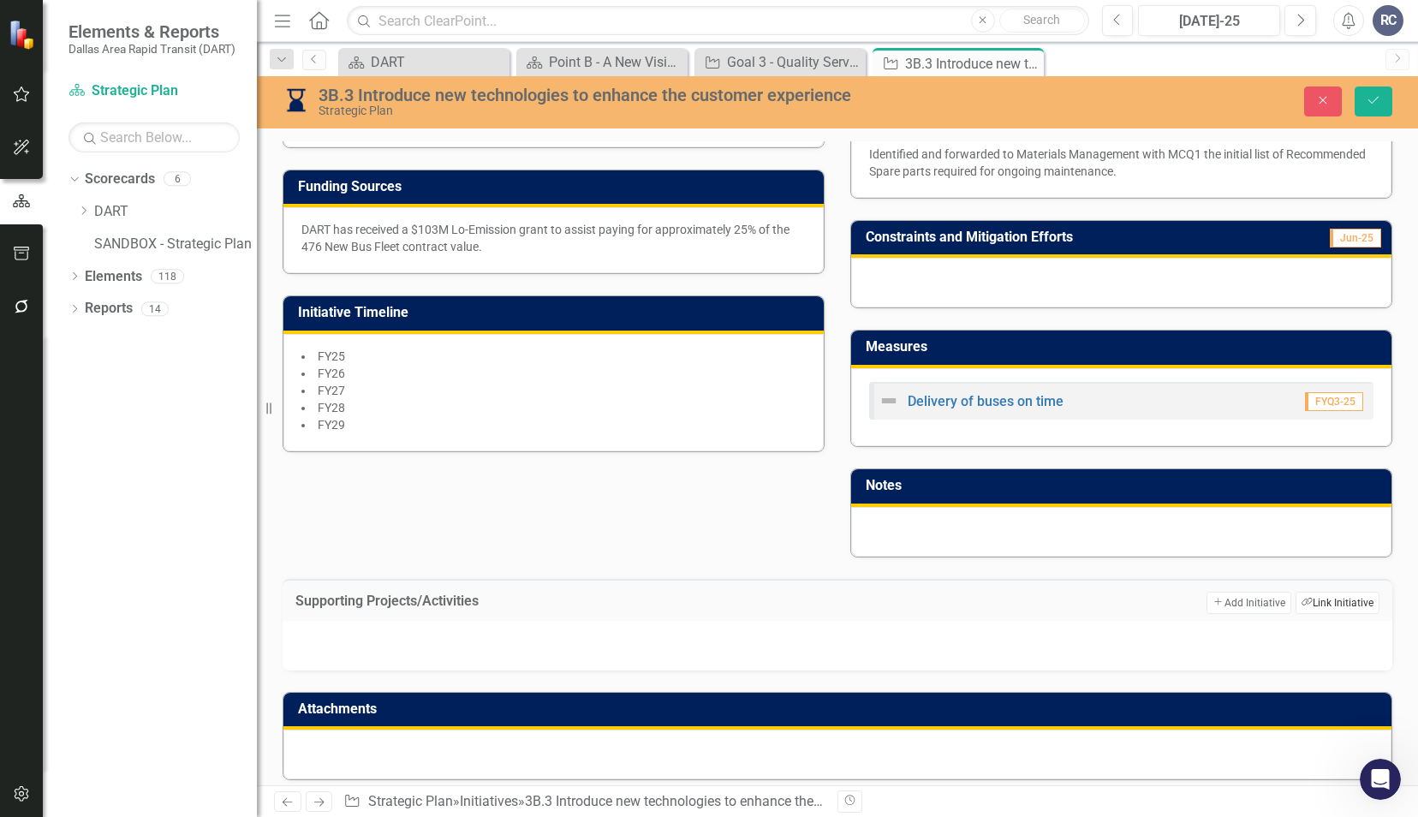
click at [1318, 592] on button "Link Tag Link Initiative" at bounding box center [1337, 603] width 84 height 22
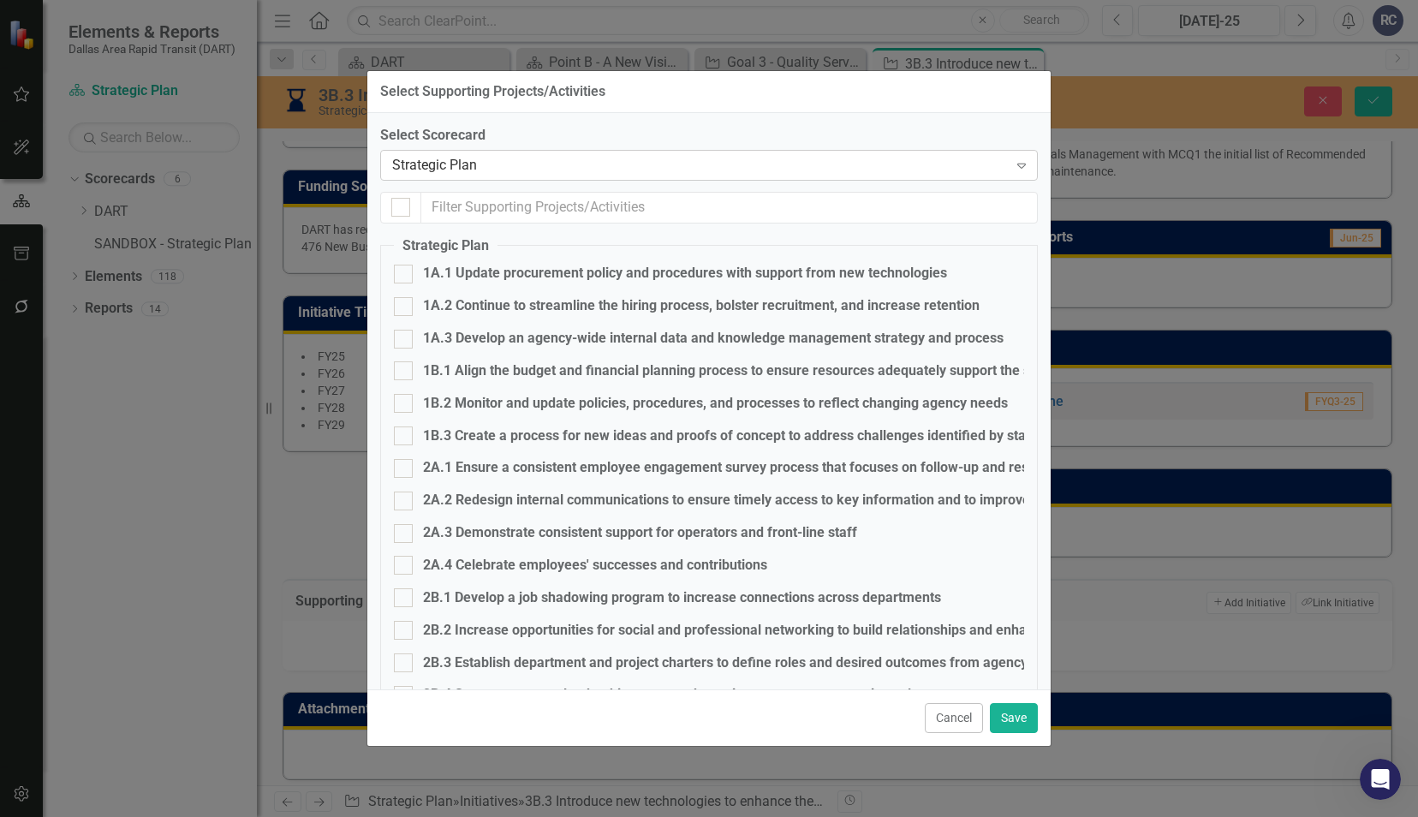
click at [460, 170] on div "Strategic Plan" at bounding box center [700, 165] width 616 height 20
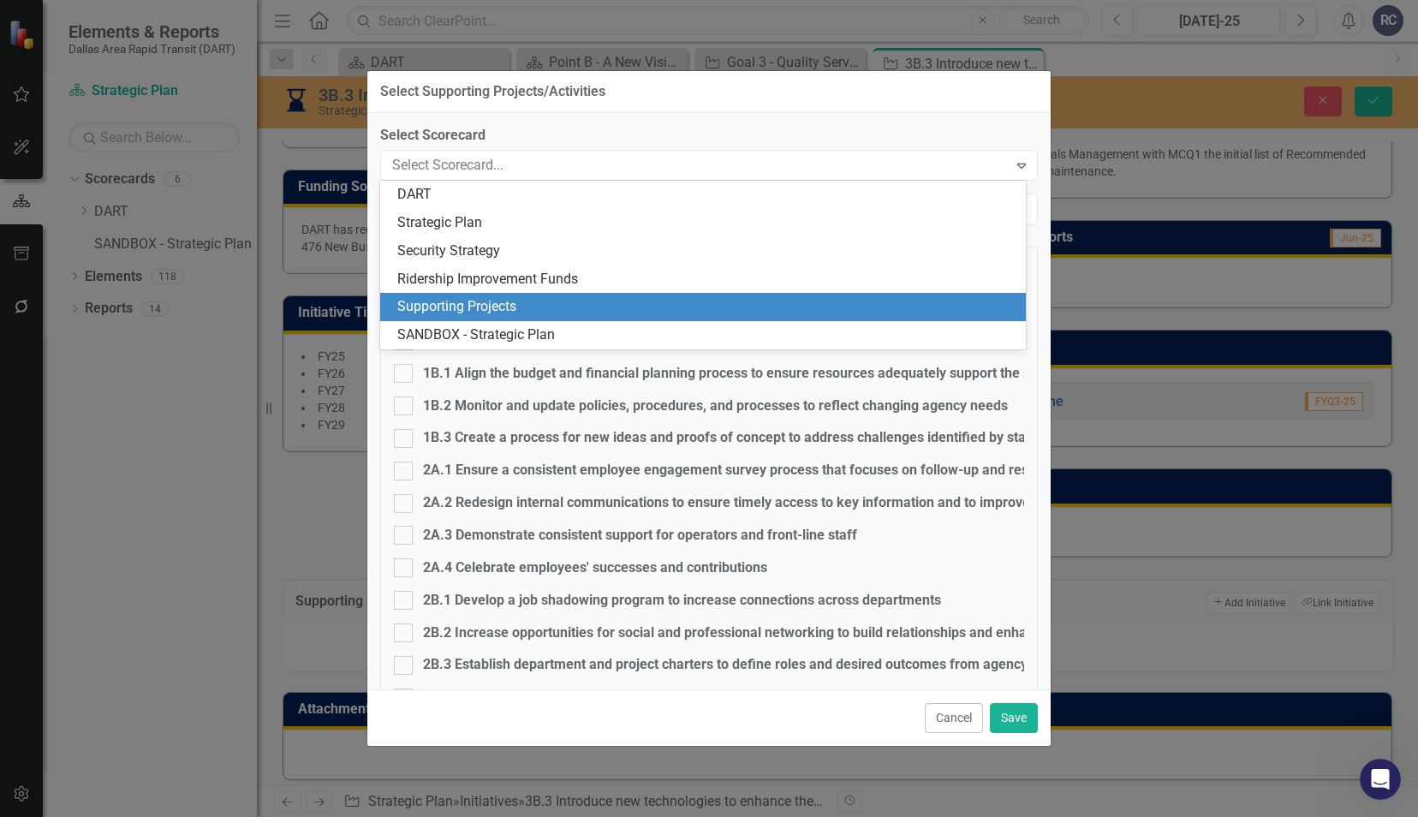
click at [454, 305] on div "Supporting Projects" at bounding box center [706, 307] width 618 height 20
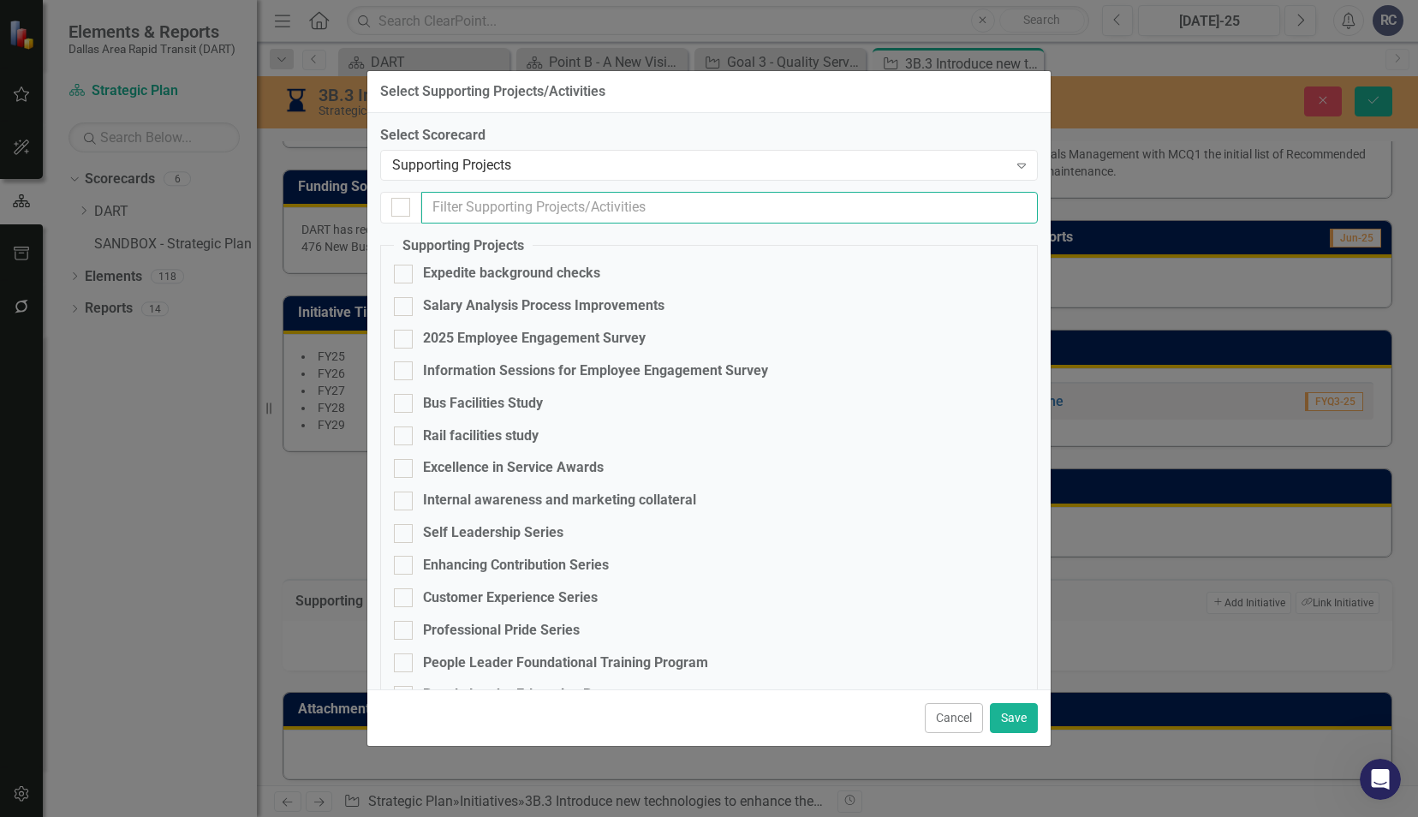
click at [454, 204] on input "text" at bounding box center [729, 208] width 616 height 32
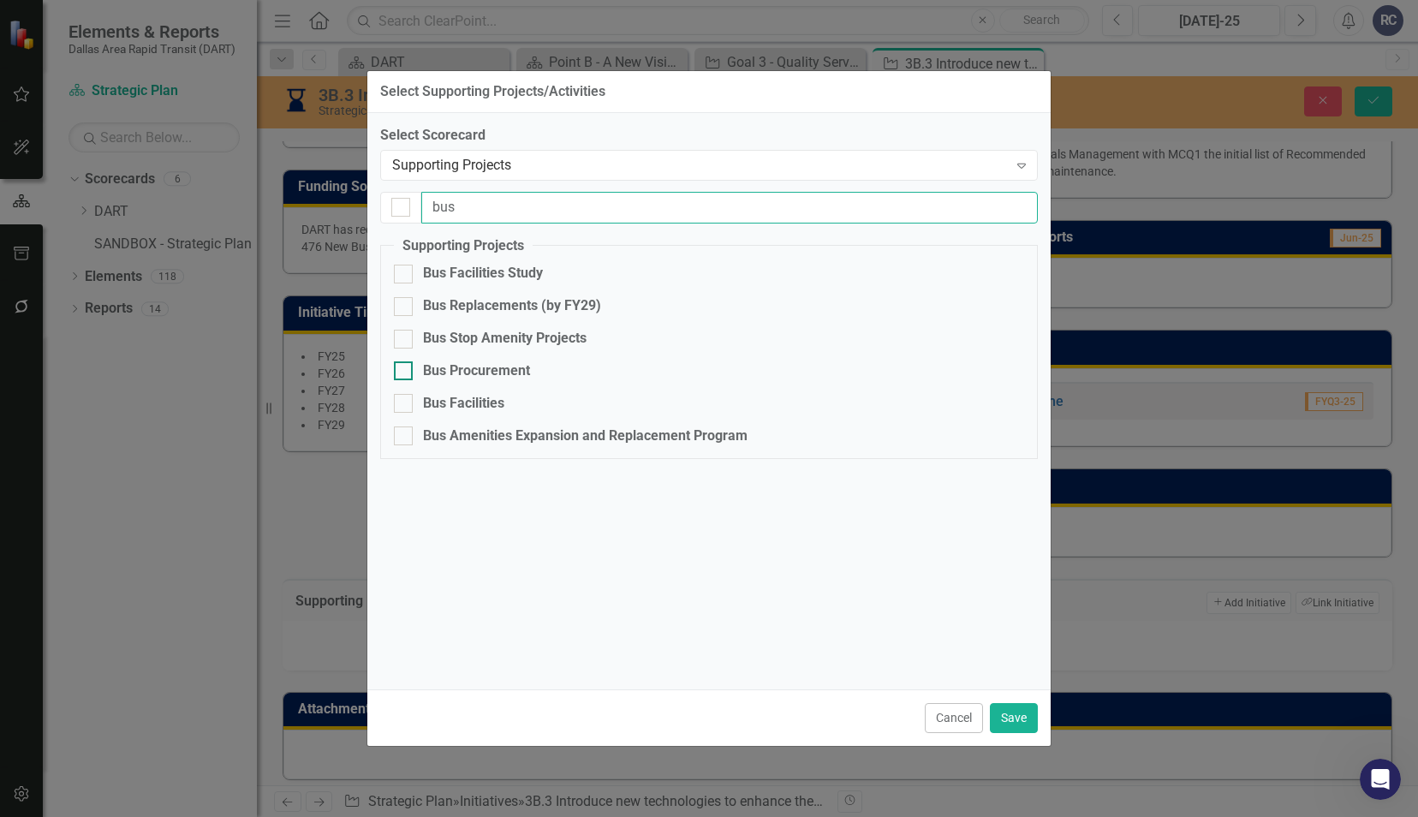
type input "bus"
click at [407, 372] on div at bounding box center [403, 370] width 19 height 19
click at [405, 372] on input "Bus Procurement" at bounding box center [399, 366] width 11 height 11
checkbox input "true"
click at [513, 195] on input "bus" at bounding box center [729, 208] width 617 height 32
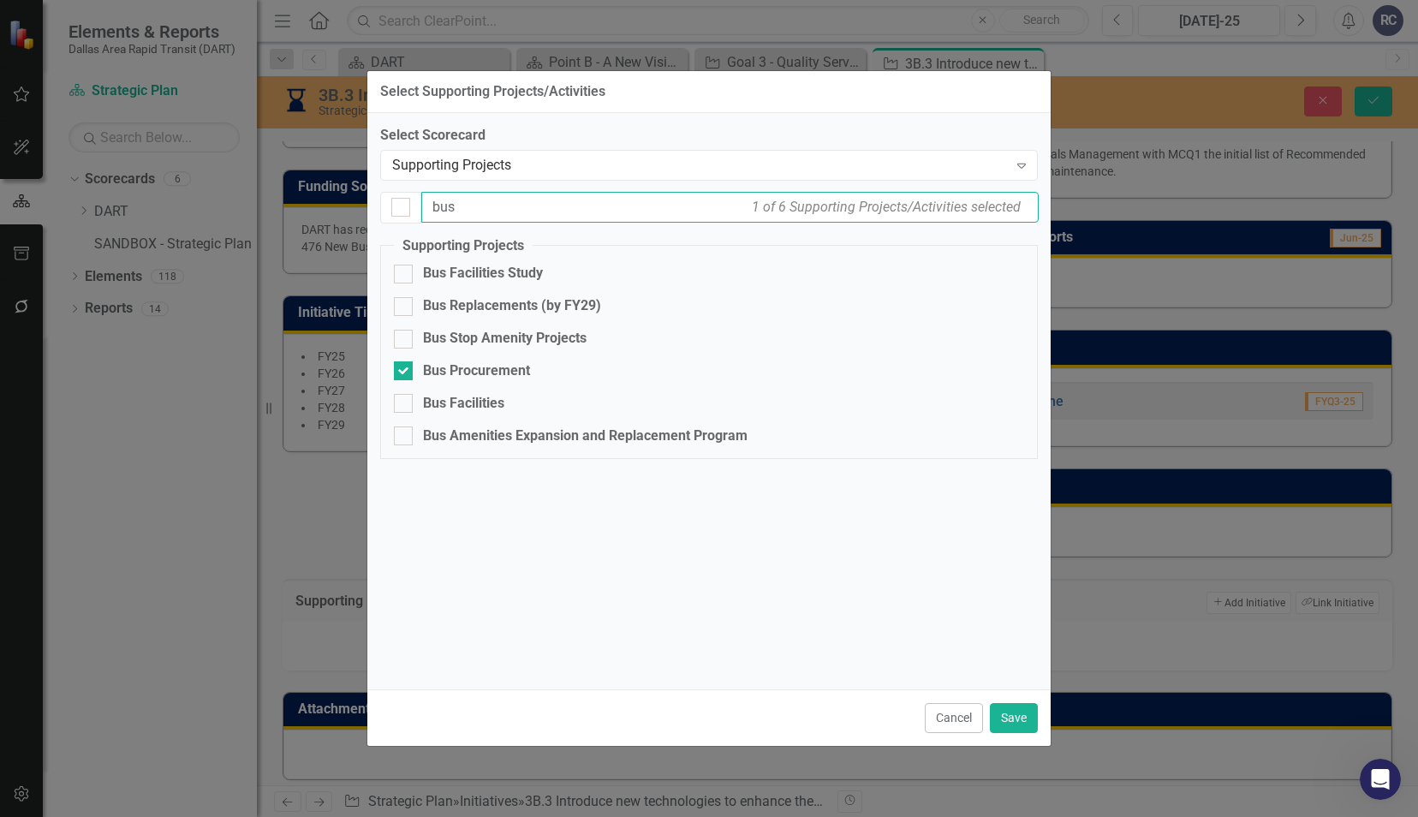
click at [513, 195] on input "bus" at bounding box center [729, 208] width 617 height 32
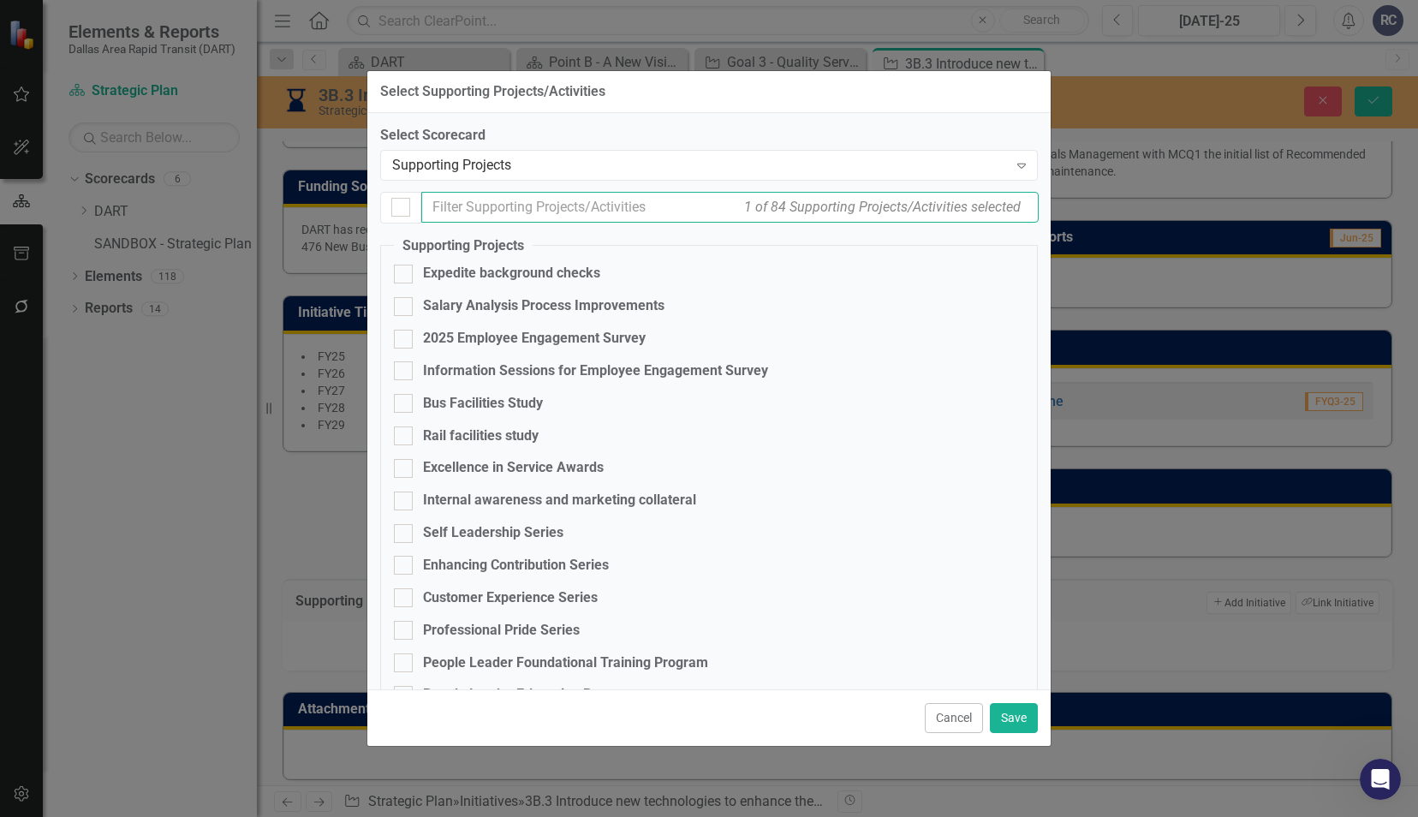
type input "t"
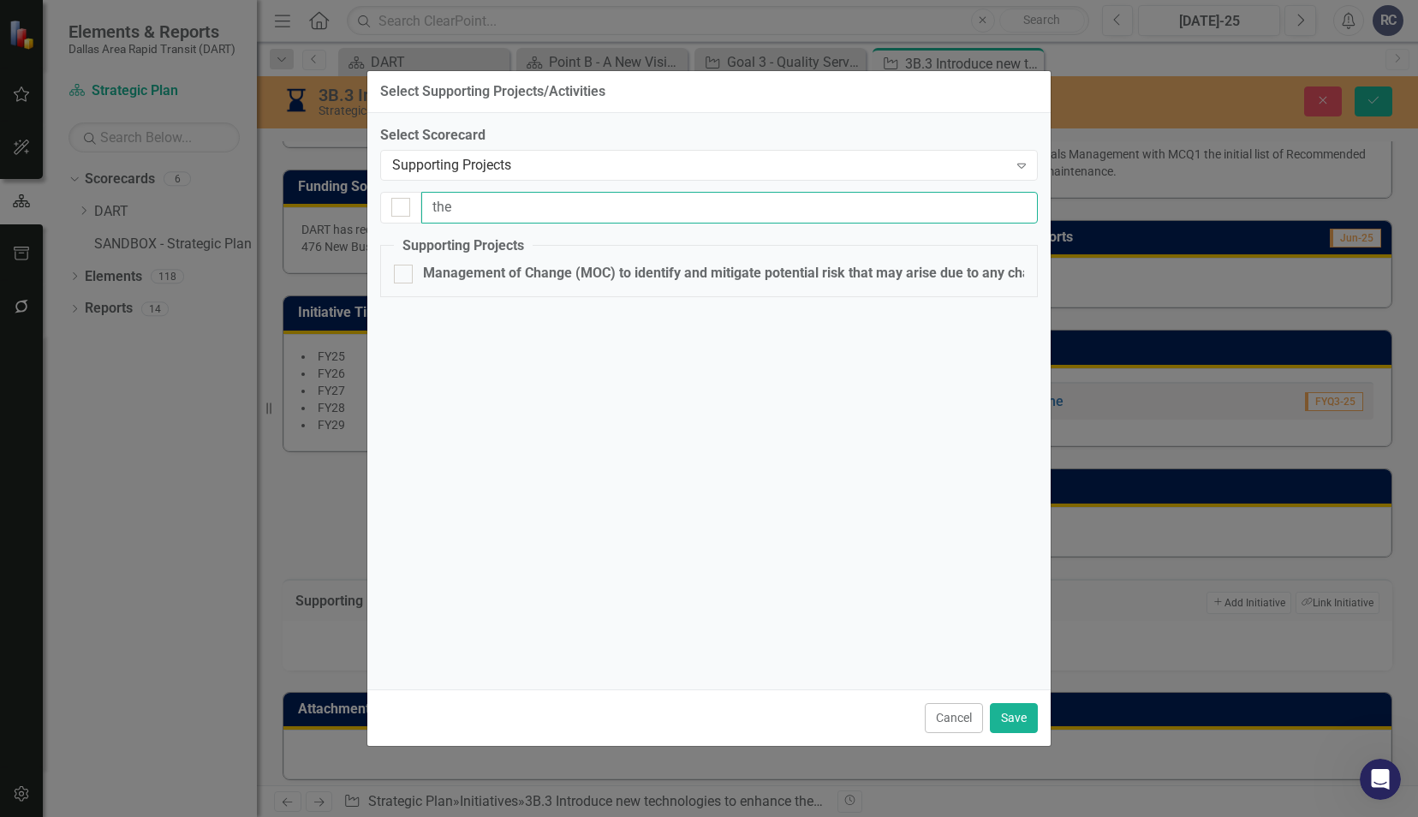
type input "th"
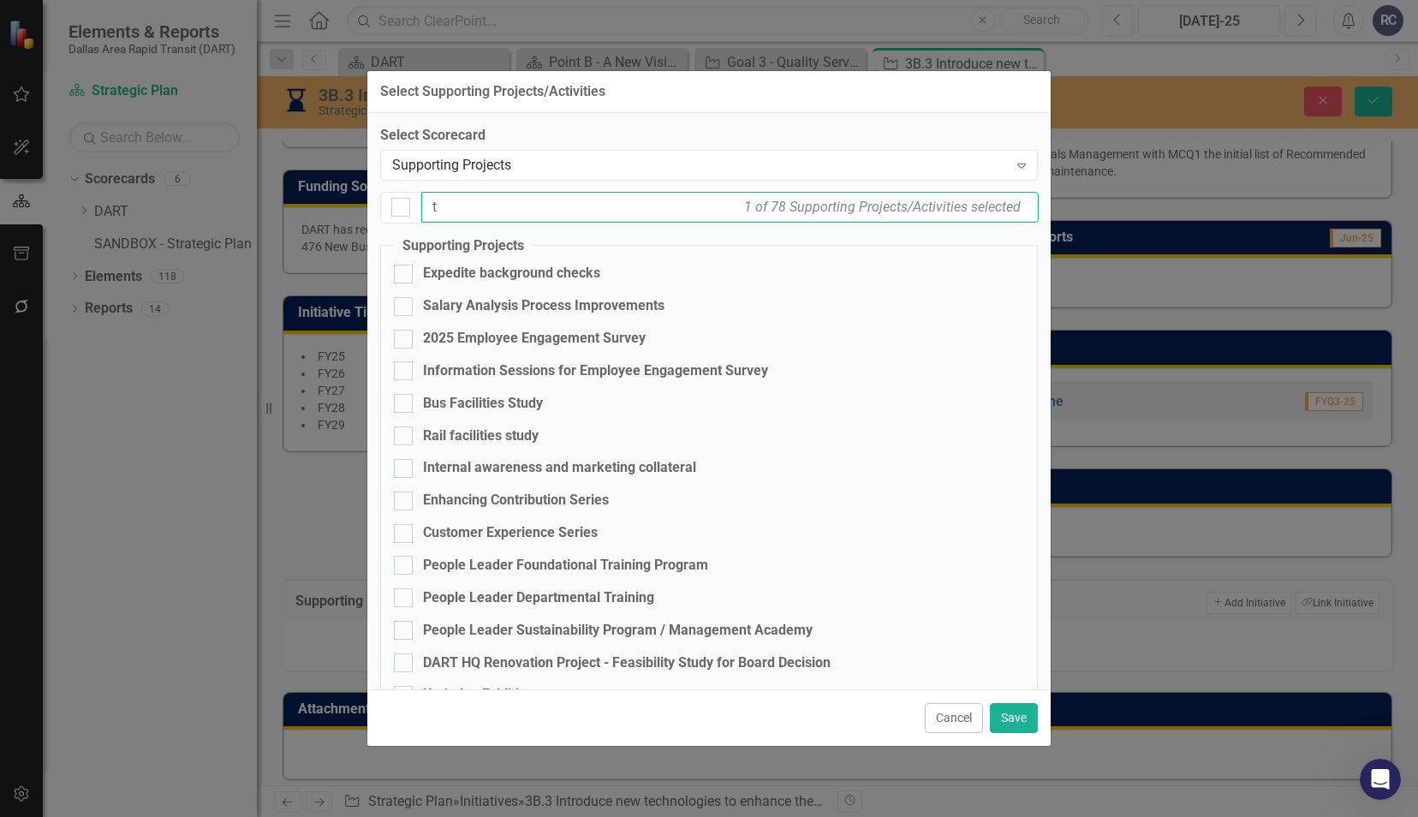
click at [507, 207] on input "t" at bounding box center [729, 208] width 617 height 32
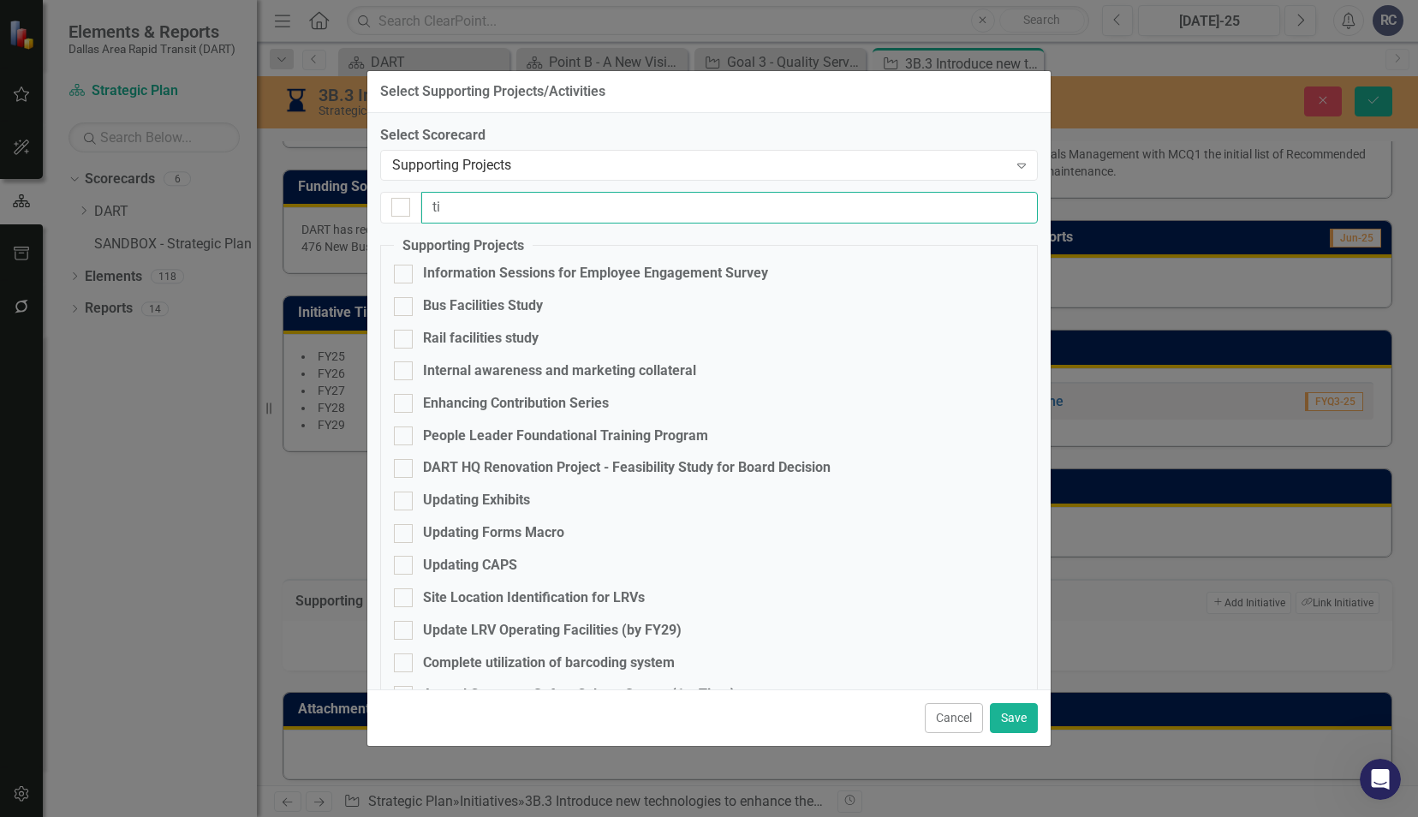
type input "tim"
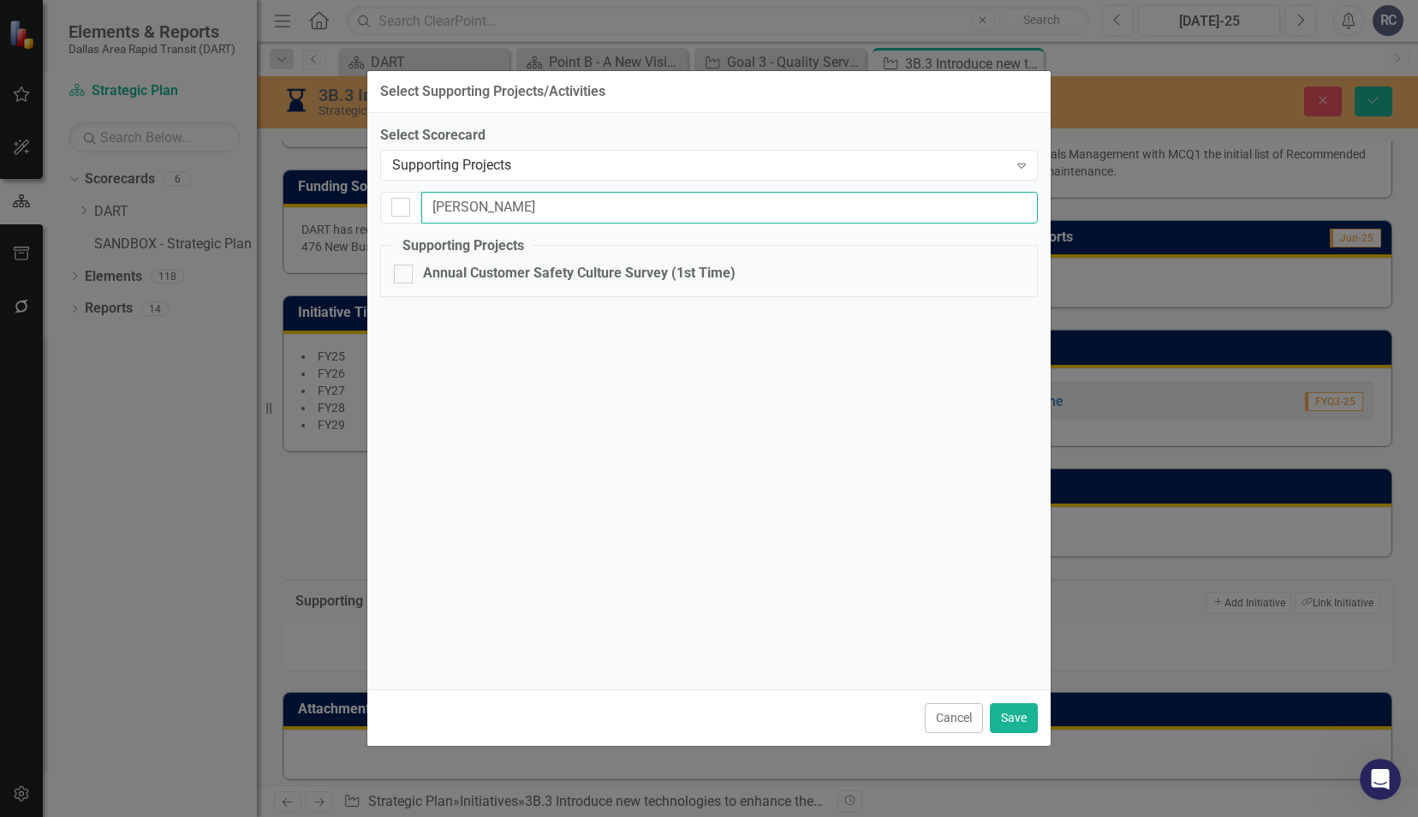
click at [519, 206] on input "tim" at bounding box center [729, 208] width 616 height 32
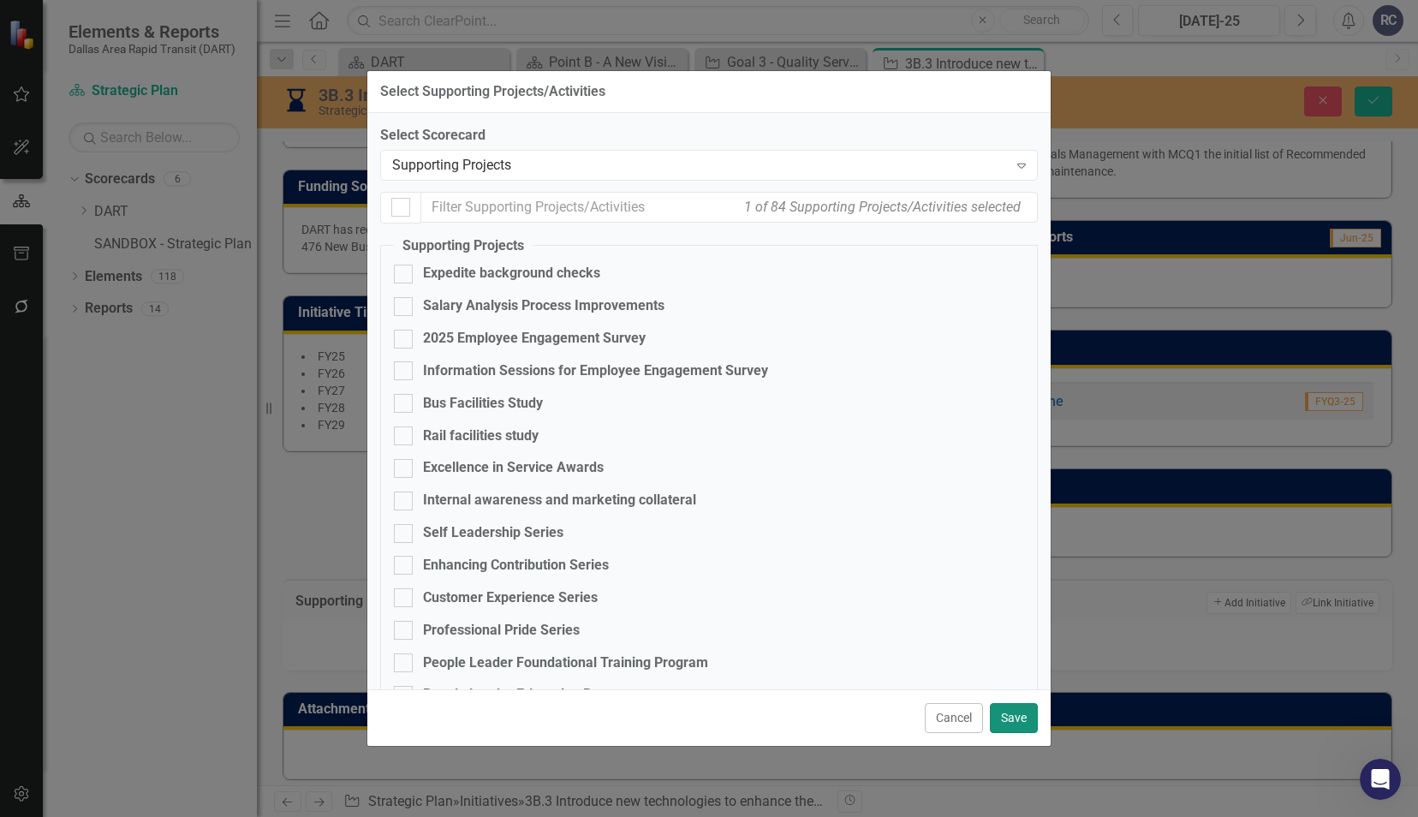
click at [1020, 708] on button "Save" at bounding box center [1014, 718] width 48 height 30
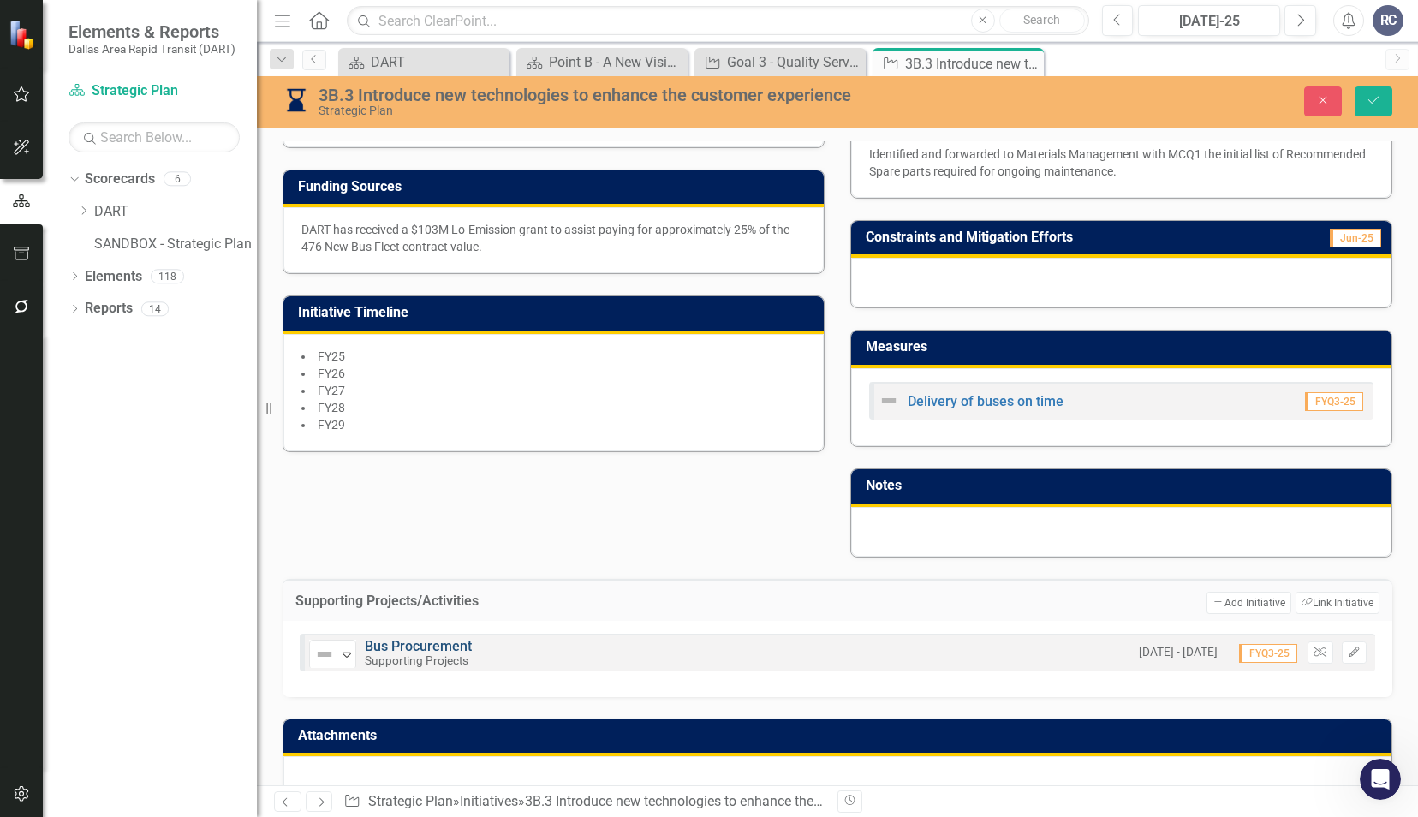
click at [428, 643] on link "Bus Procurement" at bounding box center [418, 646] width 107 height 16
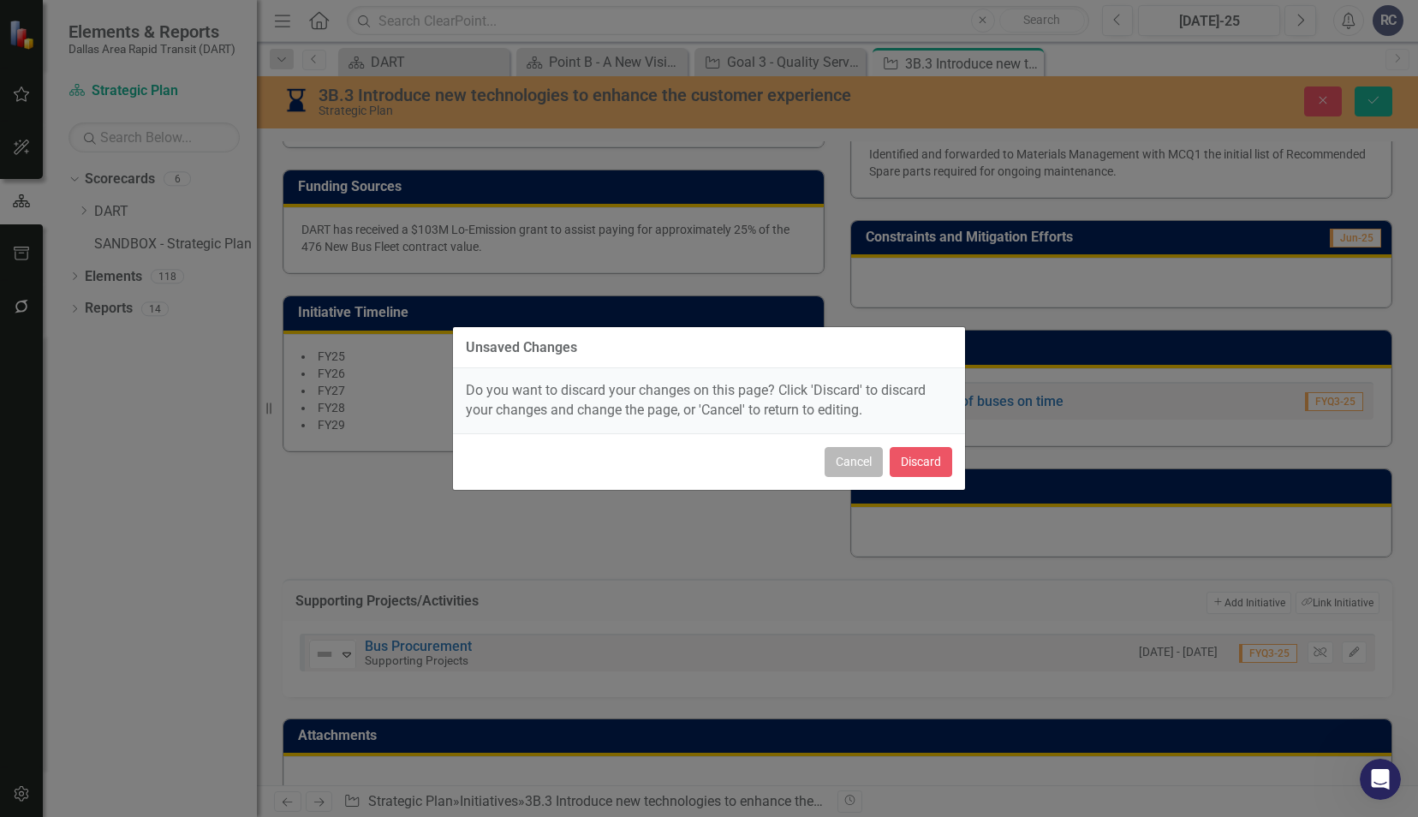
click at [849, 466] on button "Cancel" at bounding box center [853, 462] width 58 height 30
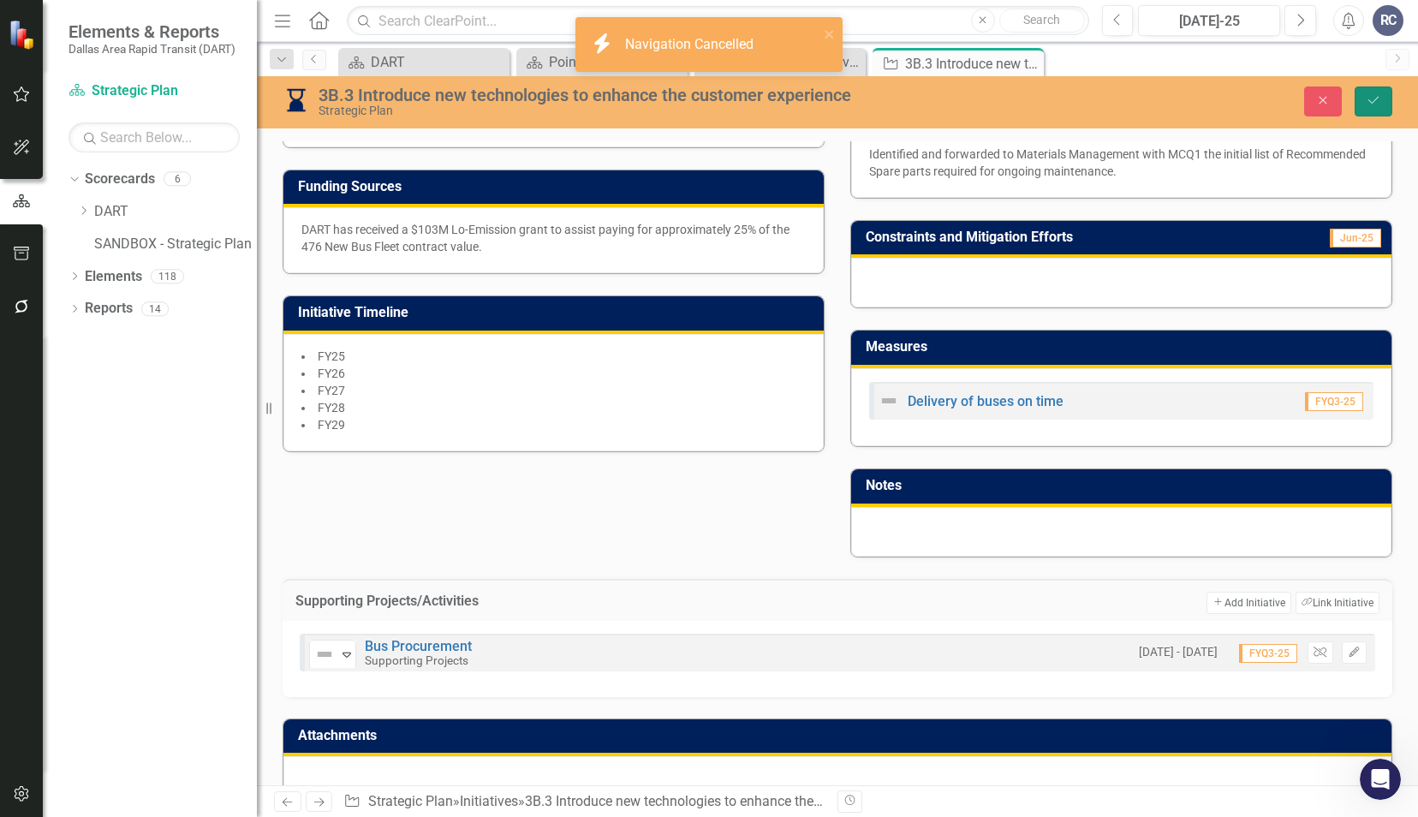
click at [1377, 92] on button "Save" at bounding box center [1373, 101] width 38 height 30
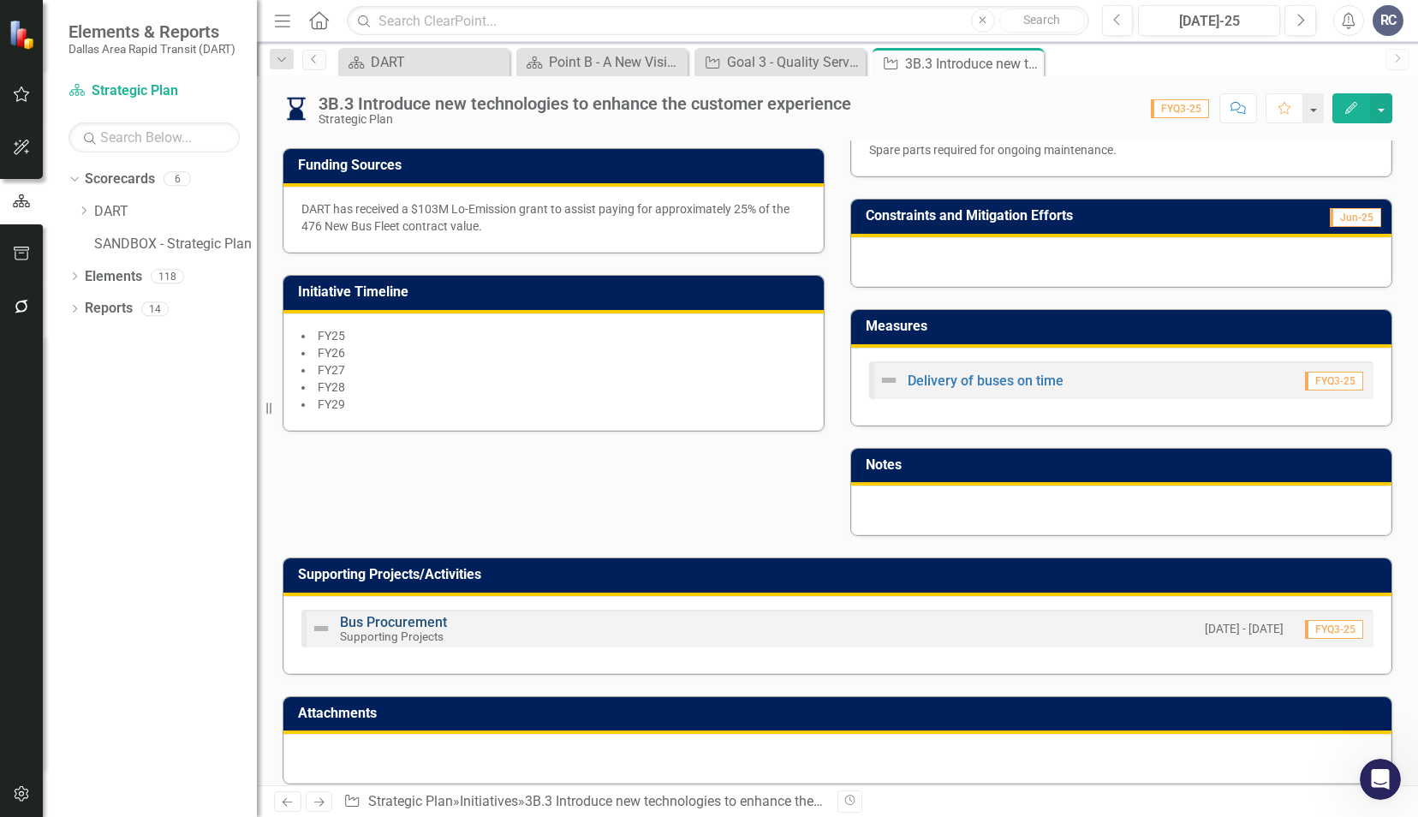
scroll to position [504, 0]
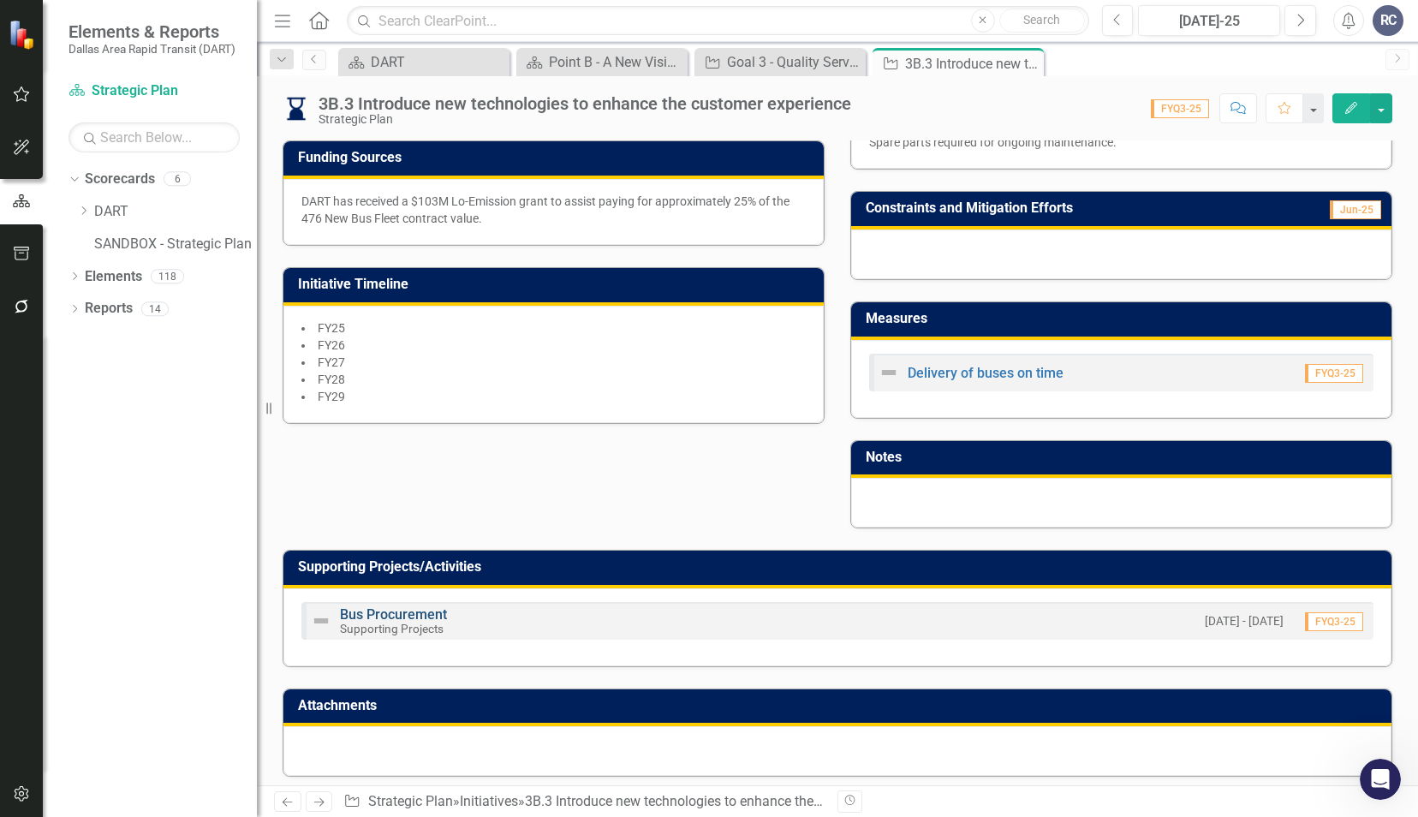
click at [405, 606] on link "Bus Procurement" at bounding box center [393, 614] width 107 height 16
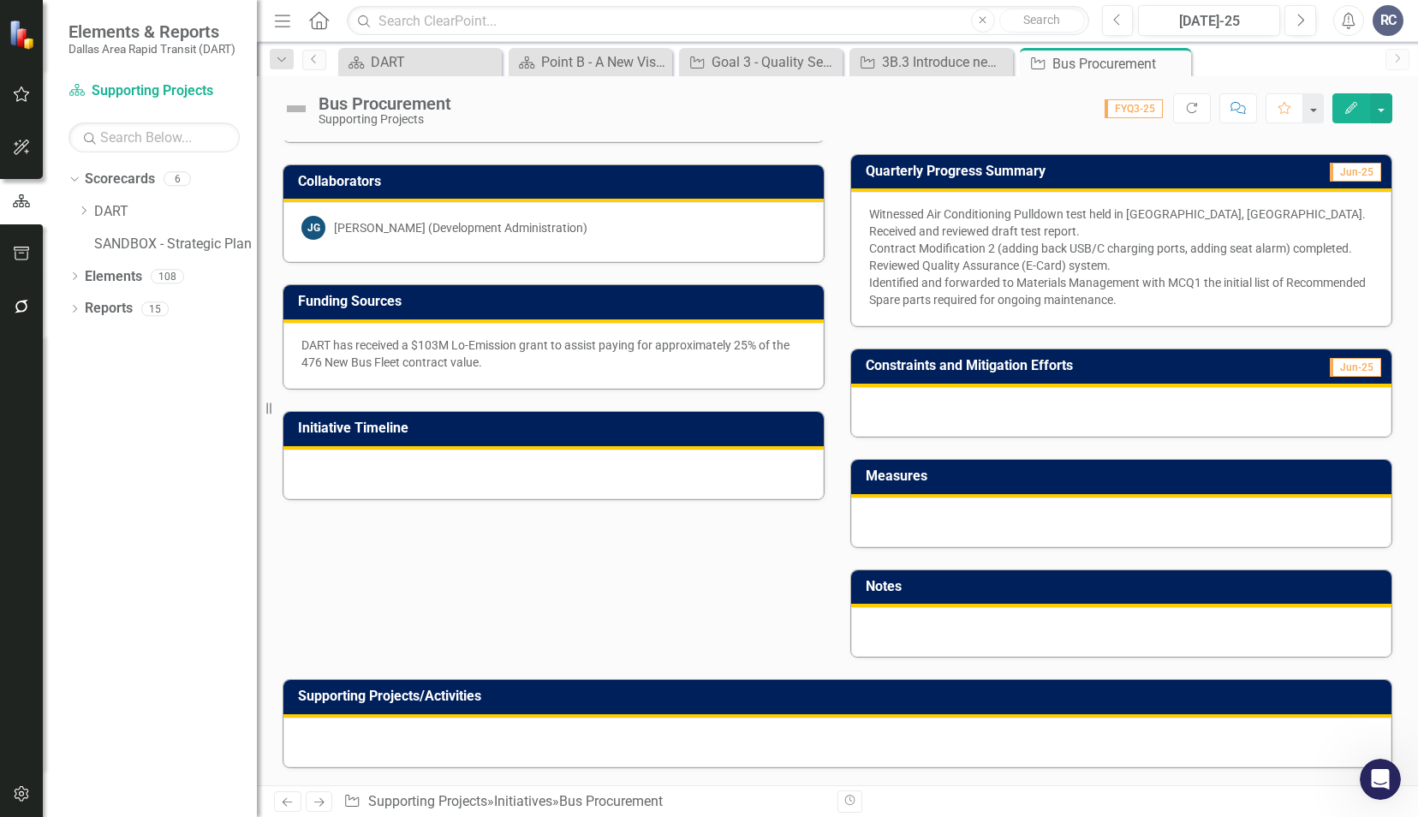
scroll to position [342, 0]
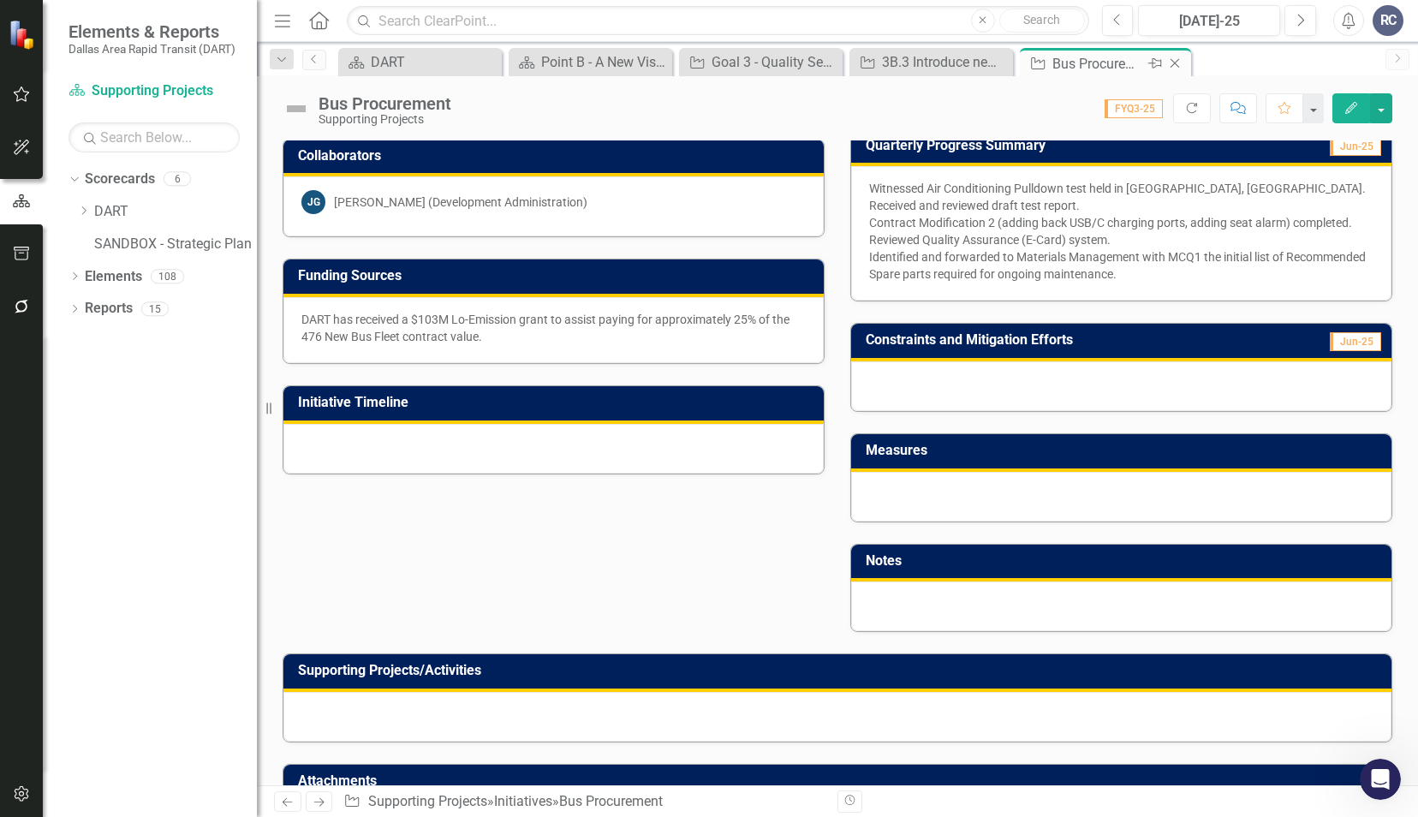
click at [1173, 62] on icon "Close" at bounding box center [1174, 63] width 17 height 14
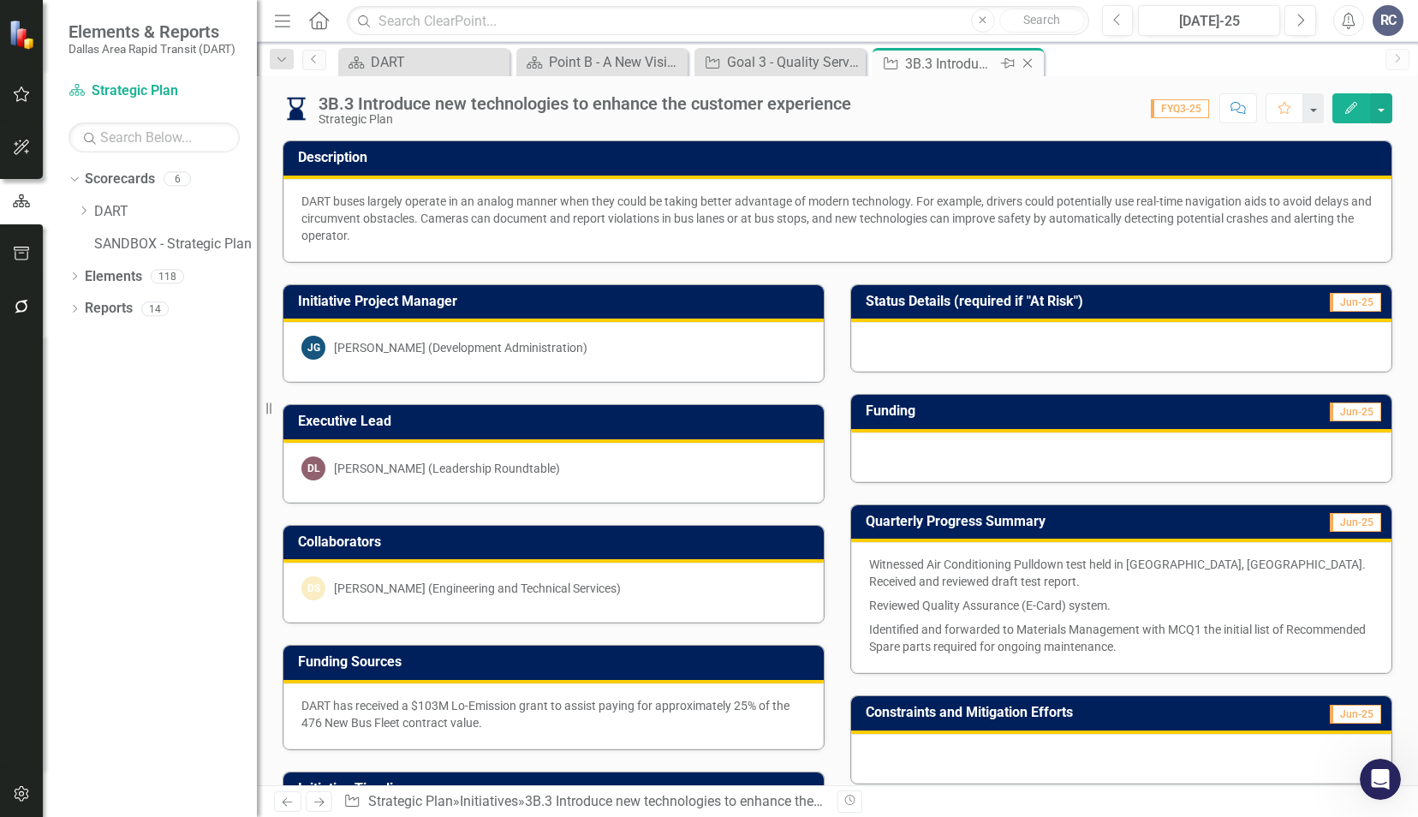
click at [1038, 62] on div "Close" at bounding box center [1028, 63] width 21 height 21
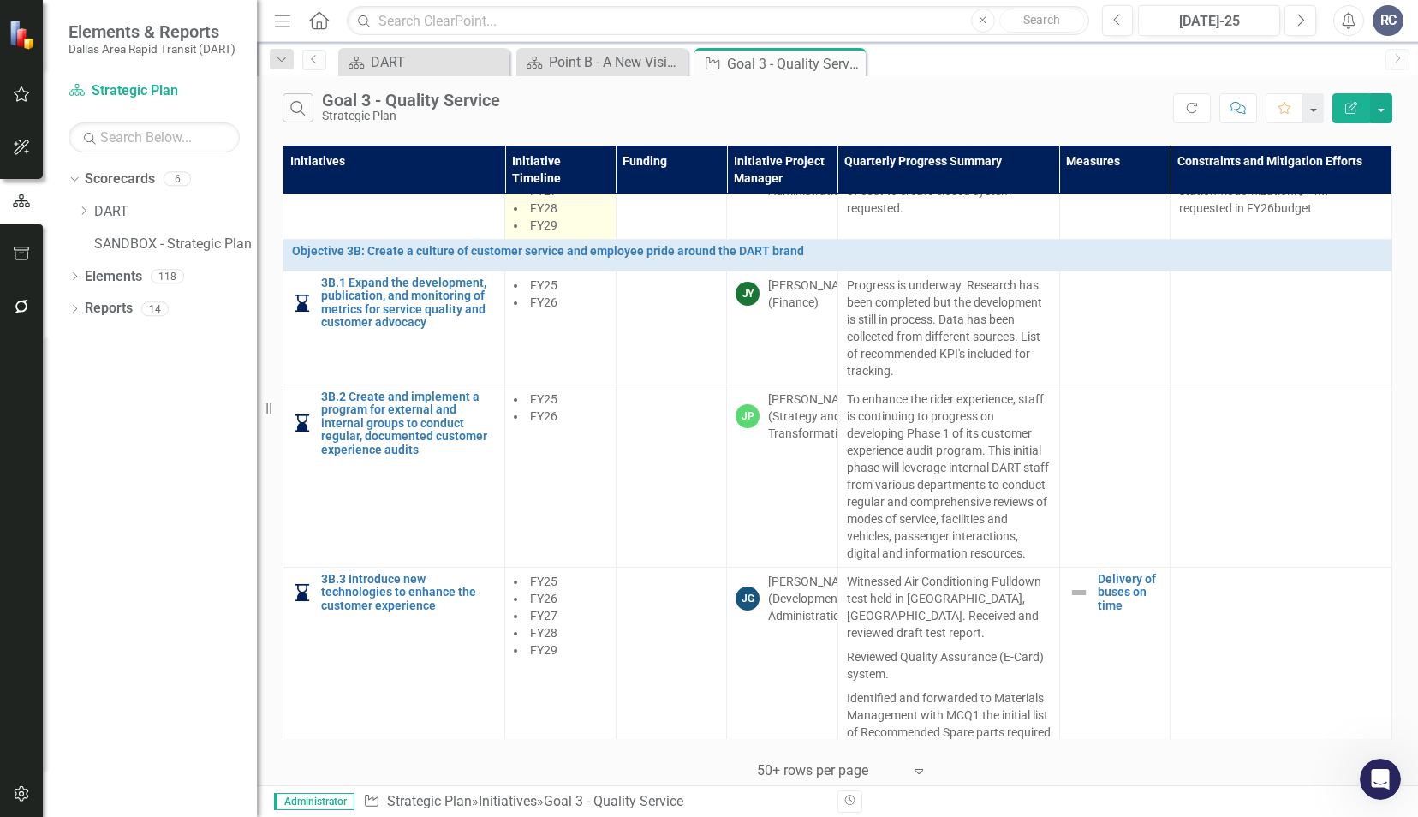
scroll to position [1198, 0]
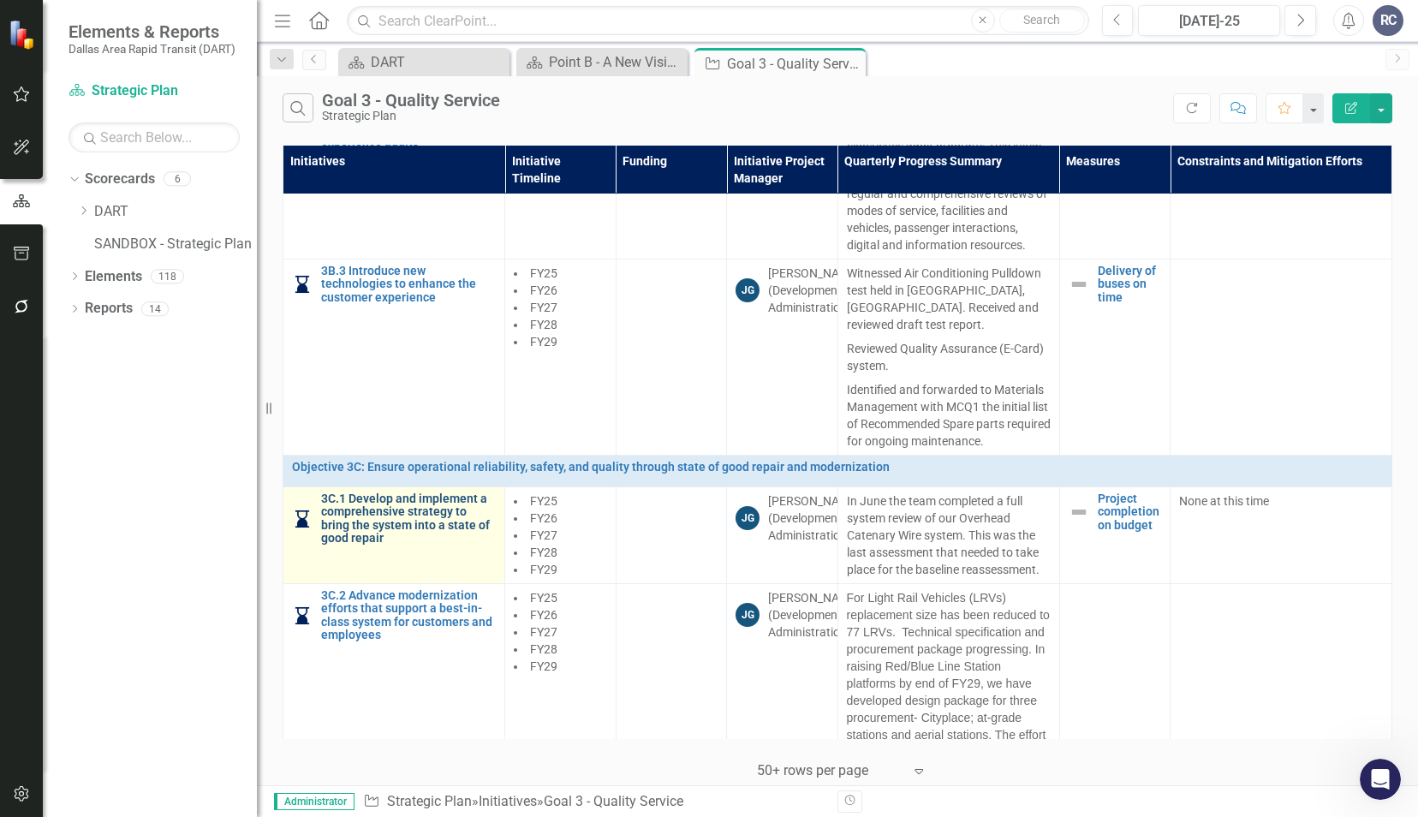
click at [351, 527] on link "3C.1 Develop and implement a comprehensive strategy to bring the system into a …" at bounding box center [408, 518] width 175 height 53
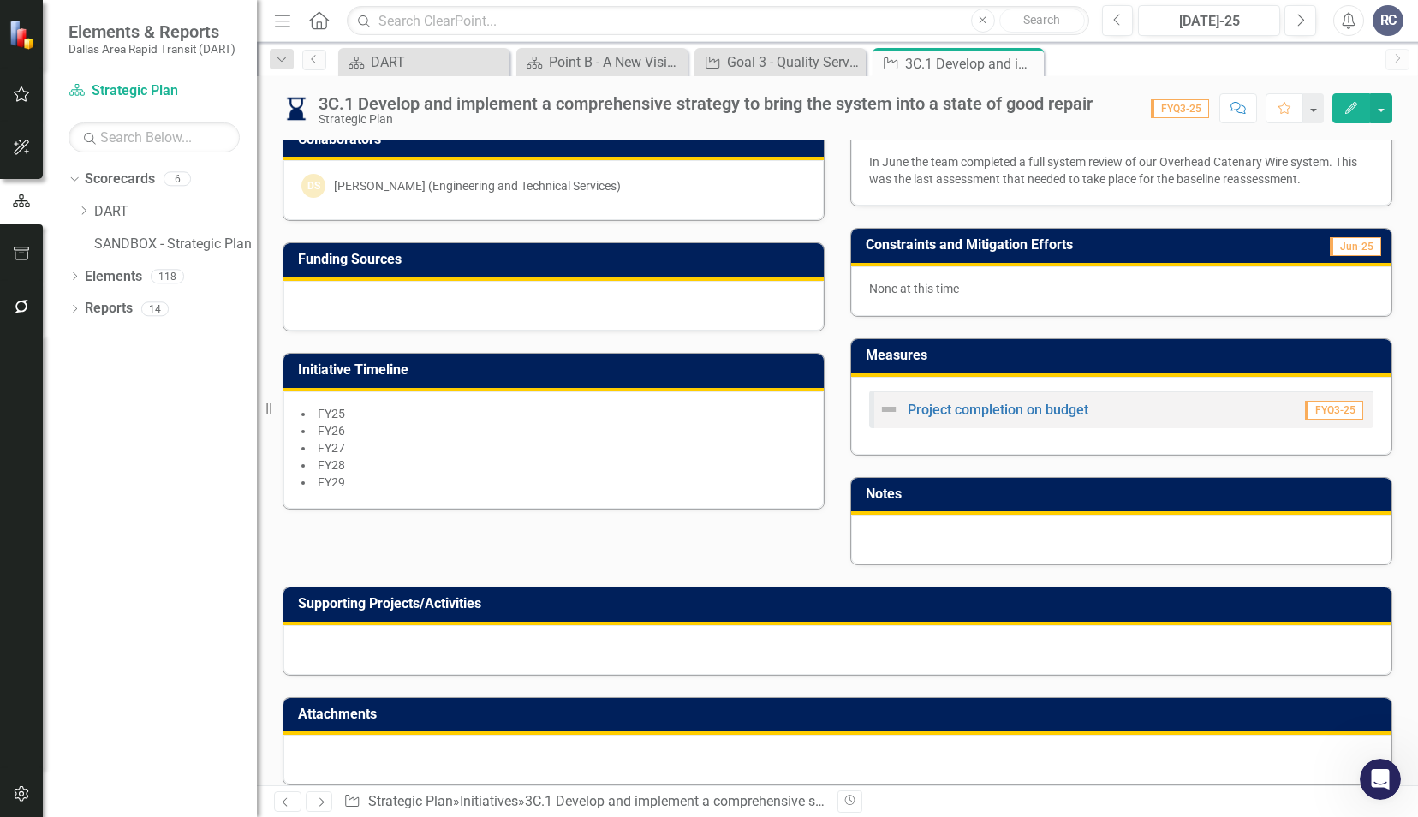
scroll to position [395, 0]
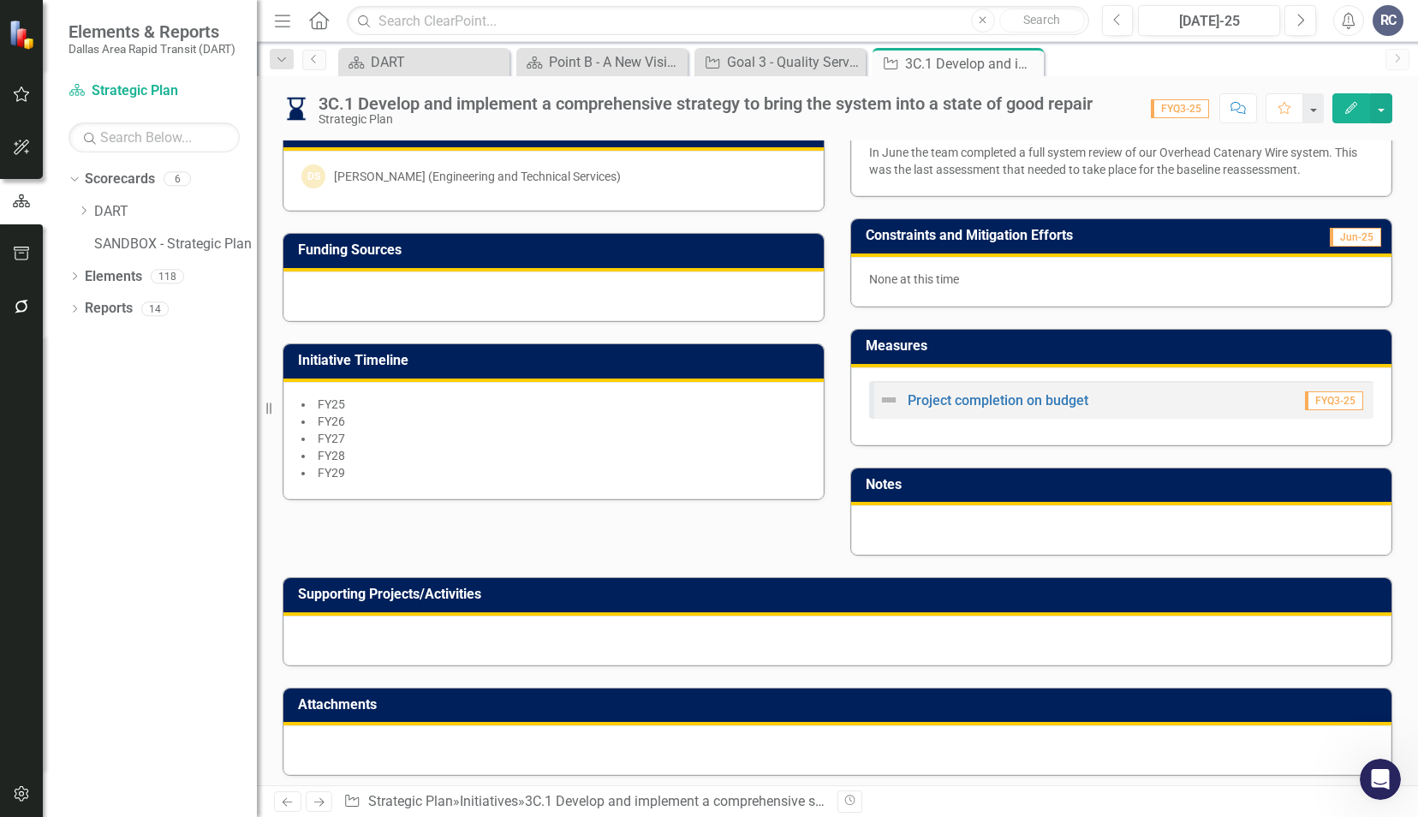
click at [555, 636] on div at bounding box center [837, 641] width 1108 height 50
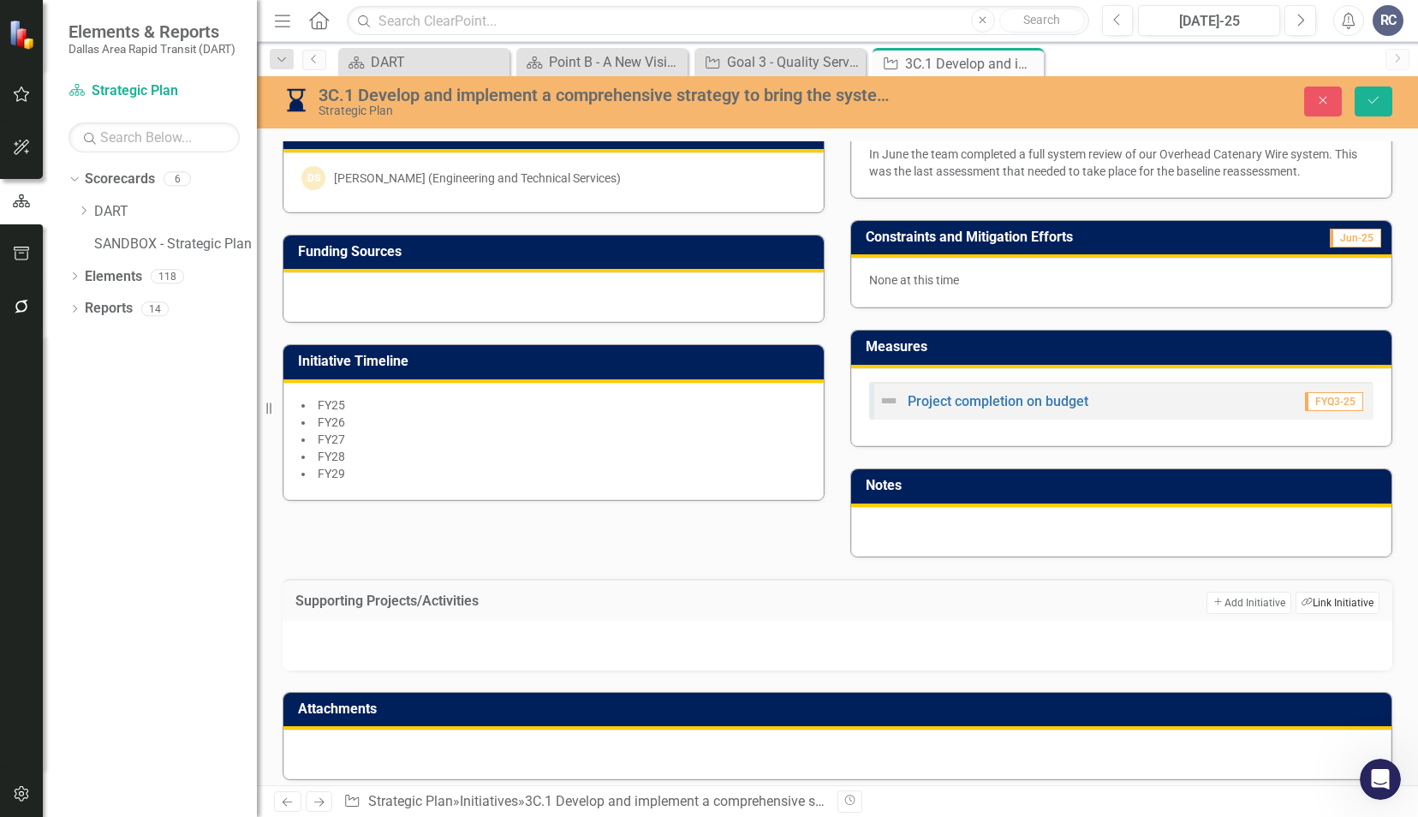
click at [1311, 592] on button "Link Tag Link Initiative" at bounding box center [1337, 603] width 84 height 22
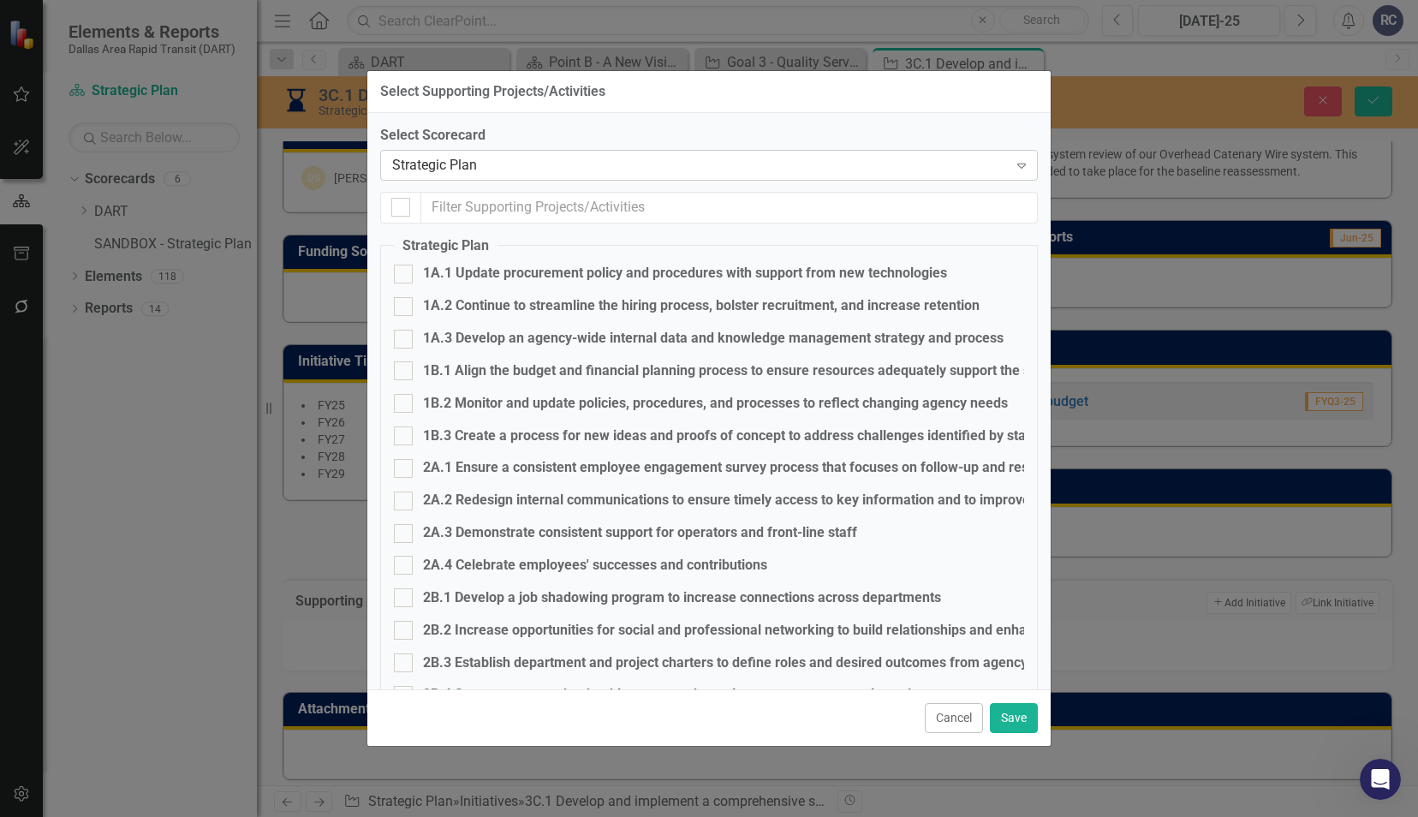
click at [434, 169] on div "Strategic Plan" at bounding box center [700, 165] width 616 height 20
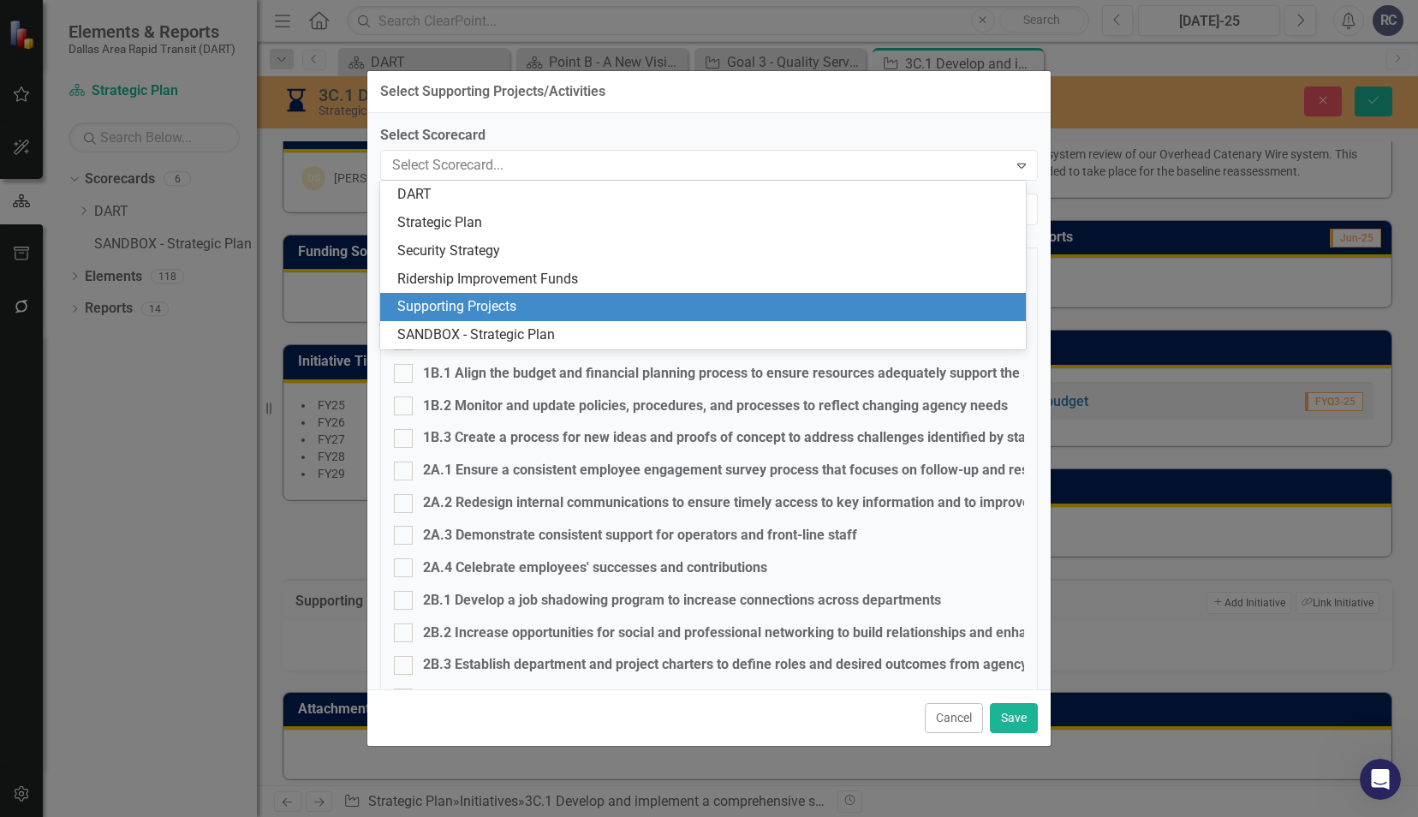
click at [442, 303] on div "Supporting Projects" at bounding box center [706, 307] width 618 height 20
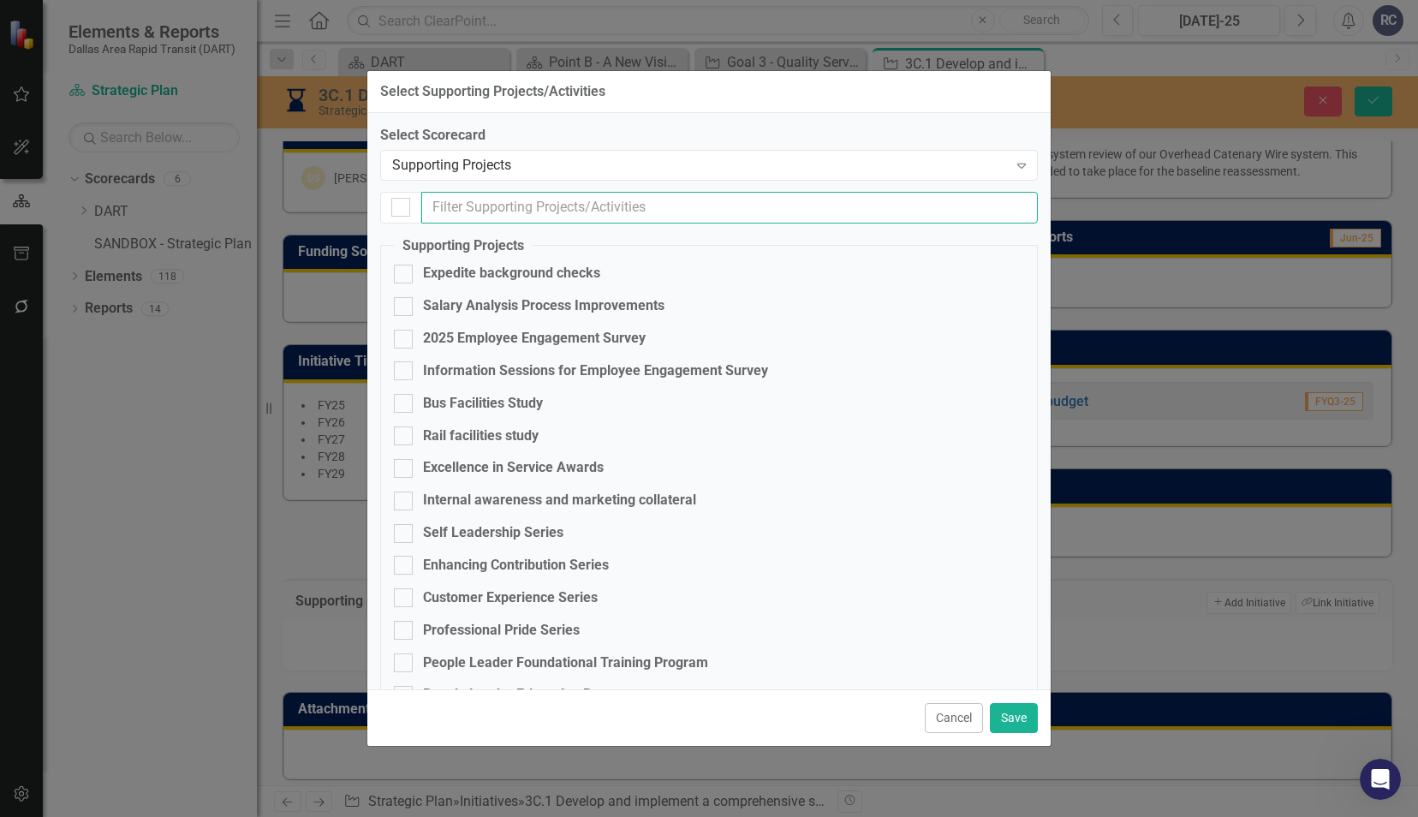
click at [473, 207] on input "text" at bounding box center [729, 208] width 616 height 32
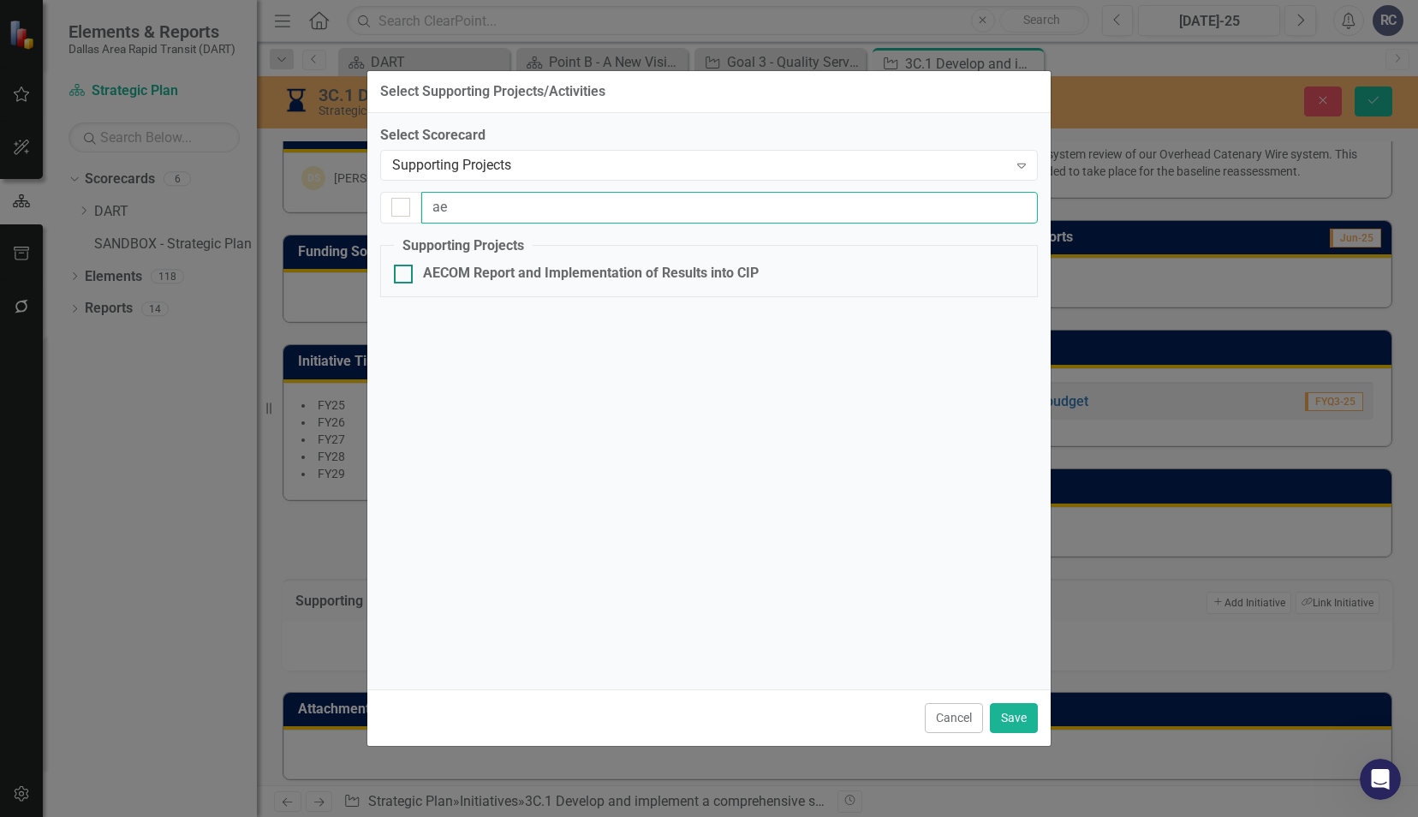
type input "ae"
click at [401, 269] on input "AECOM Report and Implementation of Results into CIP" at bounding box center [399, 270] width 11 height 11
checkbox input "true"
click at [1015, 710] on button "Save" at bounding box center [1014, 718] width 48 height 30
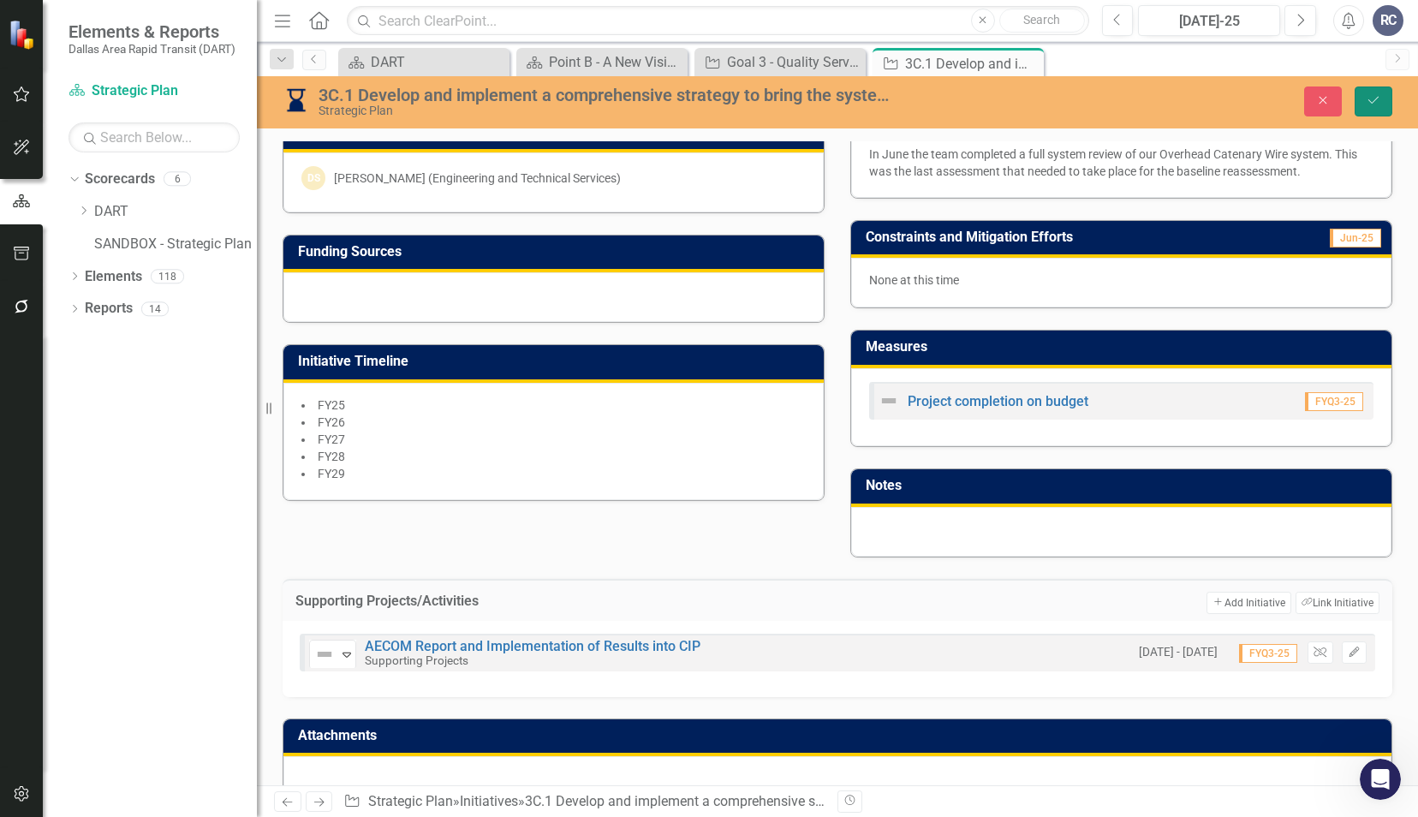
click at [1377, 98] on icon "submit" at bounding box center [1373, 100] width 10 height 7
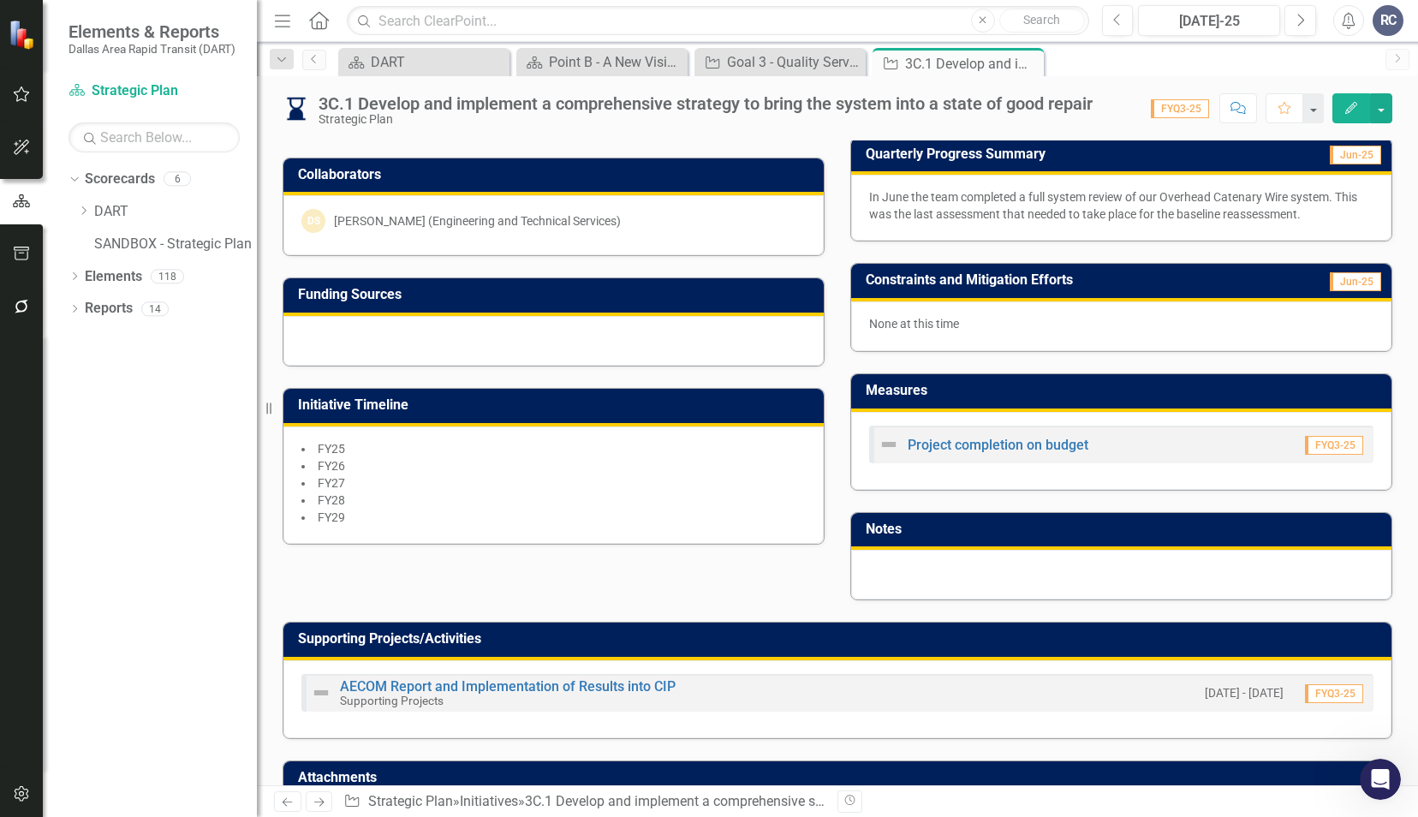
scroll to position [422, 0]
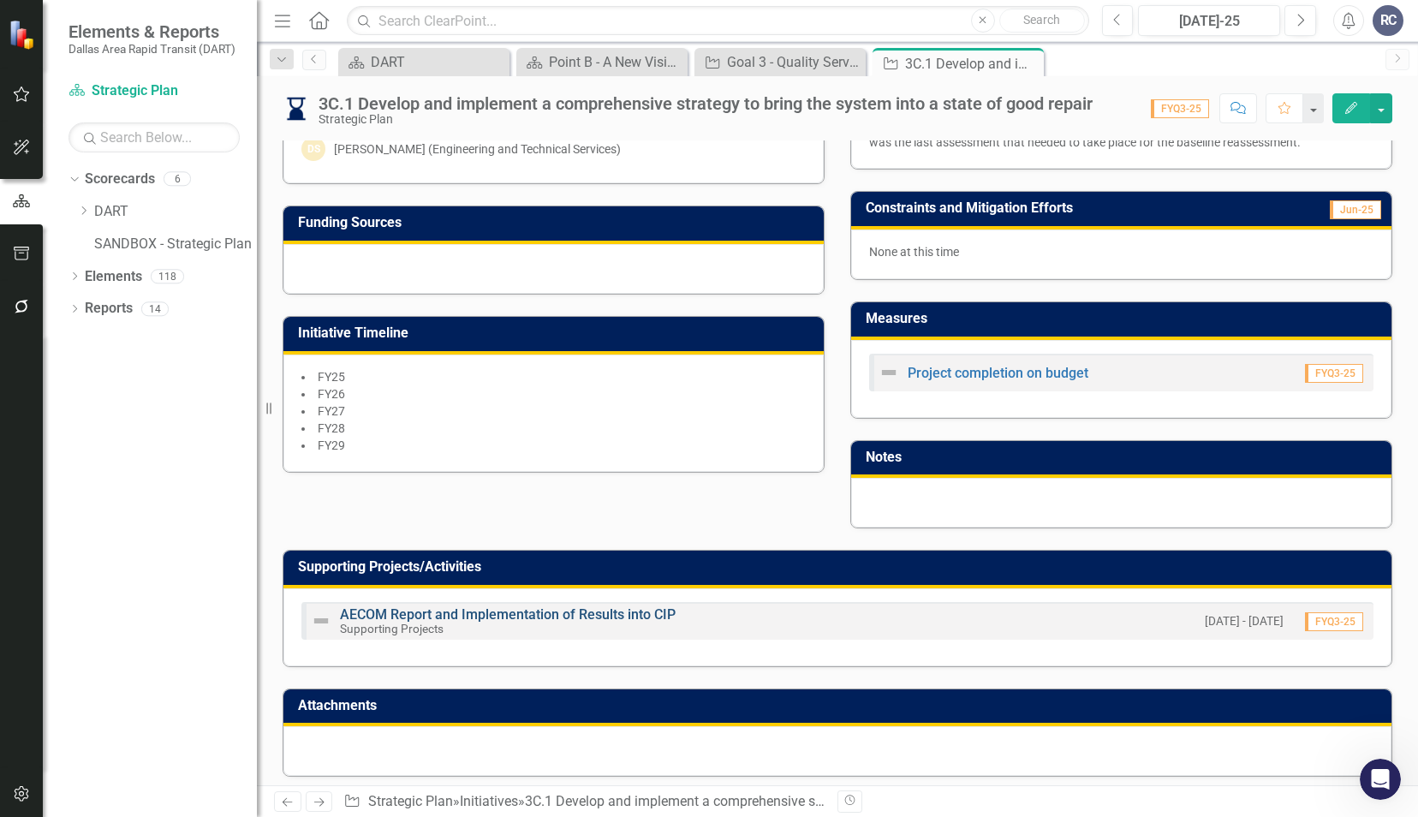
click at [603, 606] on link "AECOM Report and Implementation of Results into CIP" at bounding box center [508, 614] width 336 height 16
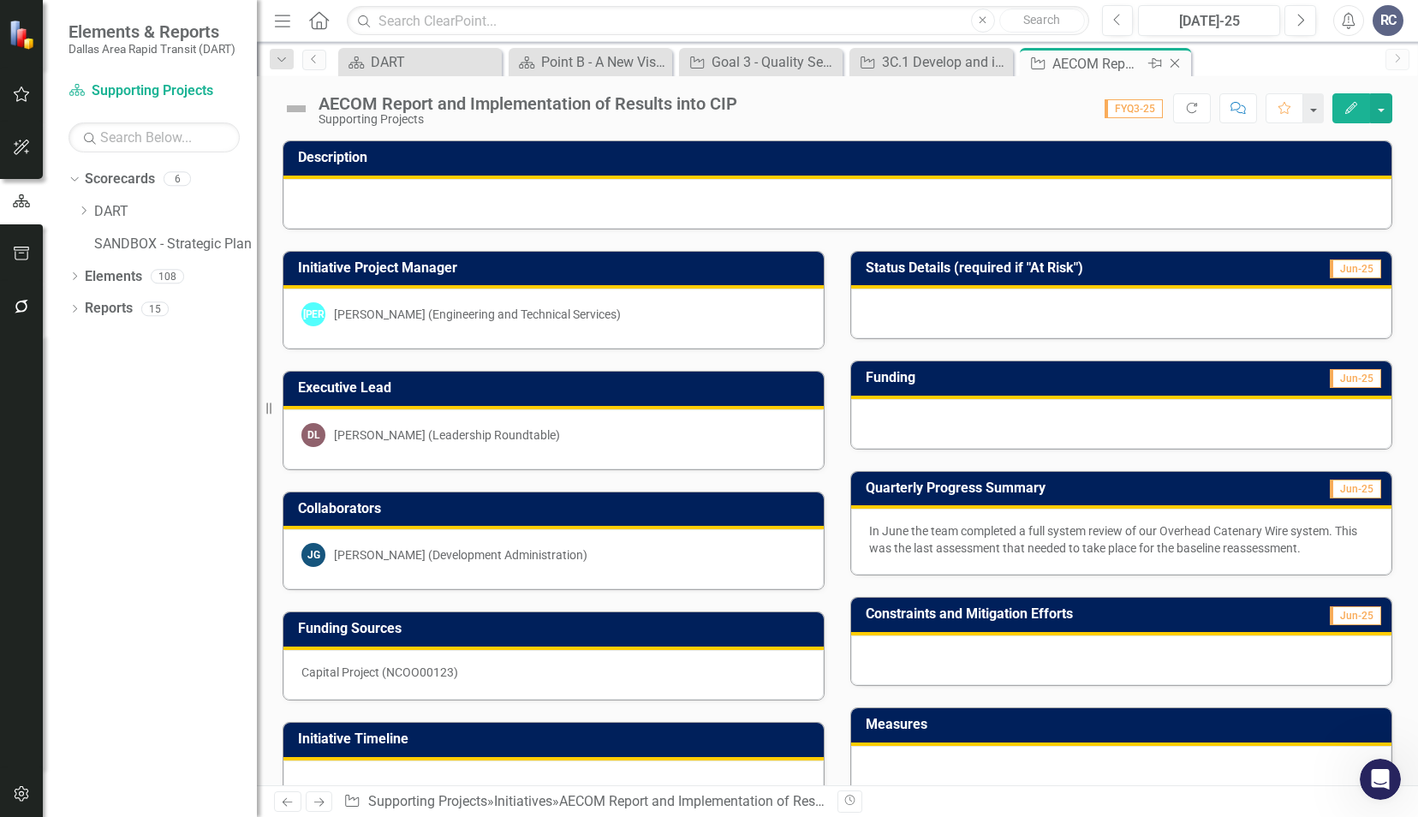
click at [1175, 63] on icon at bounding box center [1174, 63] width 9 height 9
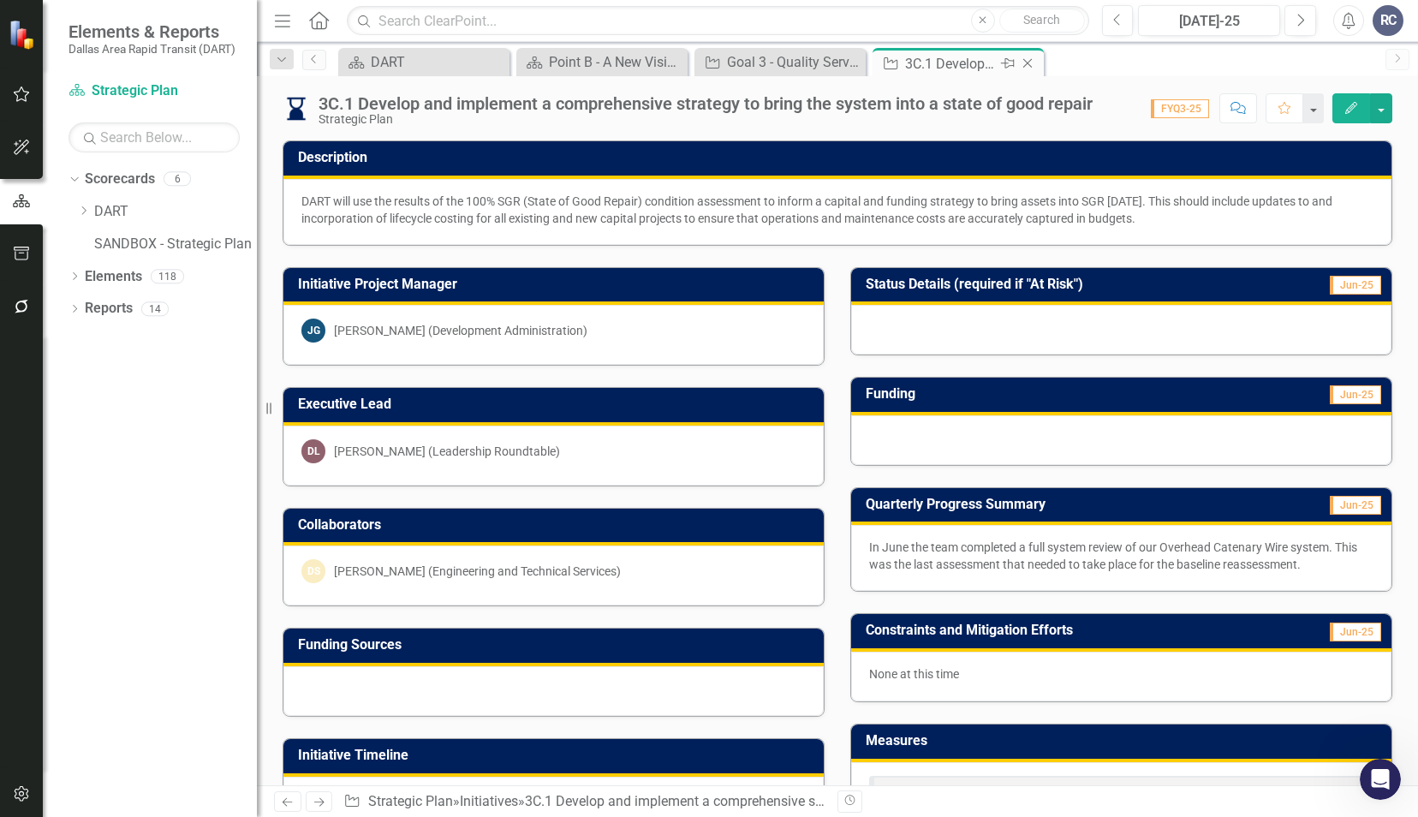
click at [1026, 63] on icon at bounding box center [1027, 63] width 9 height 9
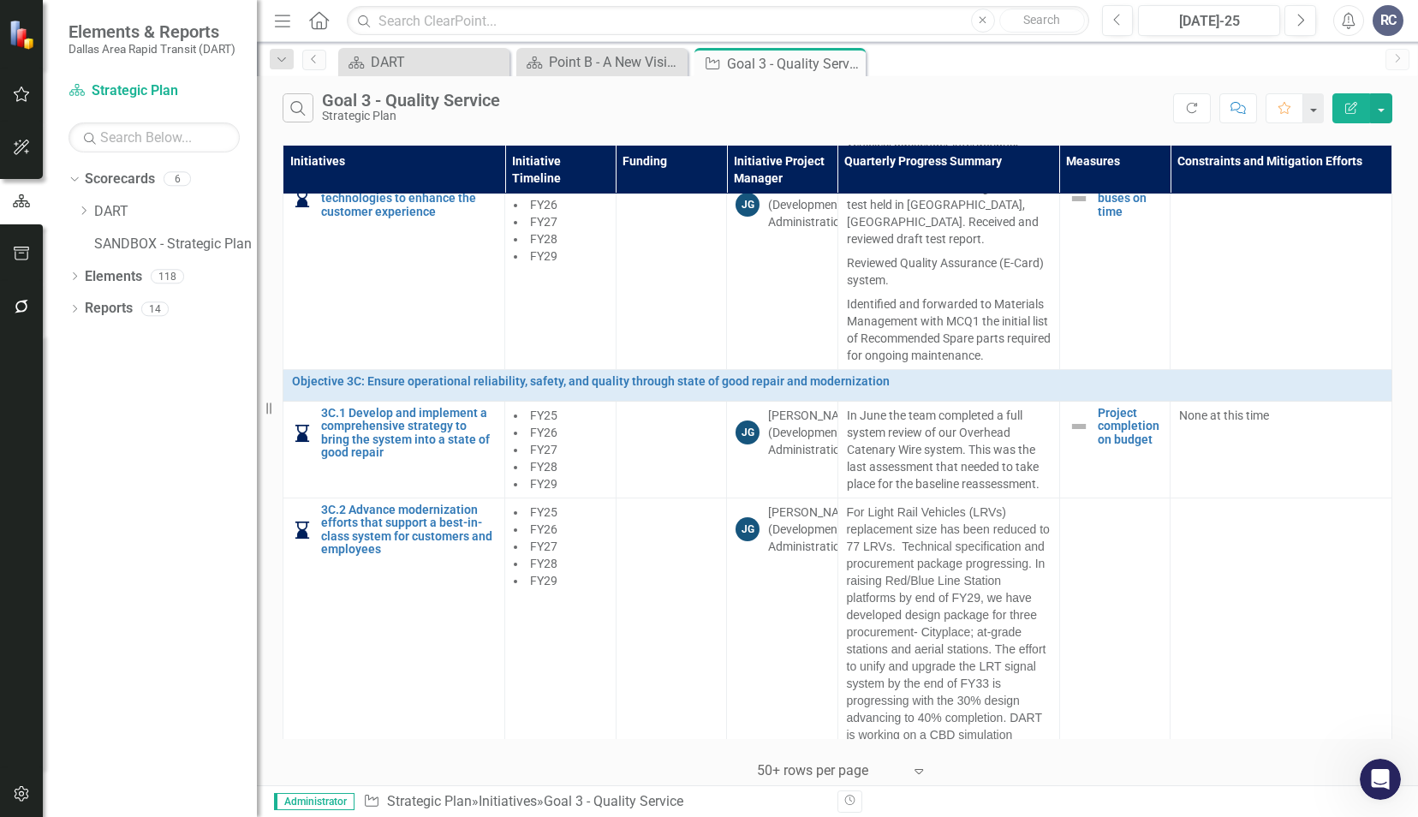
scroll to position [1370, 0]
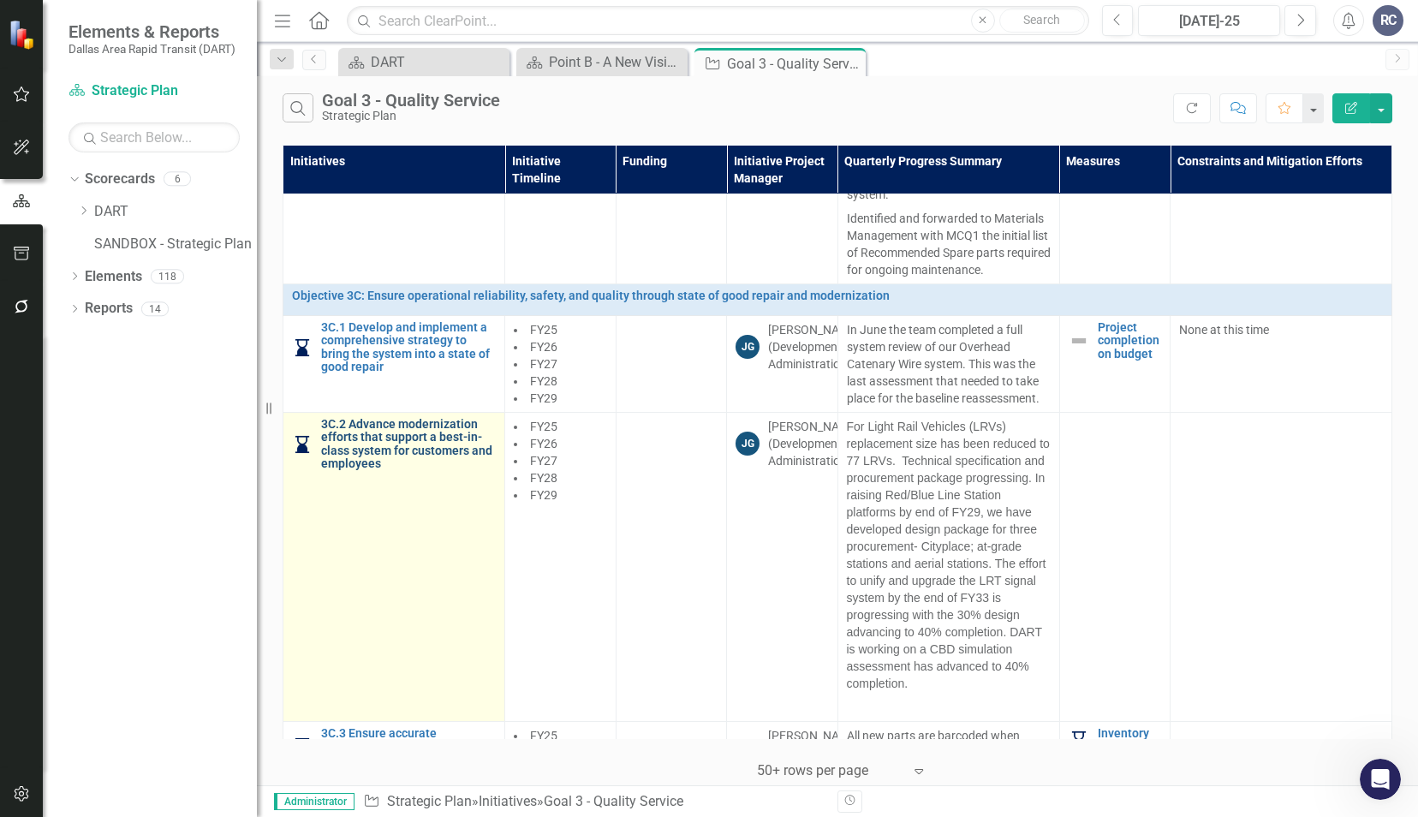
click at [365, 437] on link "3C.2 Advance modernization efforts that support a best-in-class system for cust…" at bounding box center [408, 444] width 175 height 53
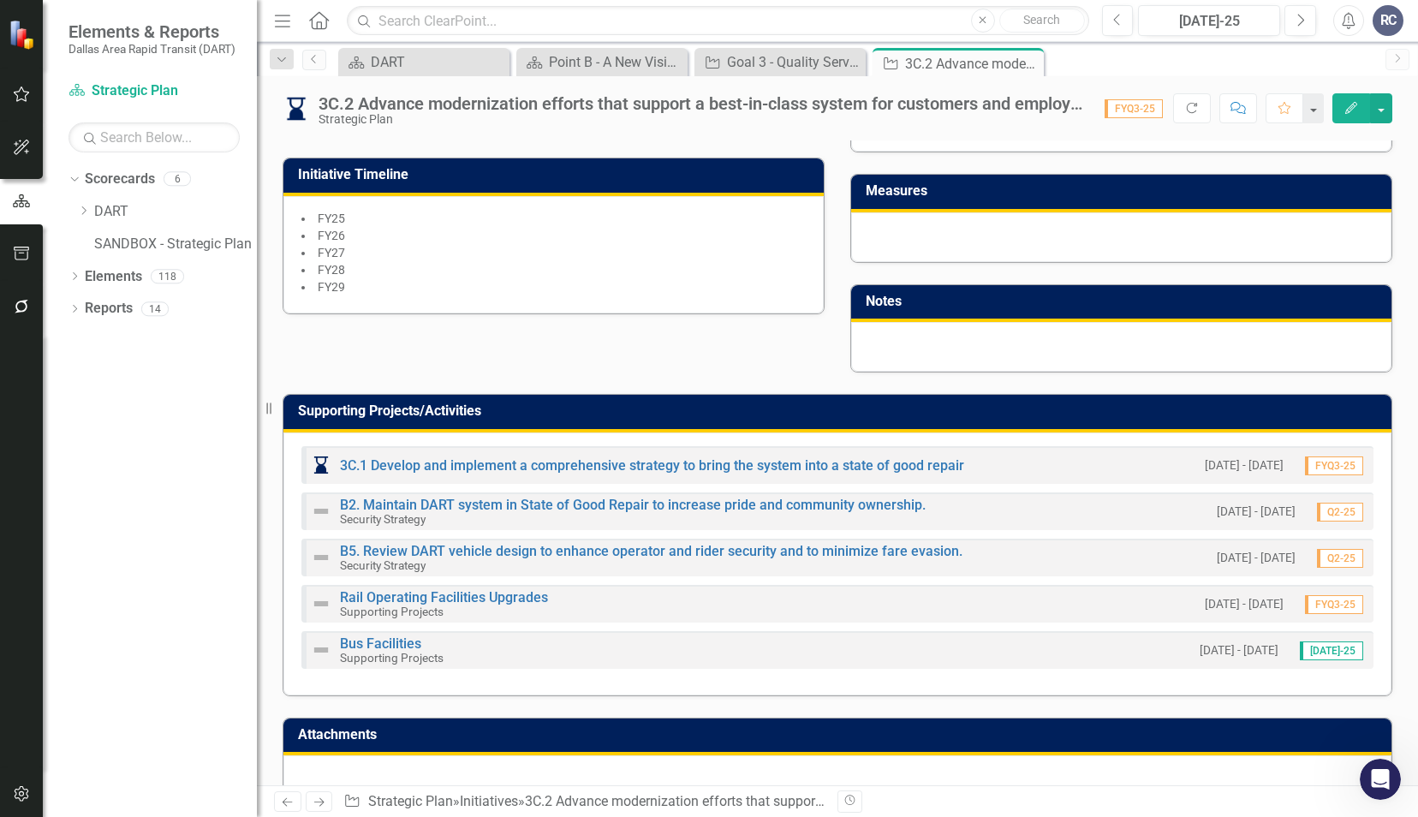
scroll to position [672, 0]
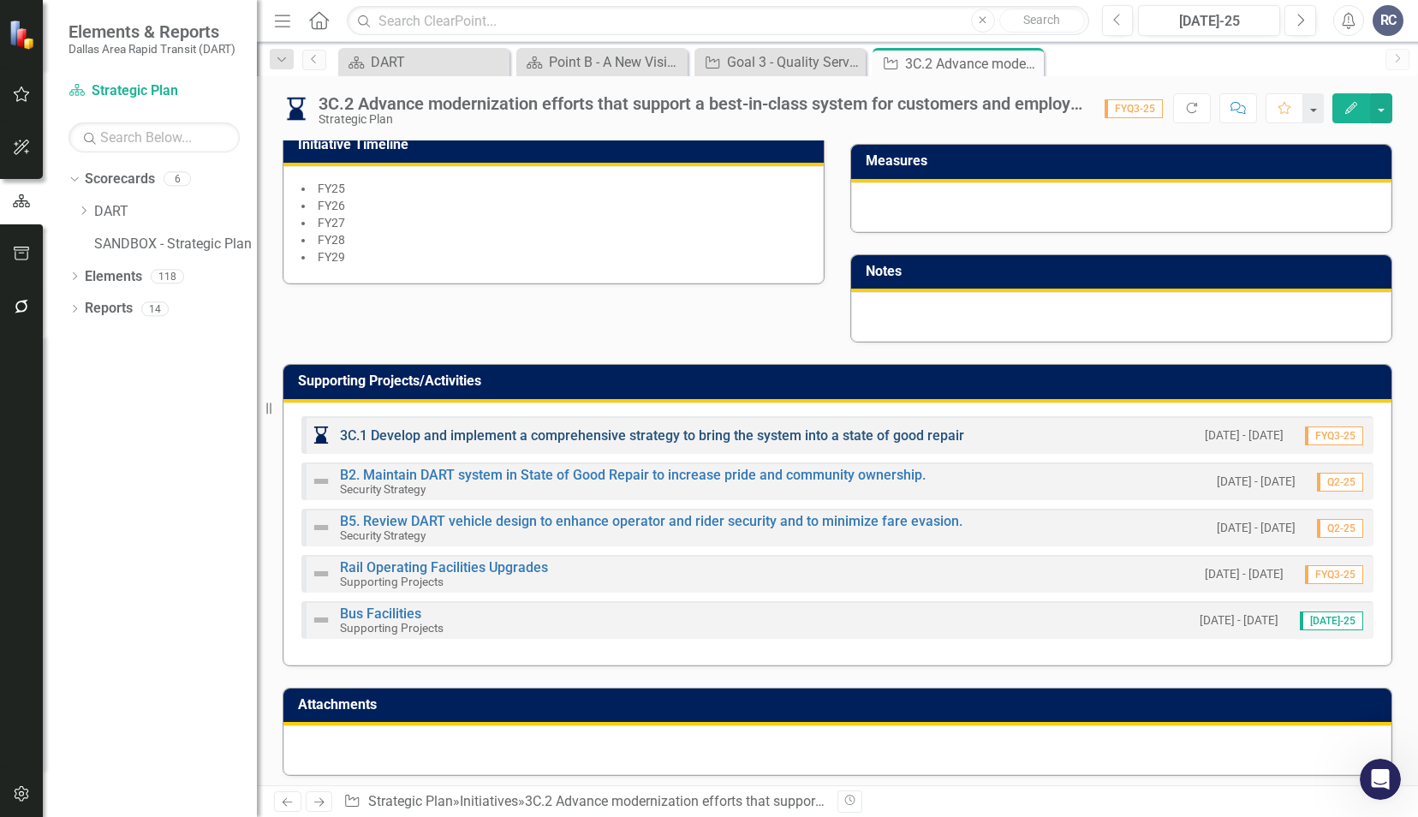
click at [464, 428] on link "3C.1 Develop and implement a comprehensive strategy to bring the system into a …" at bounding box center [652, 435] width 624 height 16
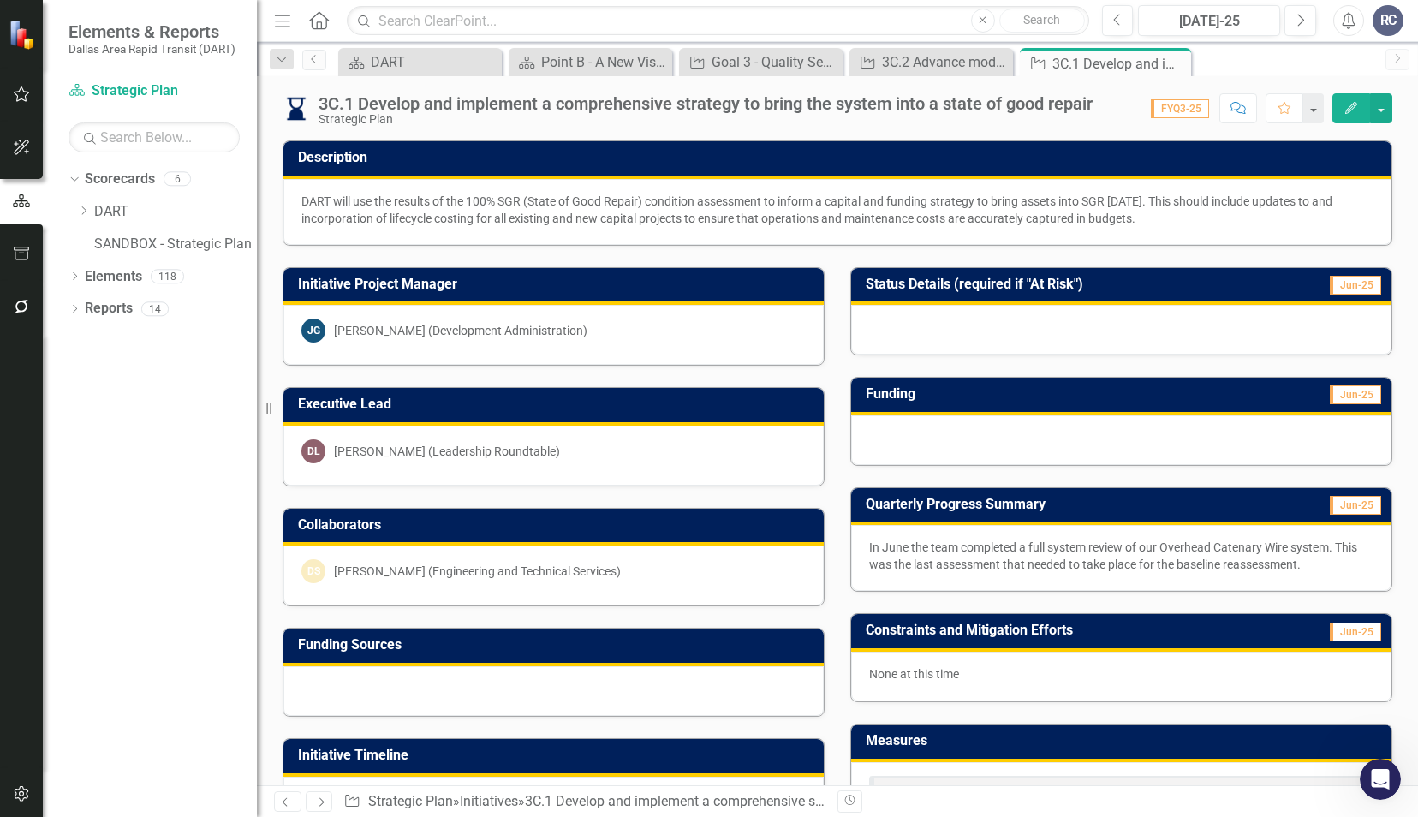
click at [349, 104] on div "3C.1 Develop and implement a comprehensive strategy to bring the system into a …" at bounding box center [705, 103] width 774 height 19
click at [350, 104] on div "3C.1 Develop and implement a comprehensive strategy to bring the system into a …" at bounding box center [705, 103] width 774 height 19
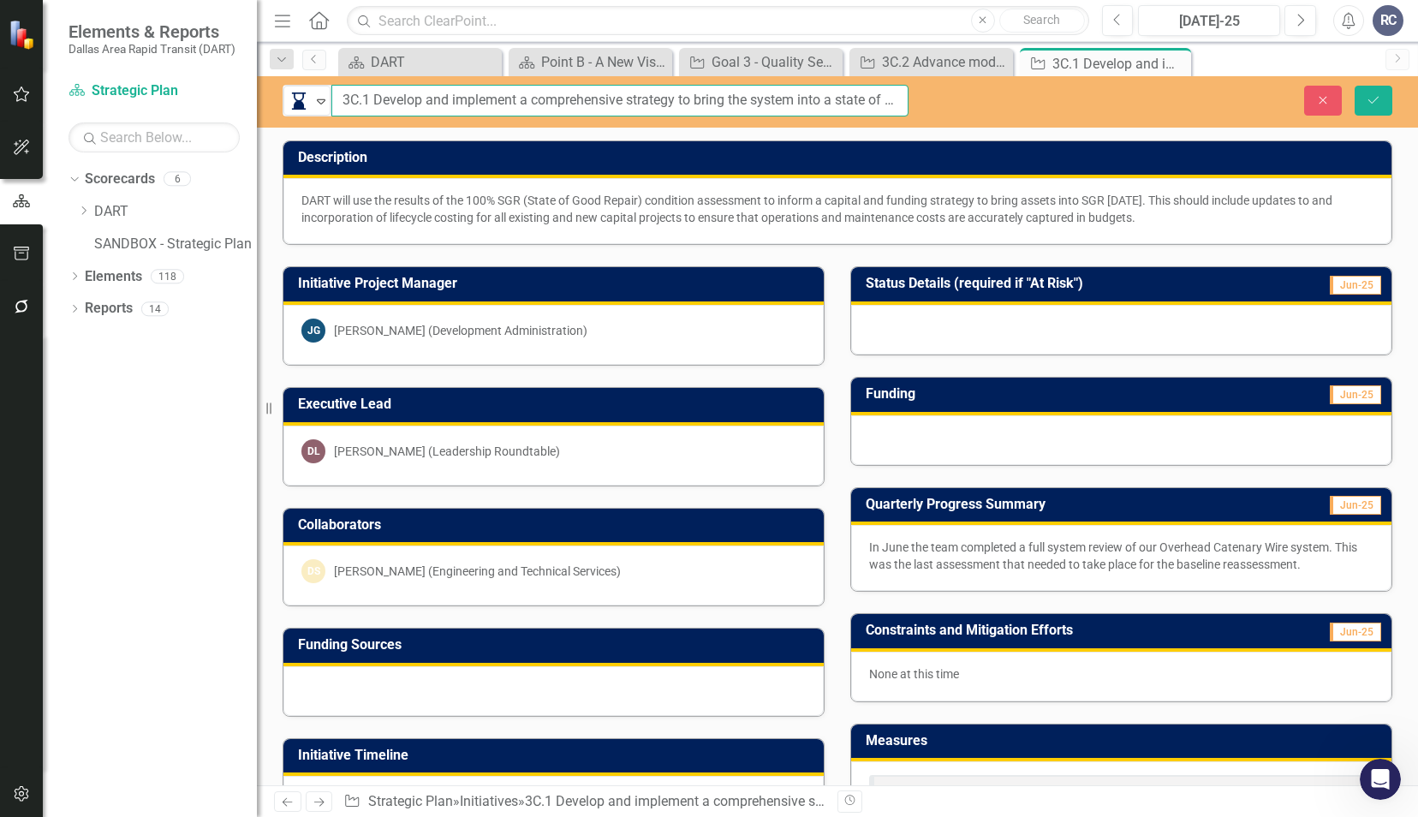
click at [366, 98] on input "3C.1 Develop and implement a comprehensive strategy to bring the system into a …" at bounding box center [619, 101] width 577 height 32
type input "3C.2 Develop and implement a comprehensive strategy to bring the system into a …"
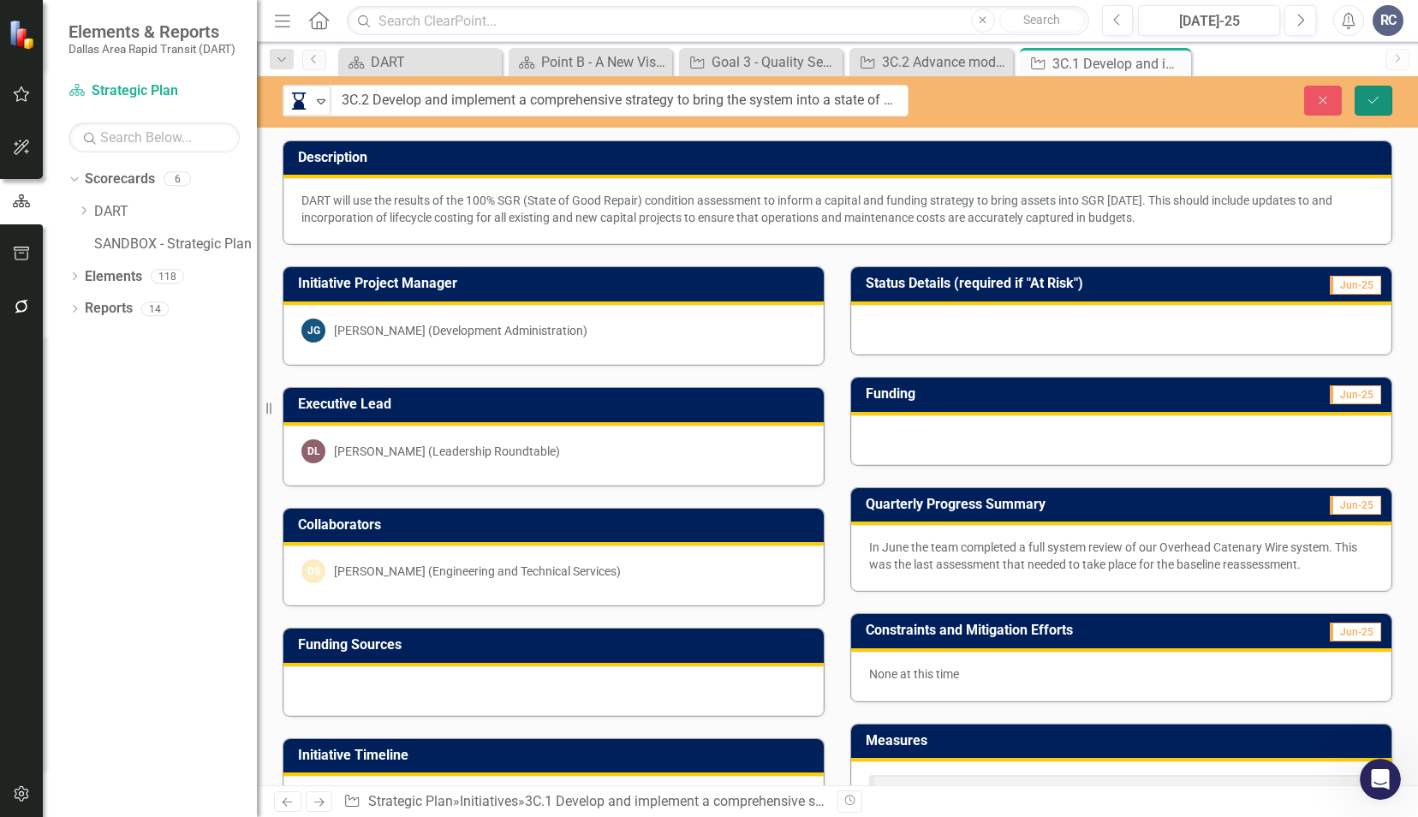
click at [1371, 92] on button "Save" at bounding box center [1373, 101] width 38 height 30
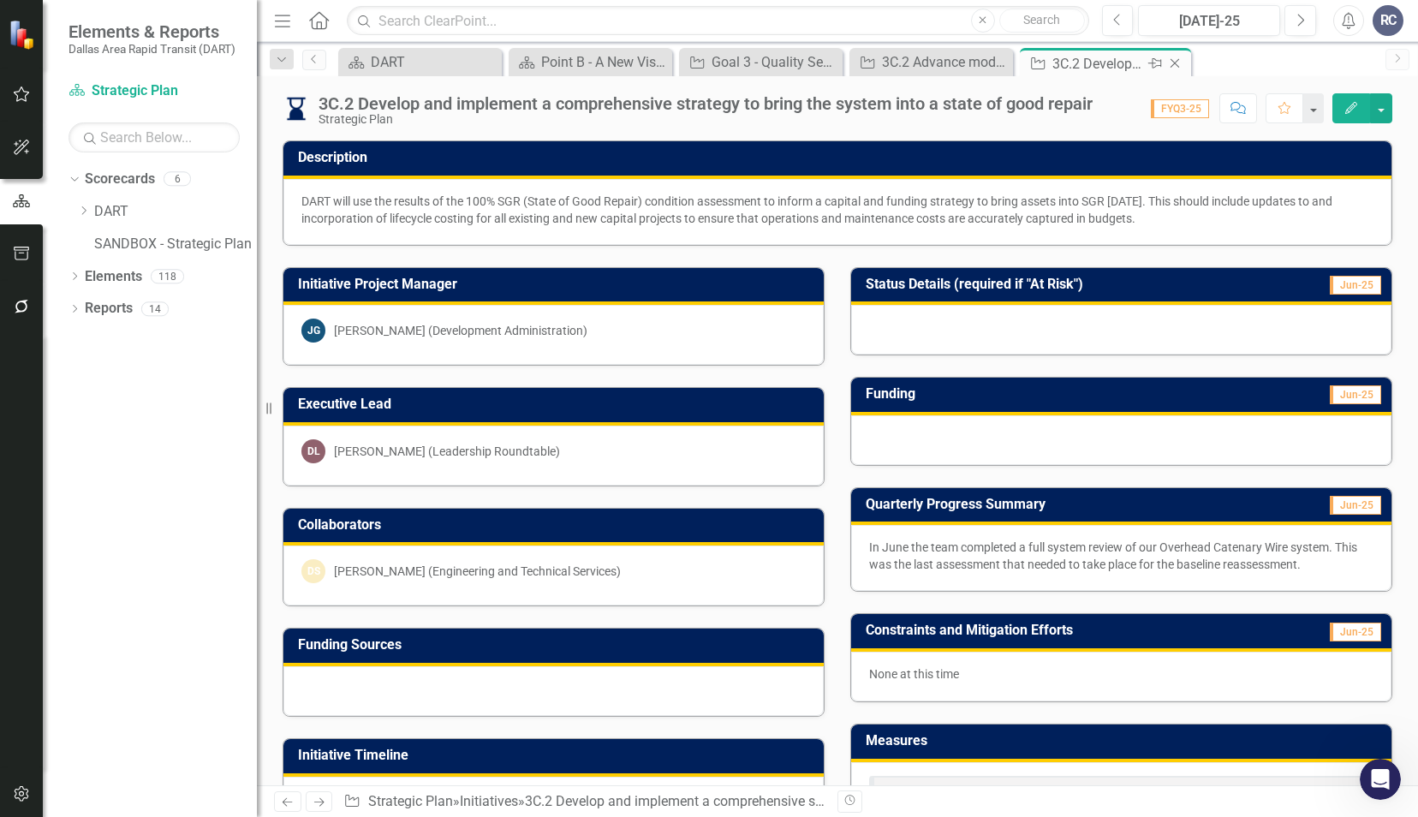
click at [1169, 63] on icon "Close" at bounding box center [1174, 63] width 17 height 14
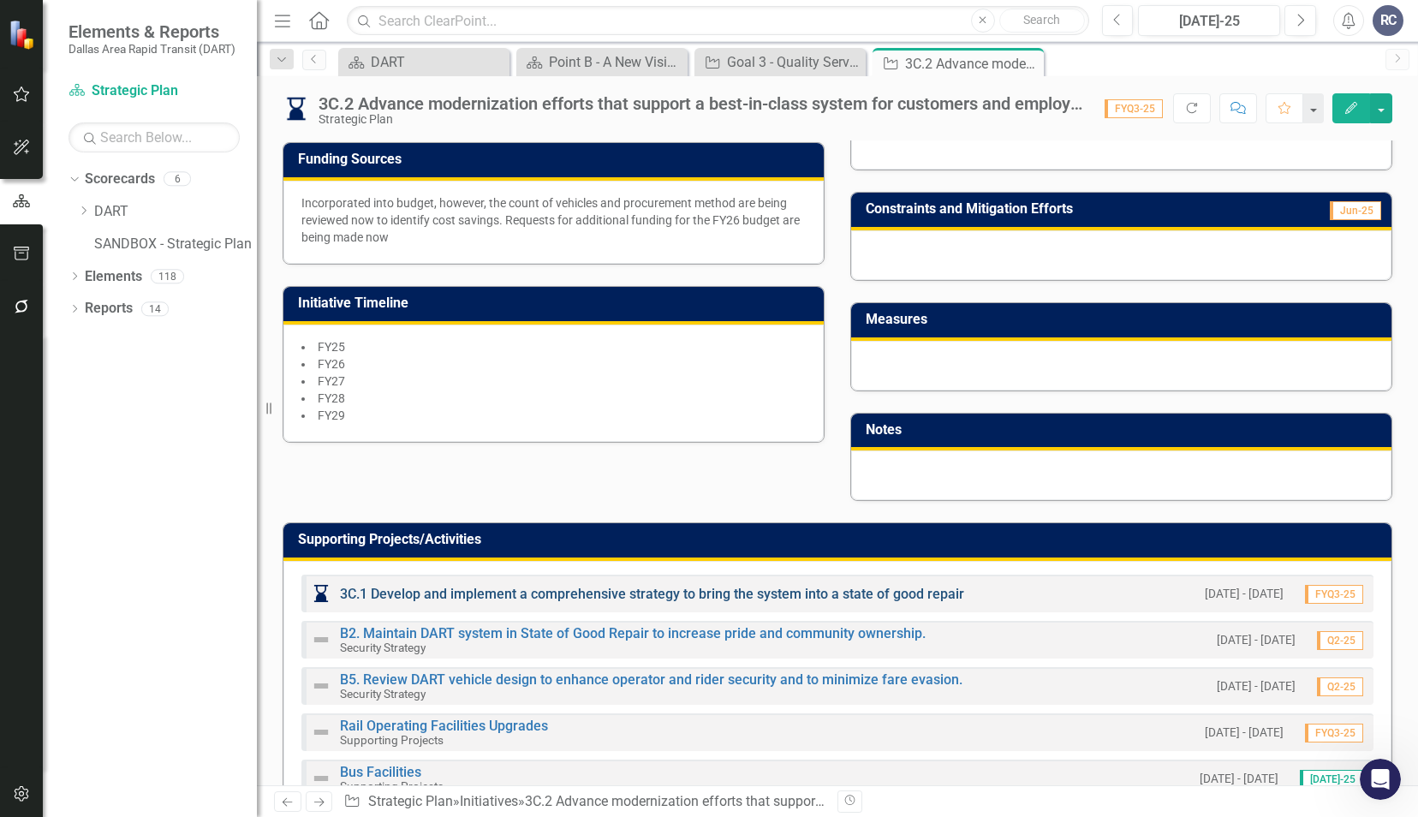
scroll to position [599, 0]
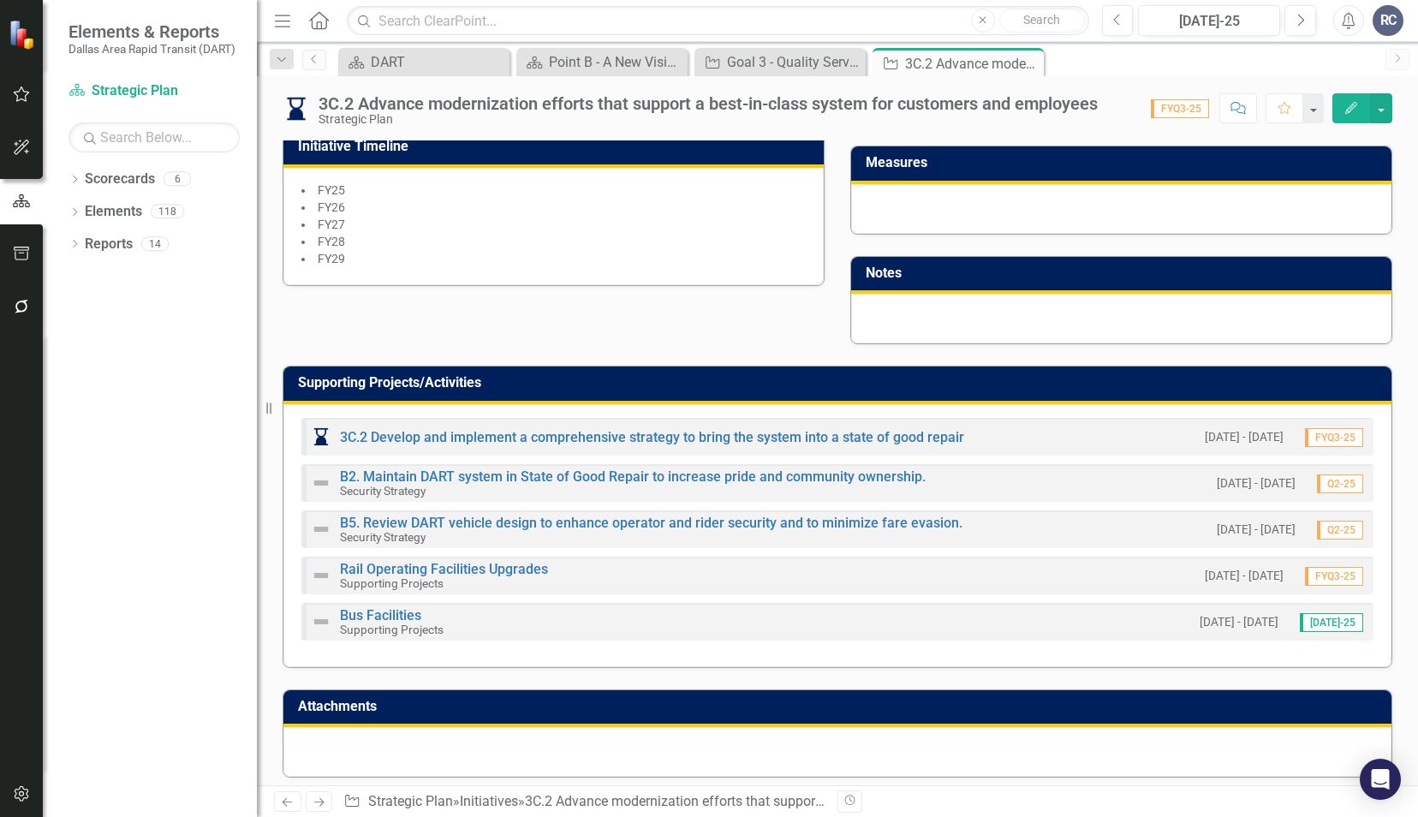
scroll to position [672, 0]
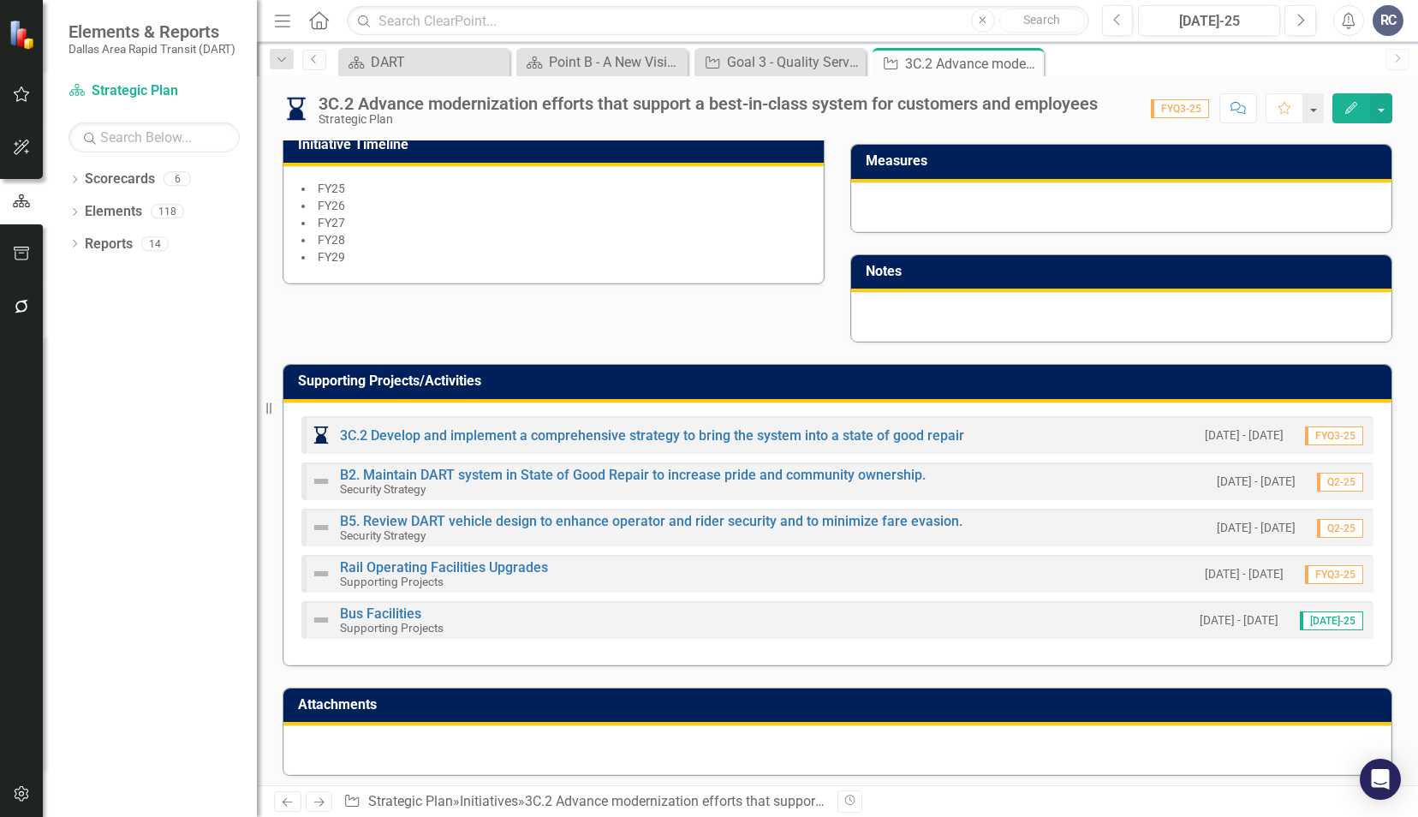
click at [455, 342] on div "Supporting Projects/Activities 3C.2 Develop and implement a comprehensive strat…" at bounding box center [837, 504] width 1135 height 324
click at [1026, 67] on icon "Close" at bounding box center [1027, 63] width 17 height 14
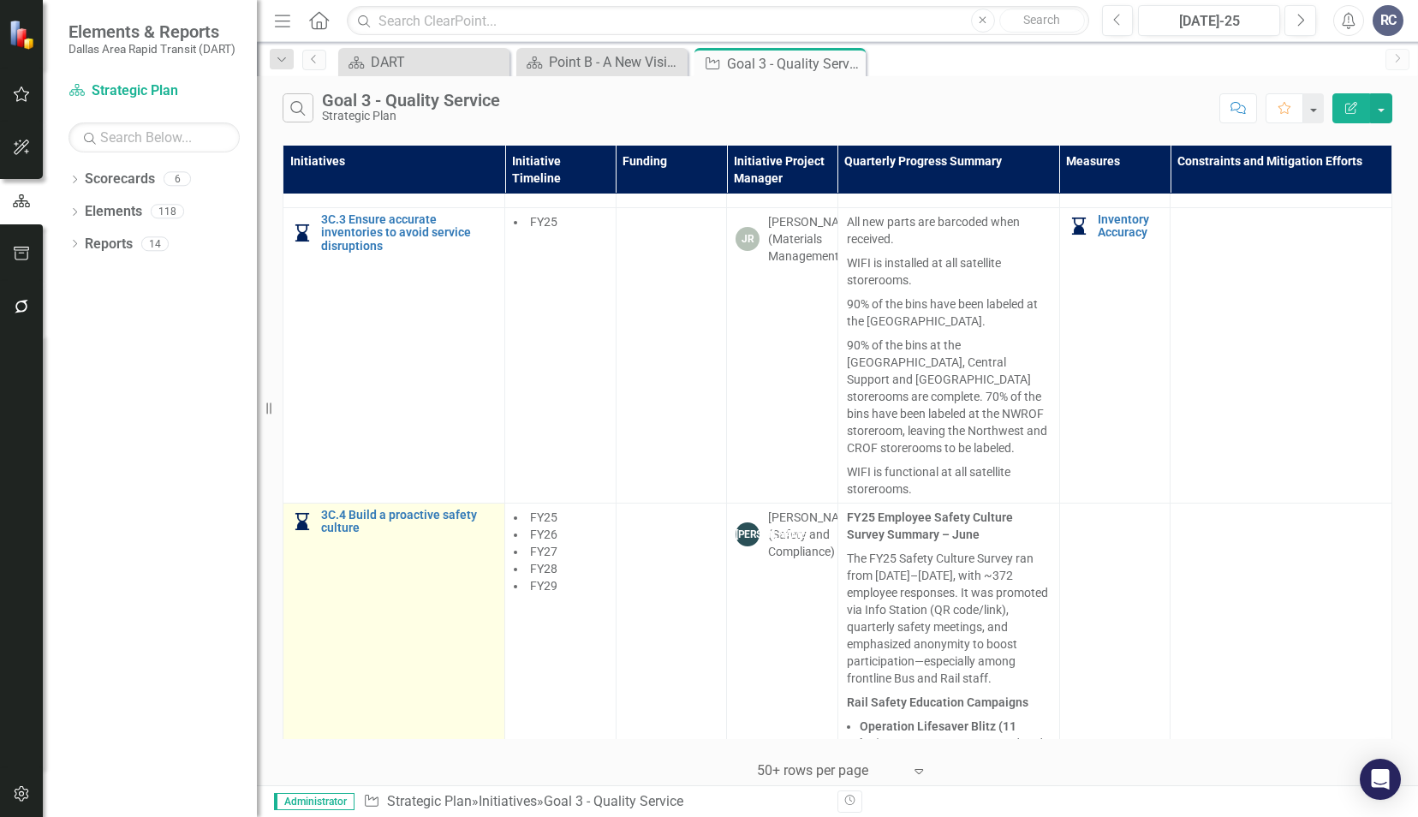
scroll to position [1798, 0]
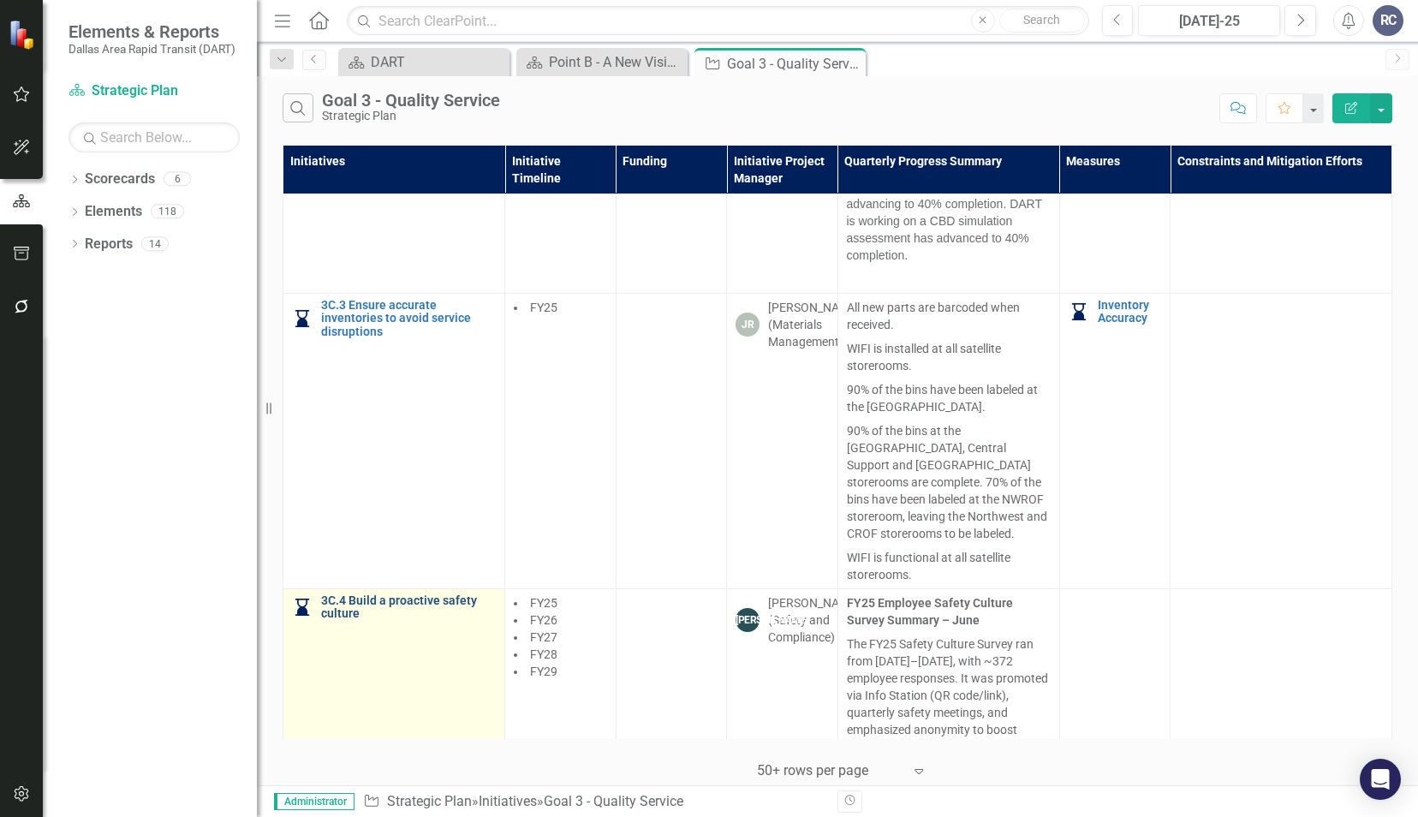
click at [416, 594] on link "3C.4 Build a proactive safety culture" at bounding box center [408, 607] width 175 height 27
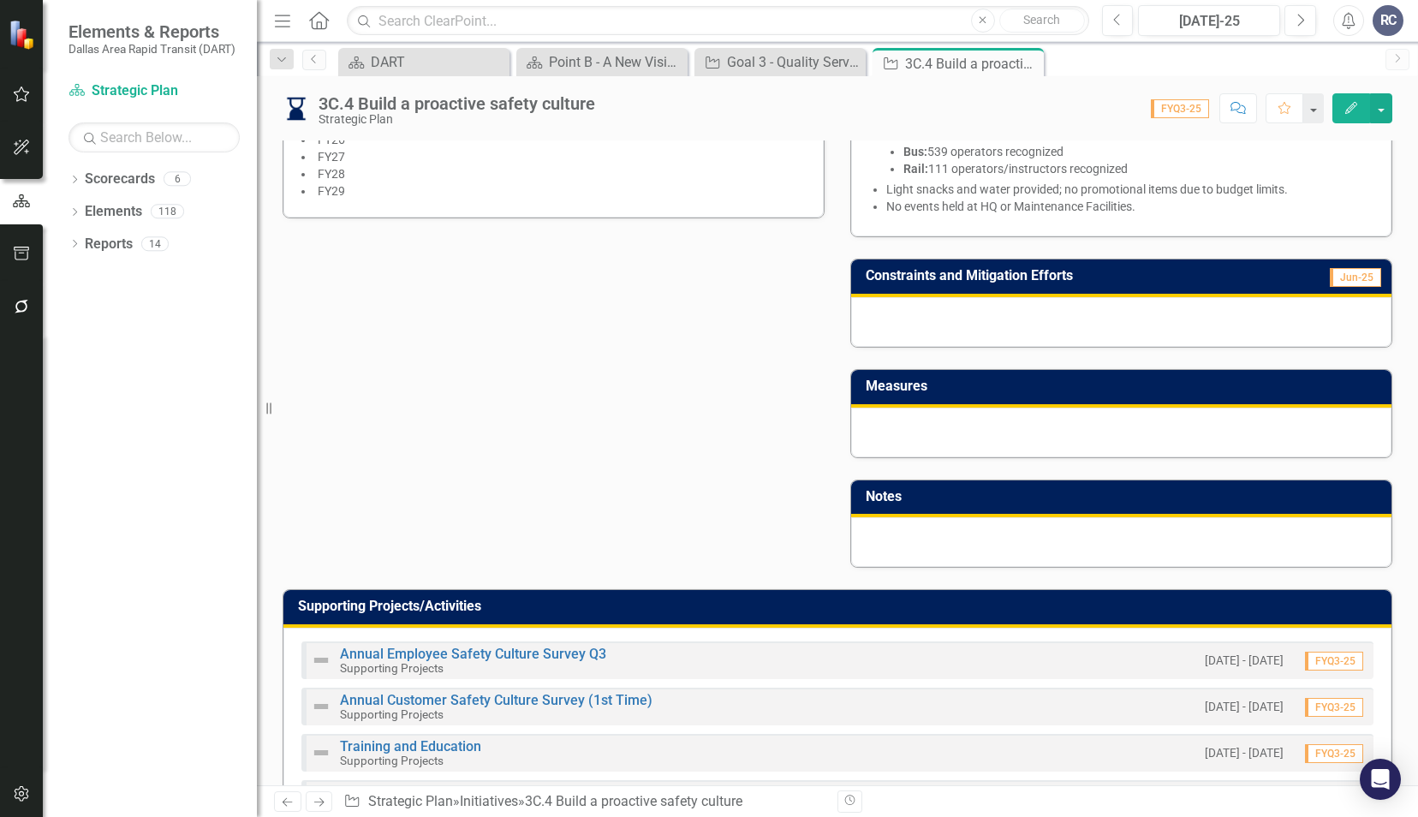
scroll to position [889, 0]
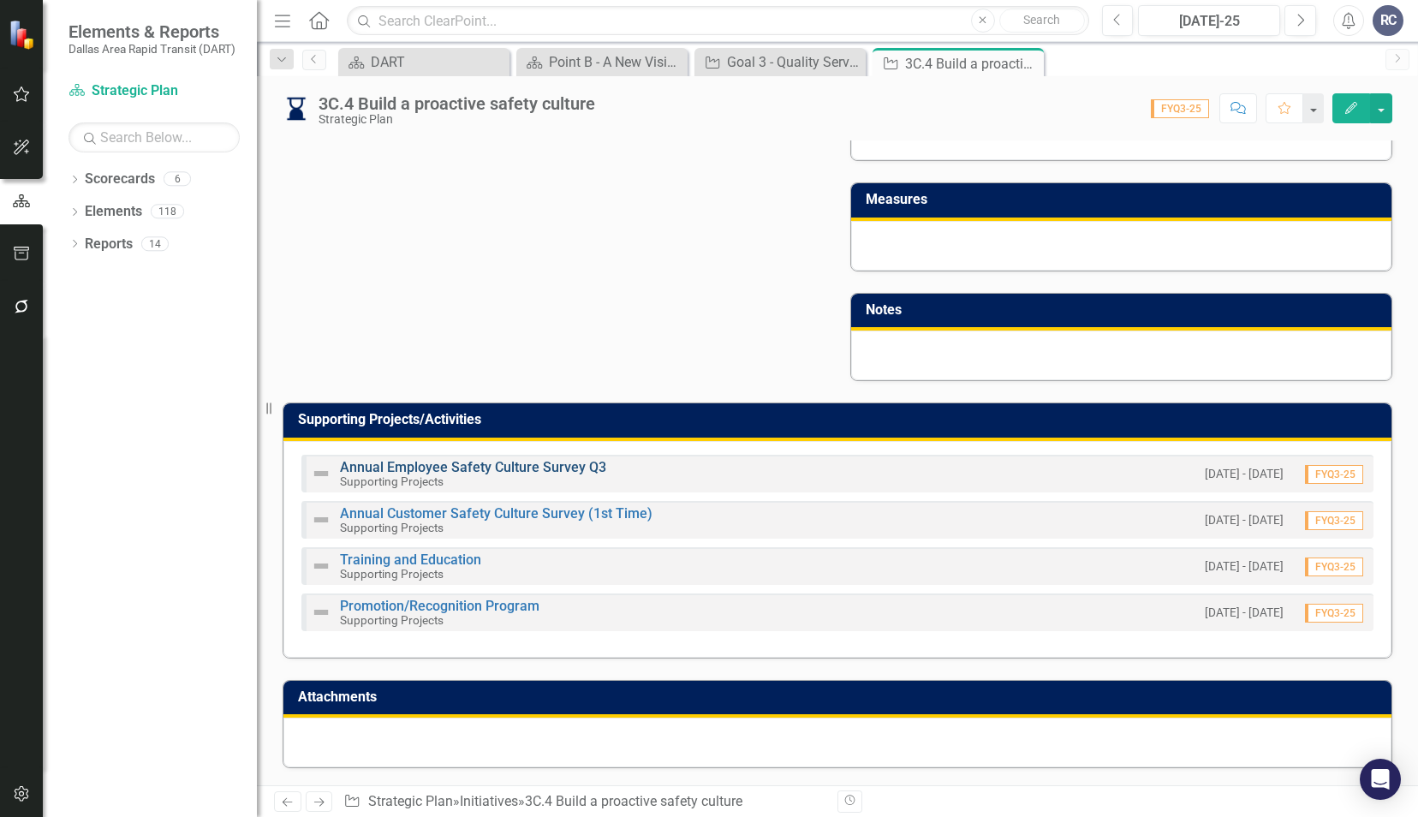
click at [526, 469] on link "Annual Employee Safety Culture Survey Q3" at bounding box center [473, 467] width 266 height 16
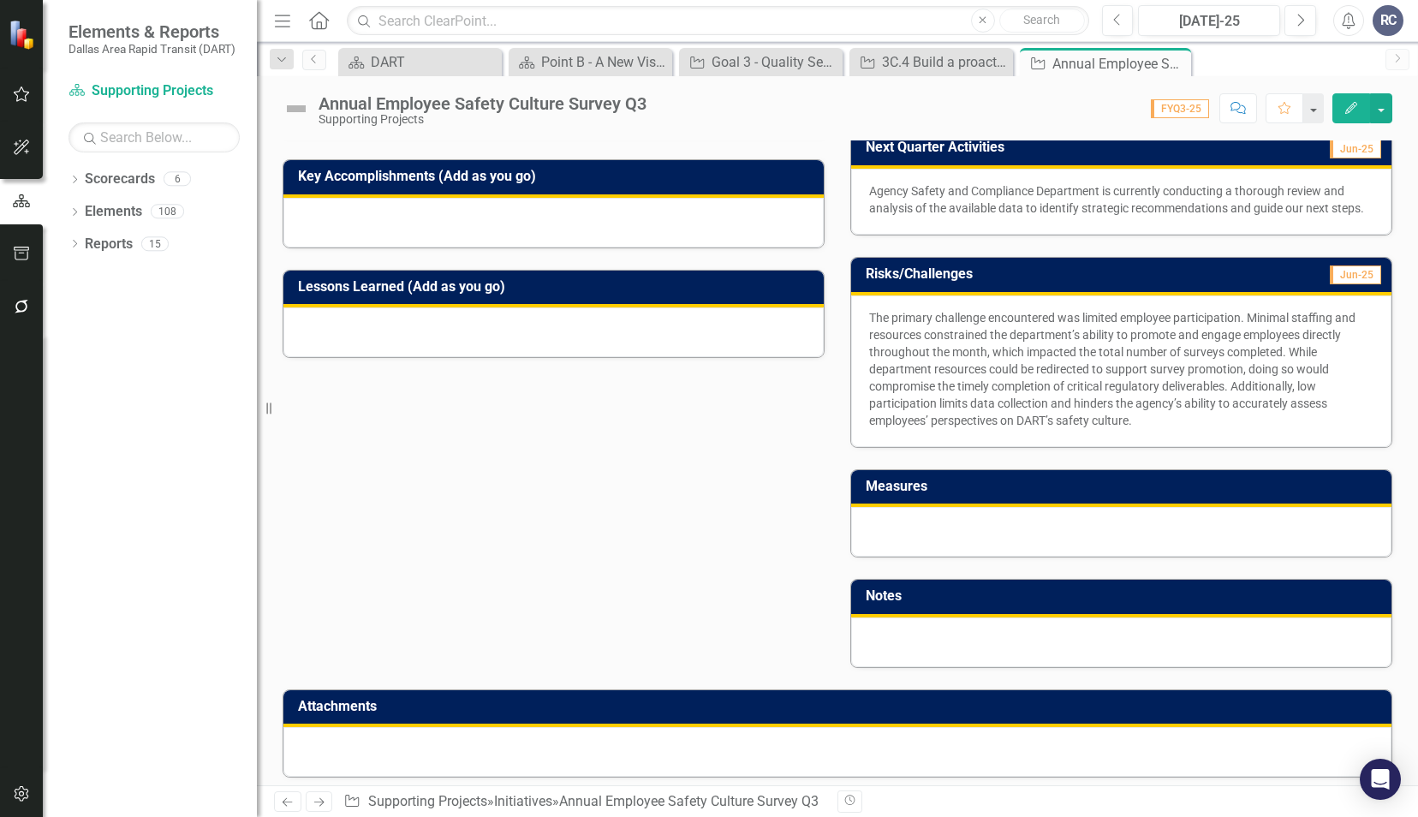
scroll to position [578, 0]
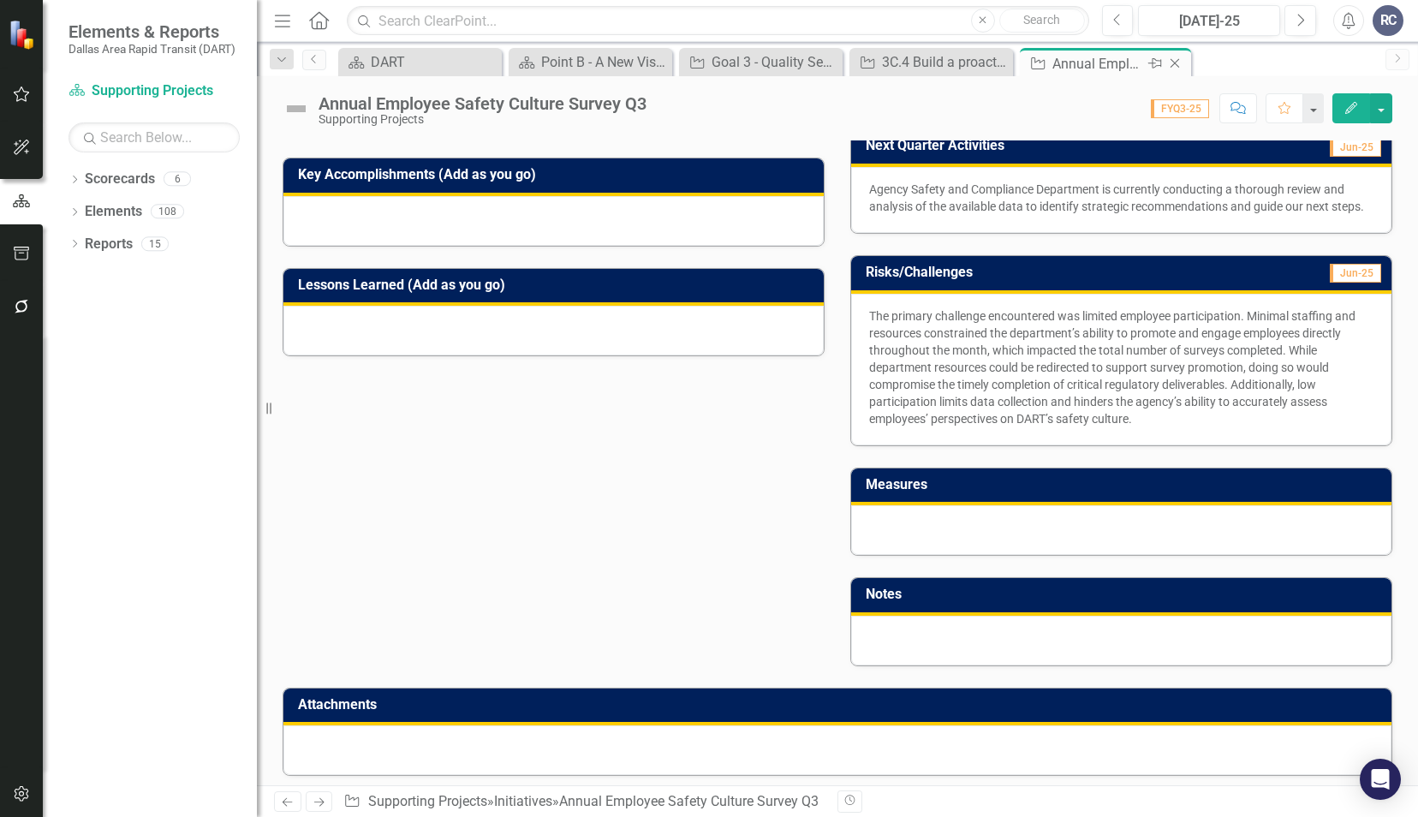
click at [1180, 62] on icon "Close" at bounding box center [1174, 63] width 17 height 14
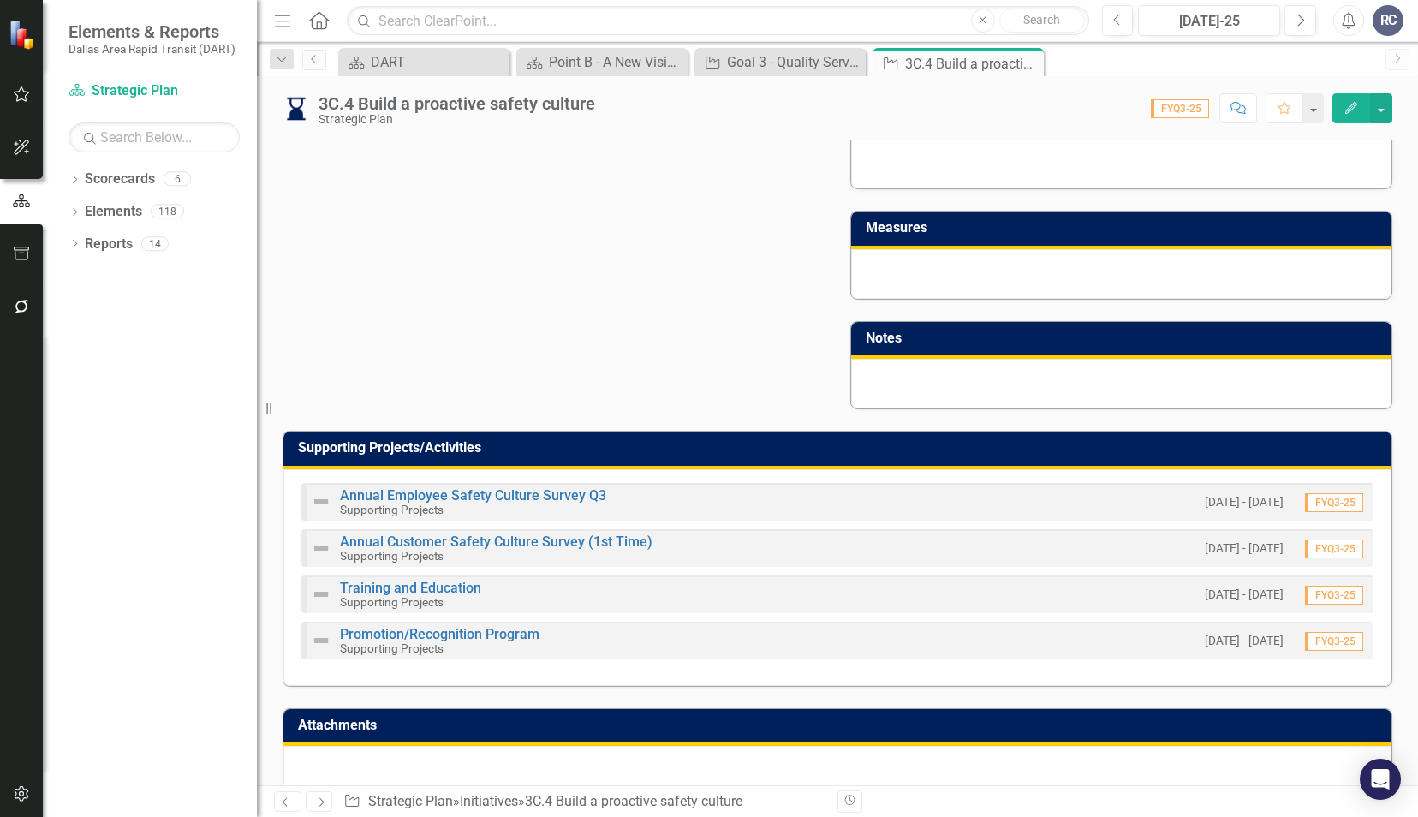
scroll to position [856, 0]
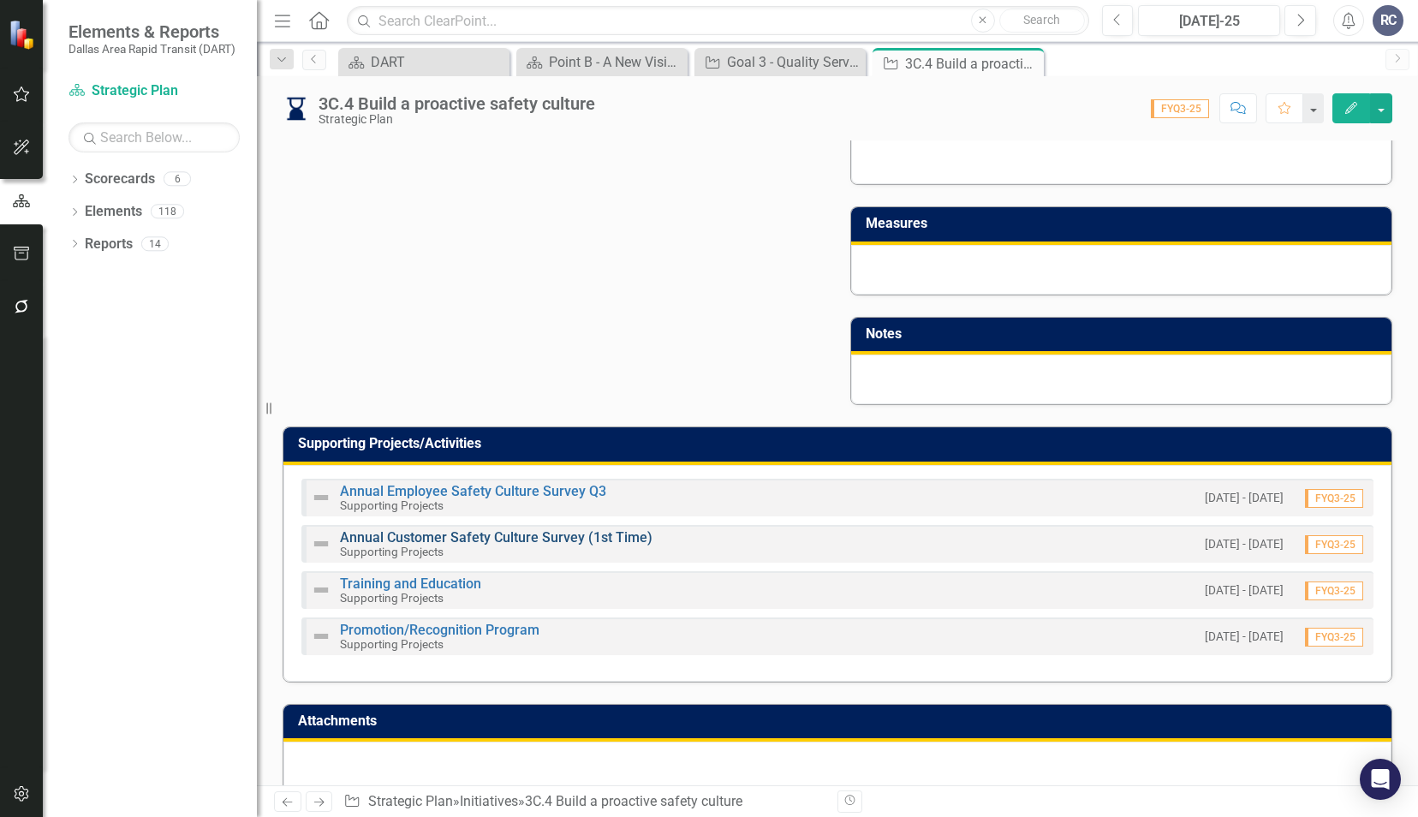
click at [484, 545] on link "Annual Customer Safety Culture Survey (1st Time)" at bounding box center [496, 537] width 312 height 16
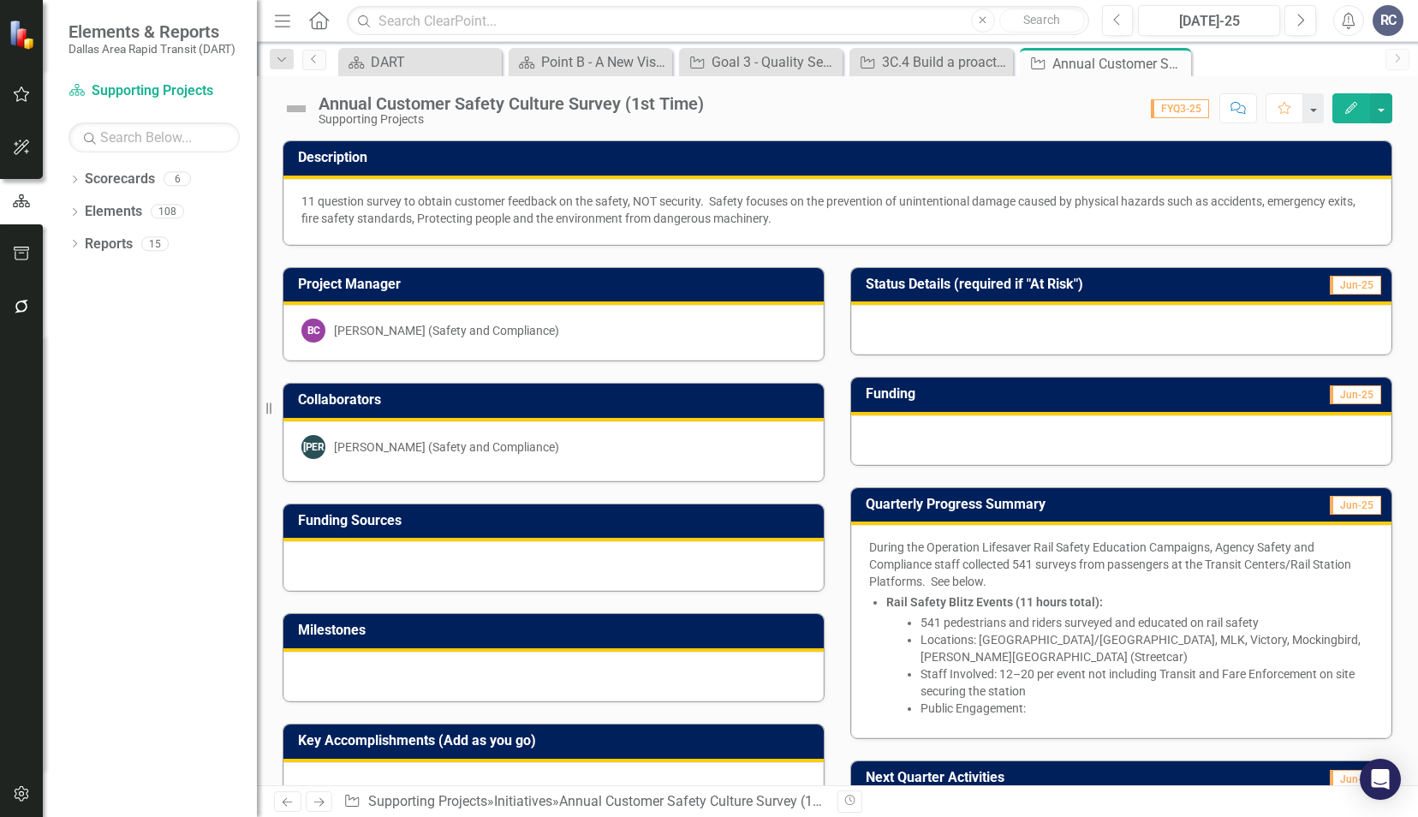
scroll to position [514, 0]
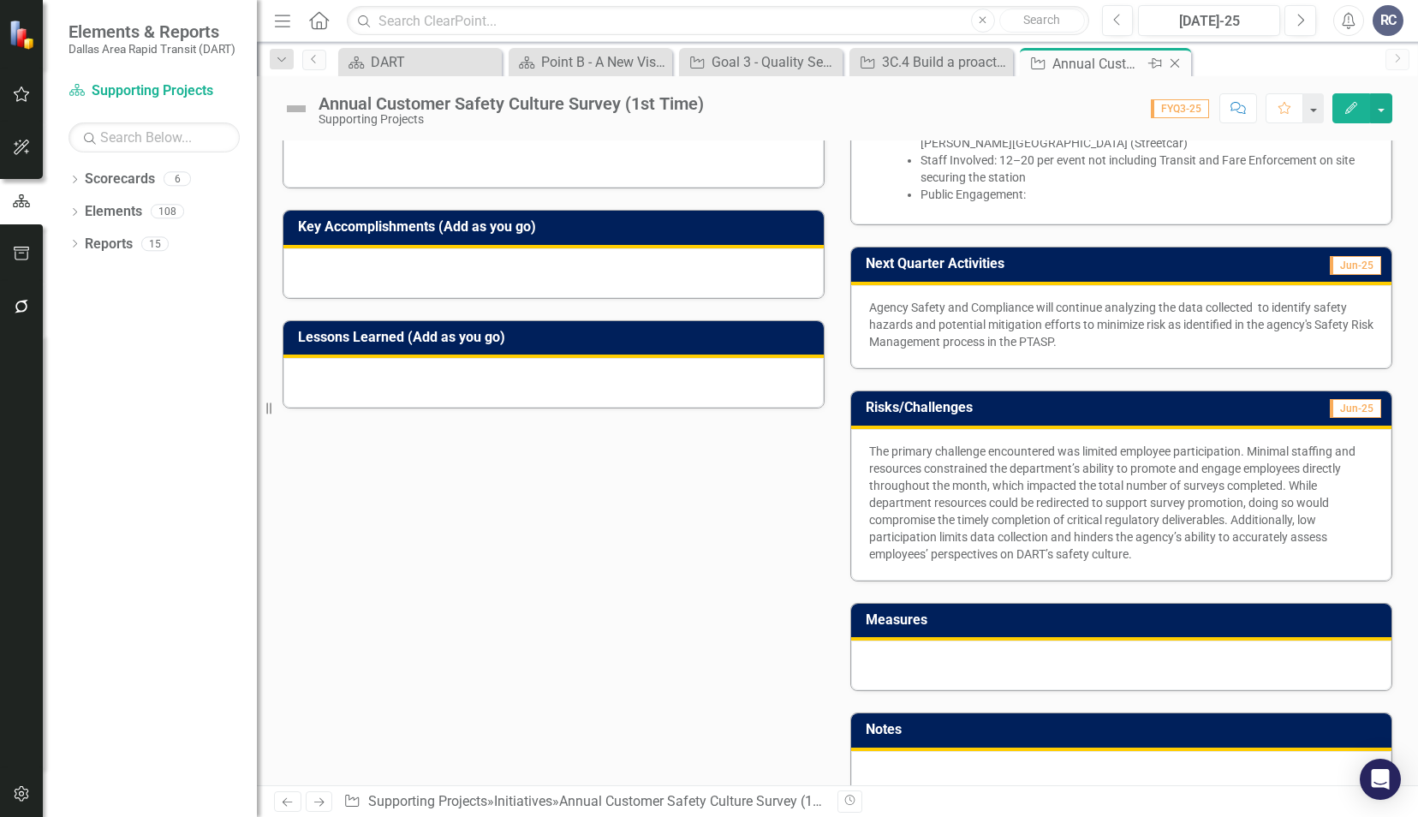
click at [1175, 63] on icon at bounding box center [1174, 63] width 9 height 9
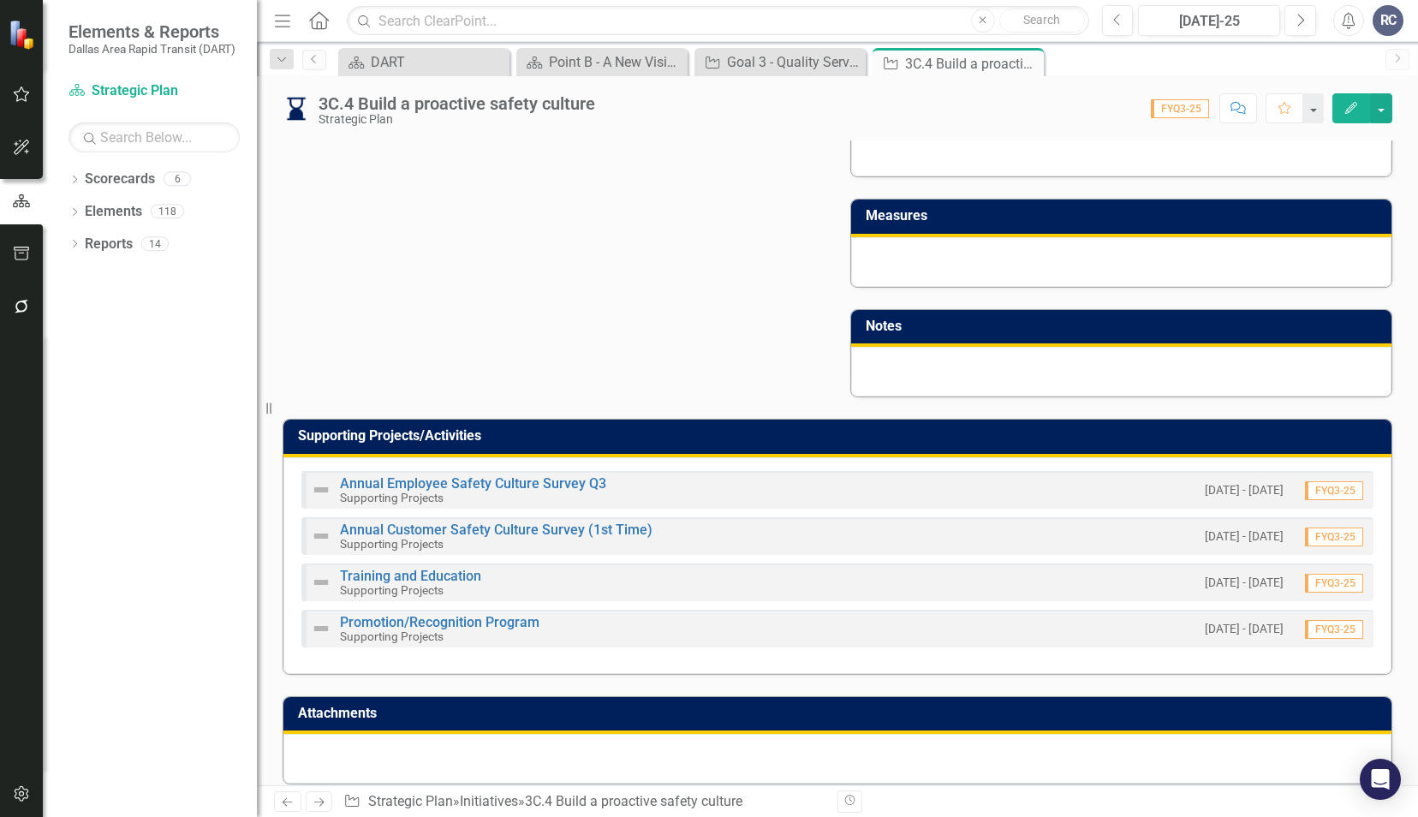
scroll to position [889, 0]
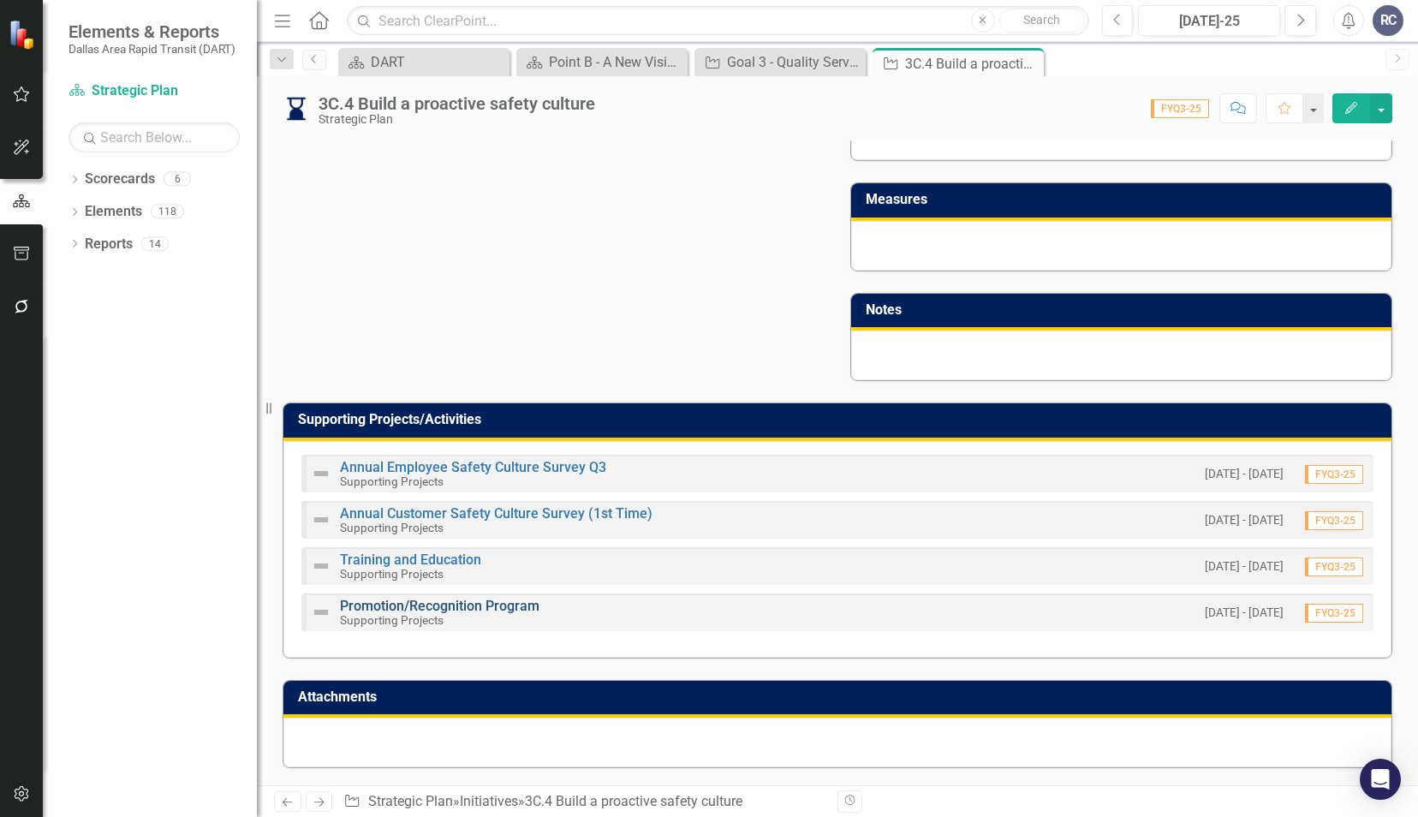
click at [488, 610] on link "Promotion/Recognition Program" at bounding box center [439, 606] width 199 height 16
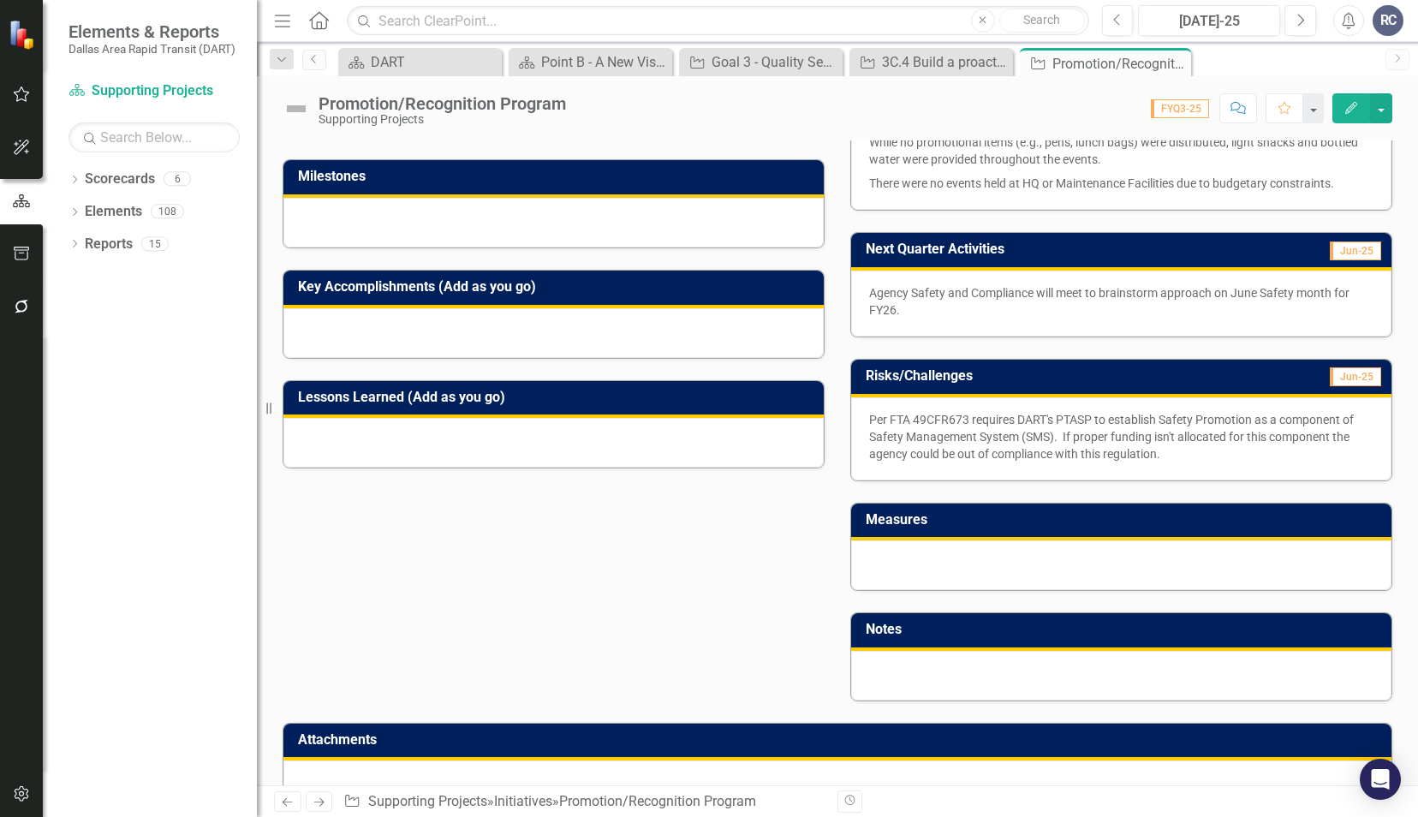
scroll to position [523, 0]
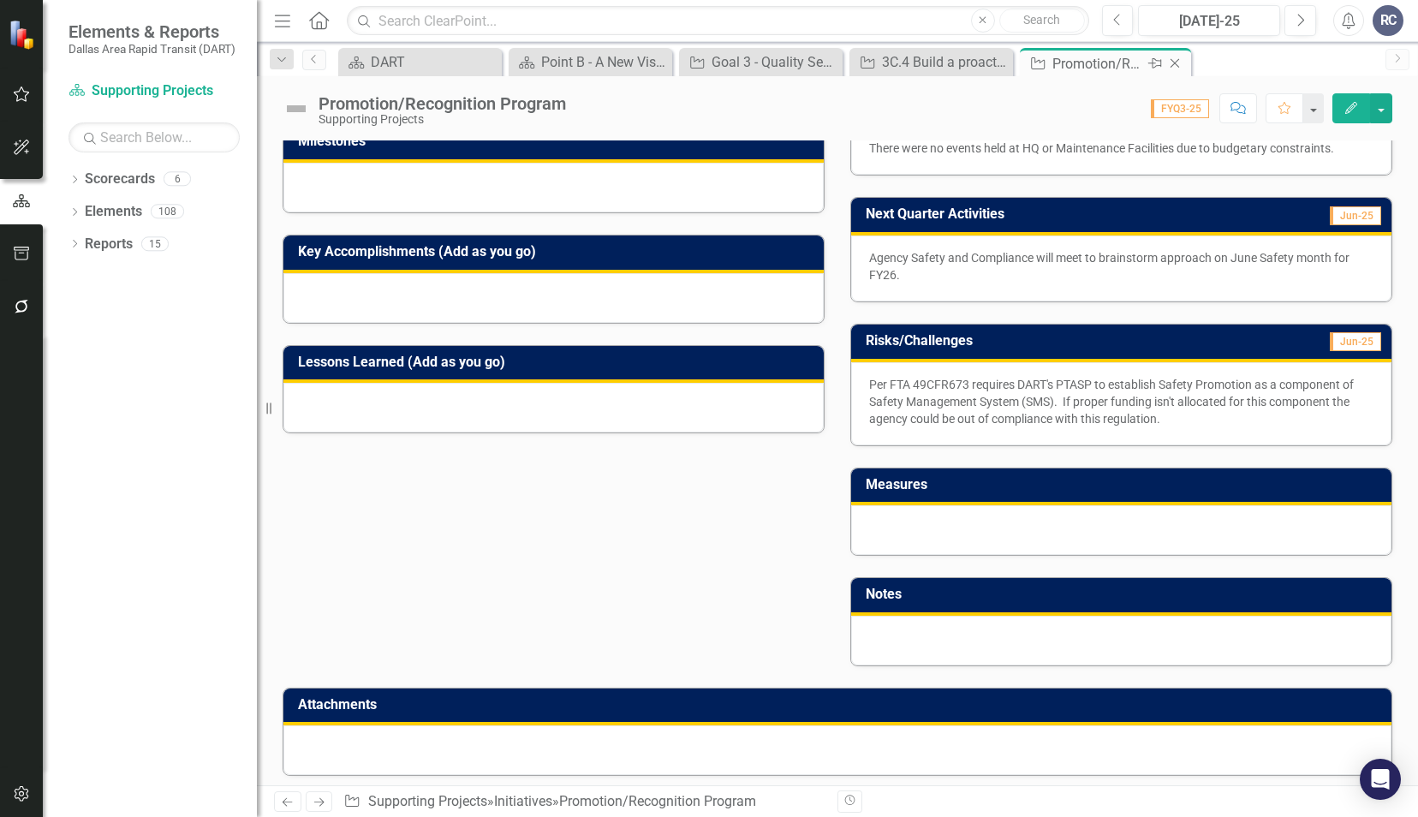
click at [1178, 64] on icon "Close" at bounding box center [1174, 63] width 17 height 14
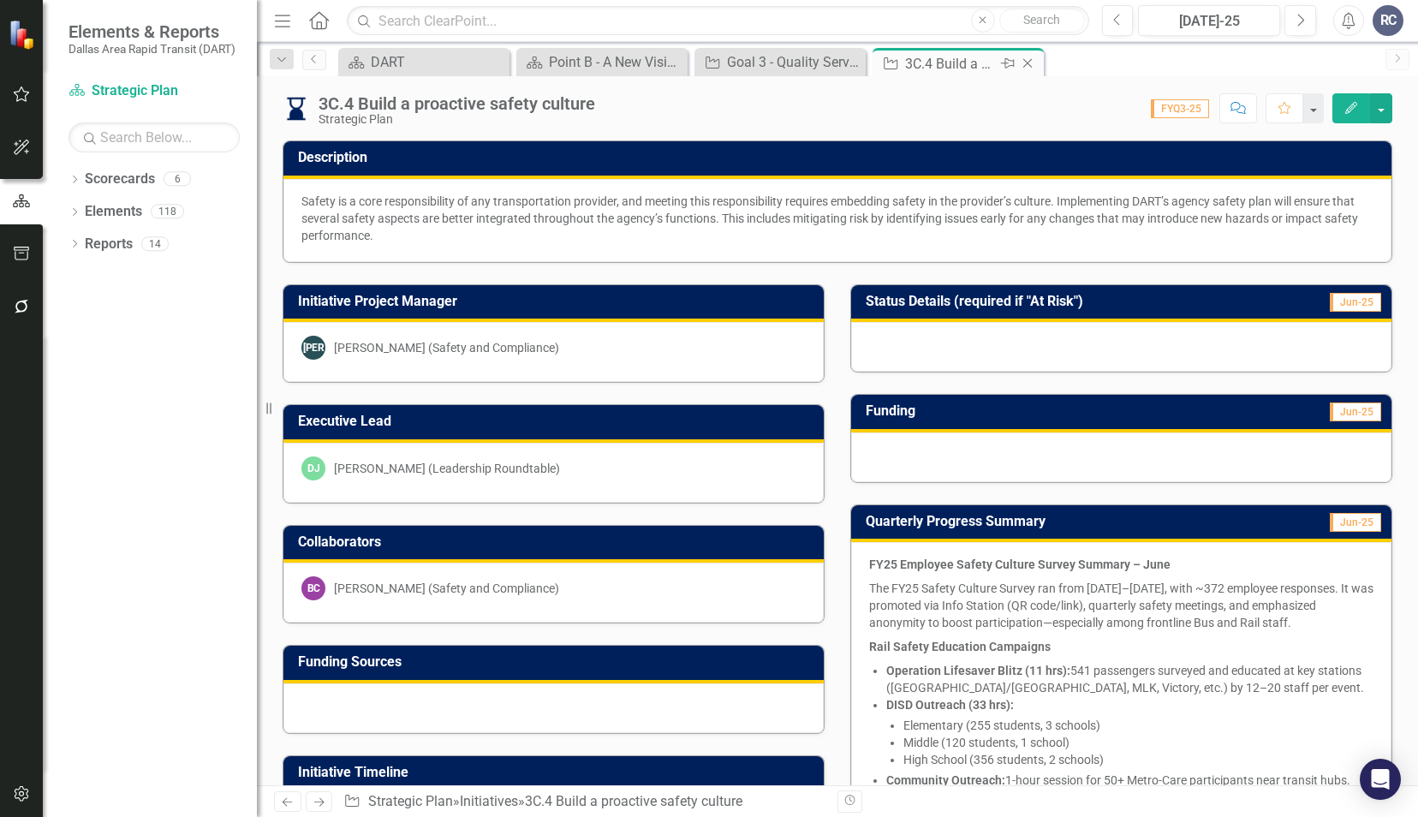
click at [1026, 66] on icon "Close" at bounding box center [1027, 63] width 17 height 14
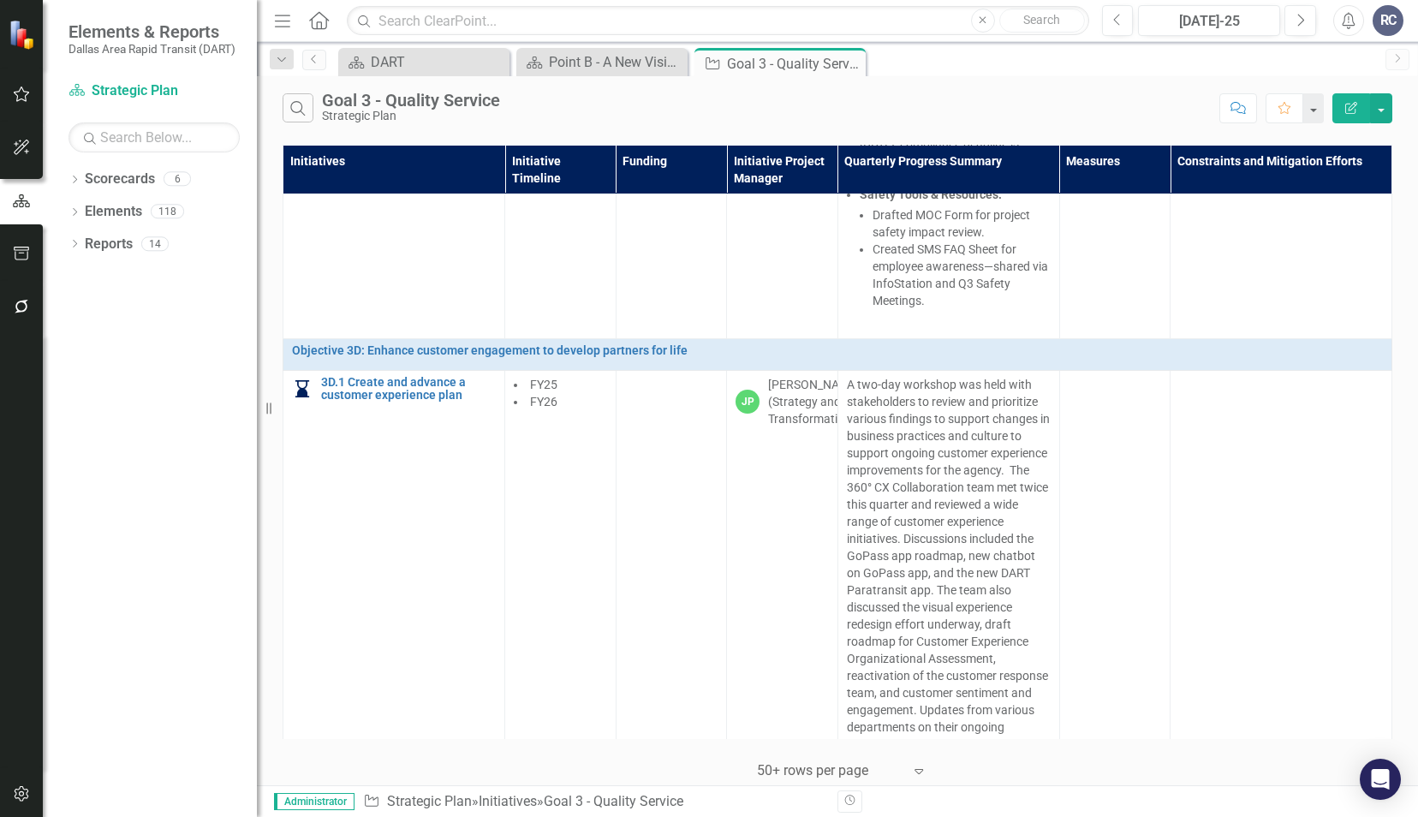
scroll to position [3355, 0]
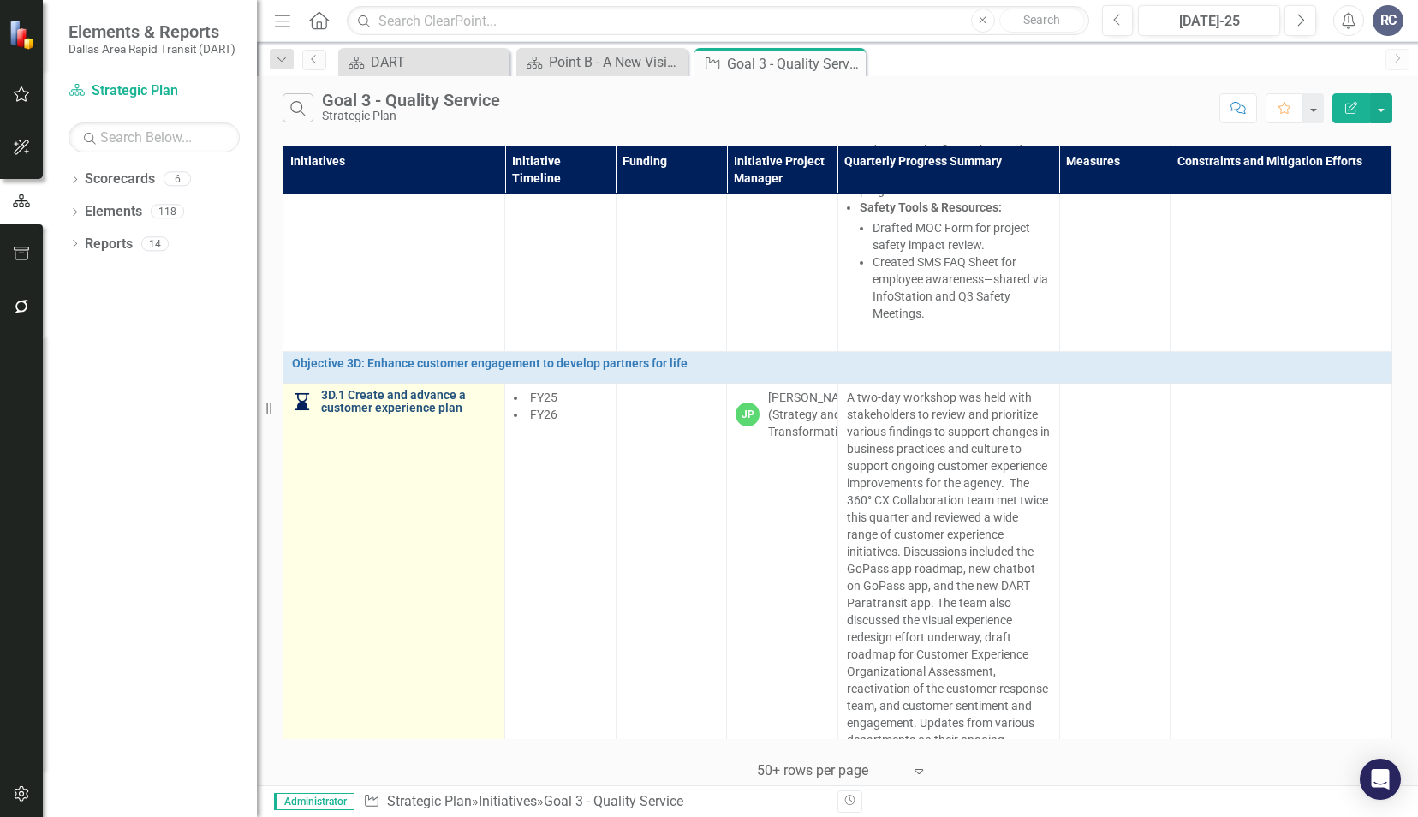
click at [399, 389] on link "3D.1 Create and advance a customer experience plan" at bounding box center [408, 402] width 175 height 27
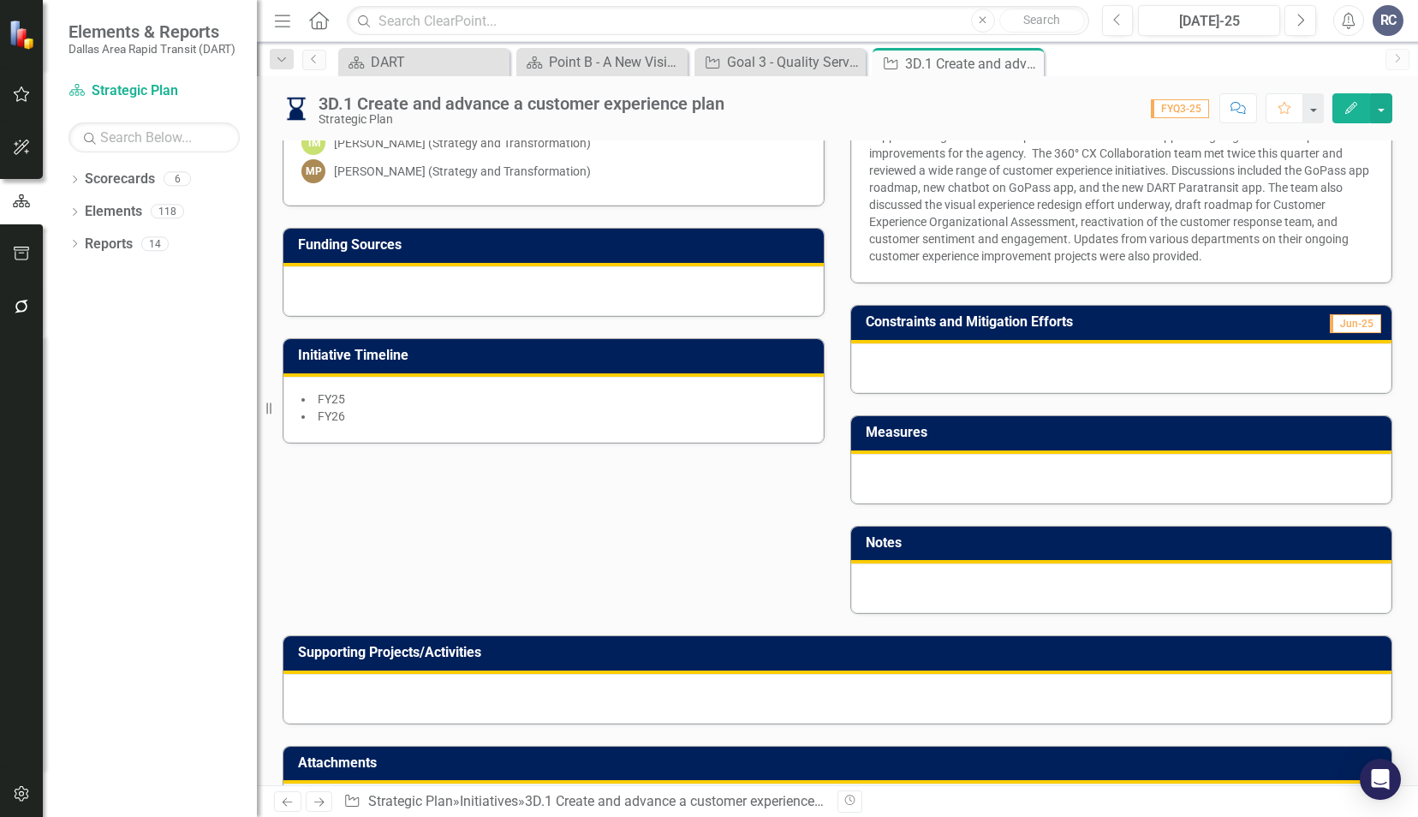
scroll to position [486, 0]
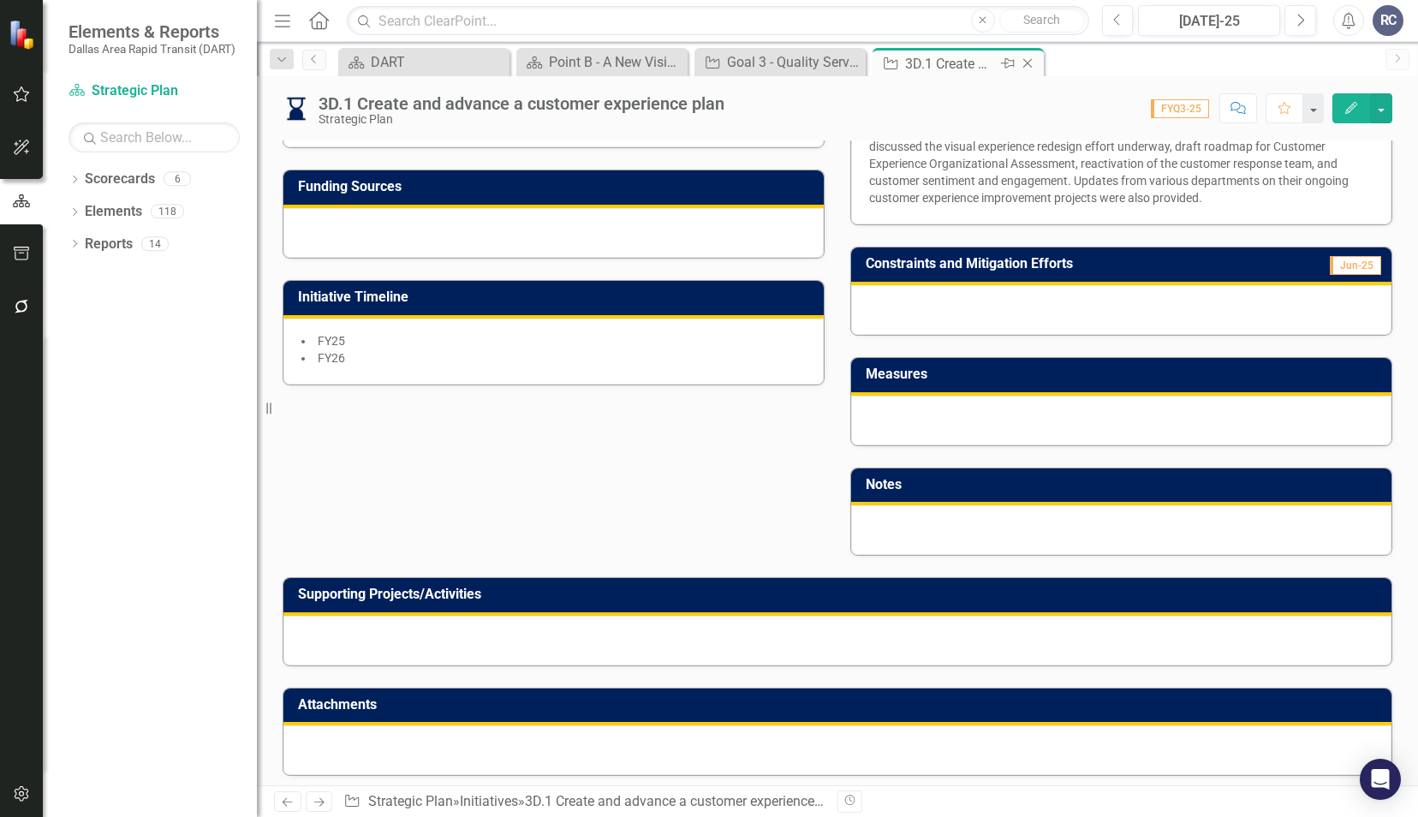
click at [1032, 59] on icon "Close" at bounding box center [1027, 63] width 17 height 14
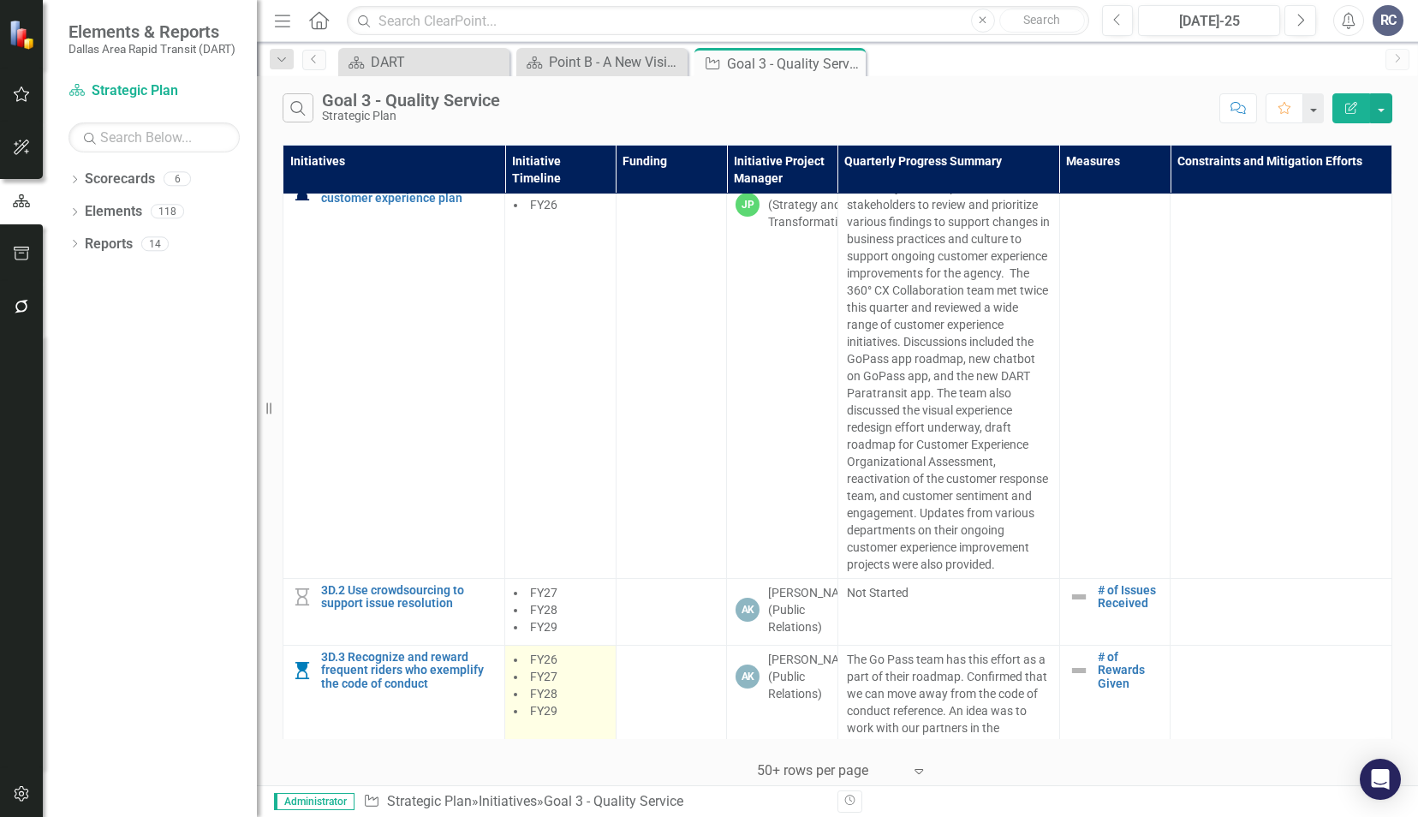
scroll to position [3697, 0]
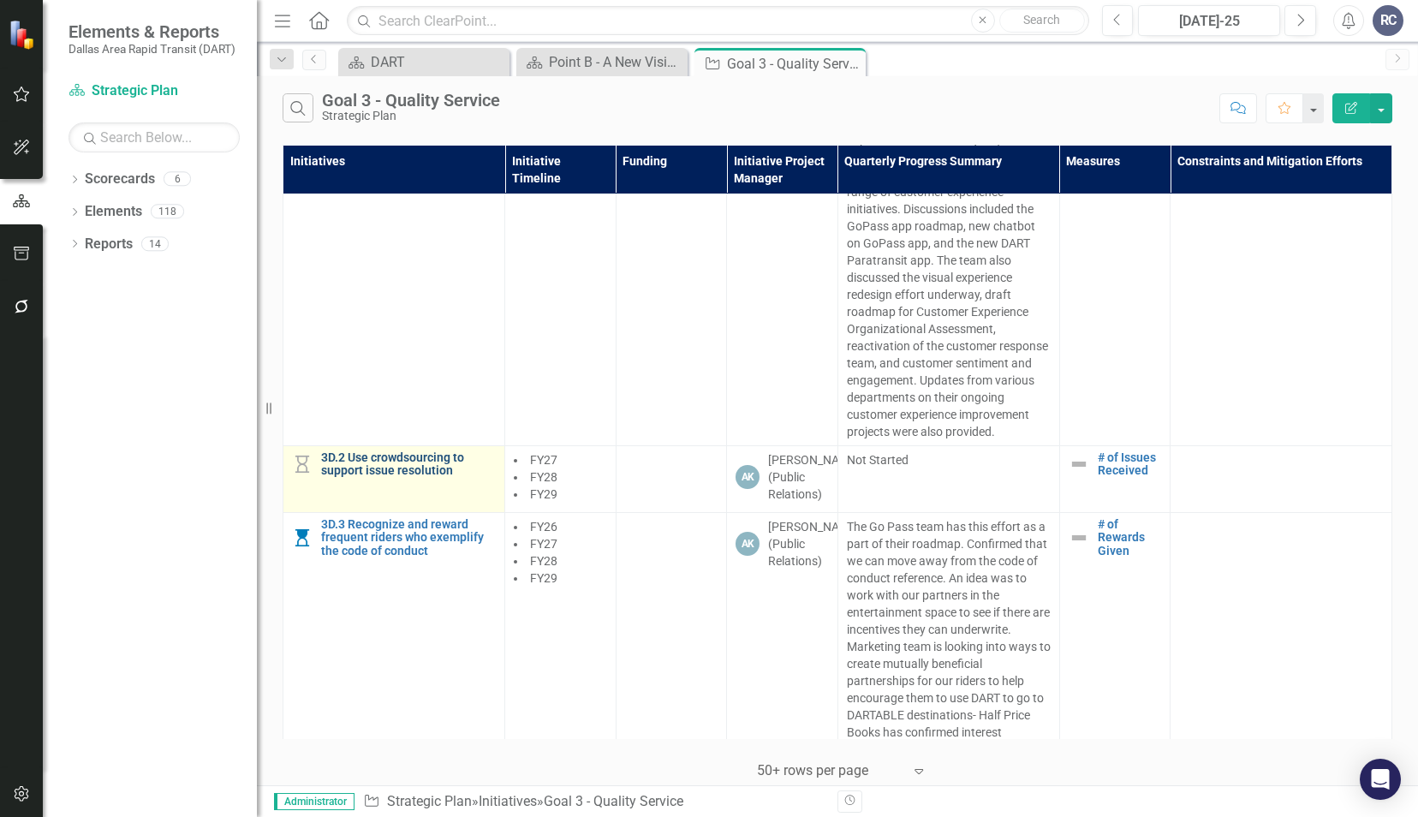
click at [392, 451] on link "3D.2 Use crowdsourcing to support issue resolution" at bounding box center [408, 464] width 175 height 27
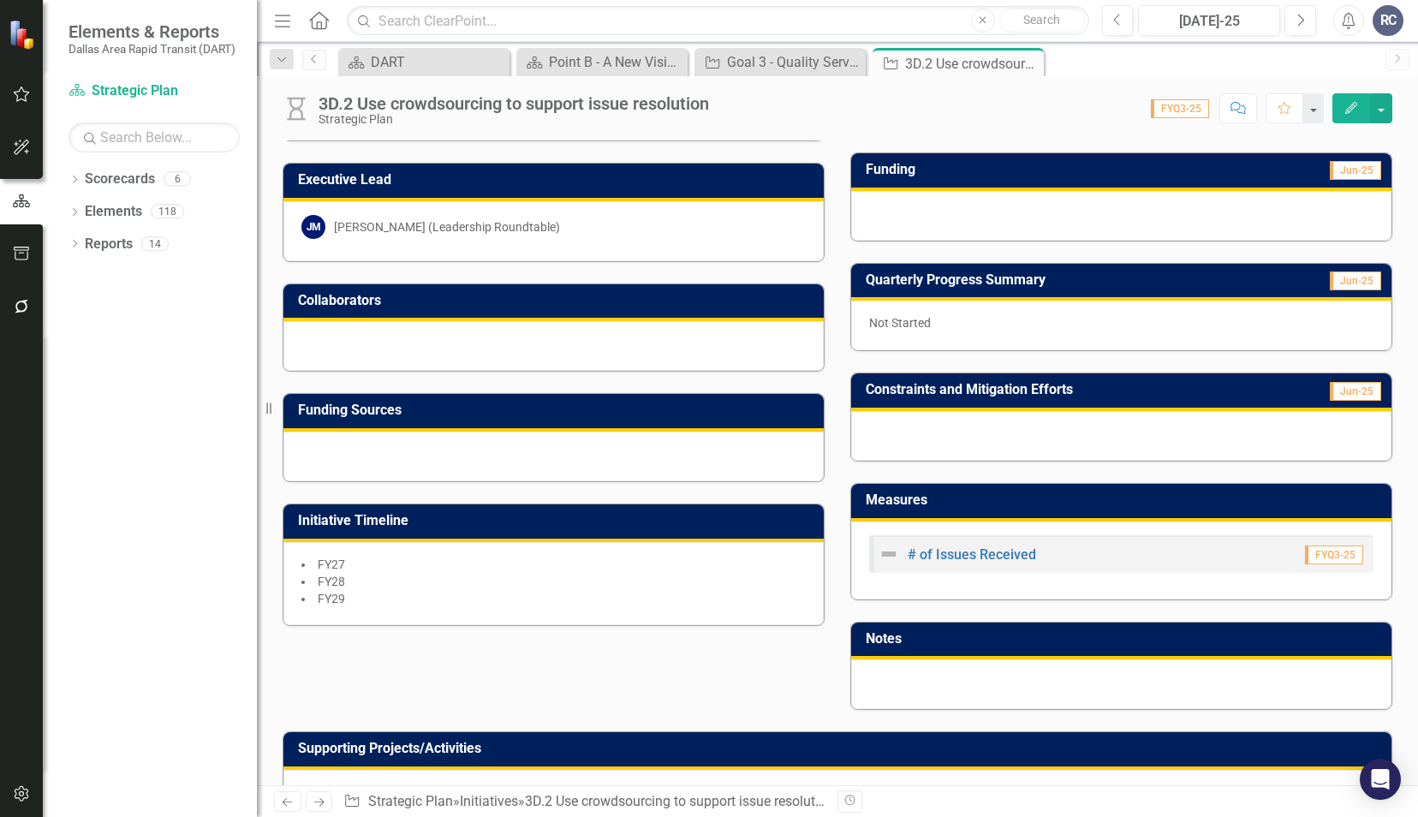
scroll to position [224, 0]
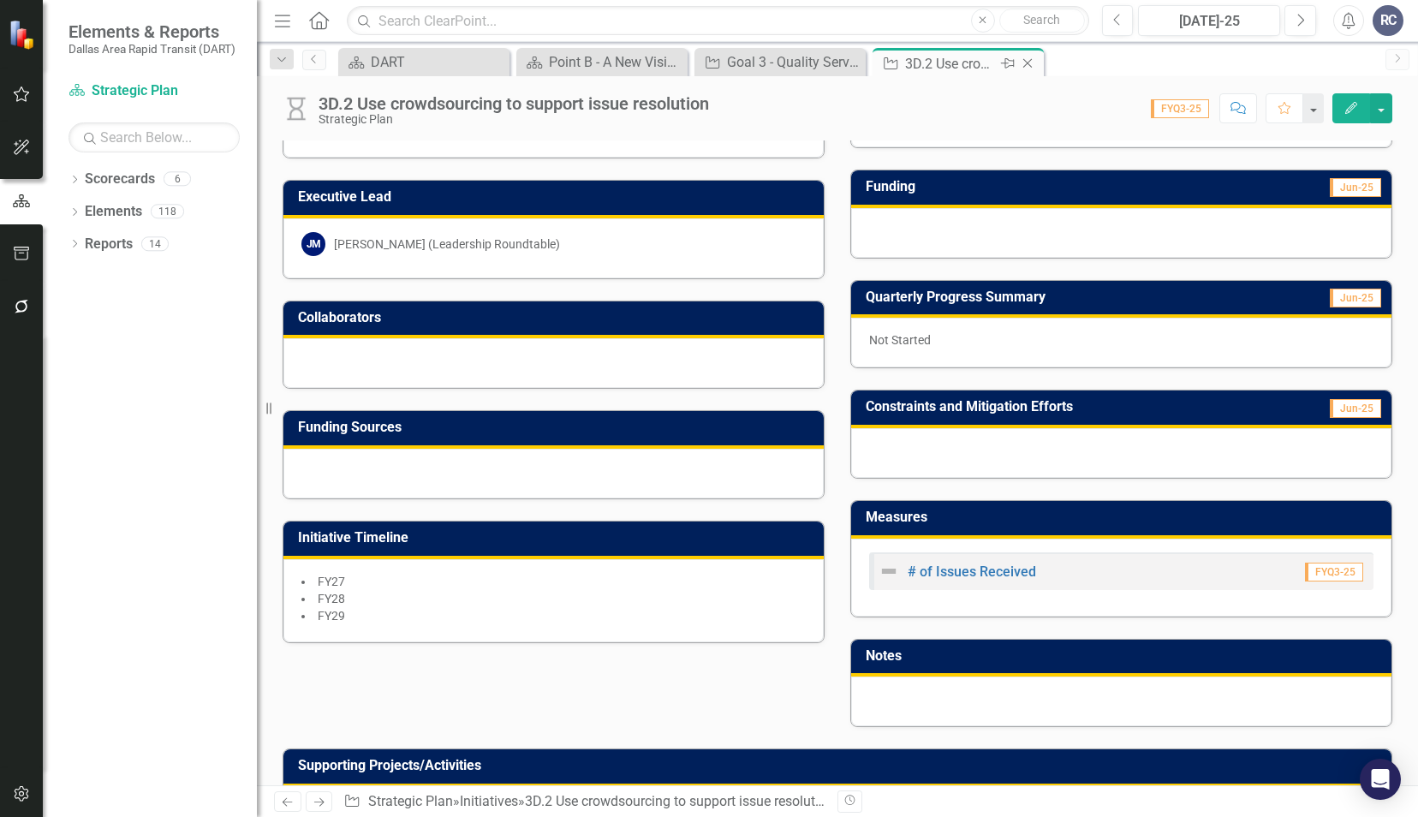
click at [1029, 60] on icon at bounding box center [1027, 63] width 9 height 9
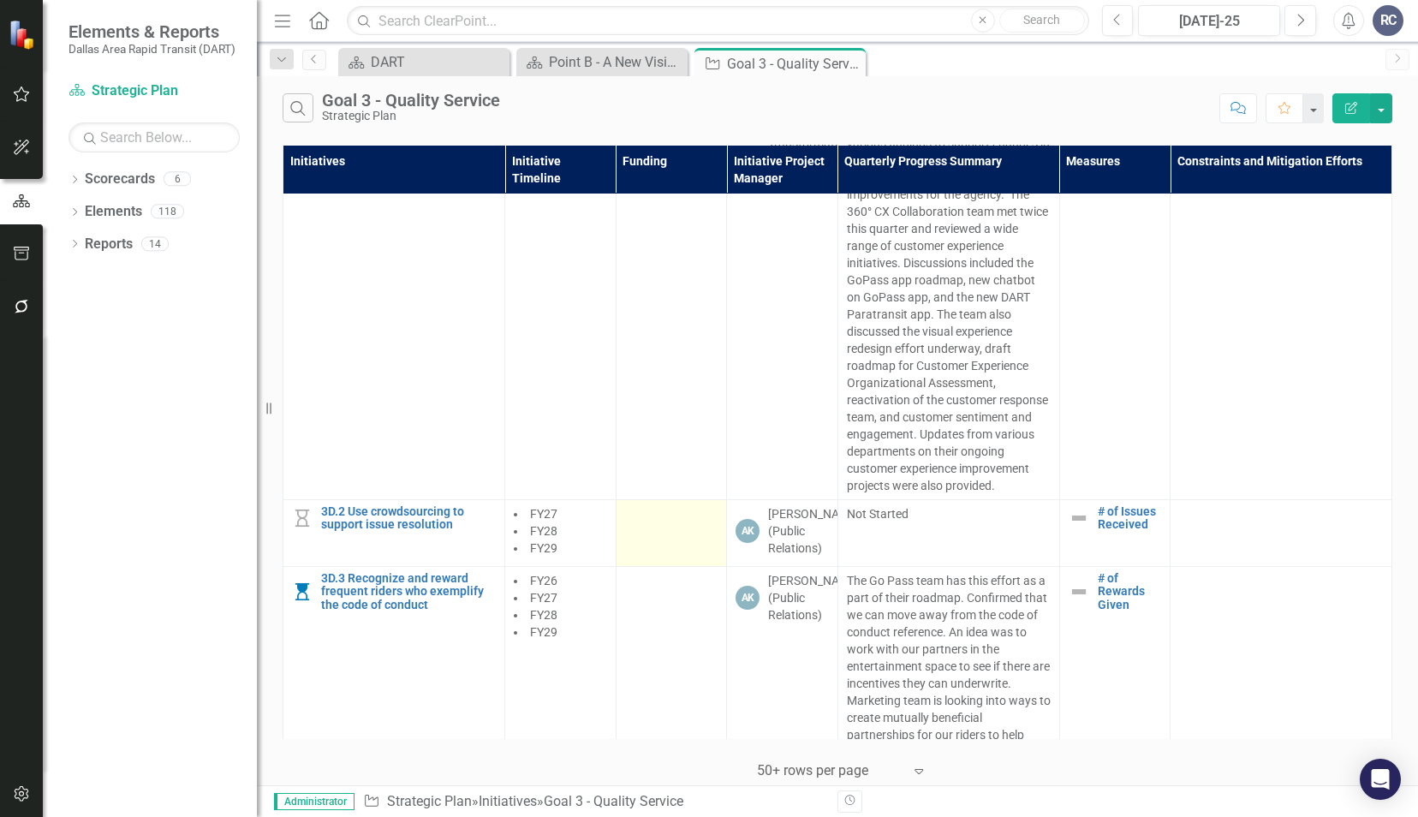
scroll to position [3697, 0]
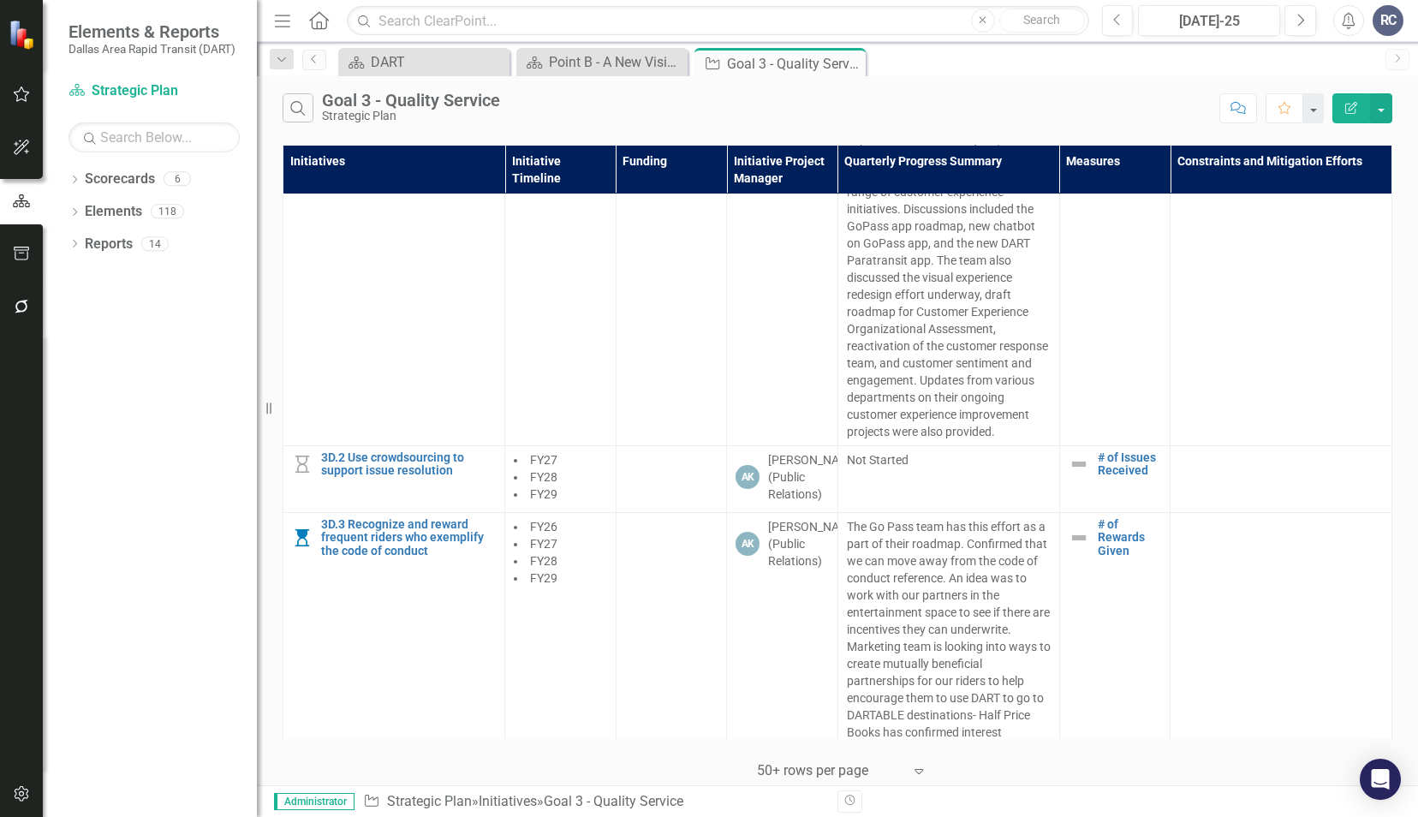
click at [0, 0] on icon at bounding box center [0, 0] width 0 height 0
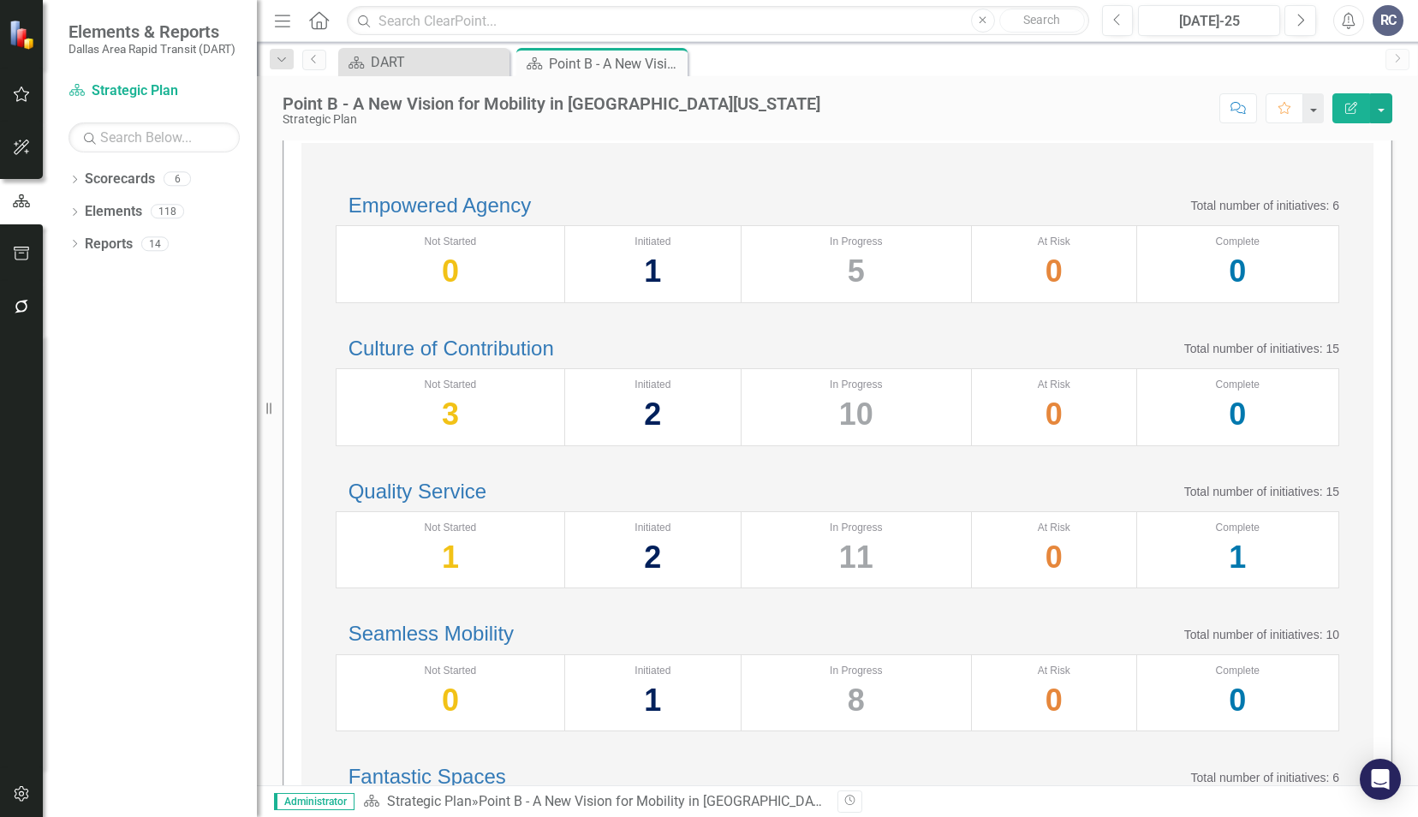
scroll to position [257, 0]
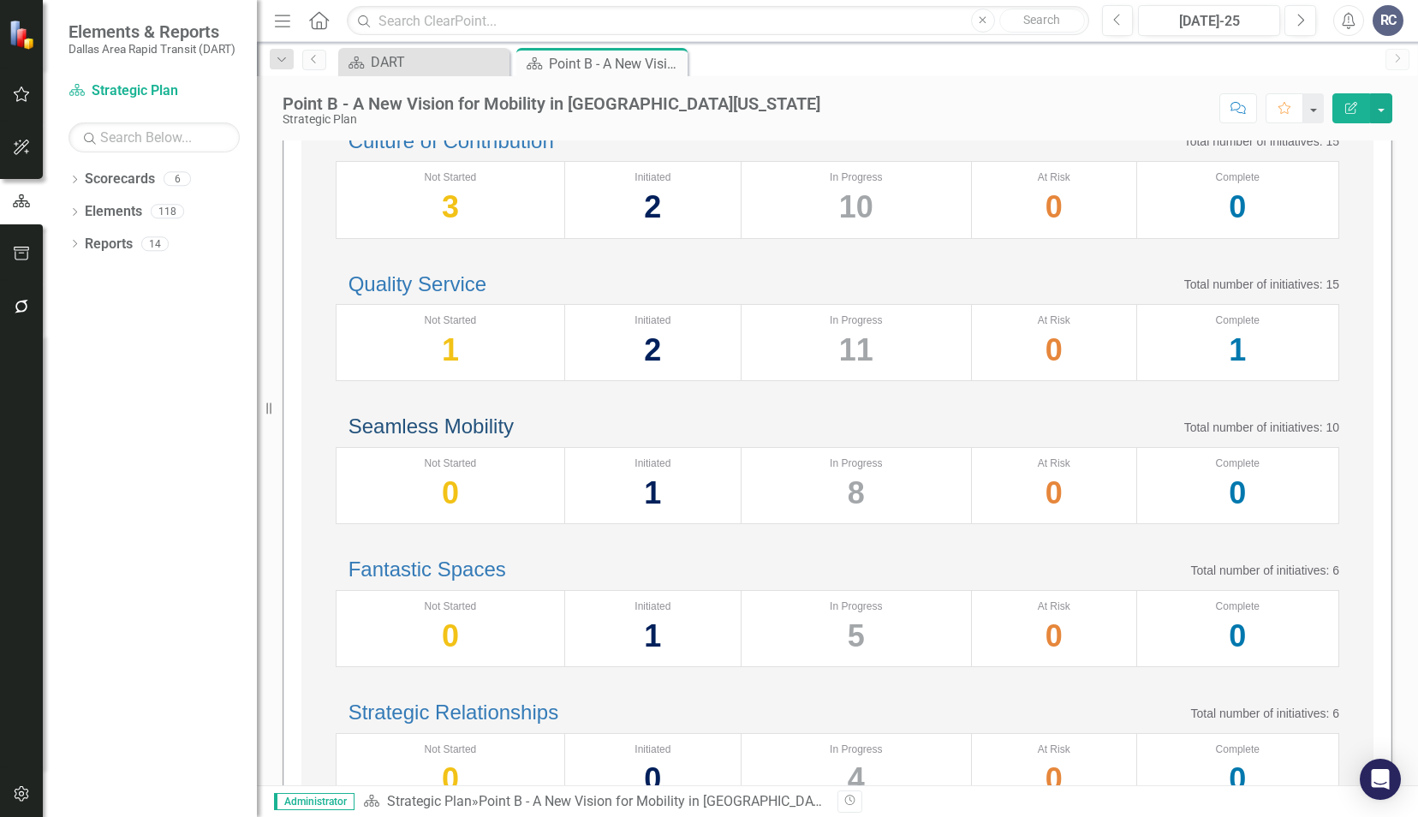
click at [455, 437] on link "Seamless Mobility" at bounding box center [430, 425] width 165 height 23
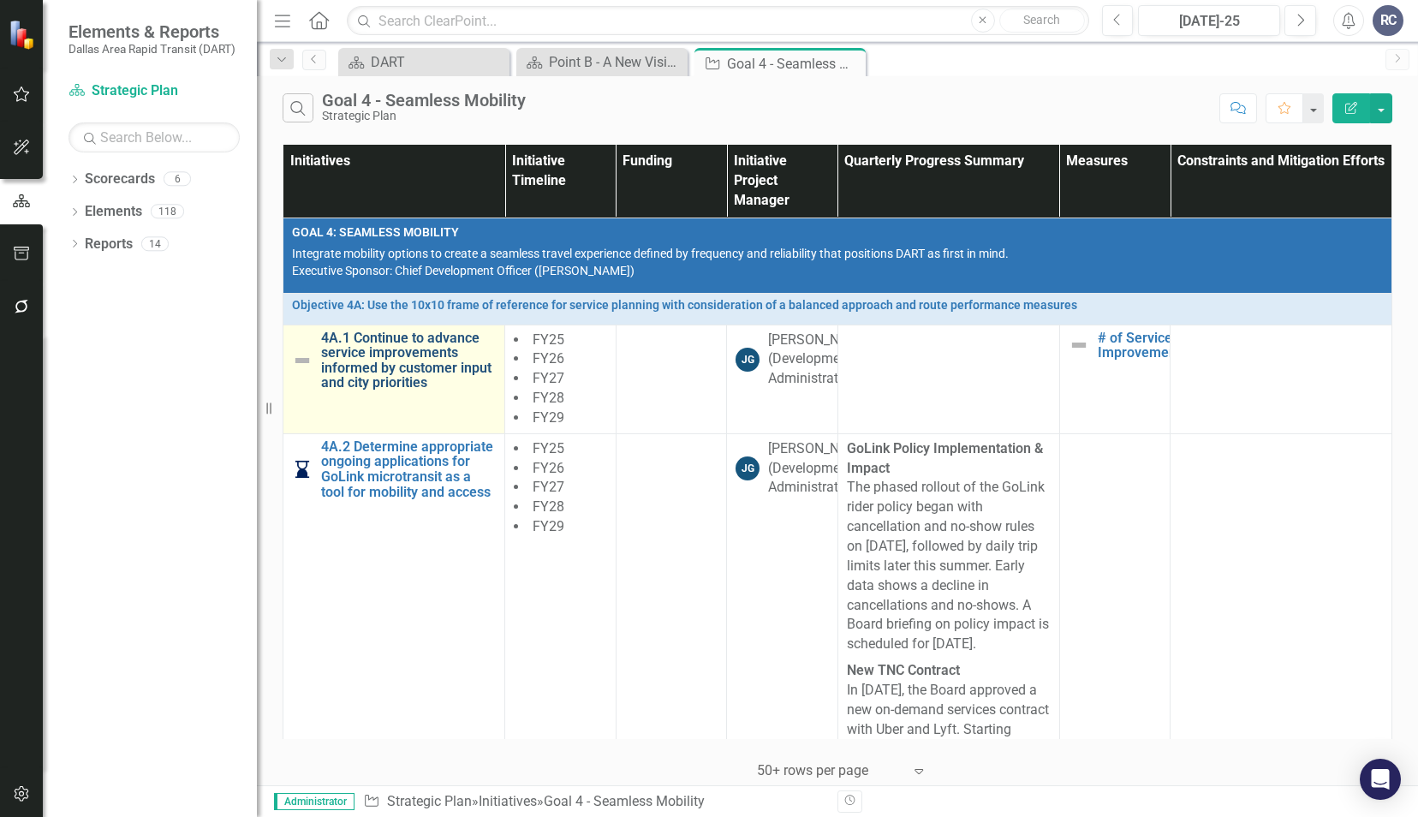
click at [380, 334] on link "4A.1 Continue to advance service improvements informed by customer input and ci…" at bounding box center [408, 360] width 175 height 60
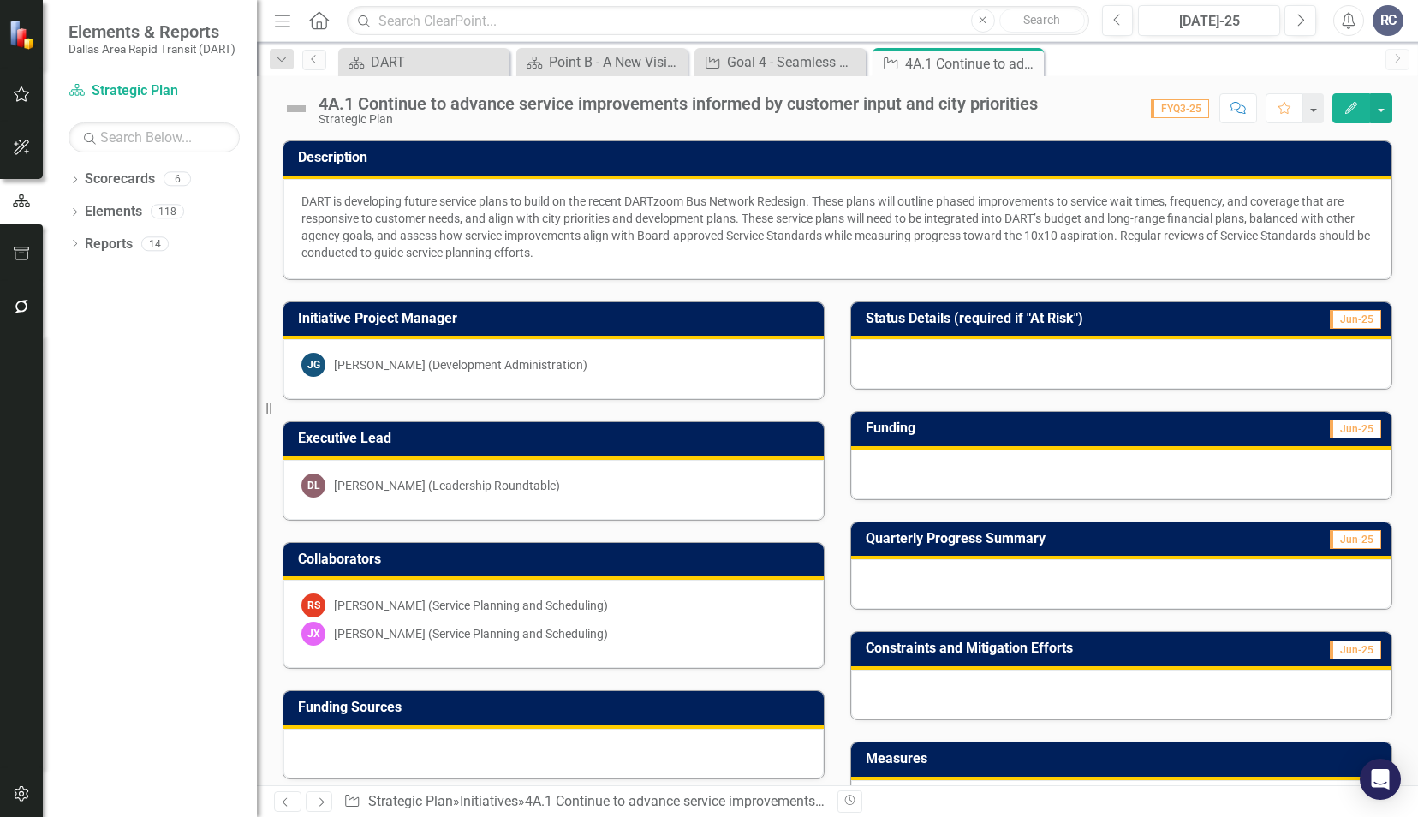
scroll to position [441, 0]
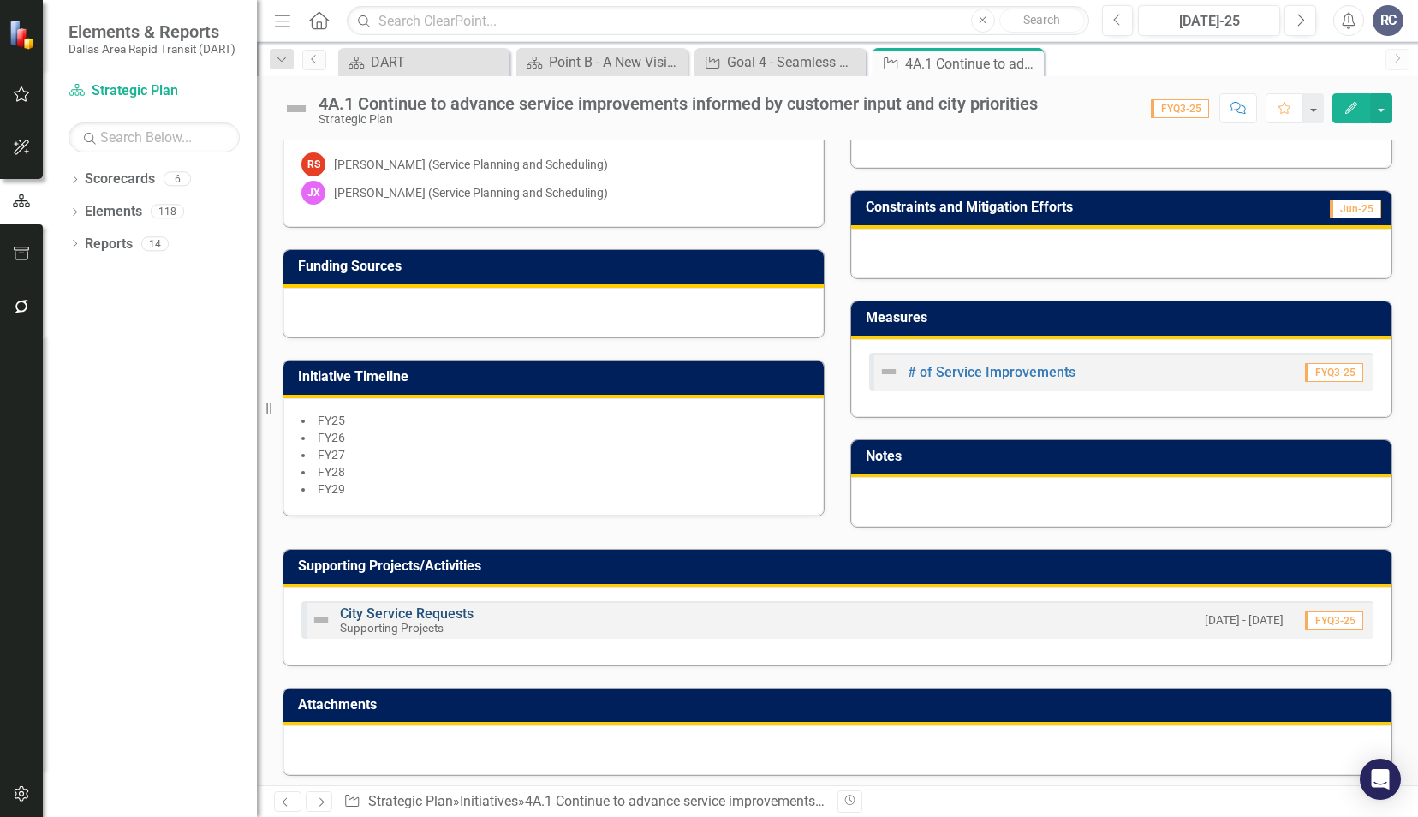
click at [366, 611] on link "City Service Requests" at bounding box center [407, 613] width 134 height 16
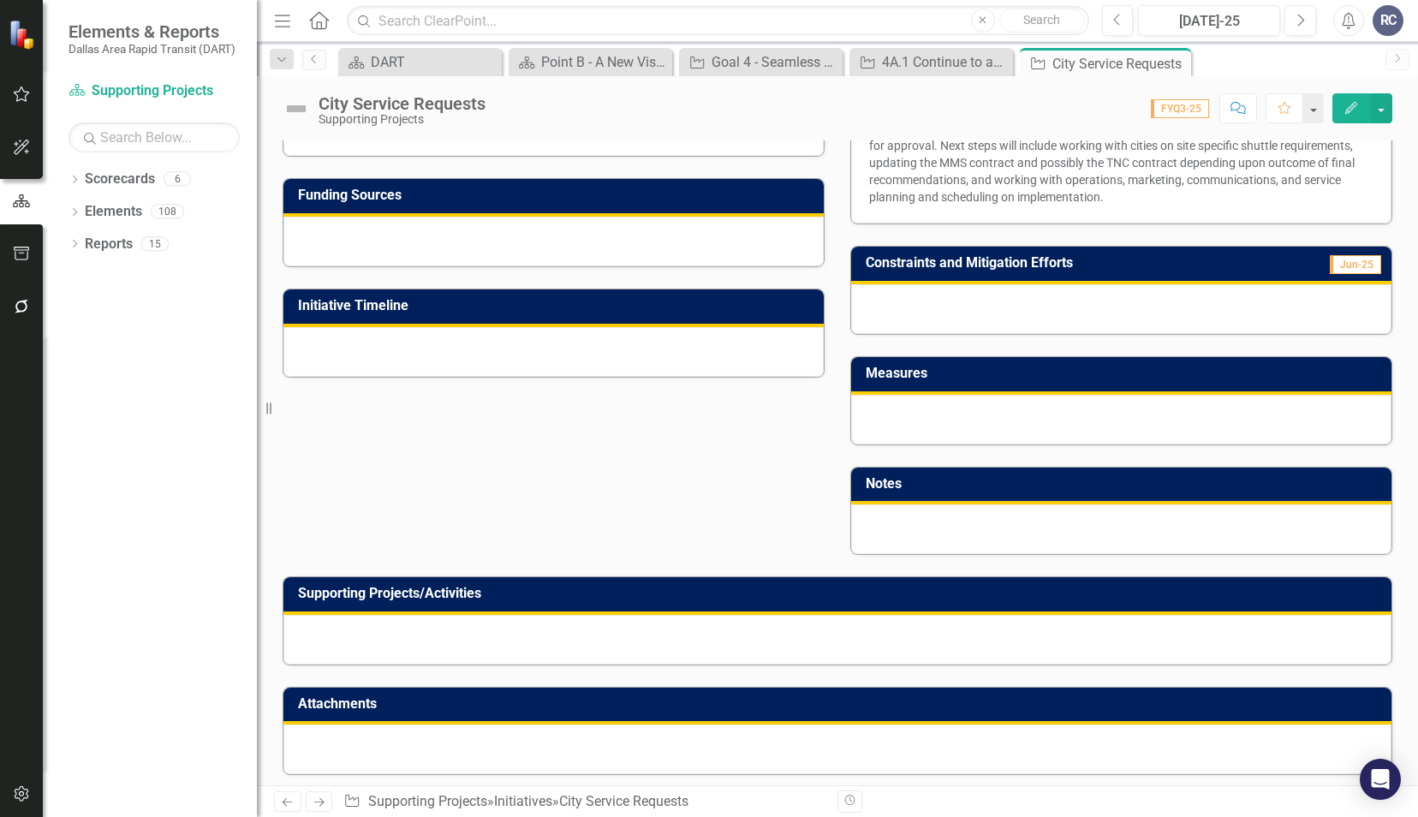
scroll to position [402, 0]
click at [1175, 66] on icon "Close" at bounding box center [1174, 63] width 17 height 14
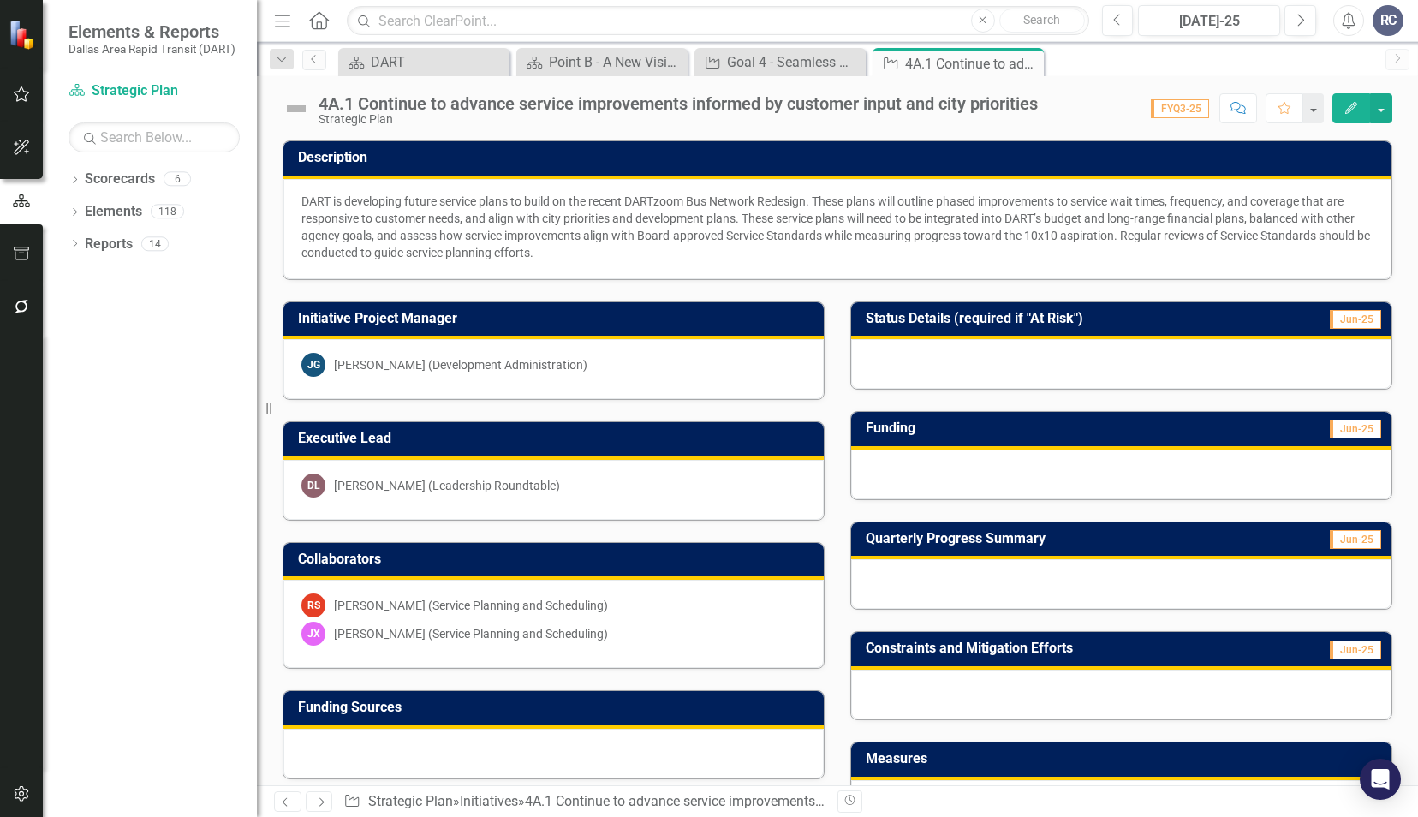
click at [0, 0] on icon at bounding box center [0, 0] width 0 height 0
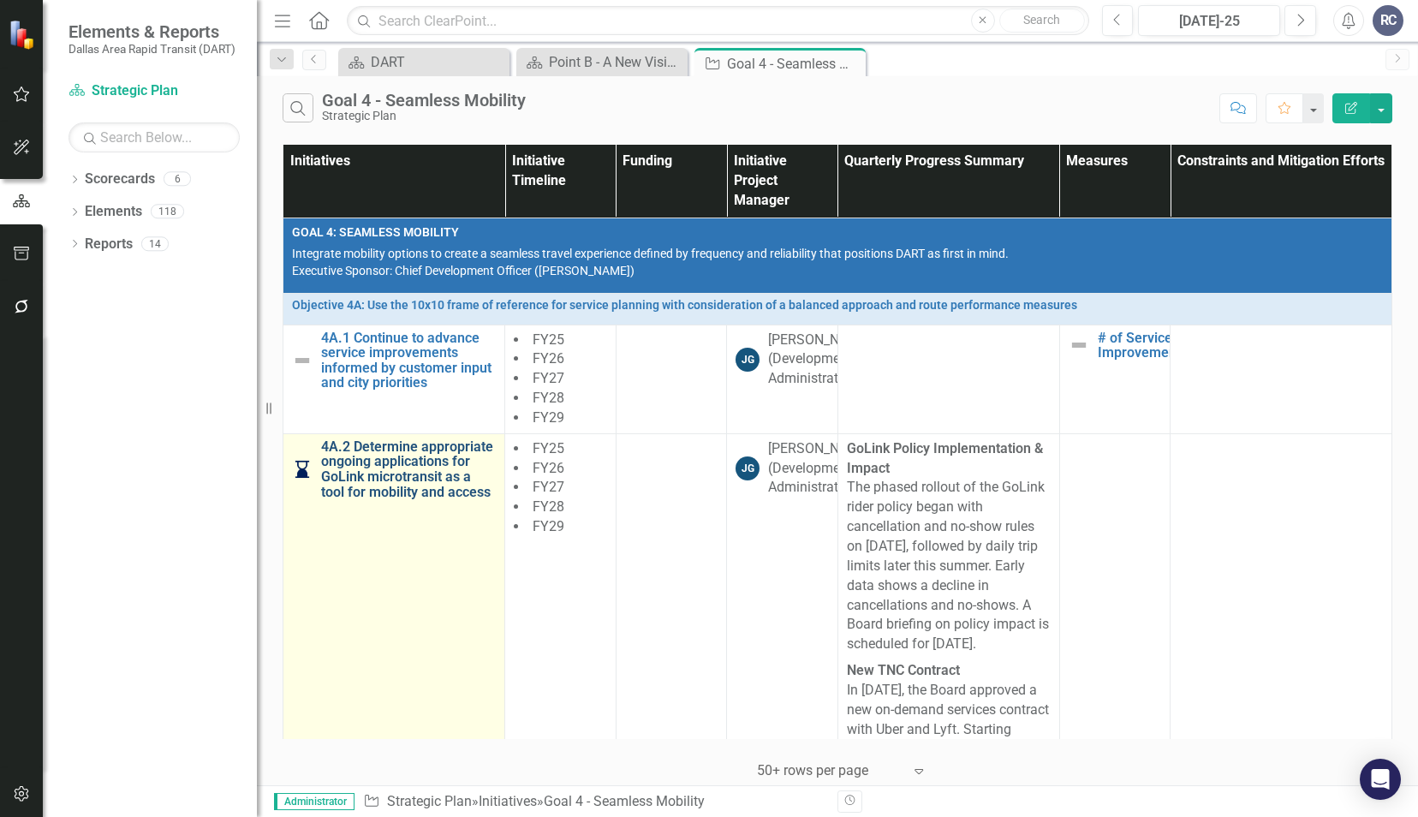
click at [464, 445] on link "4A.2 Determine appropriate ongoing applications for GoLink microtransit as a to…" at bounding box center [408, 469] width 175 height 60
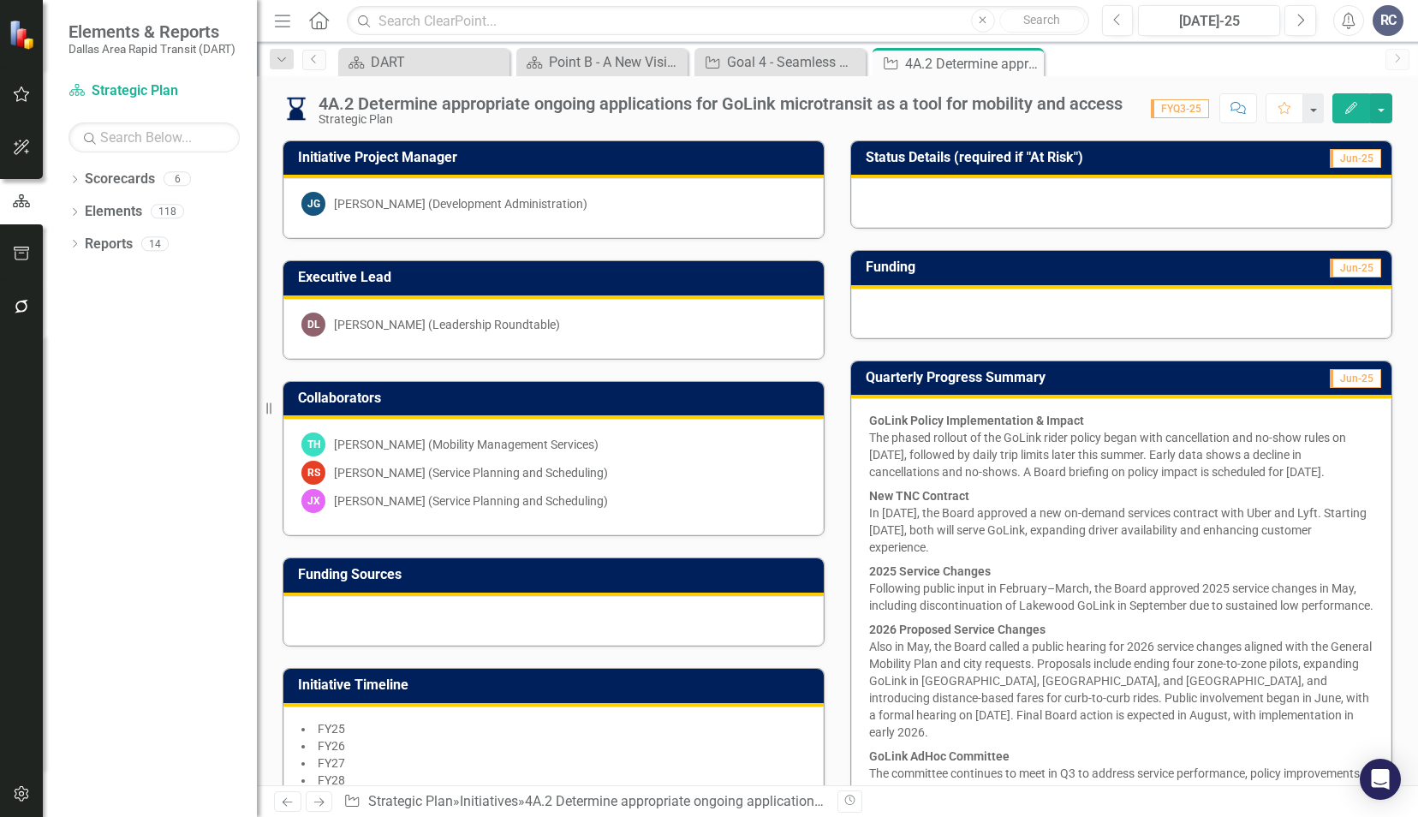
scroll to position [514, 0]
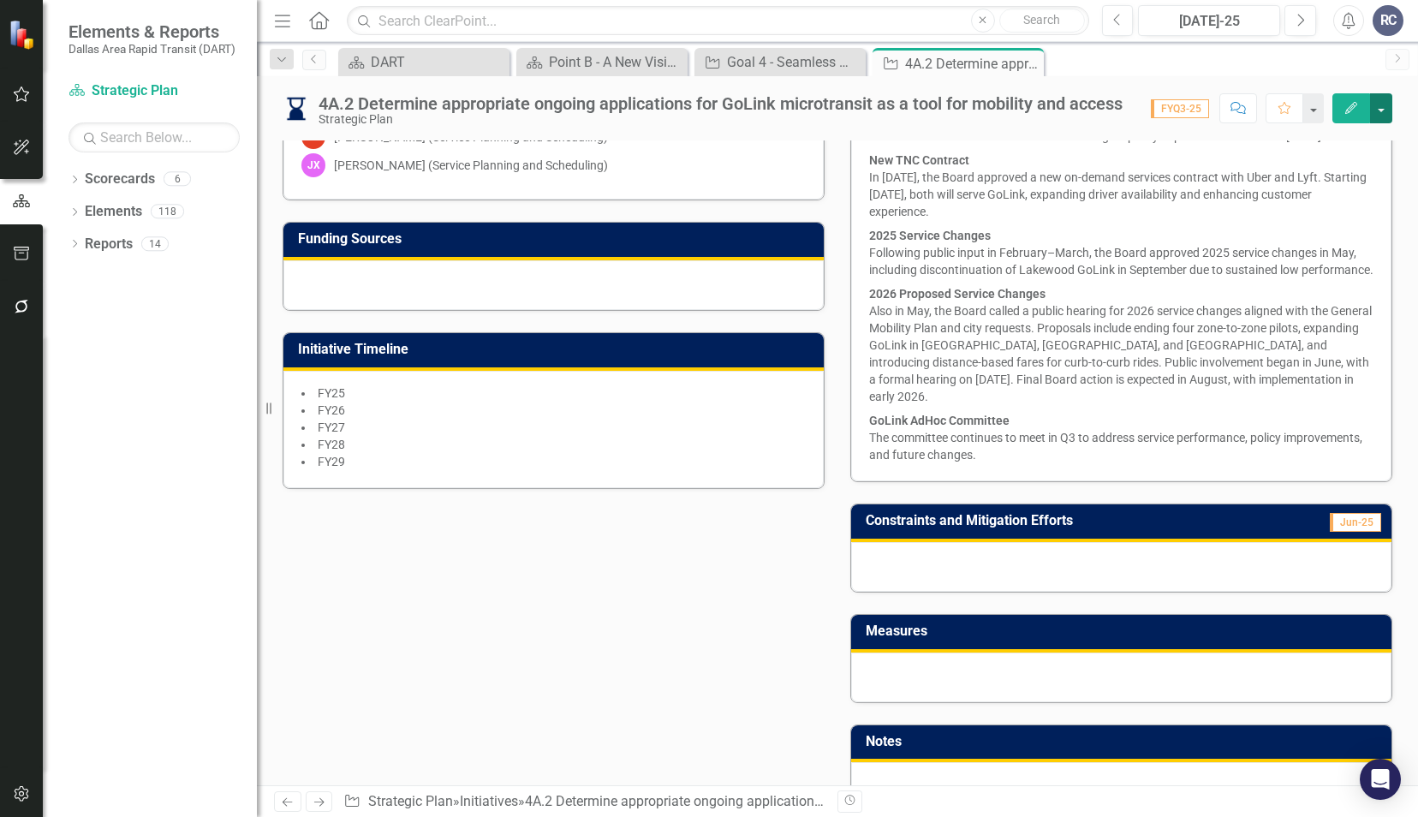
click at [1389, 108] on button "button" at bounding box center [1381, 108] width 22 height 30
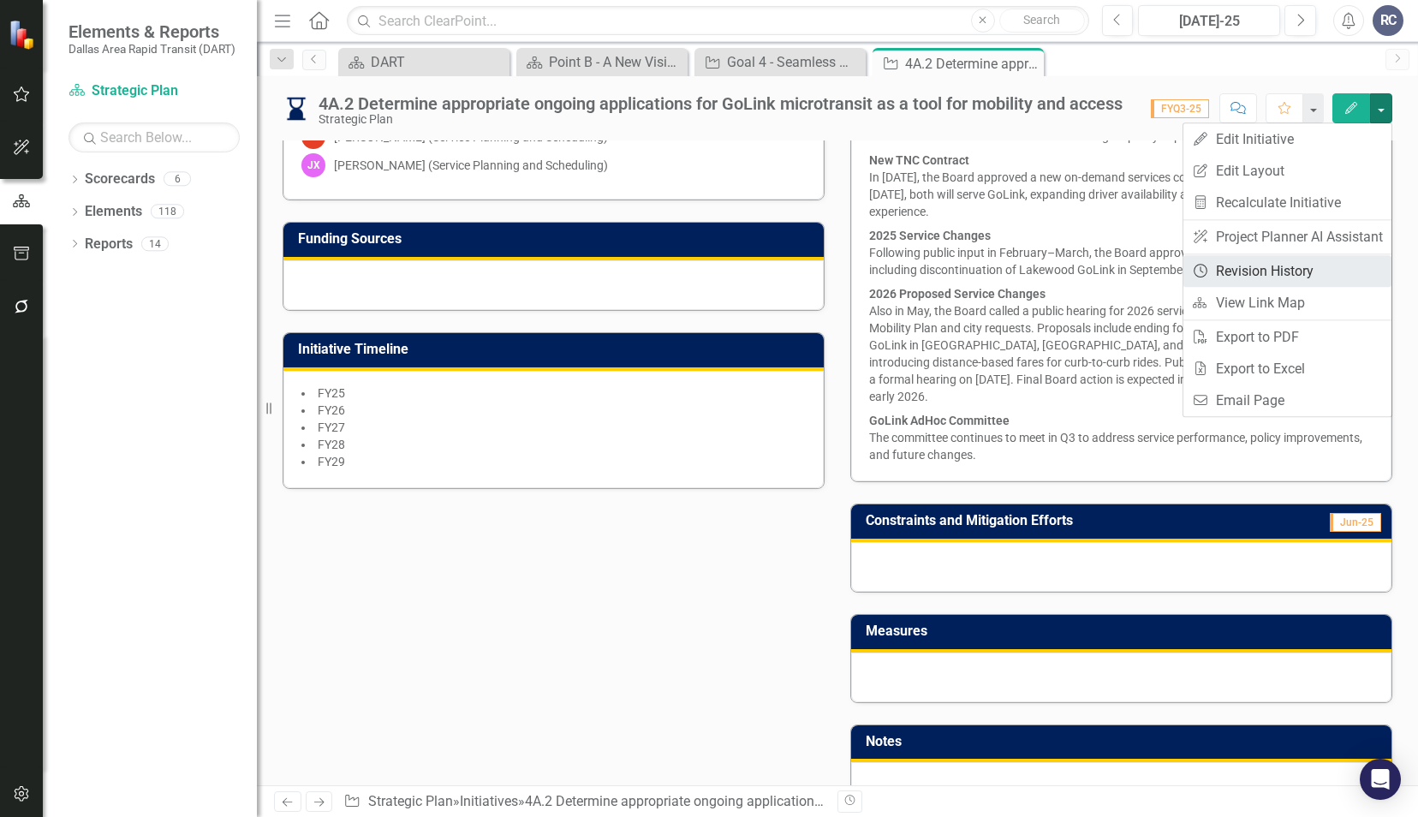
click at [1273, 282] on link "Revision History Revision History" at bounding box center [1287, 271] width 208 height 32
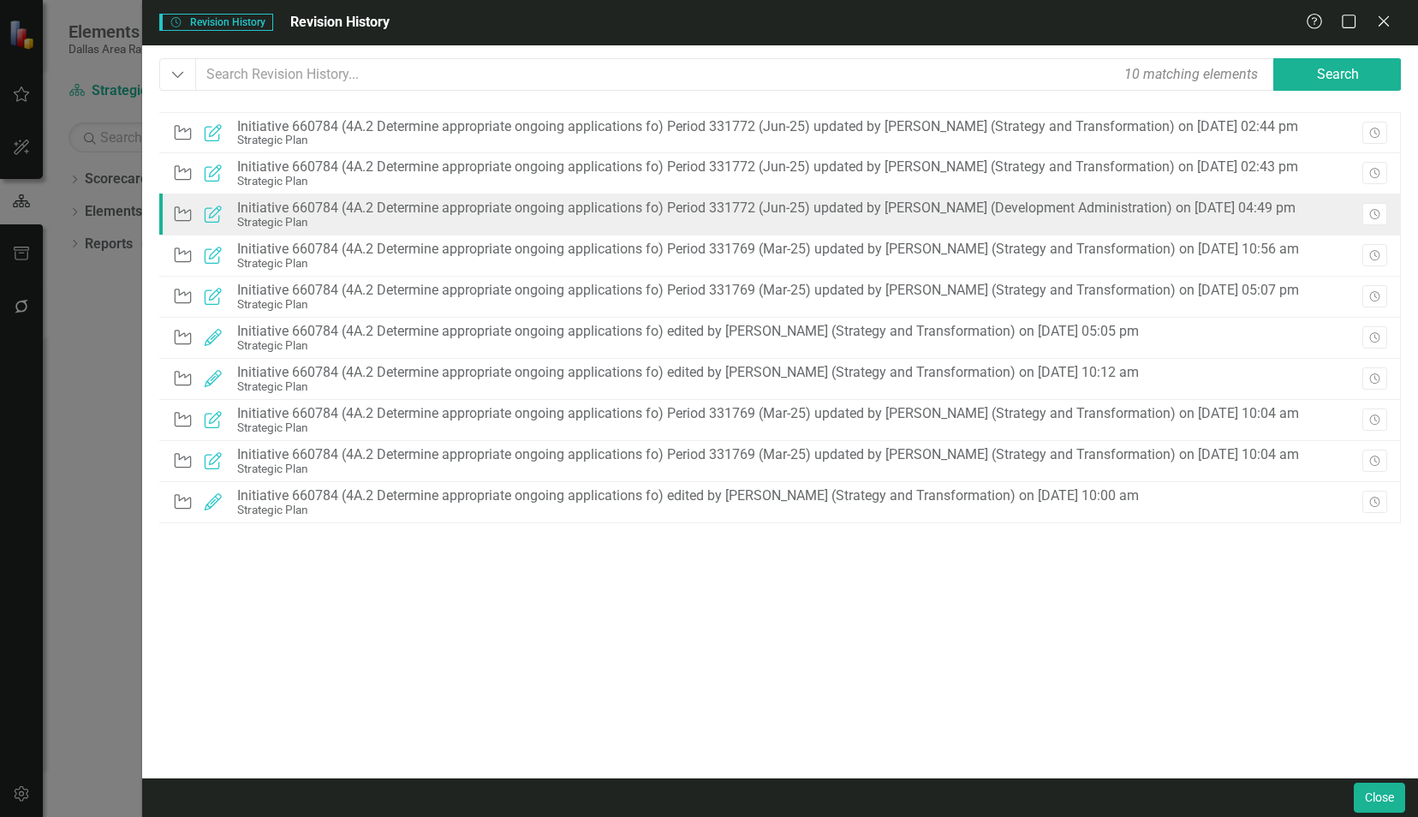
click at [639, 199] on div "Initiative Updated Initiative 660784 (4A.2 Determine appropriate ongoing applic…" at bounding box center [738, 214] width 1132 height 37
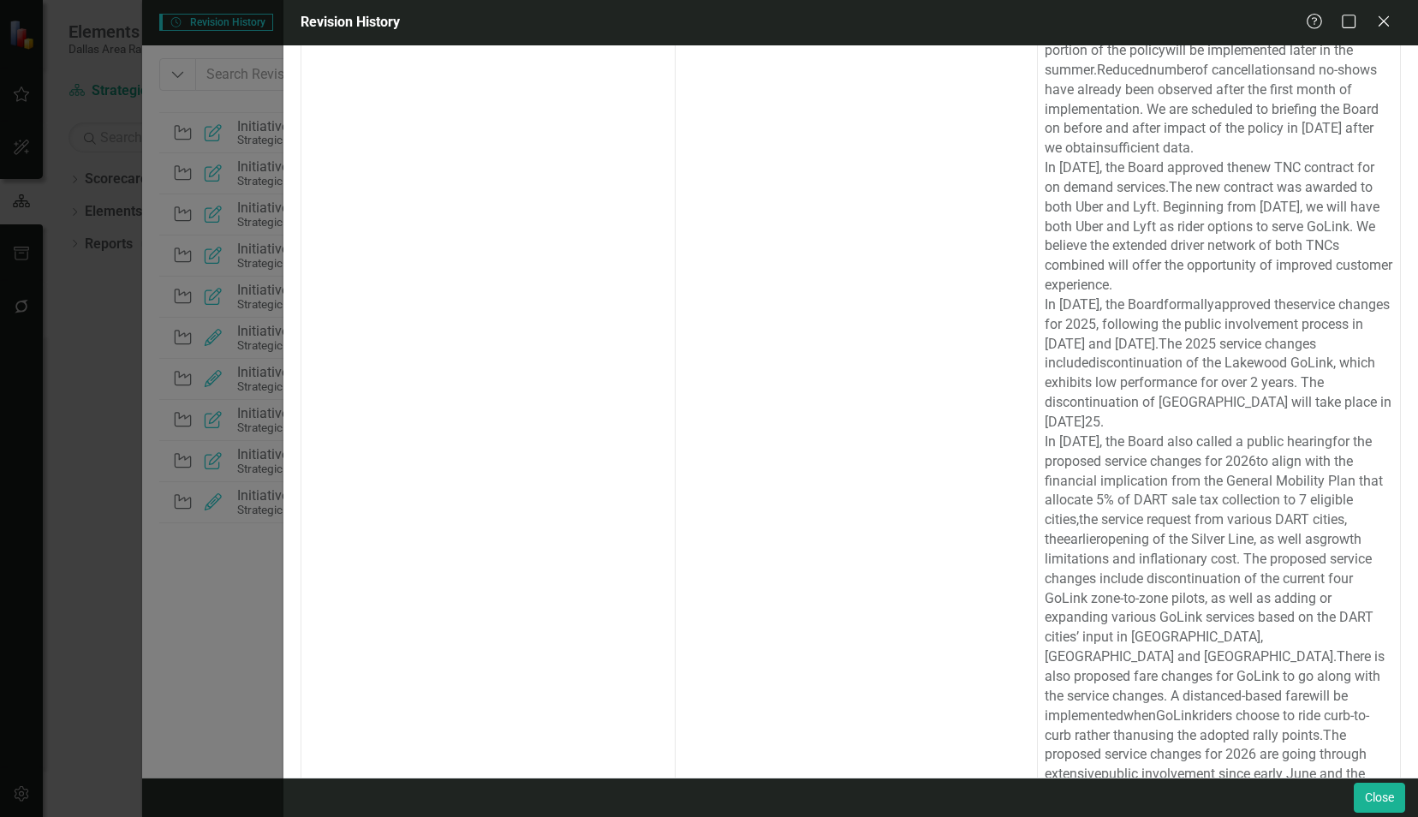
scroll to position [0, 0]
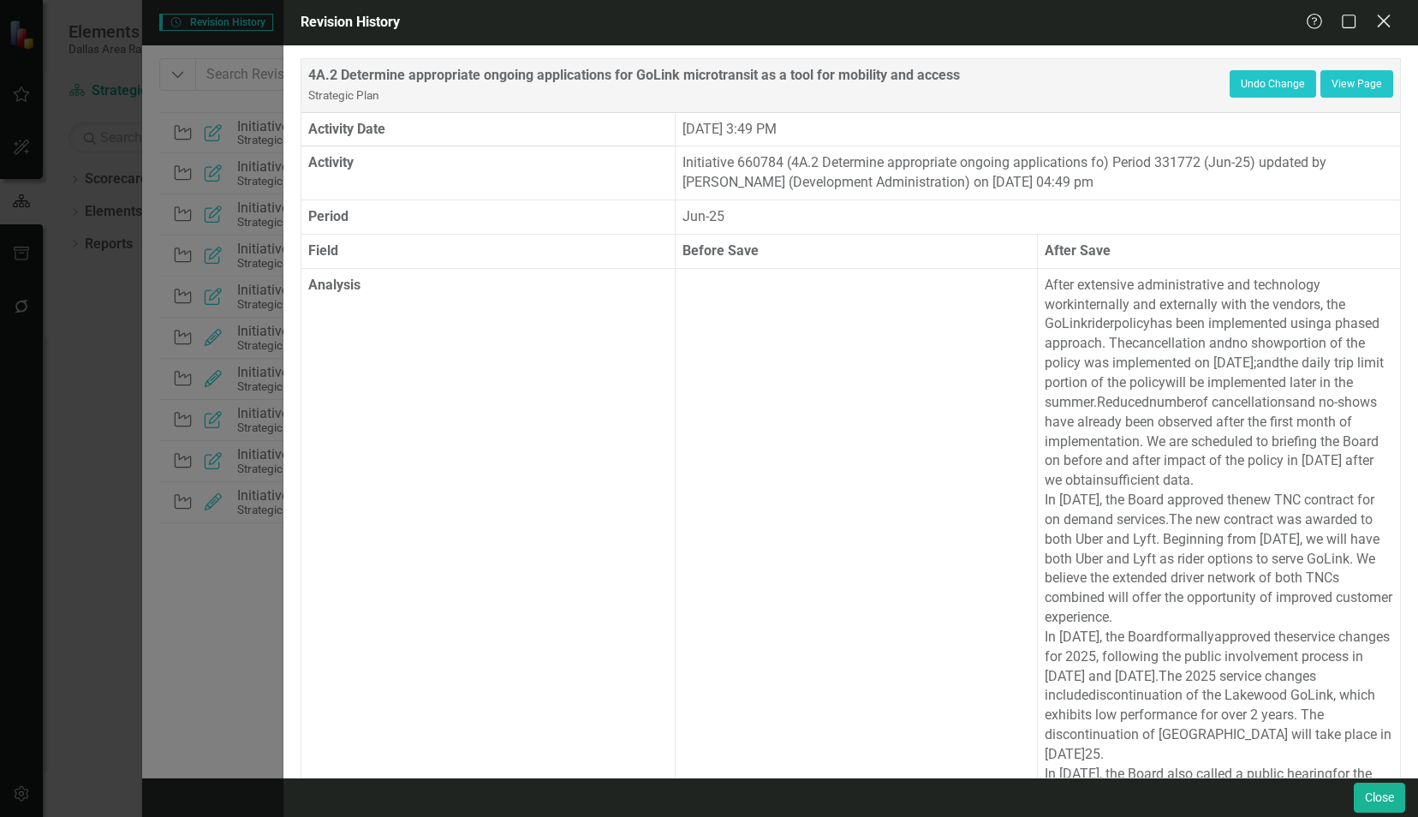
click at [1383, 22] on icon at bounding box center [1383, 21] width 13 height 13
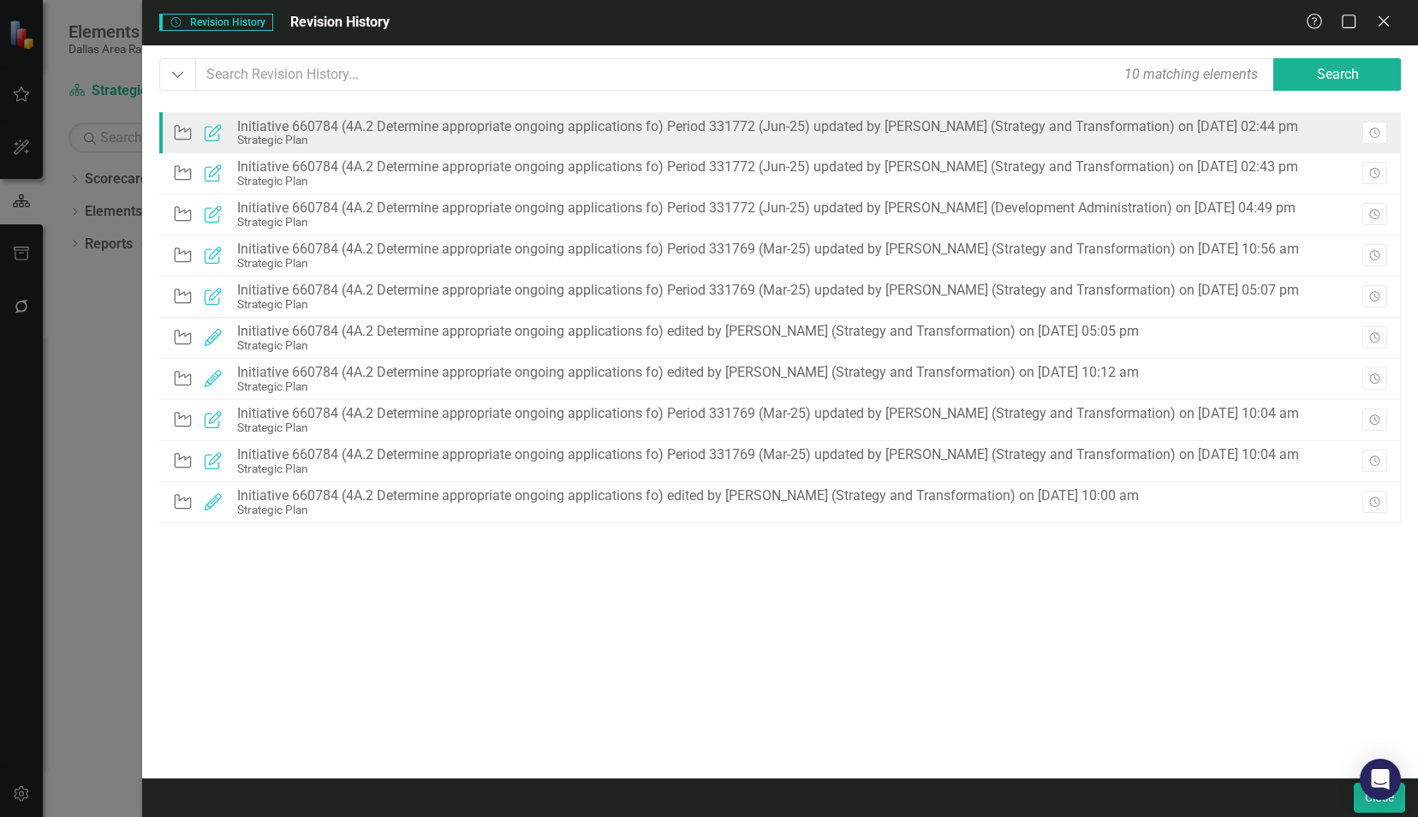
click at [779, 134] on div "Strategic Plan" at bounding box center [767, 140] width 1061 height 13
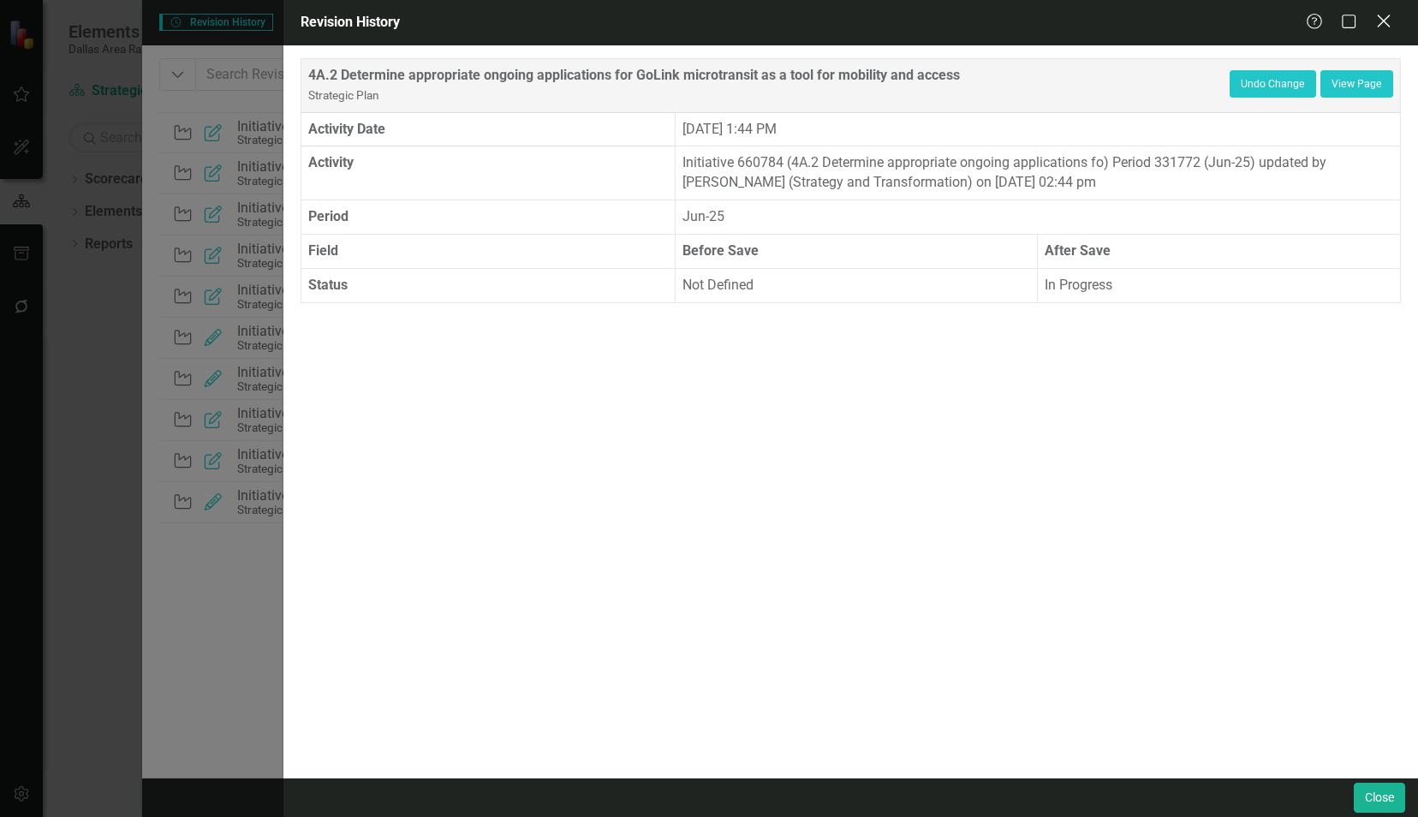
click at [1383, 13] on div "Close" at bounding box center [1382, 22] width 21 height 23
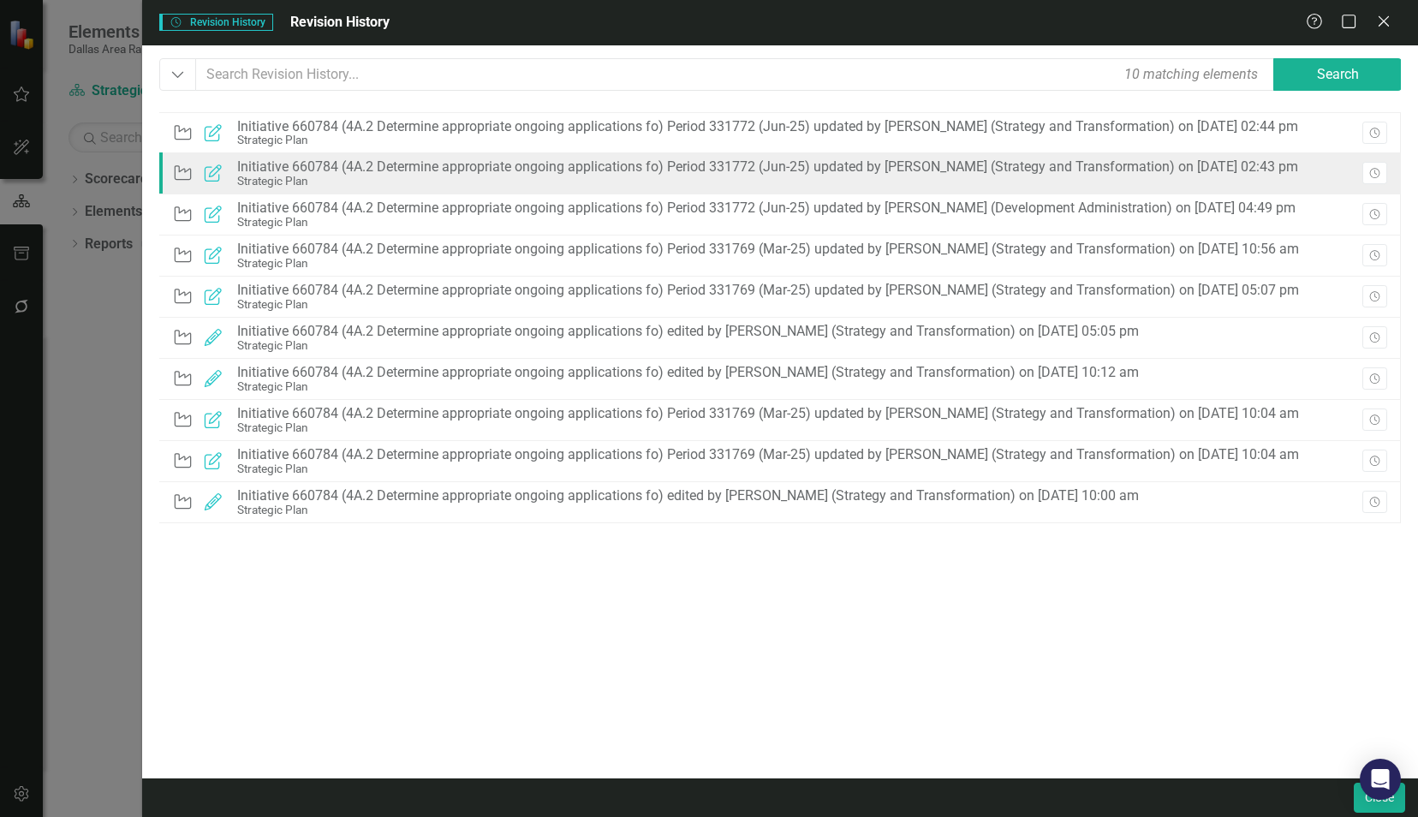
click at [917, 161] on div "Initiative 660784 (4A.2 Determine appropriate ongoing applications fo) Period 3…" at bounding box center [767, 166] width 1061 height 15
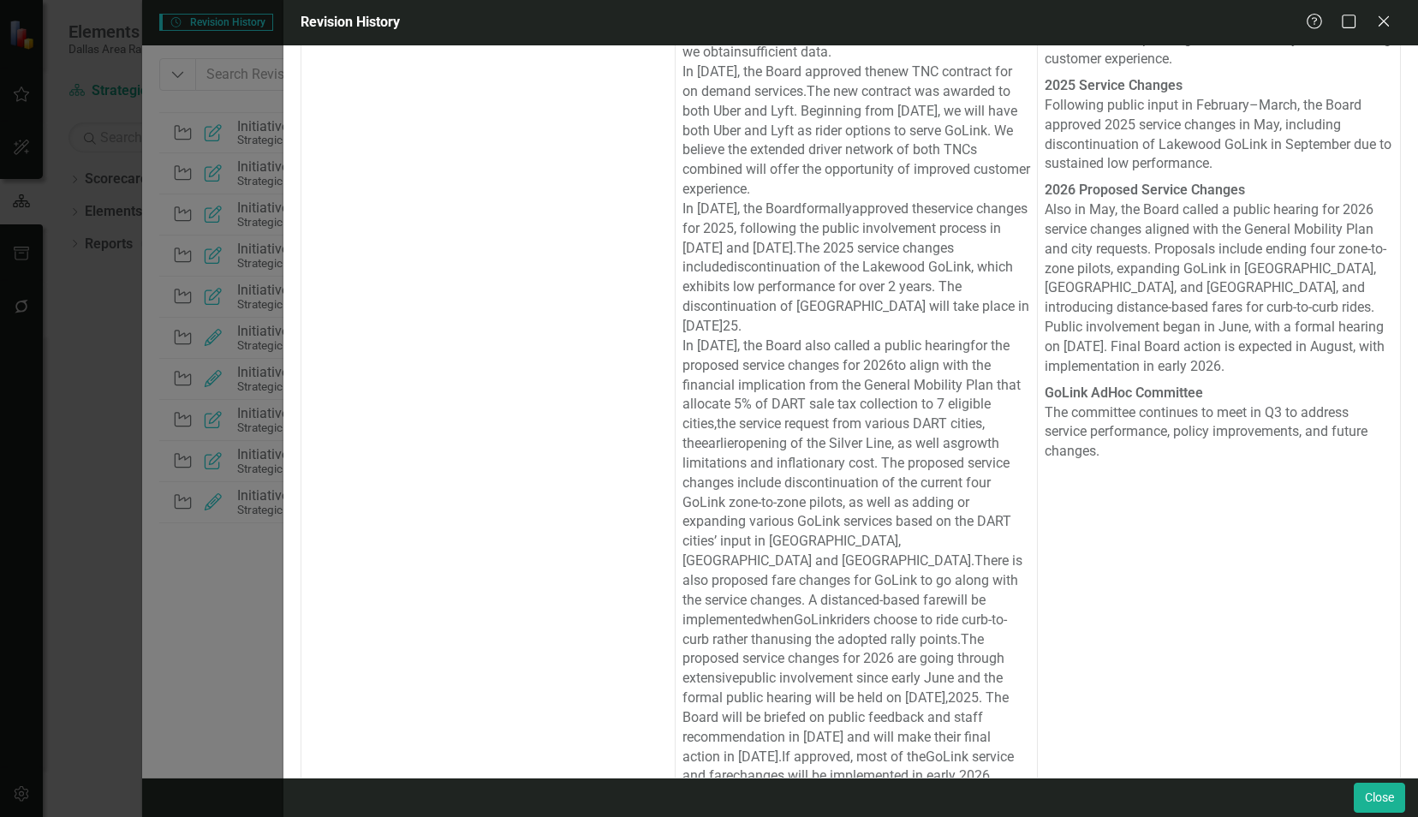
scroll to position [546, 0]
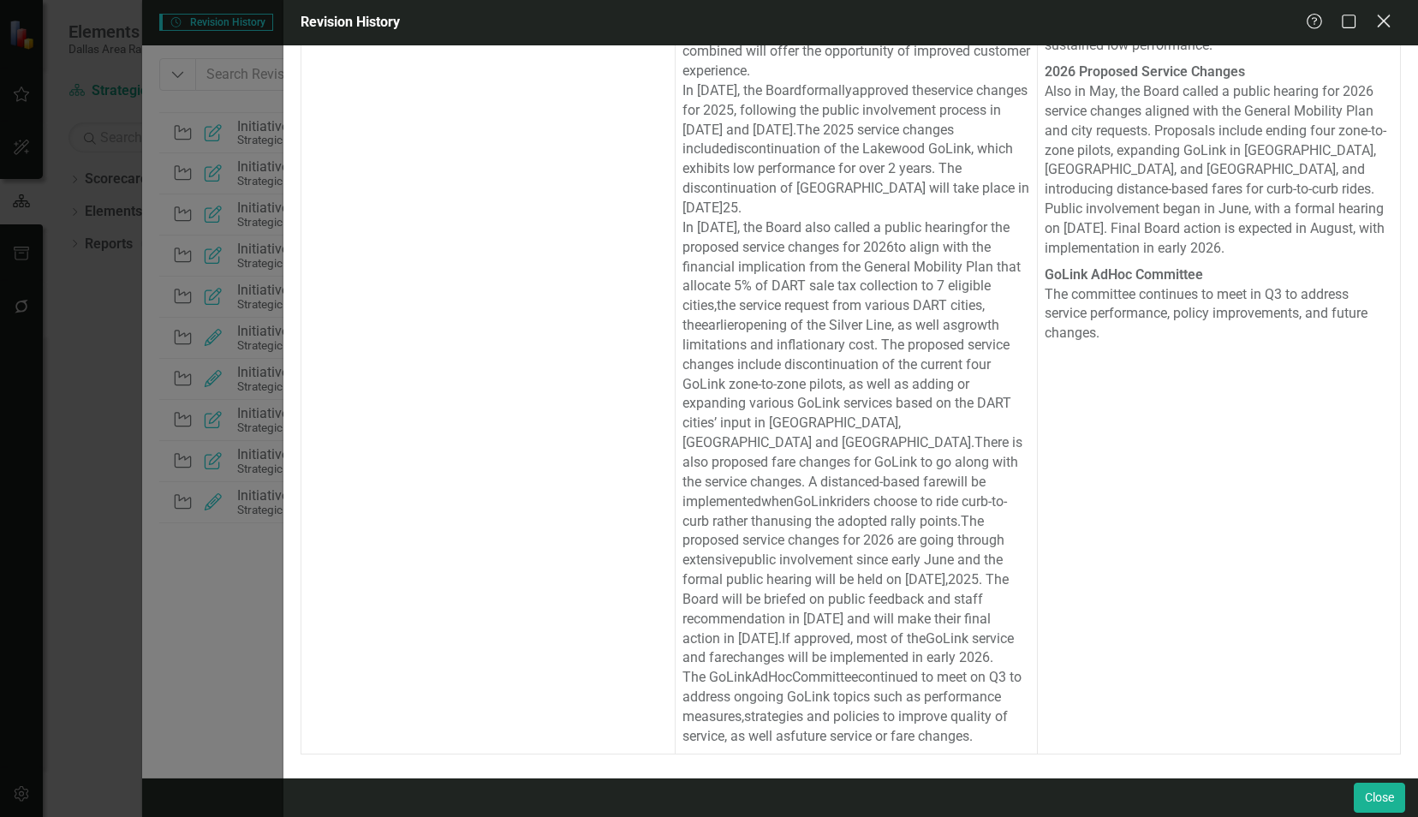
click at [1382, 20] on icon "Close" at bounding box center [1382, 21] width 21 height 16
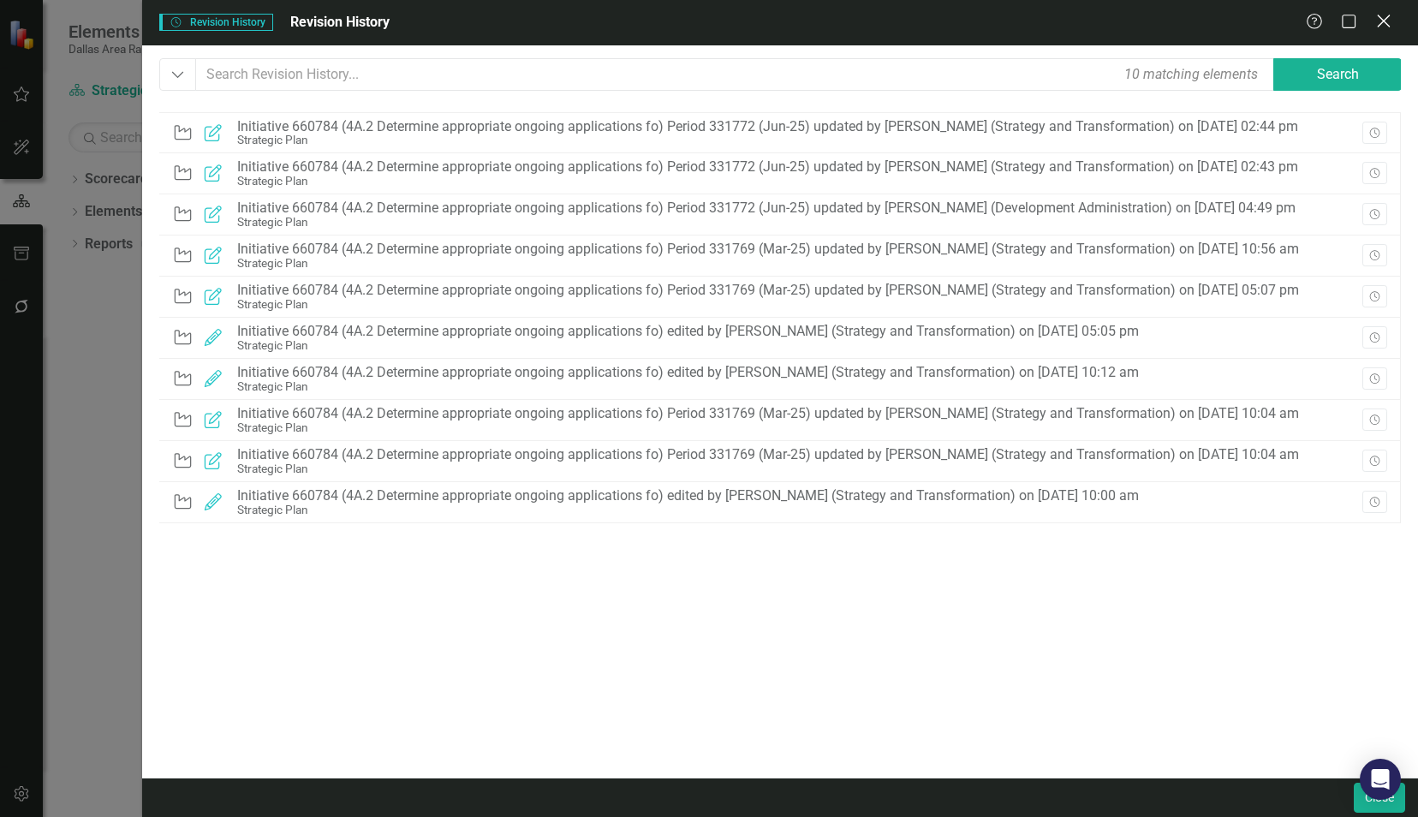
click at [1383, 28] on icon "Close" at bounding box center [1382, 21] width 21 height 16
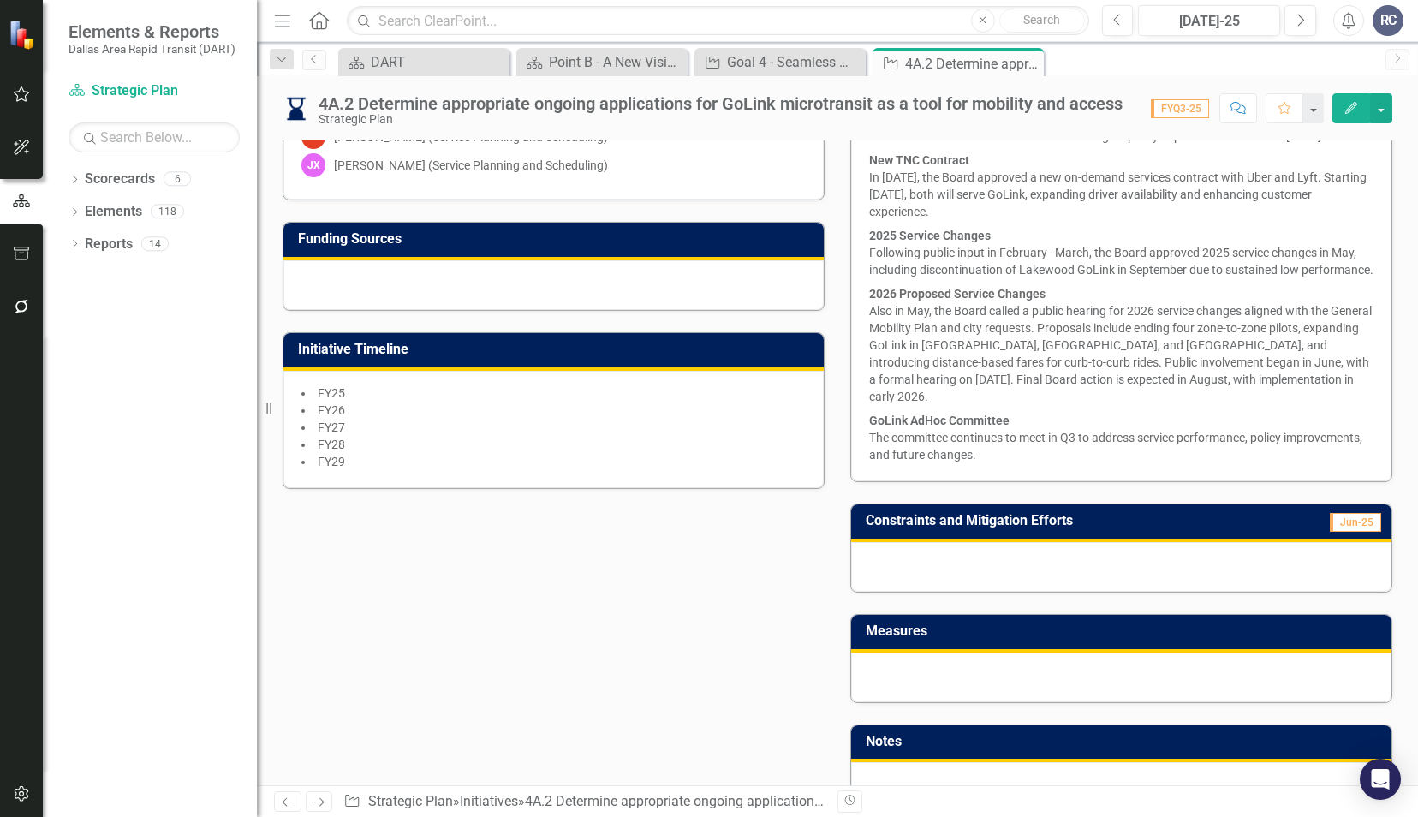
click at [933, 662] on div at bounding box center [1121, 677] width 540 height 50
click at [931, 663] on div at bounding box center [1121, 677] width 540 height 50
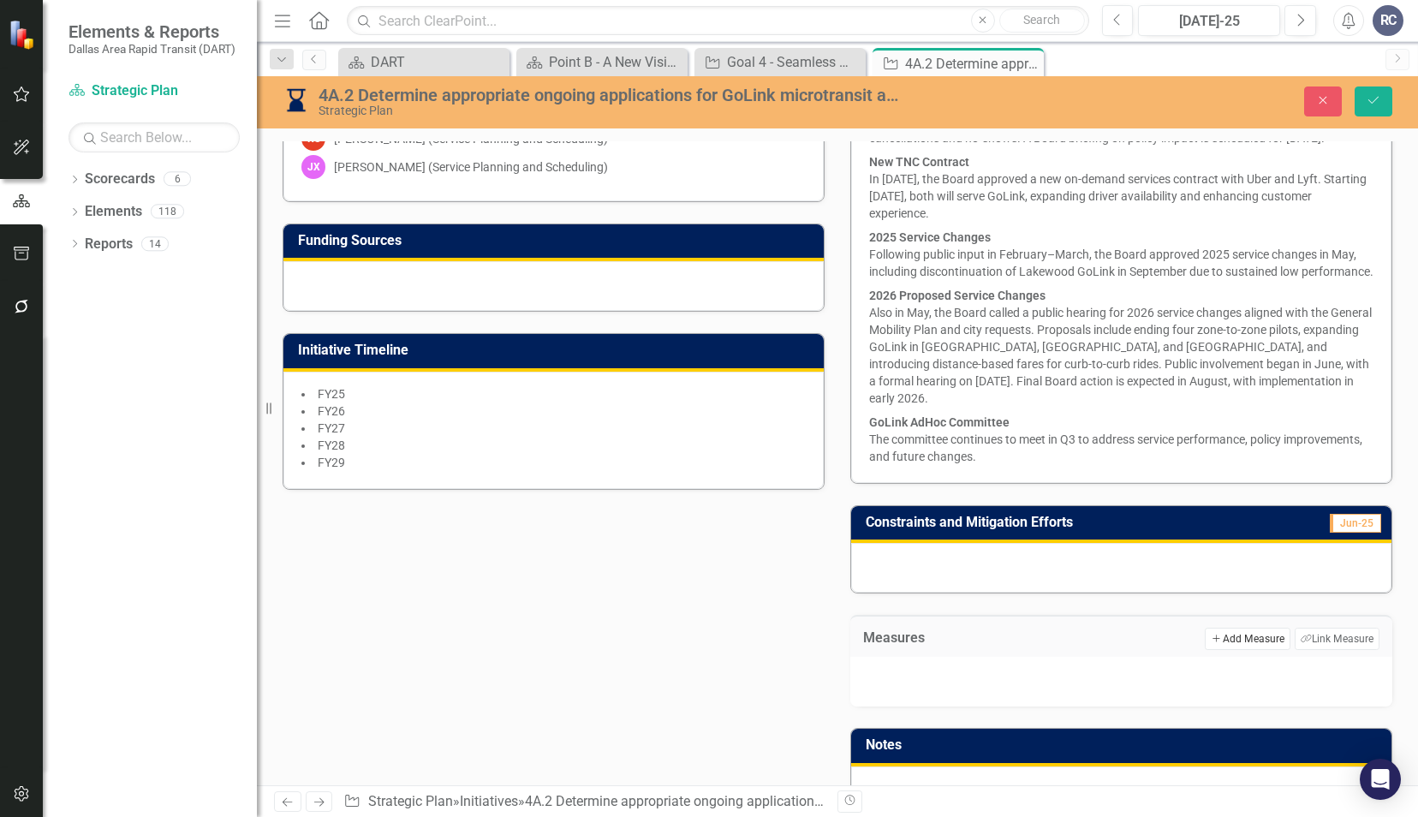
click at [1223, 637] on button "Add Add Measure" at bounding box center [1246, 638] width 85 height 22
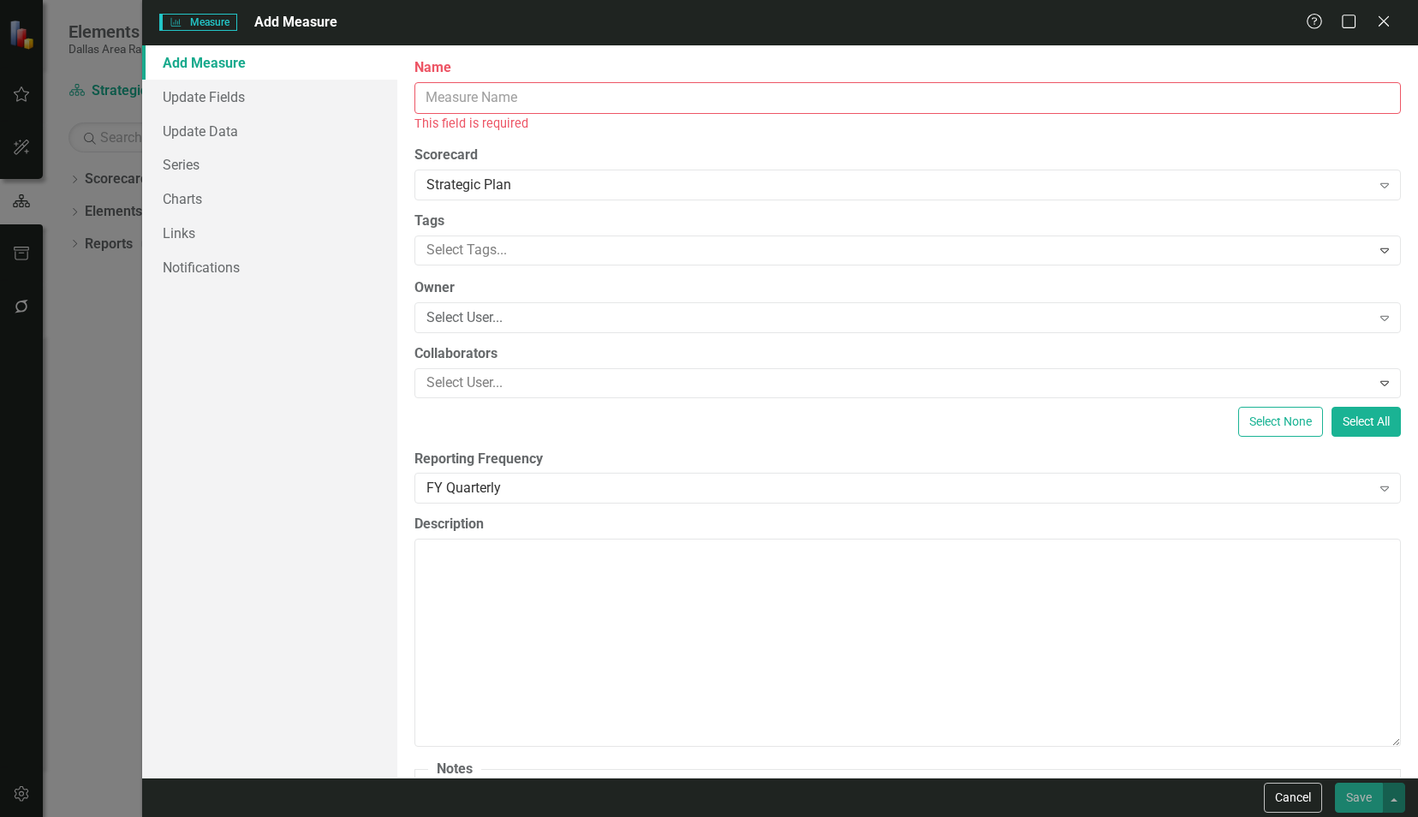
click at [461, 103] on input "Name" at bounding box center [907, 98] width 986 height 32
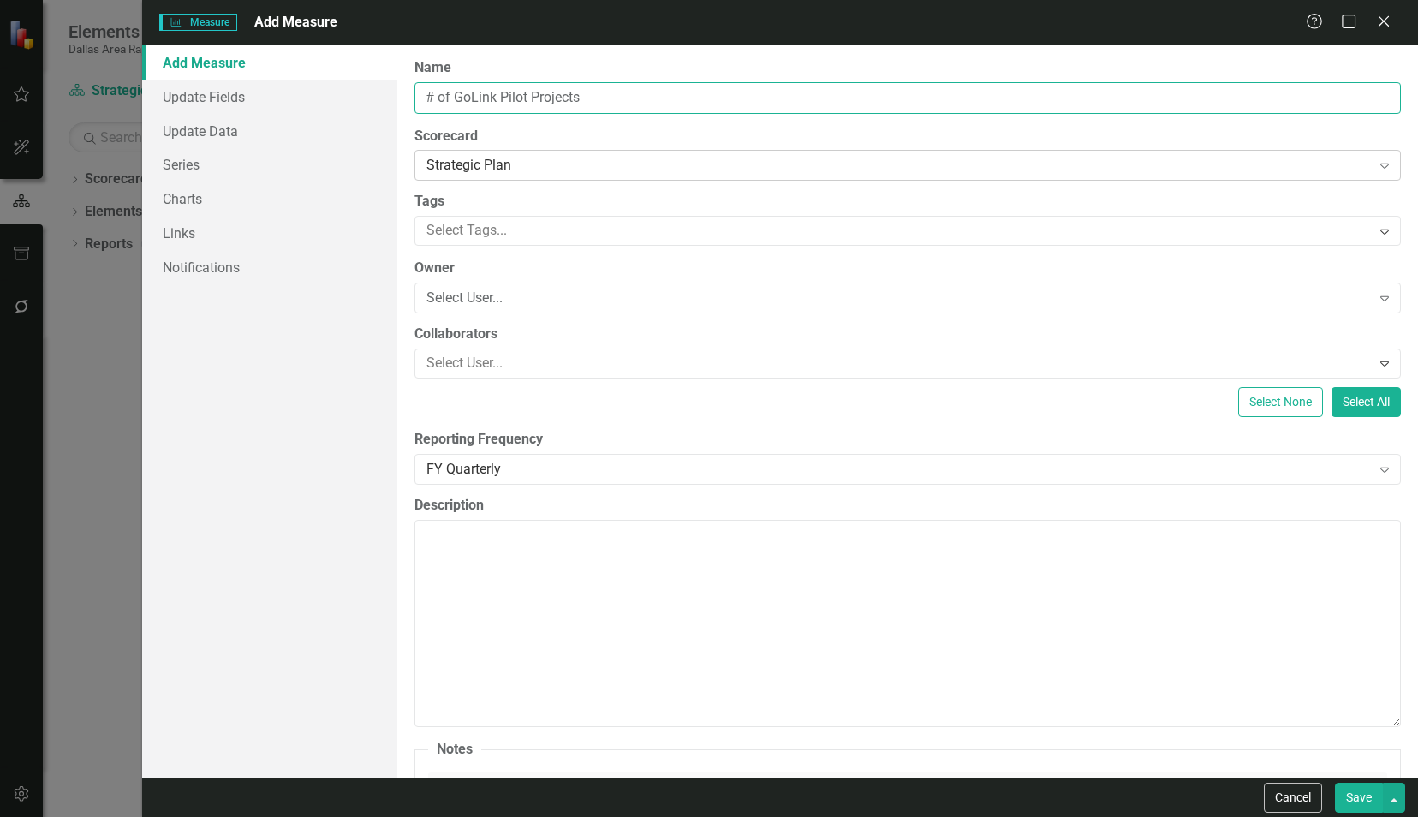
type input "# of GoLink Pilot Projects"
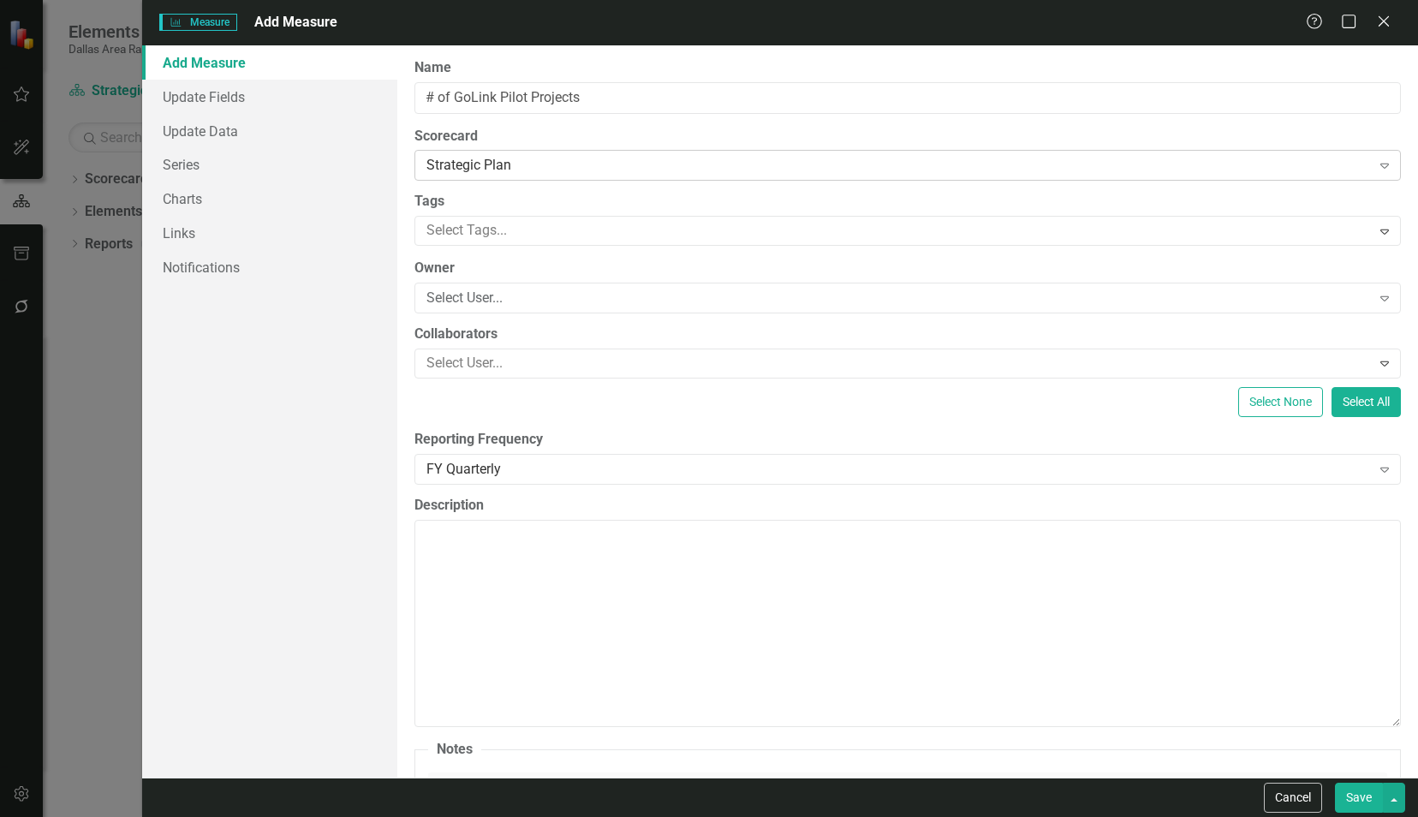
click at [467, 154] on div "Strategic Plan Expand" at bounding box center [907, 165] width 986 height 31
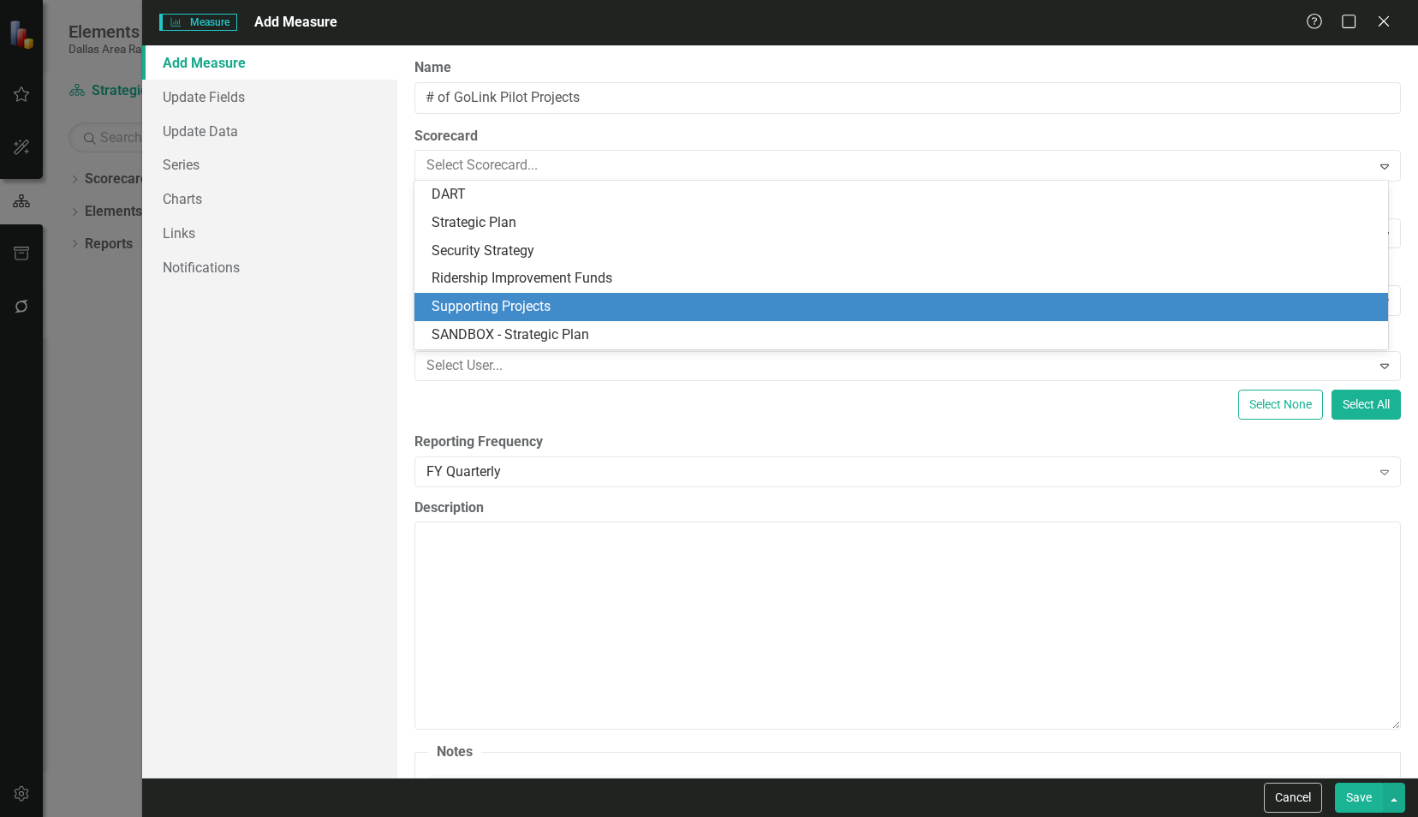
click at [522, 298] on div "Supporting Projects" at bounding box center [904, 307] width 947 height 20
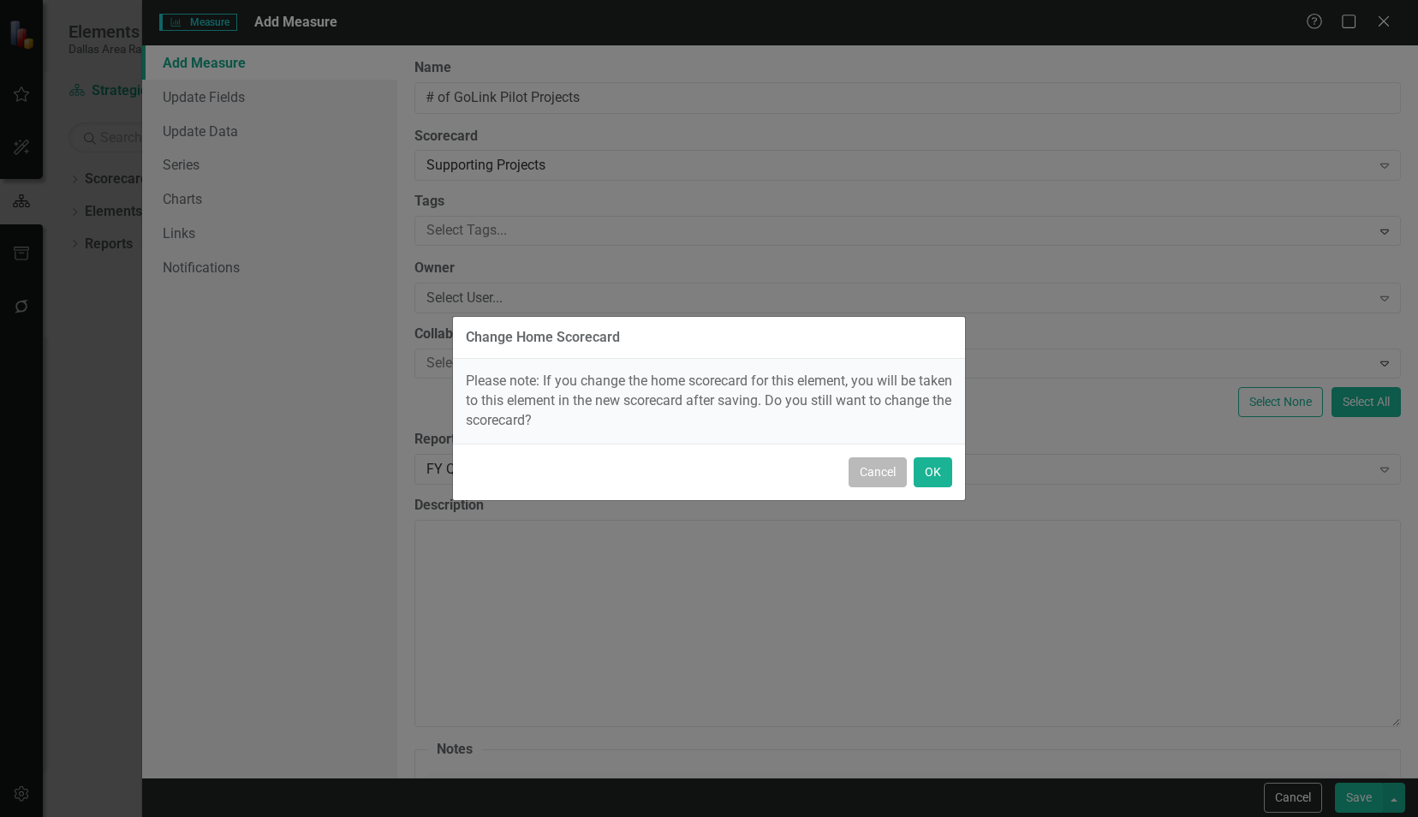
click at [871, 467] on button "Cancel" at bounding box center [877, 472] width 58 height 30
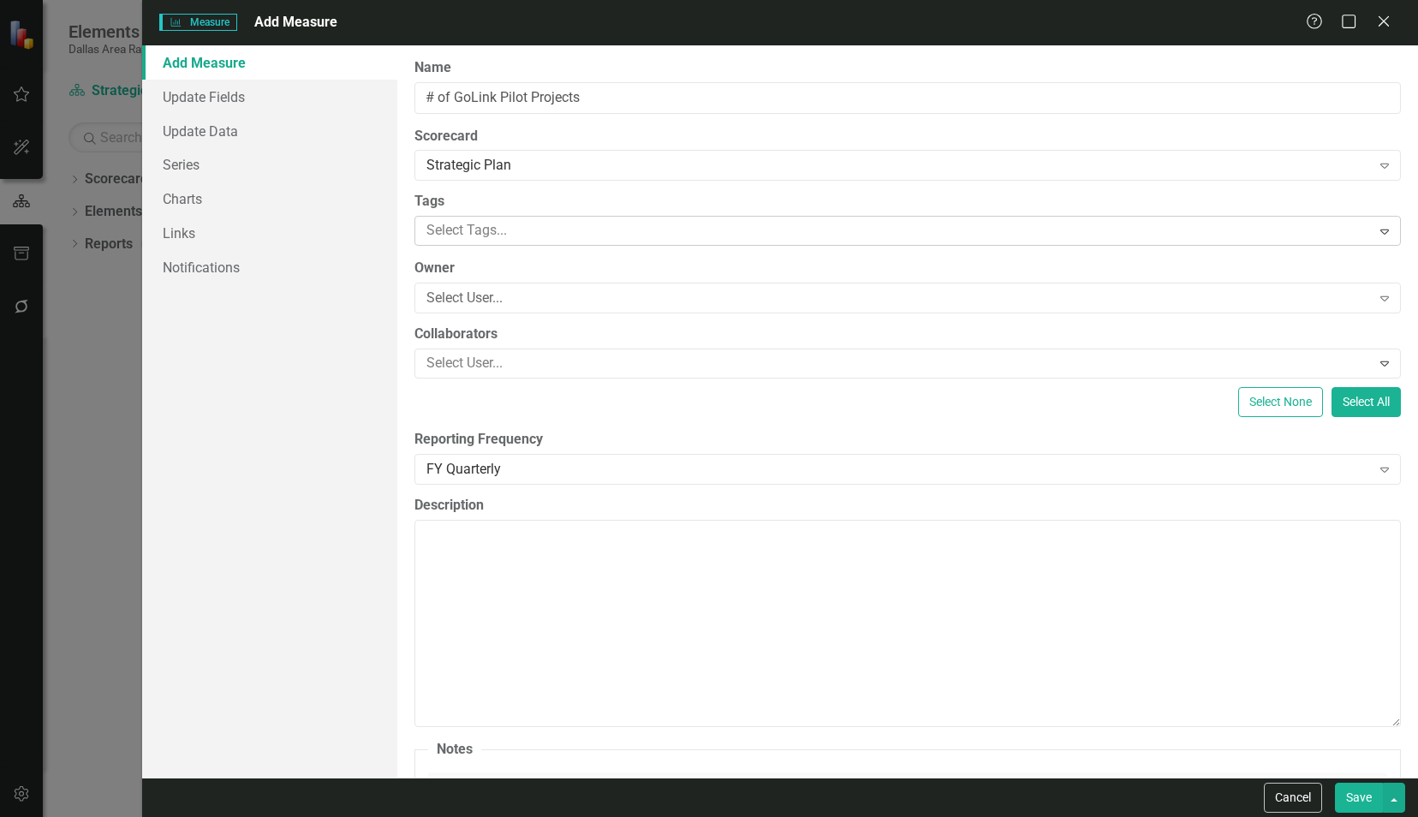
click at [504, 224] on div at bounding box center [894, 230] width 951 height 23
click at [502, 229] on div at bounding box center [894, 230] width 951 height 23
click at [498, 290] on div "Select User..." at bounding box center [898, 298] width 944 height 20
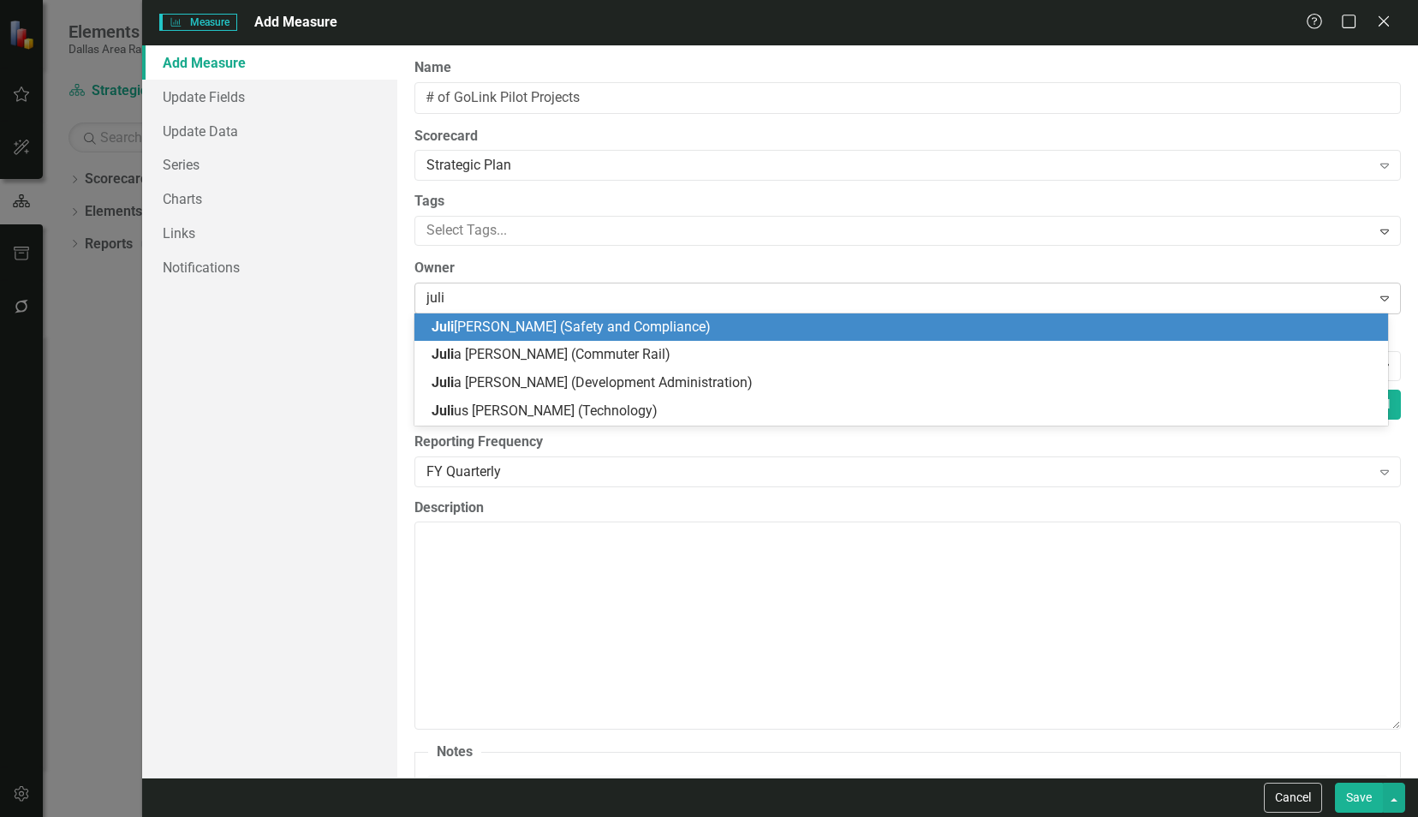
type input "[PERSON_NAME]"
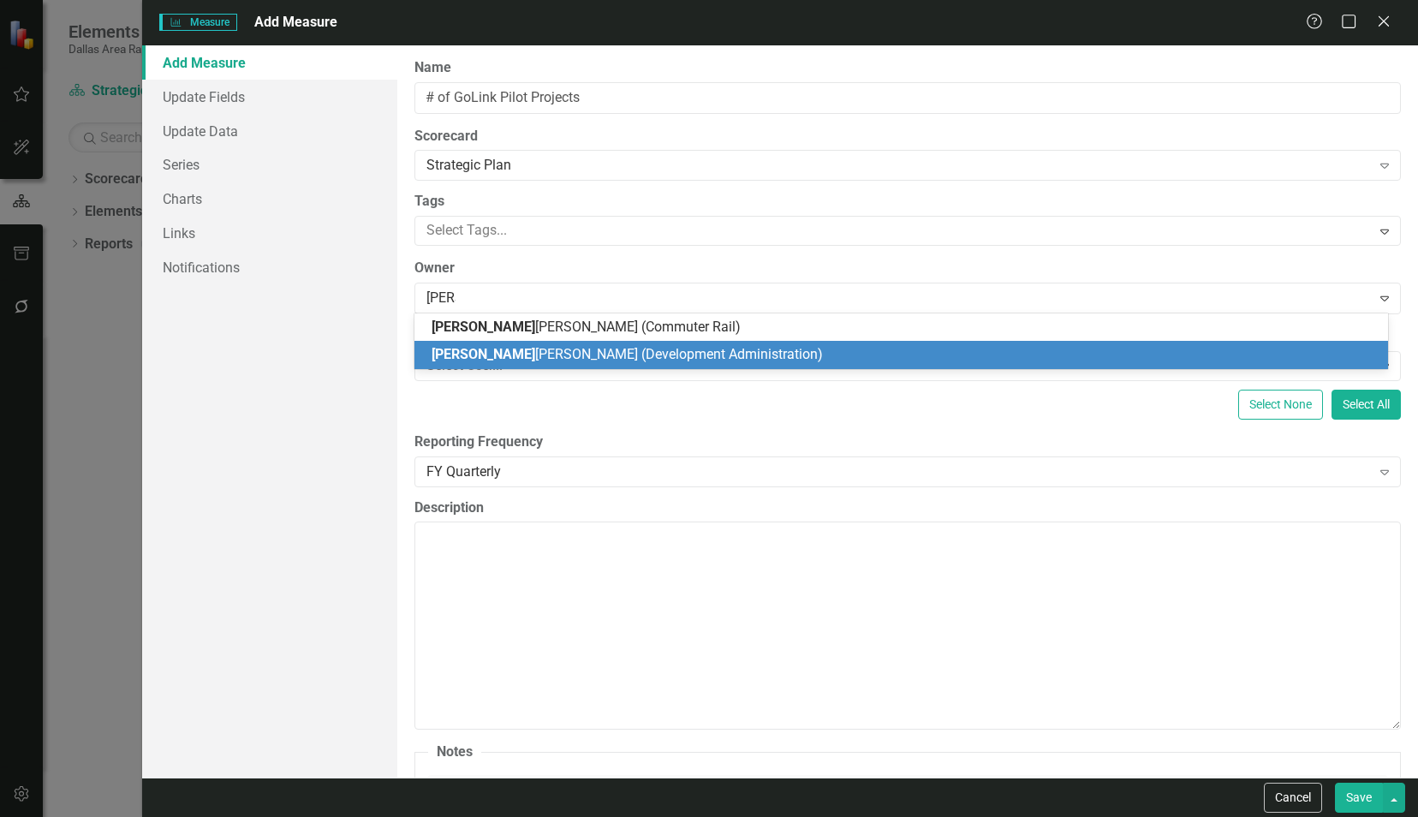
click at [519, 353] on span "[PERSON_NAME] (Development Administration)" at bounding box center [626, 354] width 391 height 16
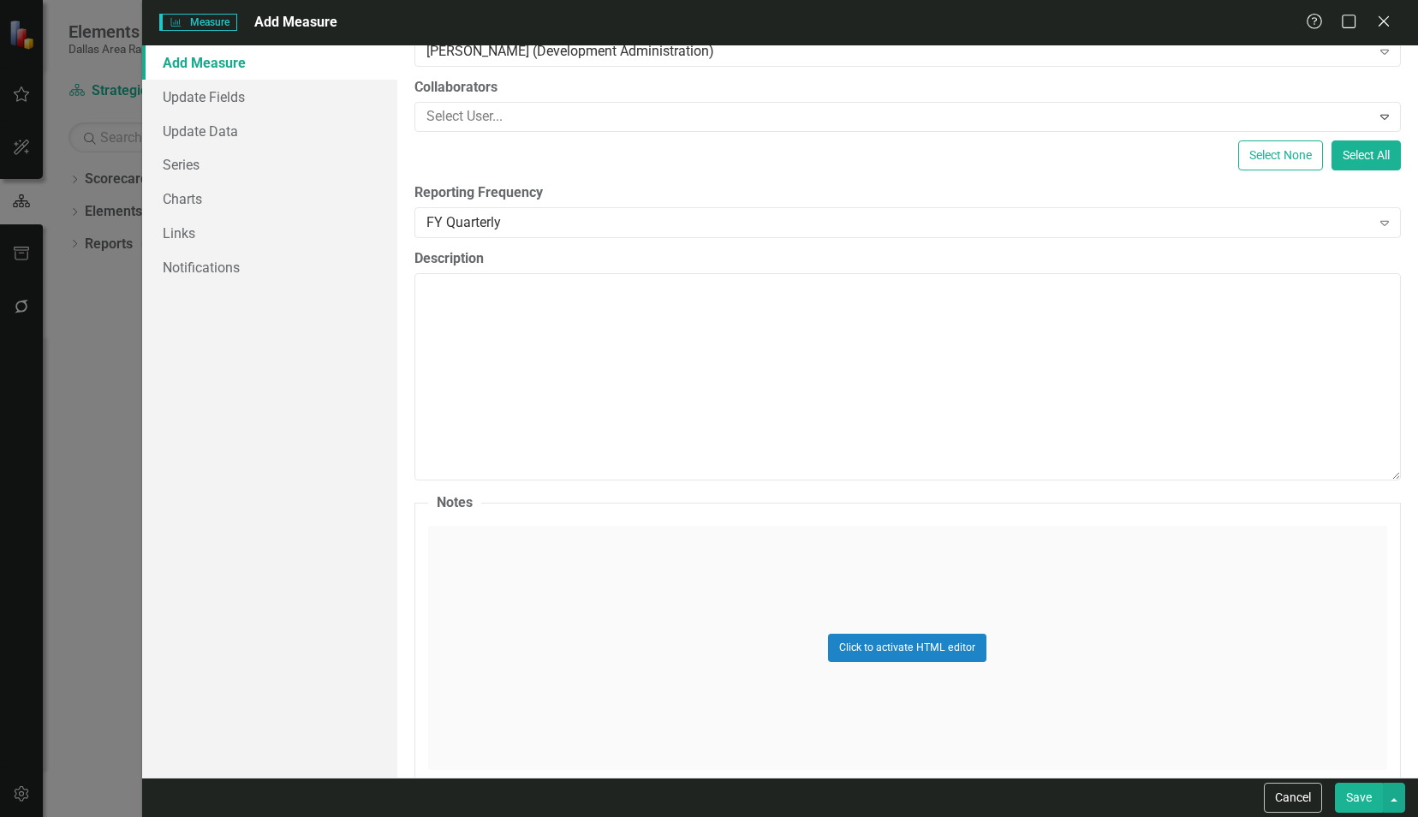
scroll to position [318, 0]
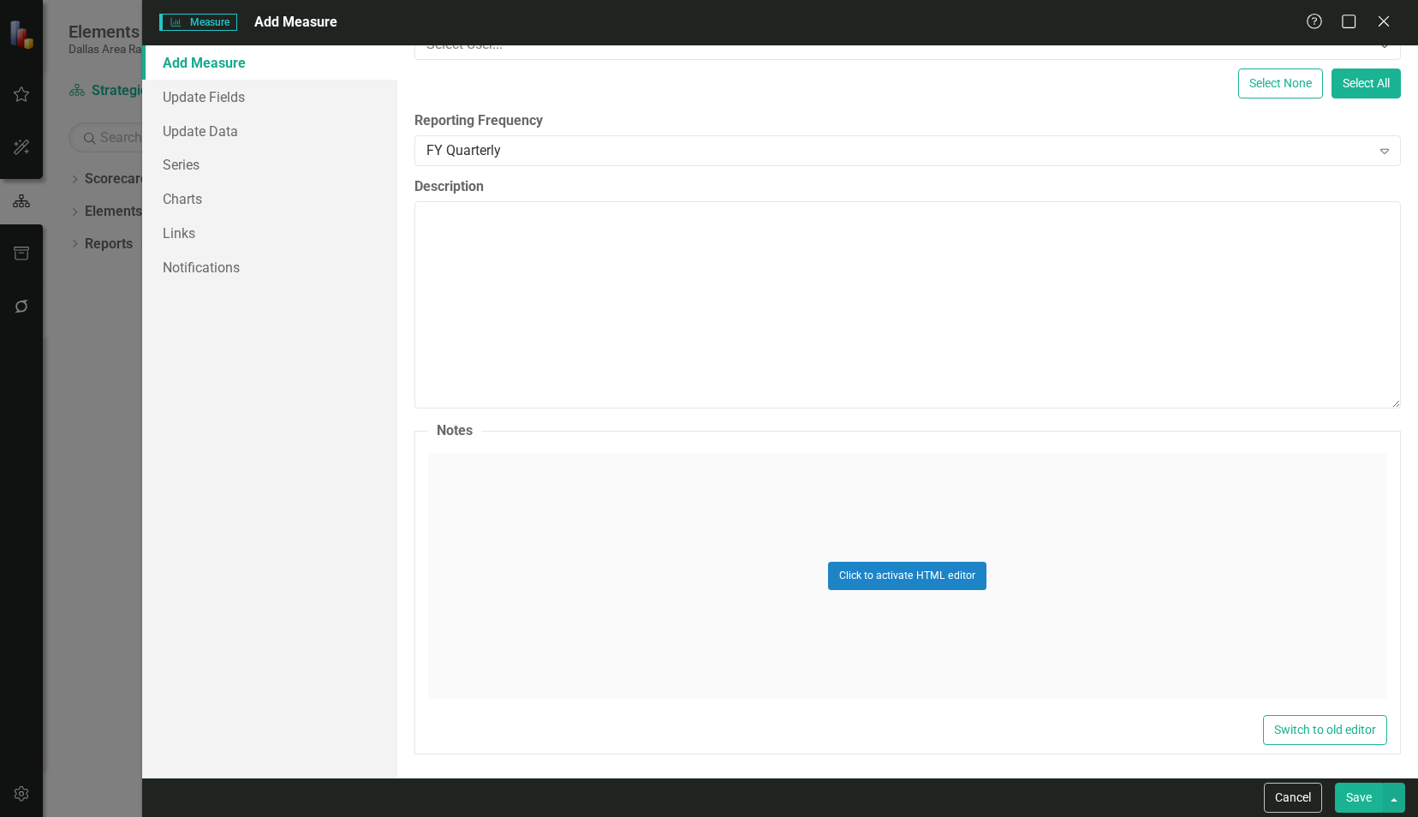
click at [1368, 795] on button "Save" at bounding box center [1359, 797] width 48 height 30
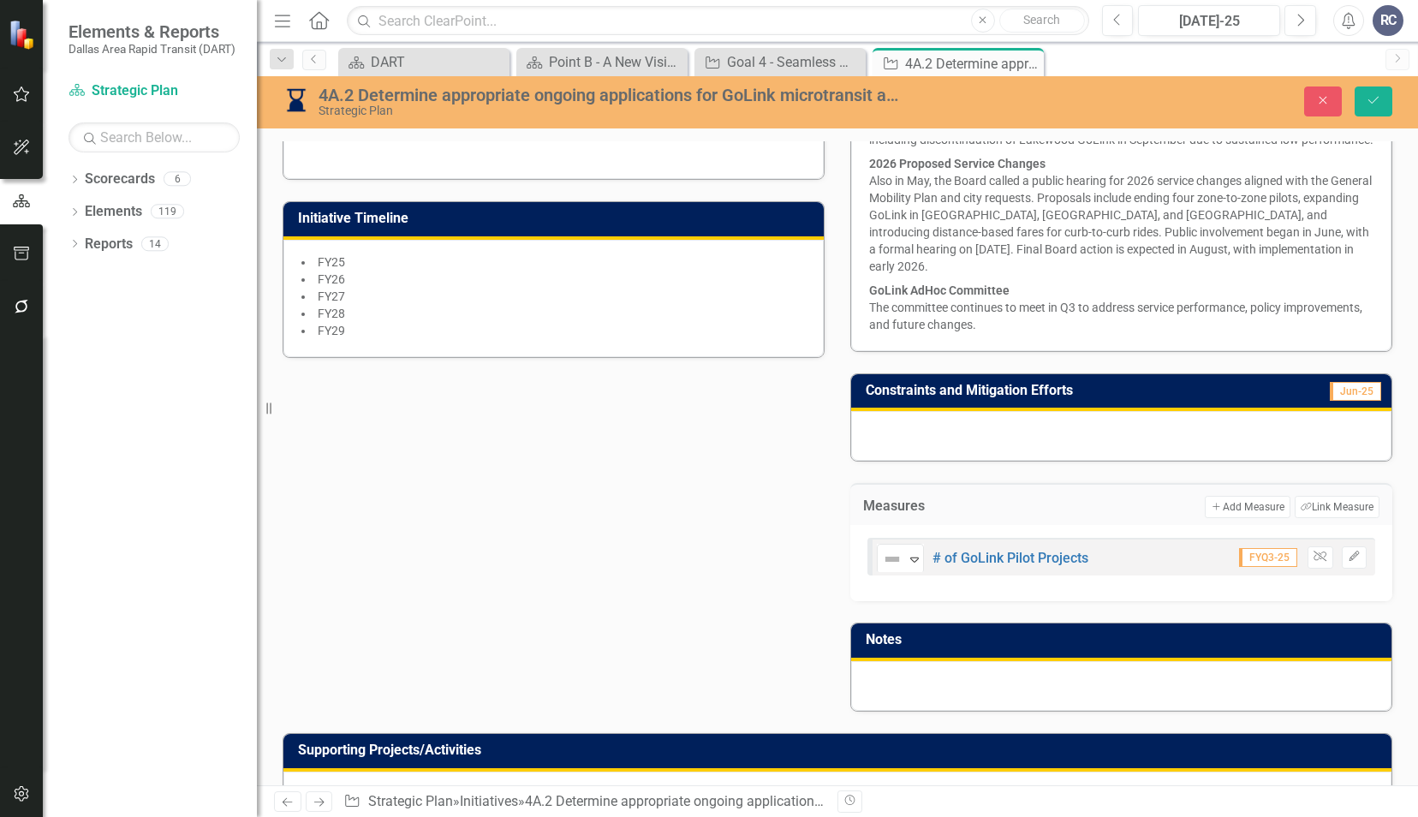
scroll to position [685, 0]
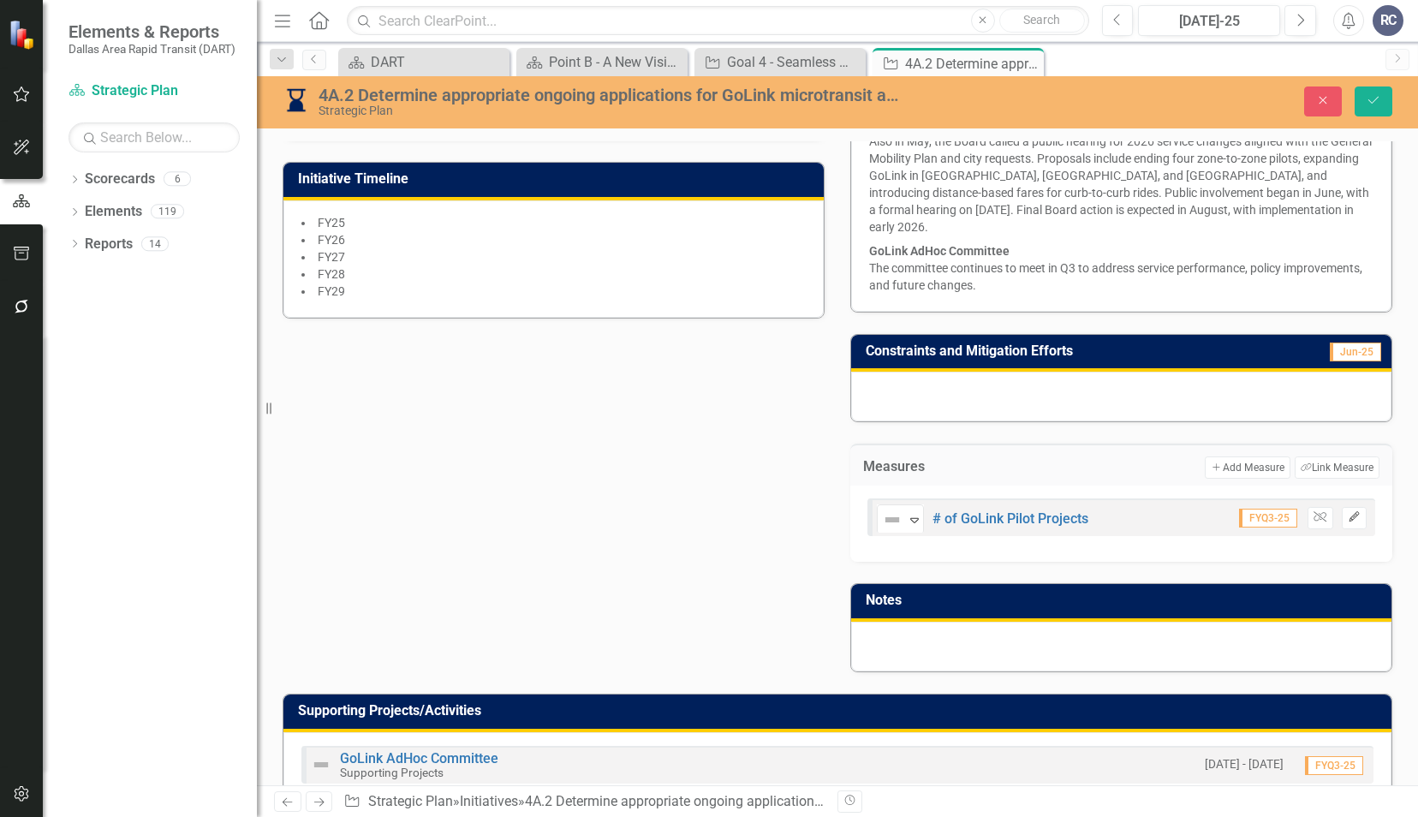
click at [1347, 512] on icon "Edit" at bounding box center [1353, 517] width 13 height 10
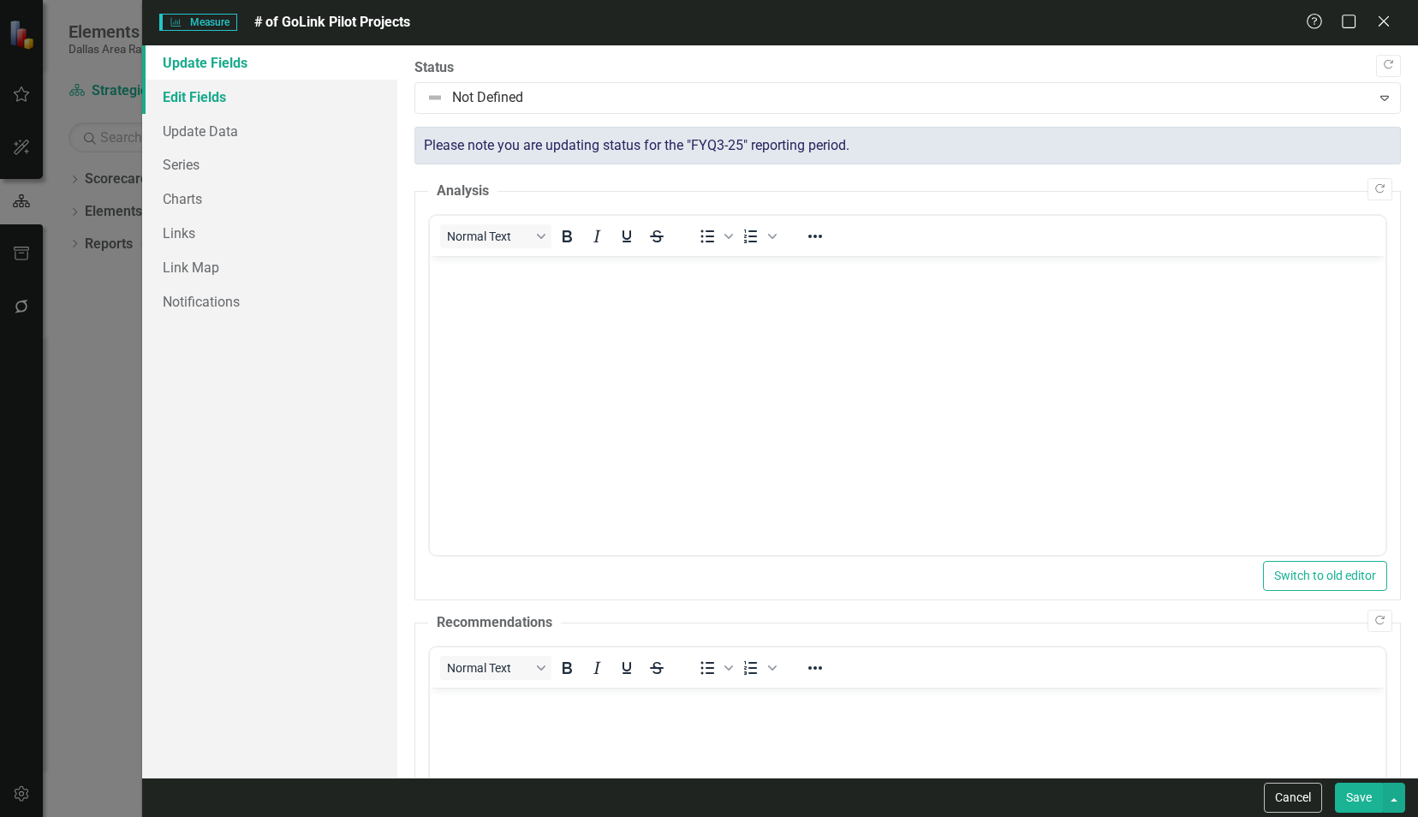
click at [204, 95] on link "Edit Fields" at bounding box center [269, 97] width 255 height 34
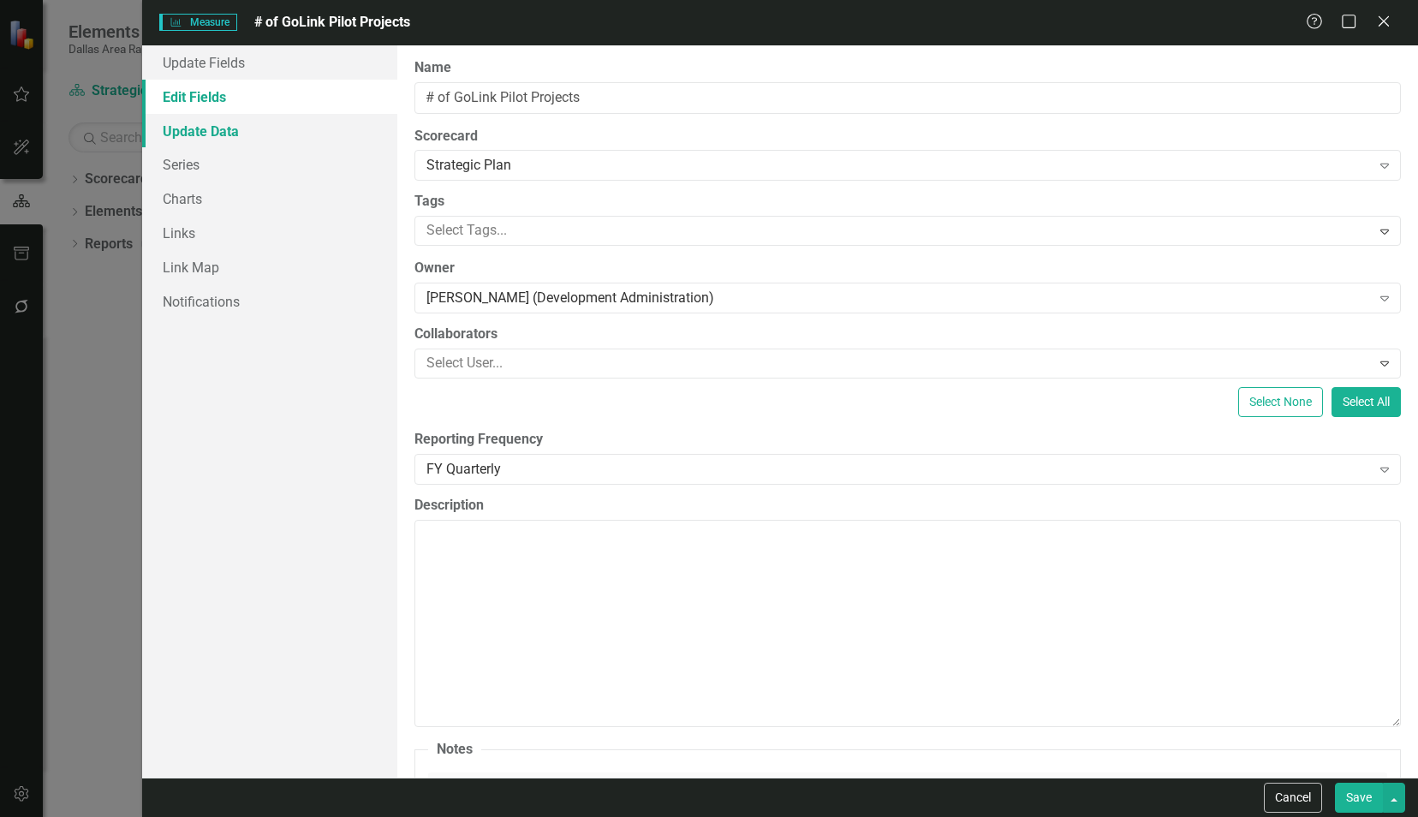
click at [214, 118] on link "Update Data" at bounding box center [269, 131] width 255 height 34
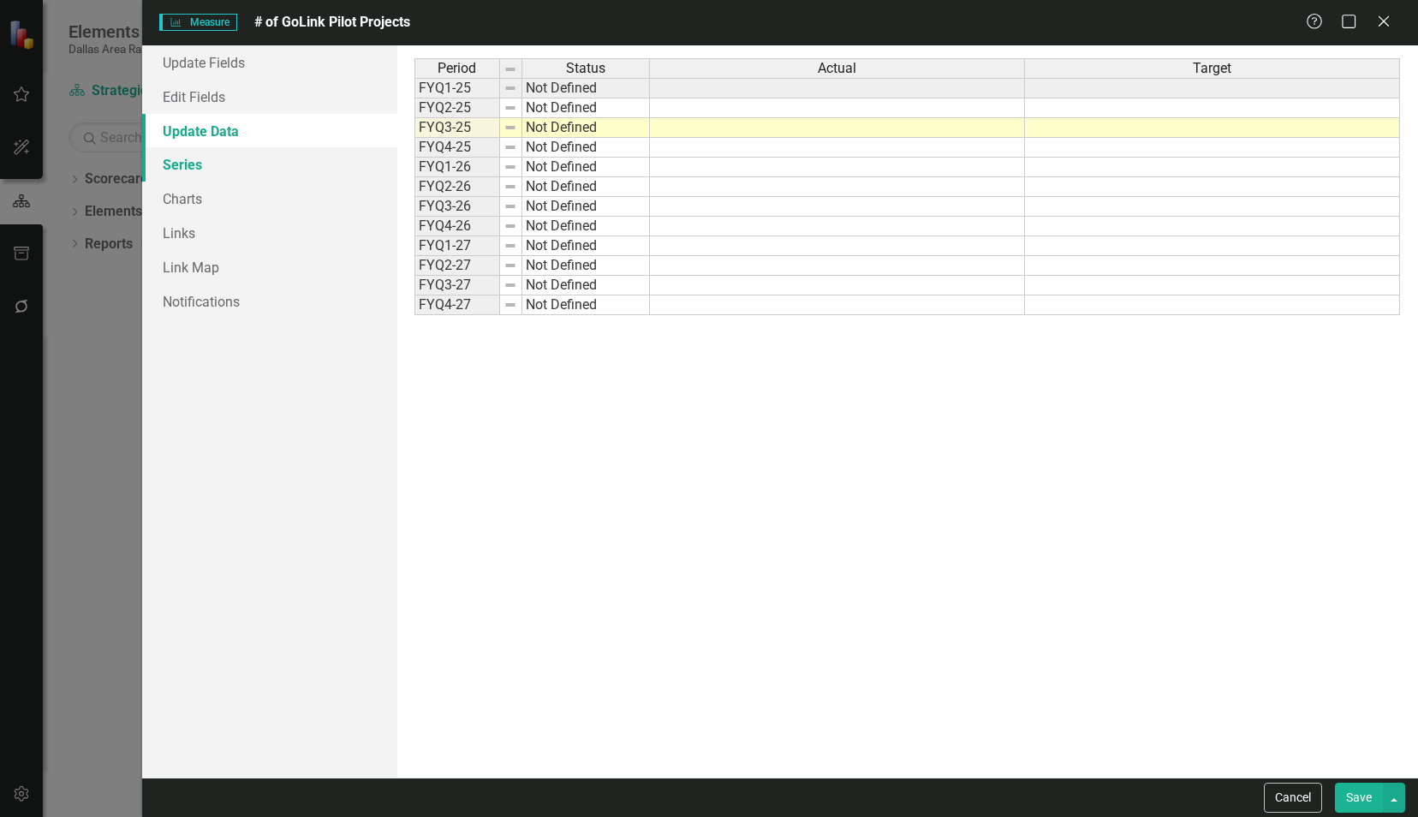
click at [204, 152] on link "Series" at bounding box center [269, 164] width 255 height 34
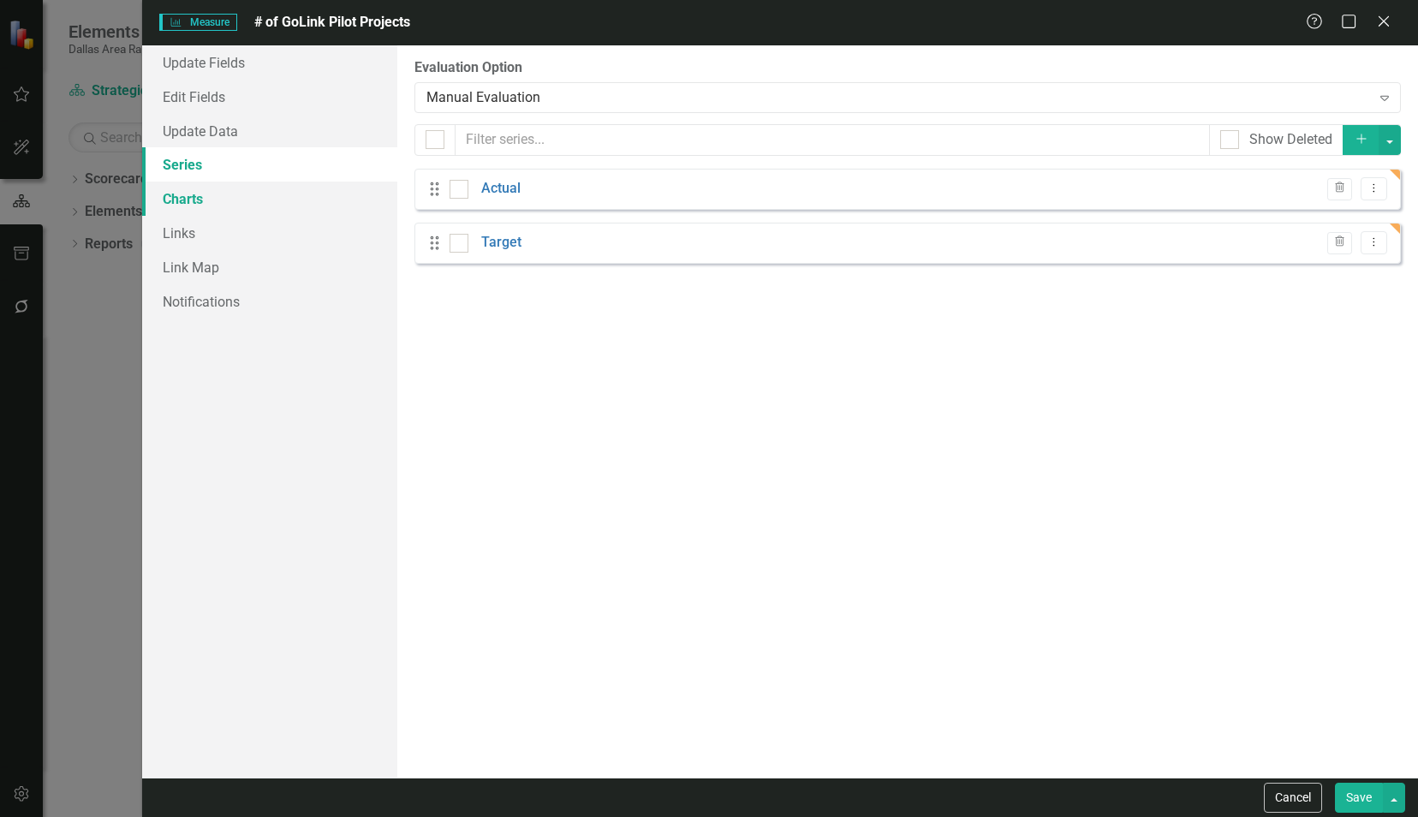
click at [204, 208] on link "Charts" at bounding box center [269, 198] width 255 height 34
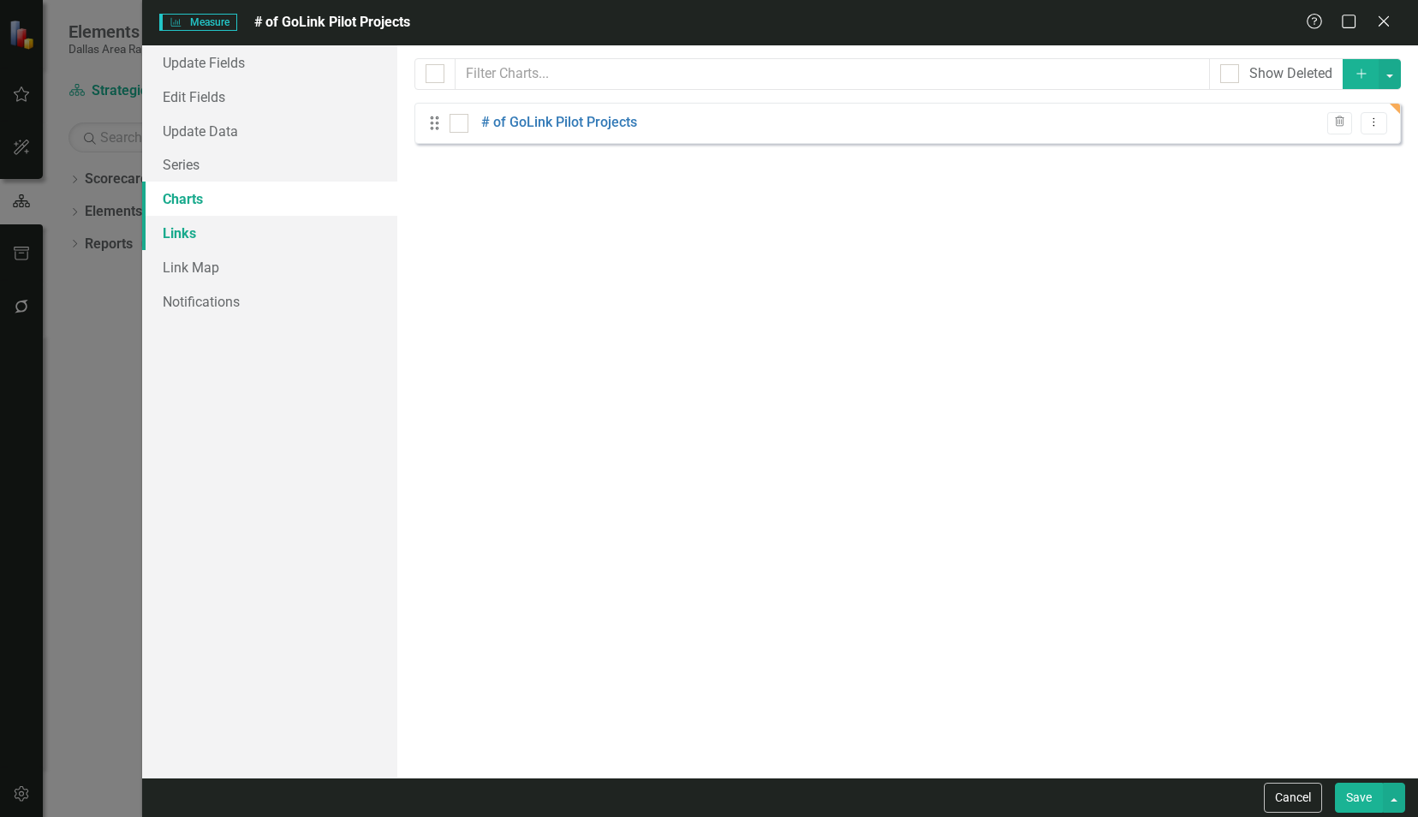
click at [211, 247] on link "Links" at bounding box center [269, 233] width 255 height 34
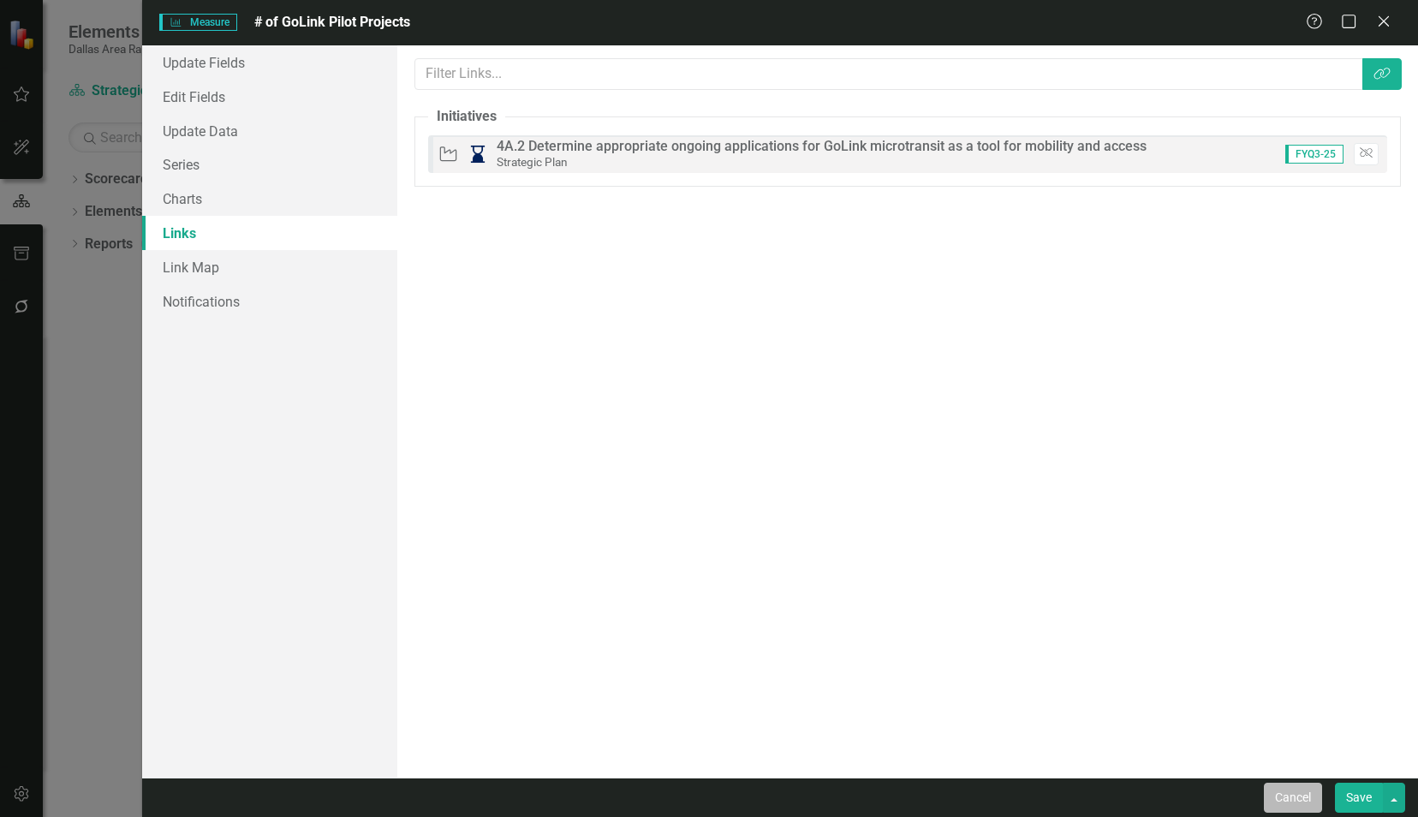
click at [1290, 807] on button "Cancel" at bounding box center [1293, 797] width 58 height 30
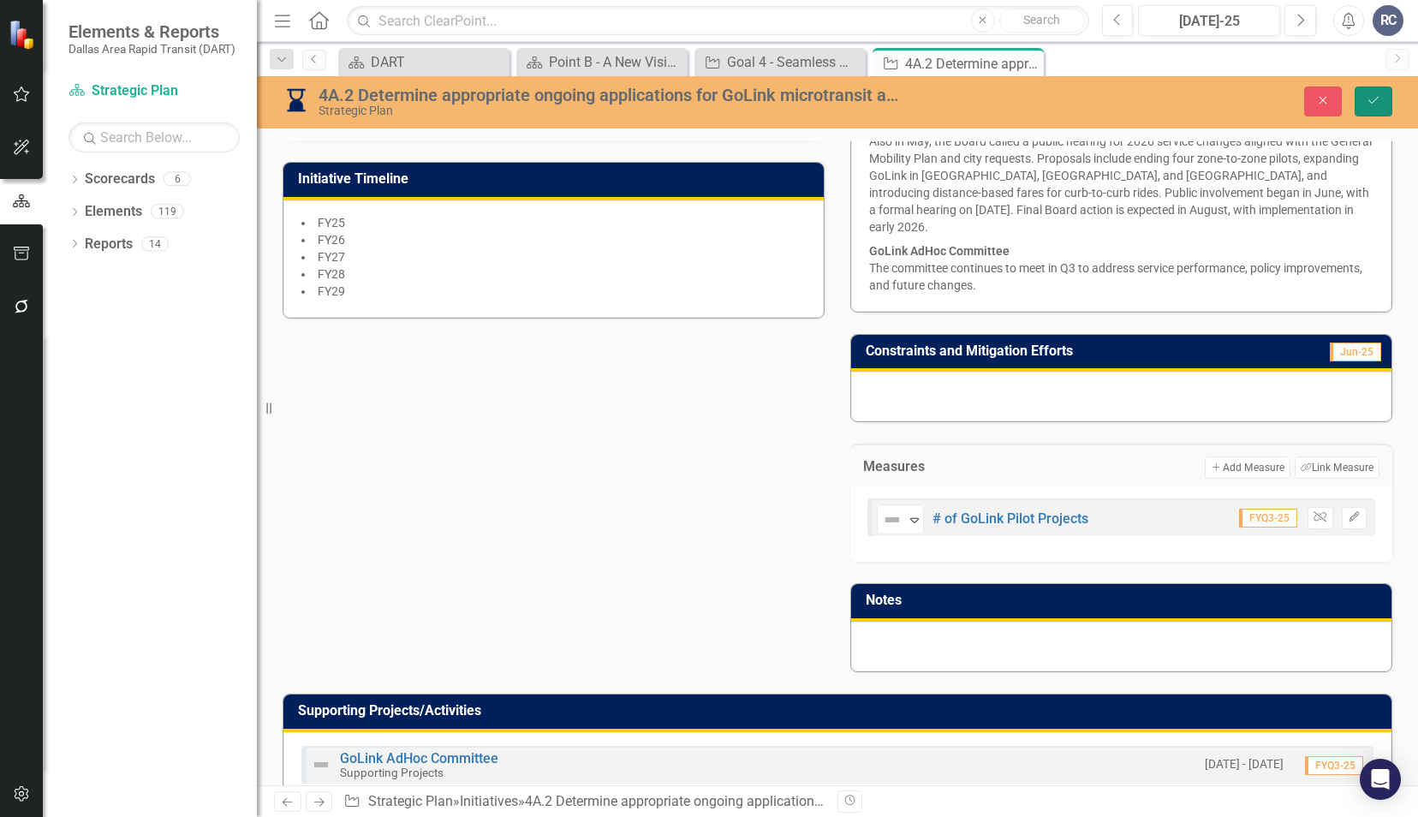
click at [1377, 106] on button "Save" at bounding box center [1373, 101] width 38 height 30
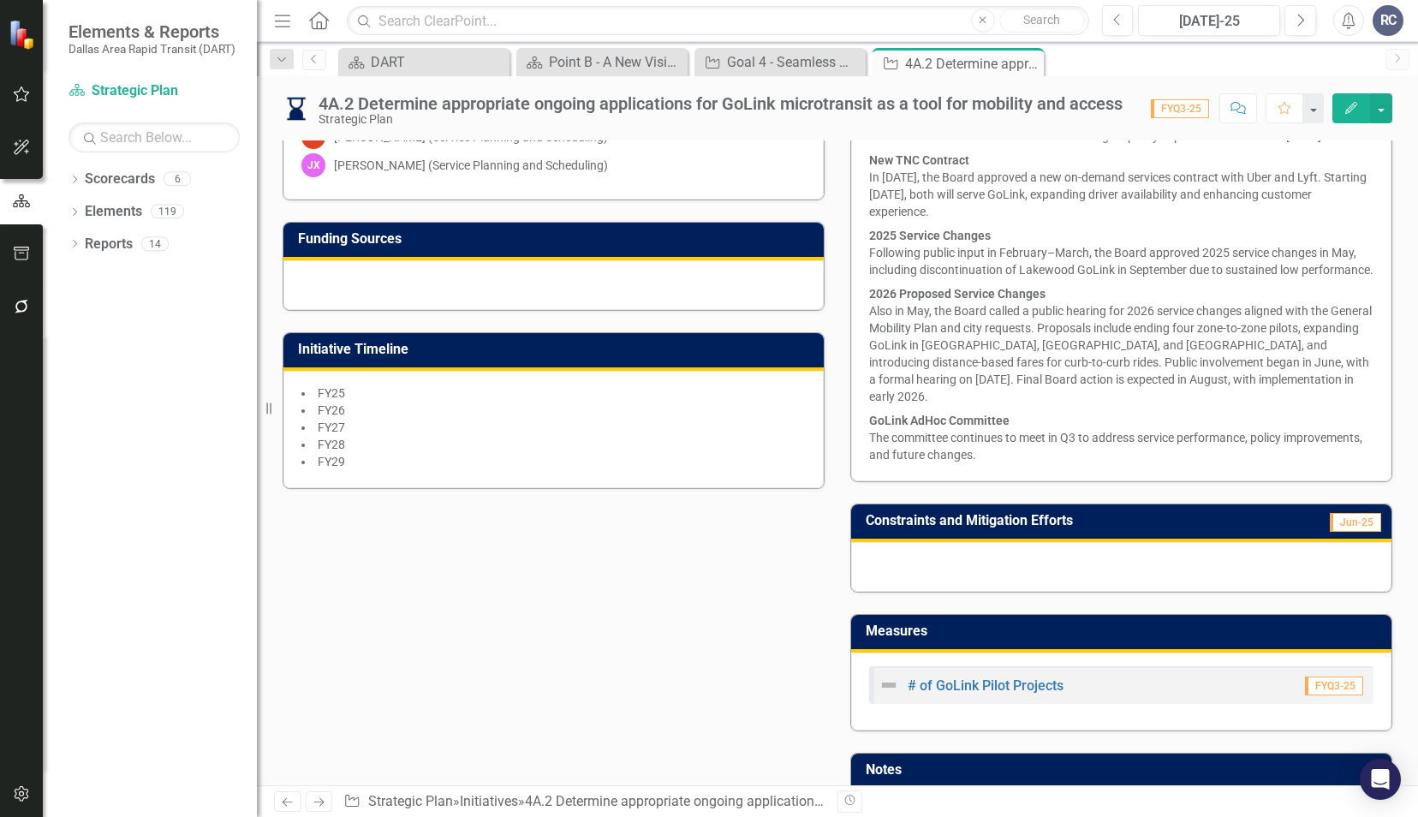
scroll to position [826, 0]
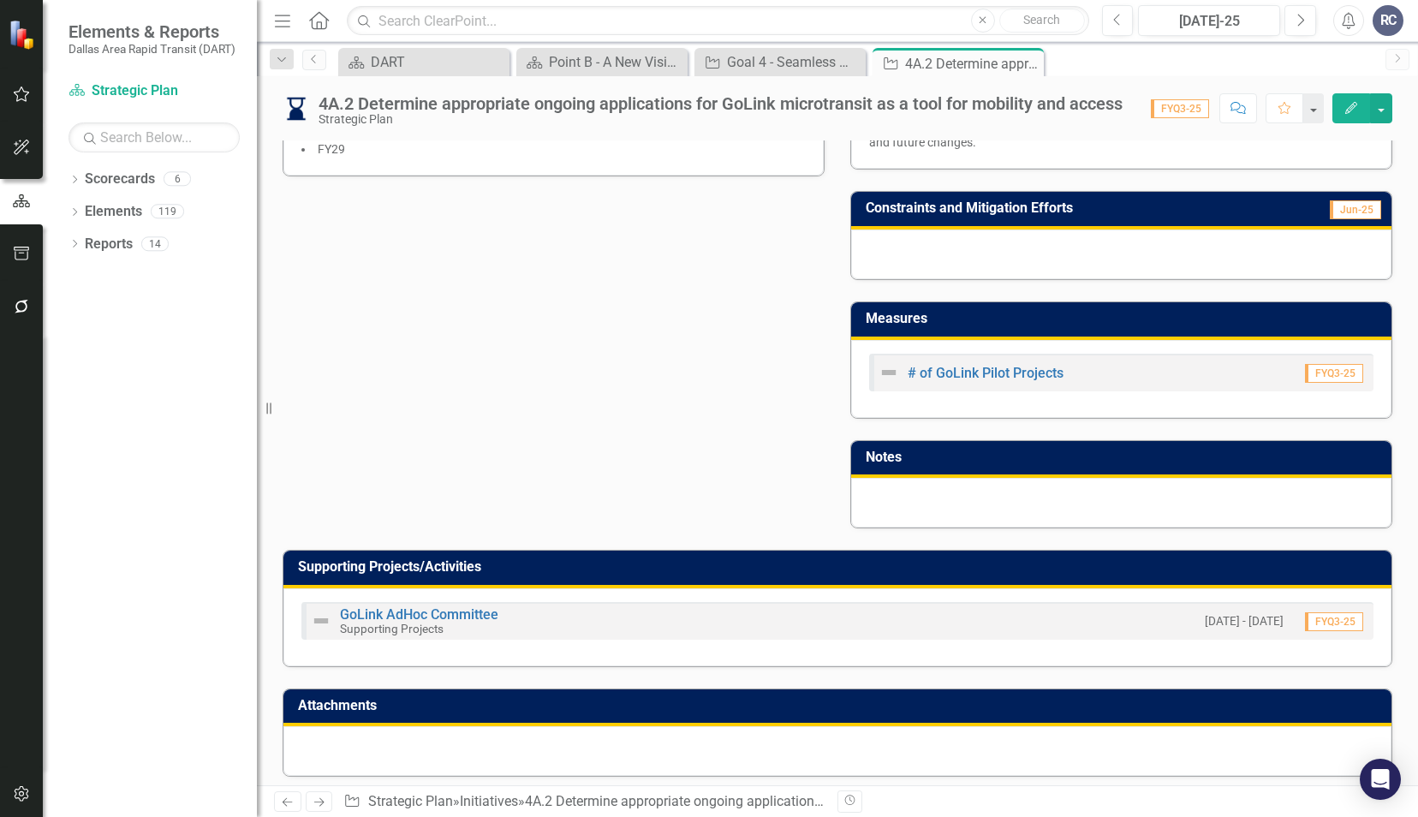
click at [436, 602] on div "GoLink AdHoc Committee Supporting Projects [DATE] - [DATE] FYQ3-25" at bounding box center [837, 621] width 1072 height 38
click at [436, 606] on link "GoLink AdHoc Committee" at bounding box center [419, 614] width 158 height 16
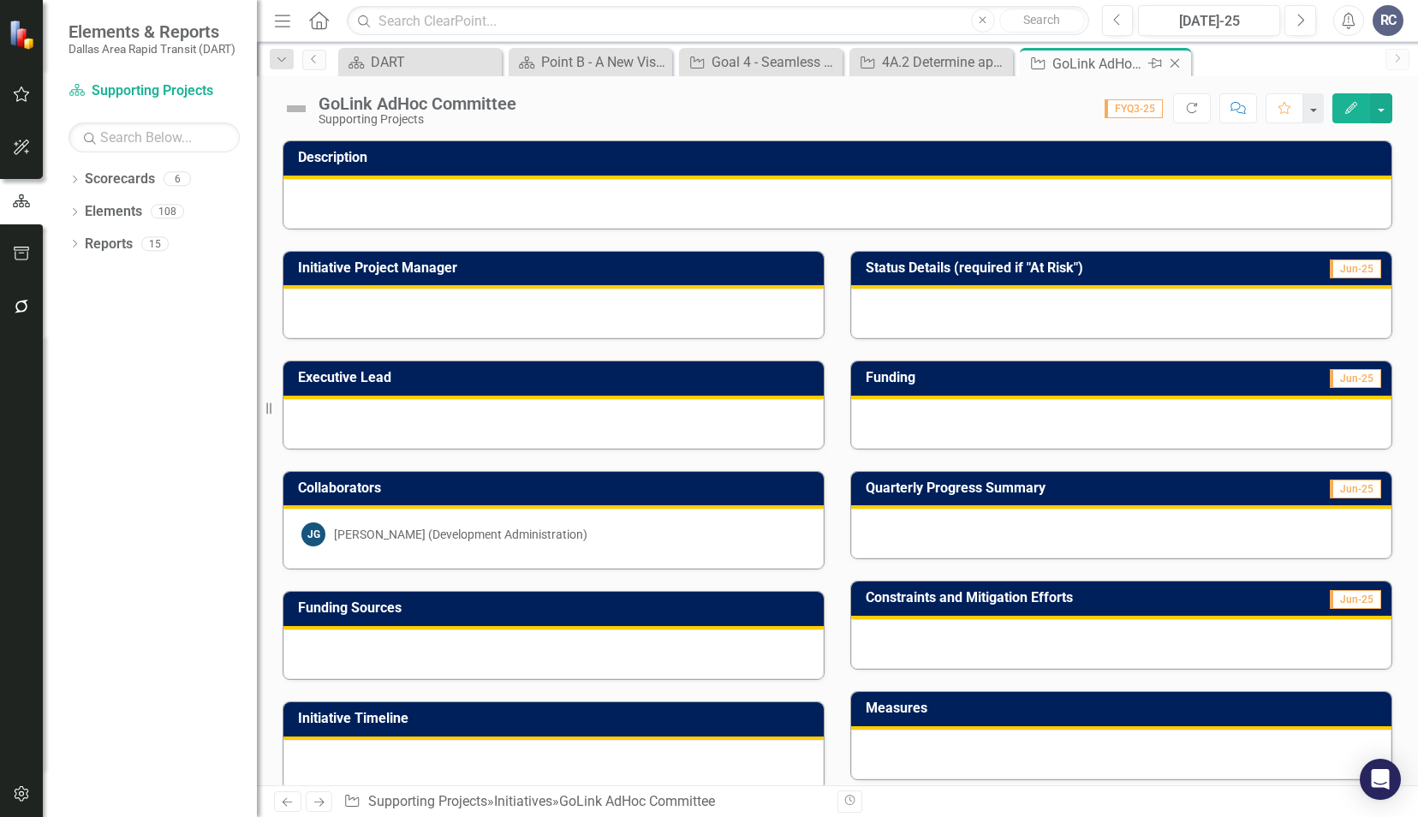
click at [1175, 66] on icon "Close" at bounding box center [1174, 63] width 17 height 14
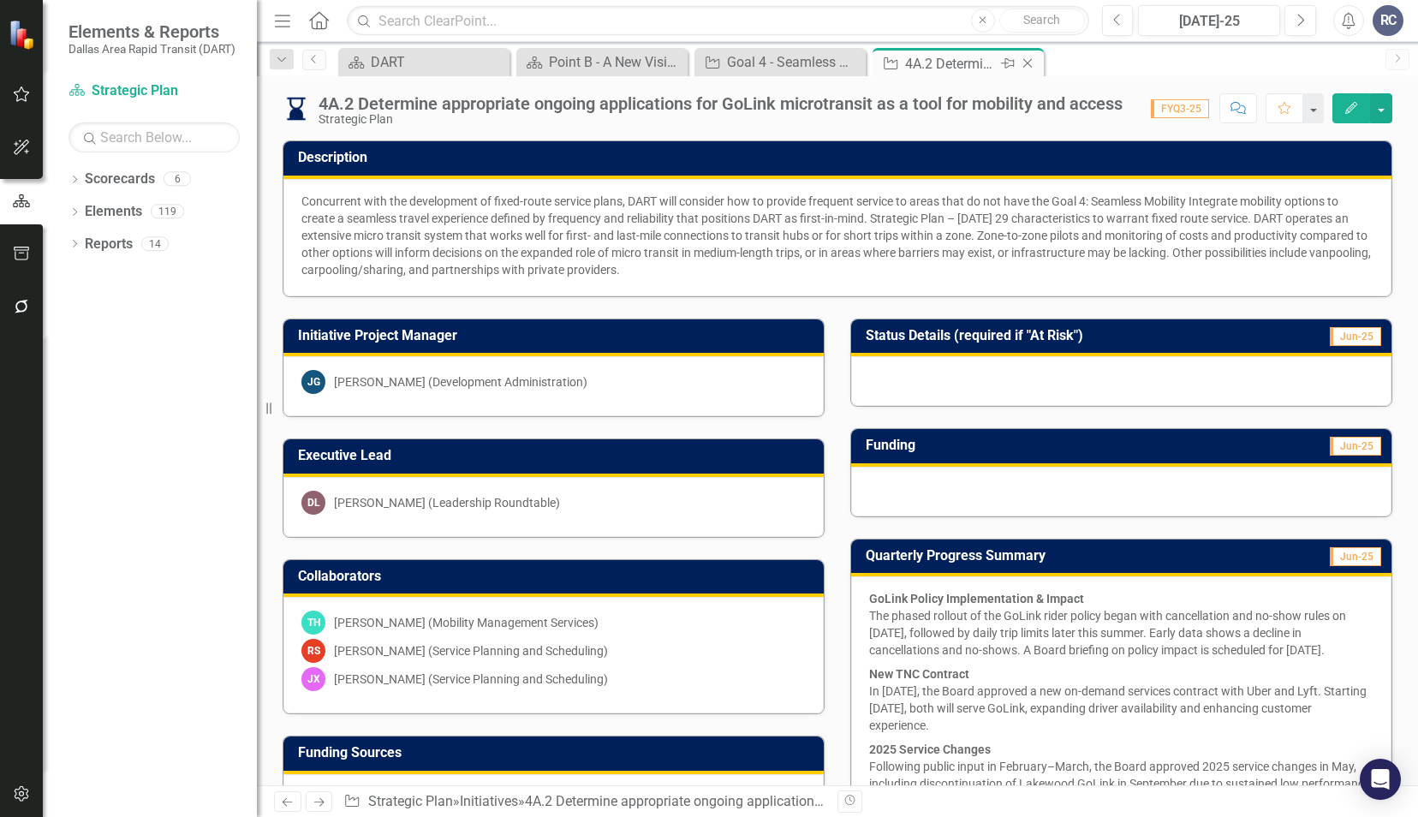
click at [1026, 67] on icon "Close" at bounding box center [1027, 63] width 17 height 14
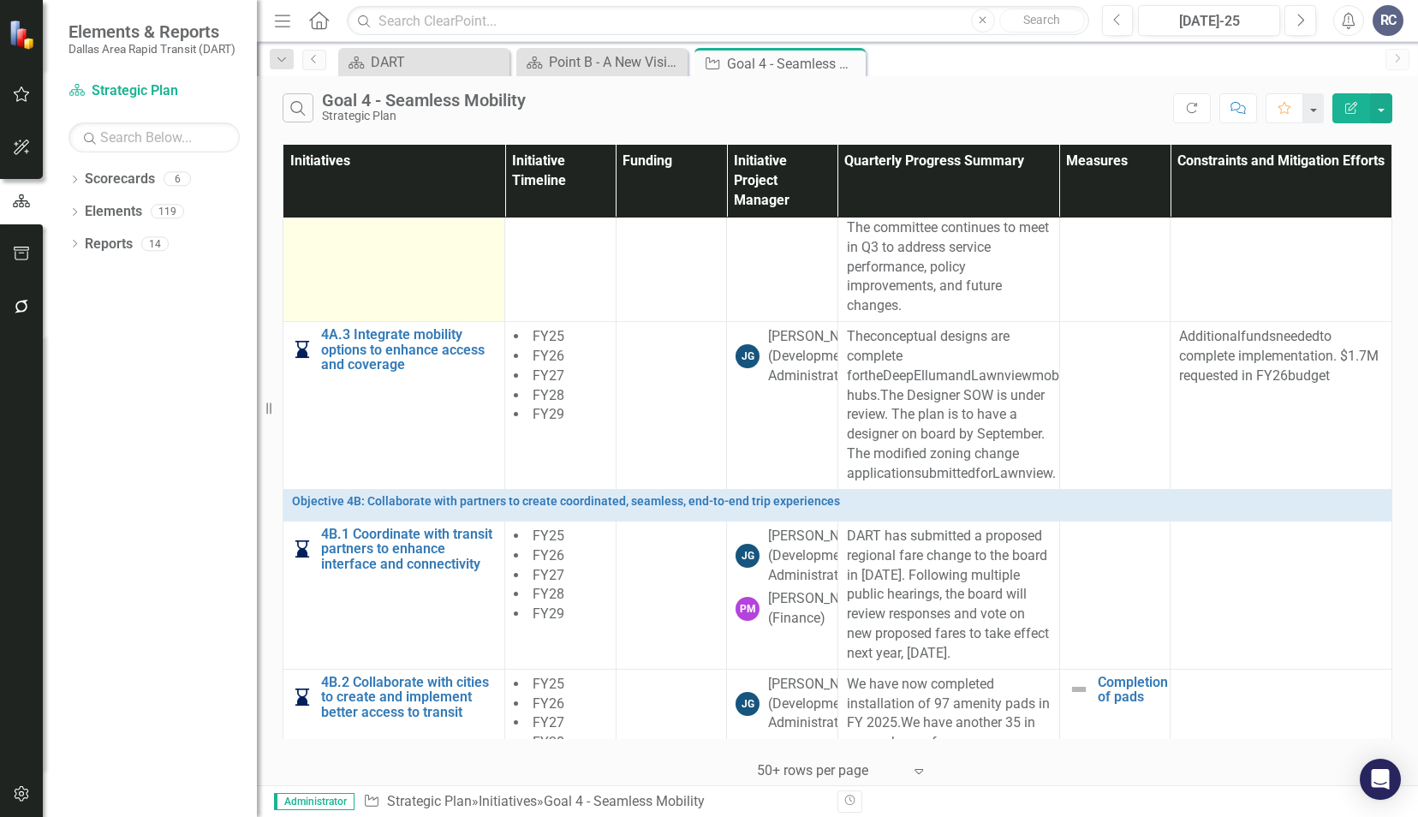
scroll to position [1113, 0]
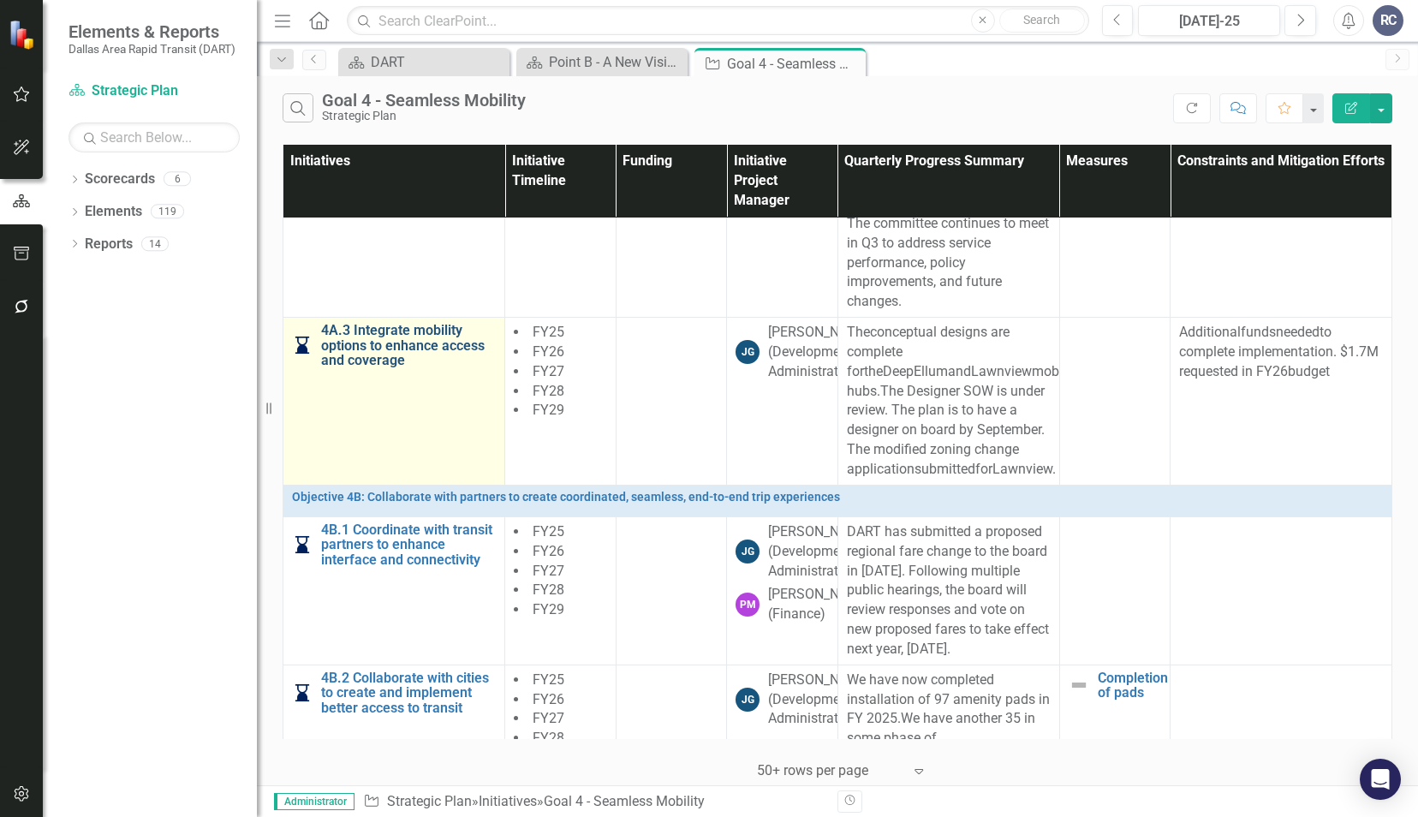
click at [366, 337] on link "4A.3 Integrate mobility options to enhance access and coverage" at bounding box center [408, 345] width 175 height 45
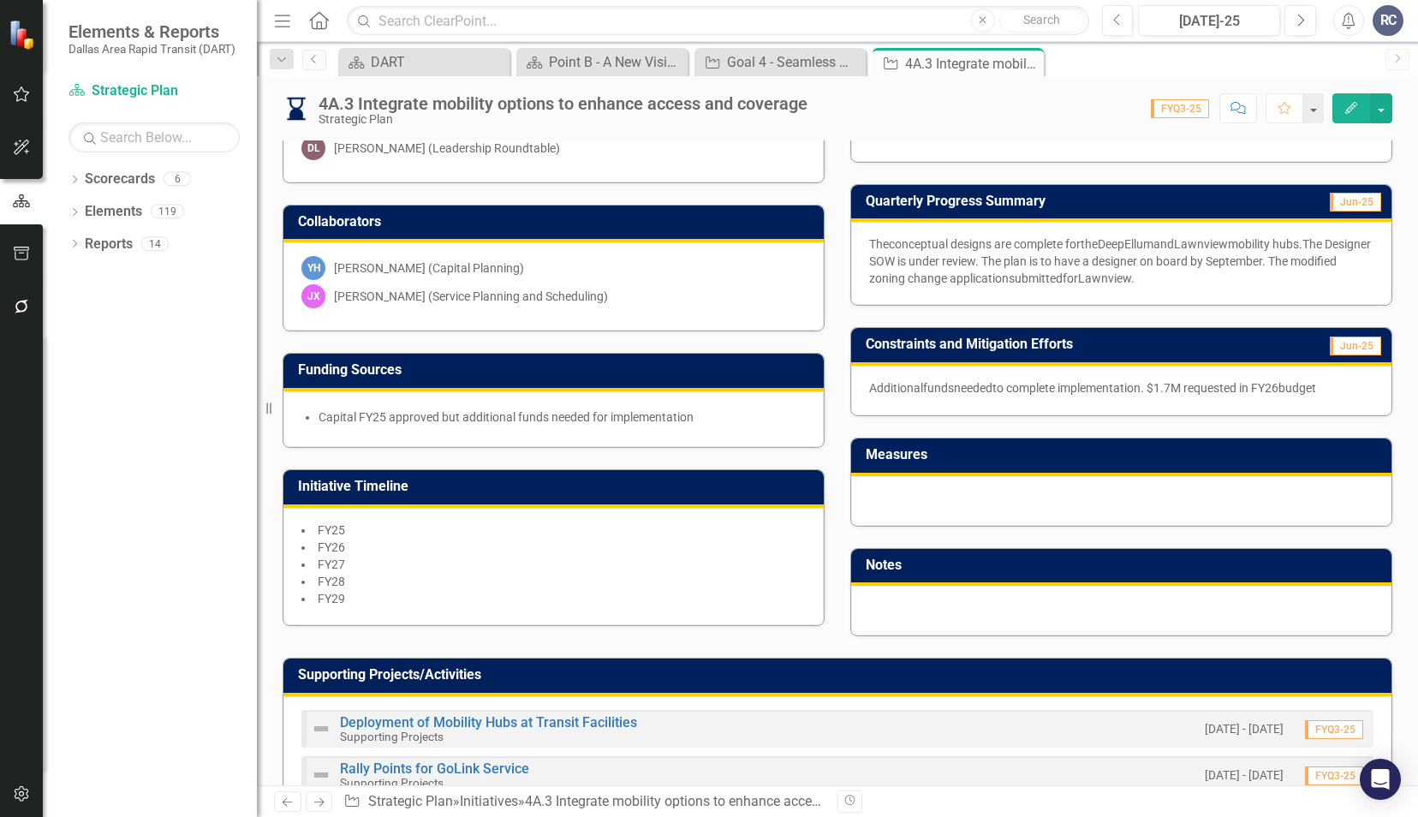
scroll to position [475, 0]
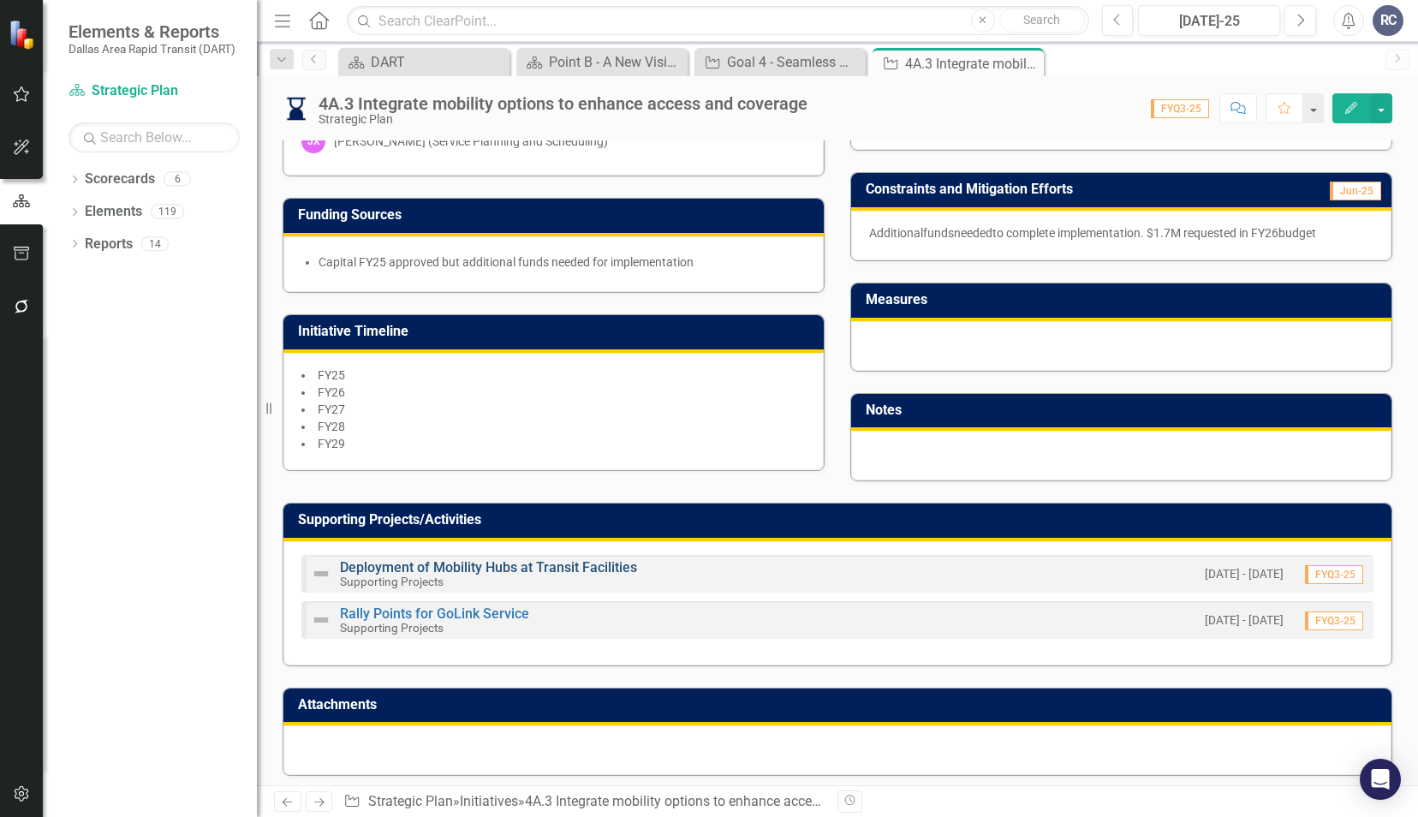
click at [579, 559] on link "Deployment of Mobility Hubs at Transit Facilities" at bounding box center [488, 567] width 297 height 16
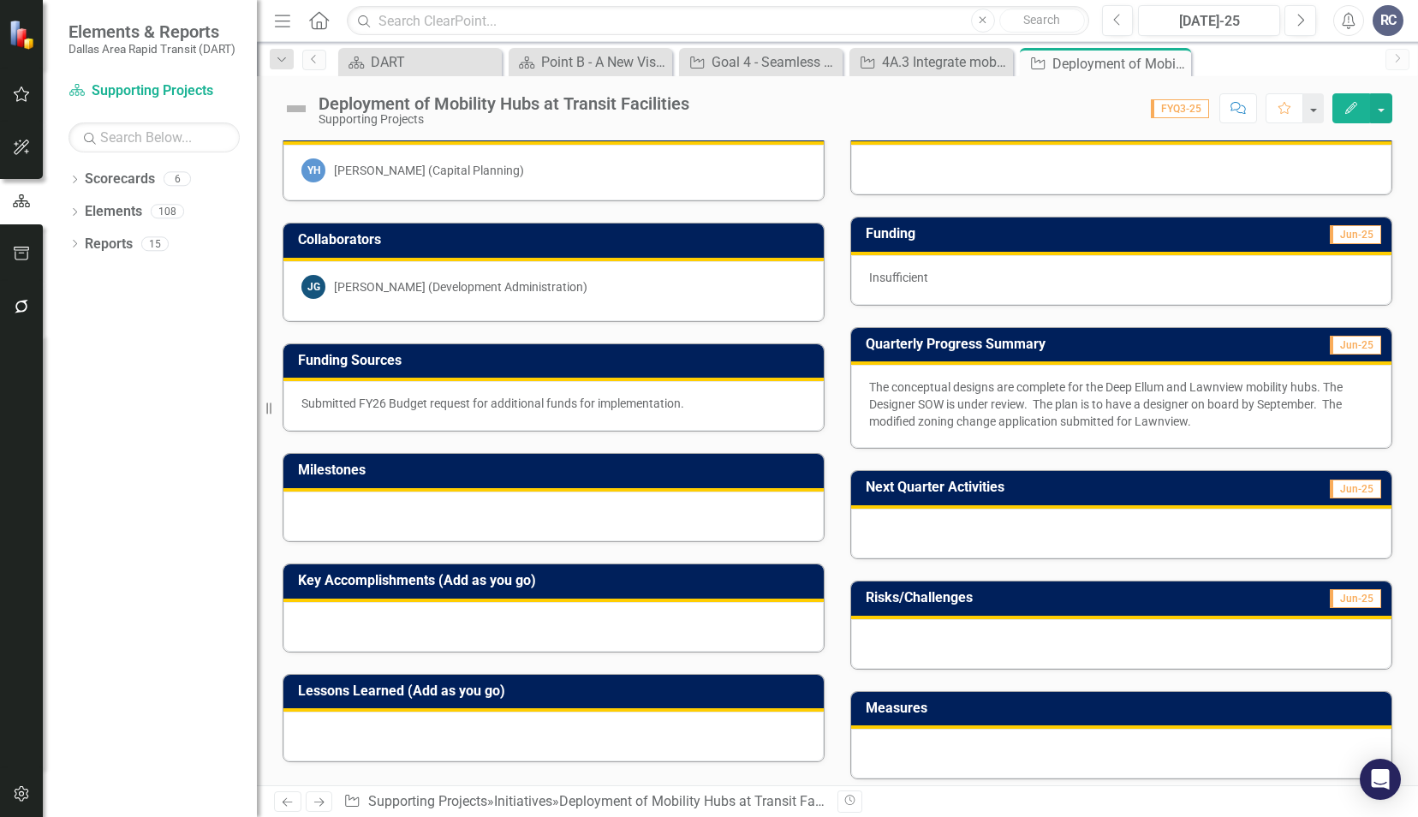
scroll to position [428, 0]
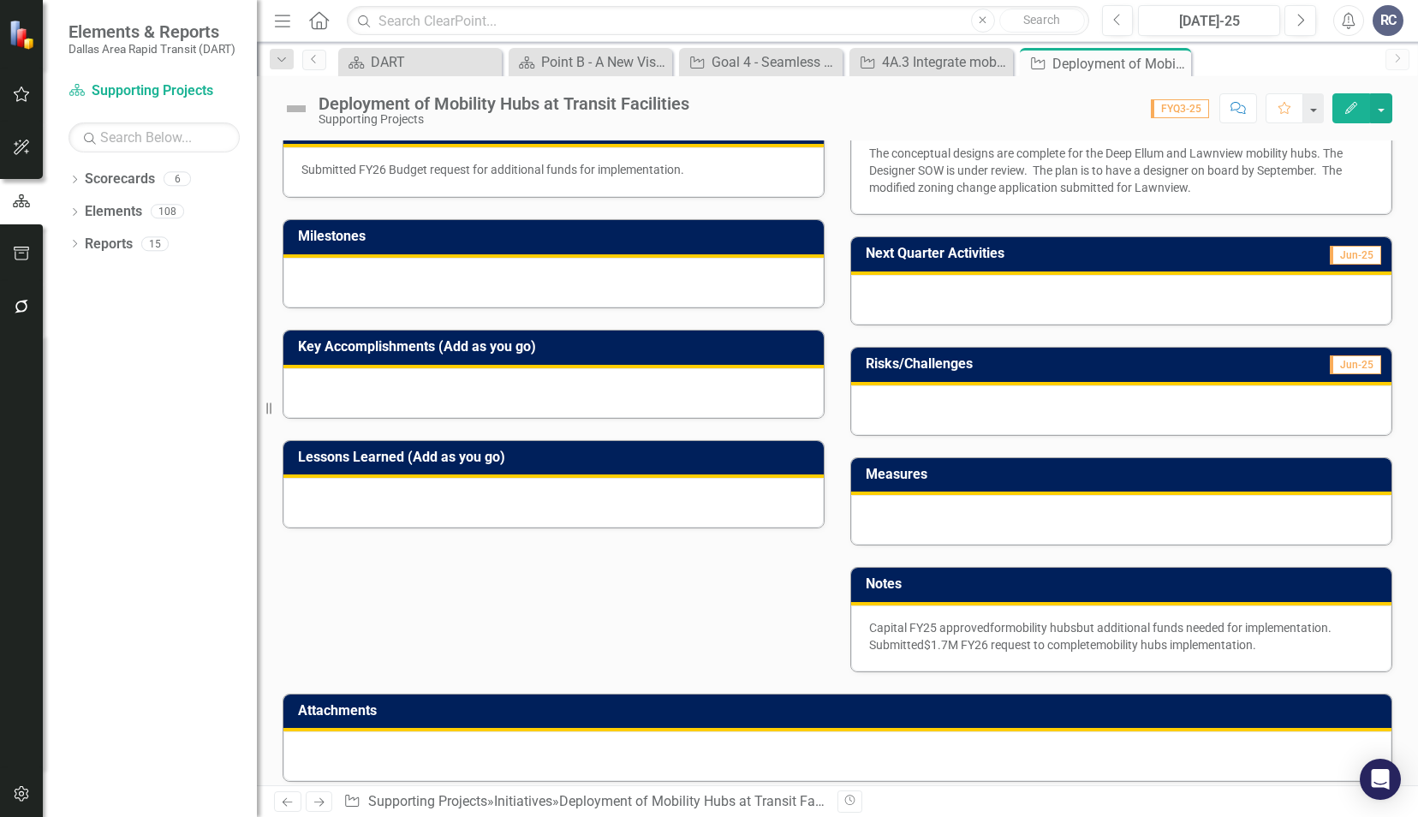
click at [0, 0] on icon at bounding box center [0, 0] width 0 height 0
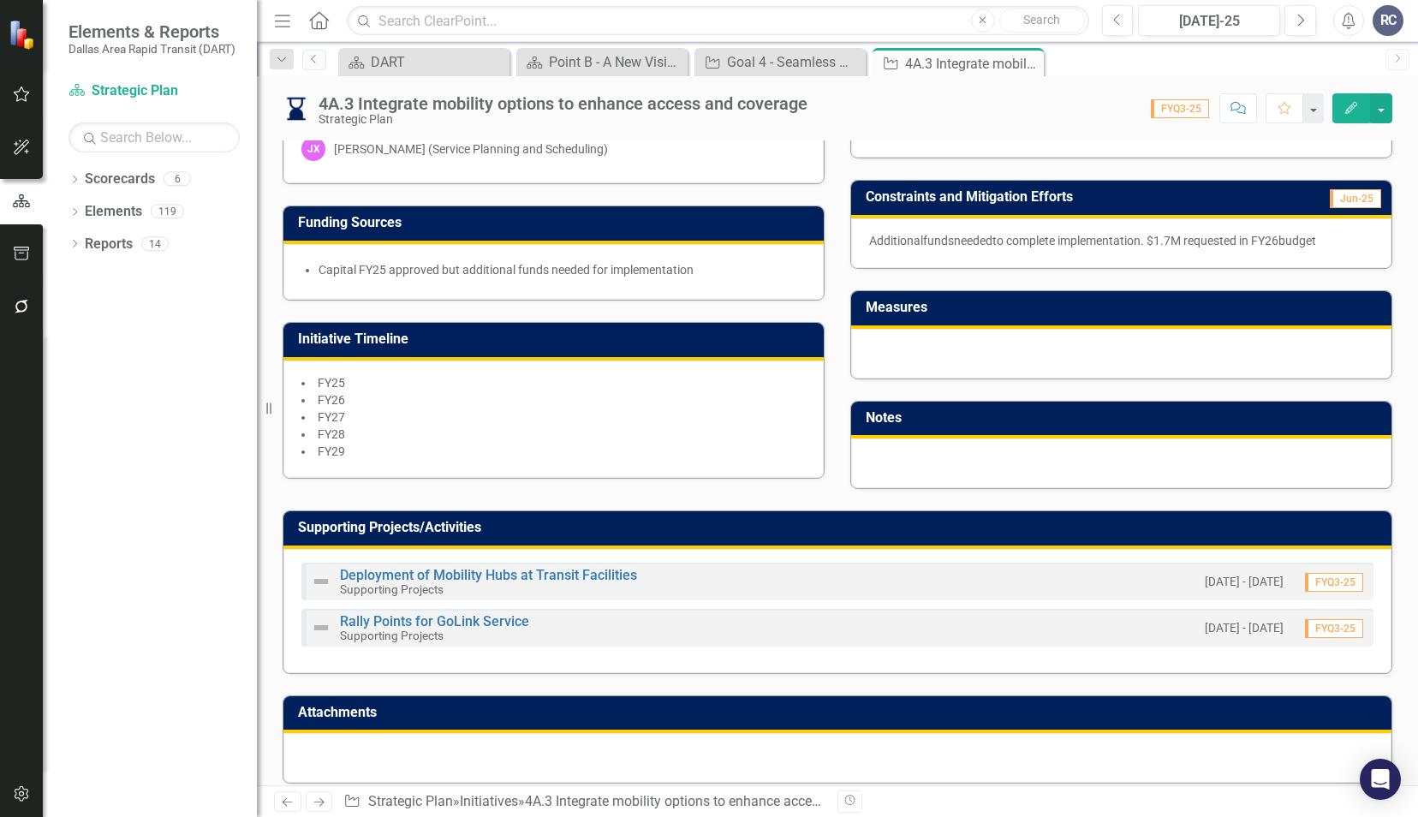
scroll to position [475, 0]
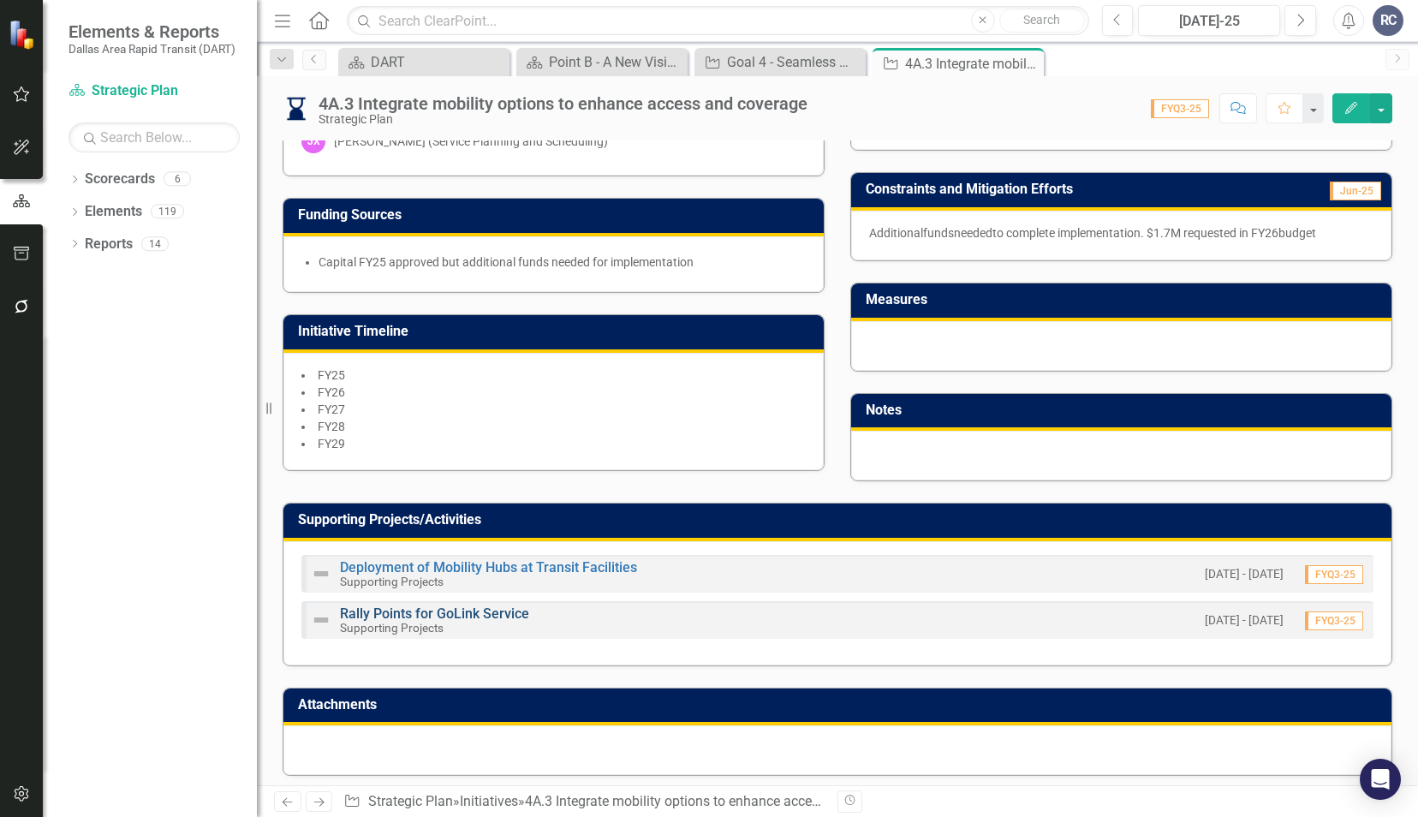
click at [479, 608] on link "Rally Points for GoLink Service" at bounding box center [434, 613] width 189 height 16
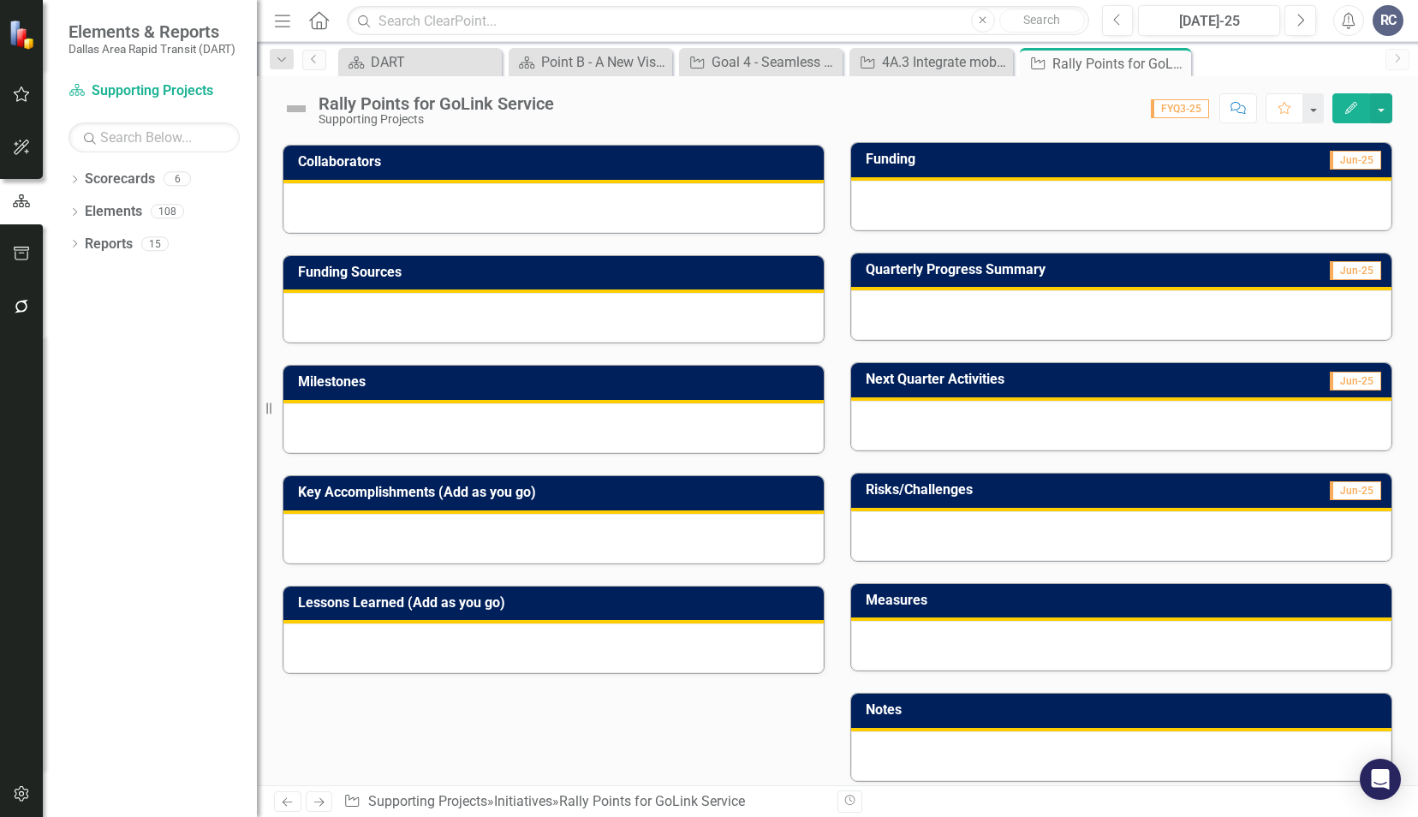
scroll to position [336, 0]
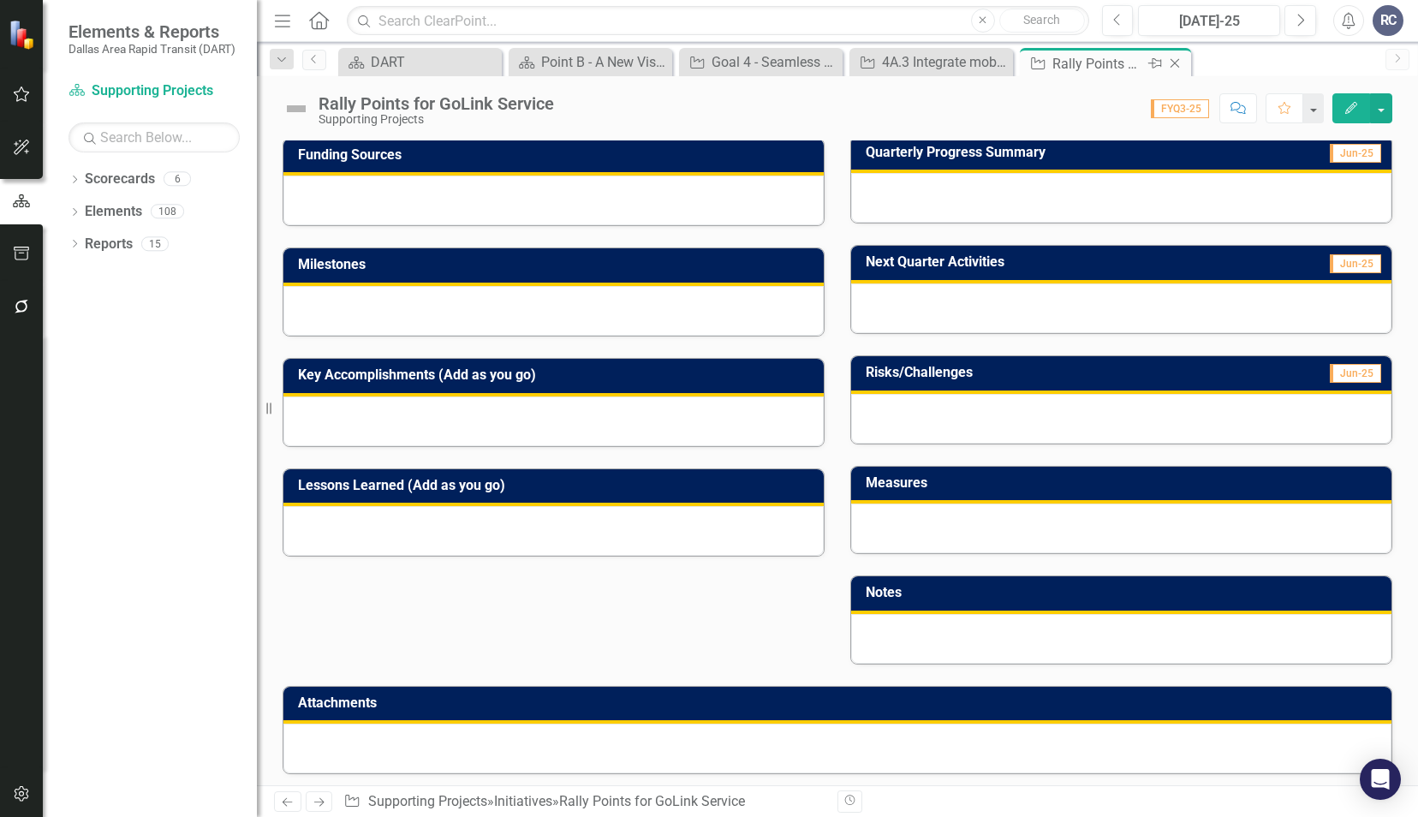
click at [1173, 63] on icon at bounding box center [1174, 63] width 9 height 9
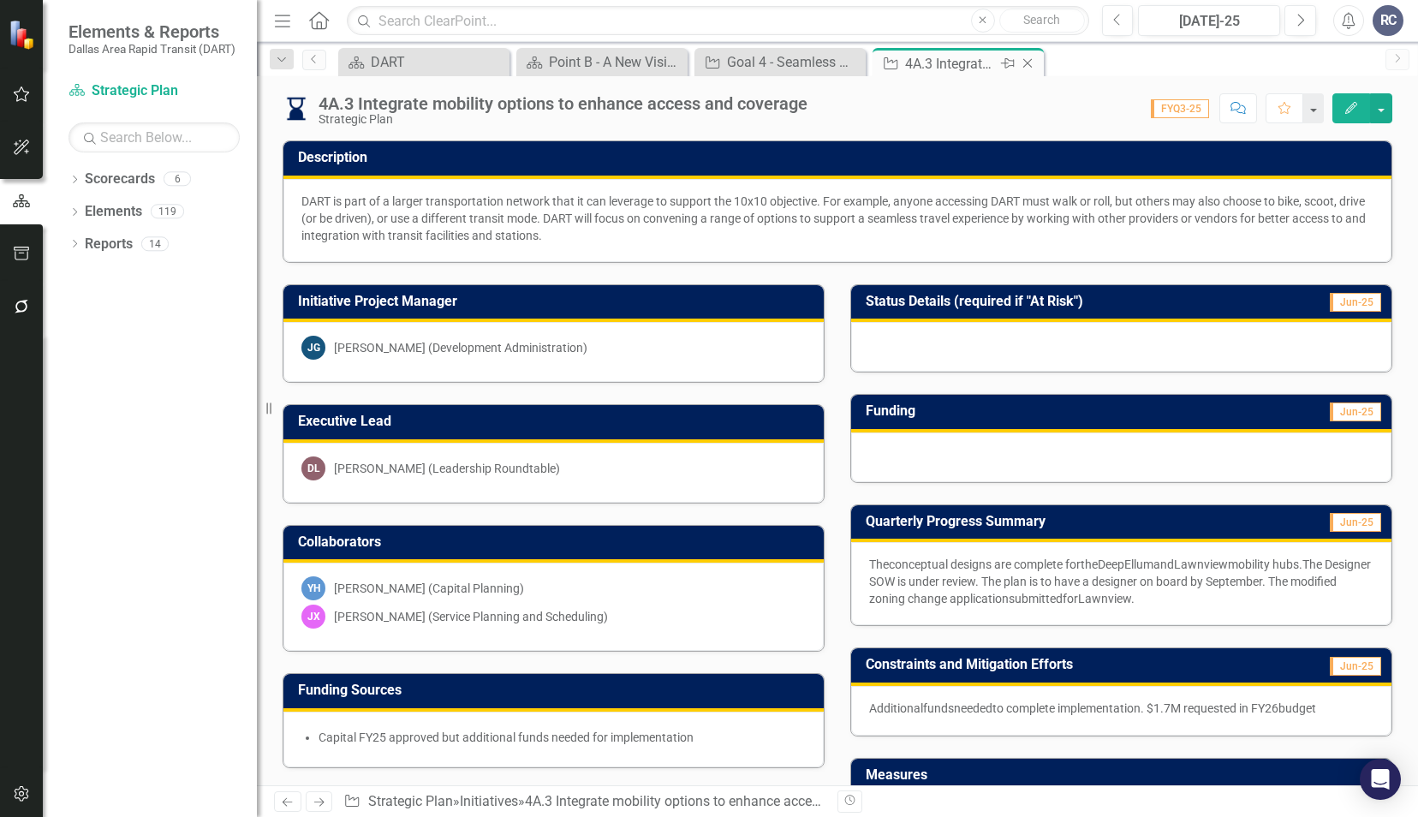
click at [1024, 62] on icon "Close" at bounding box center [1027, 63] width 17 height 14
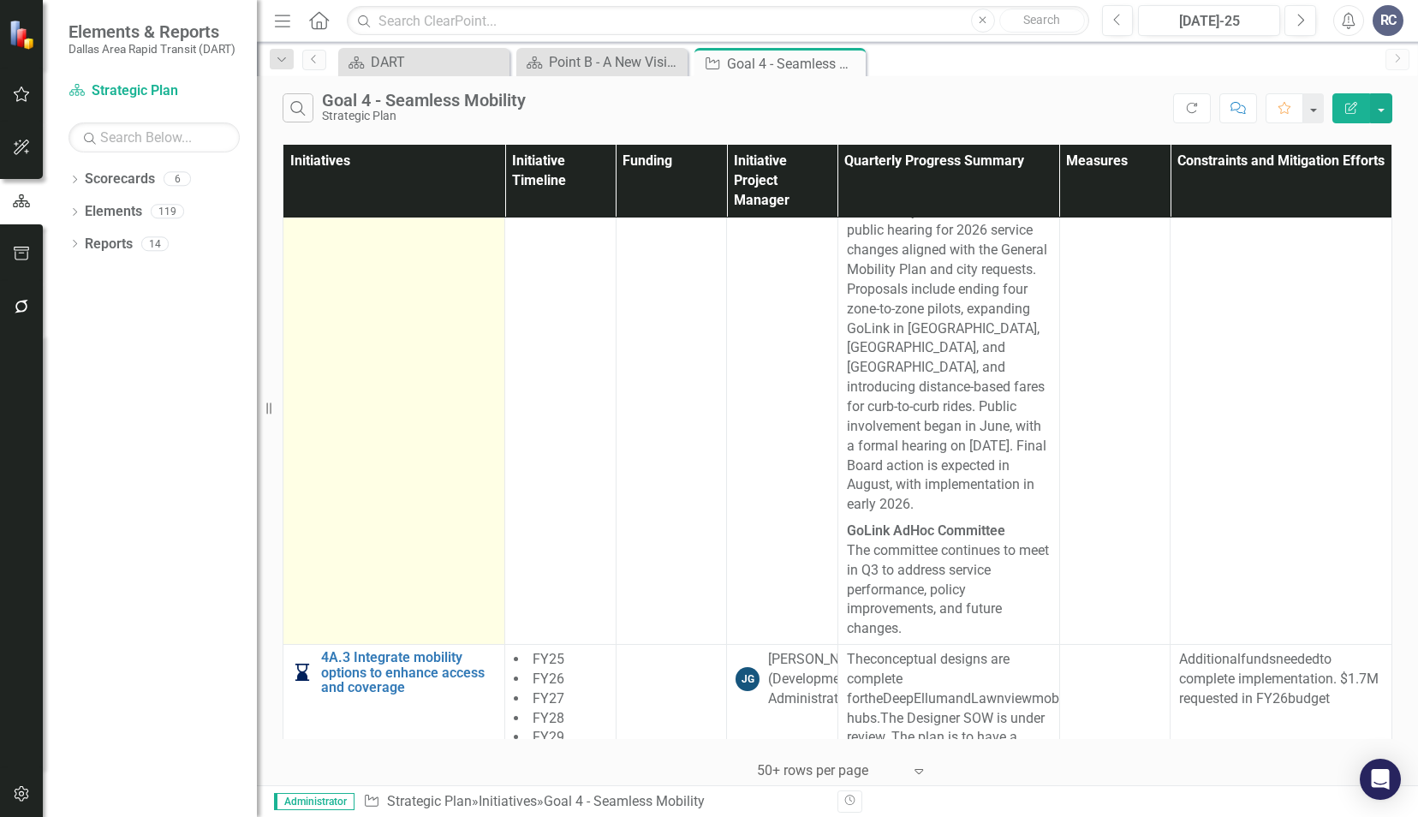
scroll to position [1113, 0]
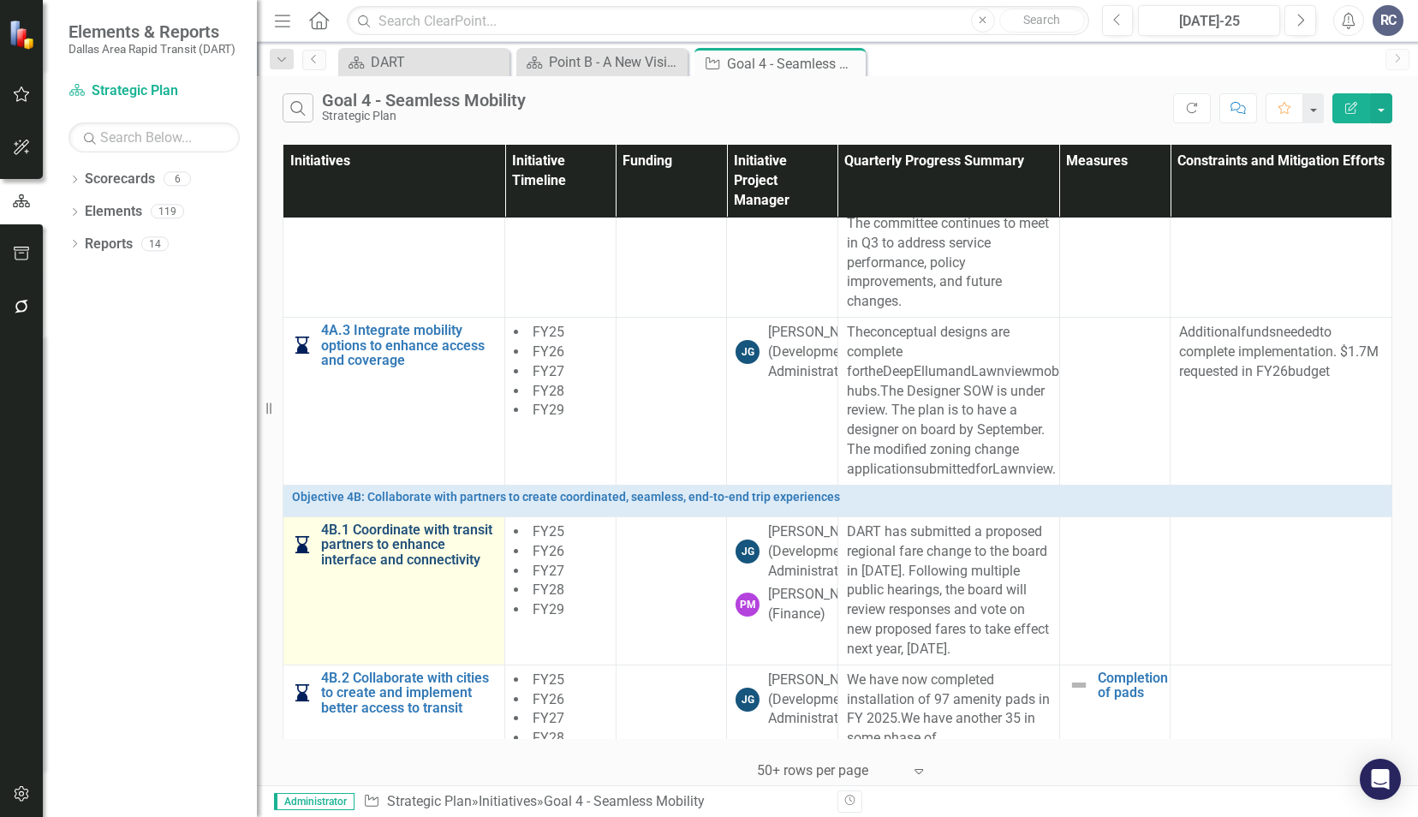
click at [385, 568] on link "4B.1 Coordinate with transit partners to enhance interface and connectivity" at bounding box center [408, 544] width 175 height 45
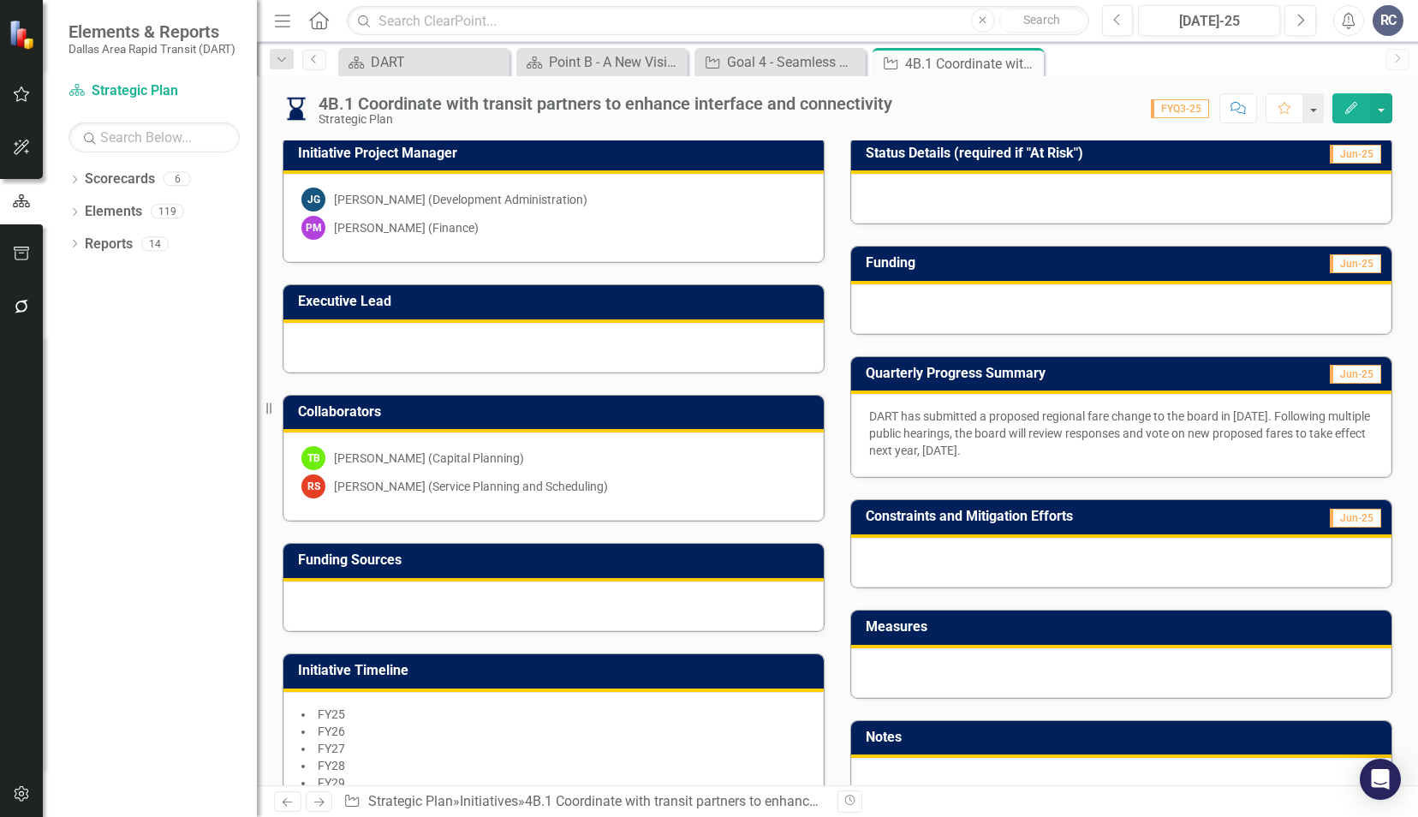
scroll to position [384, 0]
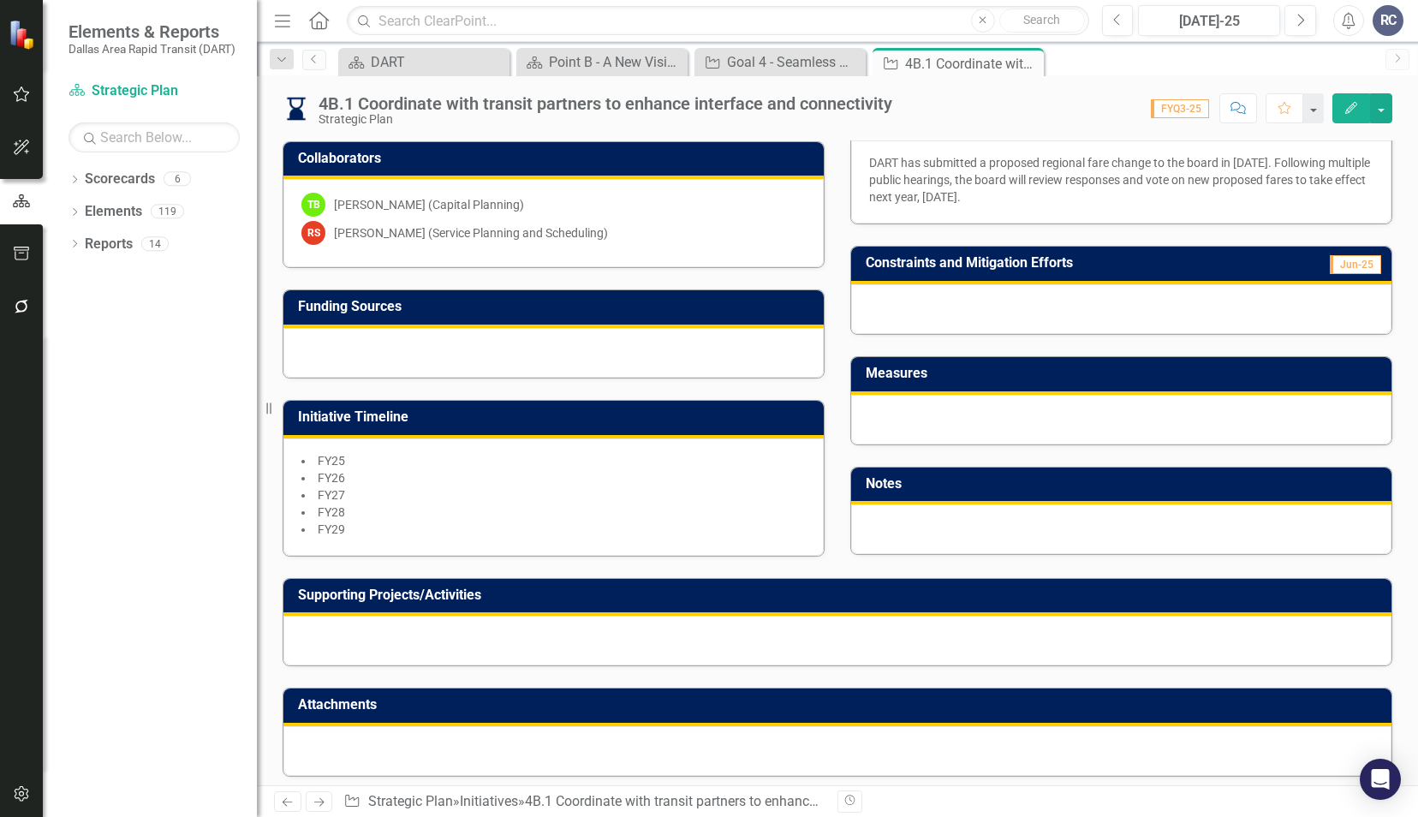
click at [0, 0] on icon "Close" at bounding box center [0, 0] width 0 height 0
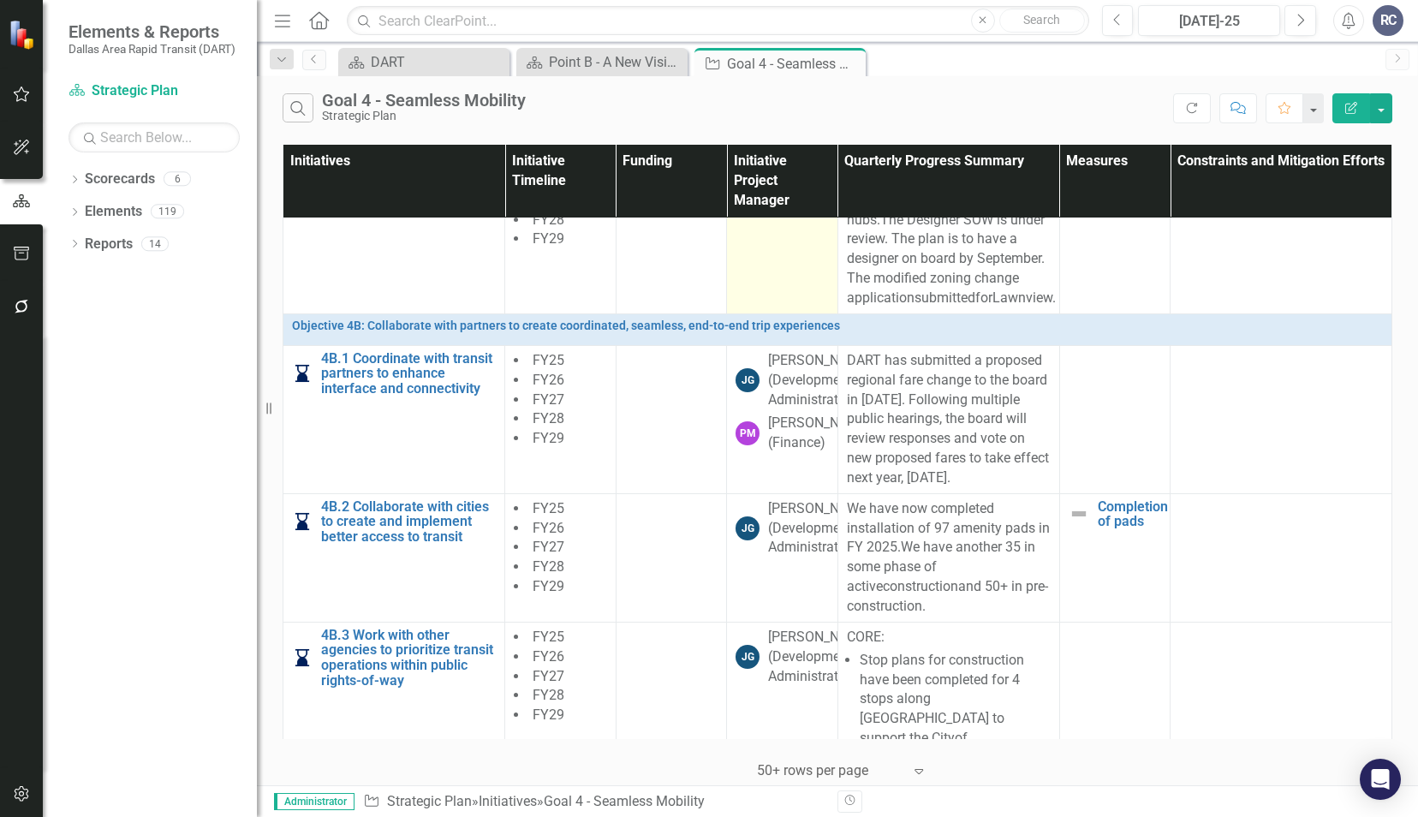
scroll to position [1541, 0]
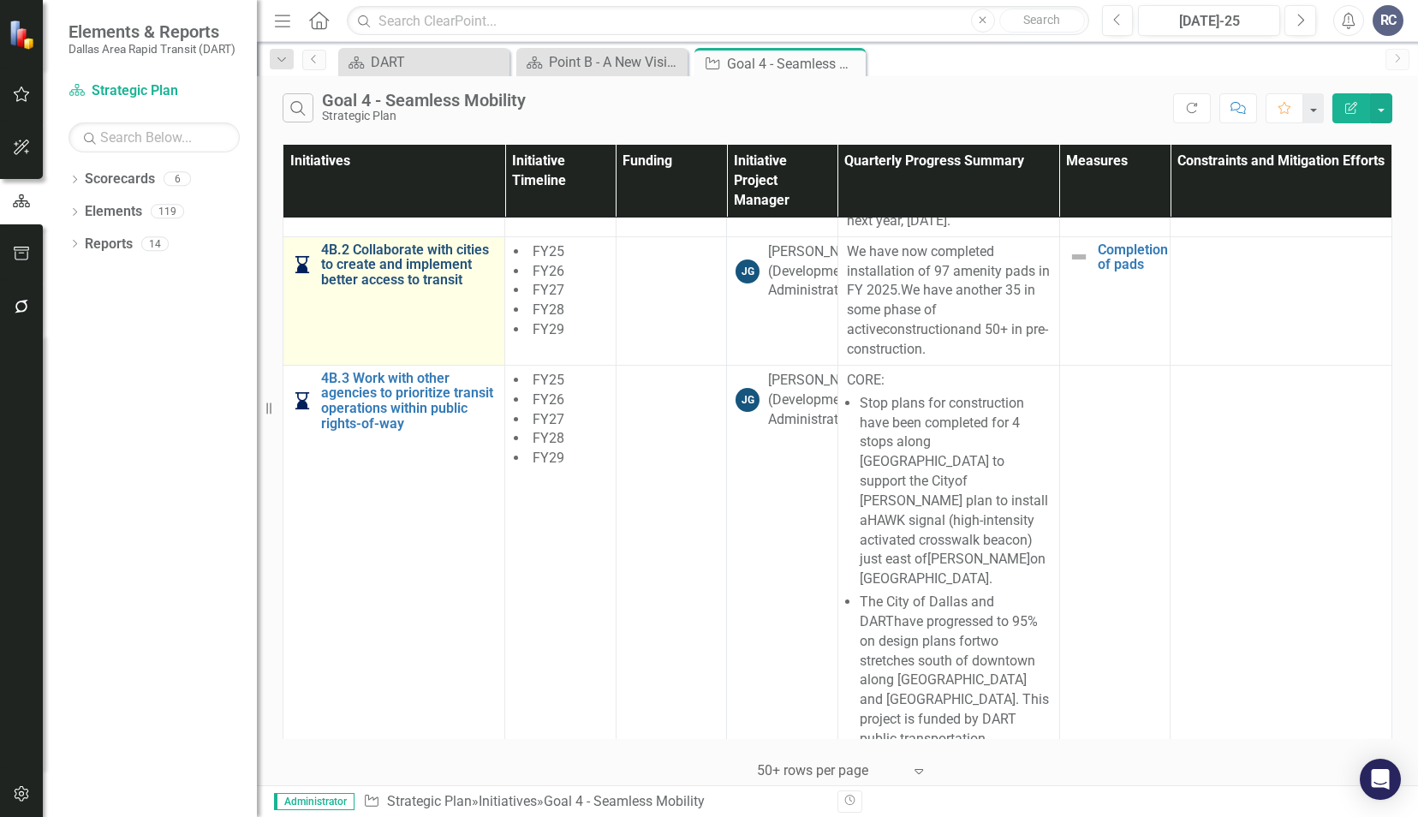
click at [340, 283] on link "4B.2 Collaborate with cities to create and implement better access to transit" at bounding box center [408, 264] width 175 height 45
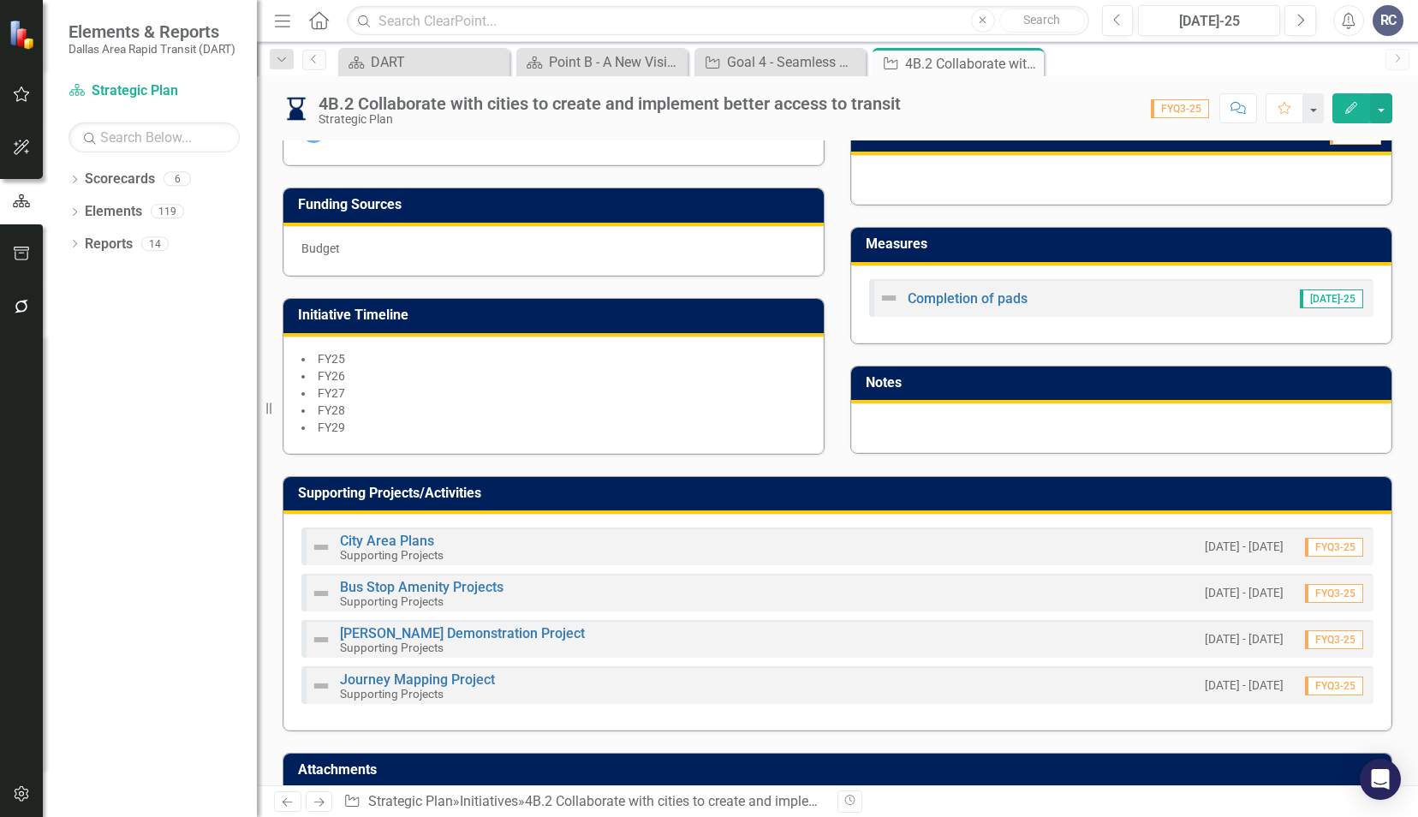
scroll to position [578, 0]
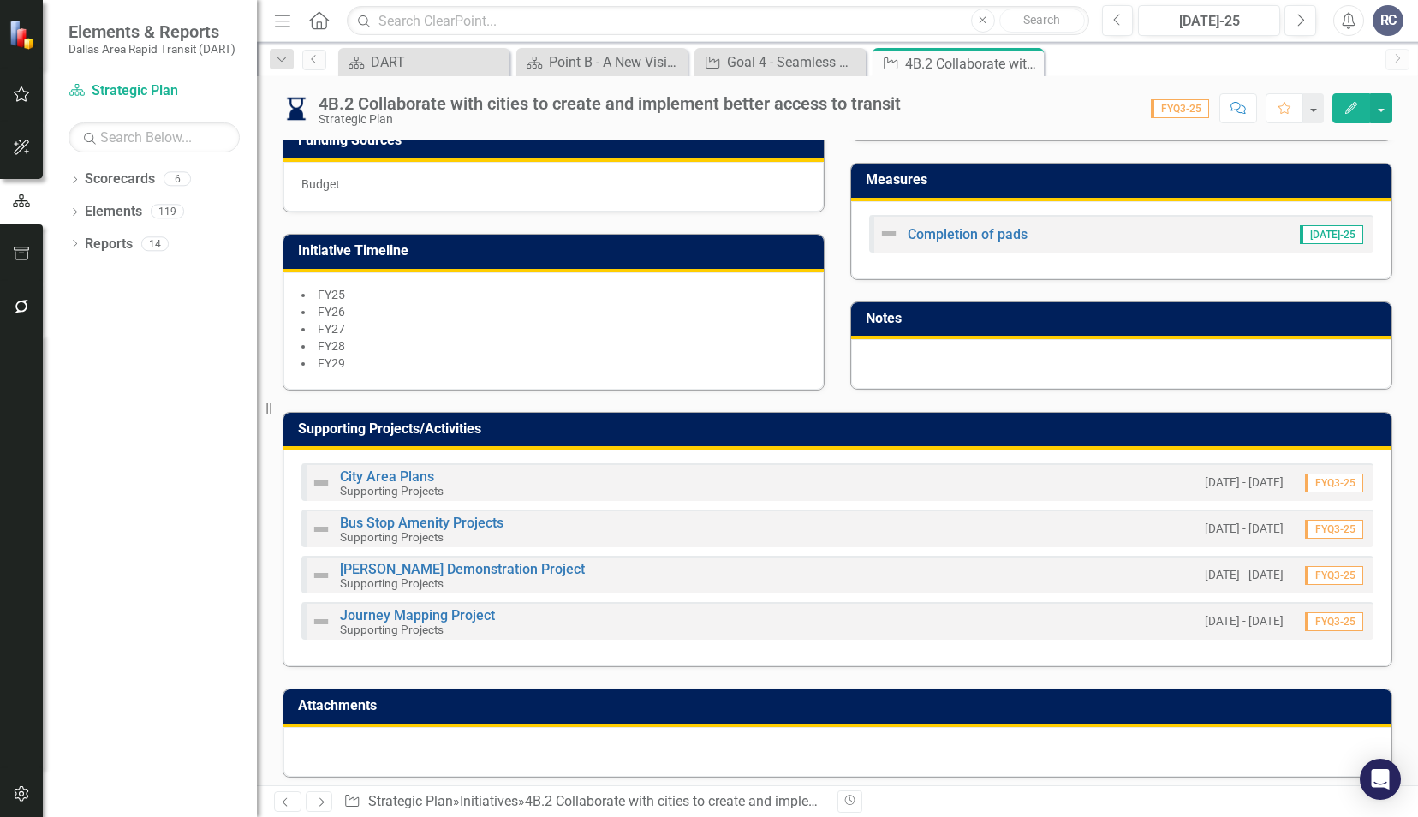
click at [923, 366] on div at bounding box center [1121, 364] width 540 height 50
click at [394, 469] on link "City Area Plans" at bounding box center [387, 476] width 94 height 16
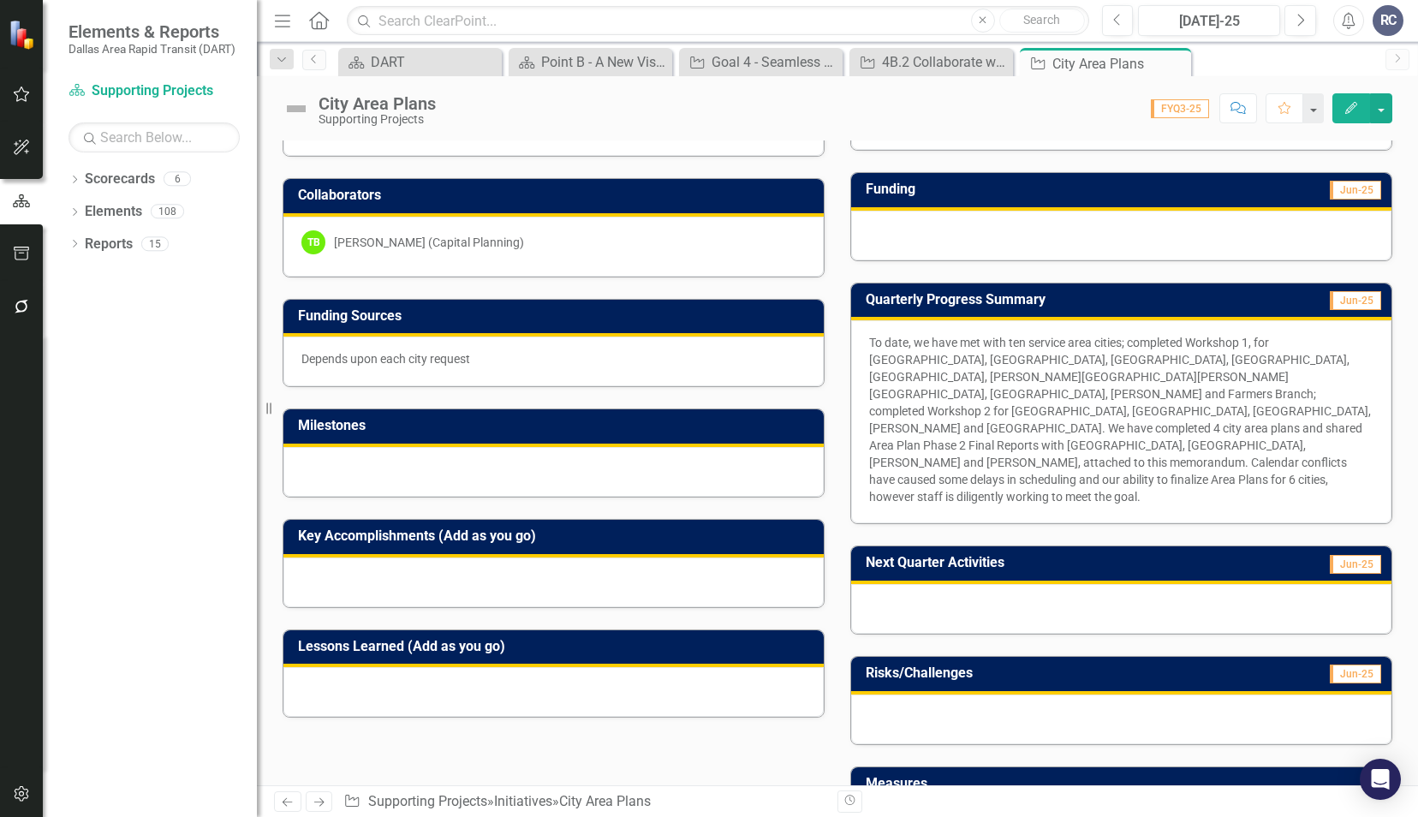
scroll to position [257, 0]
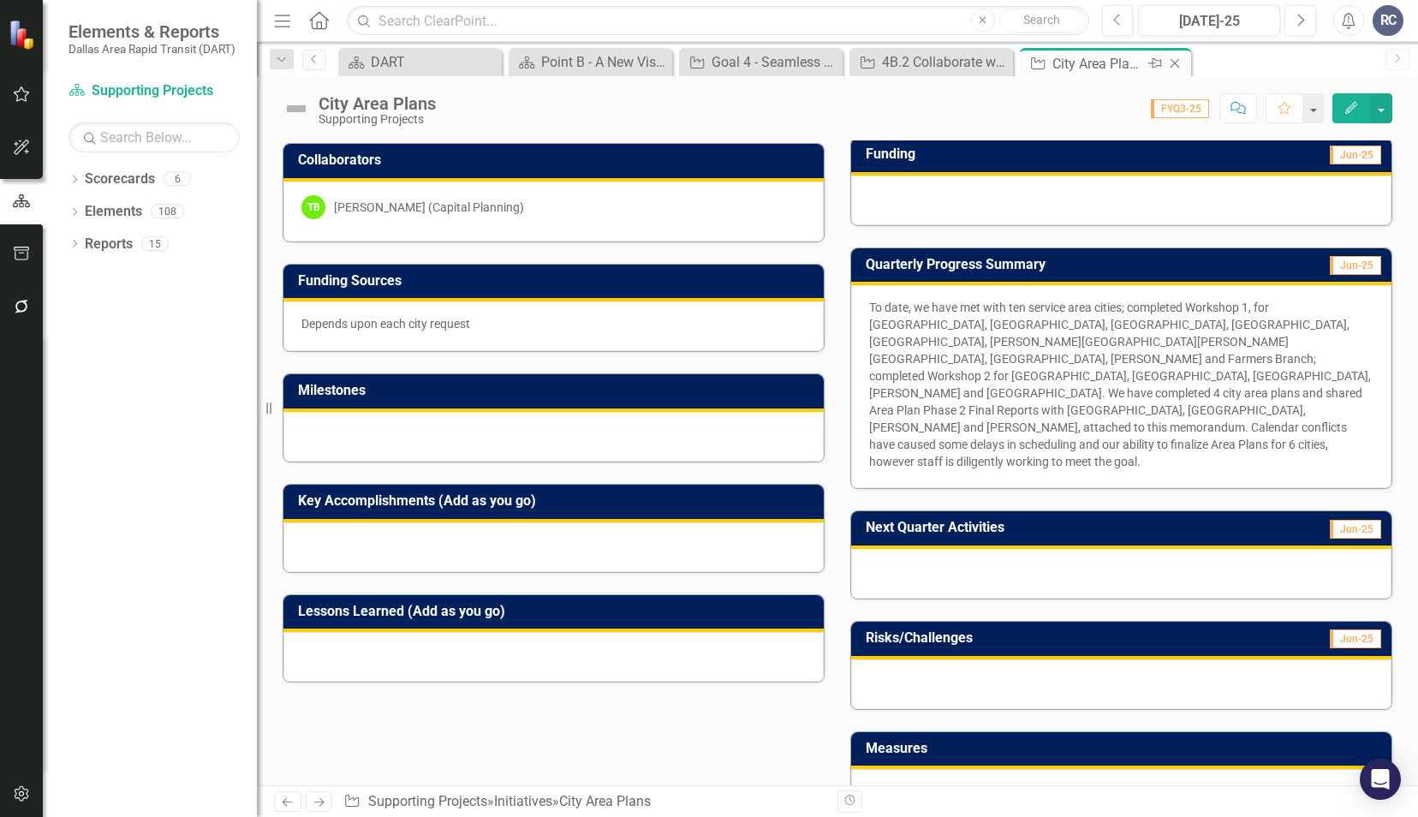
click at [1181, 57] on icon "Close" at bounding box center [1174, 63] width 17 height 14
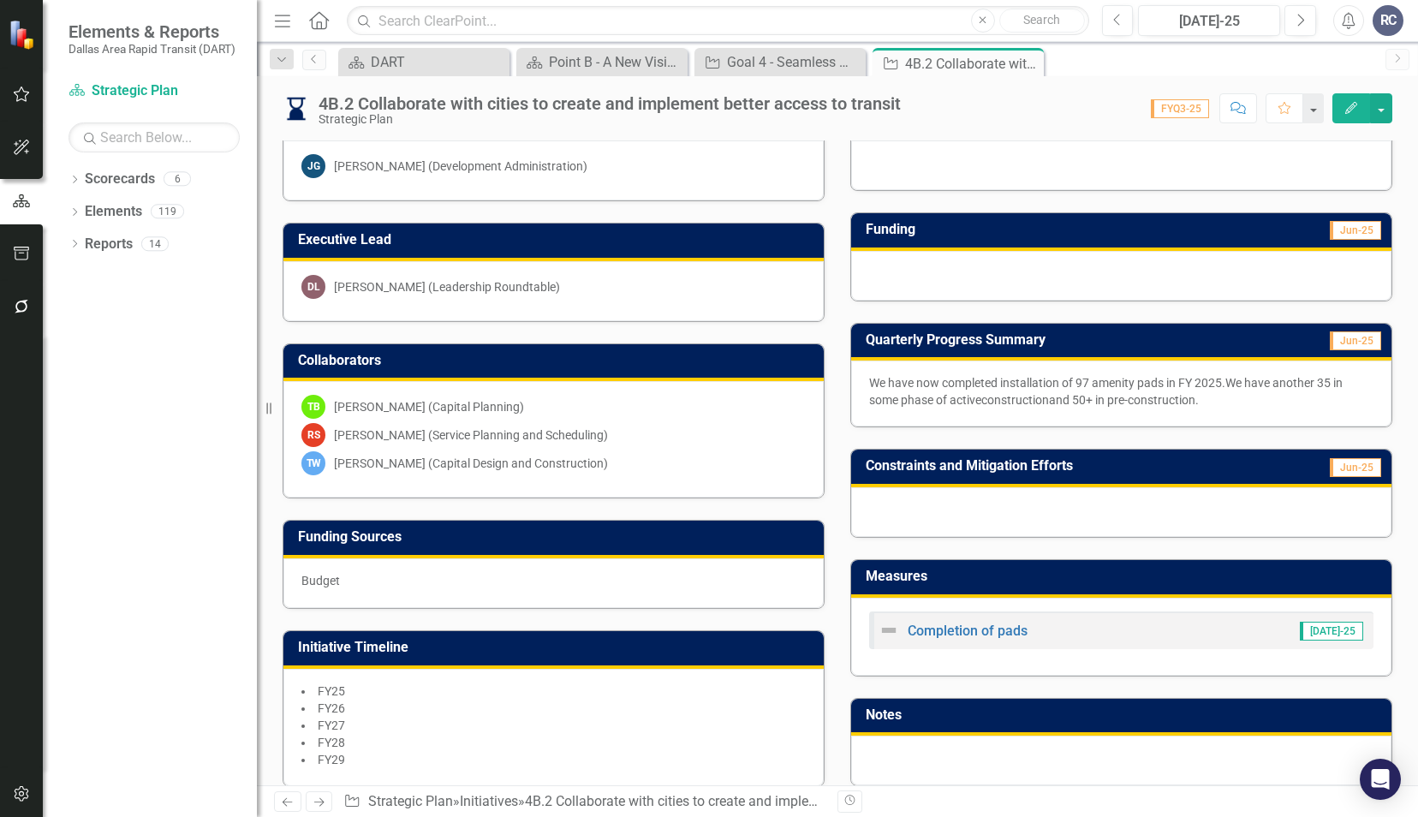
scroll to position [578, 0]
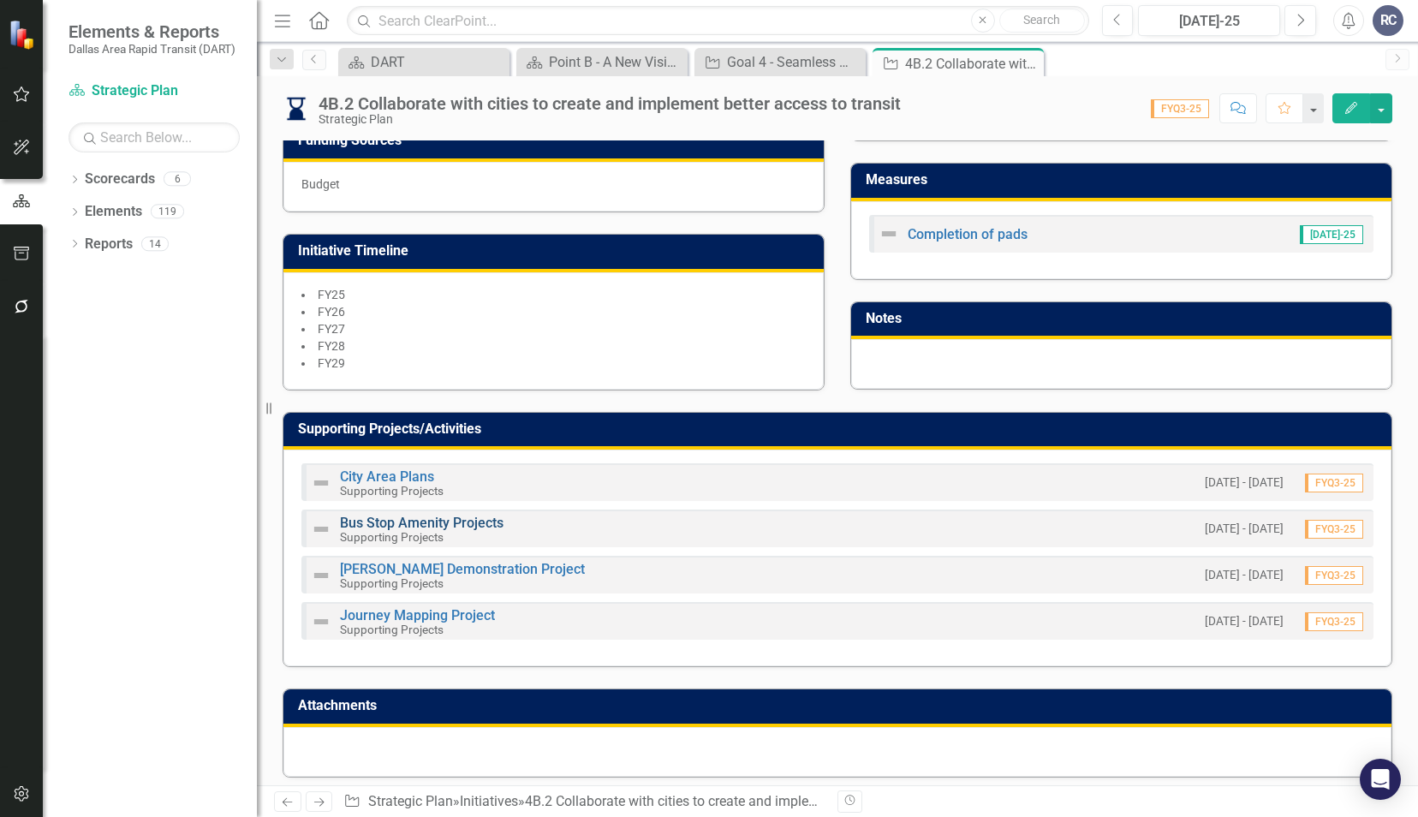
click at [457, 514] on link "Bus Stop Amenity Projects" at bounding box center [422, 522] width 164 height 16
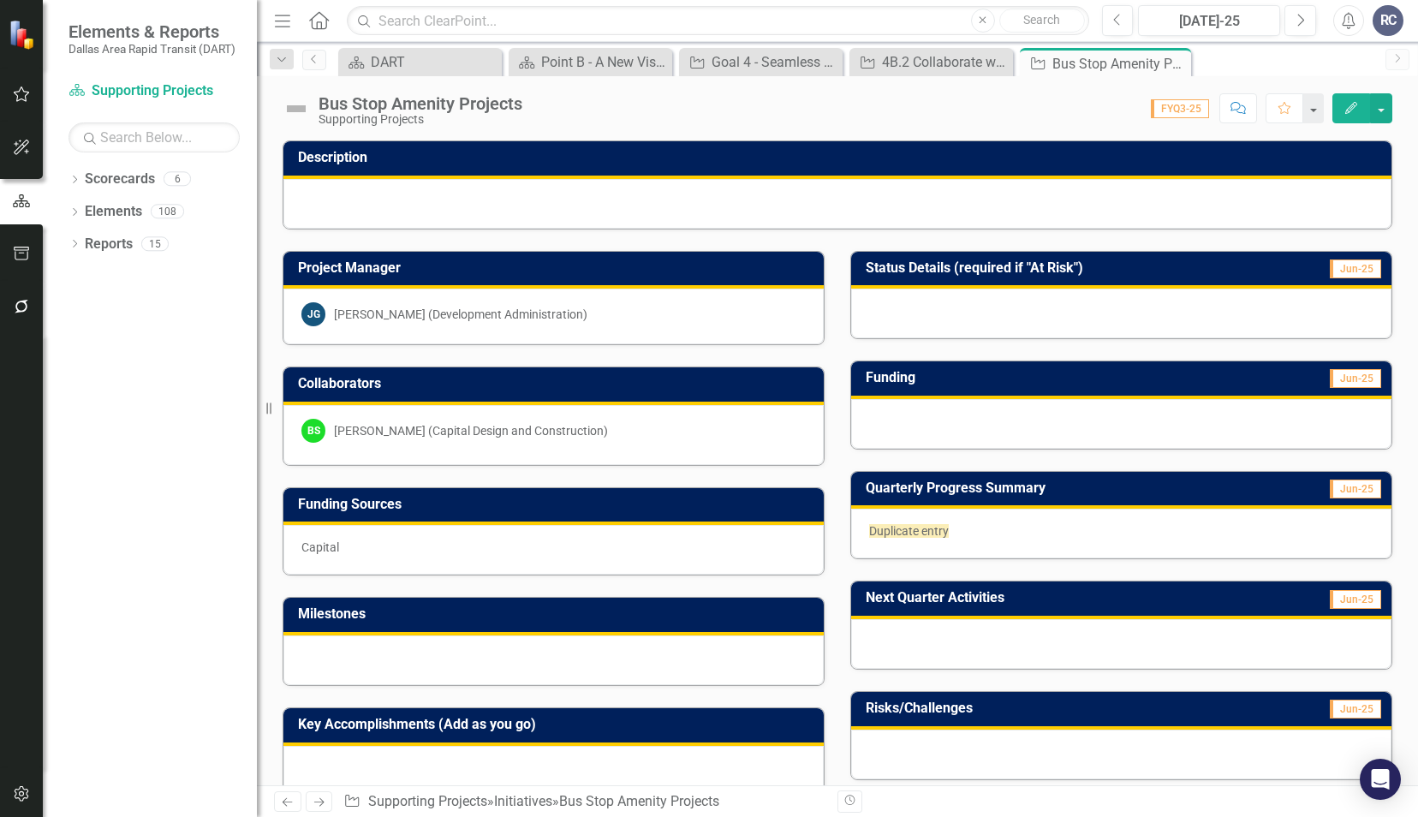
scroll to position [336, 0]
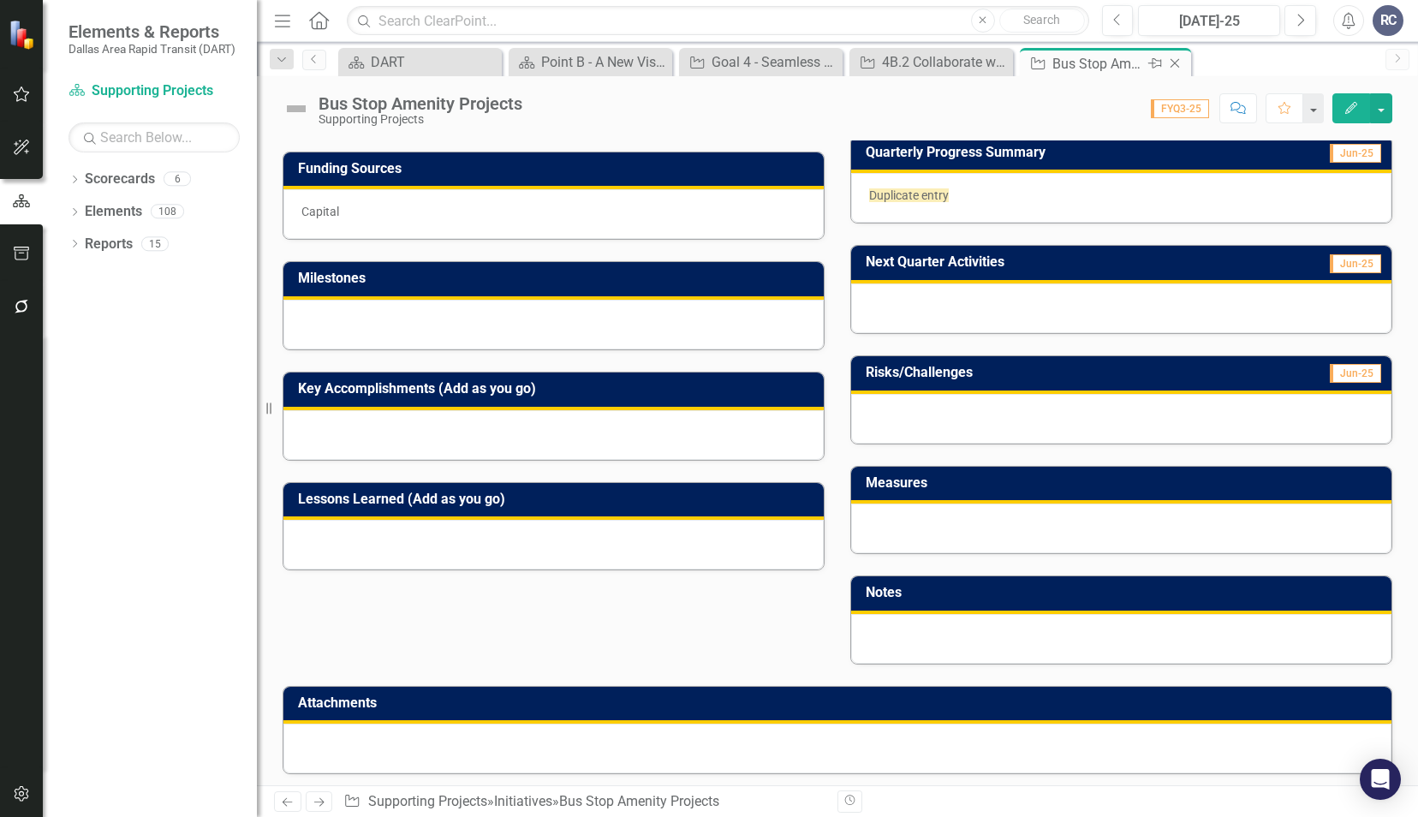
click at [1181, 67] on icon "Close" at bounding box center [1174, 63] width 17 height 14
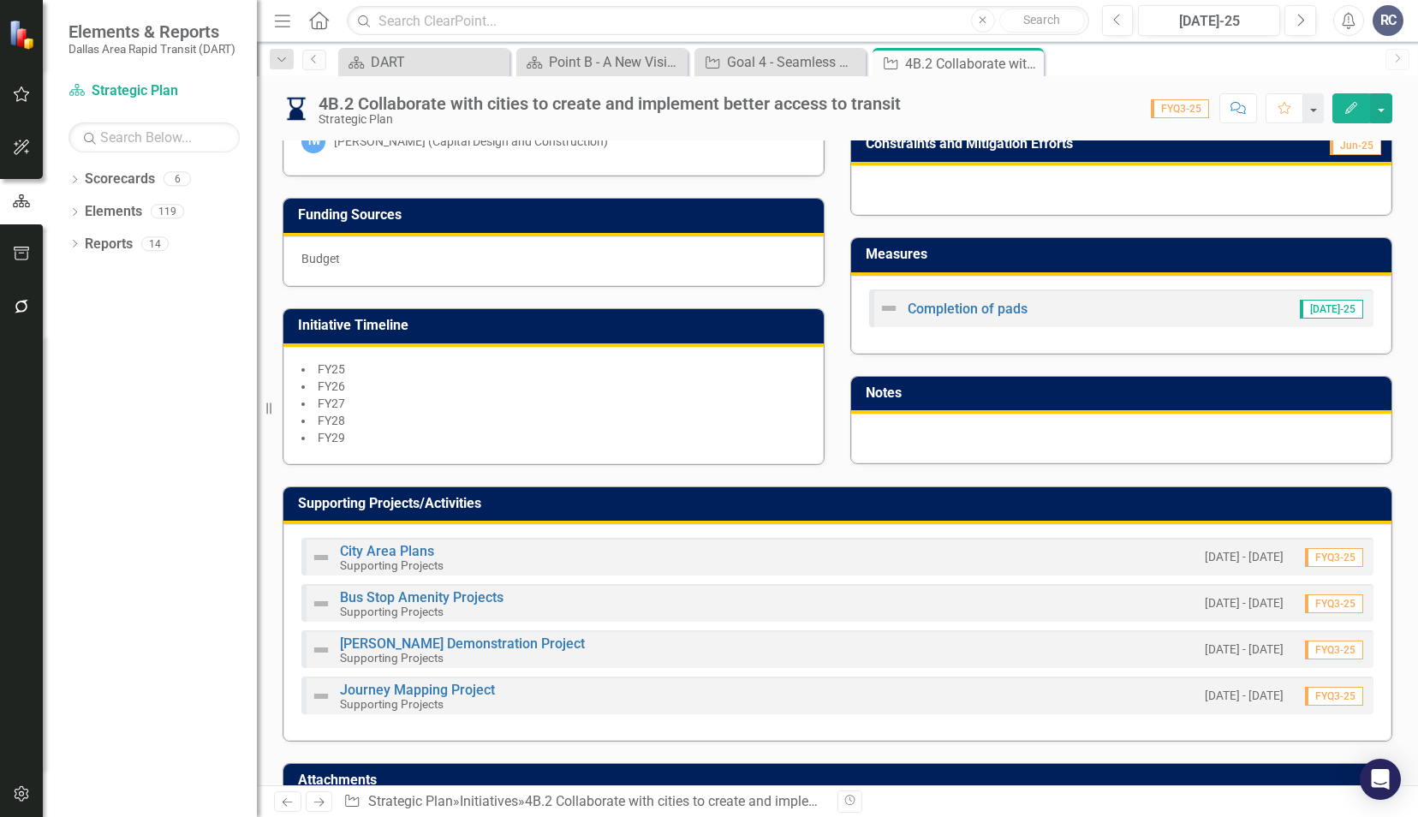
scroll to position [514, 0]
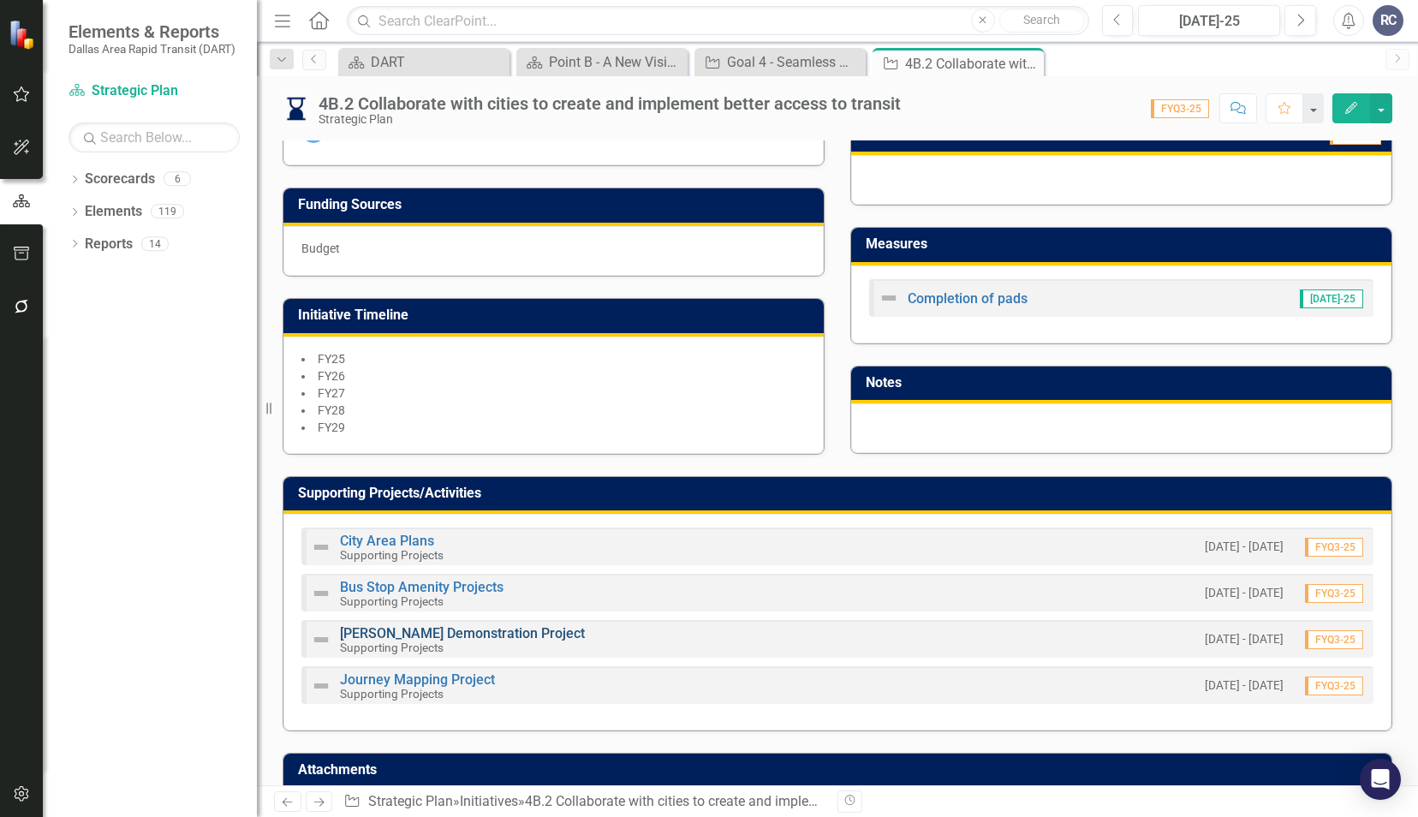
click at [425, 625] on link "[PERSON_NAME] Demonstration Project" at bounding box center [462, 633] width 245 height 16
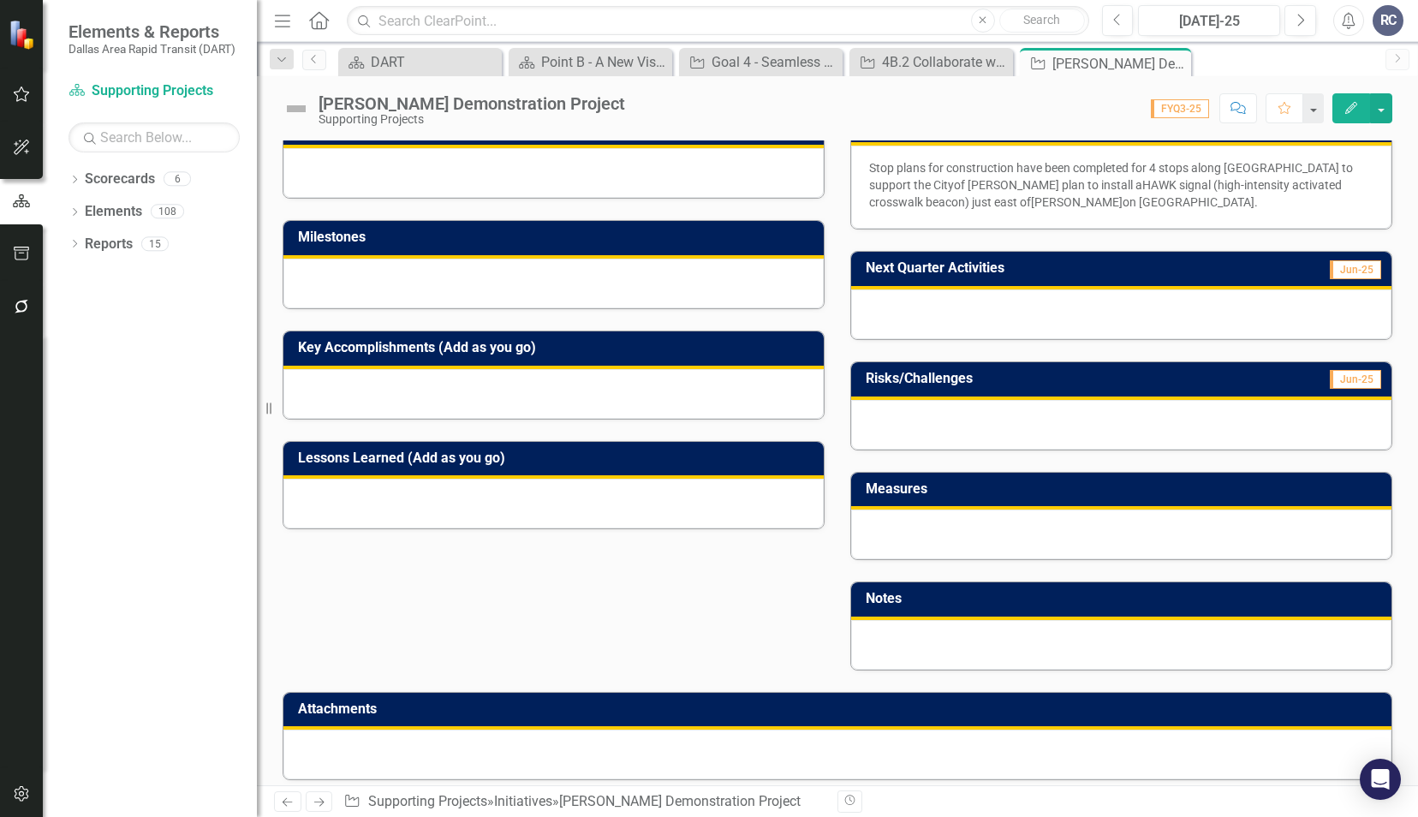
scroll to position [368, 0]
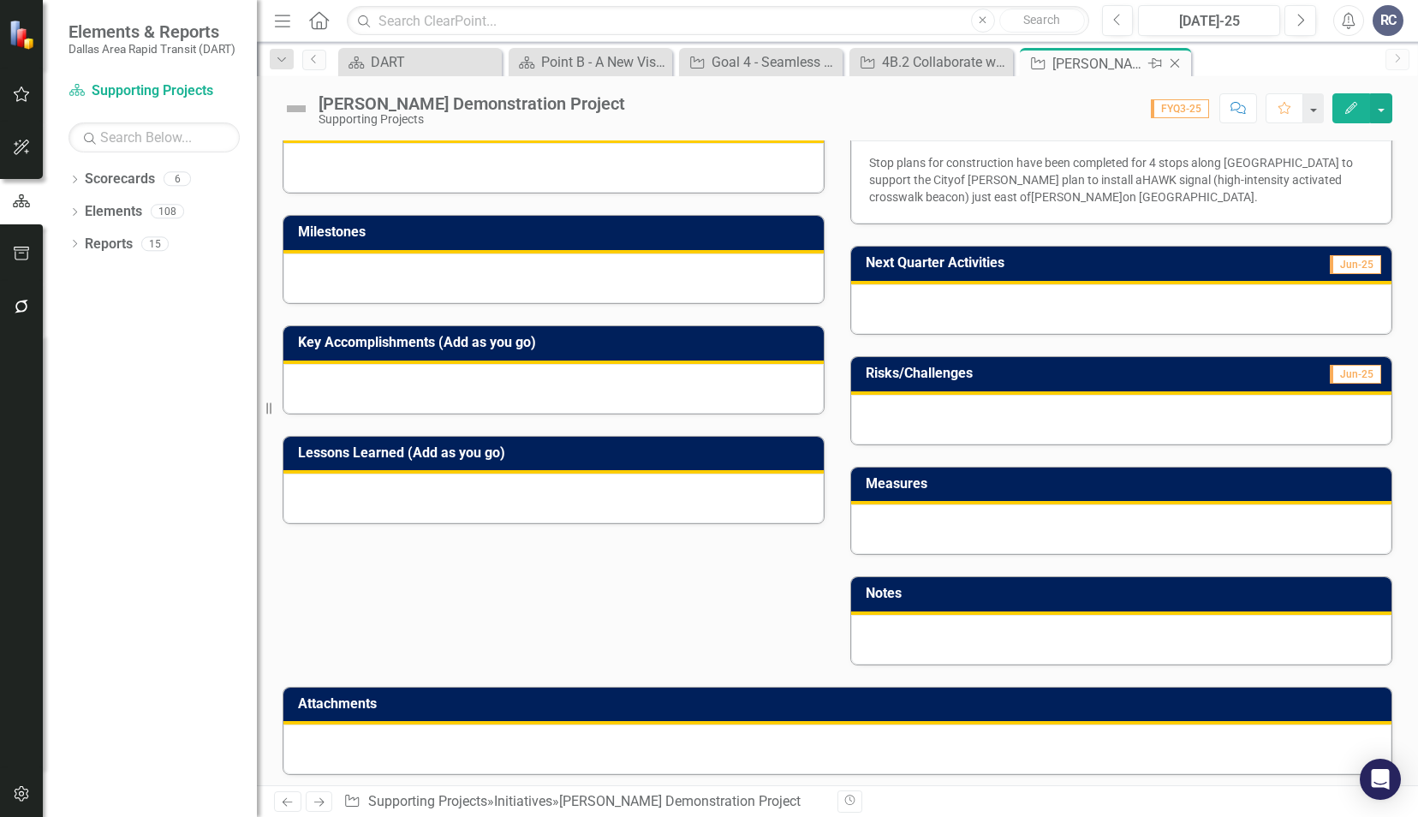
click at [1176, 65] on icon at bounding box center [1174, 63] width 9 height 9
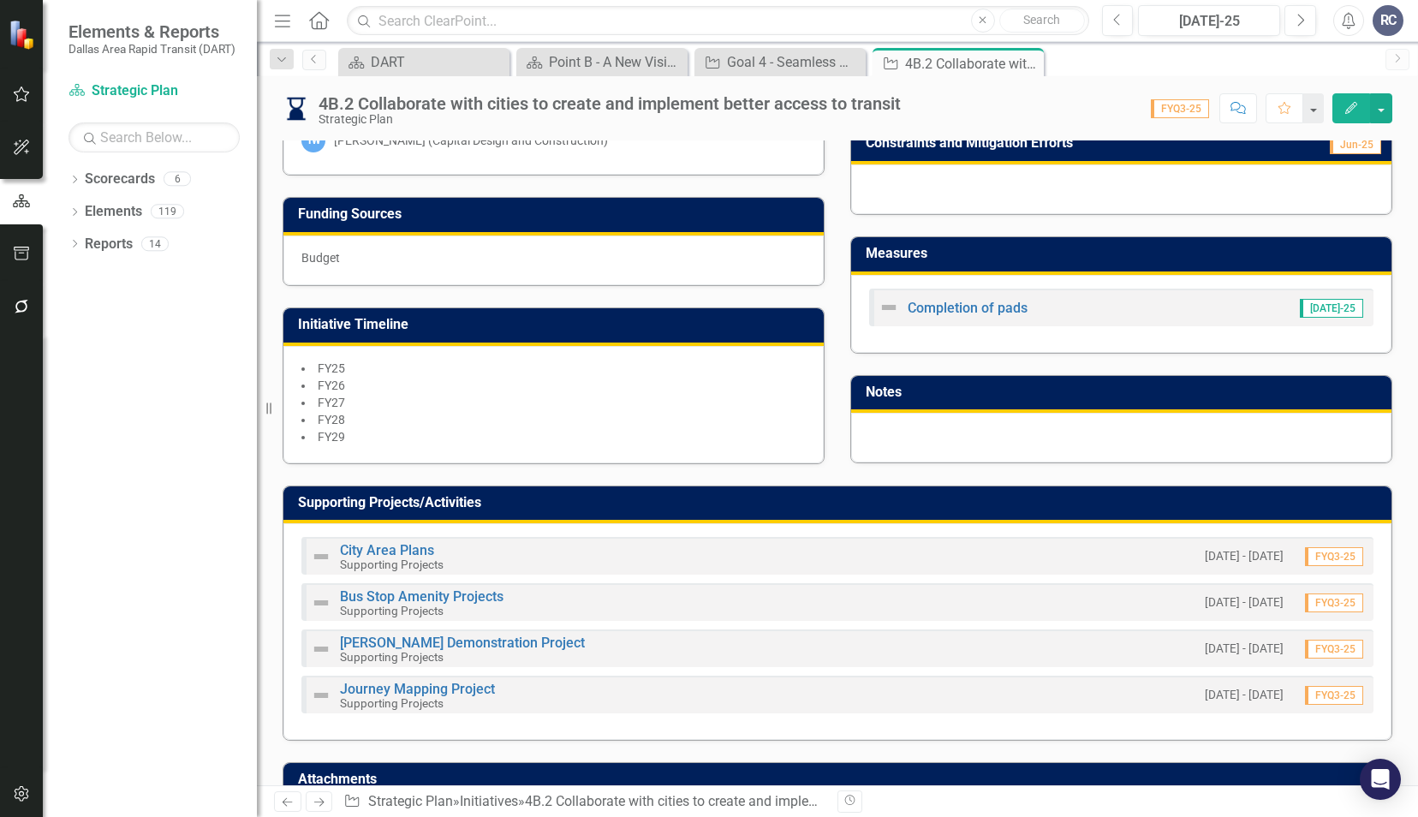
scroll to position [578, 0]
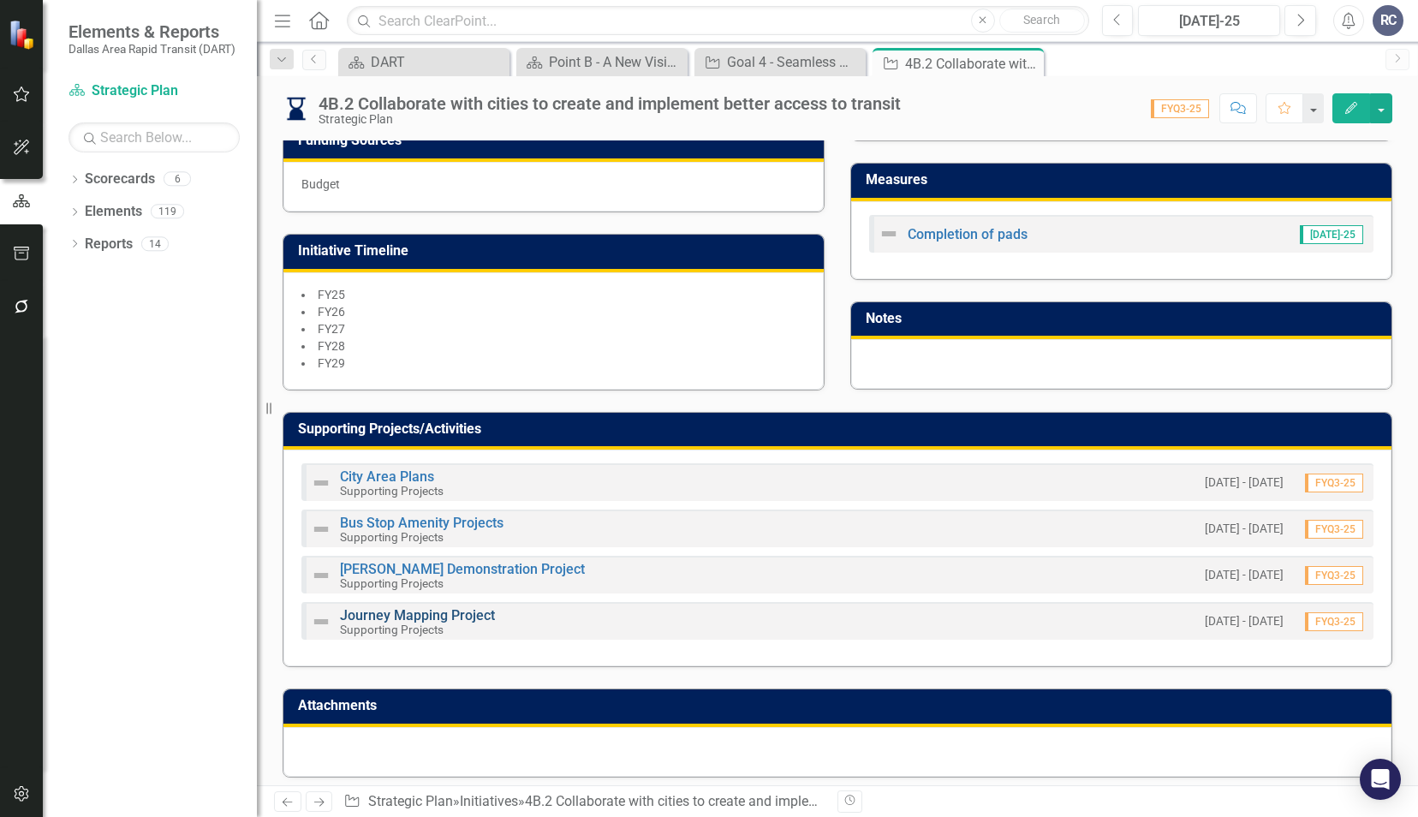
click at [413, 607] on link "Journey Mapping Project" at bounding box center [417, 615] width 155 height 16
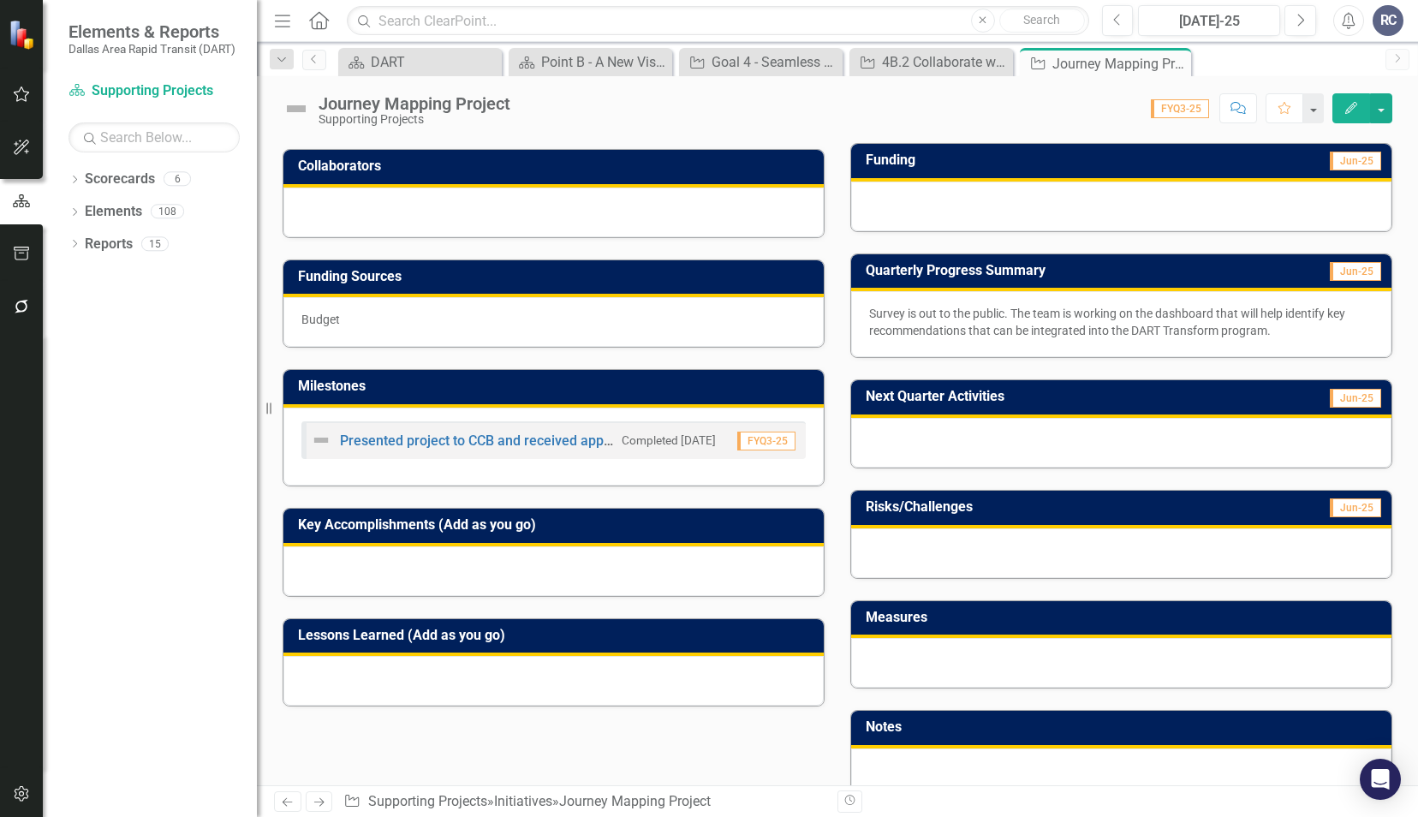
scroll to position [257, 0]
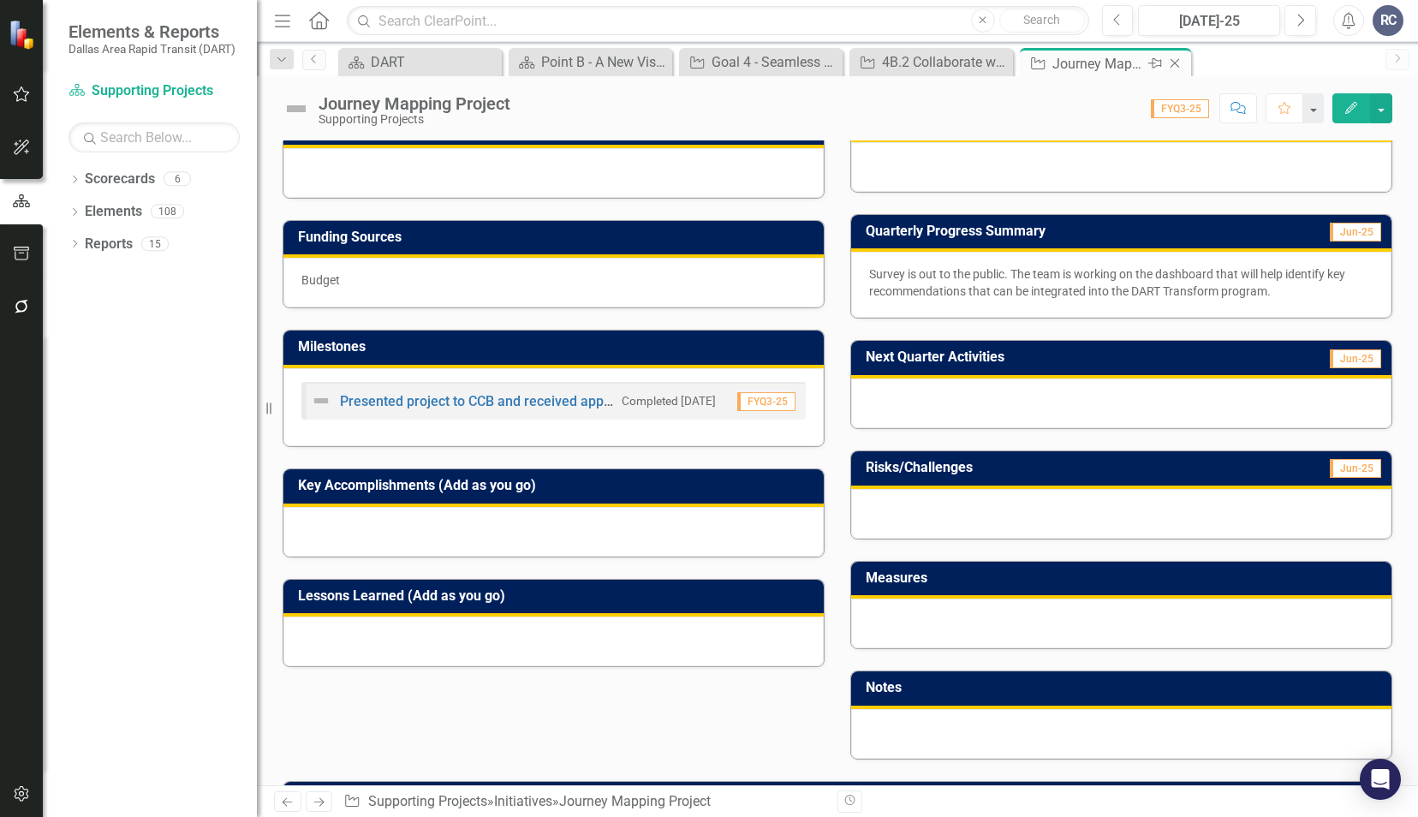
click at [1172, 62] on icon "Close" at bounding box center [1174, 63] width 17 height 14
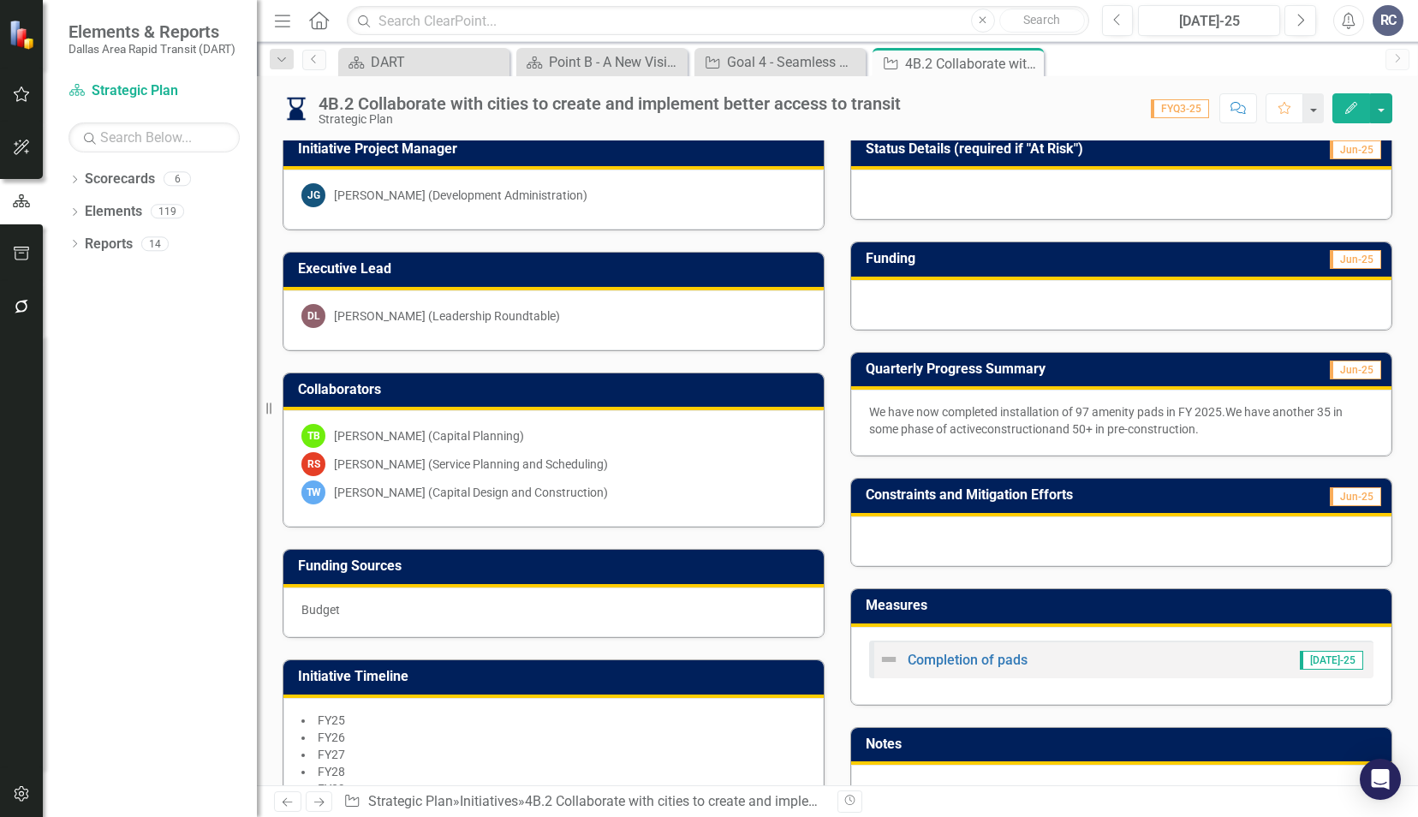
scroll to position [428, 0]
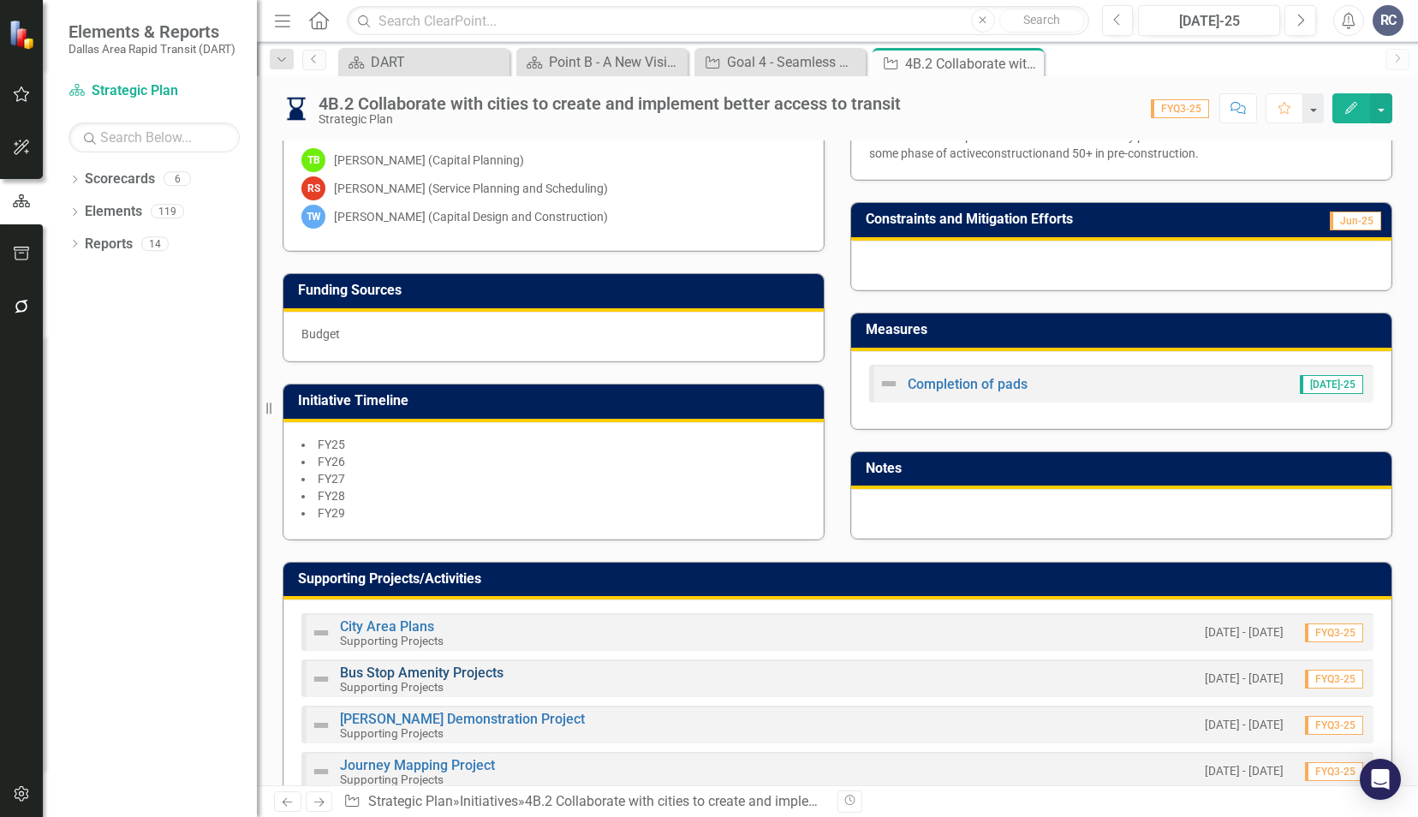
click at [429, 670] on link "Bus Stop Amenity Projects" at bounding box center [422, 672] width 164 height 16
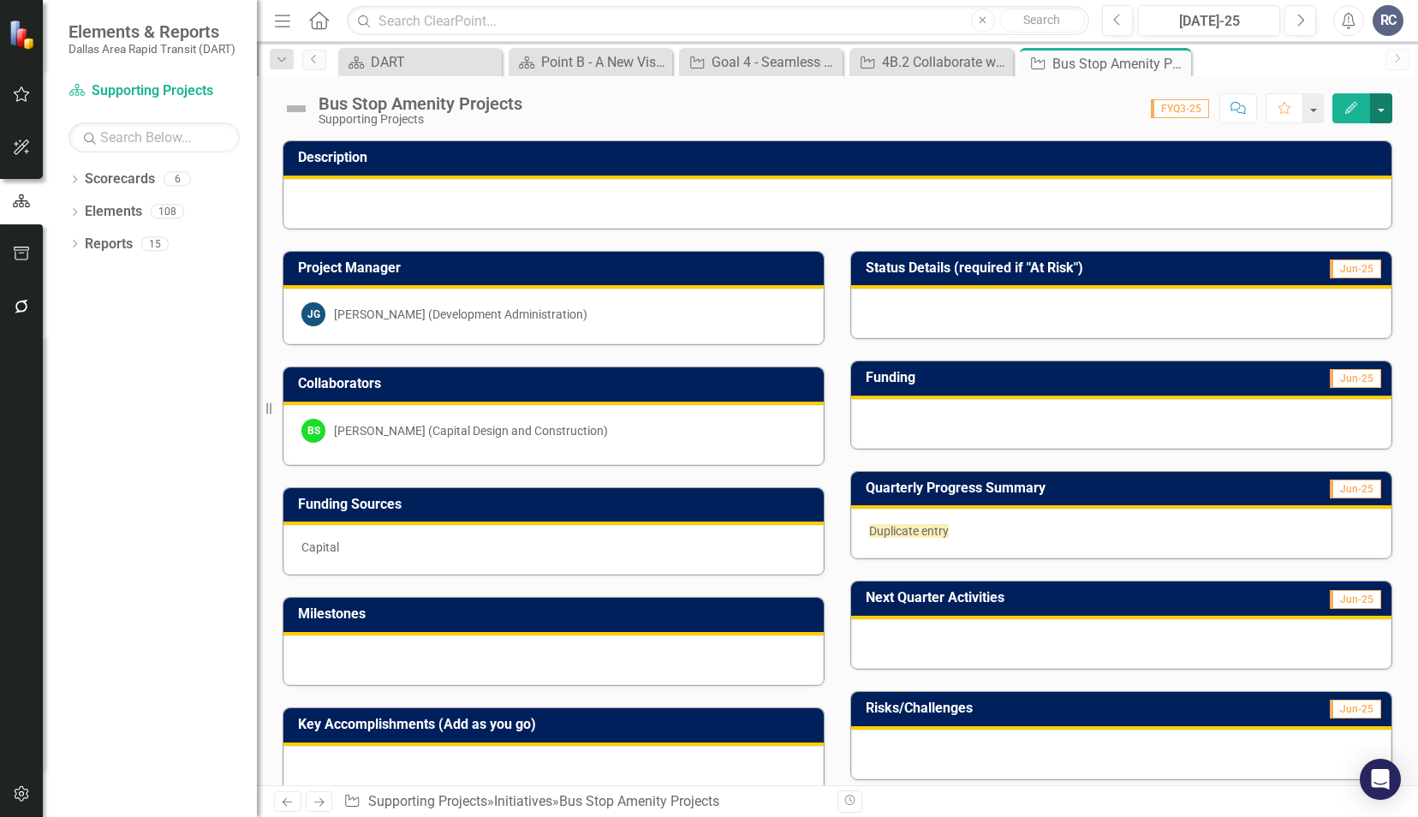
click at [1378, 106] on button "button" at bounding box center [1381, 108] width 22 height 30
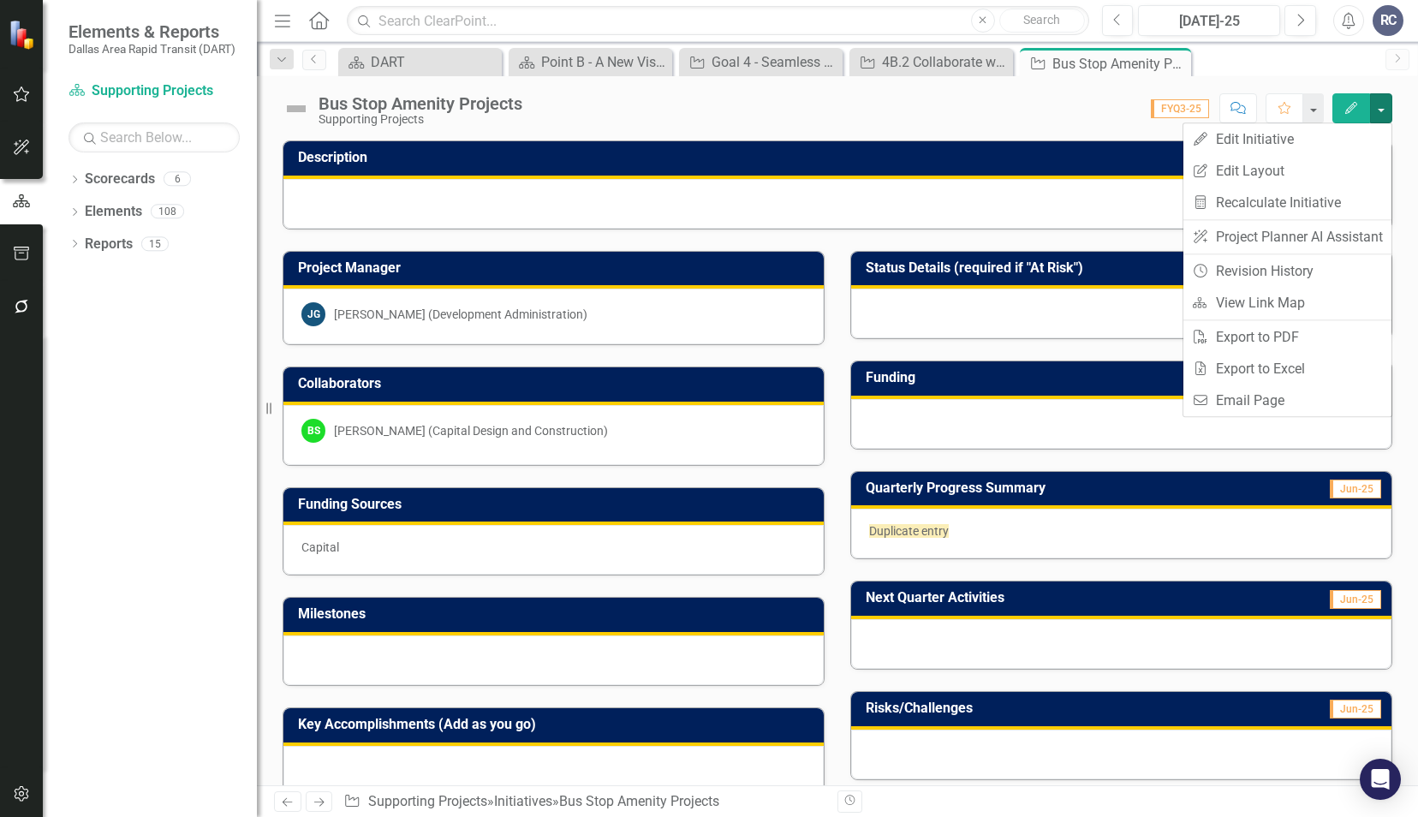
click at [943, 104] on div "Score: 0.00 FYQ3-25 Completed Comment Favorite Edit" at bounding box center [961, 107] width 861 height 29
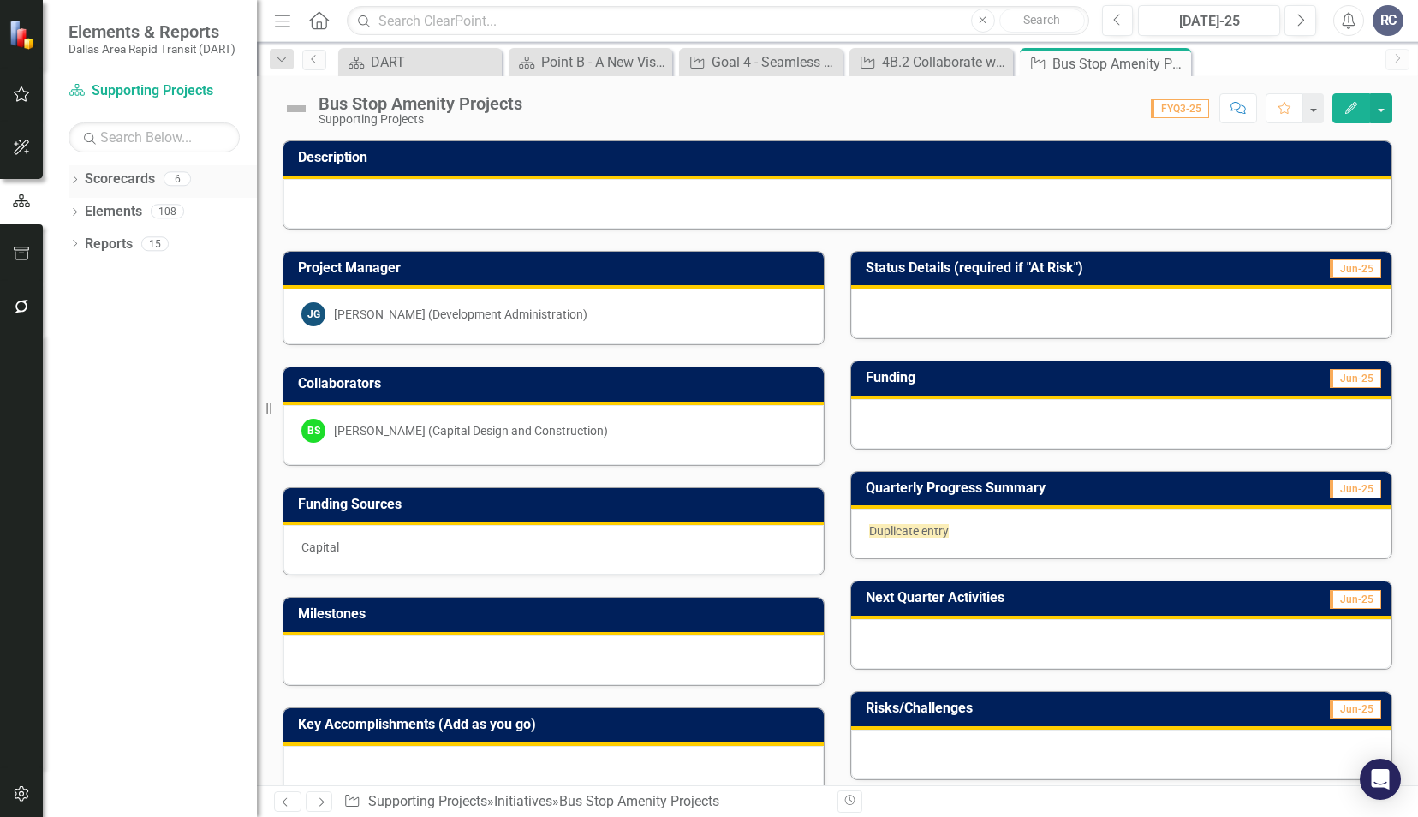
click at [68, 176] on icon "Dropdown" at bounding box center [74, 180] width 12 height 9
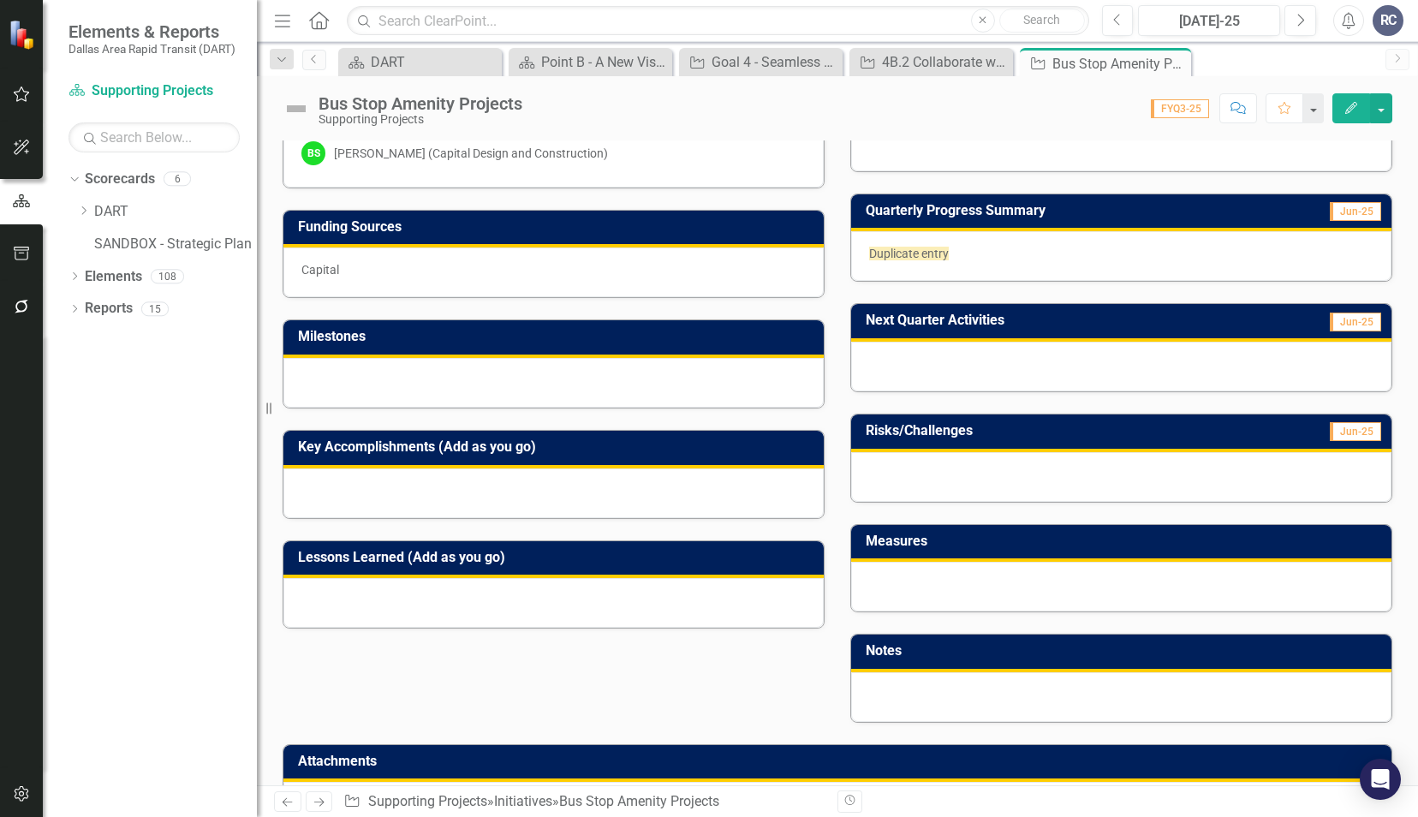
scroll to position [336, 0]
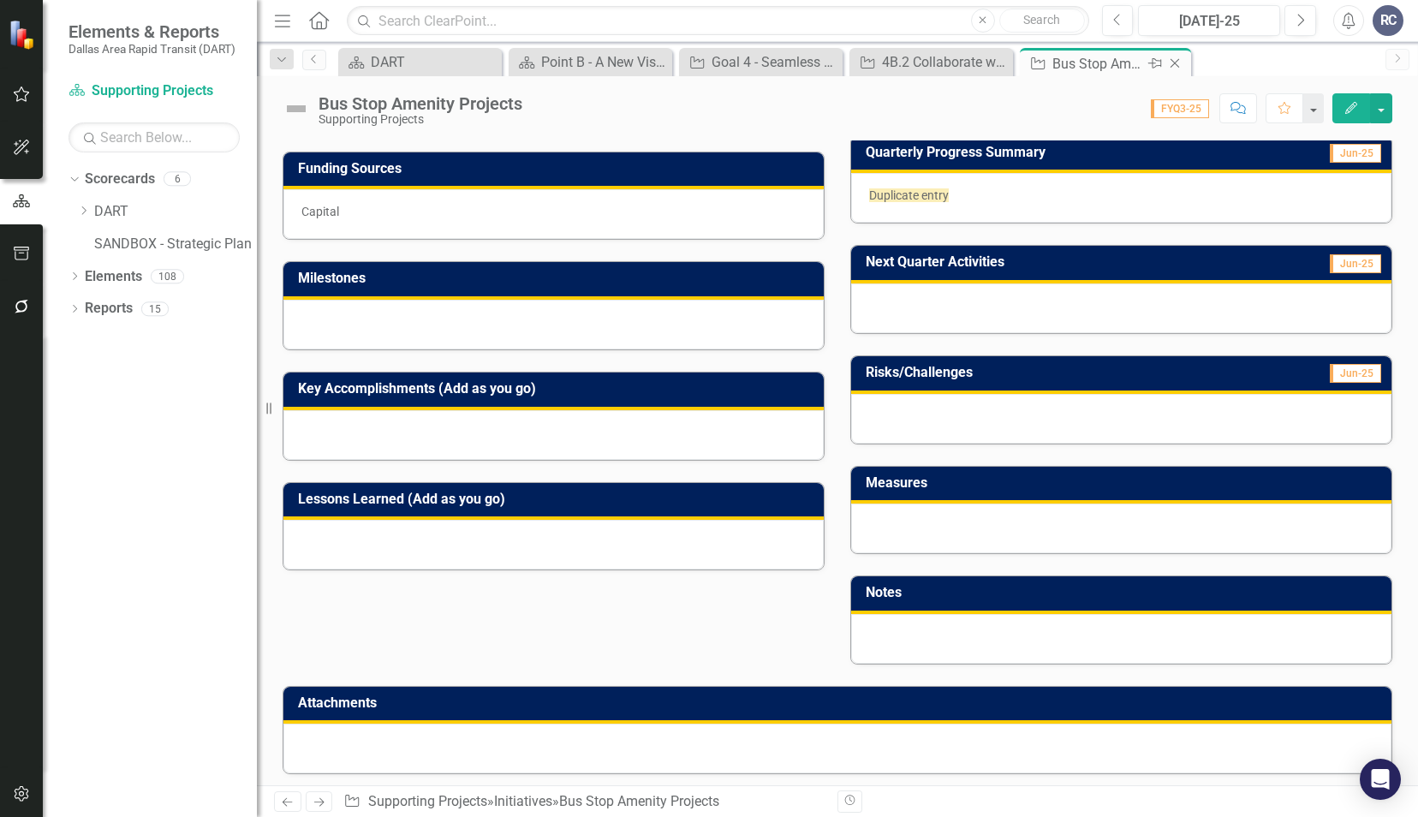
click at [1177, 65] on icon at bounding box center [1174, 63] width 9 height 9
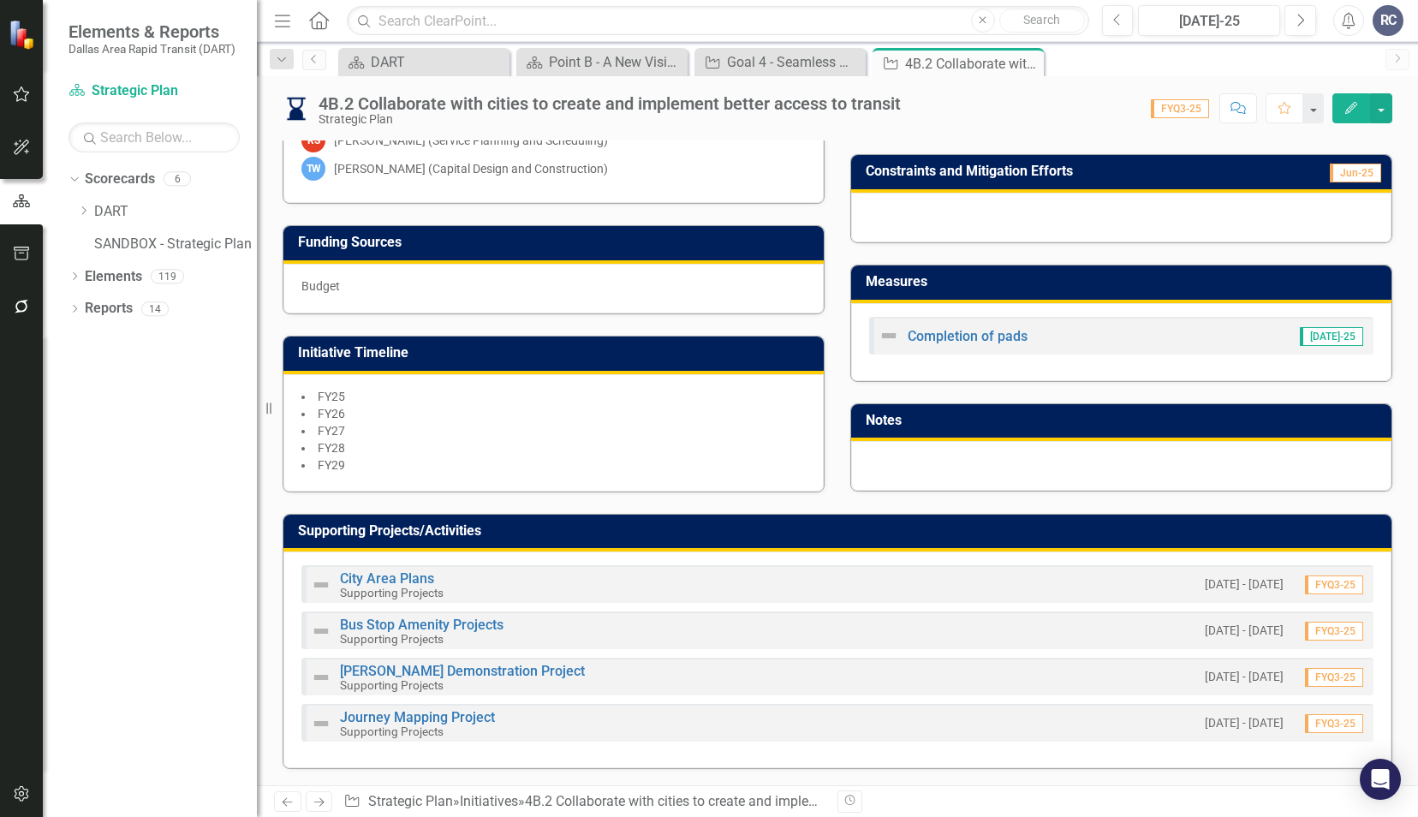
scroll to position [578, 0]
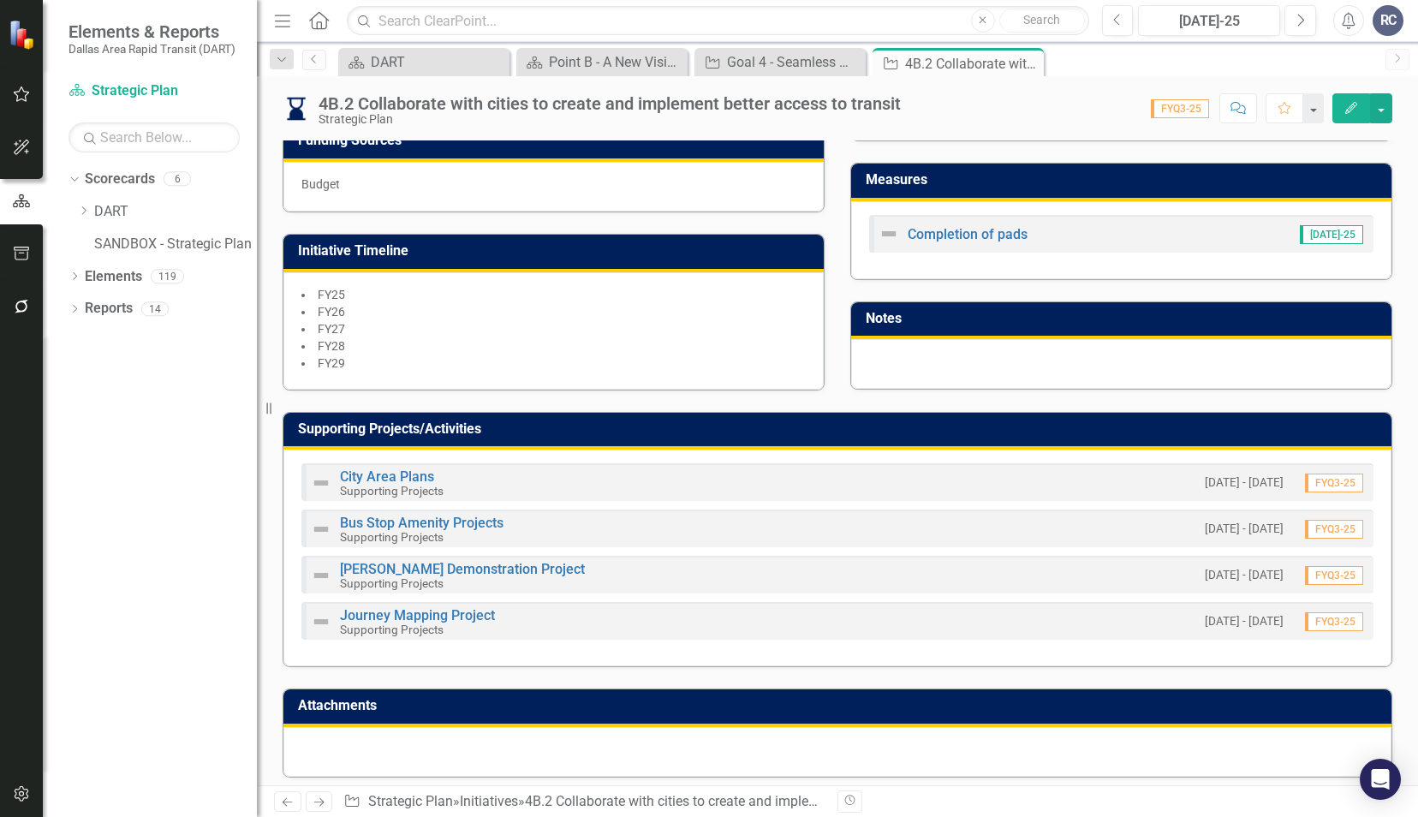
click at [1094, 439] on div "Supporting Projects/Activities" at bounding box center [837, 432] width 1108 height 38
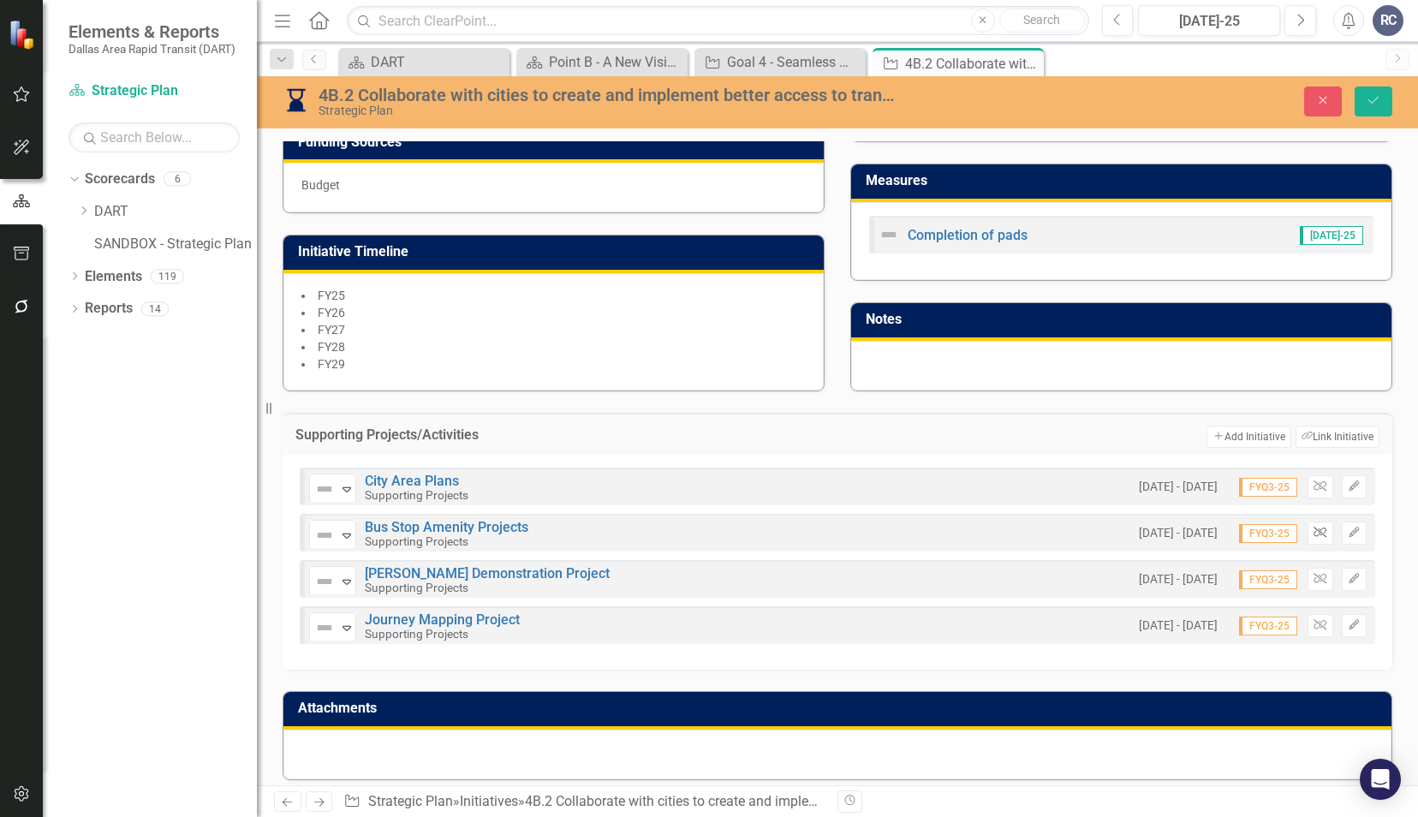
click at [1313, 527] on icon "Unlink" at bounding box center [1319, 532] width 13 height 10
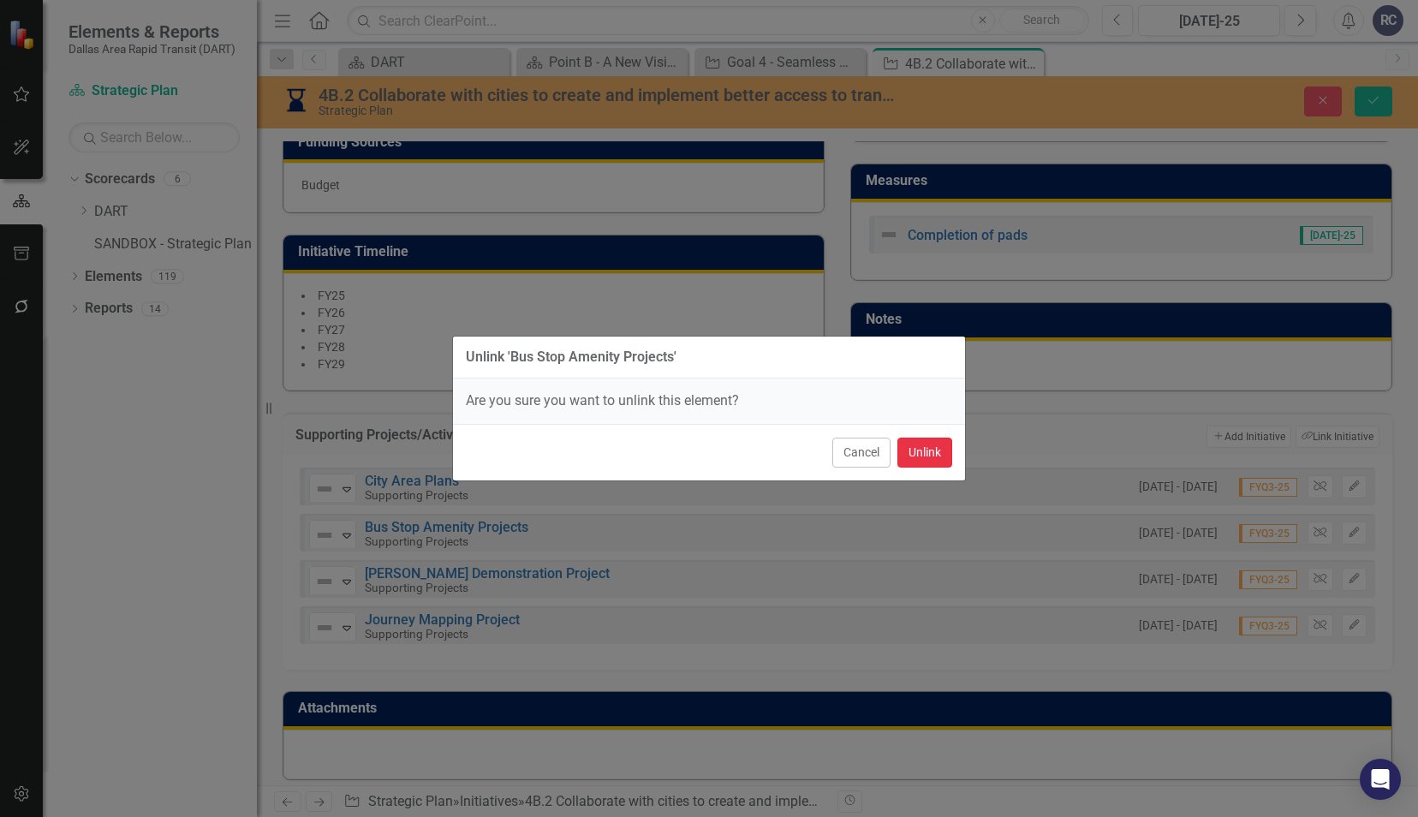
click at [928, 450] on button "Unlink" at bounding box center [924, 452] width 55 height 30
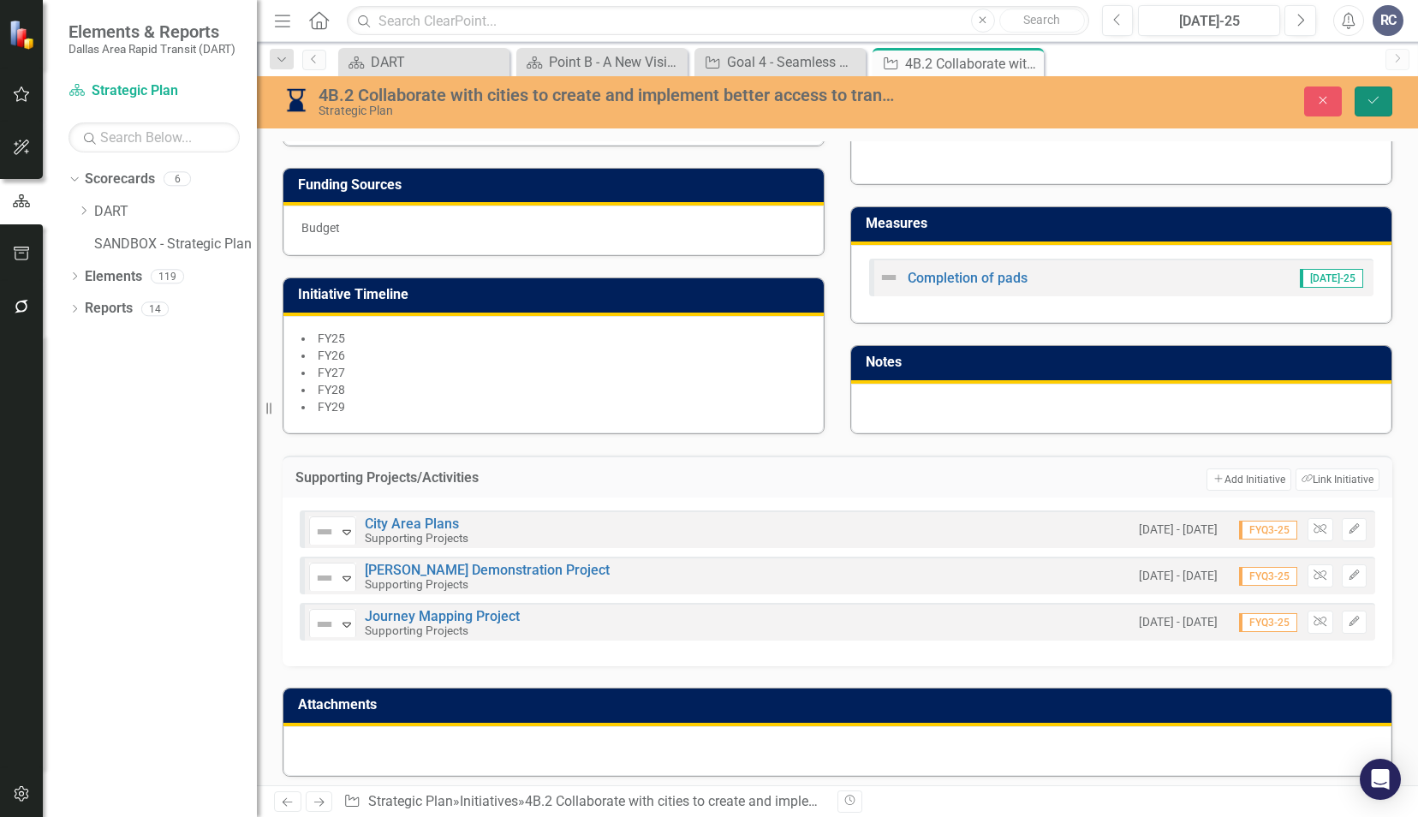
click at [1374, 105] on icon "Save" at bounding box center [1372, 100] width 15 height 12
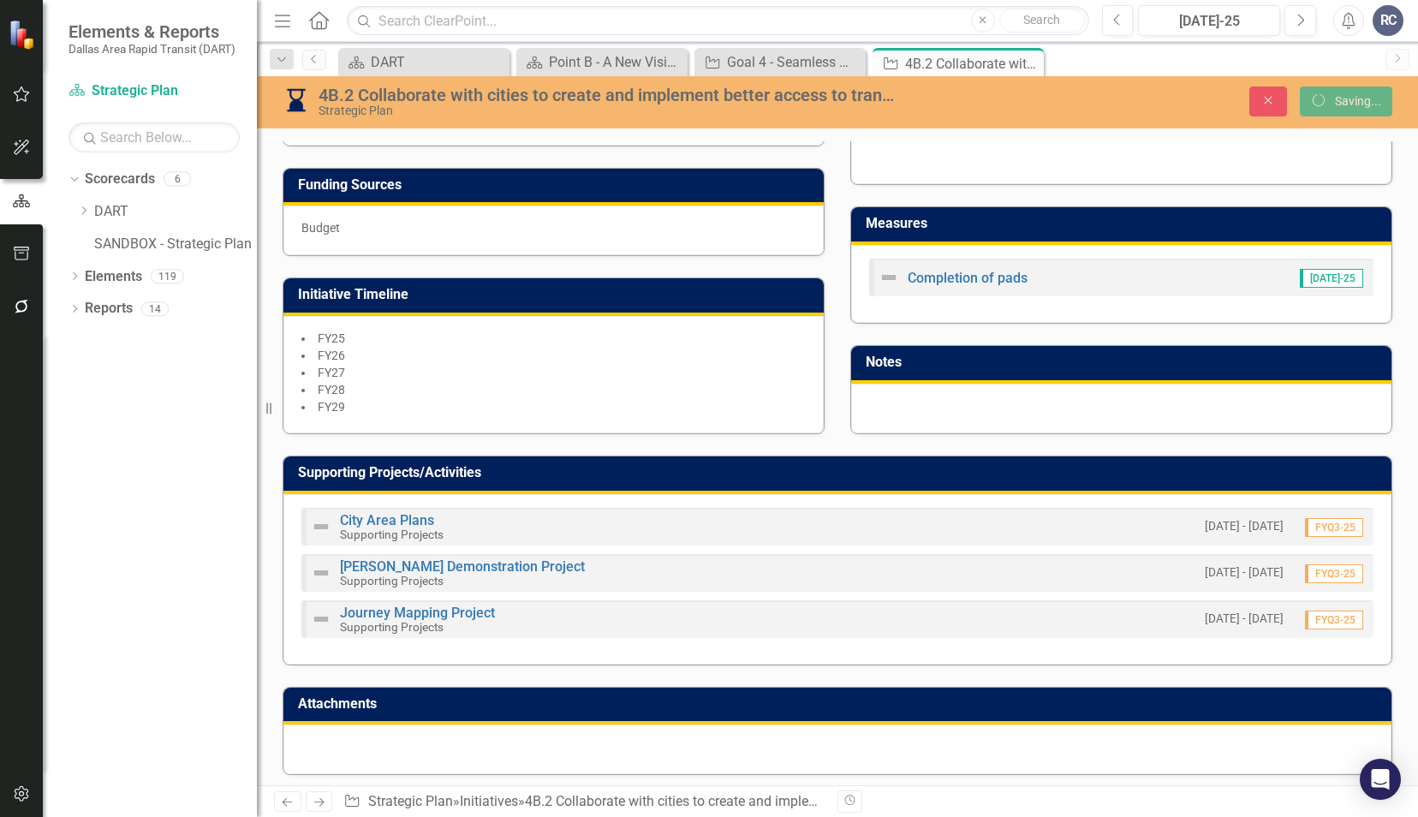
scroll to position [533, 0]
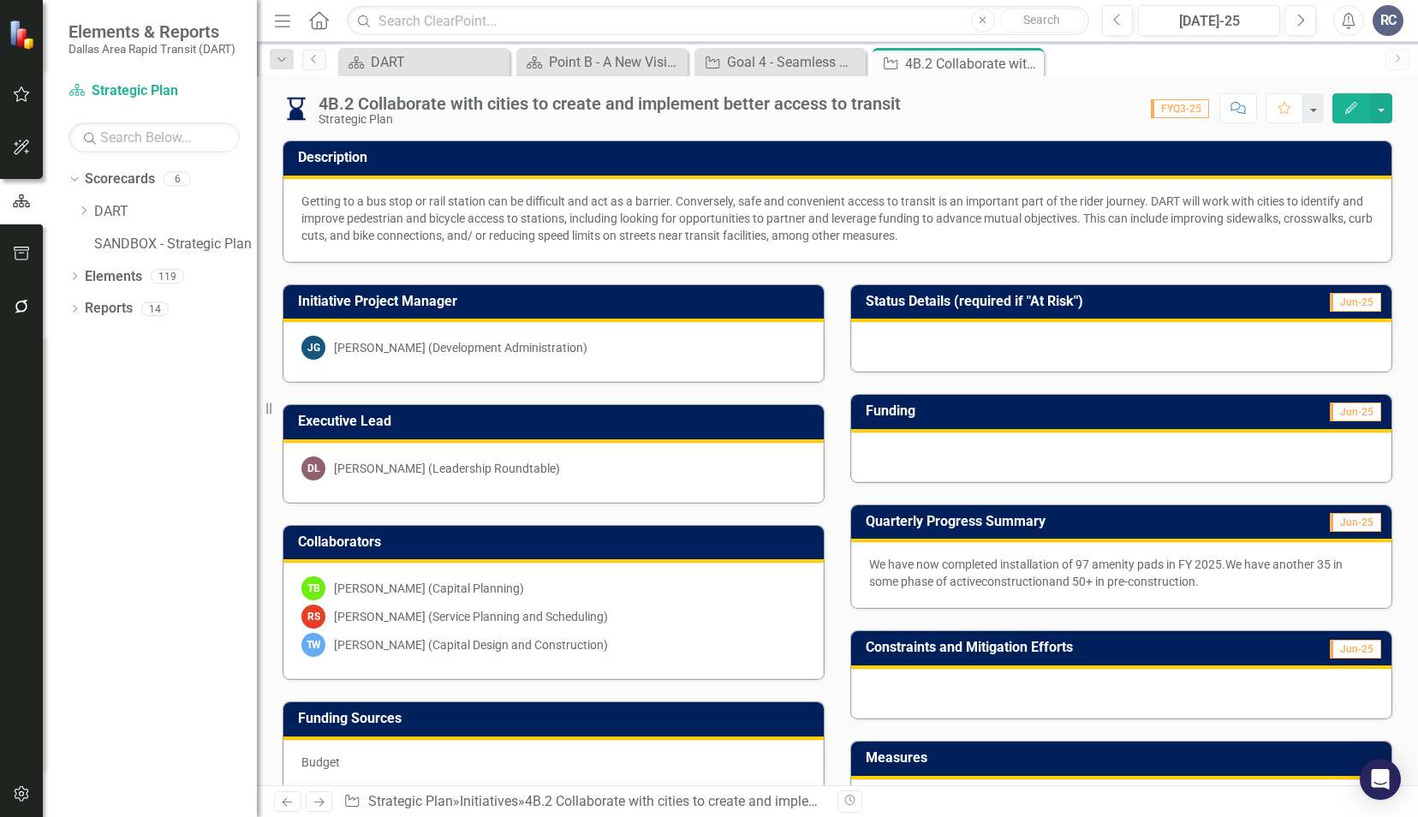
click at [0, 0] on icon "Close" at bounding box center [0, 0] width 0 height 0
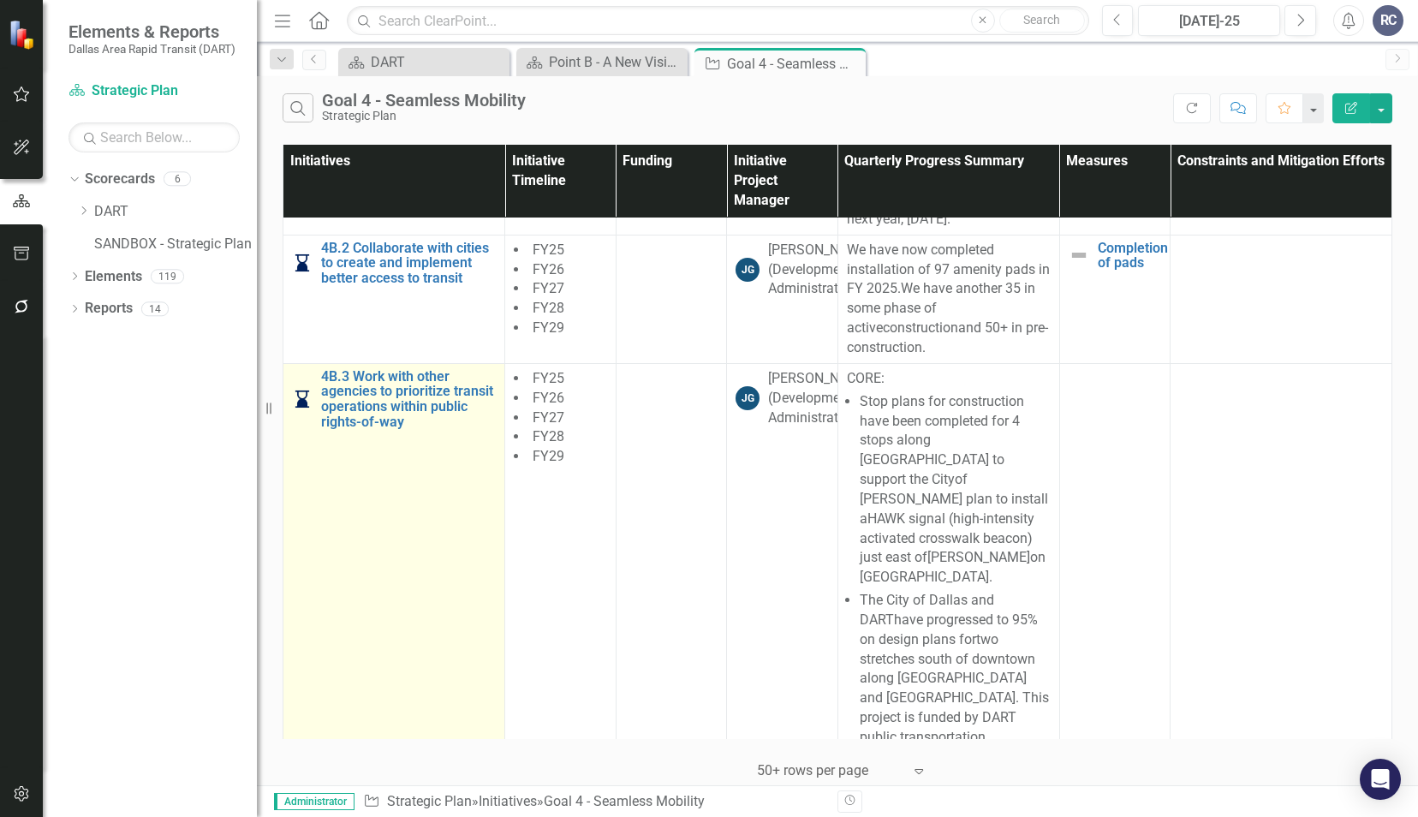
scroll to position [1541, 0]
click at [401, 426] on link "4B.3 Work with other agencies to prioritize transit operations within public ri…" at bounding box center [408, 401] width 175 height 60
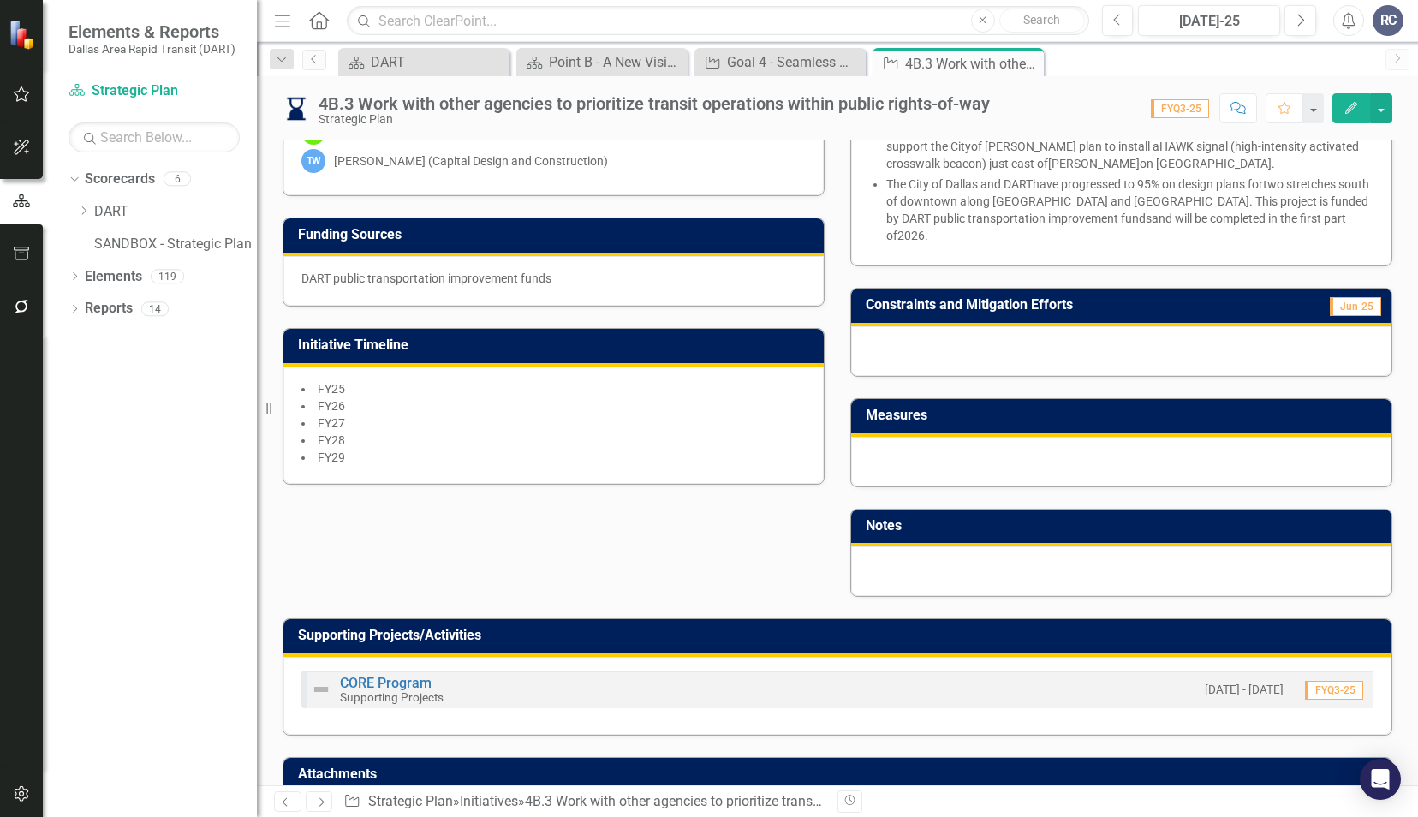
scroll to position [508, 0]
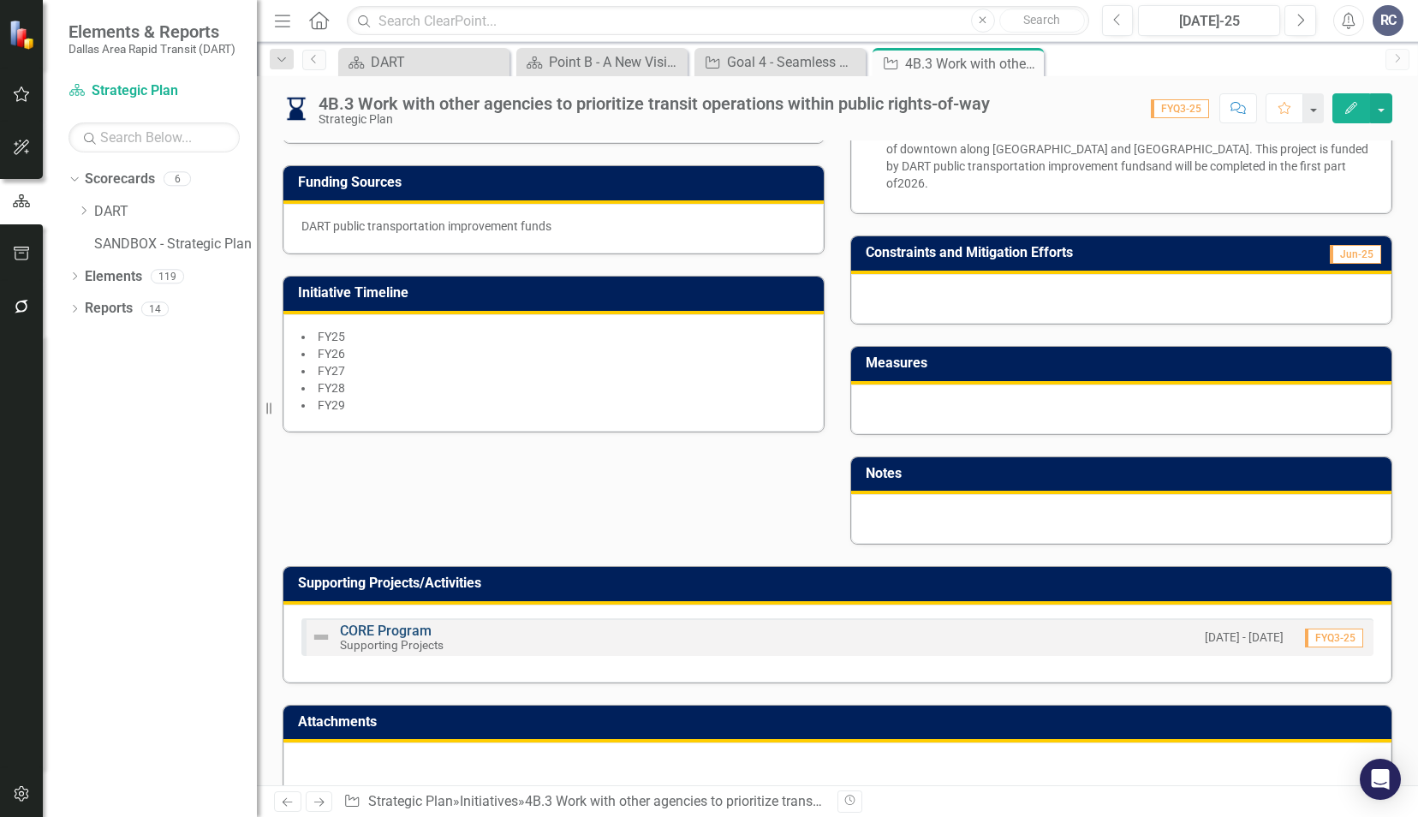
click at [379, 622] on link "CORE Program" at bounding box center [386, 630] width 92 height 16
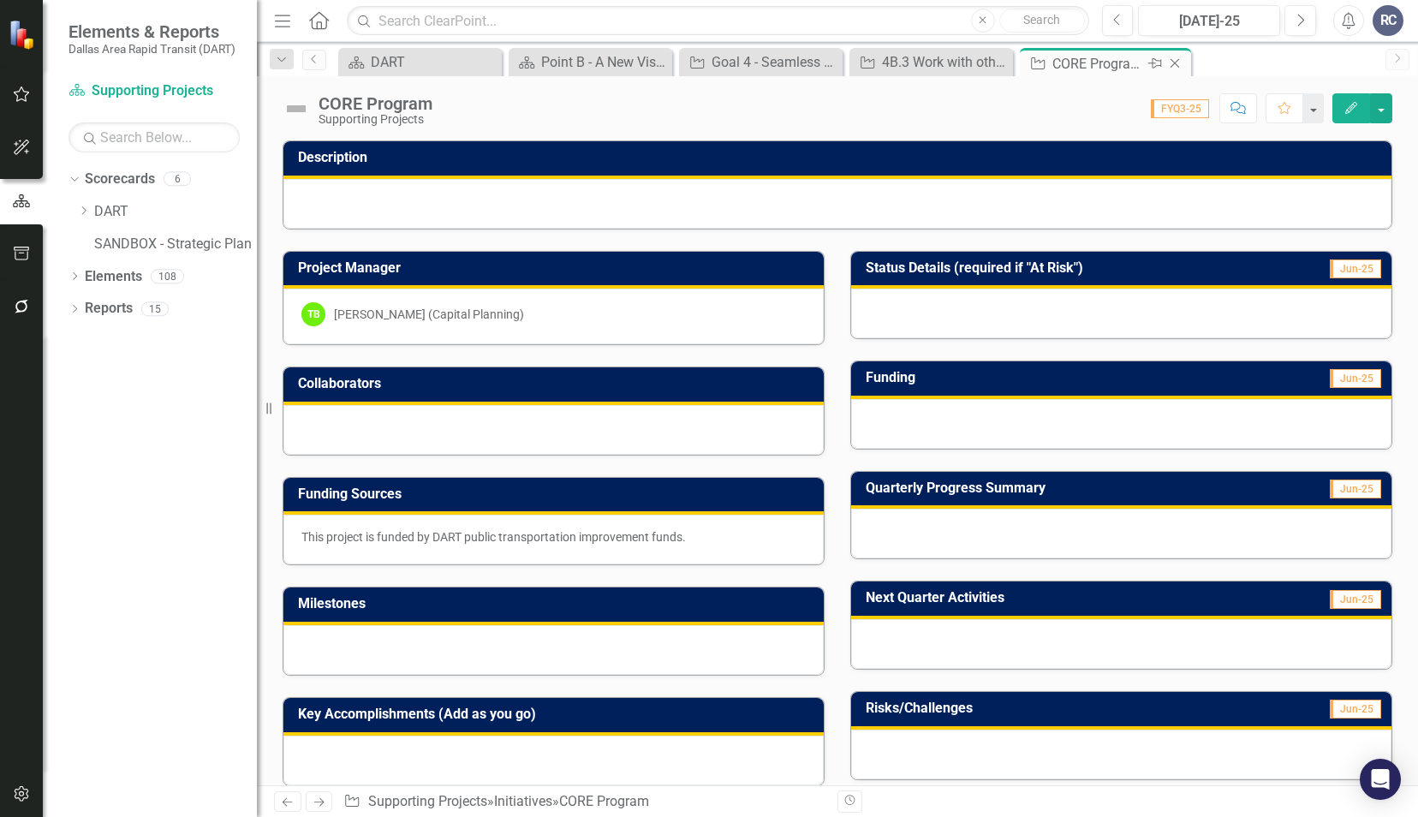
click at [1180, 68] on icon "Close" at bounding box center [1174, 63] width 17 height 14
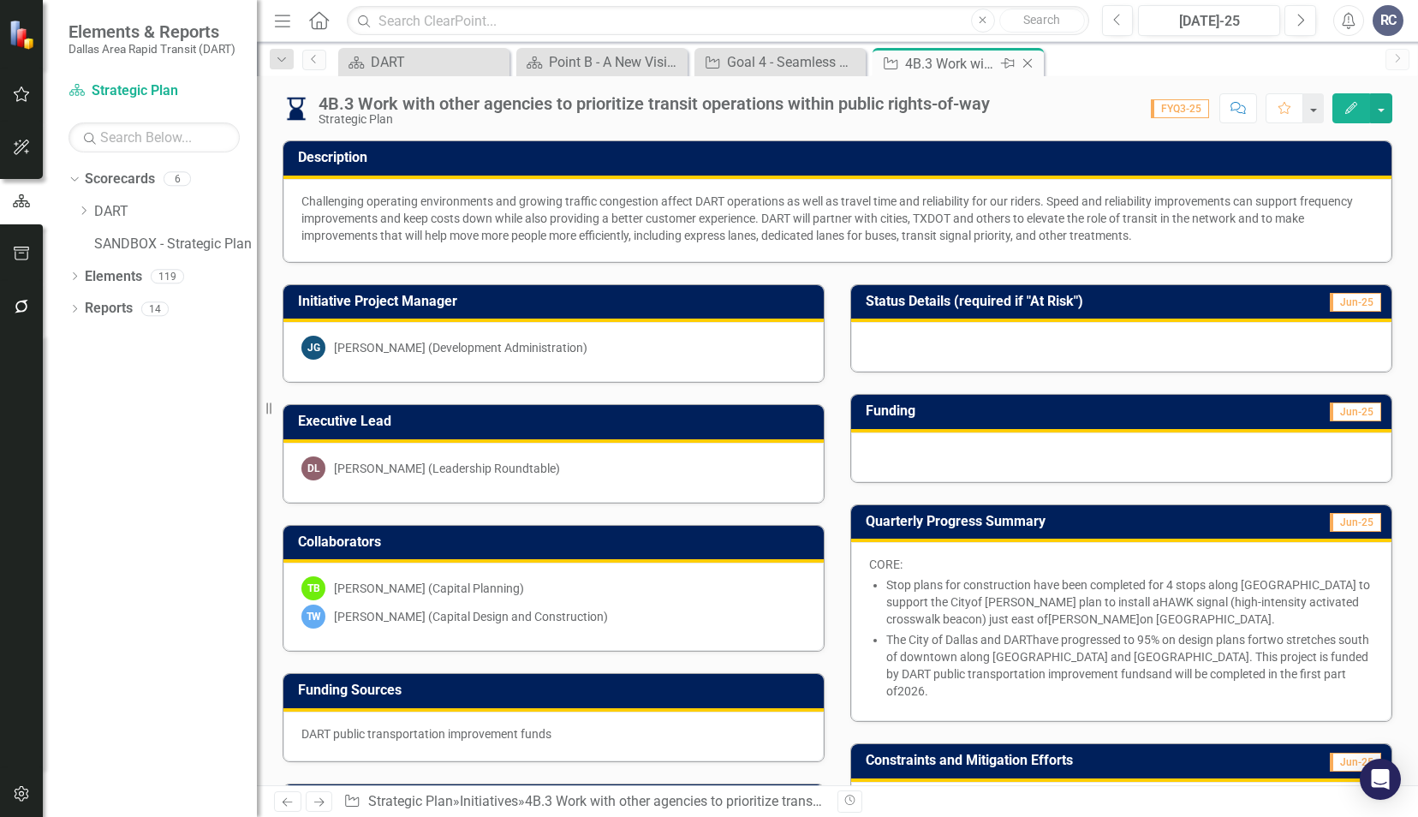
click at [1019, 64] on div "Initiative 4B.3 Work with other agencies to prioritize transit operations withi…" at bounding box center [958, 63] width 163 height 21
click at [1025, 63] on icon "Close" at bounding box center [1027, 63] width 17 height 14
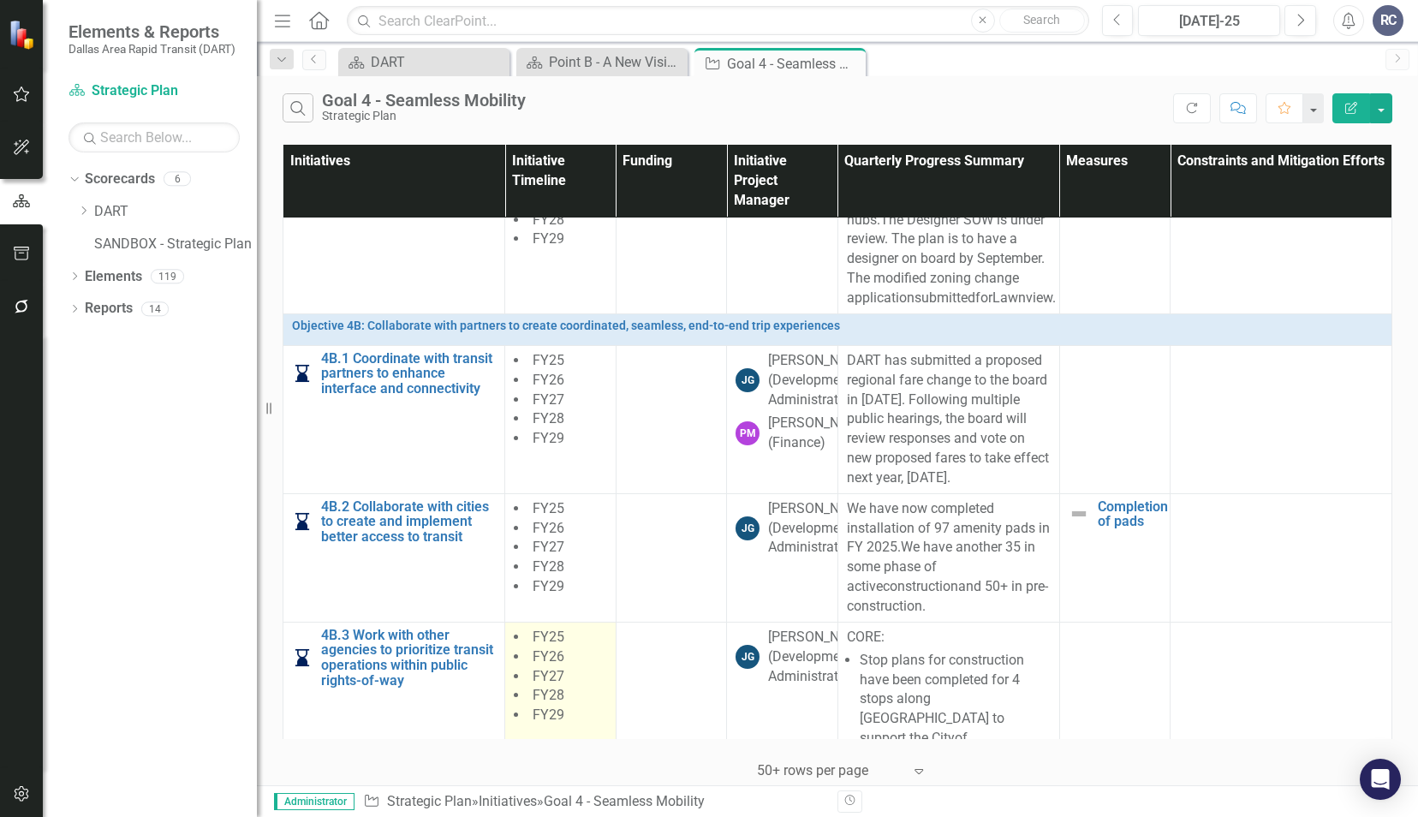
scroll to position [1969, 0]
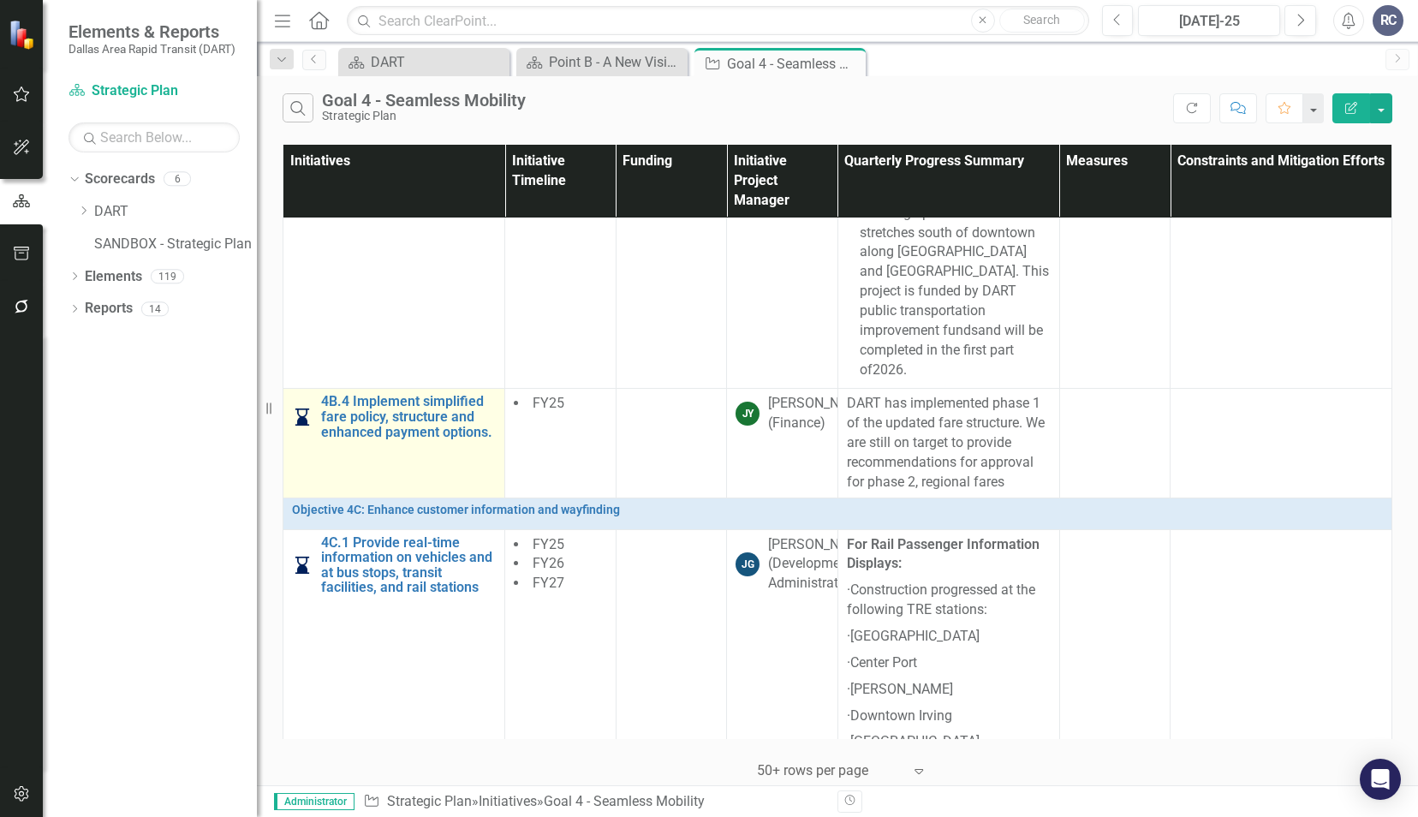
click at [400, 419] on td "4B.4 Implement simplified fare policy, structure and enhanced payment options. …" at bounding box center [394, 443] width 222 height 109
click at [417, 403] on link "4B.4 Implement simplified fare policy, structure and enhanced payment options." at bounding box center [408, 416] width 175 height 45
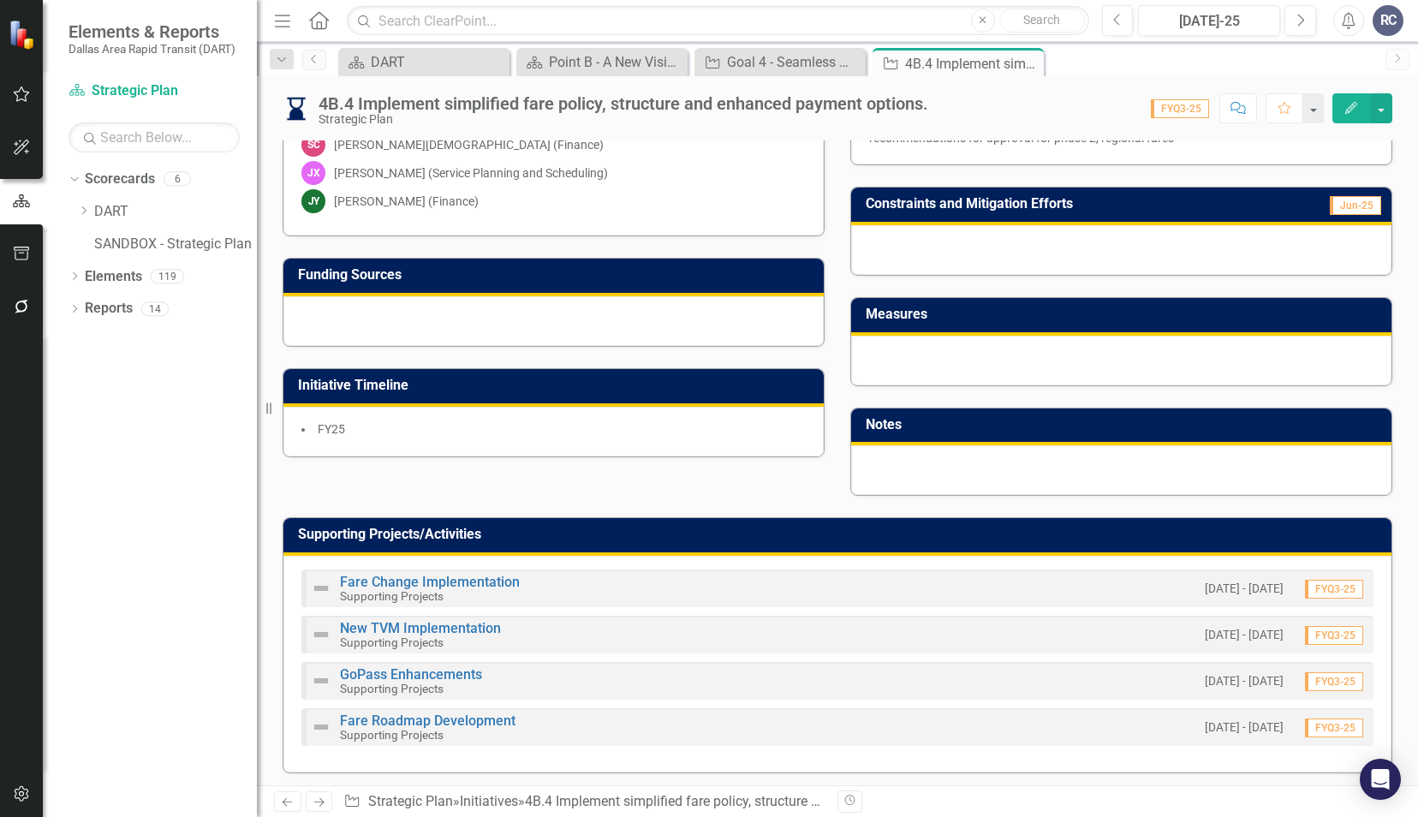
scroll to position [342, 0]
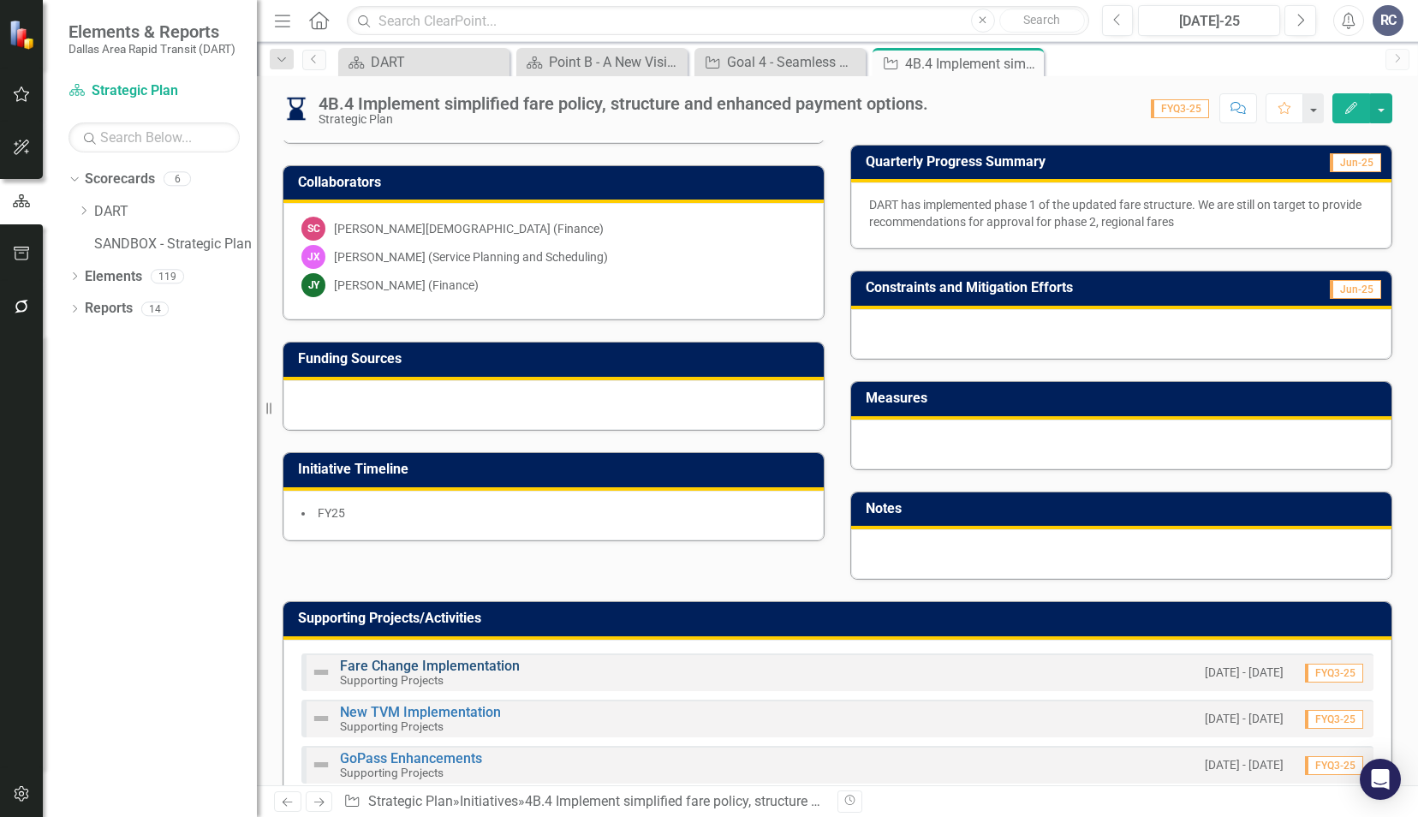
click at [482, 661] on link "Fare Change Implementation" at bounding box center [430, 665] width 180 height 16
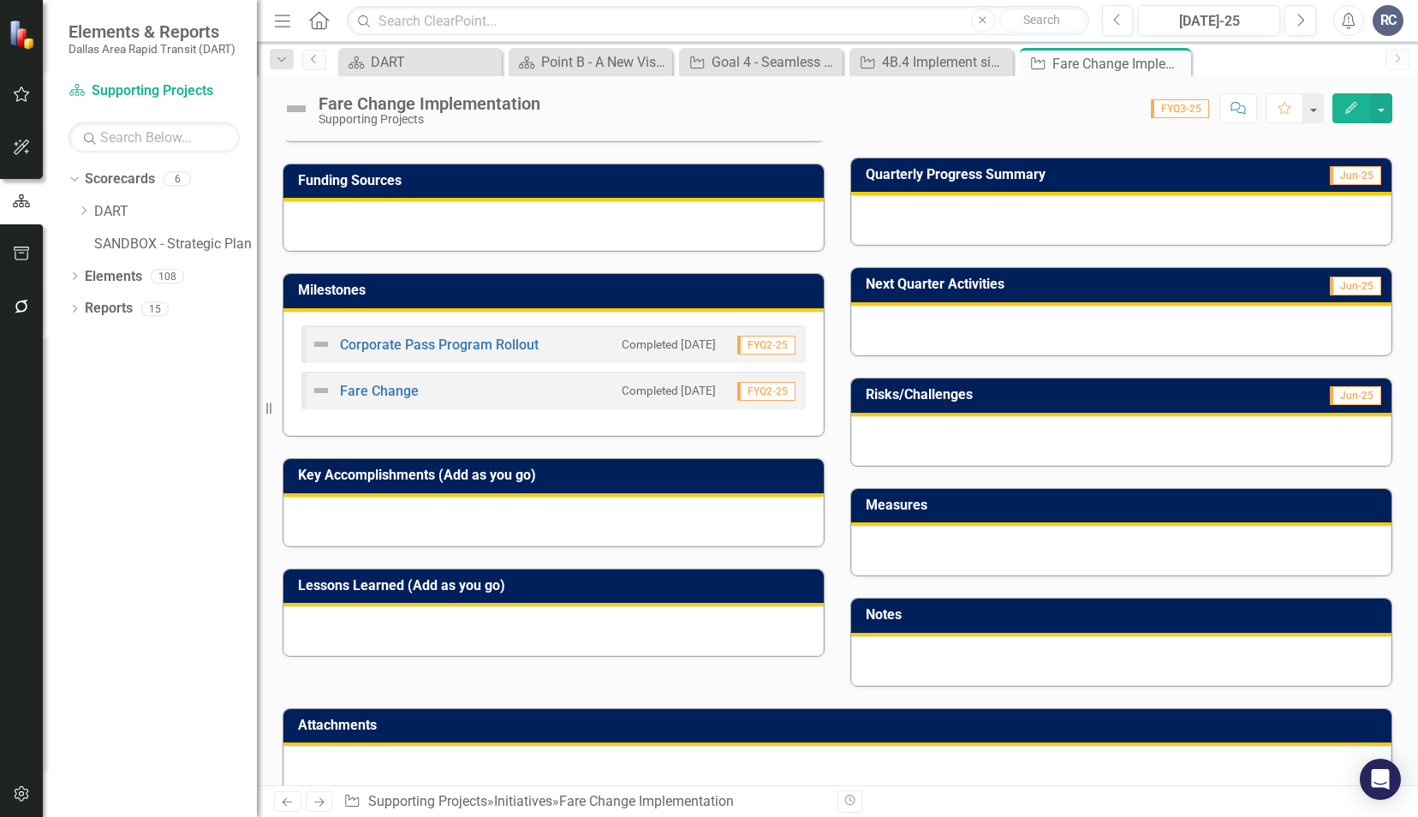
scroll to position [336, 0]
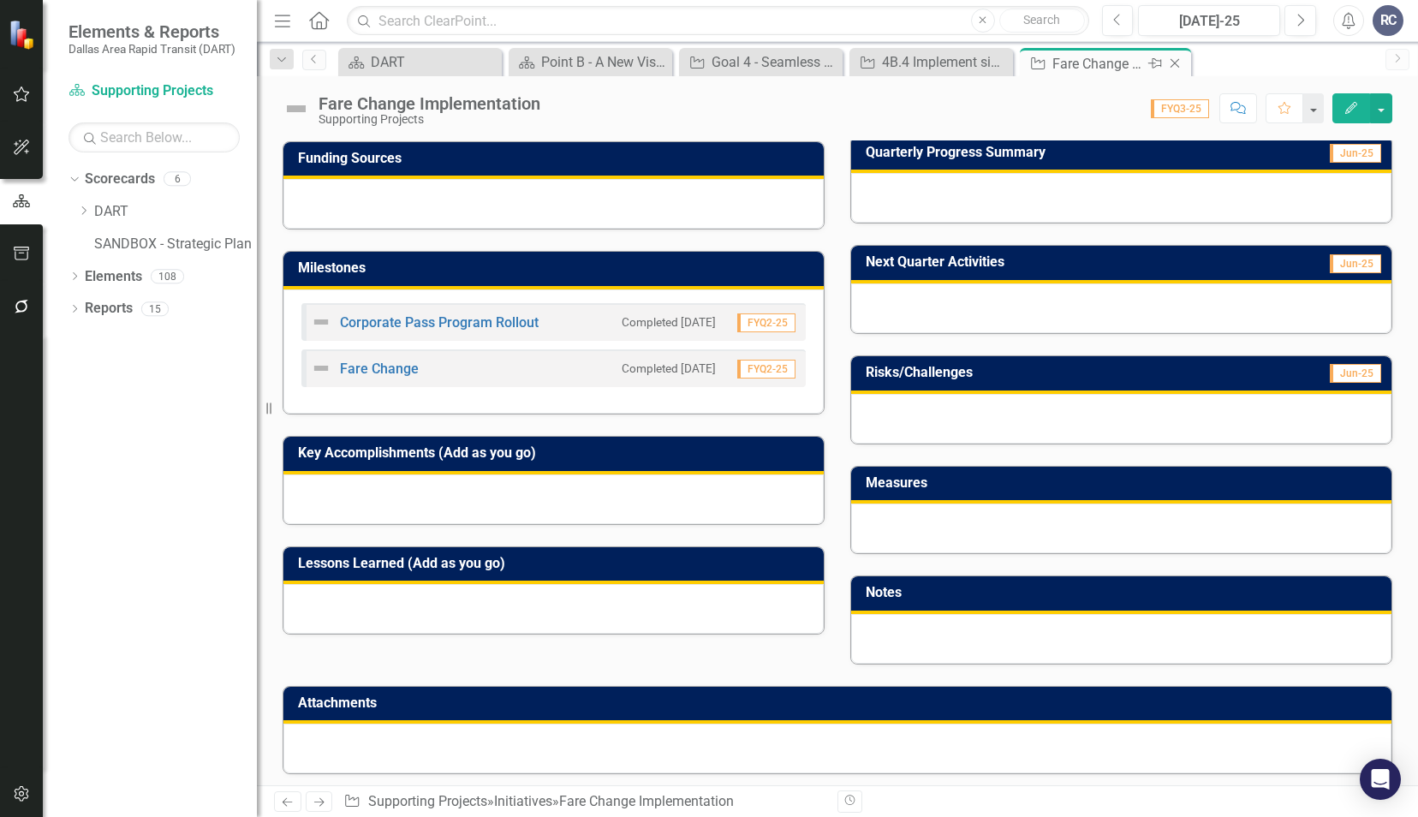
click at [1178, 64] on icon "Close" at bounding box center [1174, 63] width 17 height 14
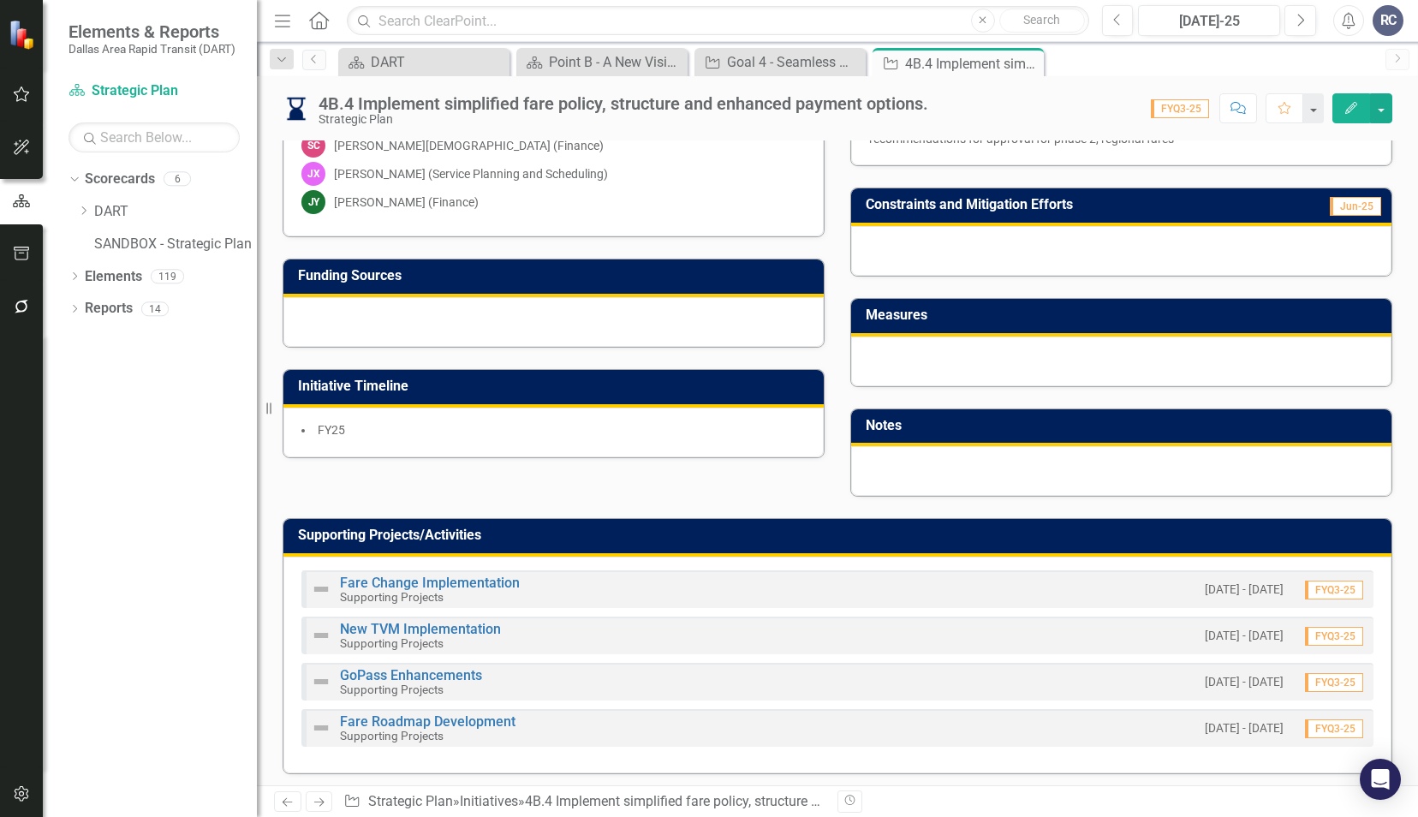
scroll to position [428, 0]
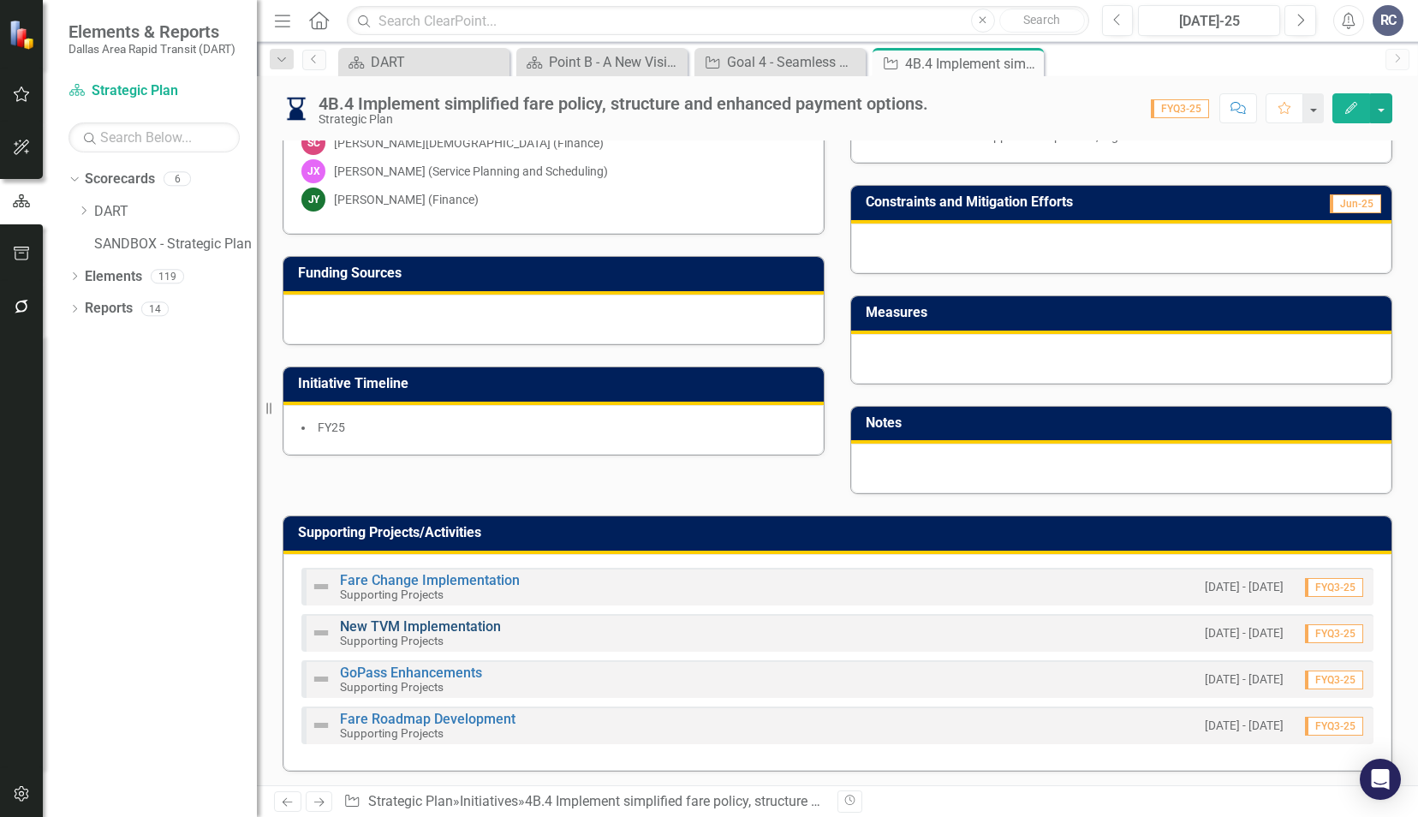
click at [419, 621] on link "New TVM Implementation" at bounding box center [420, 626] width 161 height 16
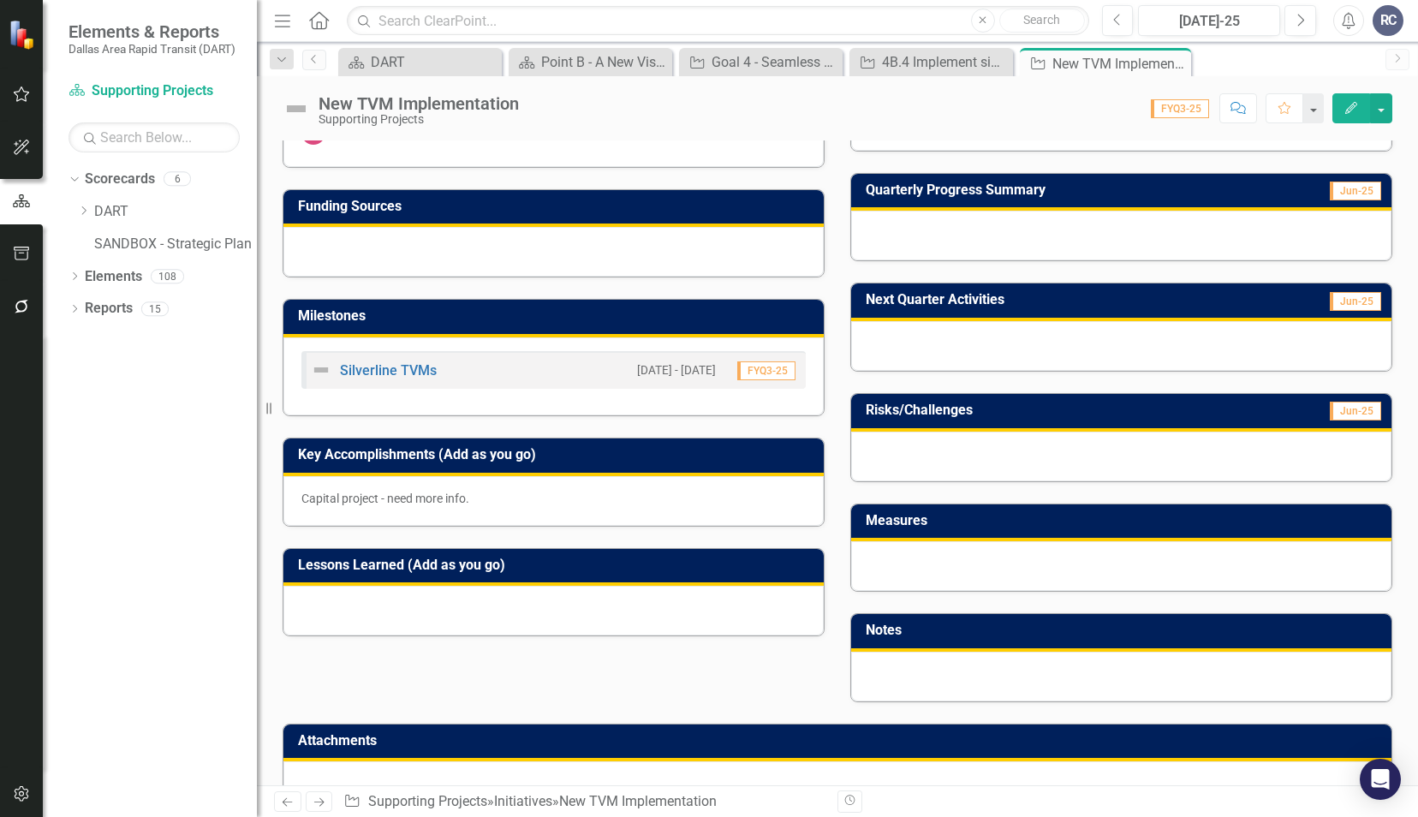
scroll to position [336, 0]
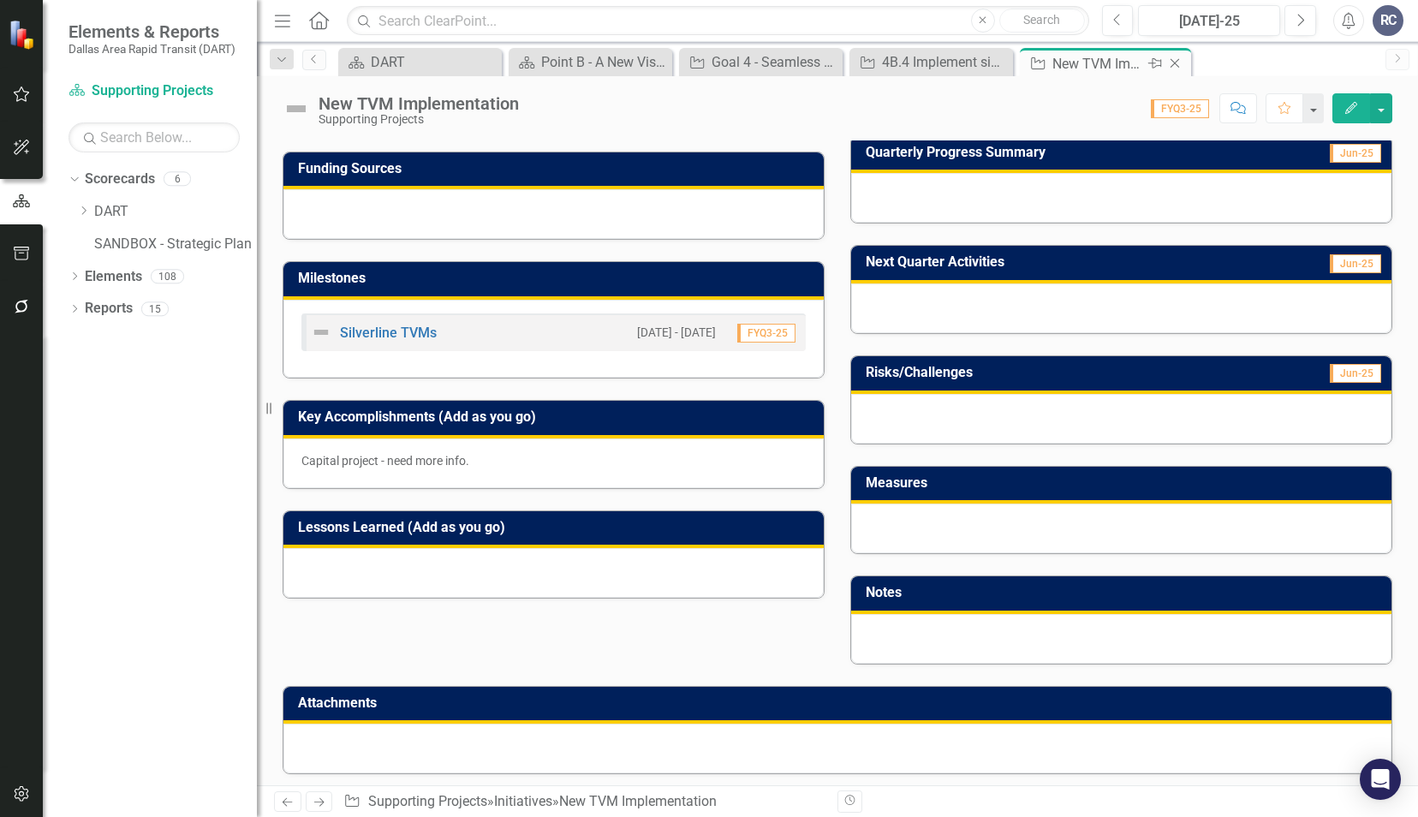
click at [1175, 62] on icon at bounding box center [1174, 63] width 9 height 9
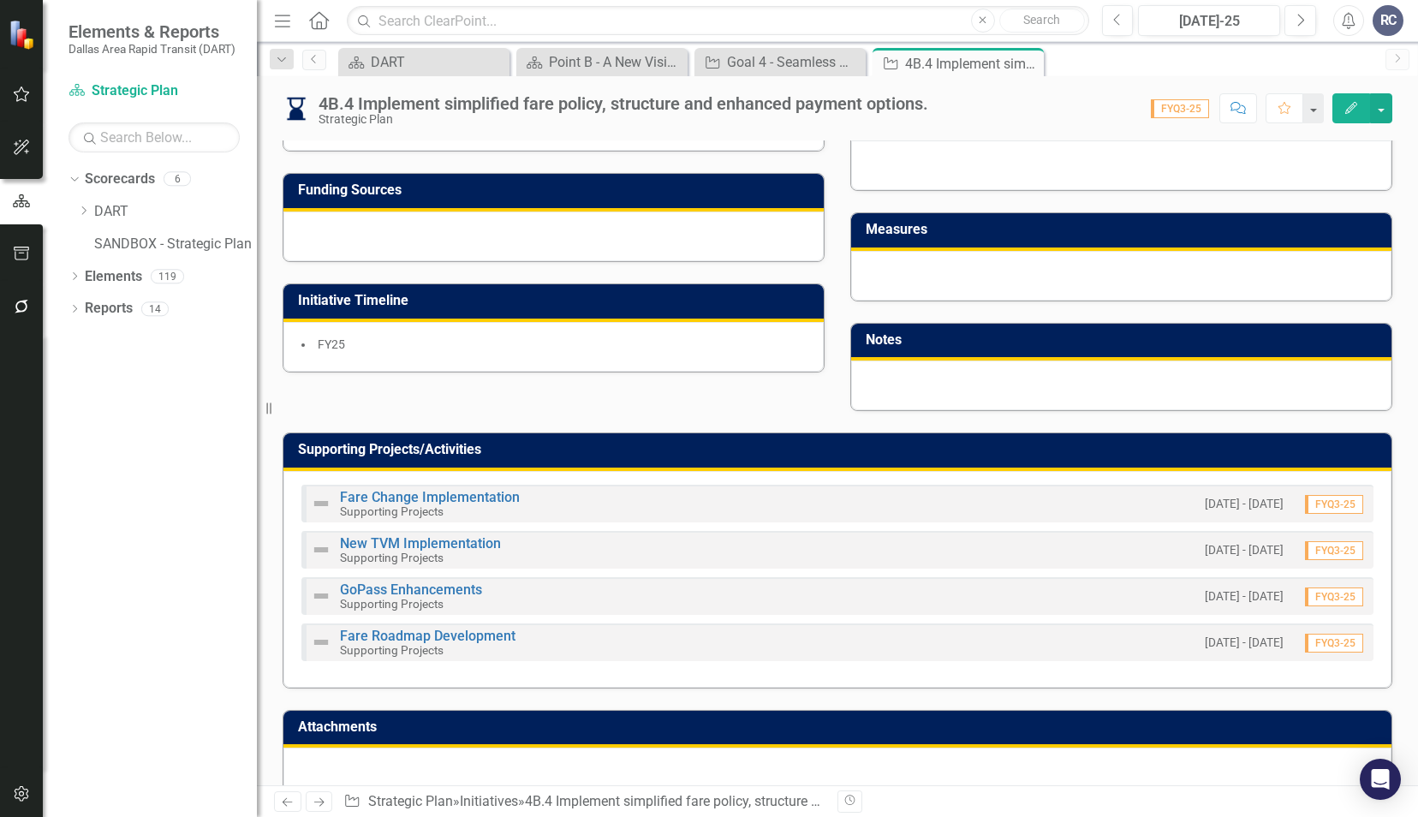
scroll to position [514, 0]
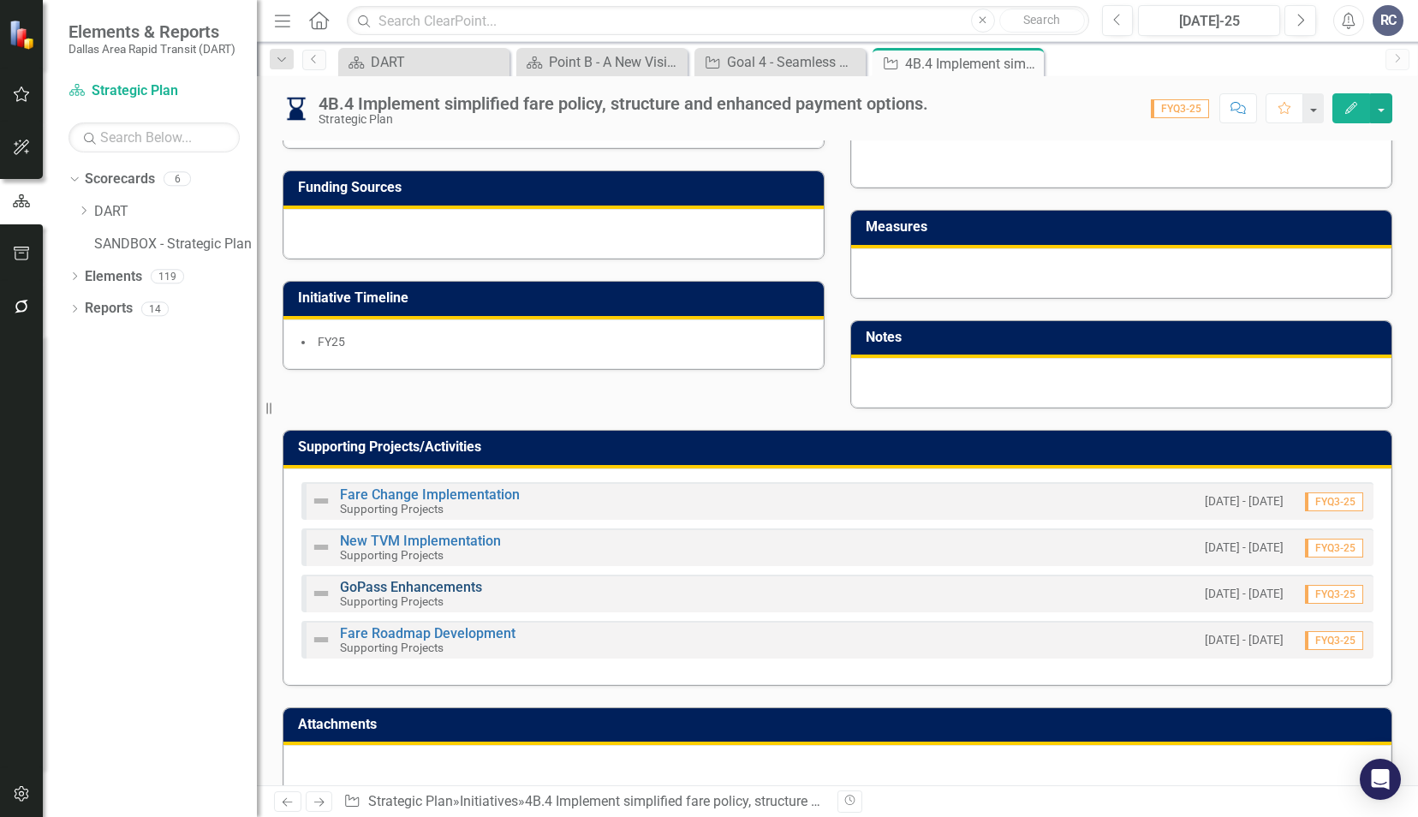
click at [418, 579] on link "GoPass Enhancements" at bounding box center [411, 587] width 142 height 16
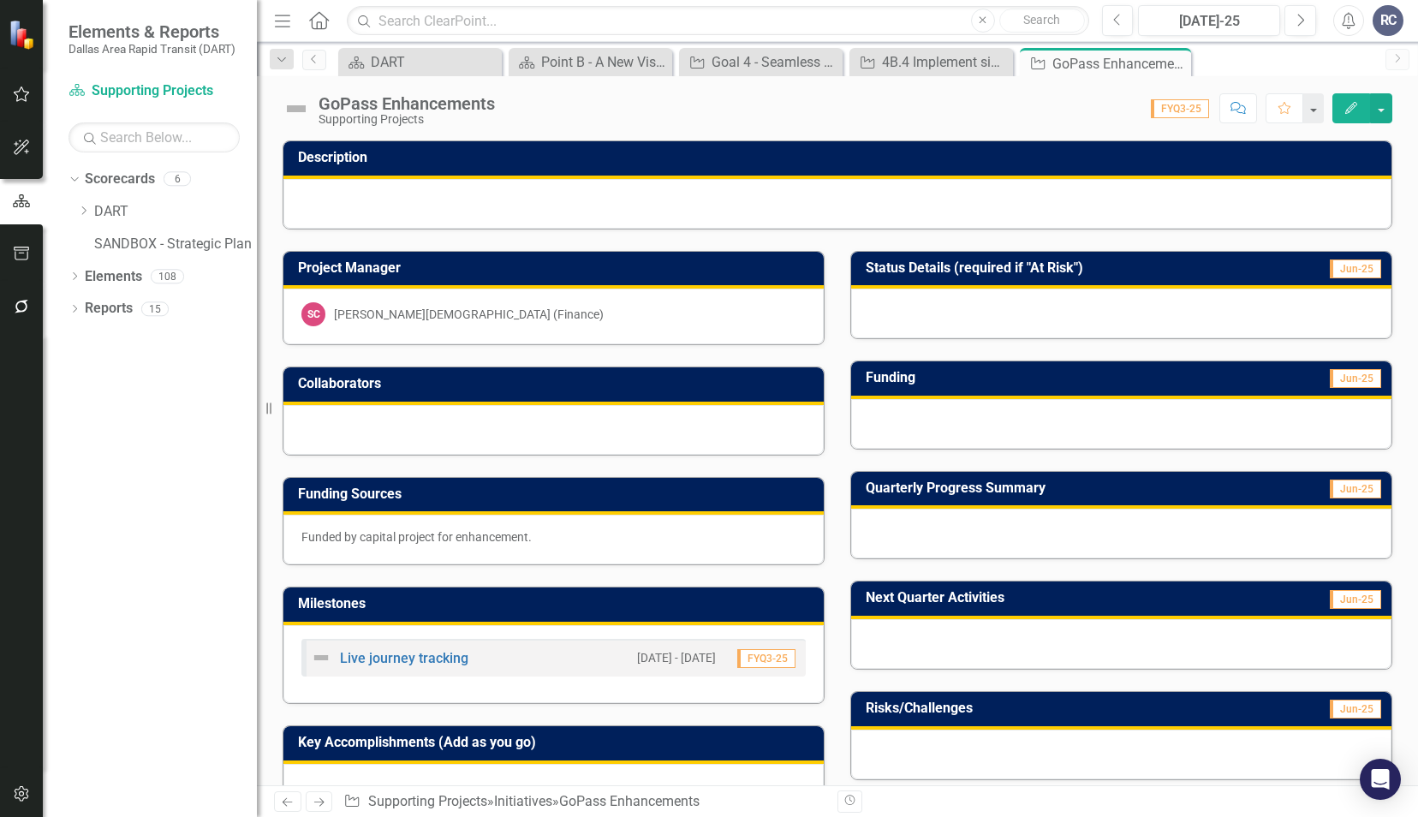
scroll to position [336, 0]
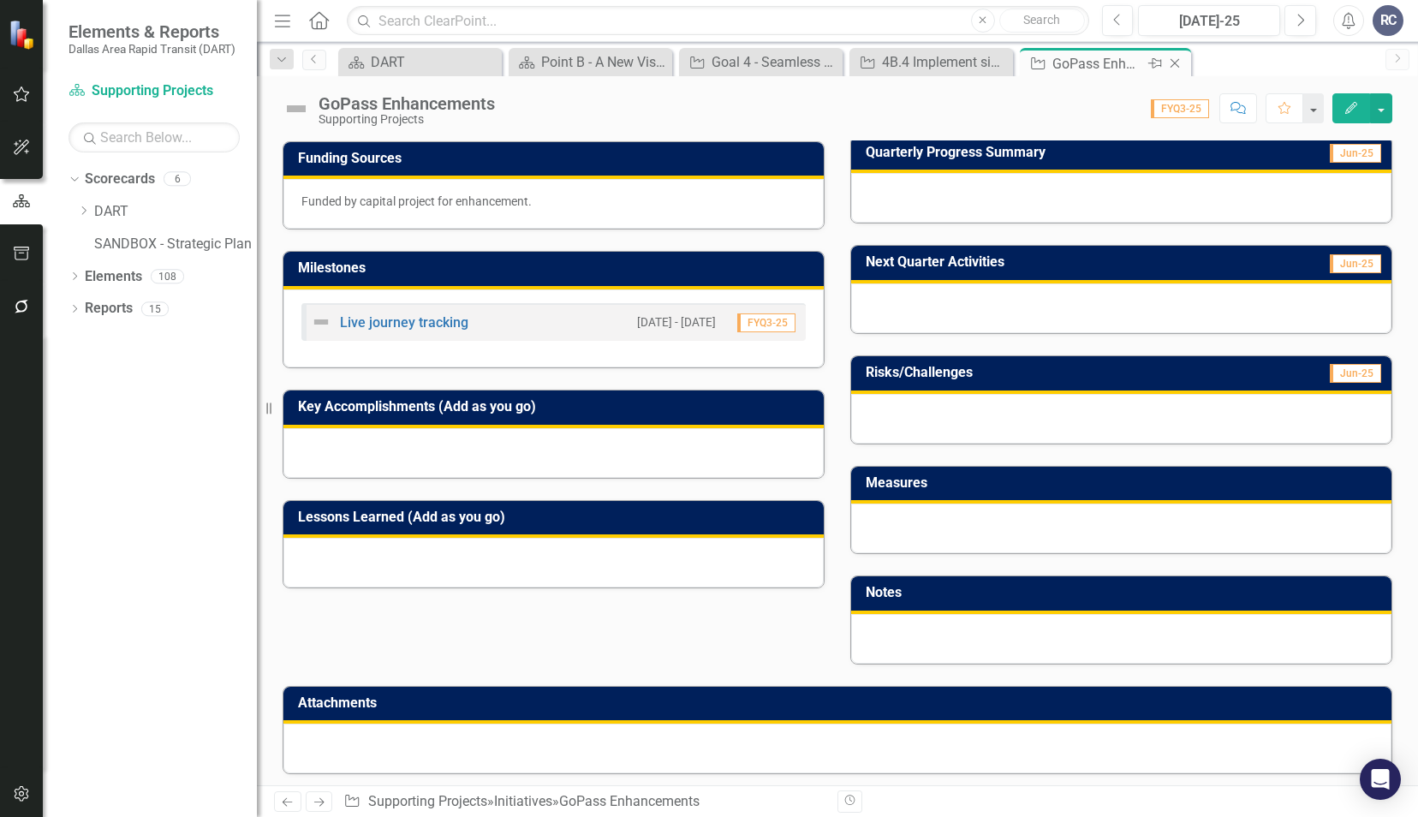
click at [1183, 68] on icon "Close" at bounding box center [1174, 63] width 17 height 14
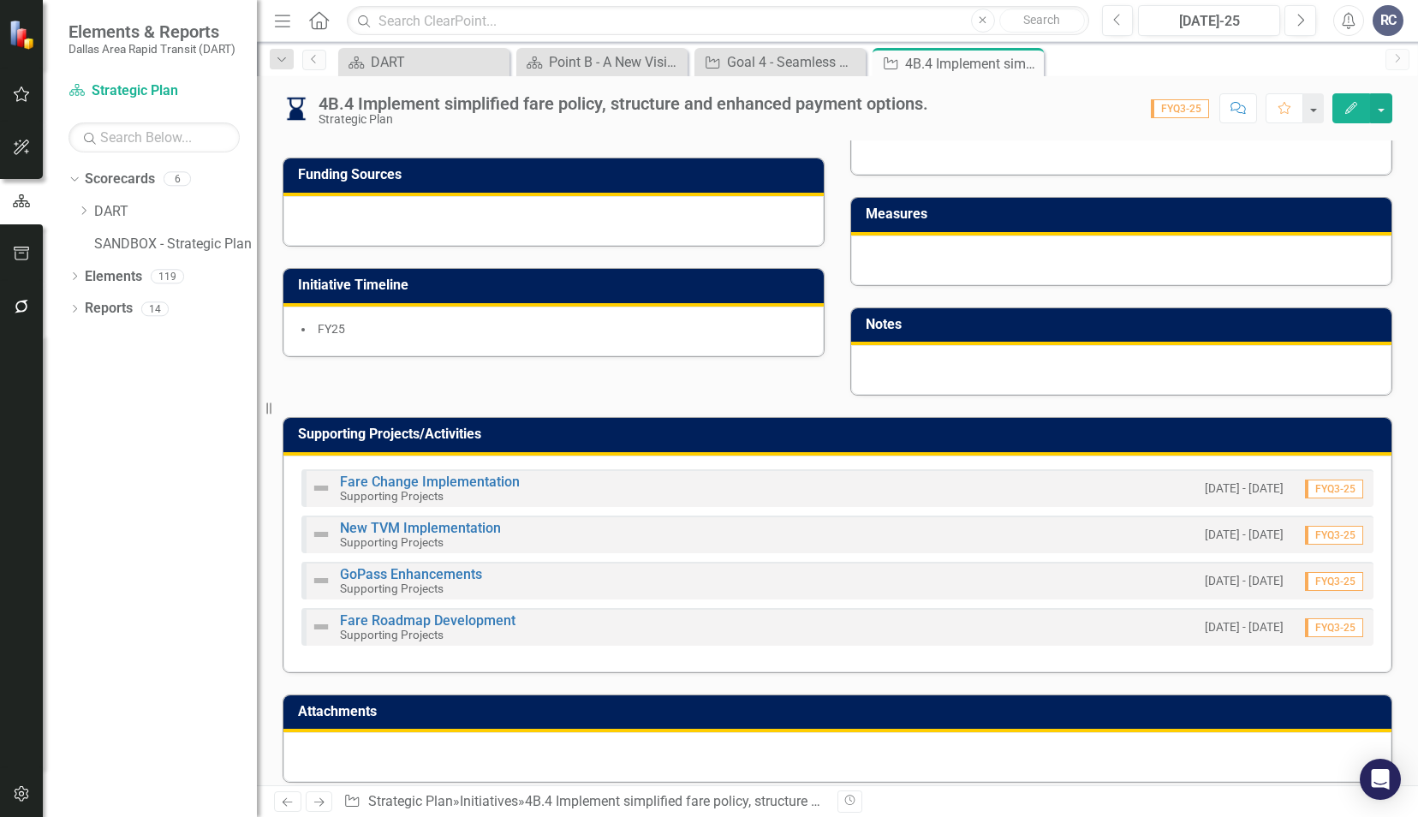
scroll to position [533, 0]
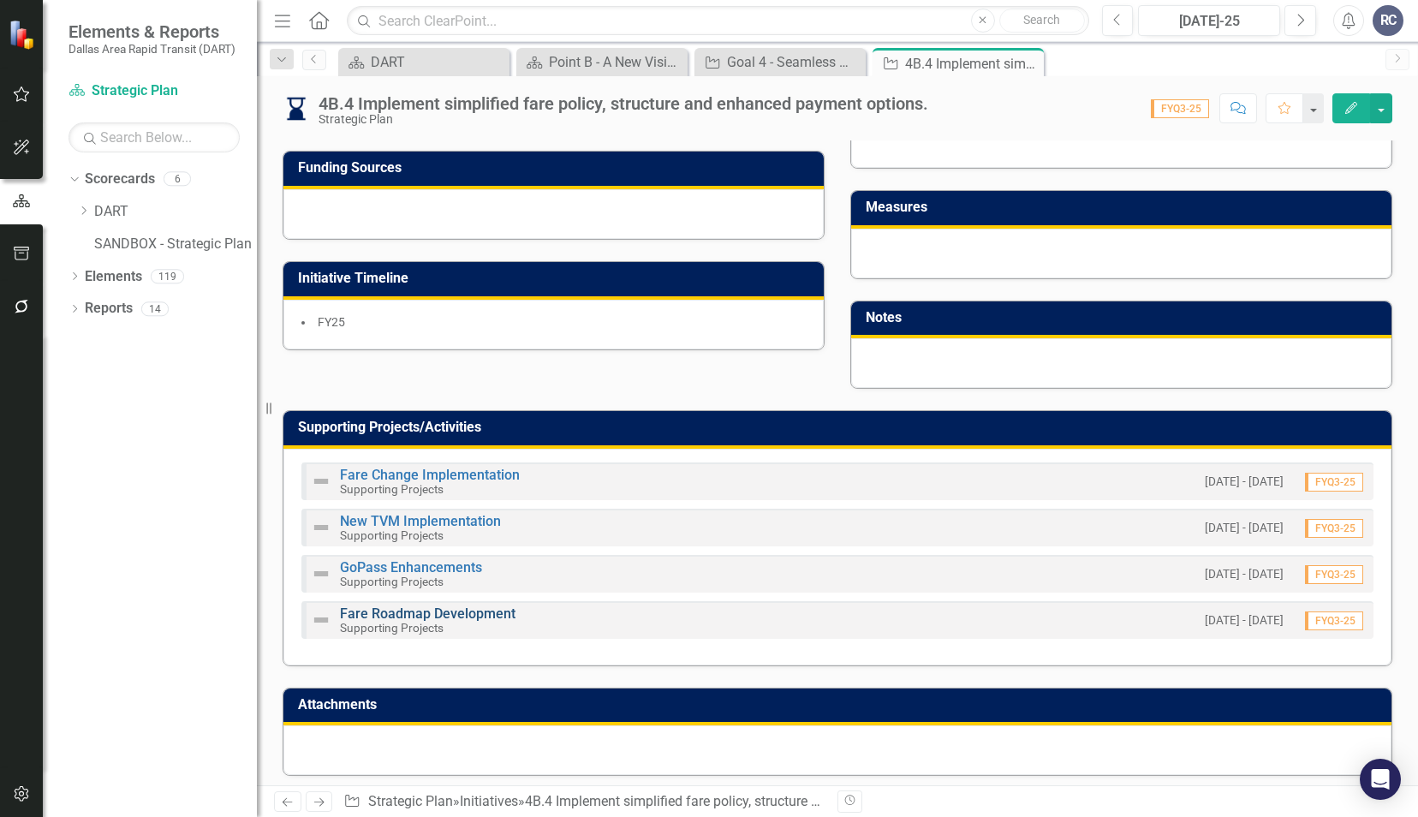
click at [483, 611] on link "Fare Roadmap Development" at bounding box center [427, 613] width 175 height 16
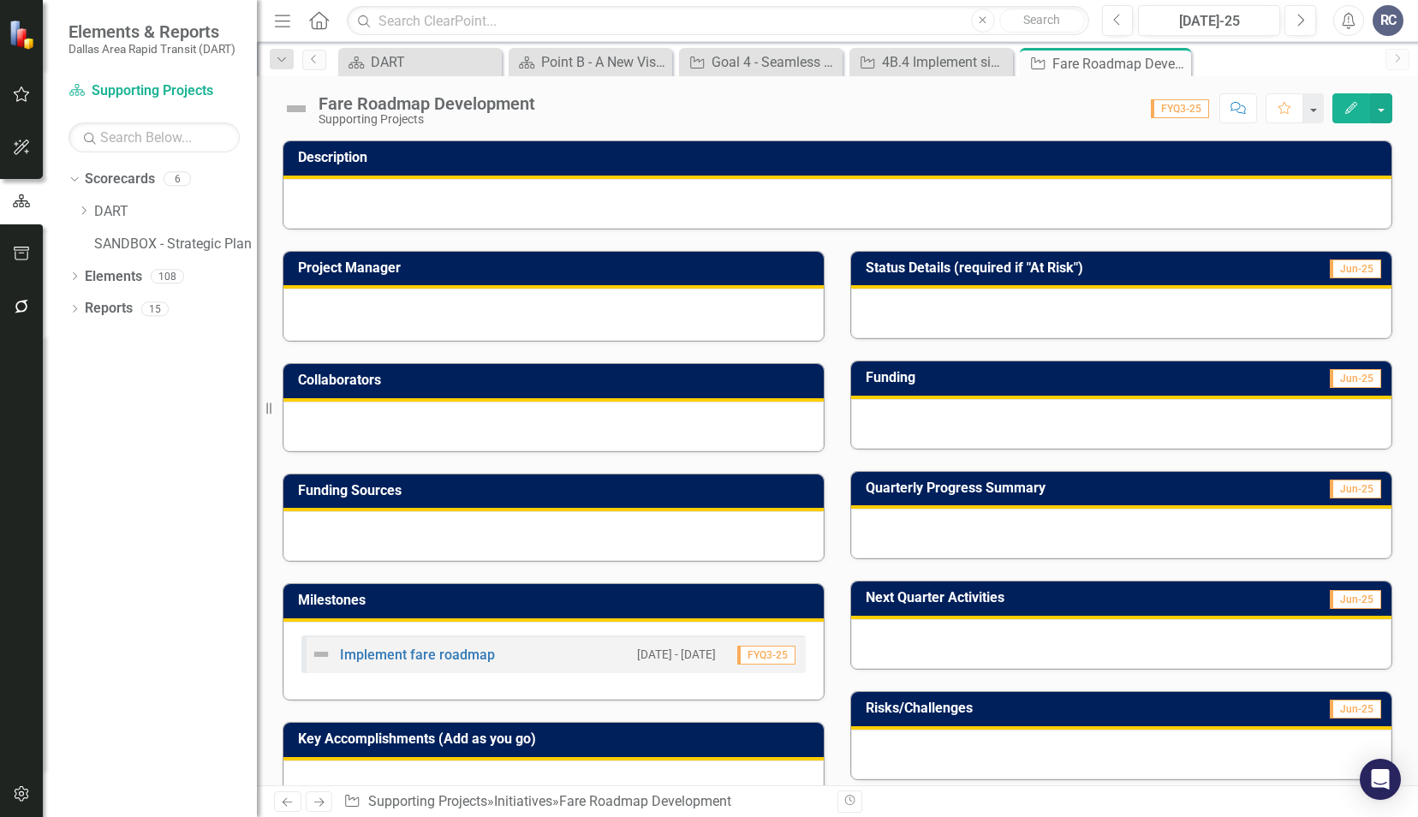
scroll to position [336, 0]
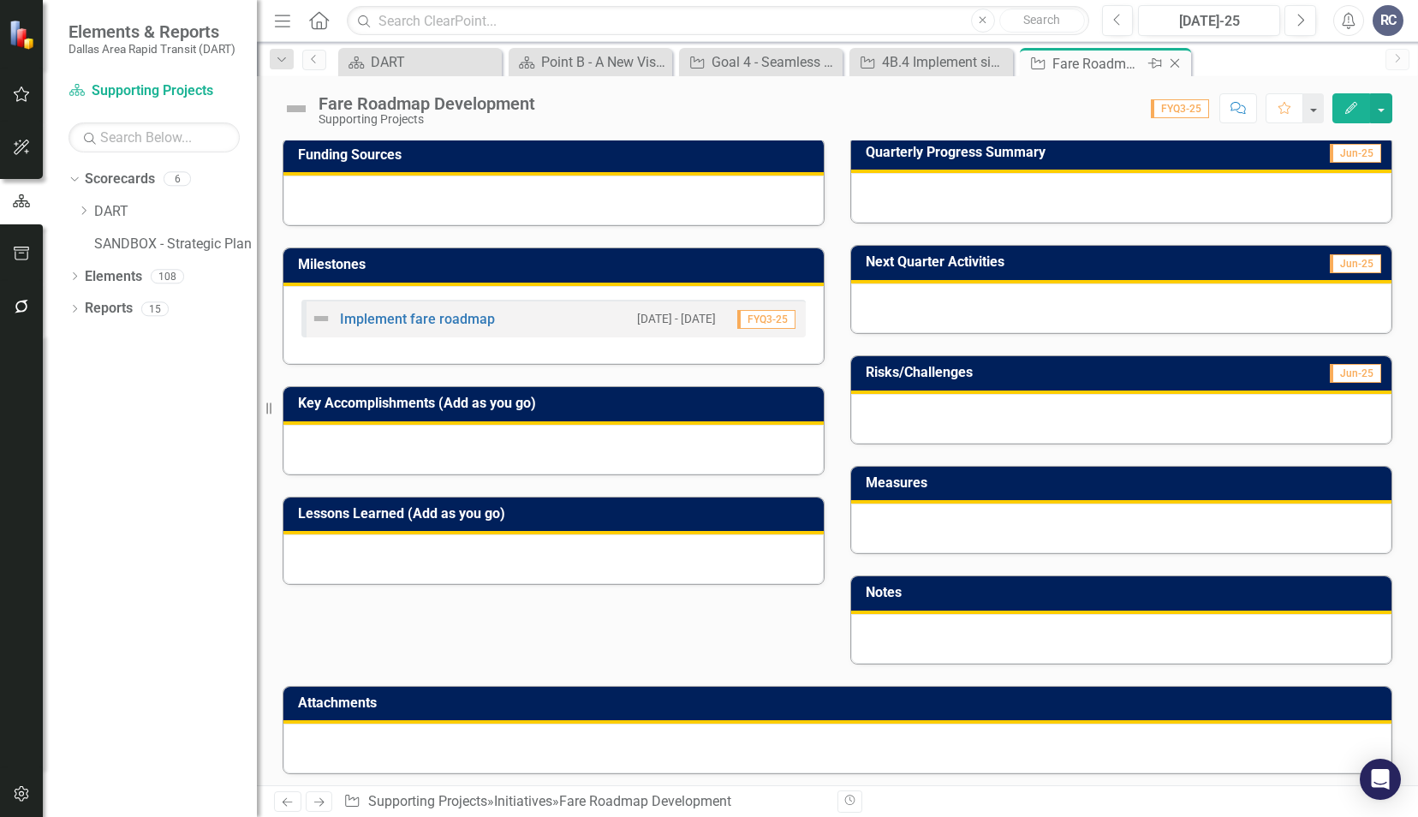
click at [1175, 65] on icon "Close" at bounding box center [1174, 63] width 17 height 14
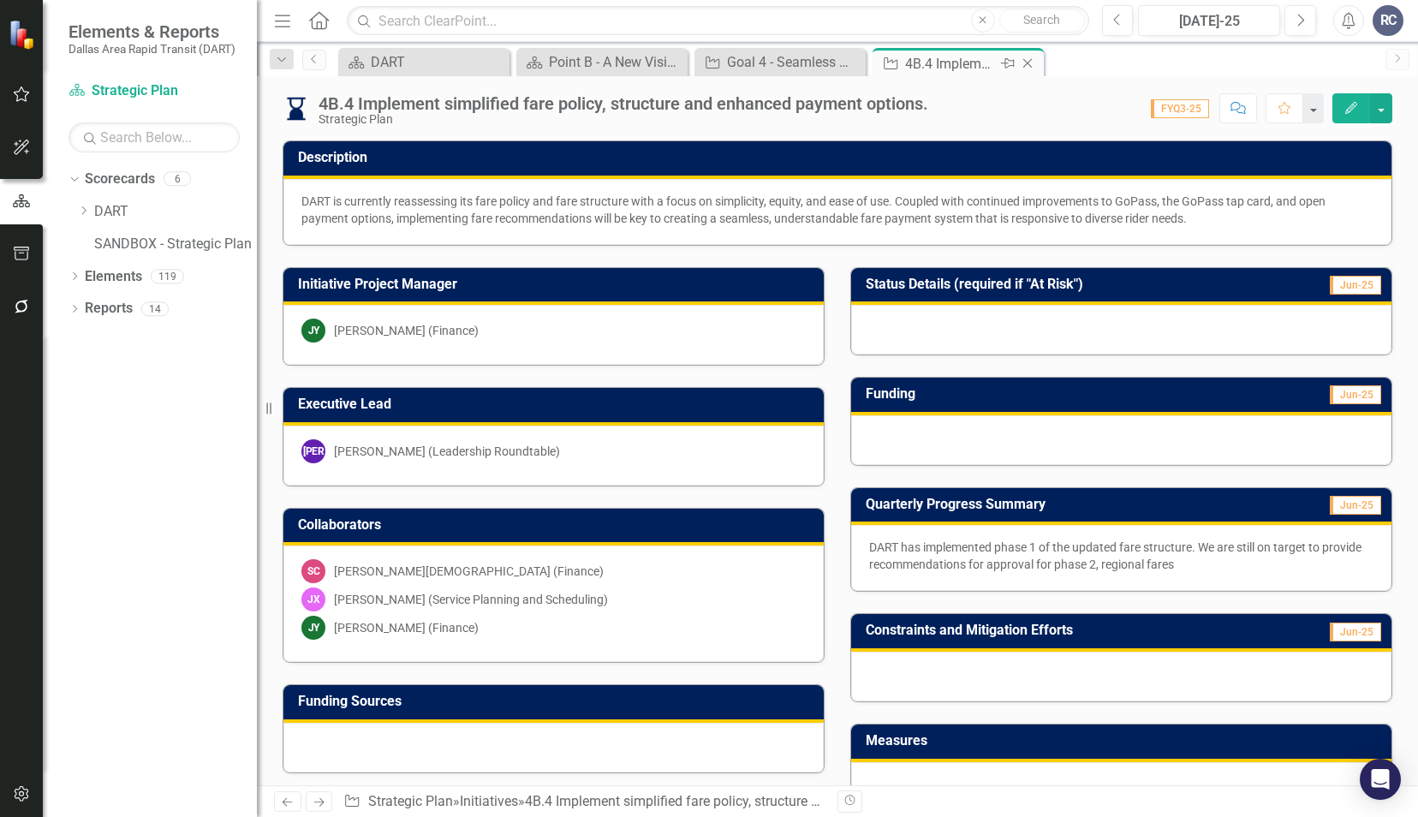
click at [1031, 68] on icon "Close" at bounding box center [1027, 63] width 17 height 14
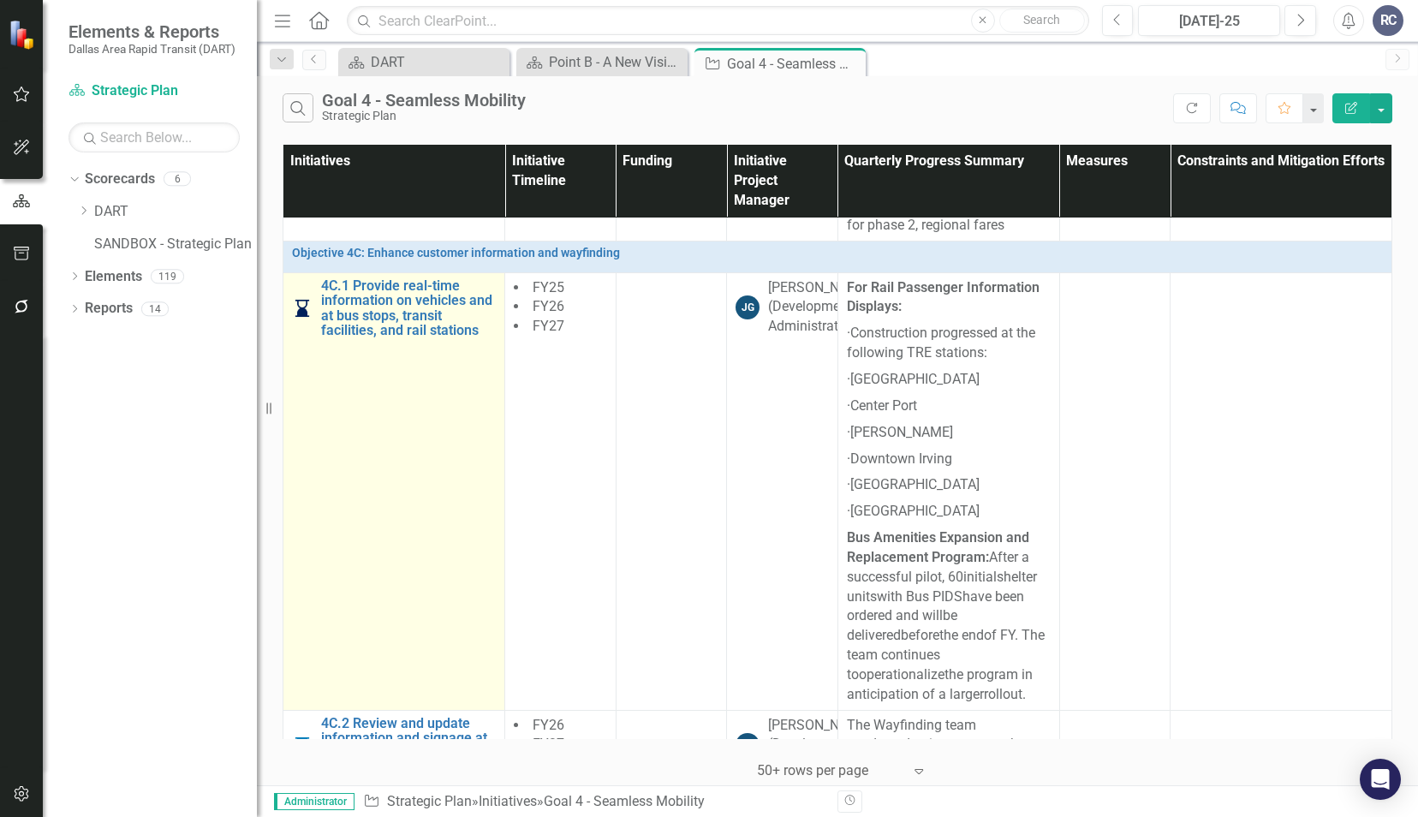
scroll to position [1969, 0]
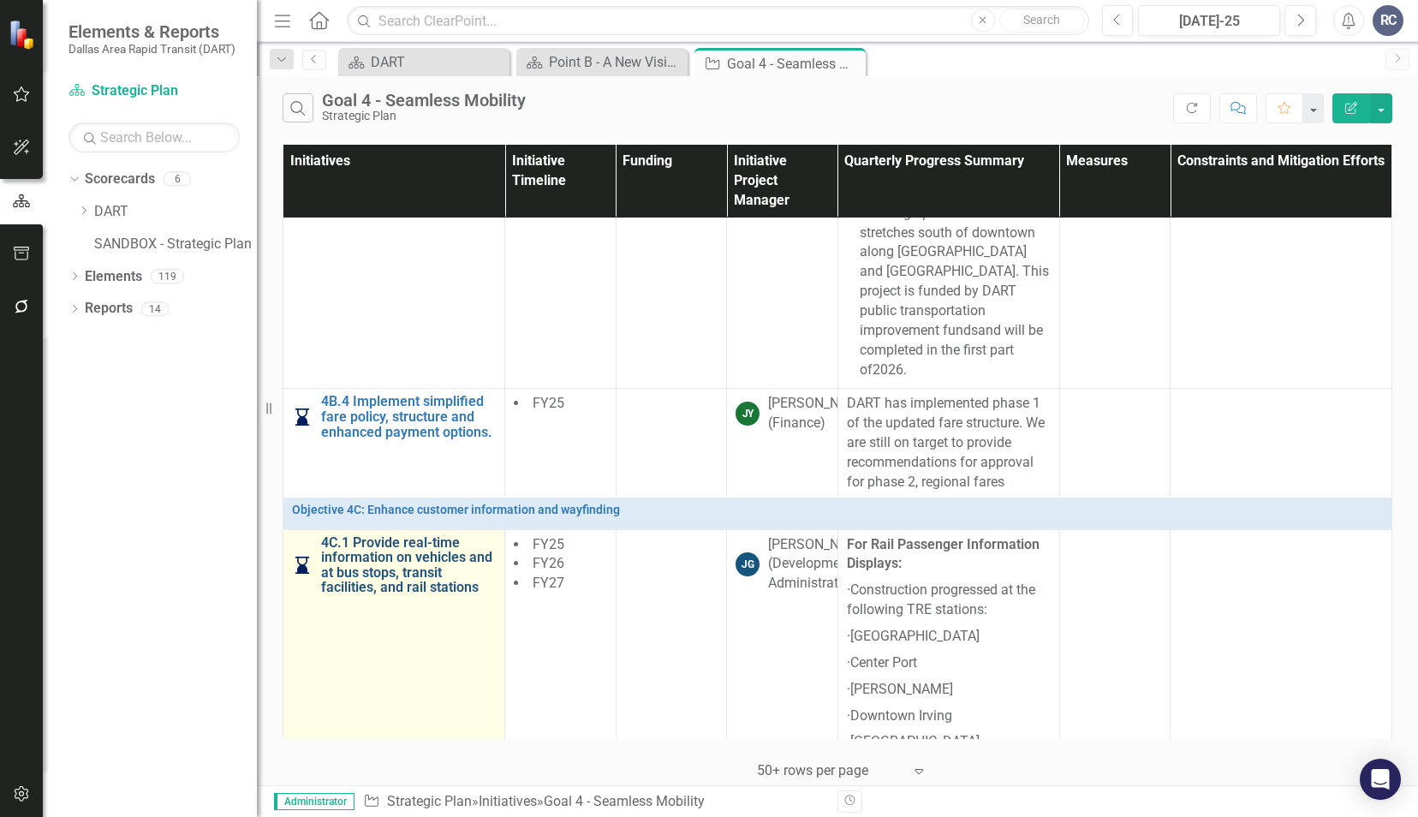
click at [443, 542] on link "4C.1 Provide real-time information on vehicles and at bus stops, transit facili…" at bounding box center [408, 565] width 175 height 60
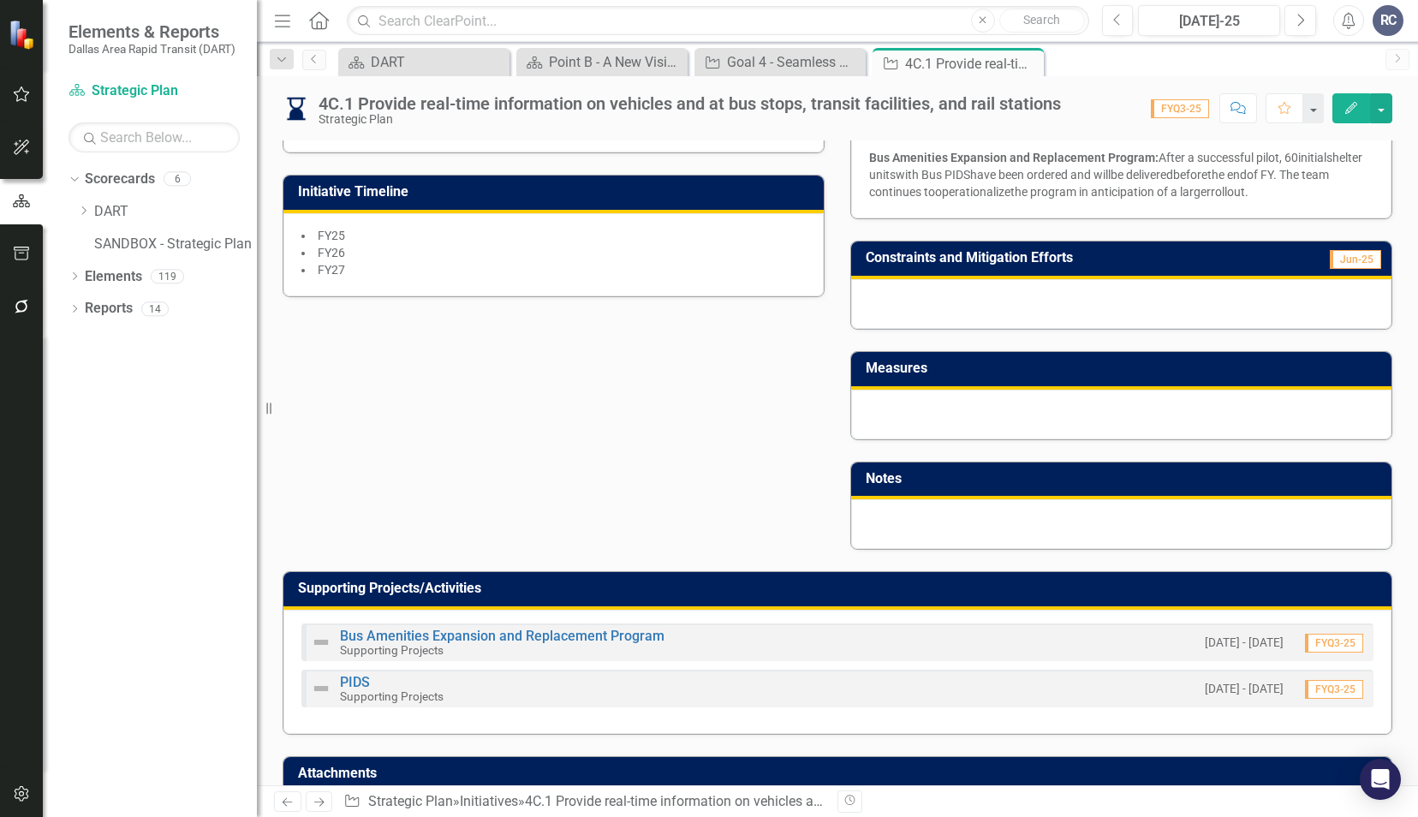
scroll to position [599, 0]
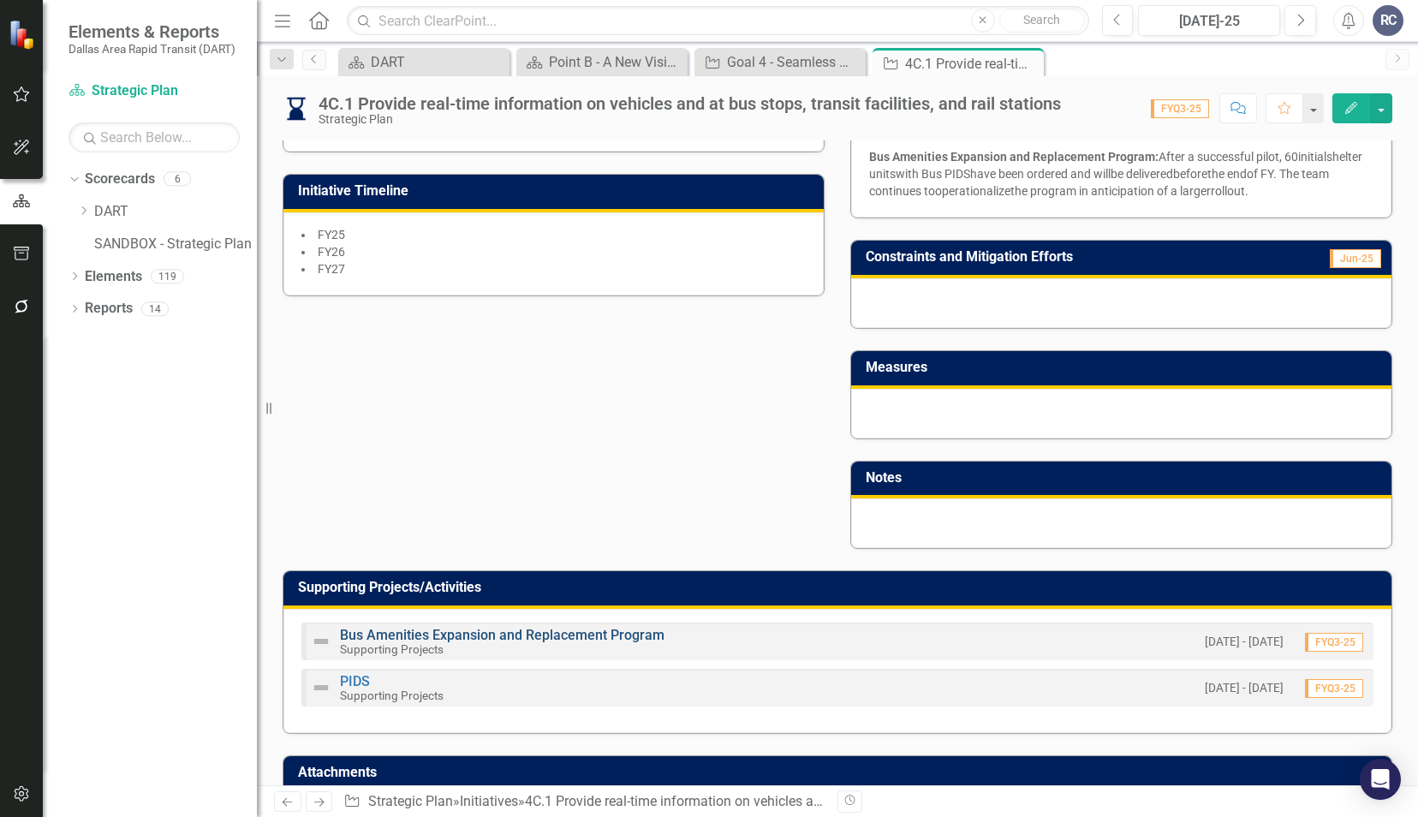
click at [627, 633] on link "Bus Amenities Expansion and Replacement Program" at bounding box center [502, 635] width 324 height 16
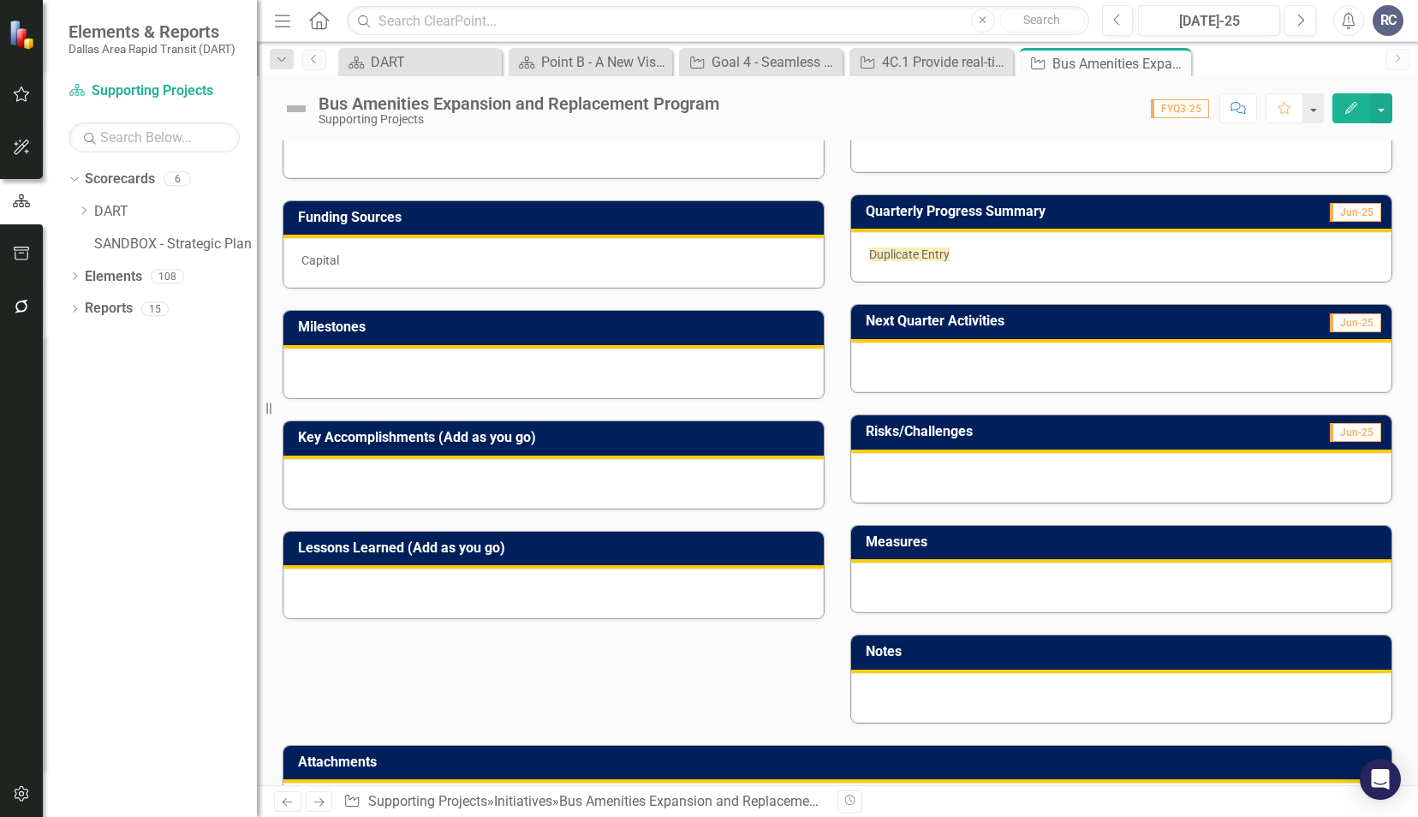
scroll to position [336, 0]
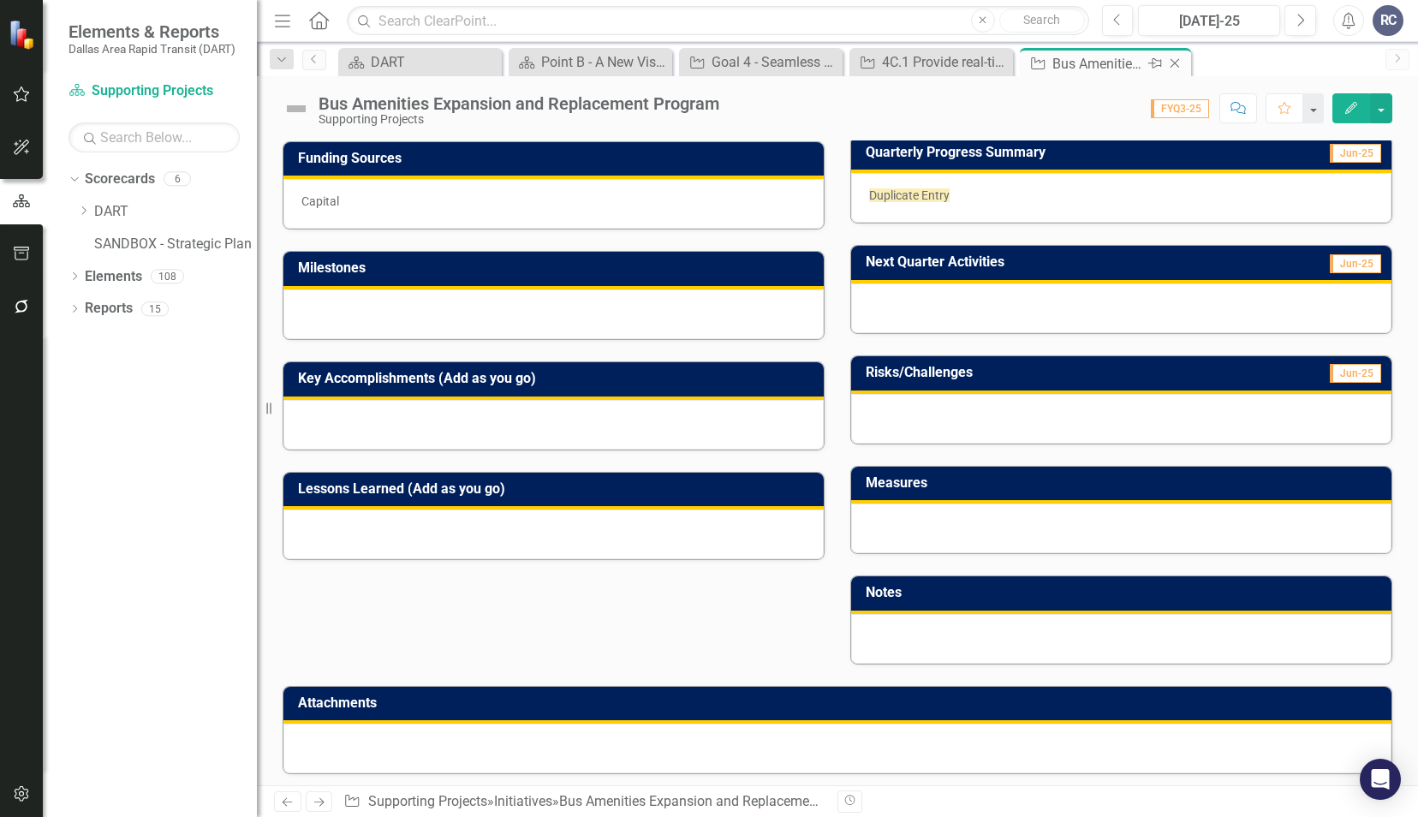
click at [1179, 65] on icon "Close" at bounding box center [1174, 63] width 17 height 14
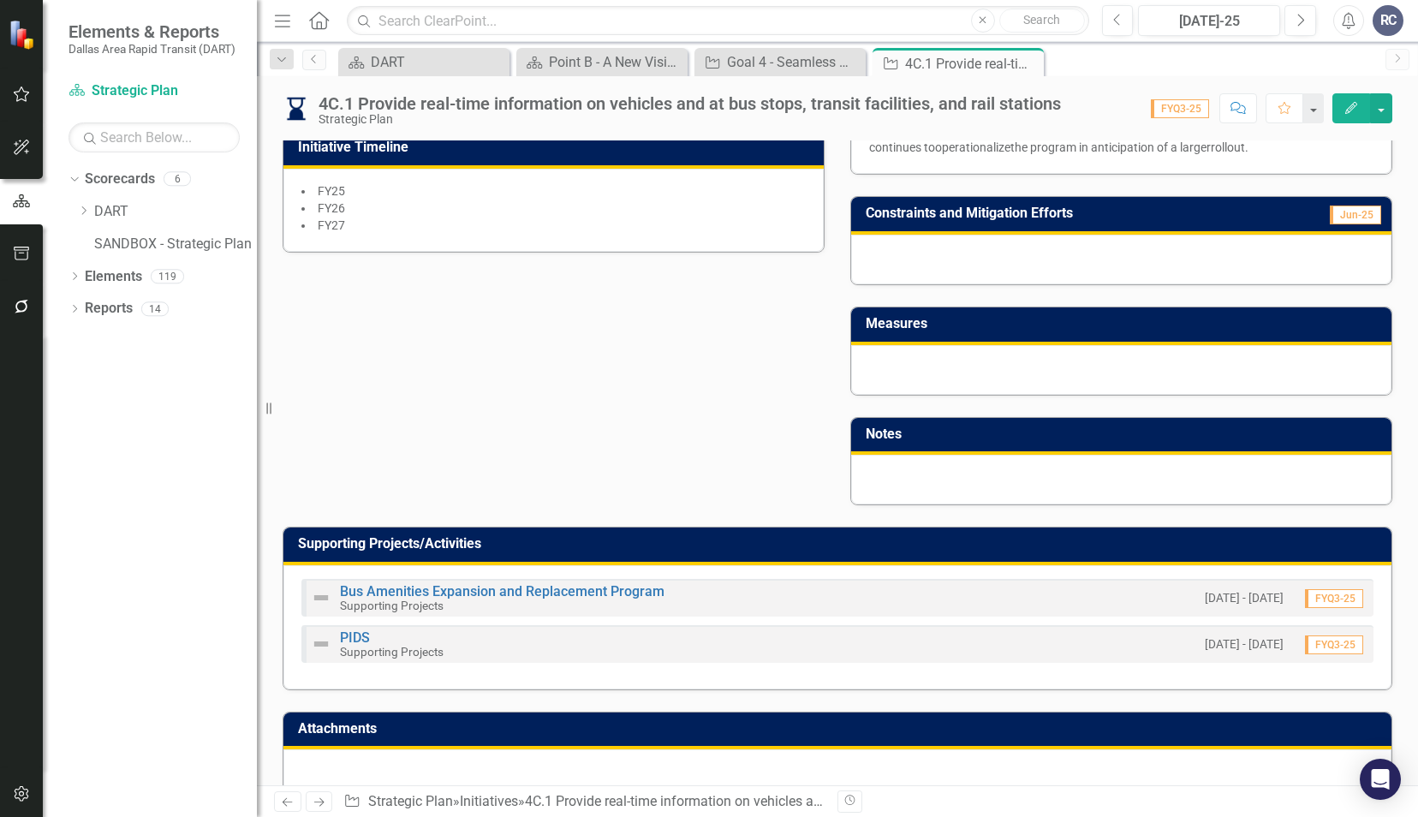
scroll to position [667, 0]
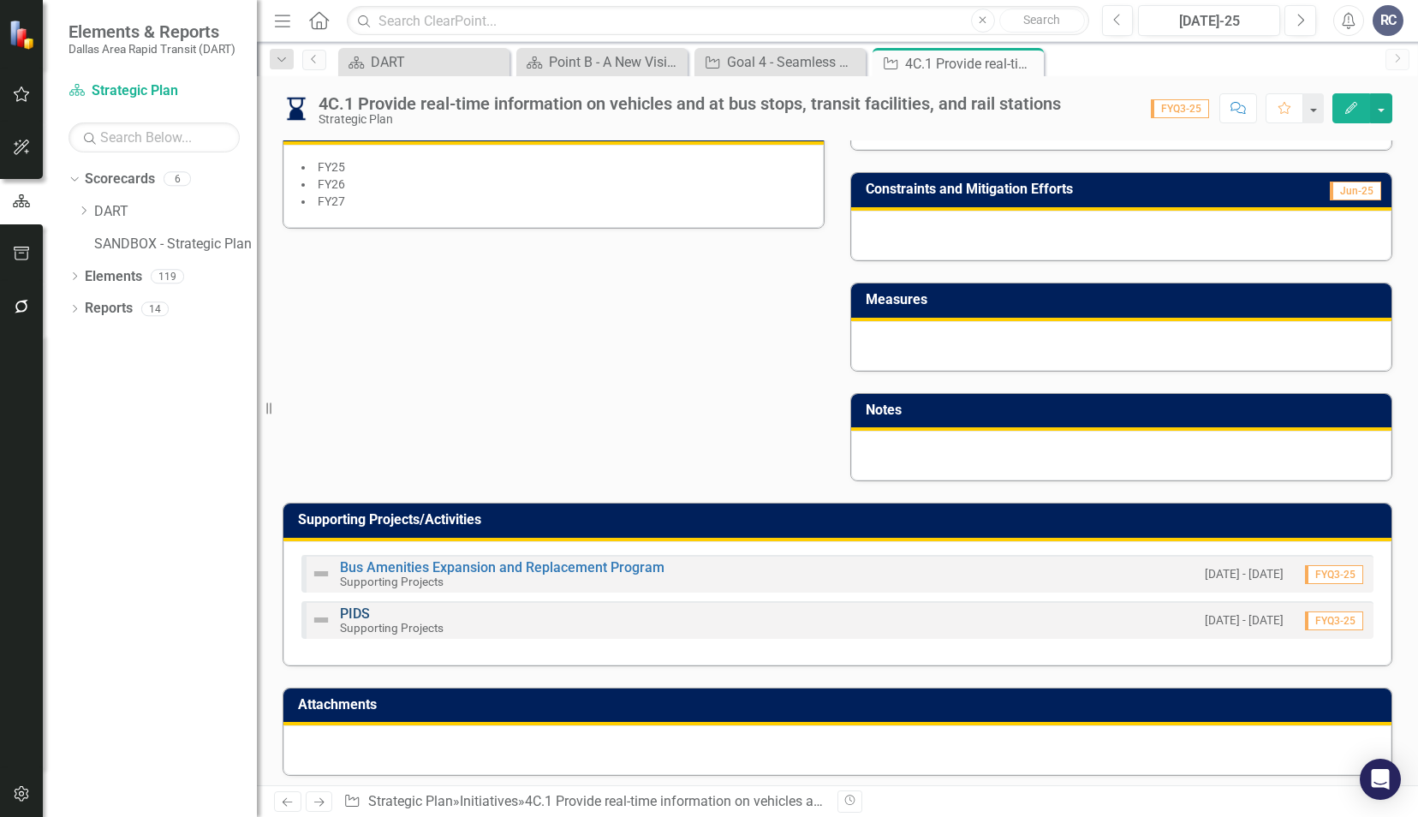
click at [348, 605] on link "PIDS" at bounding box center [355, 613] width 30 height 16
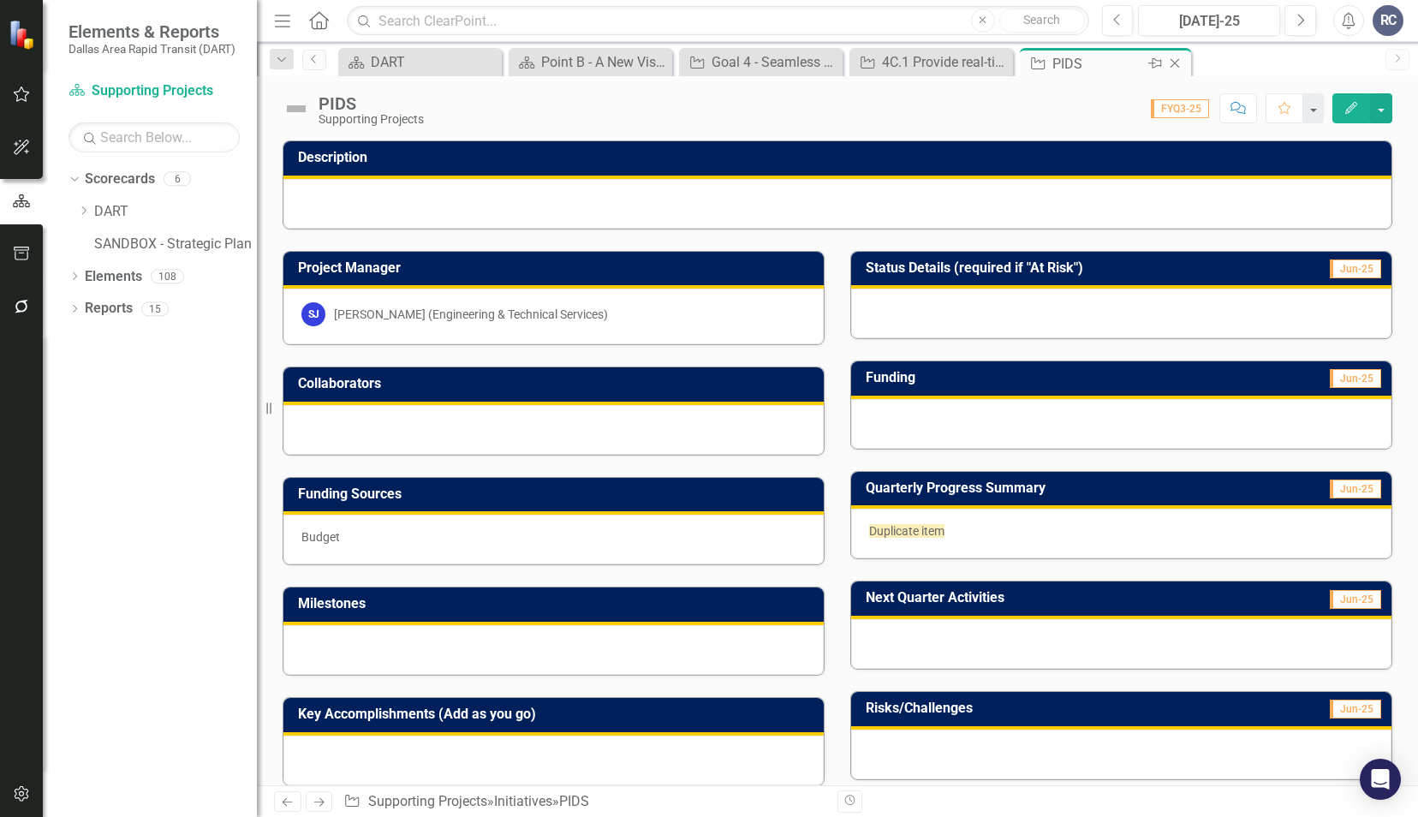
click at [1181, 60] on icon "Close" at bounding box center [1174, 63] width 17 height 14
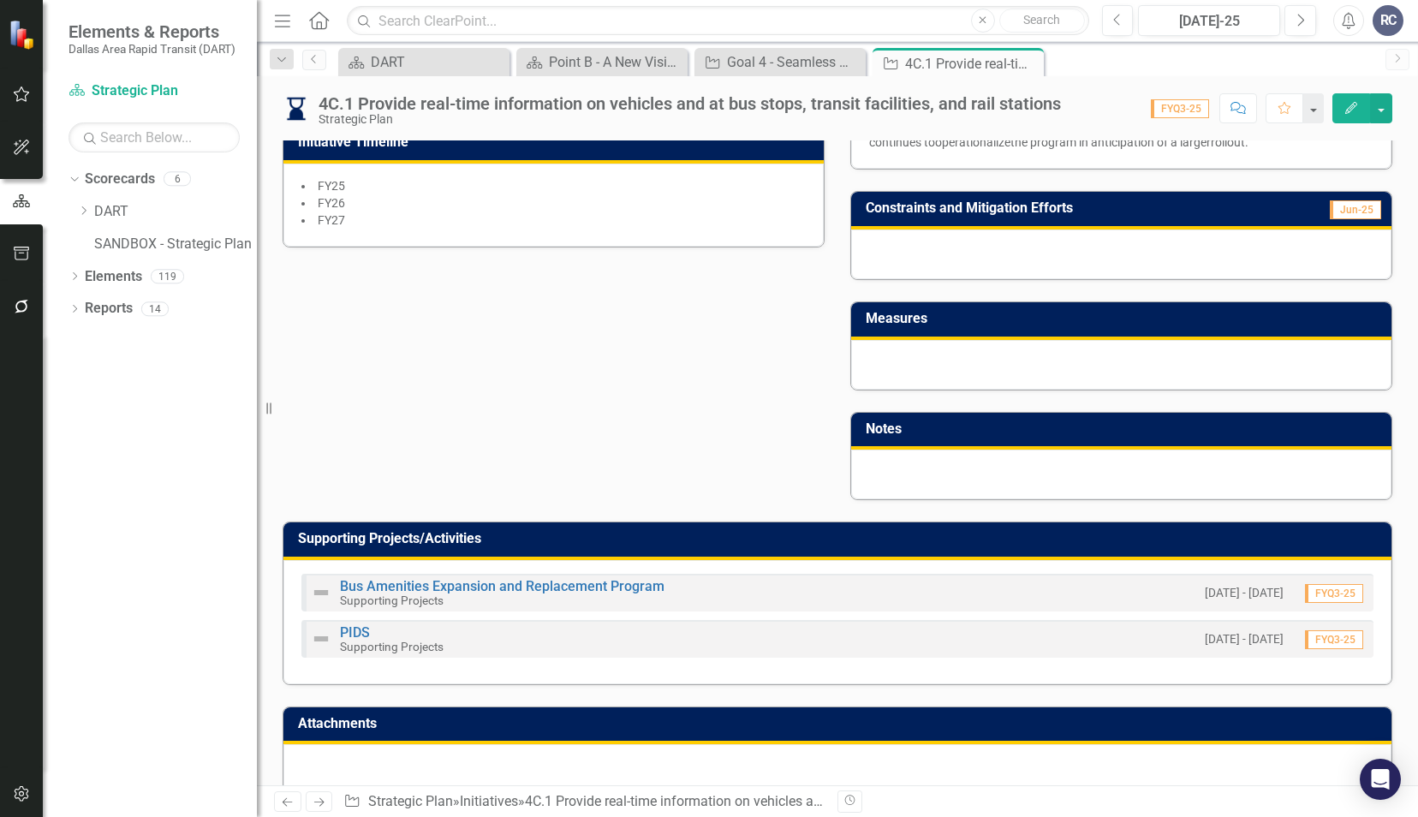
scroll to position [667, 0]
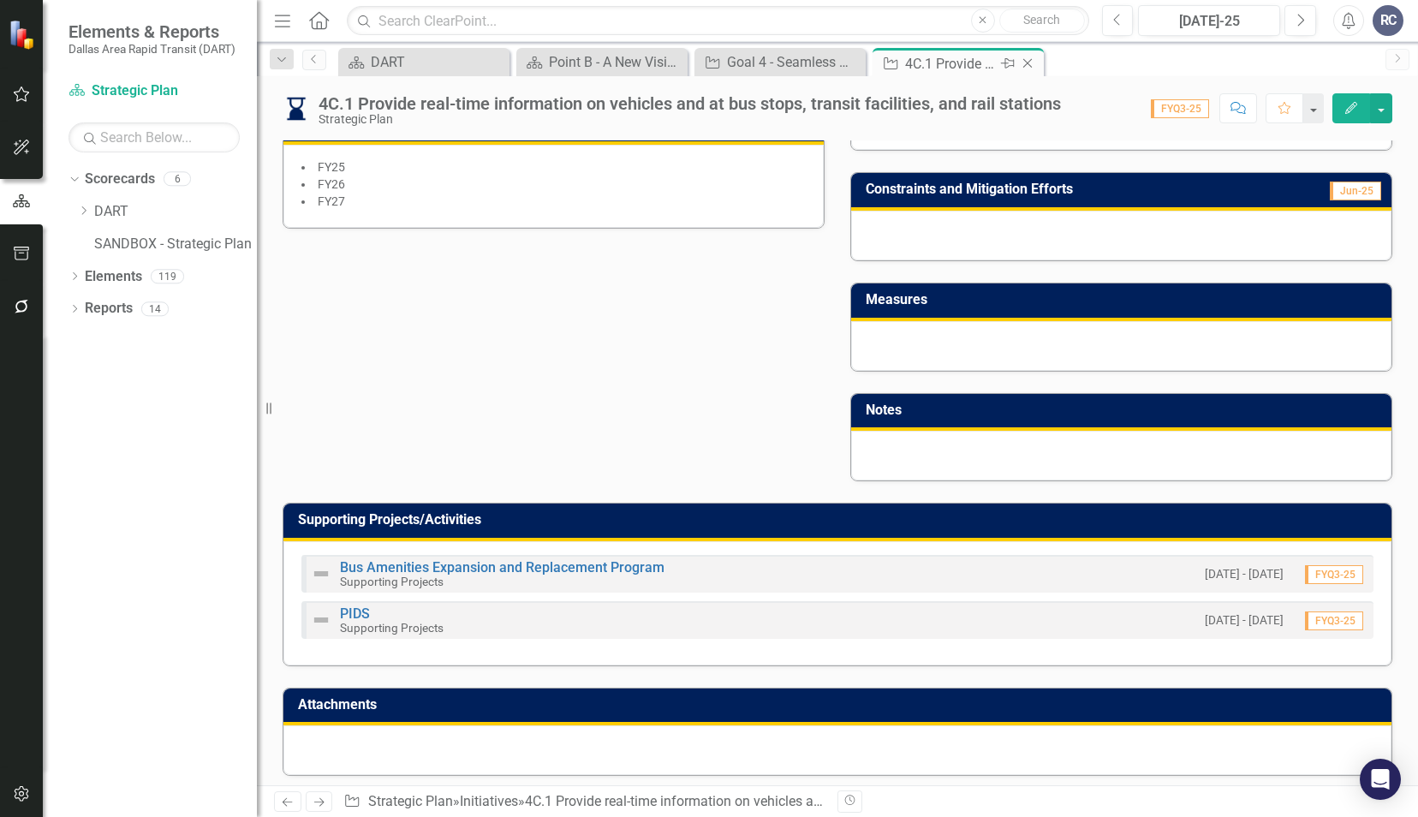
click at [1026, 60] on icon "Close" at bounding box center [1027, 63] width 17 height 14
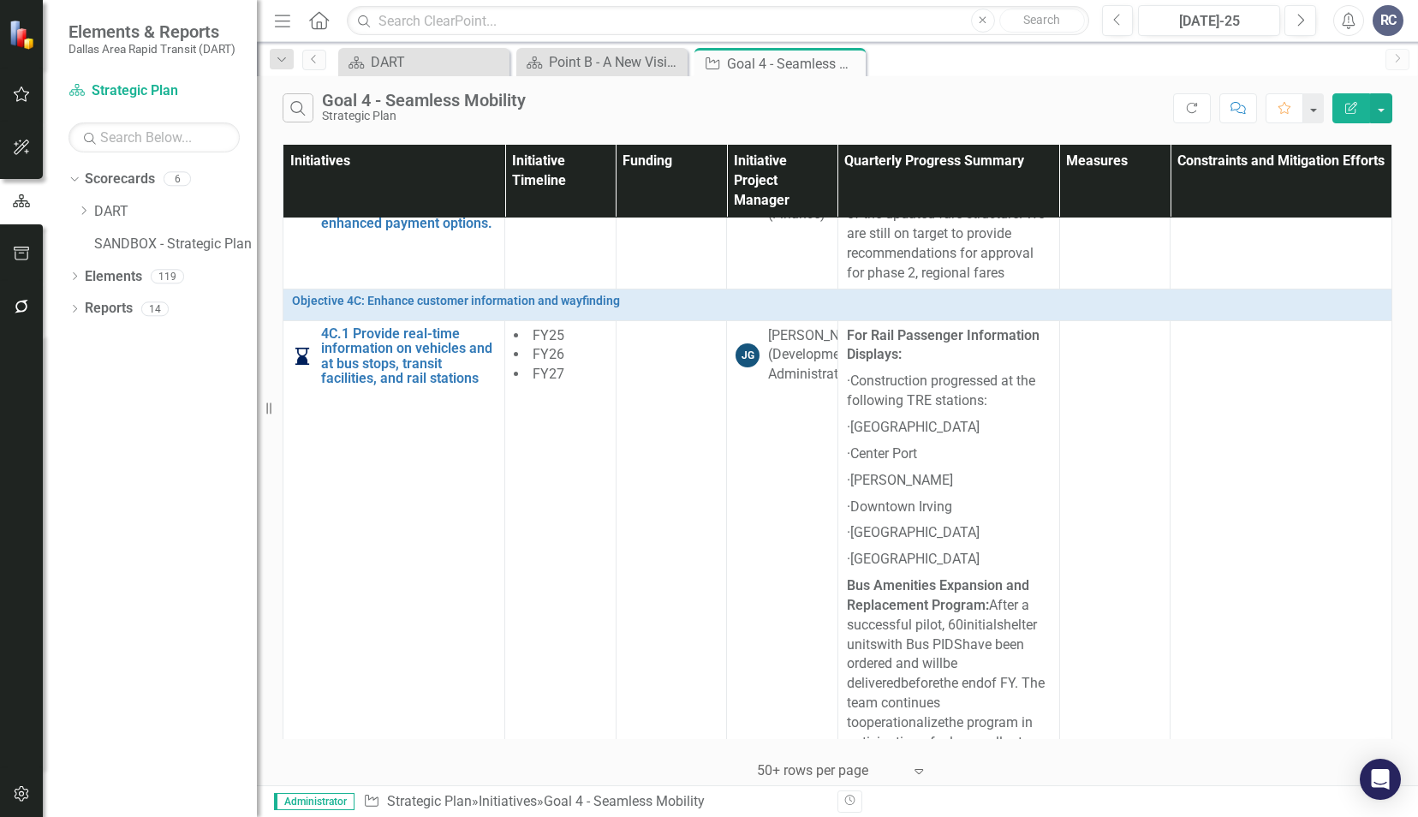
scroll to position [2568, 0]
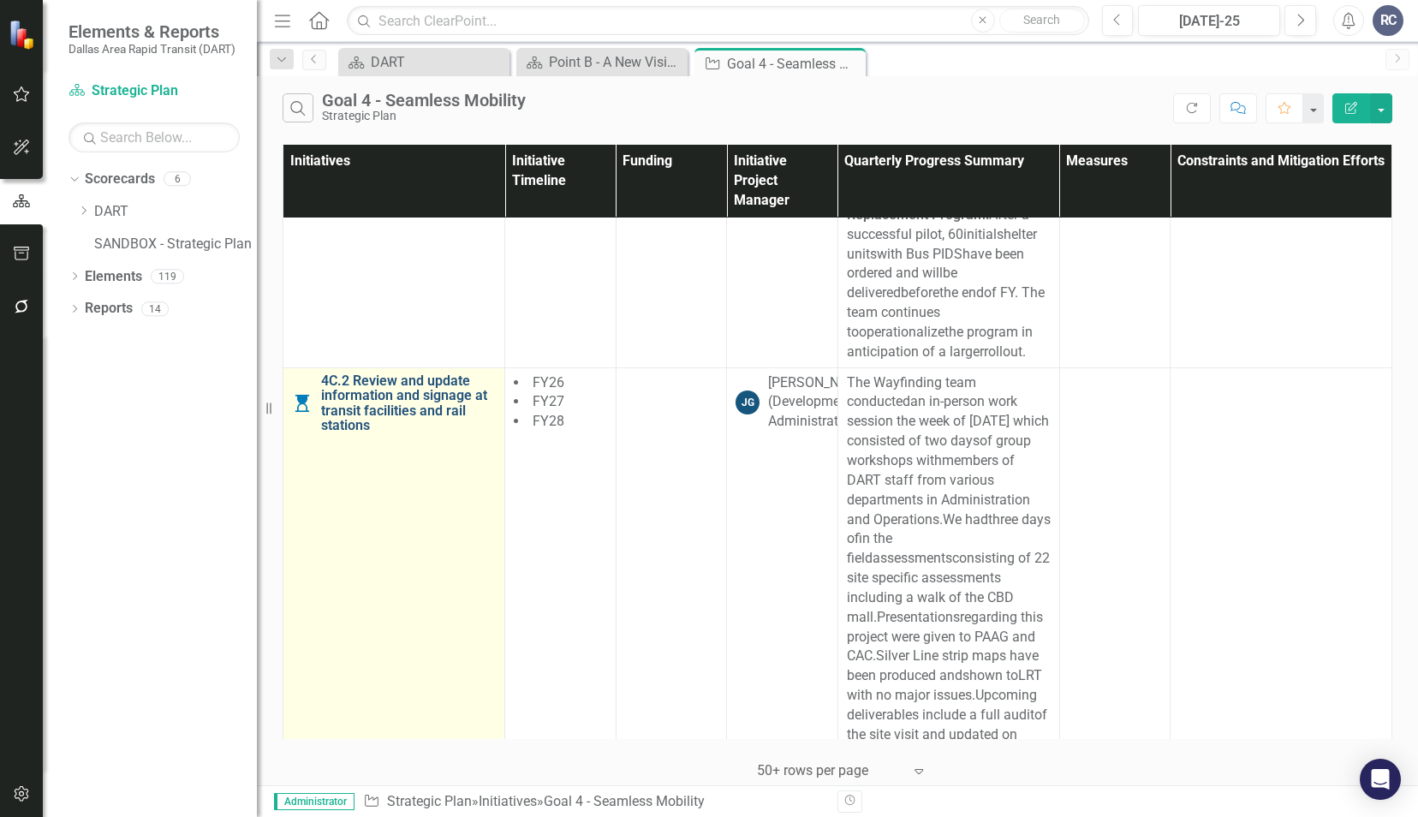
click at [388, 377] on link "4C.2 Review and update information and signage at transit facilities and rail s…" at bounding box center [408, 403] width 175 height 60
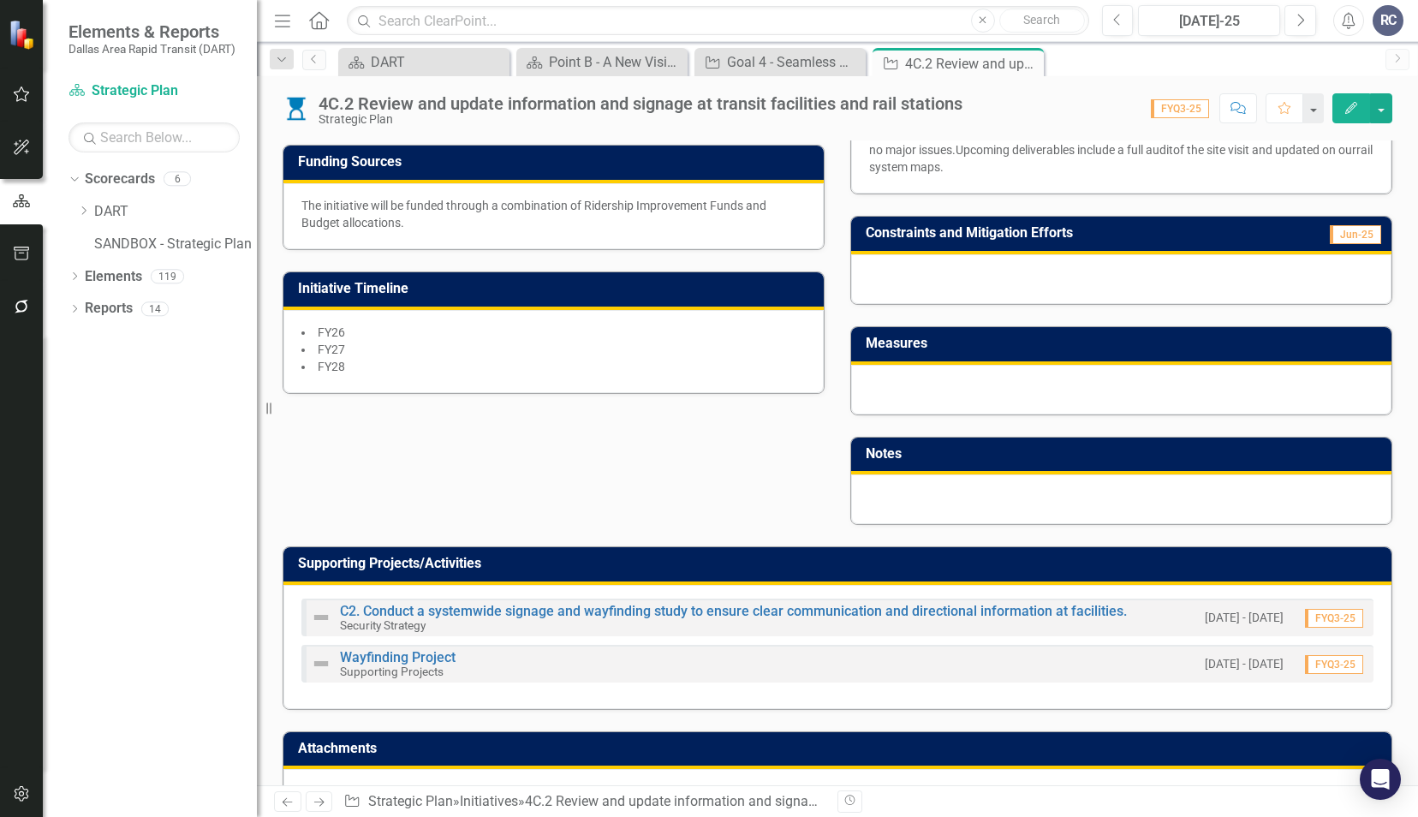
scroll to position [561, 0]
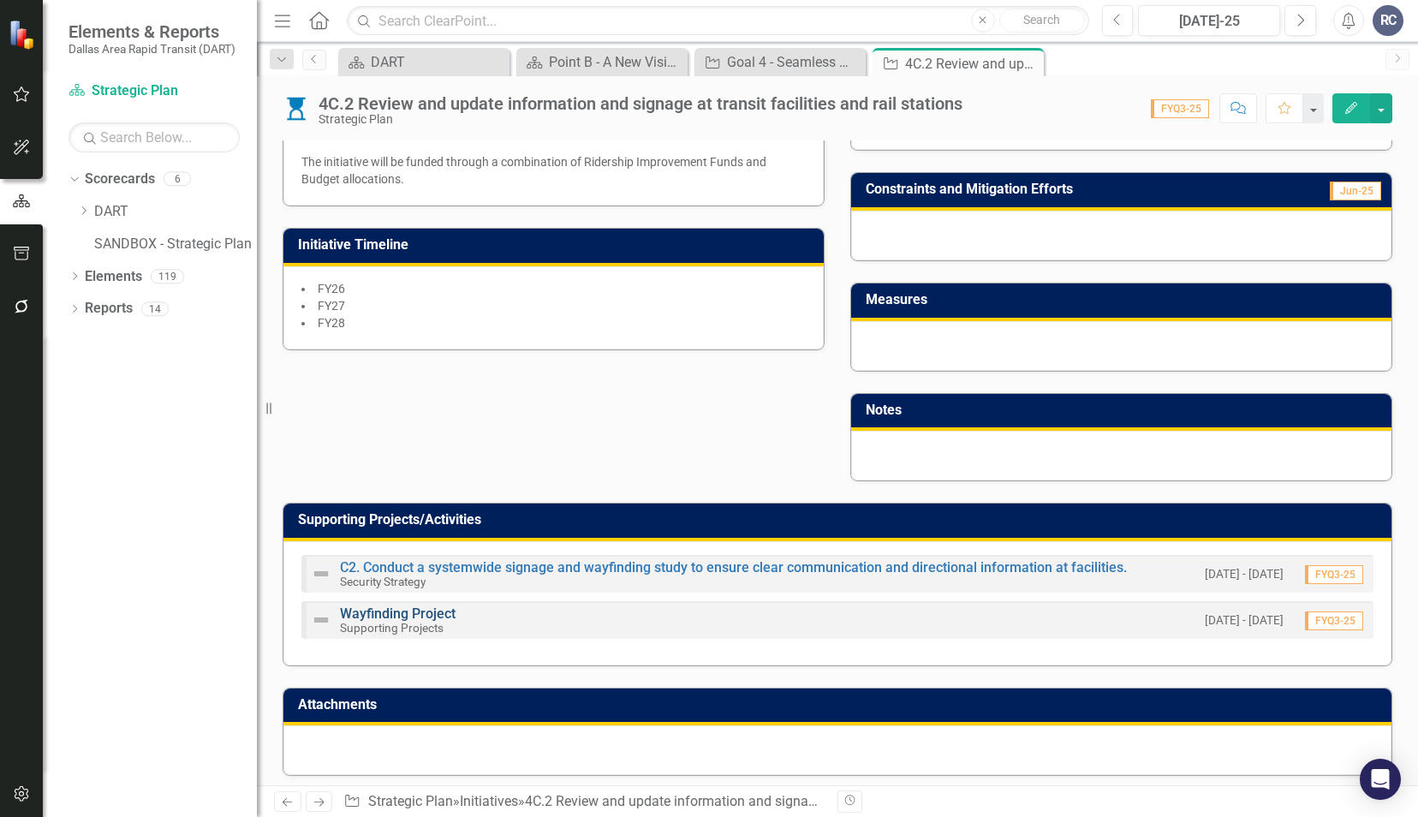
click at [415, 608] on link "Wayfinding Project" at bounding box center [398, 613] width 116 height 16
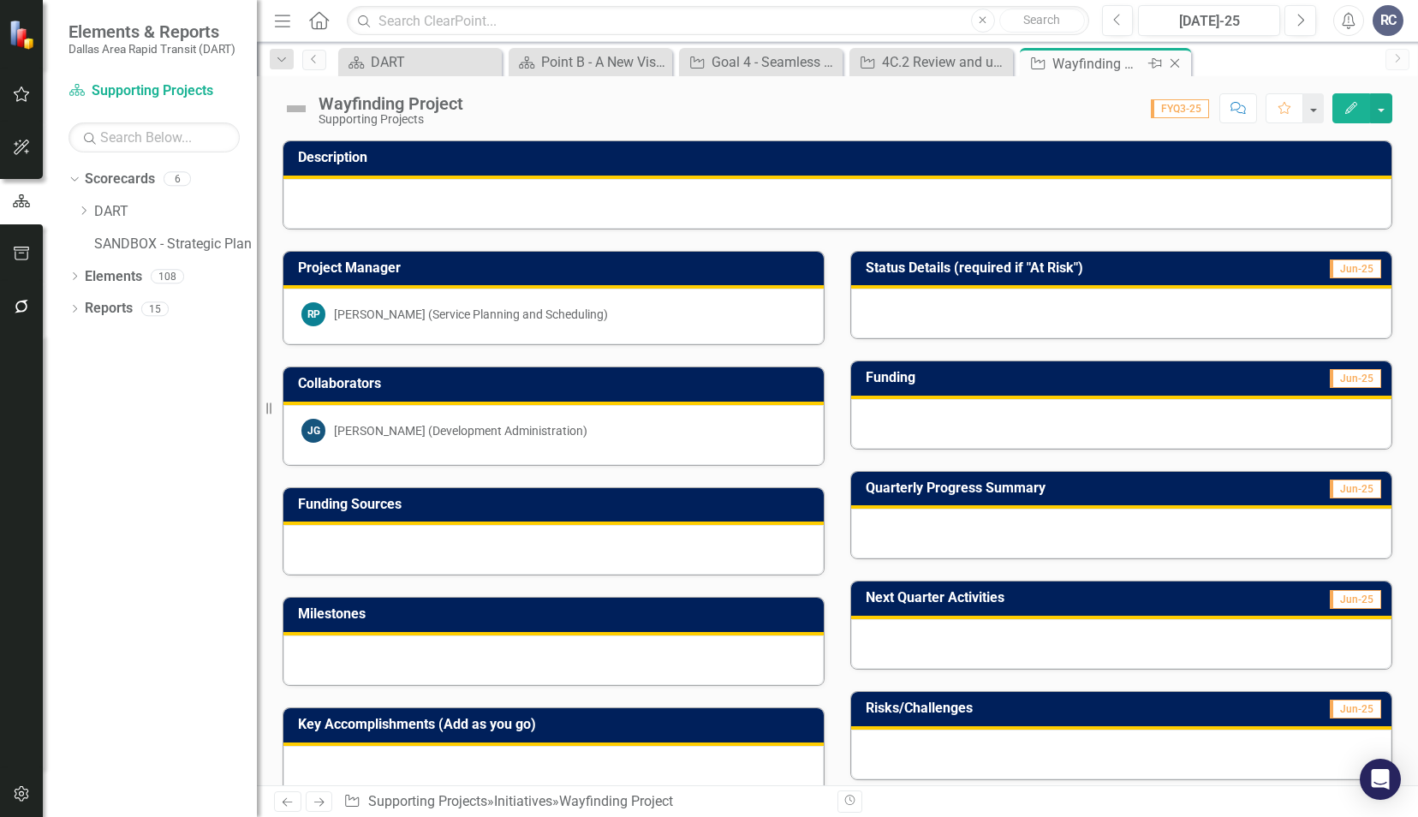
click at [1175, 60] on icon "Close" at bounding box center [1174, 63] width 17 height 14
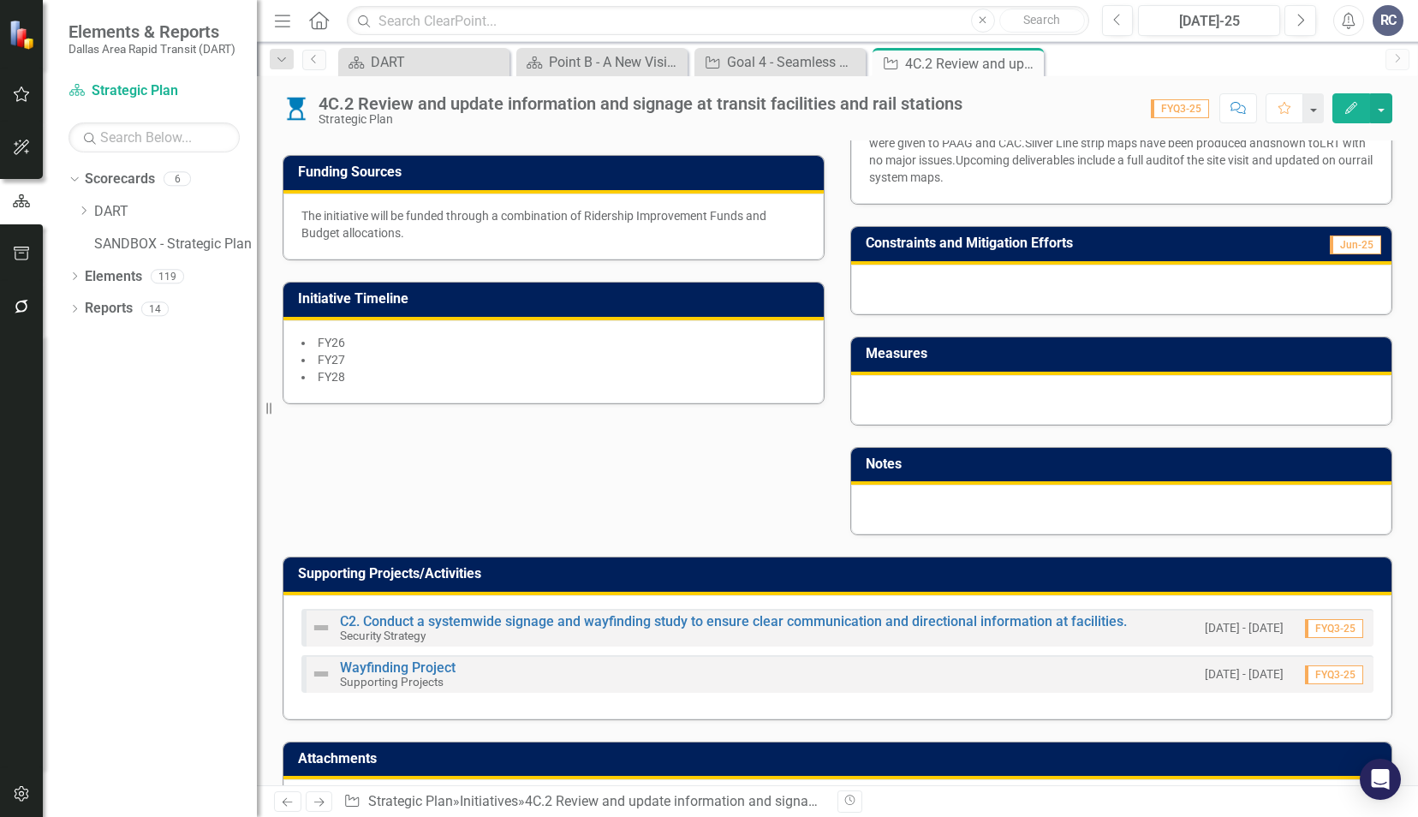
scroll to position [514, 0]
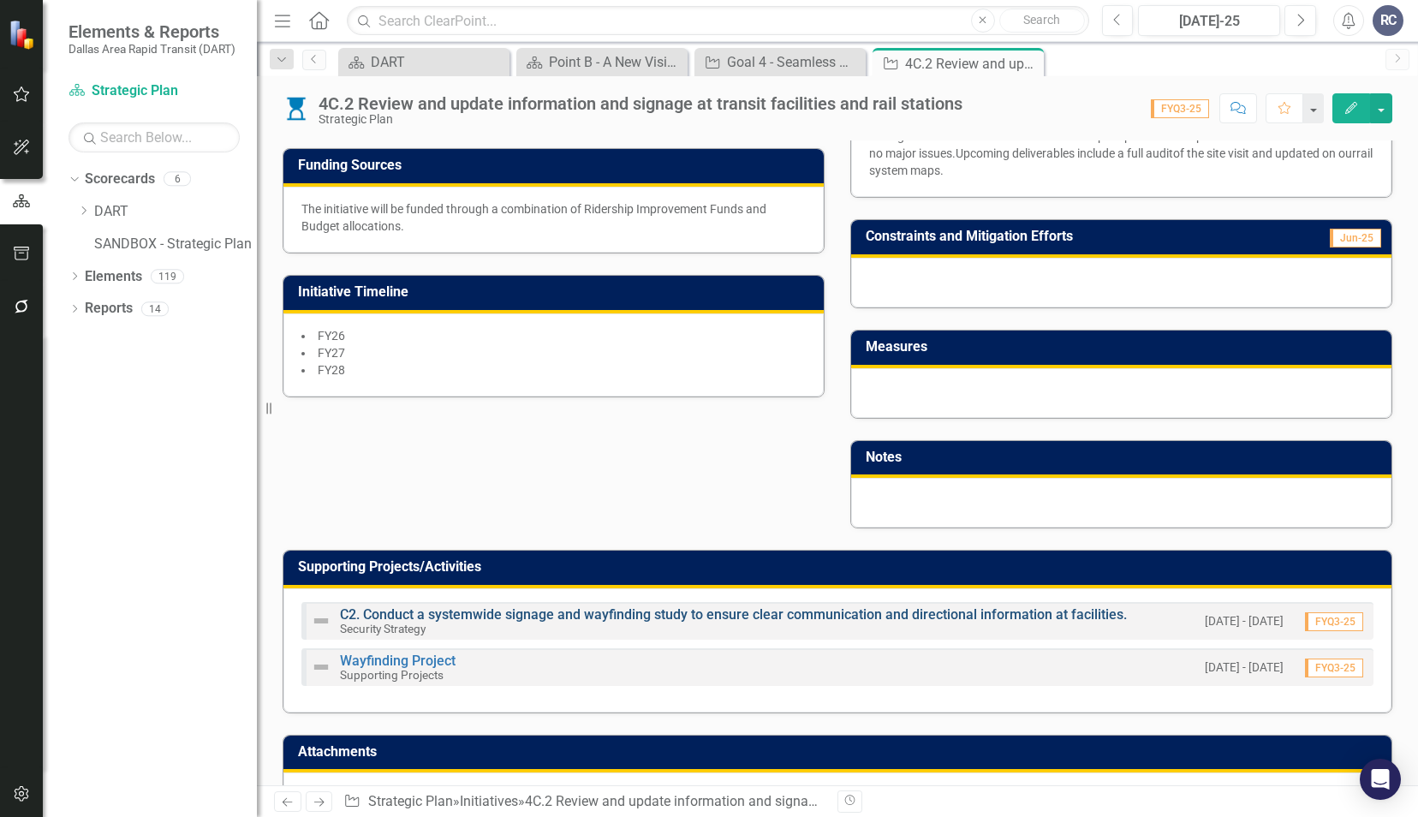
click at [644, 612] on link "C2. Conduct a systemwide signage and wayfinding study to ensure clear communica…" at bounding box center [733, 614] width 787 height 16
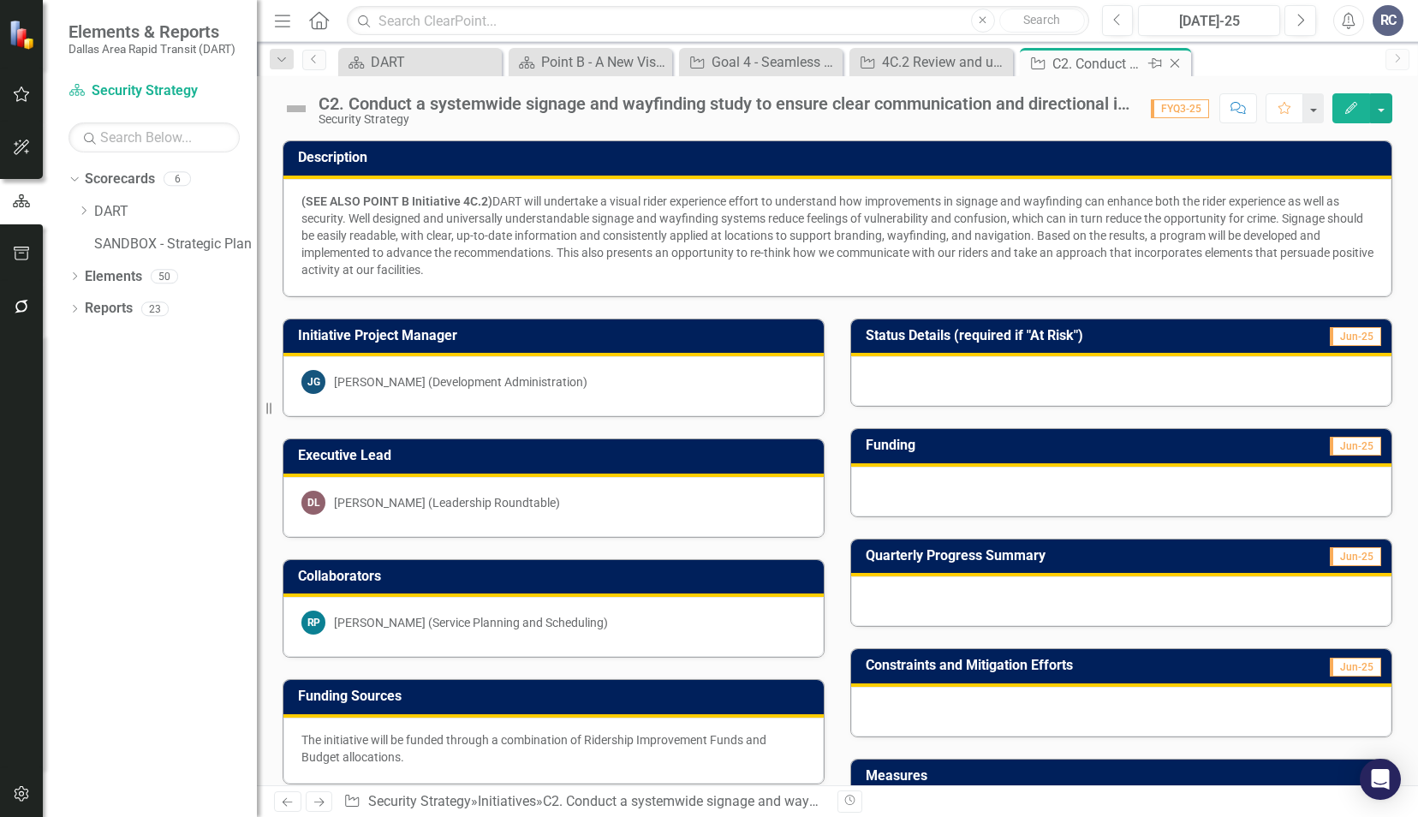
click at [1176, 62] on icon "Close" at bounding box center [1174, 63] width 17 height 14
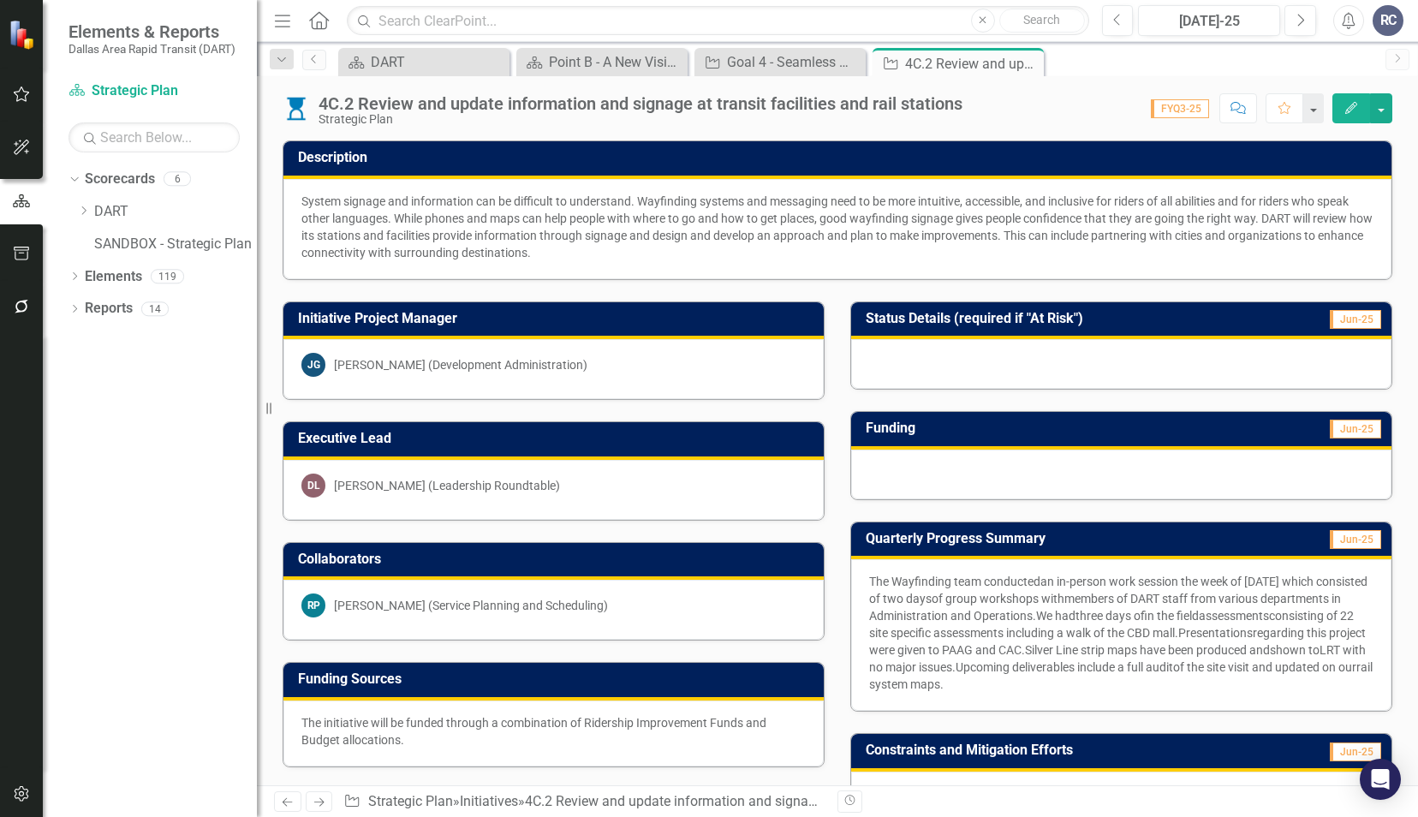
click at [901, 457] on div at bounding box center [1121, 474] width 540 height 50
